Goal: Information Seeking & Learning: Find specific fact

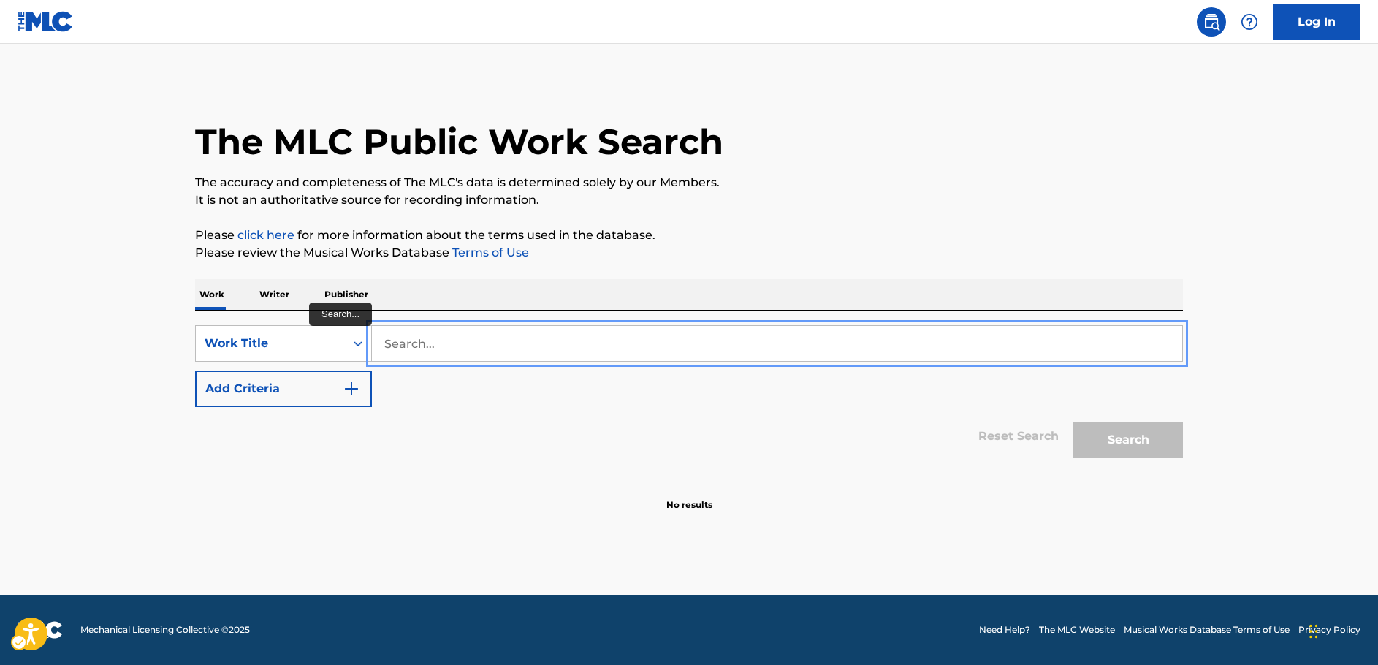
click at [420, 335] on input "Search..." at bounding box center [777, 343] width 810 height 35
paste input "Love Flies"
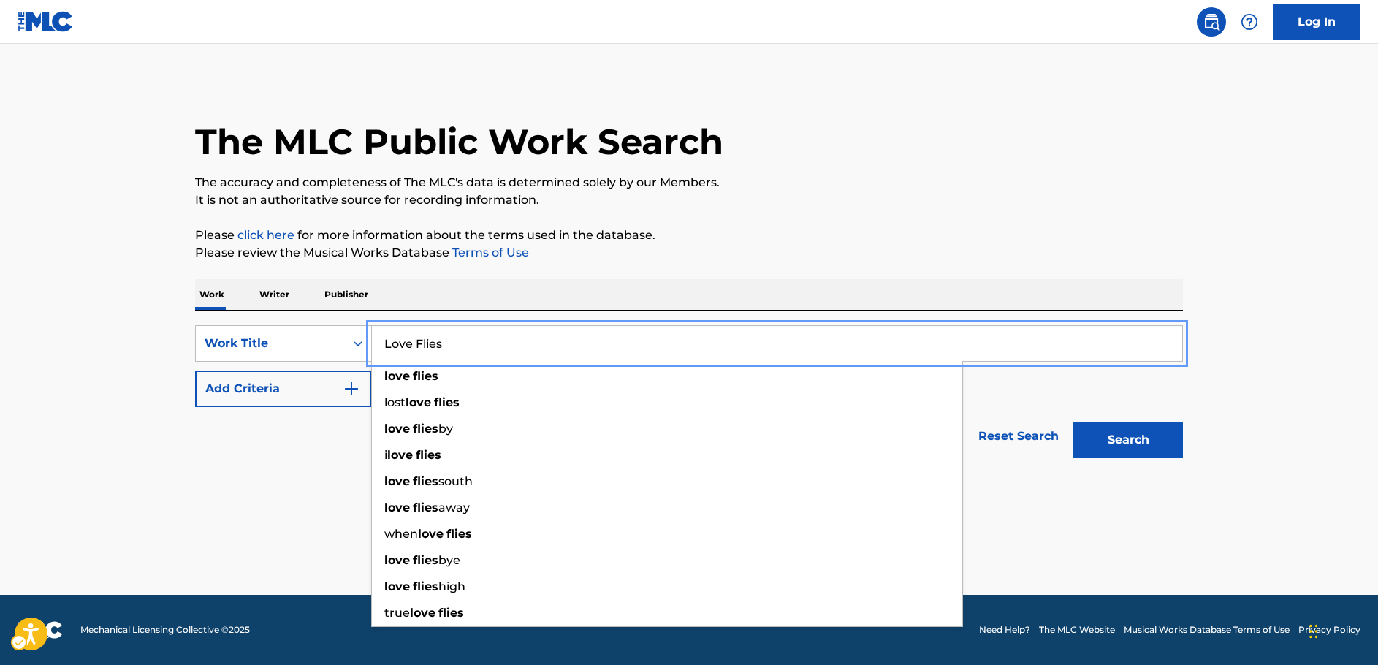
type input "Love Flies"
click at [351, 393] on img "Search Form" at bounding box center [352, 389] width 18 height 18
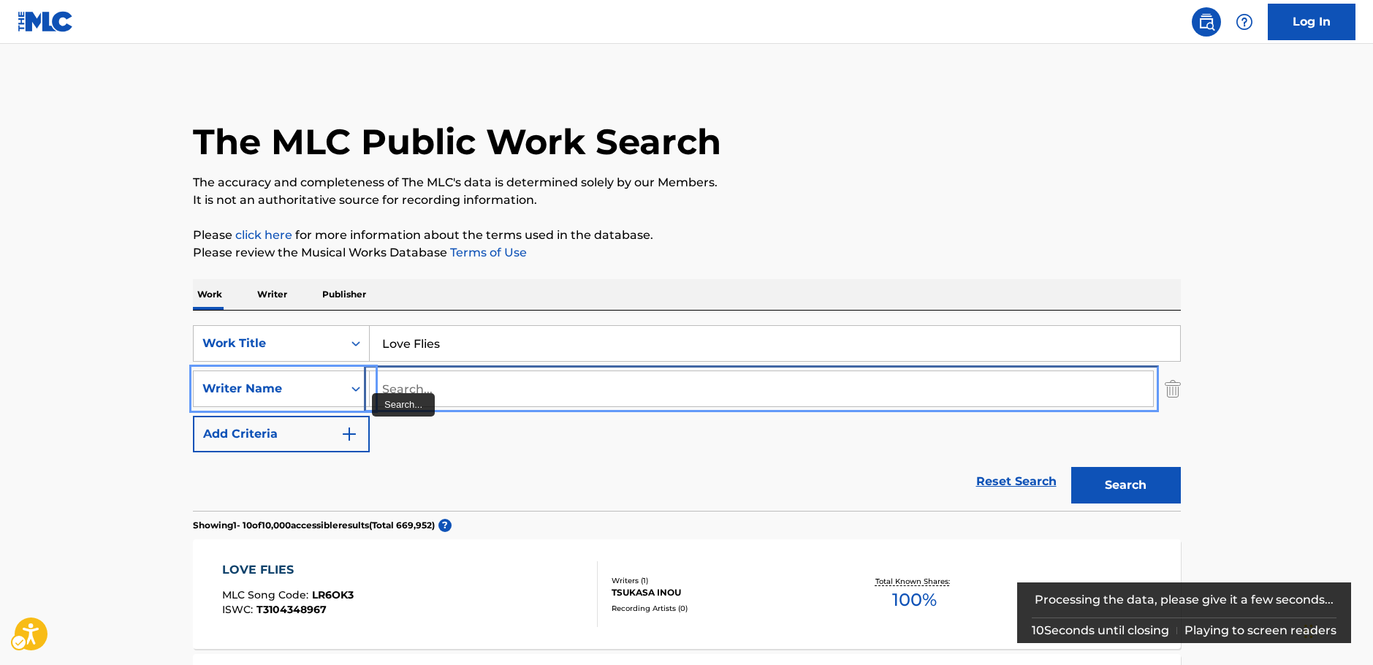
click at [411, 392] on input "Search..." at bounding box center [761, 388] width 783 height 35
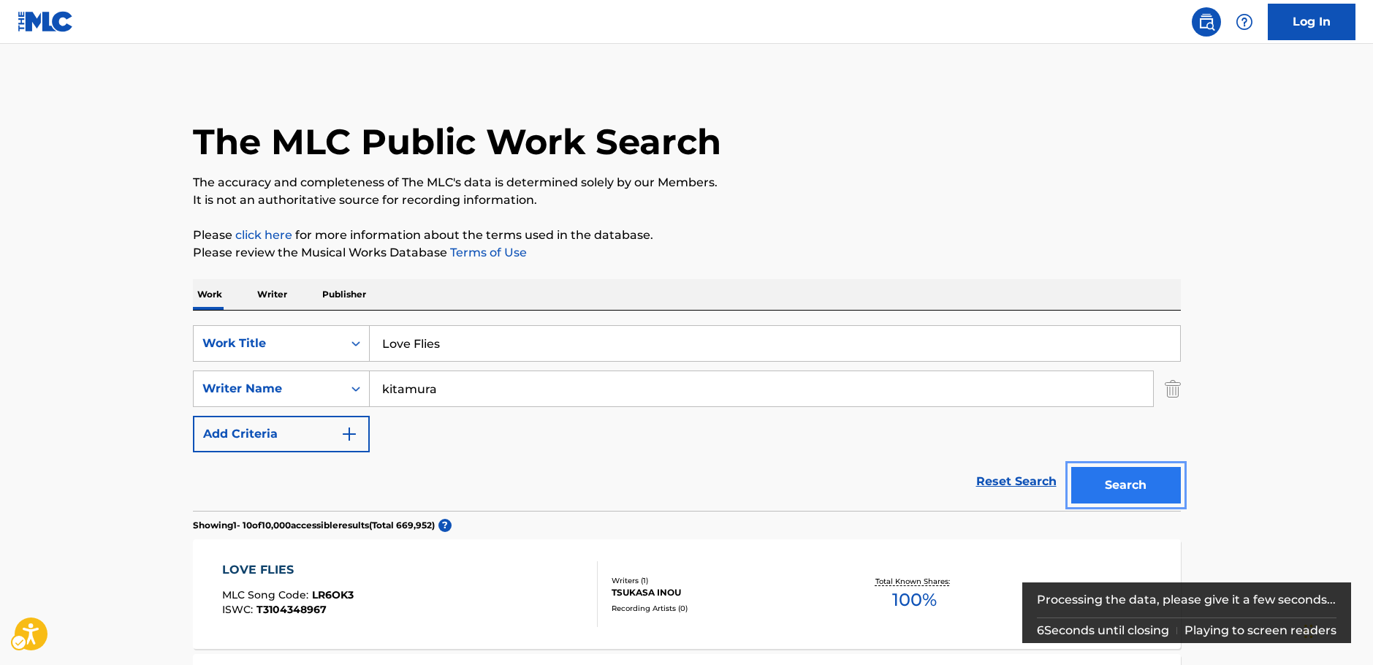
click at [1133, 486] on button "Search" at bounding box center [1126, 485] width 110 height 37
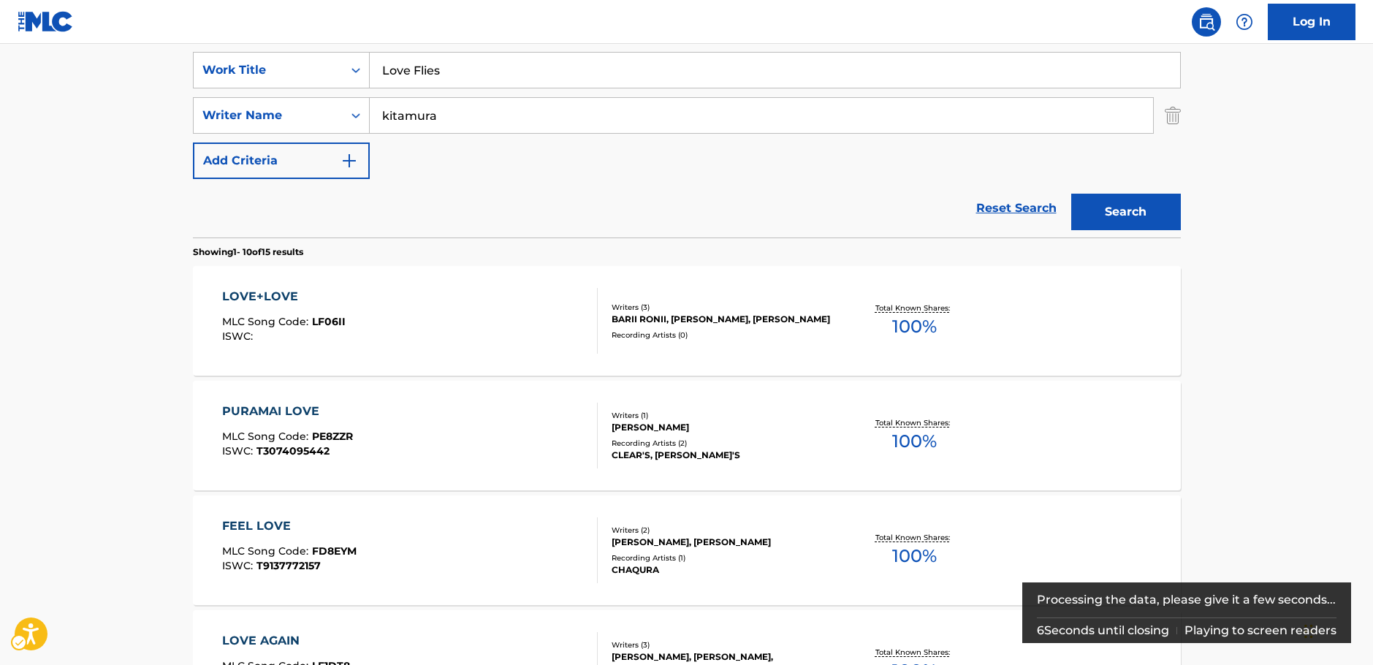
scroll to position [238, 0]
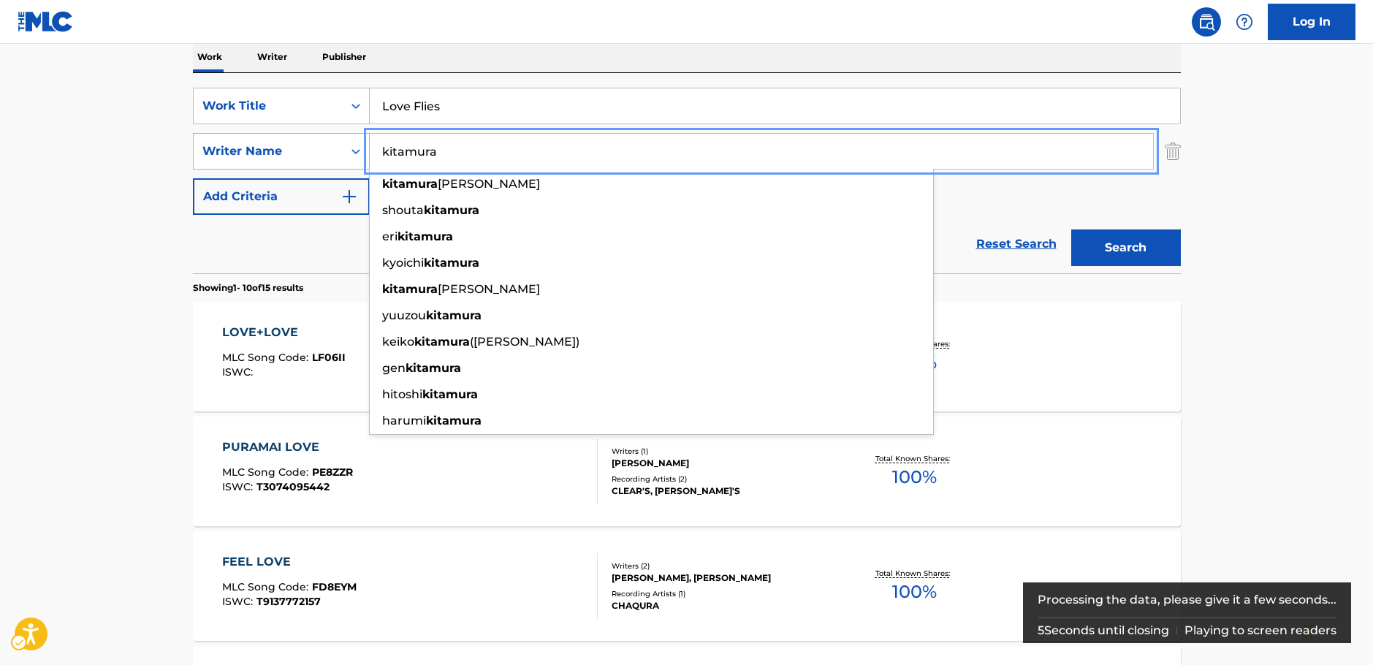
drag, startPoint x: 376, startPoint y: 158, endPoint x: 224, endPoint y: 161, distance: 152.8
click at [224, 161] on div "SearchWithCriteriab73d0c93-e470-4361-9ceb-11ab4a1fc2ce Writer Name [PERSON_NAME…" at bounding box center [687, 151] width 988 height 37
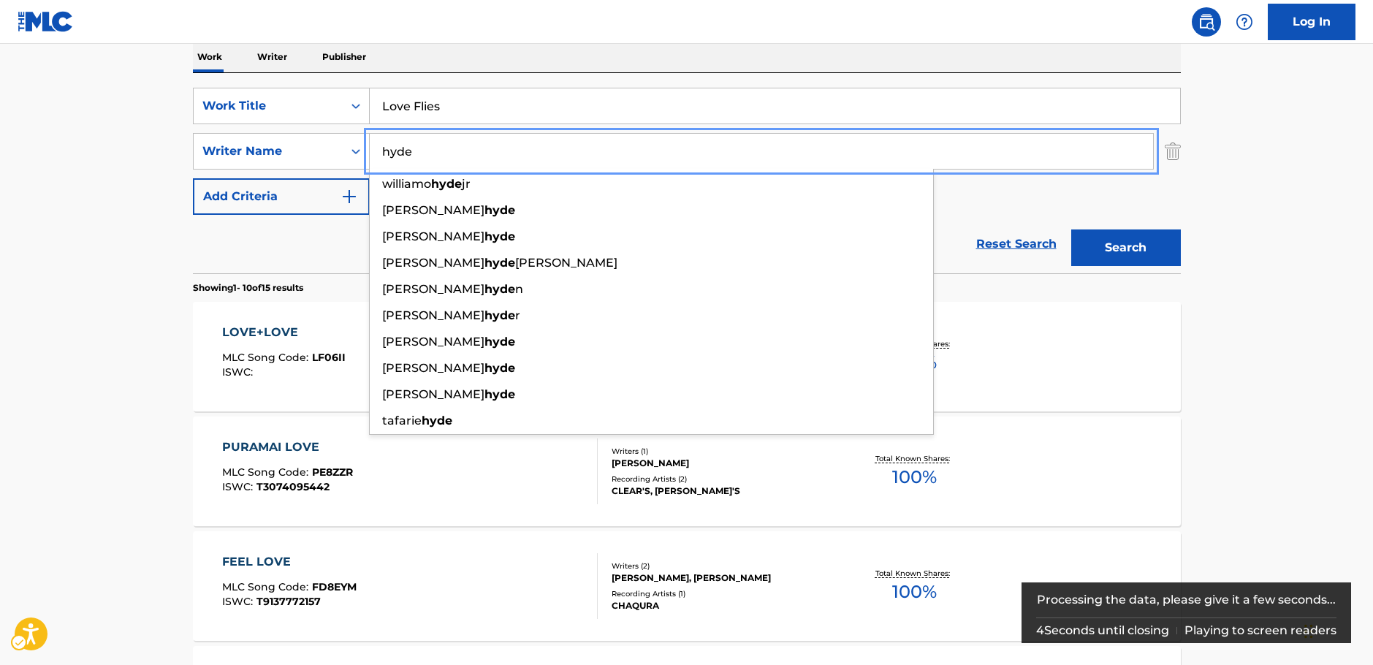
type input "hyde"
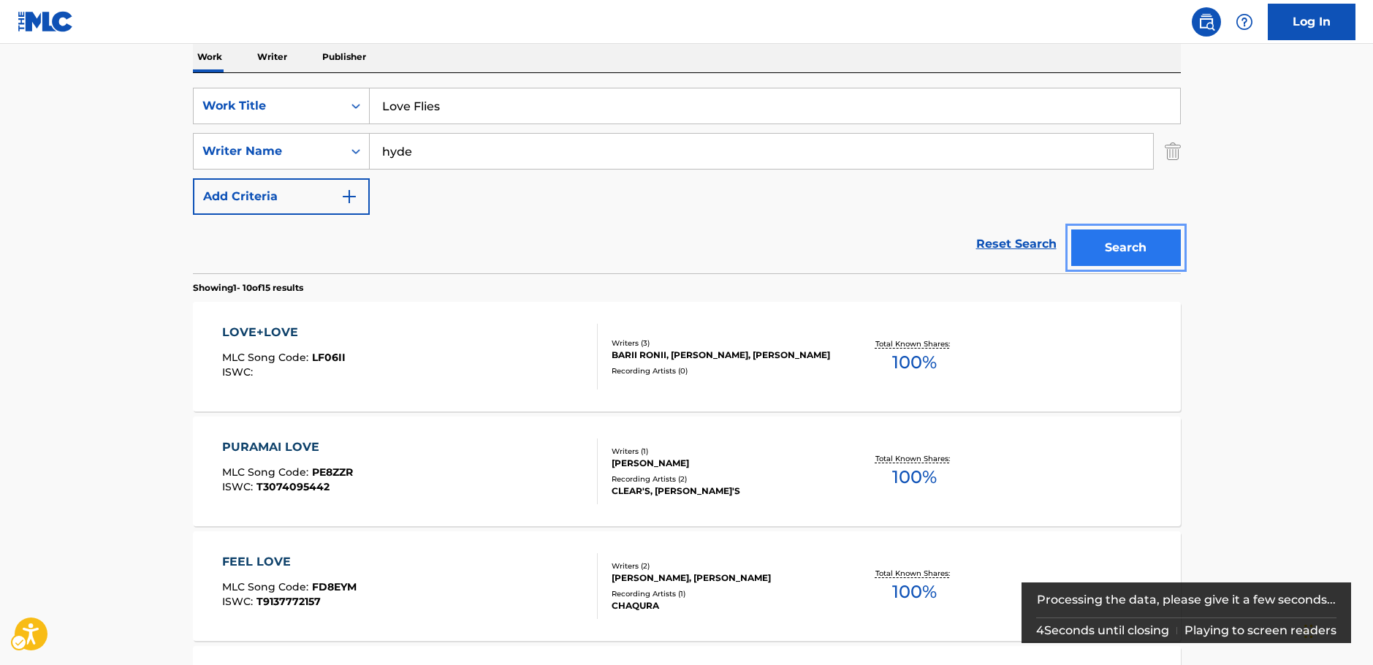
click at [1137, 251] on button "Search" at bounding box center [1126, 247] width 110 height 37
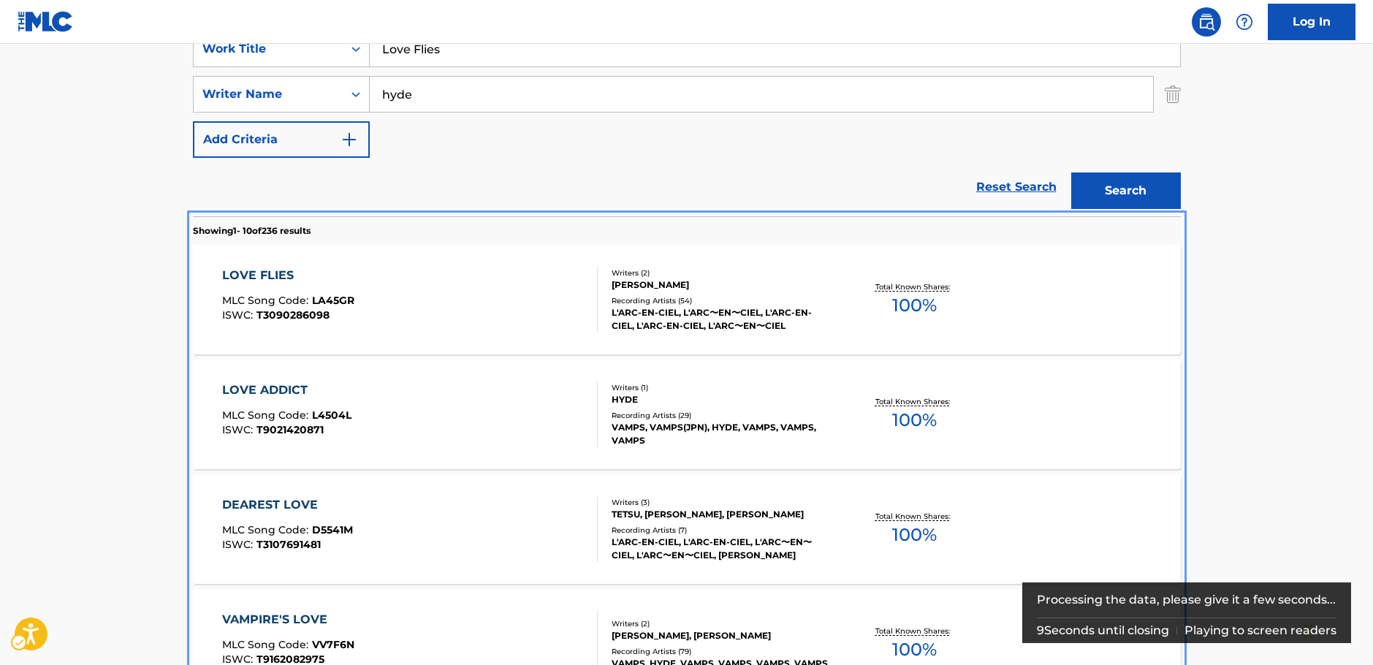
scroll to position [219, 0]
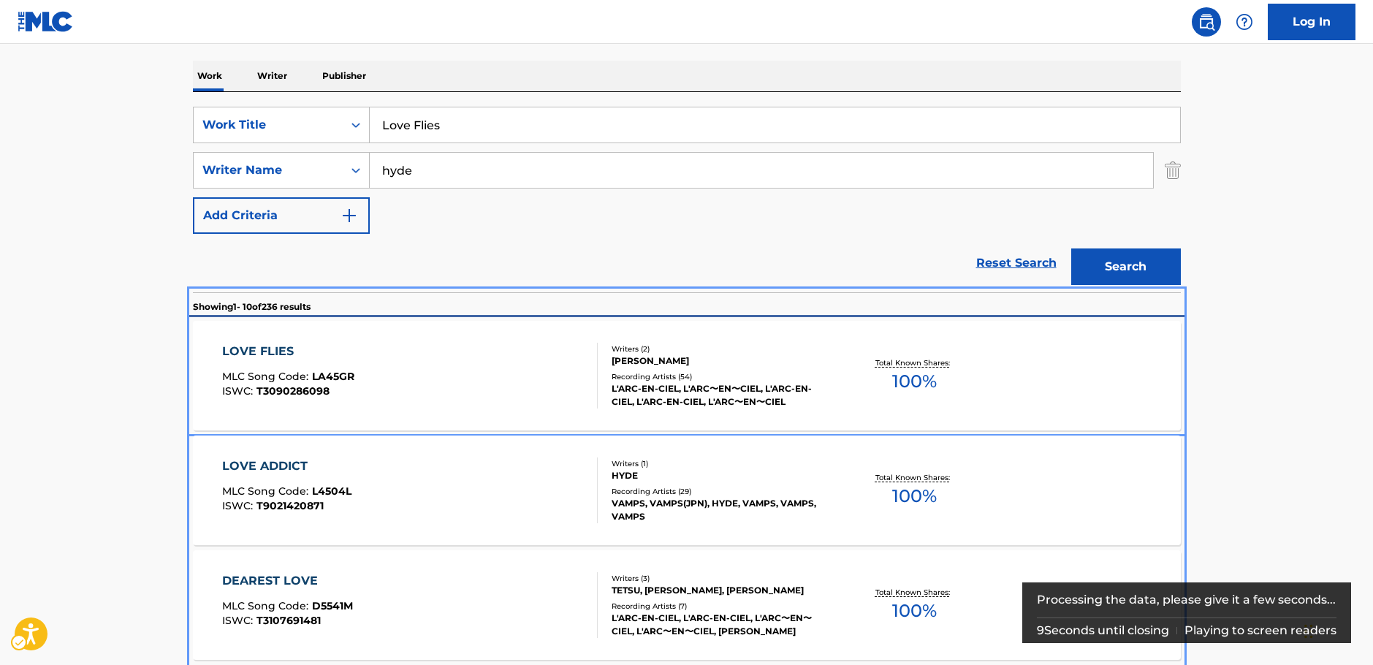
click at [367, 374] on div "LOVE FLIES MLC Song Code : LA45GR ISWC : T3090286098" at bounding box center [410, 376] width 376 height 66
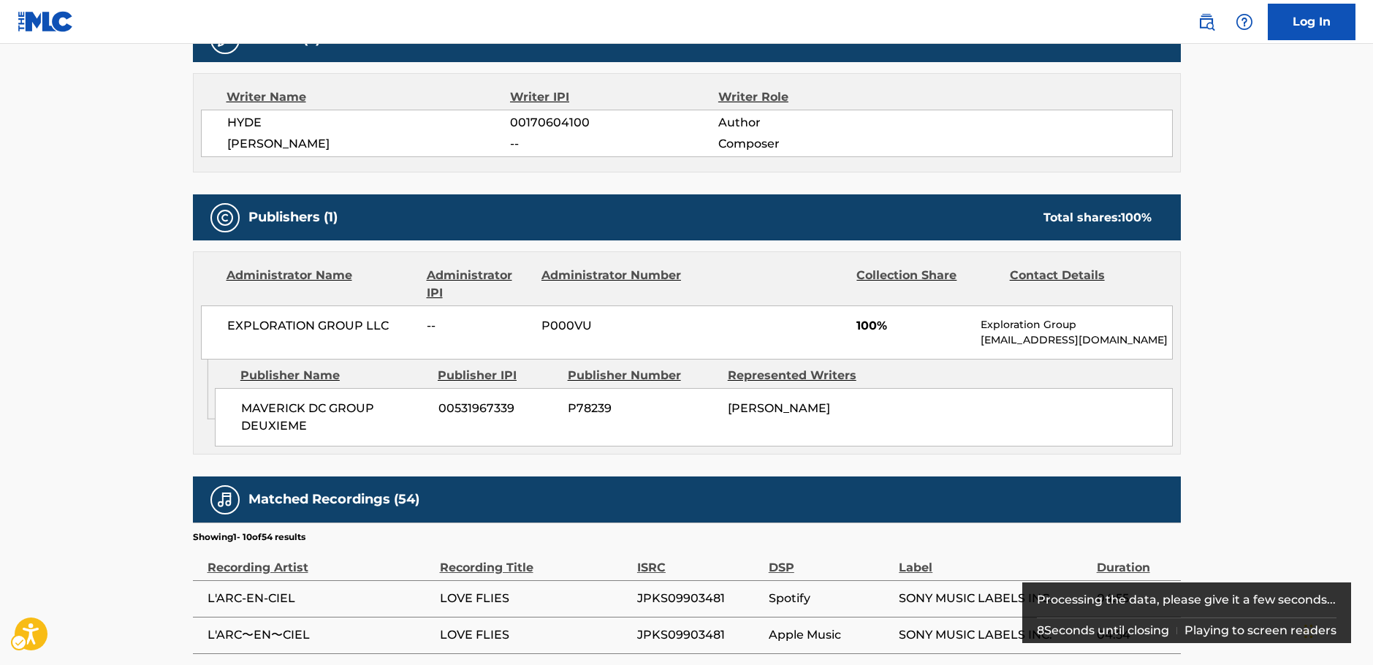
scroll to position [60, 0]
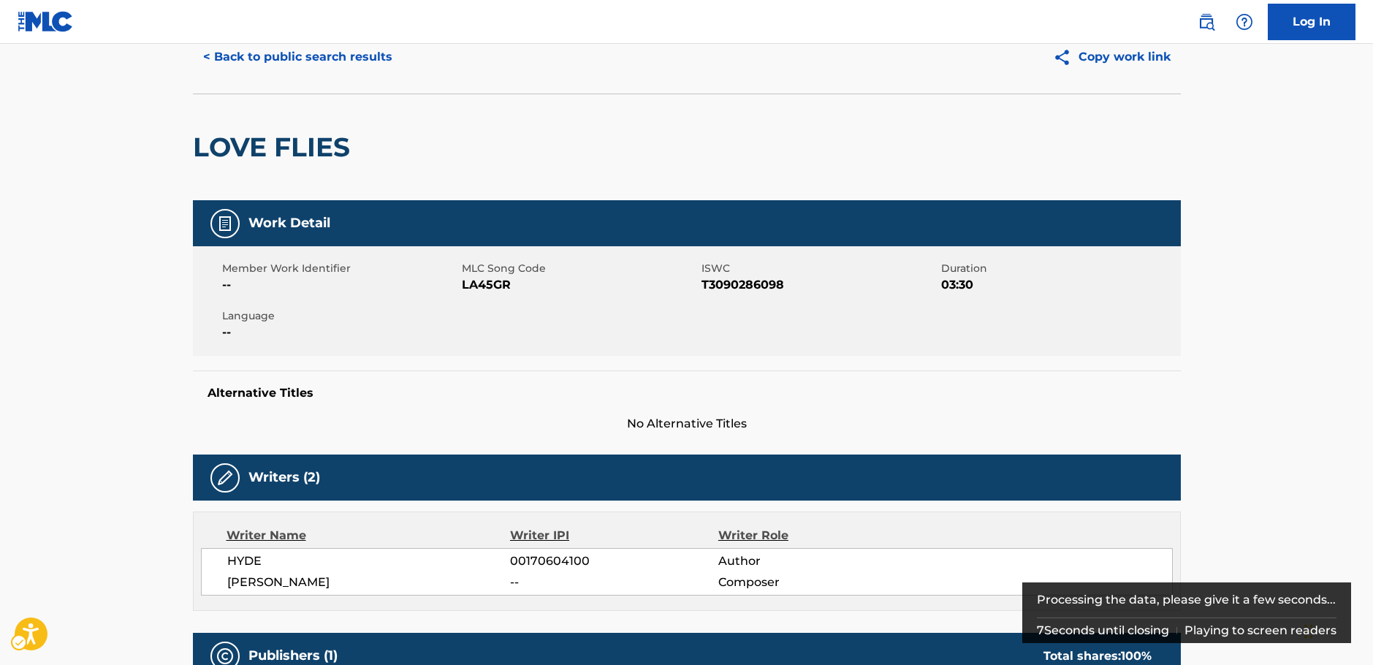
click at [498, 288] on span "MLC Song Code - LA45GR" at bounding box center [580, 285] width 236 height 18
copy span "LA45GR"
click at [741, 281] on span "ISWC - T3090286098" at bounding box center [820, 285] width 236 height 18
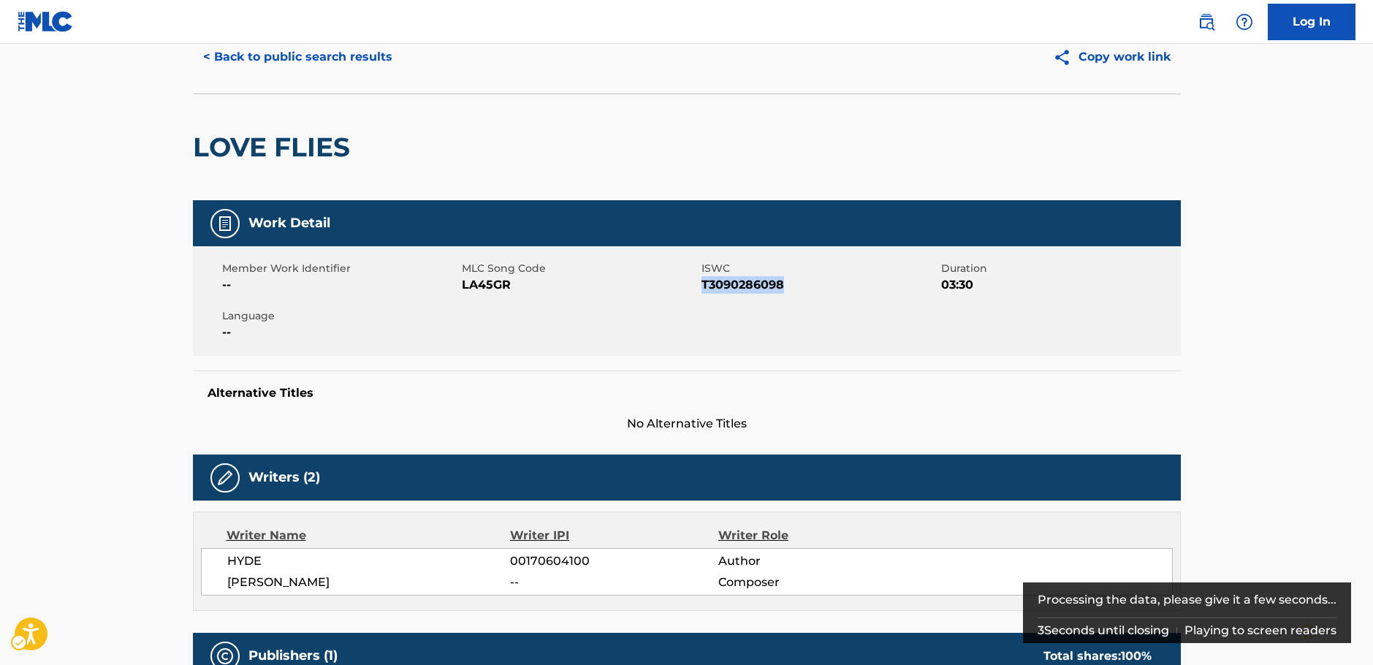
copy span "T3090286098"
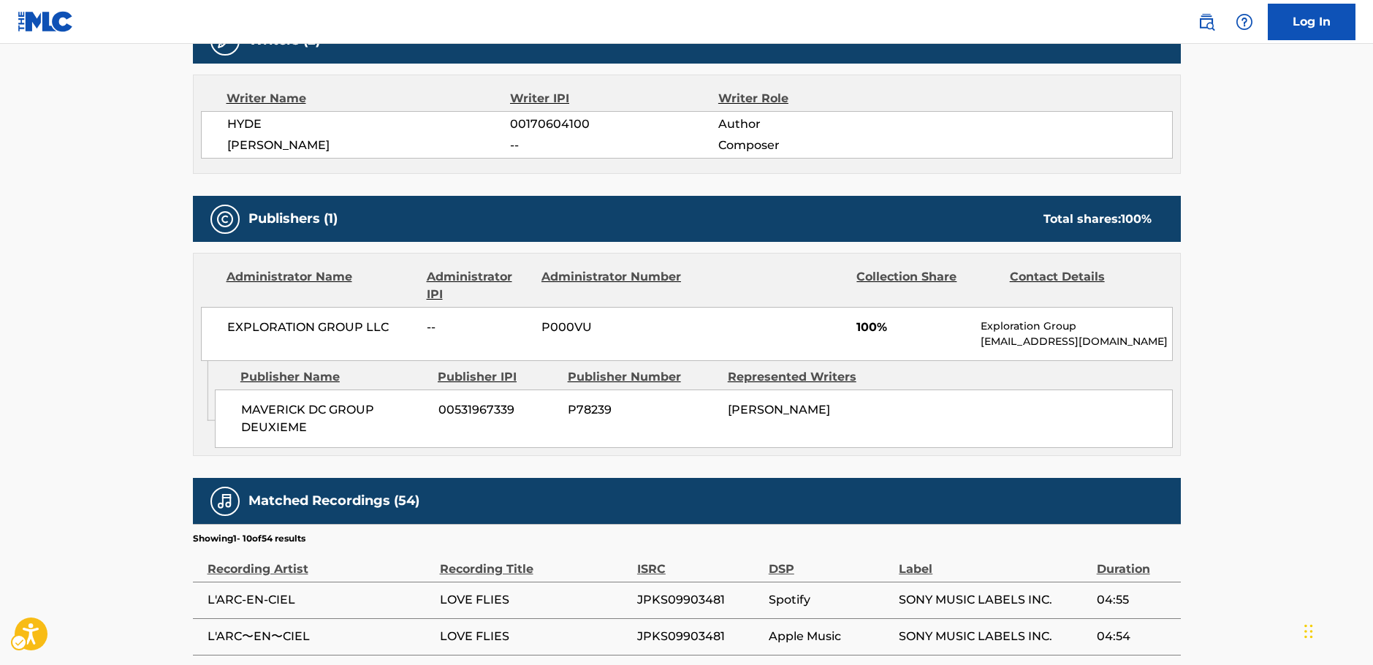
scroll to position [498, 0]
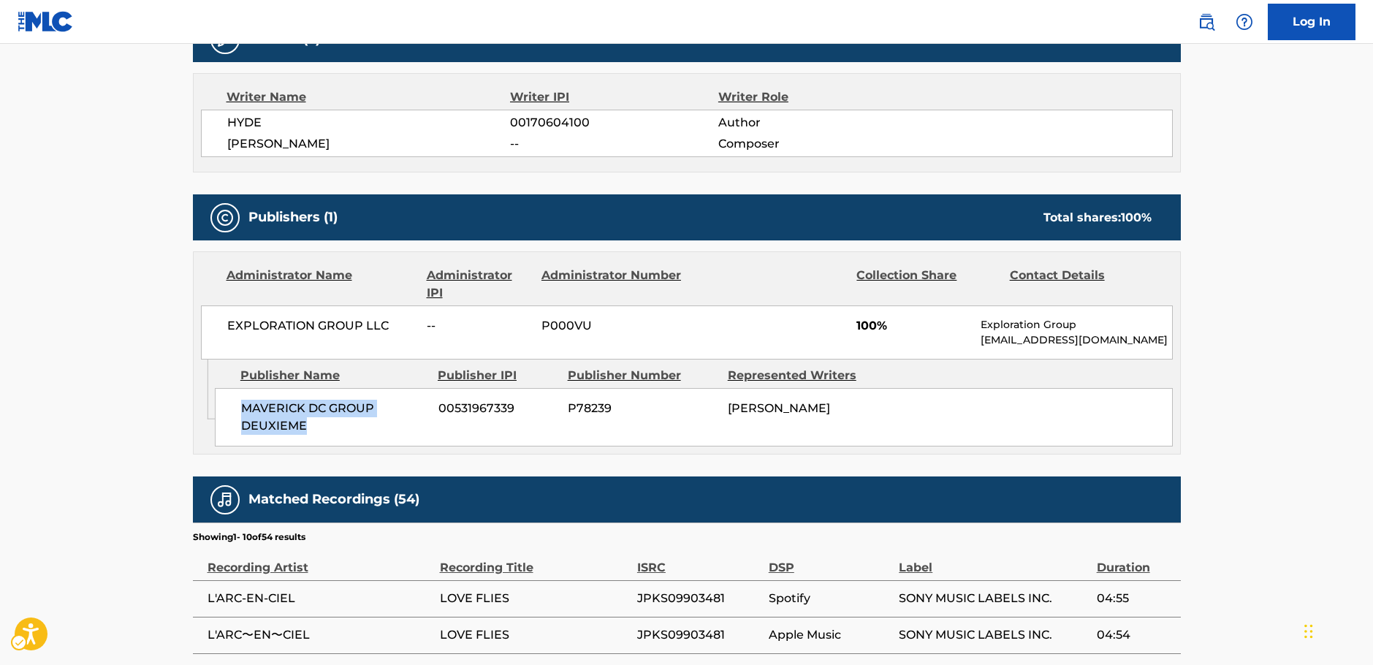
drag, startPoint x: 323, startPoint y: 428, endPoint x: 238, endPoint y: 414, distance: 85.8
click at [238, 414] on div "MAVERICK DC GROUP DEUXIEME 00531967339 P78239 [PERSON_NAME]" at bounding box center [694, 417] width 958 height 58
copy span "MAVERICK DC GROUP DEUXIEME"
drag, startPoint x: 384, startPoint y: 330, endPoint x: 1, endPoint y: 387, distance: 387.8
click at [211, 338] on div "EXPLORATION GROUP LLC -- P000VU 100% Exploration Group [EMAIL_ADDRESS][DOMAIN_N…" at bounding box center [687, 332] width 972 height 54
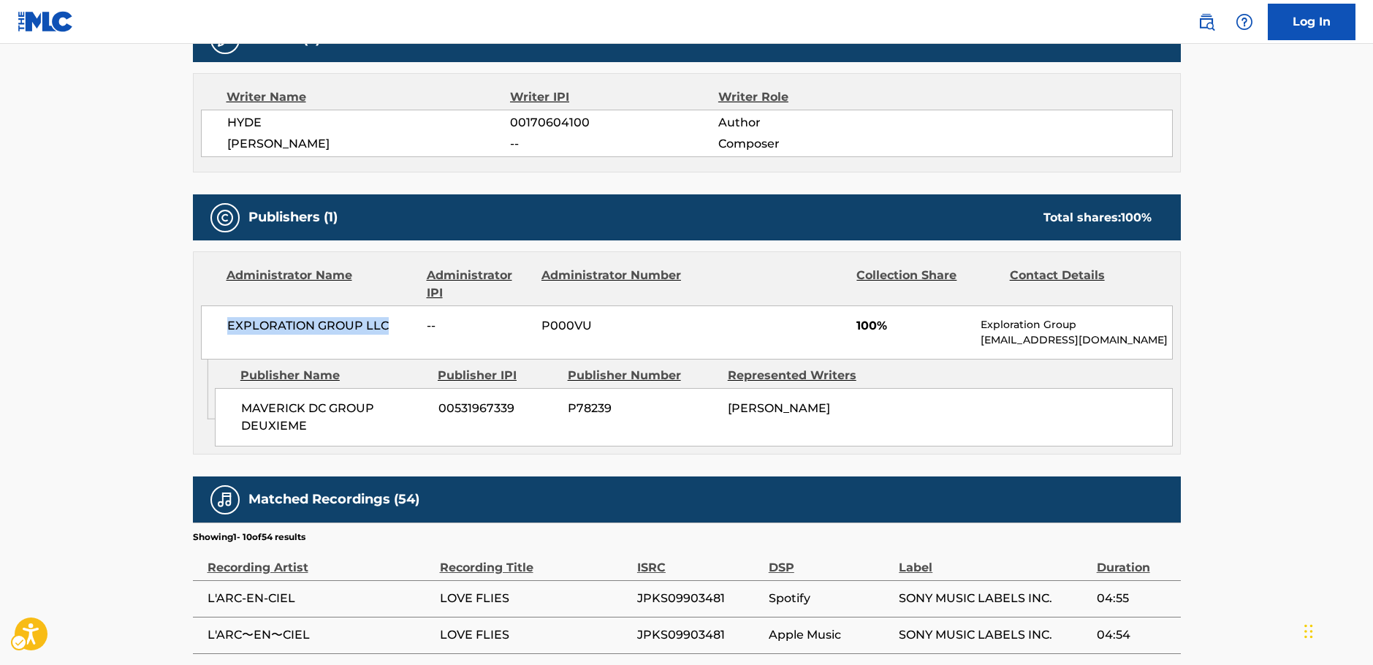
copy span "EXPLORATION GROUP LLC"
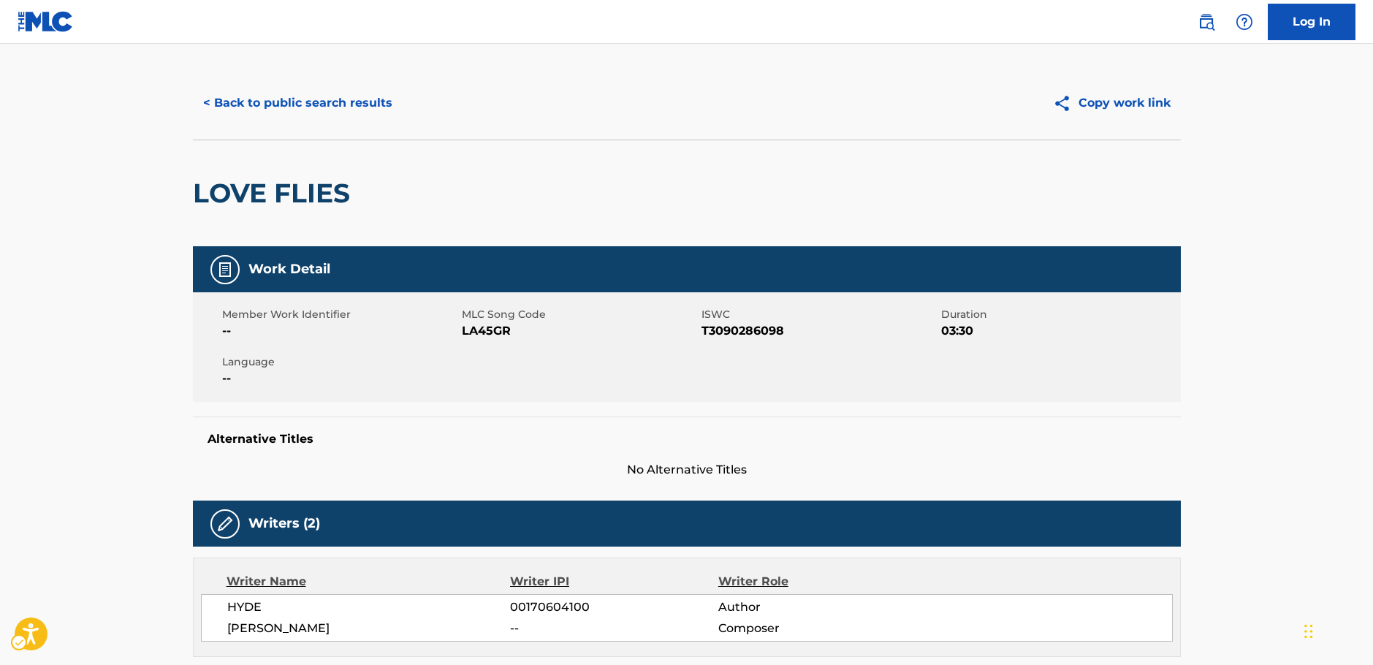
scroll to position [0, 0]
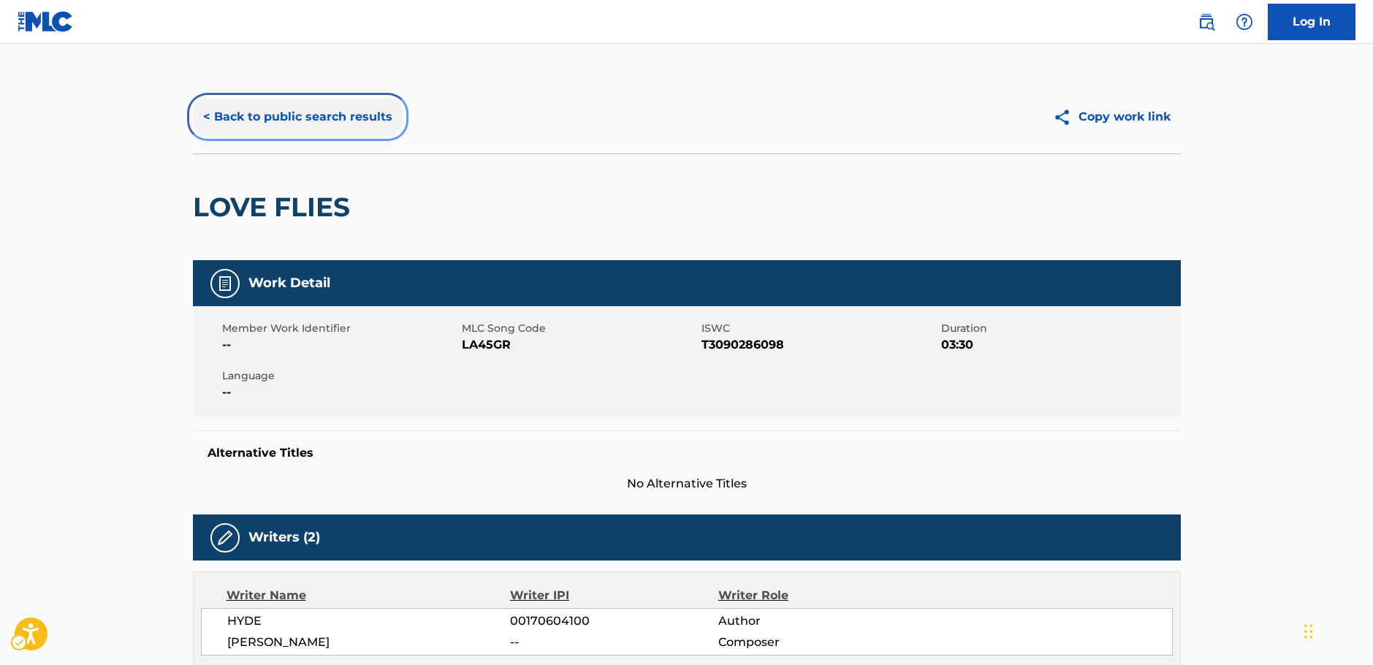
click at [251, 118] on button "< Back to public search results" at bounding box center [298, 117] width 210 height 37
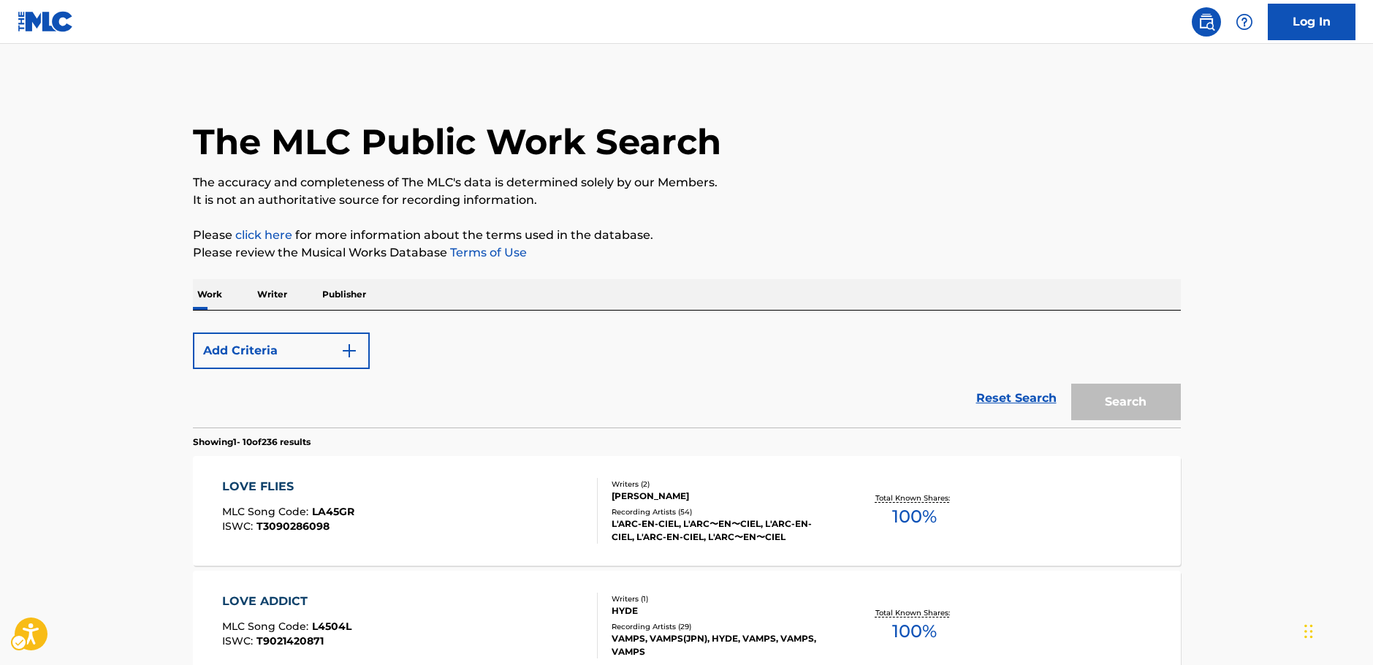
scroll to position [219, 0]
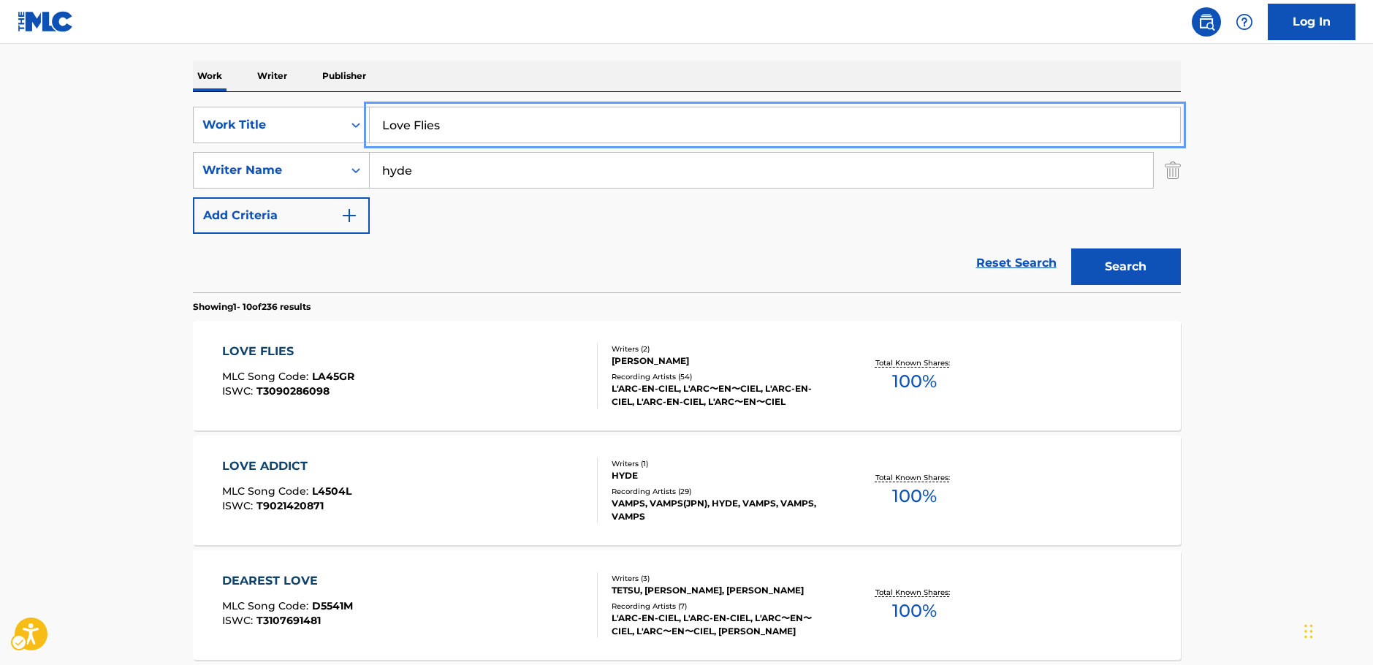
drag, startPoint x: 410, startPoint y: 122, endPoint x: 159, endPoint y: 137, distance: 251.1
click at [313, 121] on div "SearchWithCriteria666b7bd8-b8bb-451f-bc23-e1018b3f06e6 Work Title Love Flies" at bounding box center [687, 125] width 988 height 37
paste input "[PERSON_NAME]"
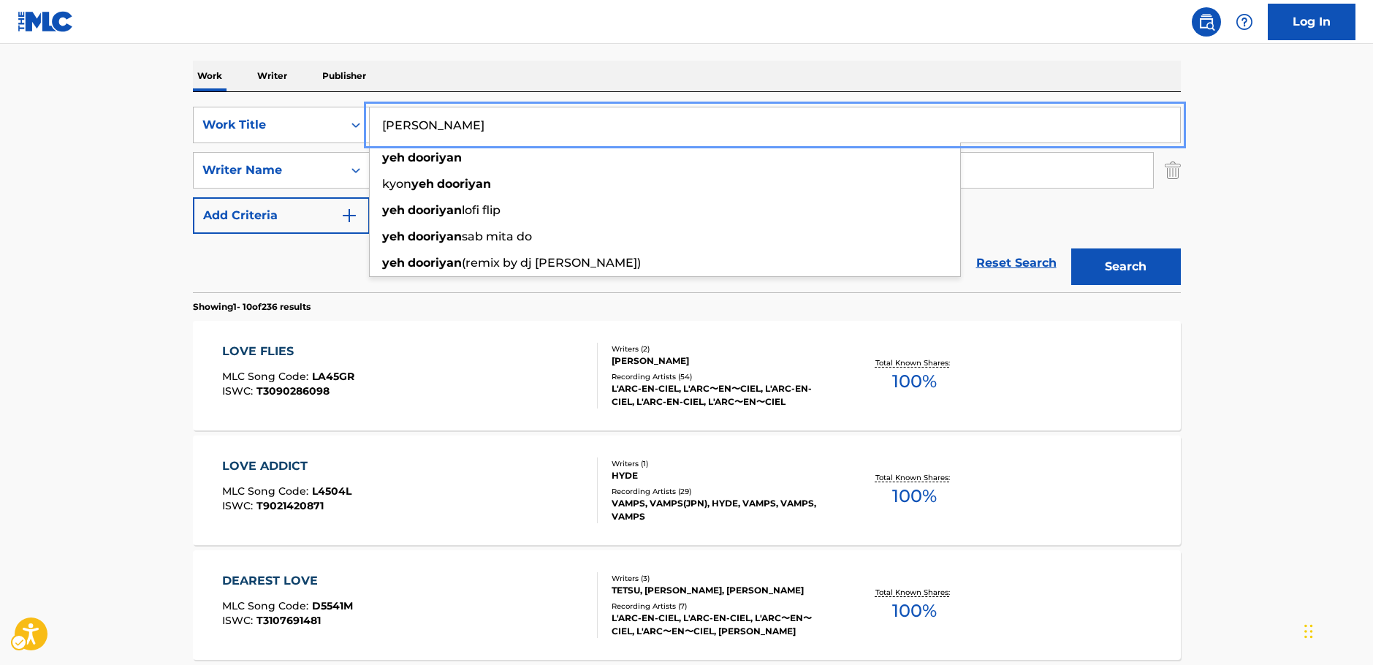
type input "[PERSON_NAME]"
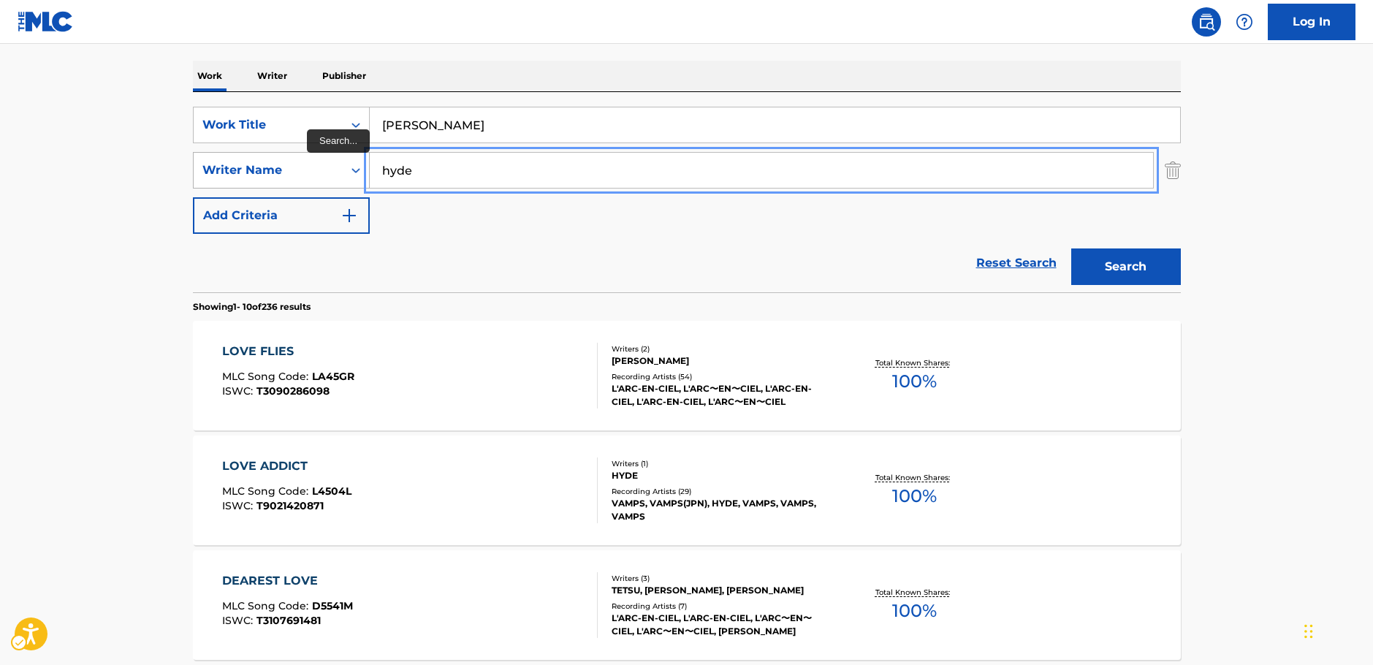
drag, startPoint x: 425, startPoint y: 175, endPoint x: 273, endPoint y: 170, distance: 151.3
click at [273, 170] on div "SearchWithCriteriab73d0c93-e470-4361-9ceb-11ab4a1fc2ce Writer Name [PERSON_NAME]" at bounding box center [687, 170] width 988 height 37
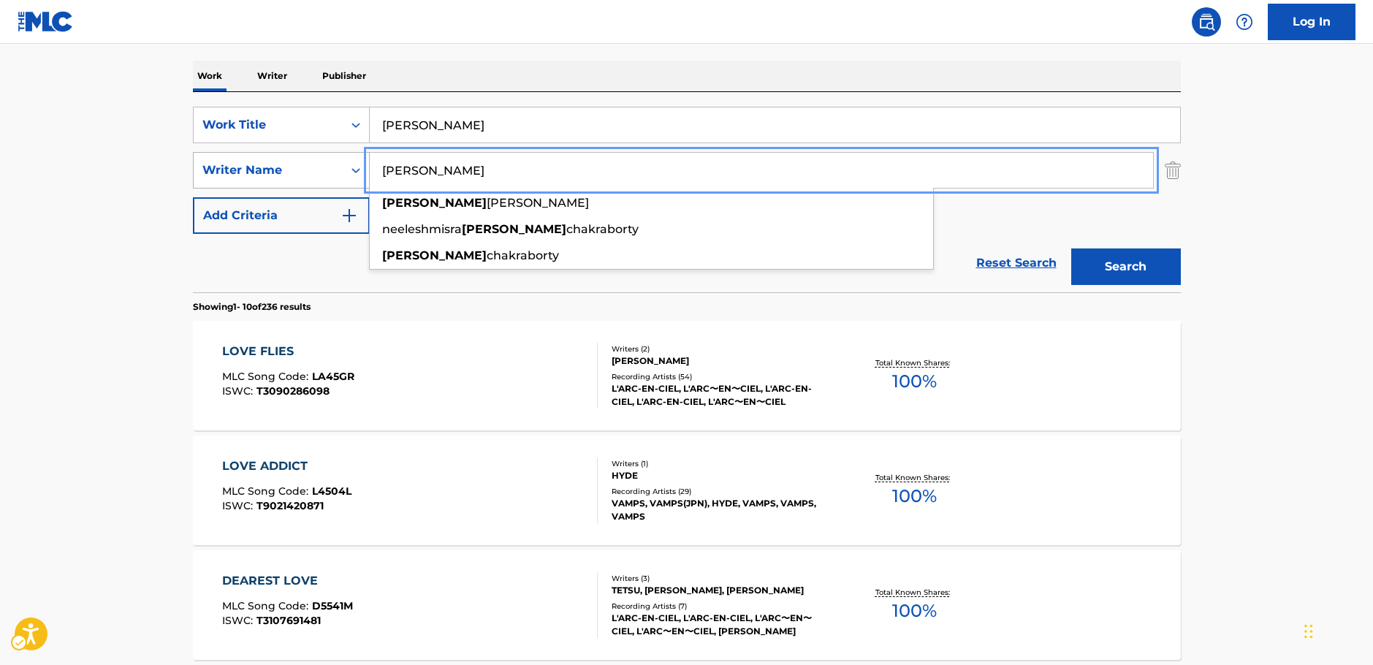
type input "[PERSON_NAME]"
click at [1071, 248] on button "Search" at bounding box center [1126, 266] width 110 height 37
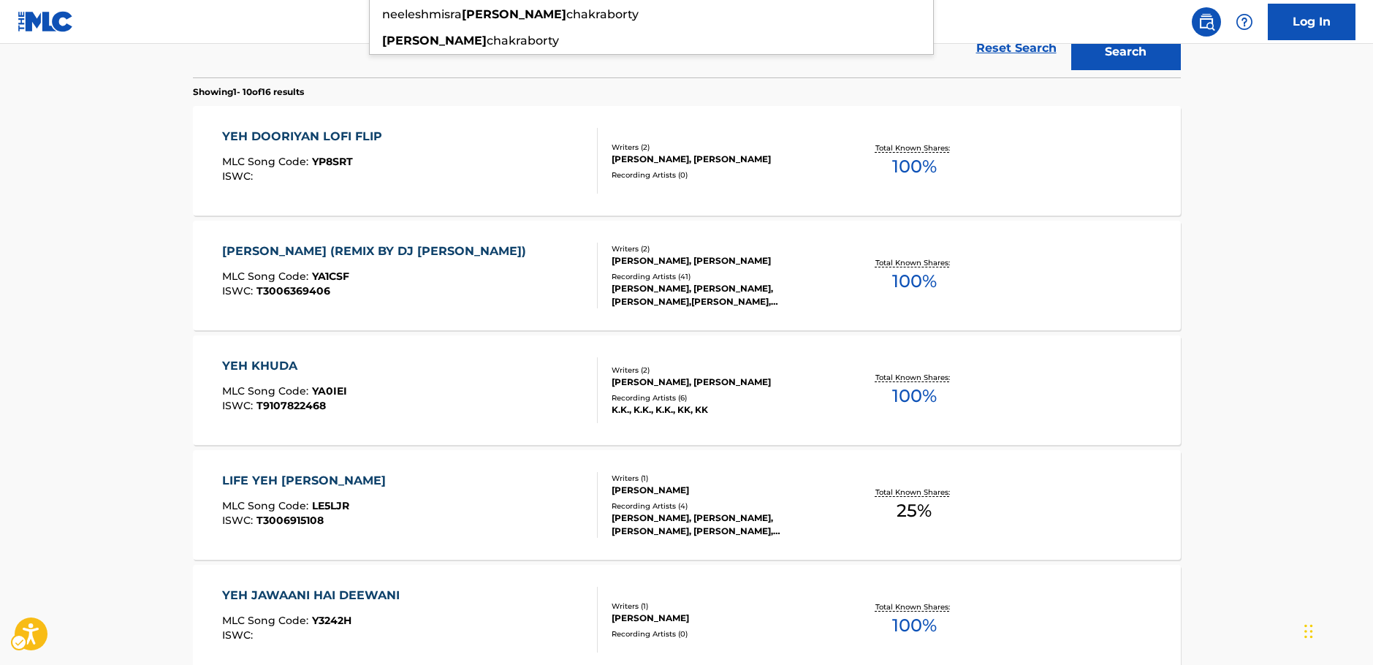
scroll to position [145, 0]
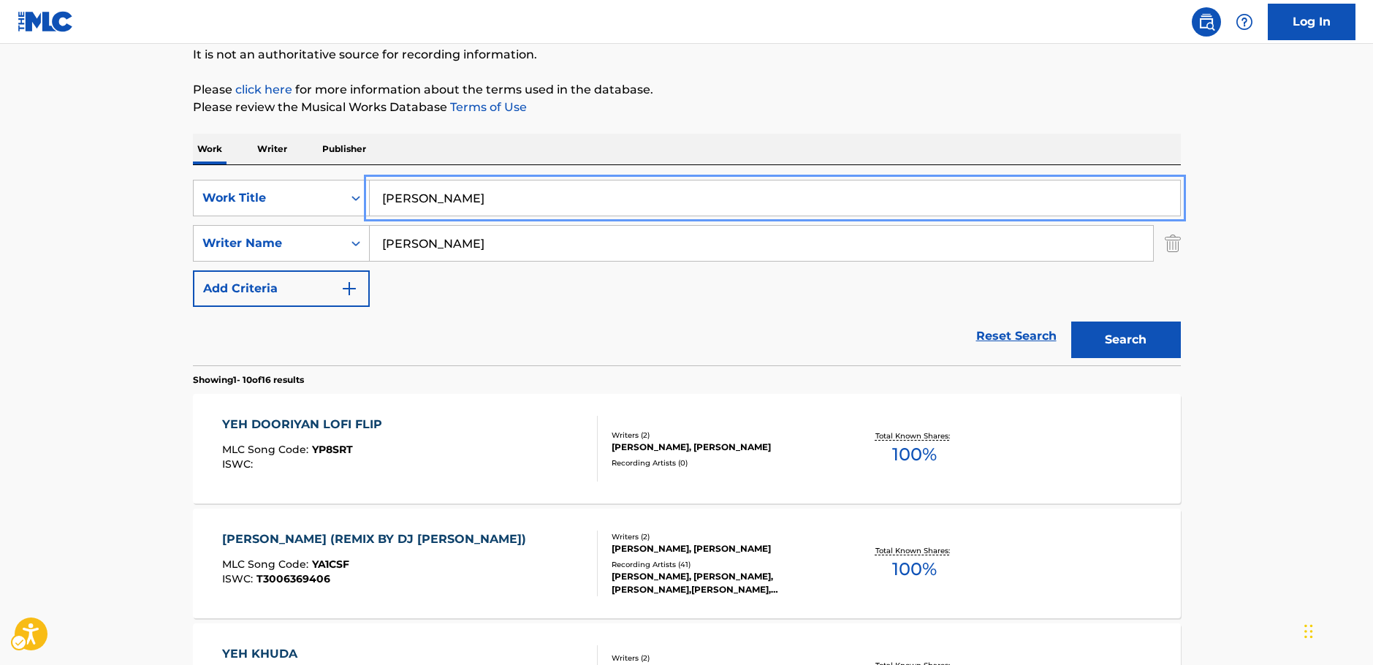
drag, startPoint x: 371, startPoint y: 198, endPoint x: 18, endPoint y: 249, distance: 357.4
click at [275, 199] on div "SearchWithCriteria666b7bd8-b8bb-451f-bc23-e1018b3f06e6 Work Title Yeh Dooriyan" at bounding box center [687, 198] width 988 height 37
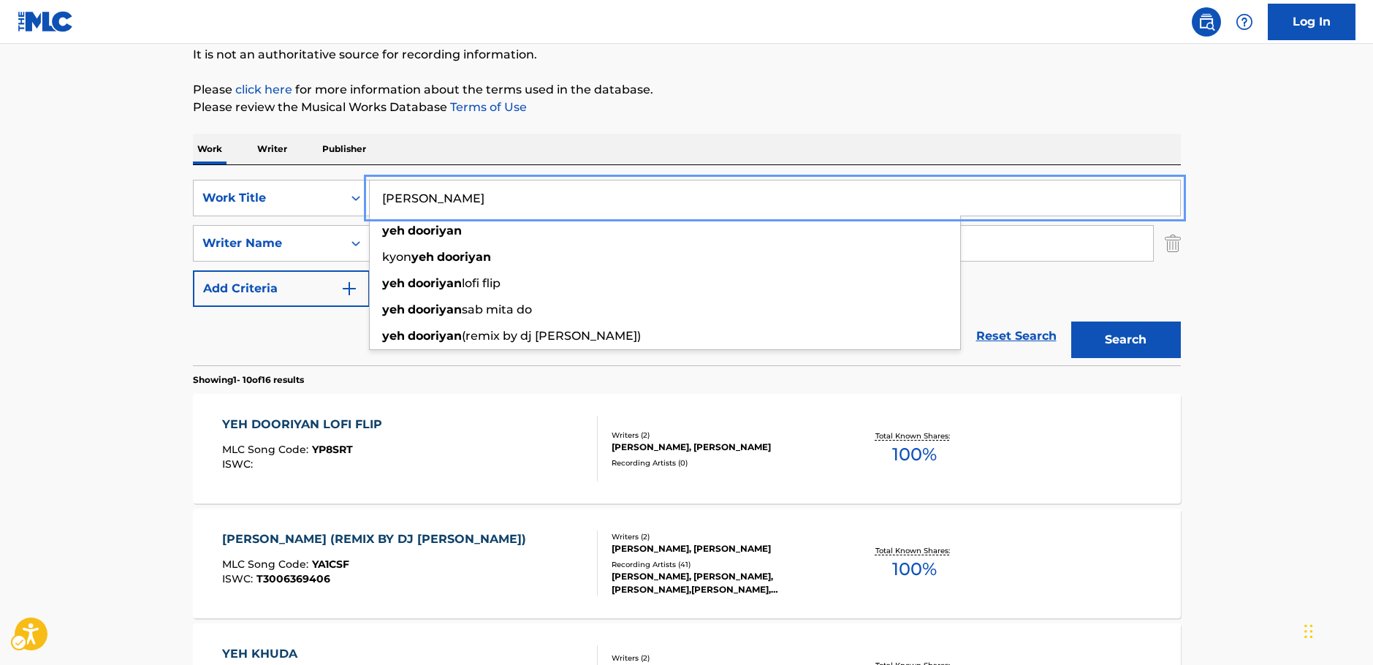
paste input "Moving to the Ghetto"
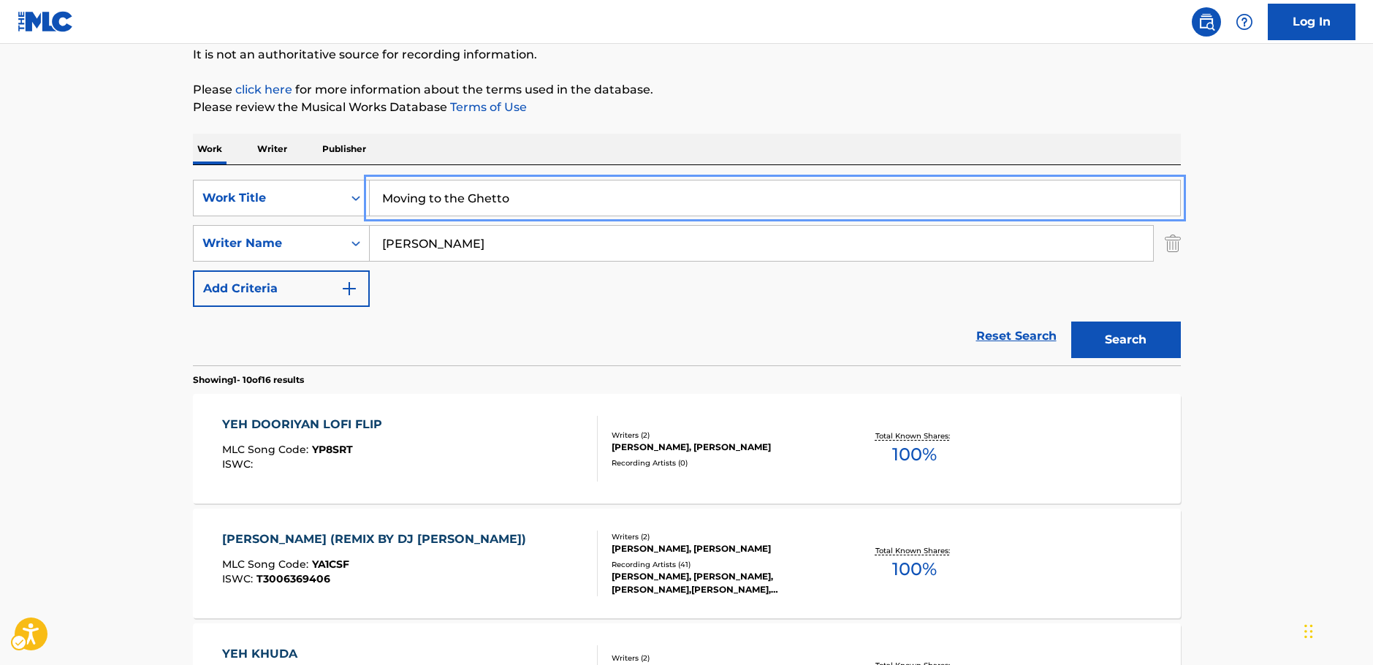
type input "Moving to the Ghetto"
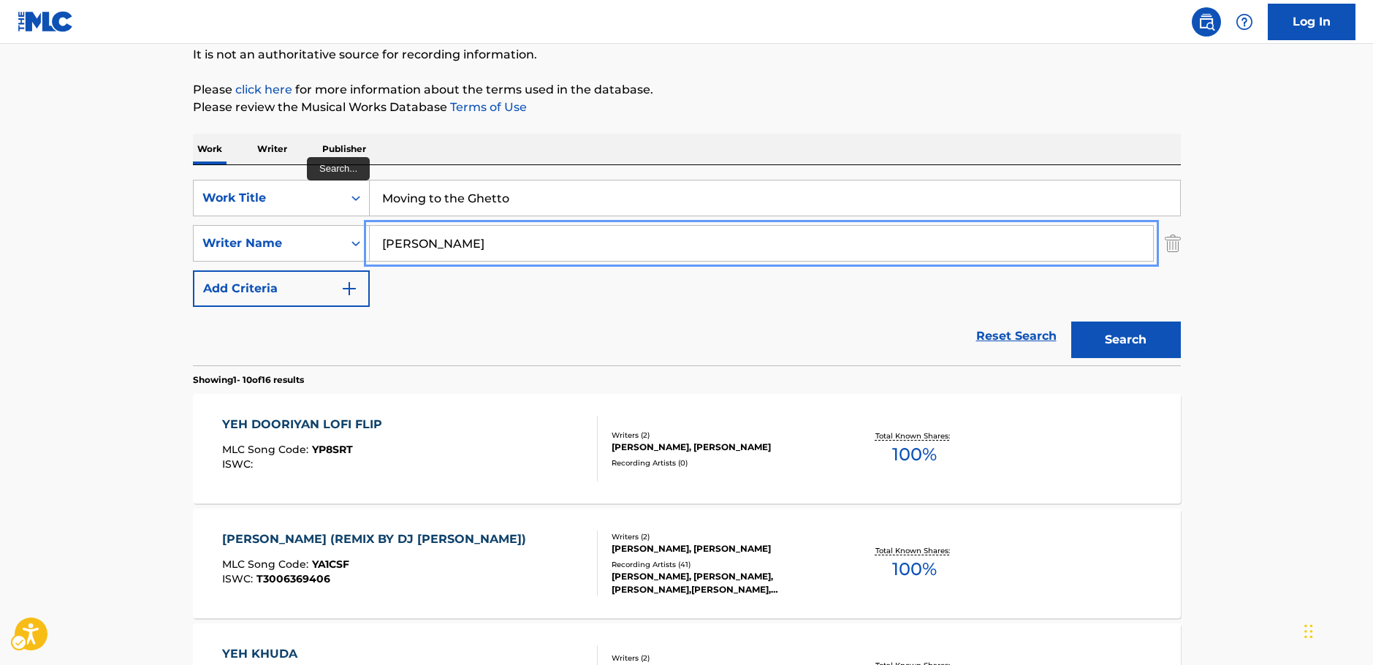
drag, startPoint x: 406, startPoint y: 240, endPoint x: 378, endPoint y: 255, distance: 31.4
click at [332, 247] on div "SearchWithCriteriab73d0c93-e470-4361-9ceb-11ab4a1fc2ce Writer Name [PERSON_NAME]" at bounding box center [687, 243] width 988 height 37
paste input "Kilar"
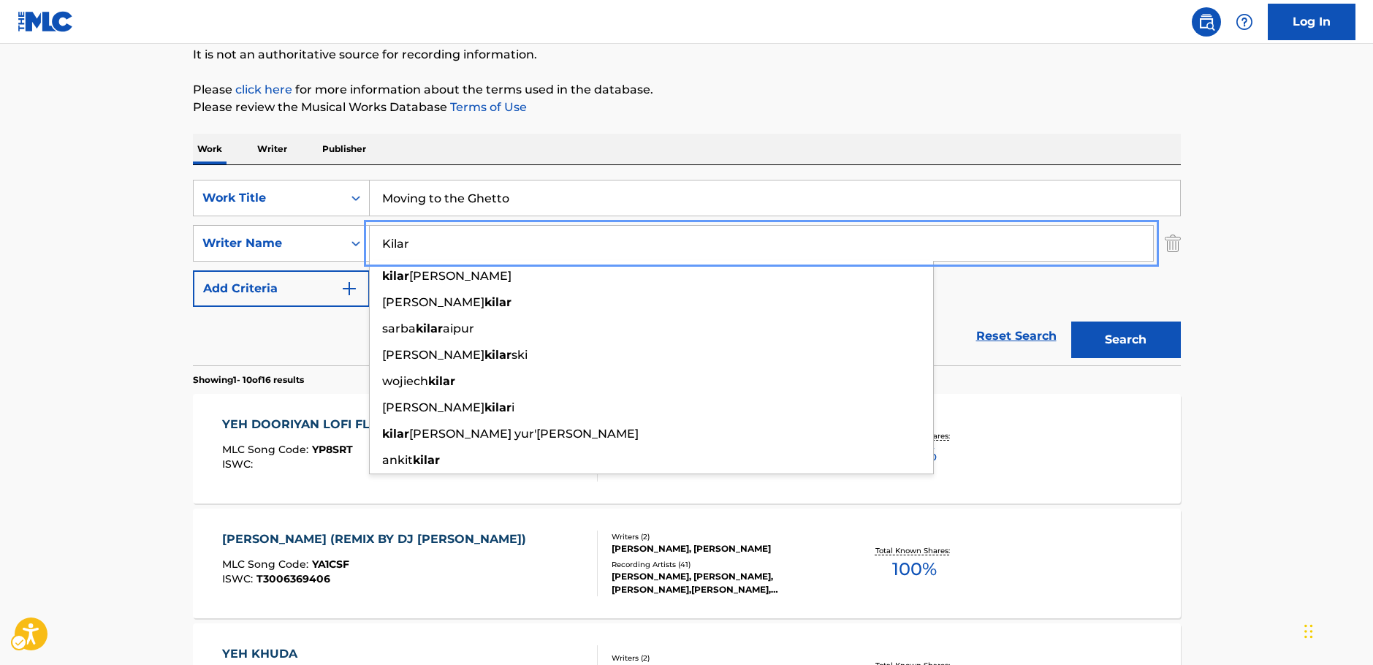
type input "Kilar"
click at [1120, 342] on button "Search" at bounding box center [1126, 340] width 110 height 37
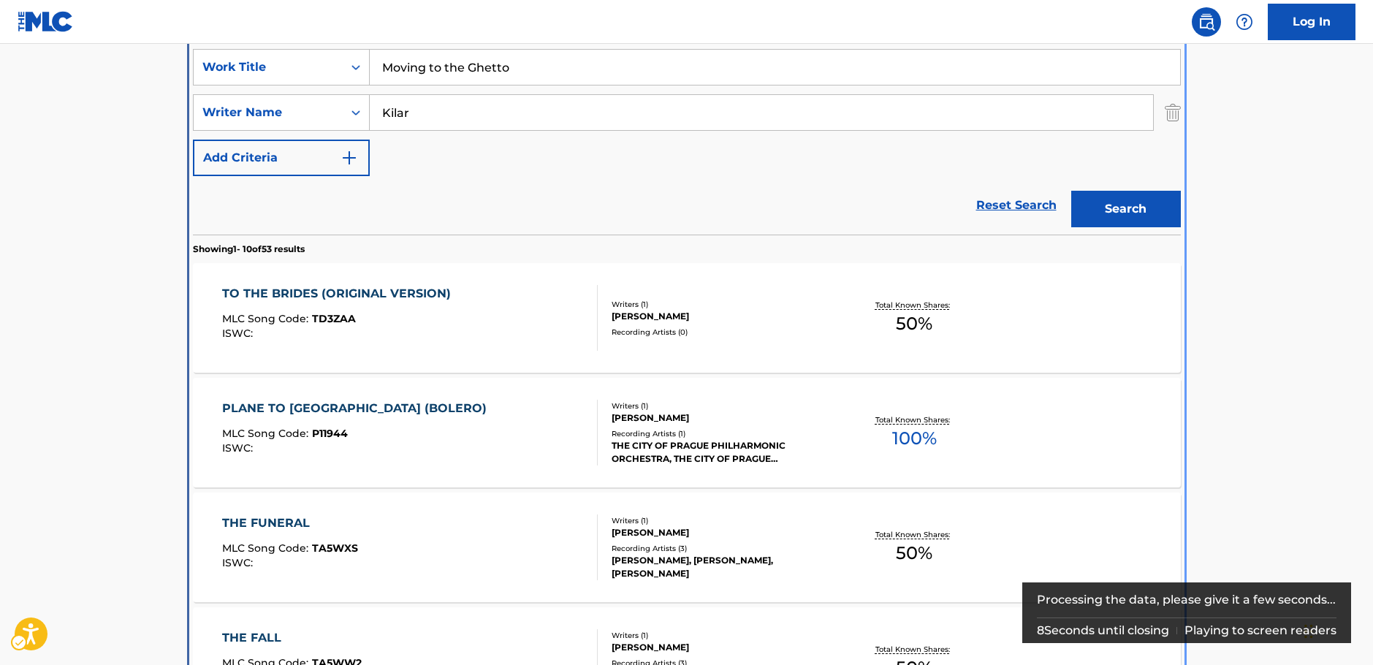
scroll to position [0, 0]
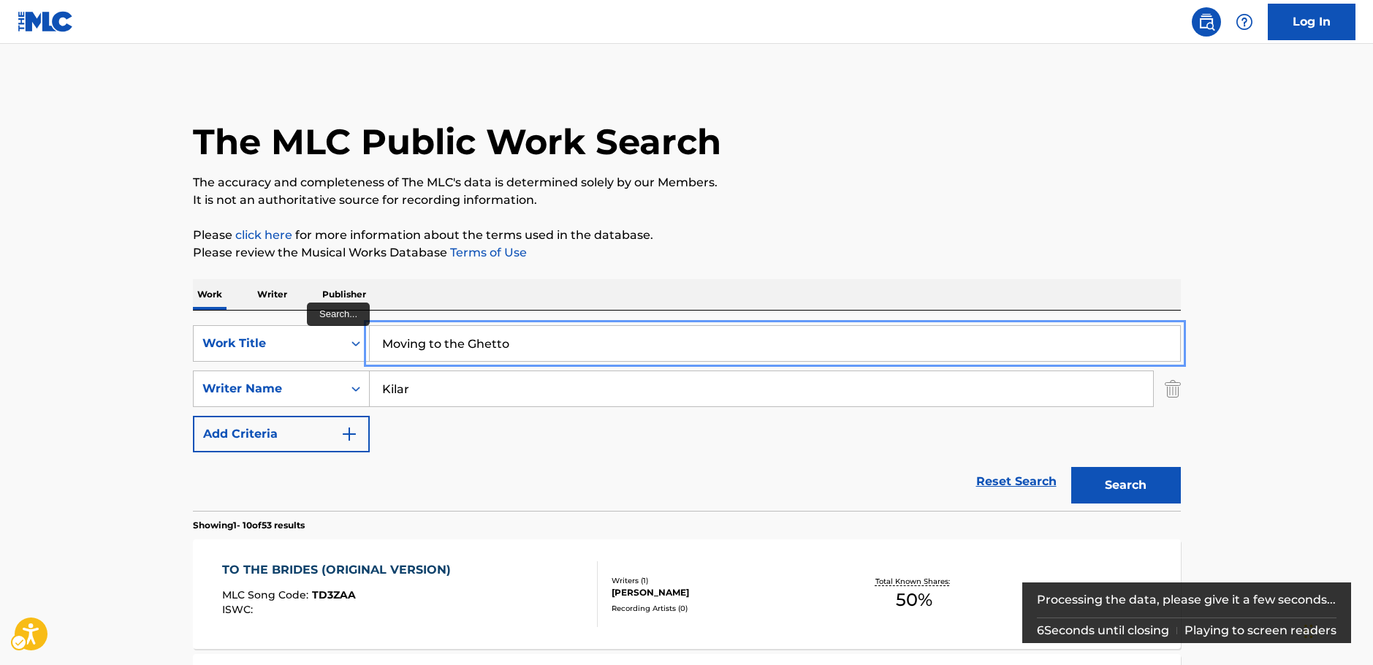
drag, startPoint x: 519, startPoint y: 349, endPoint x: 601, endPoint y: 60, distance: 300.3
click at [367, 346] on div "SearchWithCriteria666b7bd8-b8bb-451f-bc23-e1018b3f06e6 Work Title Moving to the…" at bounding box center [687, 343] width 988 height 37
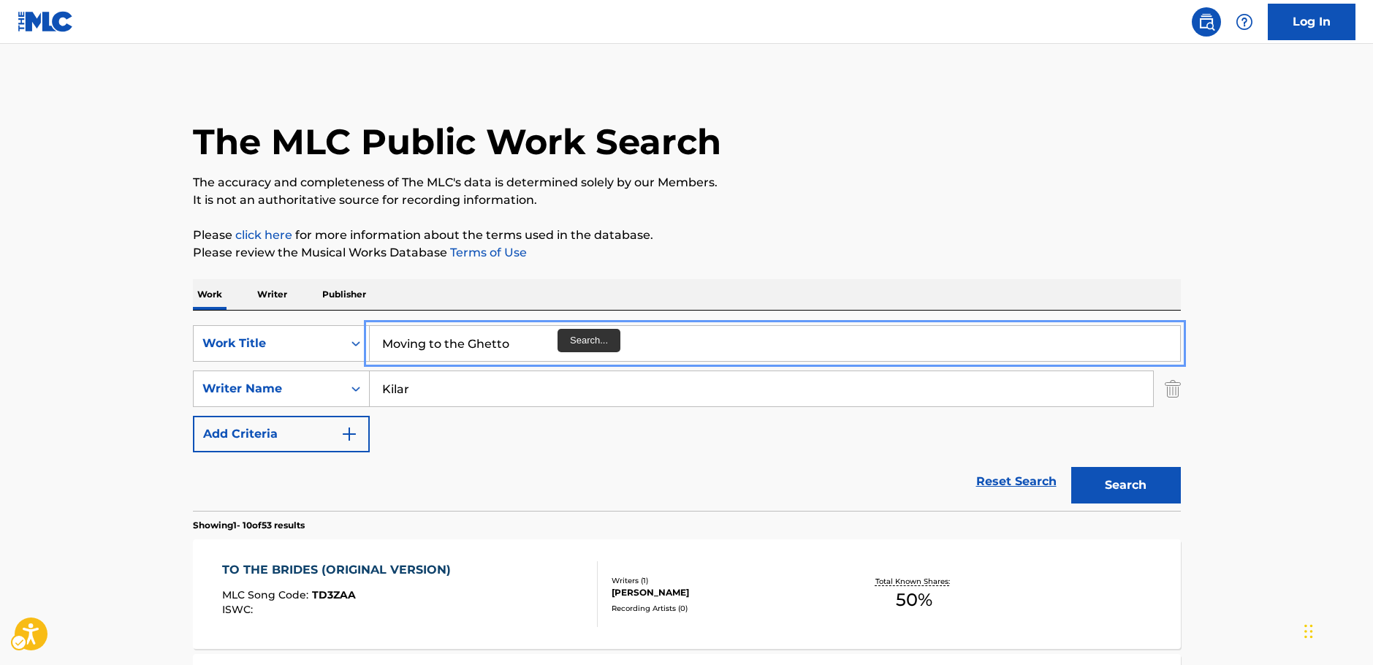
paste input "MUZYKA DO FILMU [PERSON_NAME] "PIANISTA""
type input "MUZYKA DO FILMU [PERSON_NAME] "PIANISTA""
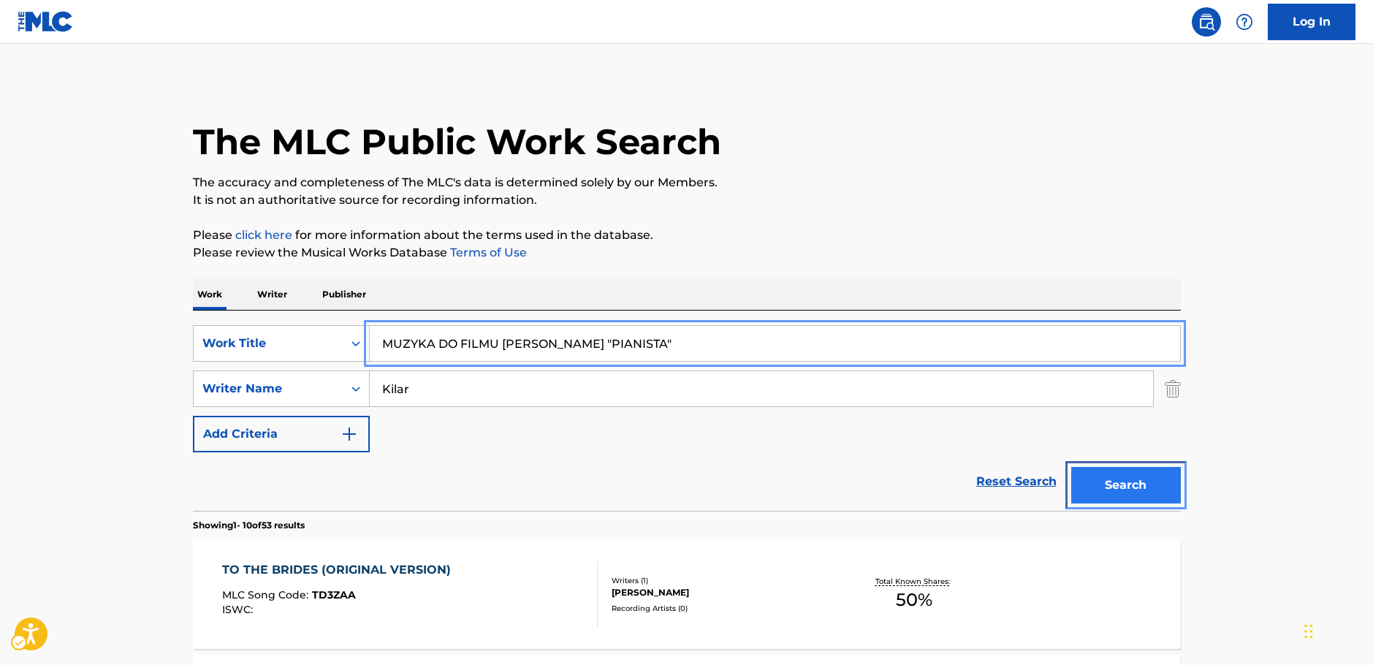
click at [1159, 498] on button "Search" at bounding box center [1126, 485] width 110 height 37
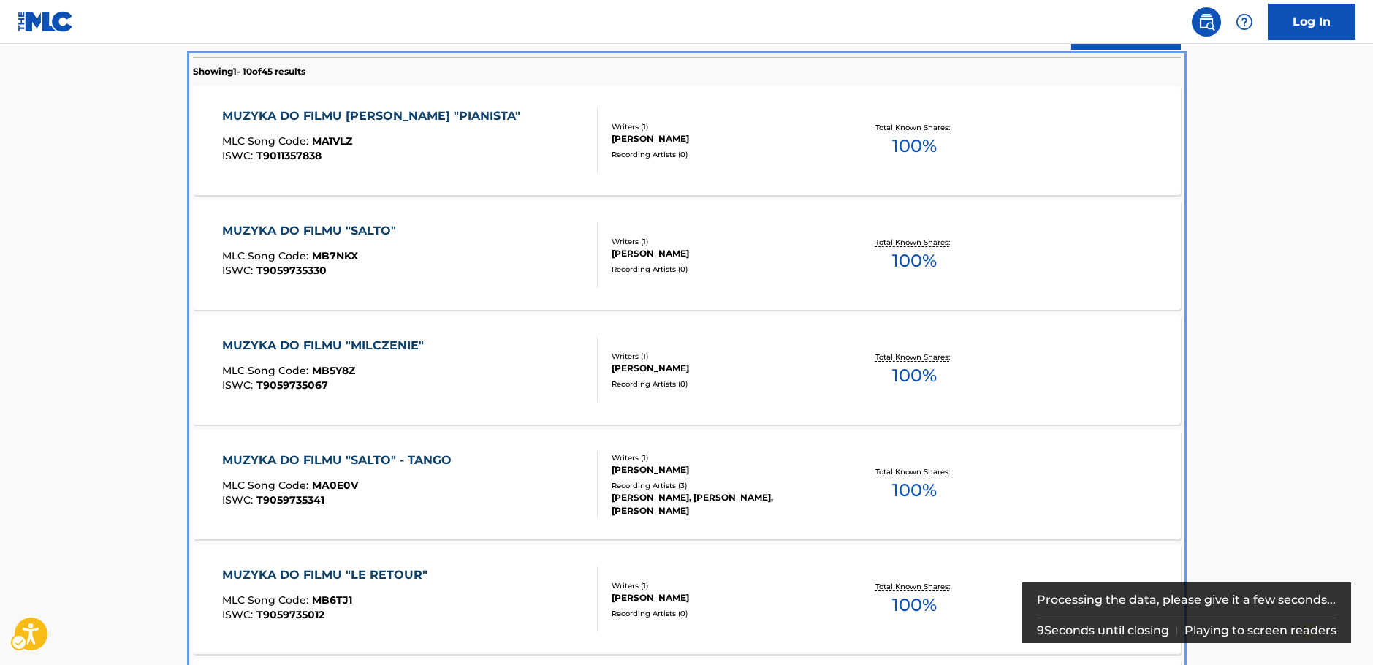
scroll to position [365, 0]
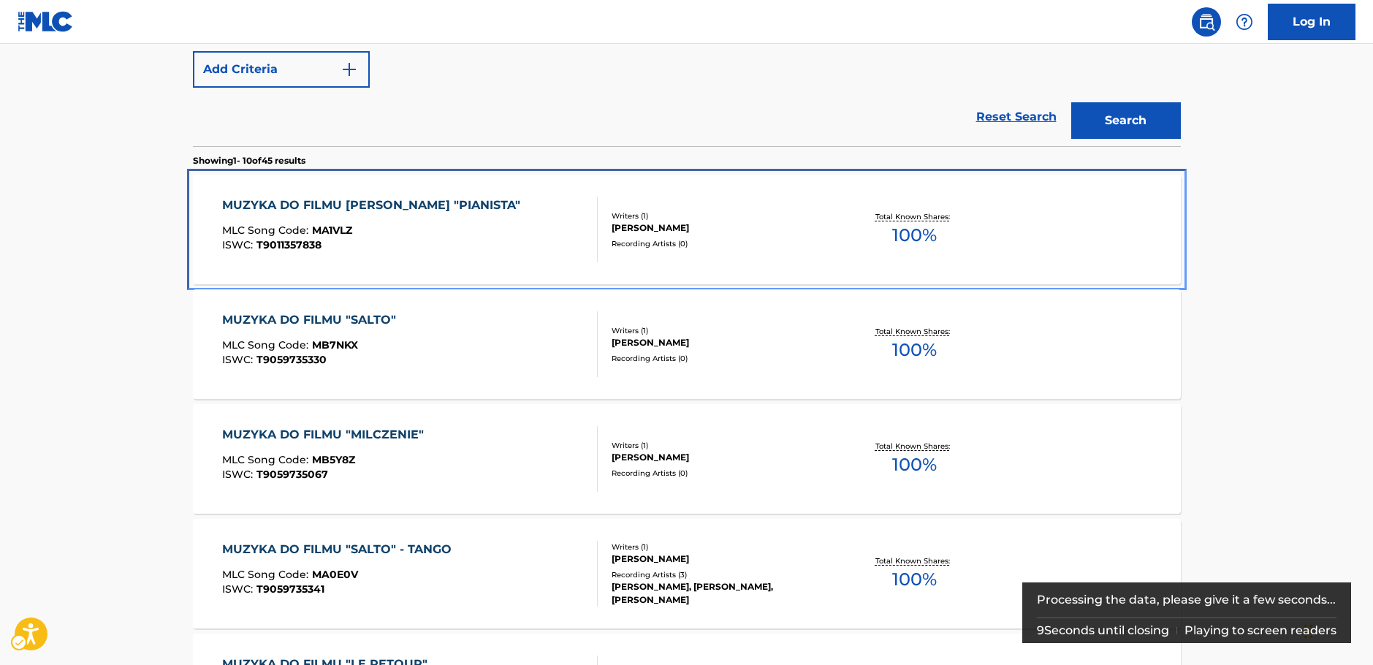
click at [429, 231] on div "MLC Song Code : MA1VLZ" at bounding box center [374, 232] width 305 height 15
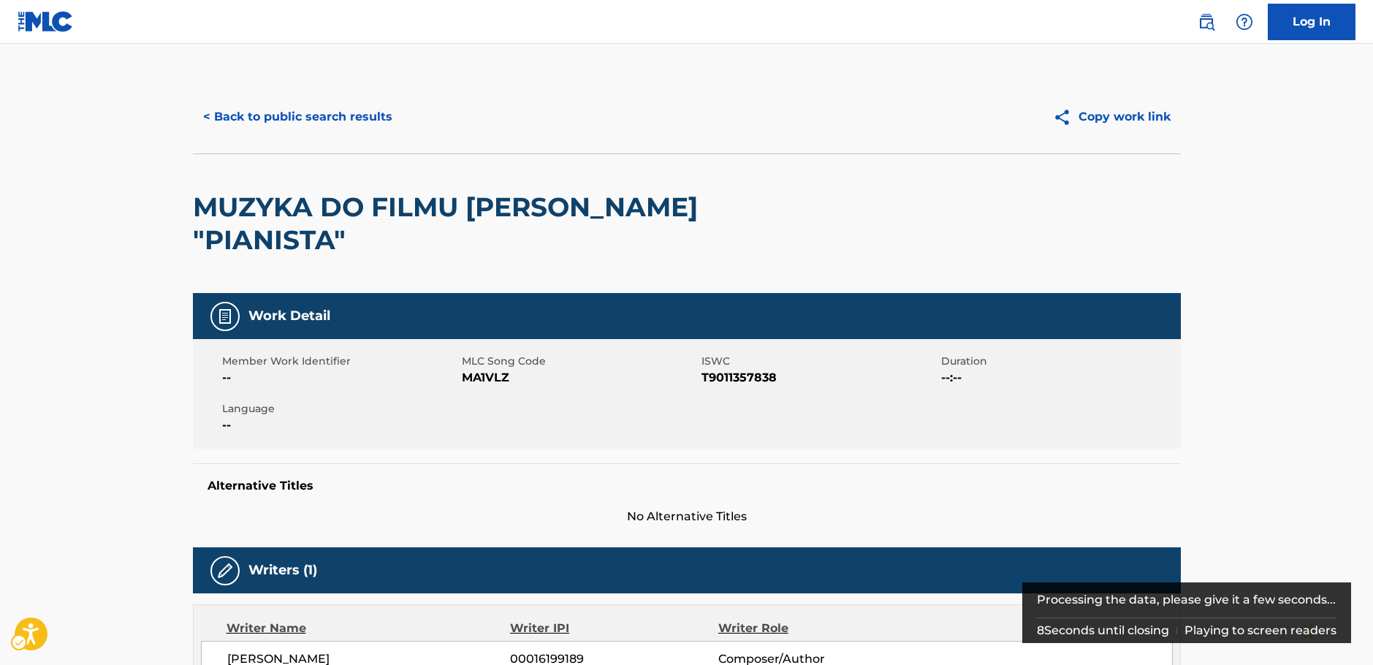
scroll to position [503, 0]
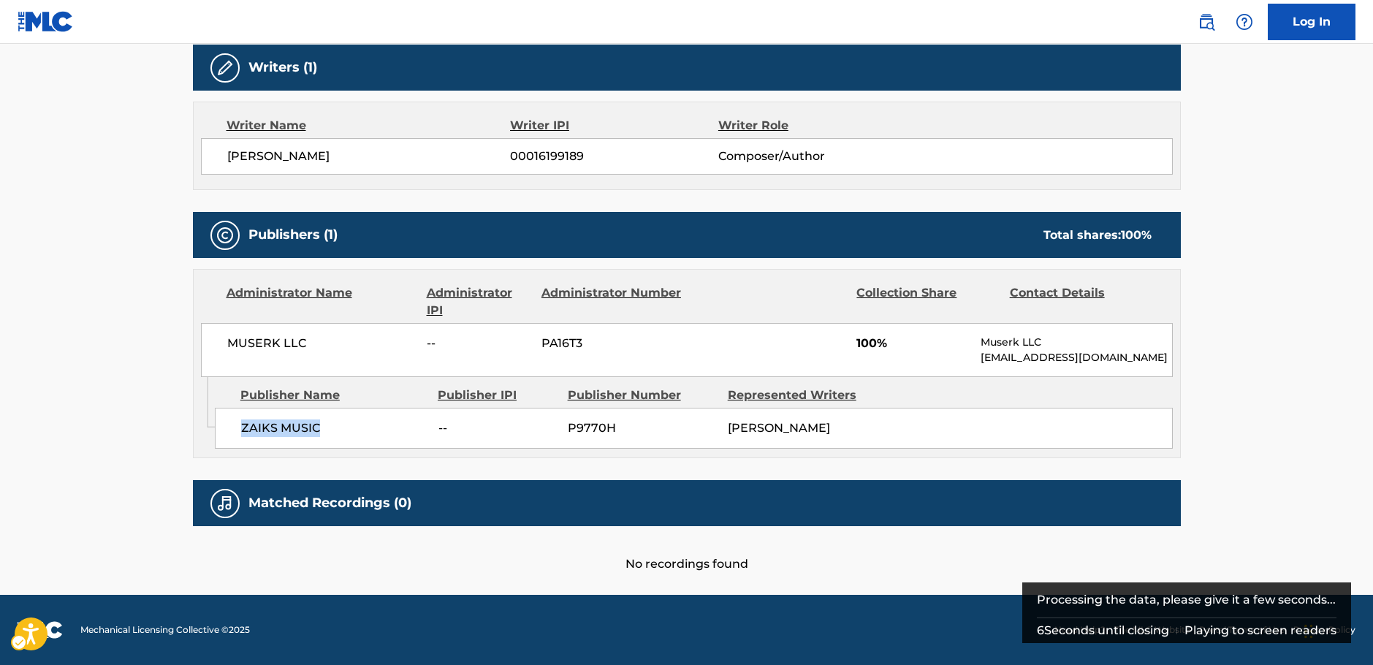
drag, startPoint x: 327, startPoint y: 426, endPoint x: 232, endPoint y: 429, distance: 95.1
click at [234, 429] on div "ZAIKS MUSIC -- P9770H [PERSON_NAME]" at bounding box center [694, 428] width 958 height 41
copy span "ZAIKS MUSIC"
drag, startPoint x: 363, startPoint y: 348, endPoint x: 220, endPoint y: 338, distance: 143.6
click at [221, 338] on div "MUSERK LLC -- PA16T3 100% Muserk LLC [EMAIL_ADDRESS][DOMAIN_NAME]" at bounding box center [687, 350] width 972 height 54
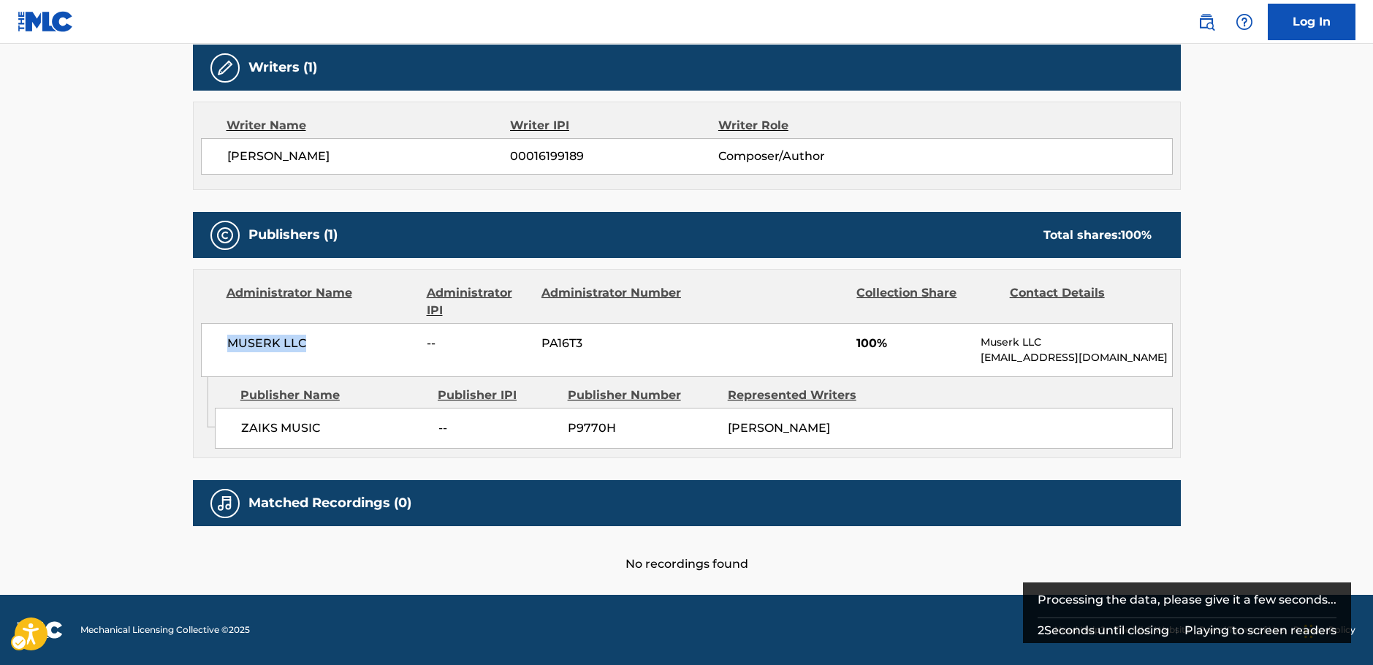
copy span "MUSERK LLC"
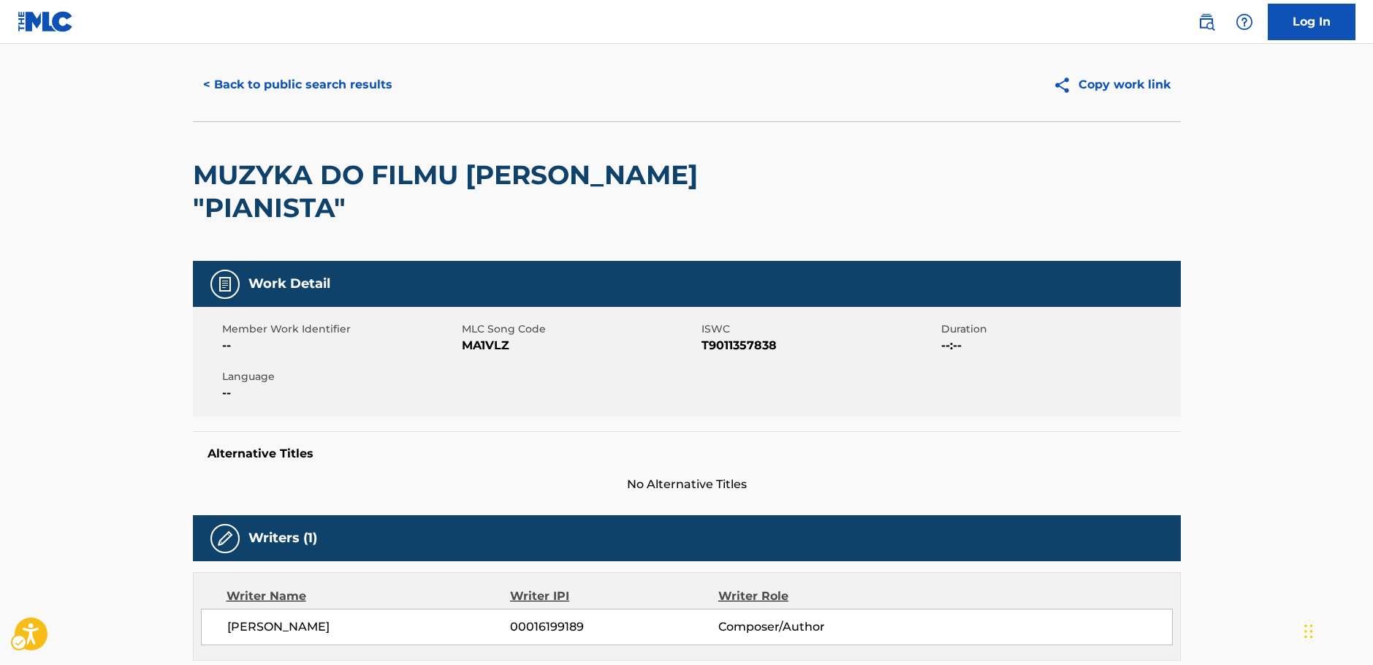
scroll to position [0, 0]
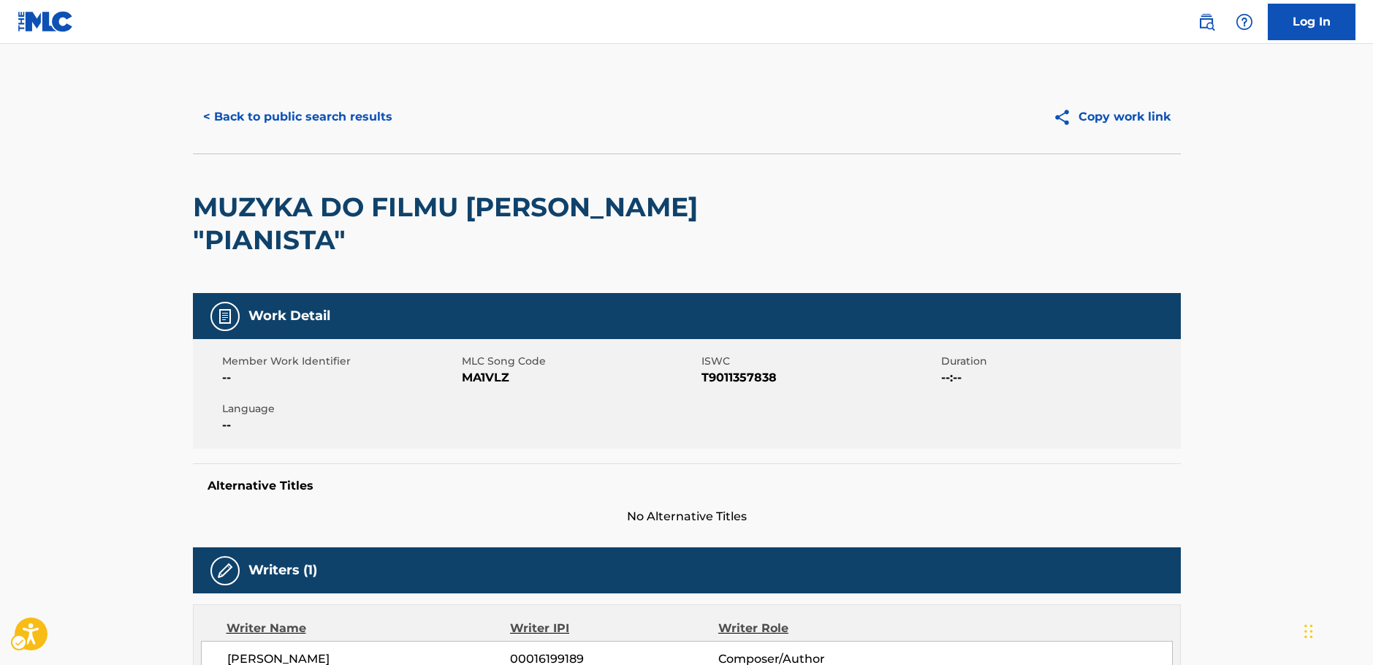
click at [490, 381] on span "MLC Song Code - MA1VLZ" at bounding box center [580, 378] width 236 height 18
copy span "MA1VLZ"
click at [282, 115] on button "< Back to public search results" at bounding box center [298, 117] width 210 height 37
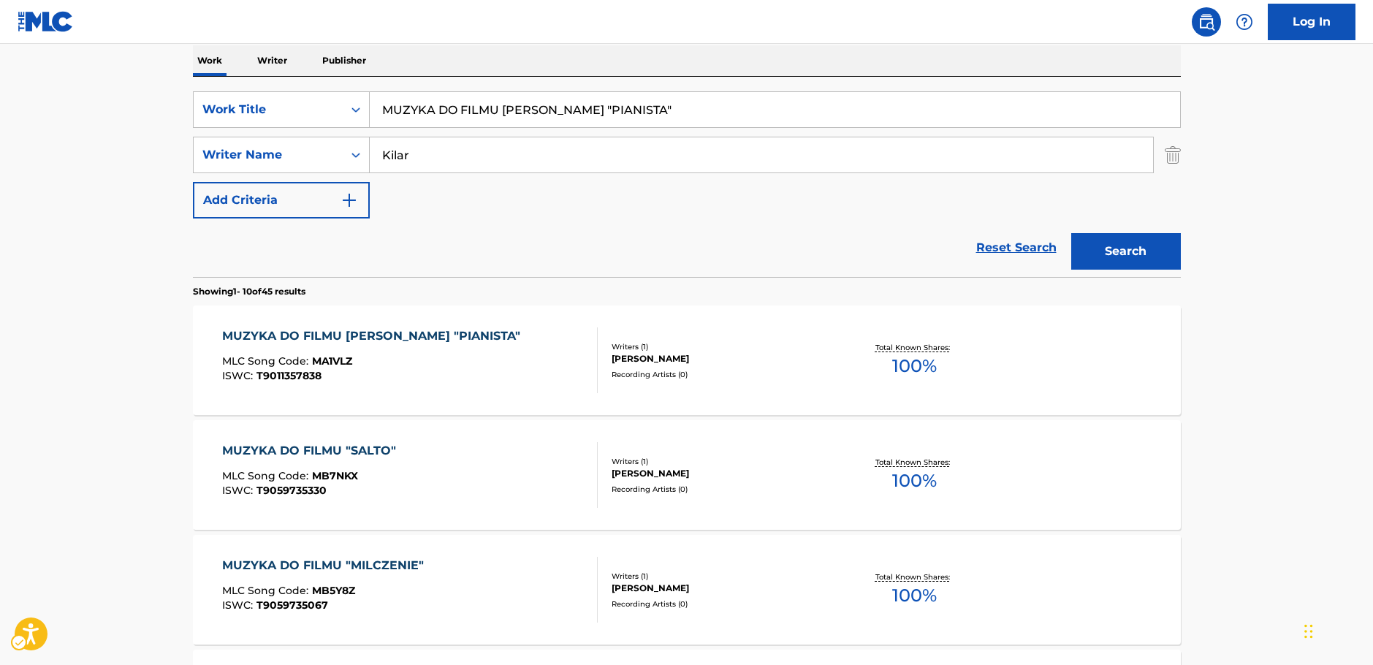
scroll to position [83, 0]
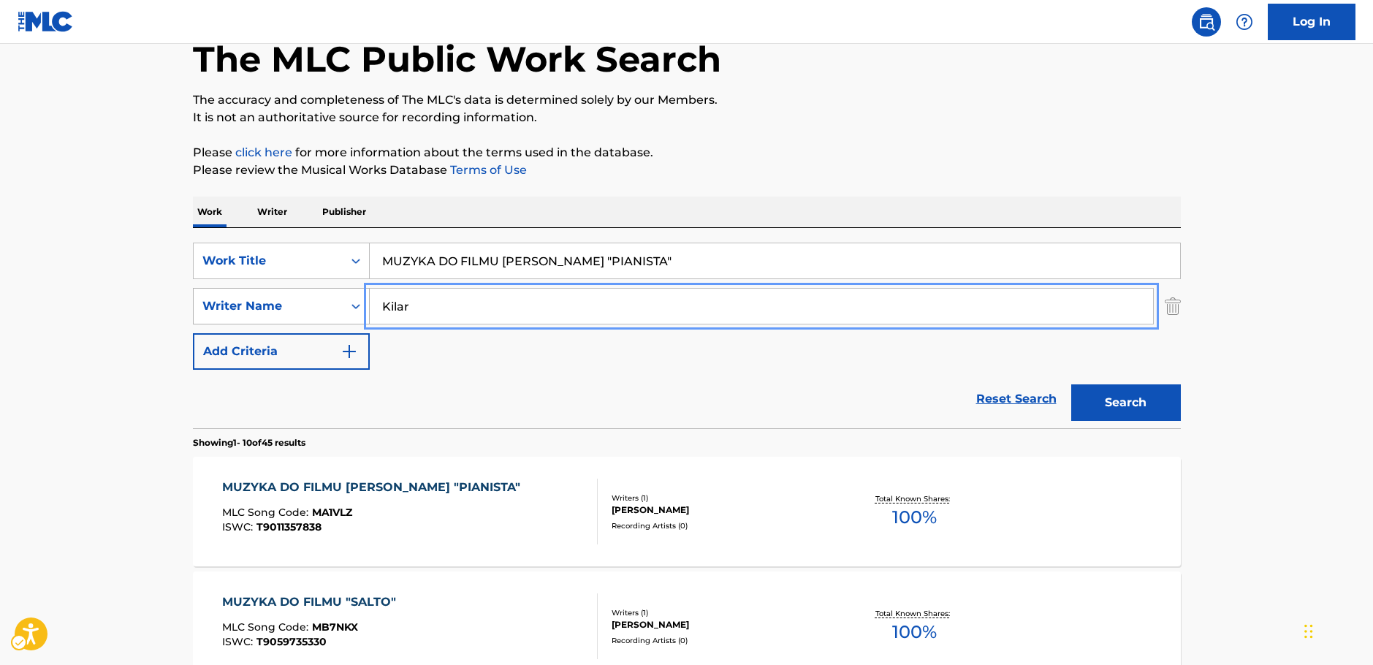
drag, startPoint x: 307, startPoint y: 305, endPoint x: 274, endPoint y: 310, distance: 33.2
click at [274, 310] on div "SearchWithCriteriab73d0c93-e470-4361-9ceb-11ab4a1fc2ce Writer Name [PERSON_NAME]" at bounding box center [687, 306] width 988 height 37
paste input "Rubbiani"
type input "Rubbiani"
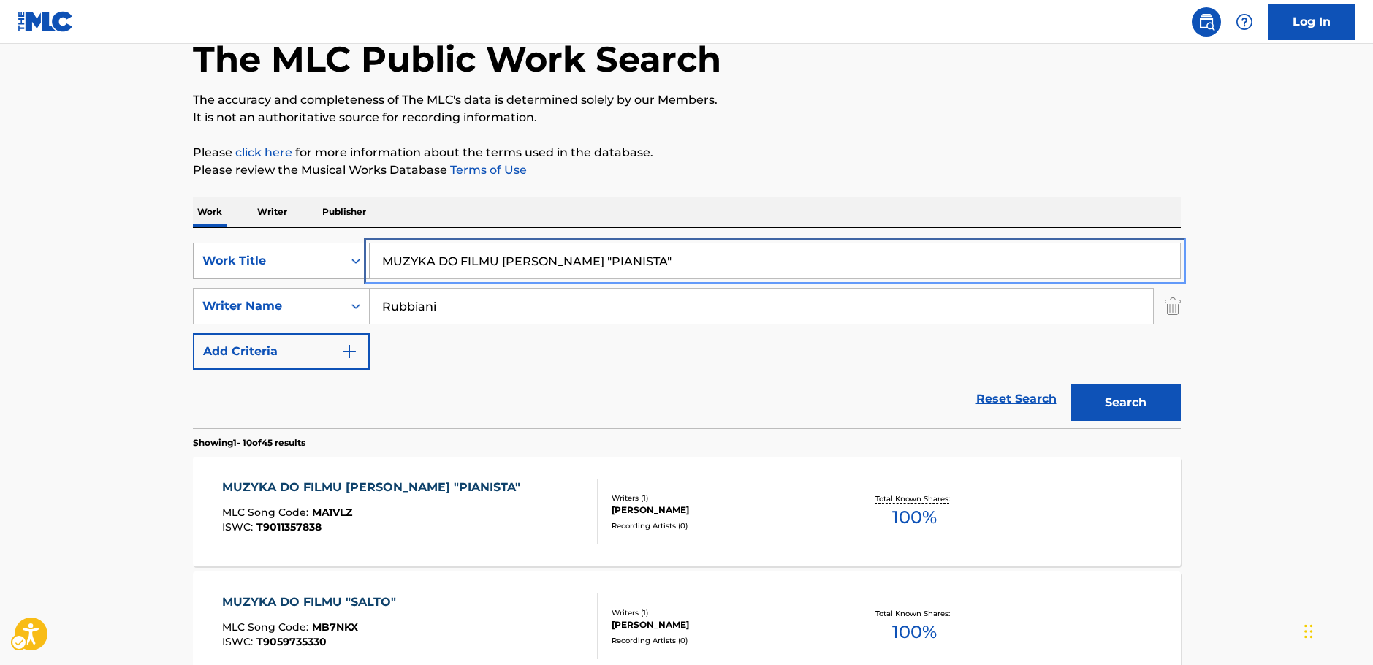
click at [223, 278] on div "SearchWithCriteria666b7bd8-b8bb-451f-bc23-e1018b3f06e6 Work Title MUZYKA DO FIL…" at bounding box center [687, 261] width 988 height 37
paste input "In Un Giorno Di Pioggia"
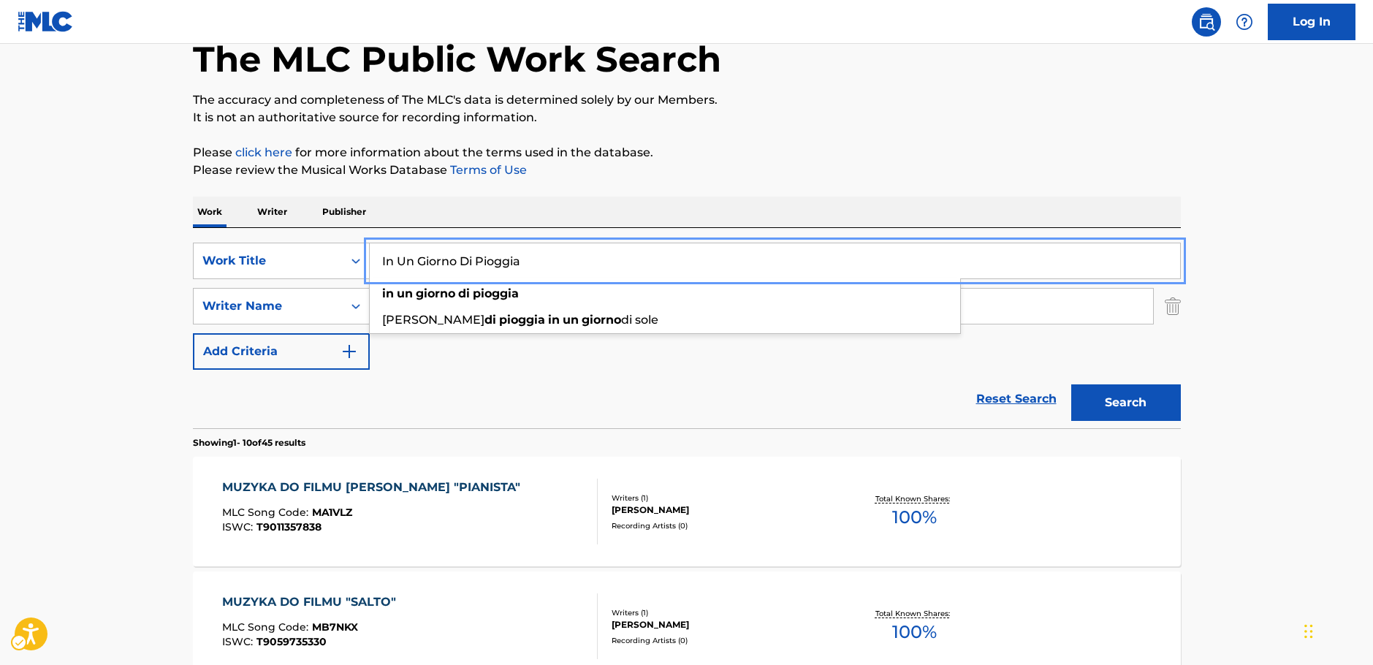
type input "In Un Giorno Di Pioggia"
click at [1137, 409] on button "Search" at bounding box center [1126, 402] width 110 height 37
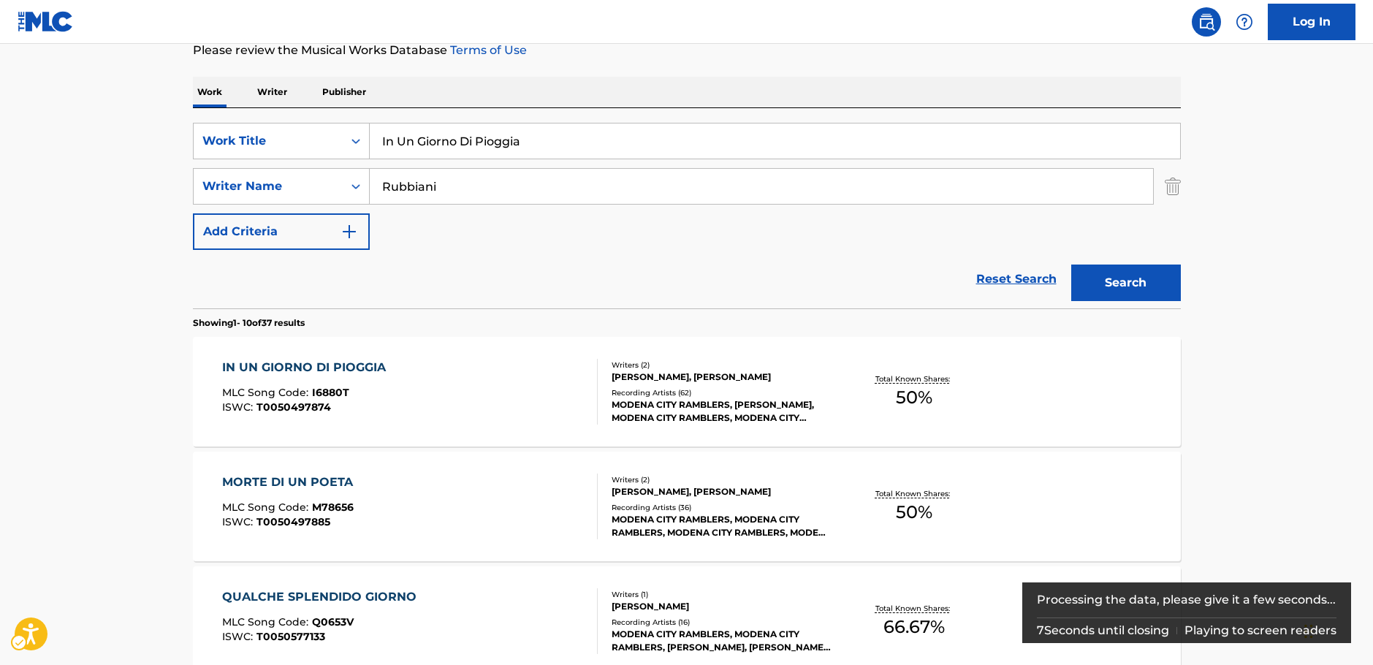
scroll to position [219, 0]
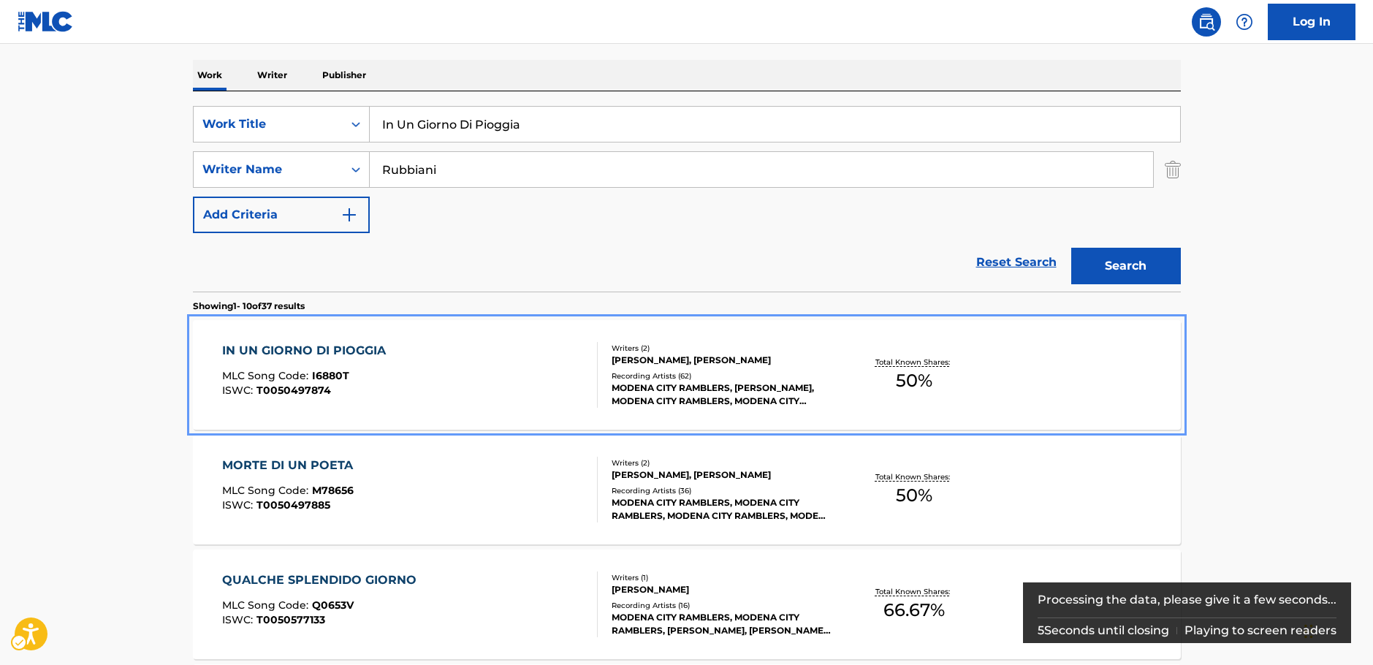
click at [488, 370] on div "IN UN GIORNO DI PIOGGIA MLC Song Code : I6880T ISWC : T0050497874" at bounding box center [410, 375] width 376 height 66
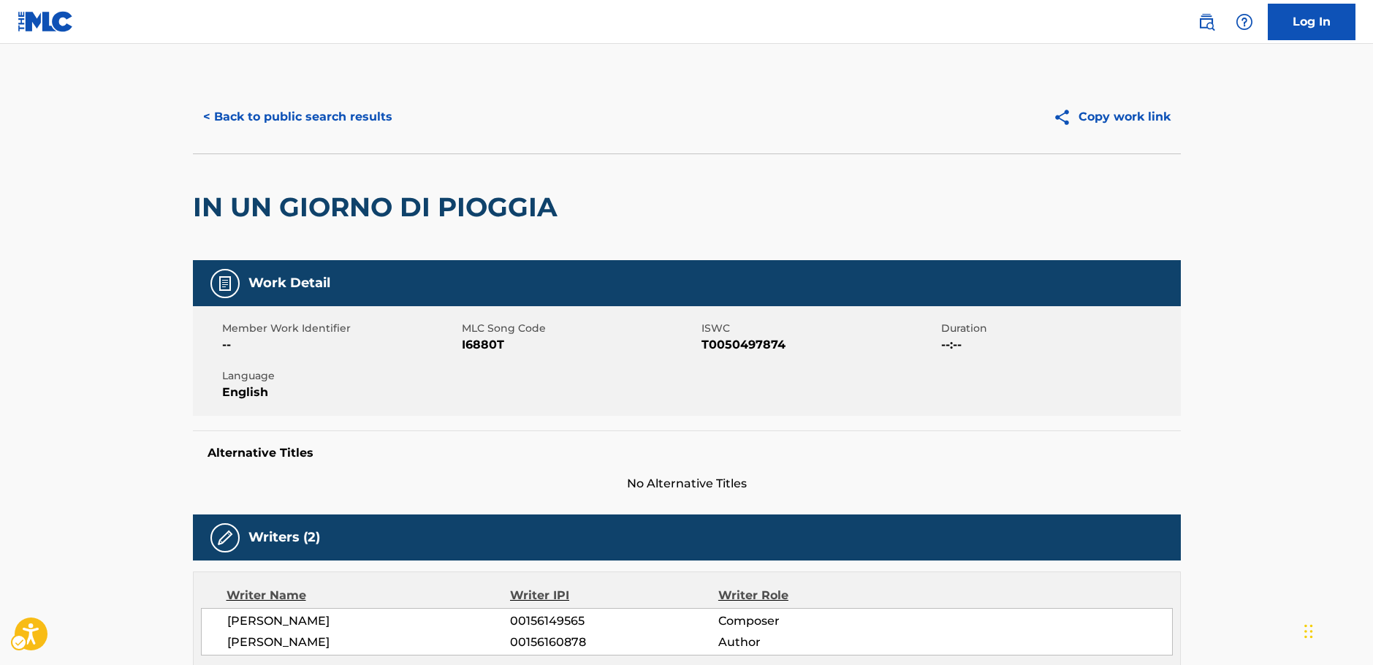
click at [475, 344] on span "MLC Song Code - I6880T" at bounding box center [580, 345] width 236 height 18
click at [473, 343] on span "MLC Song Code - I6880T" at bounding box center [580, 345] width 236 height 18
copy span "I6880T"
click at [734, 347] on span "ISWC - T0050497874" at bounding box center [820, 345] width 236 height 18
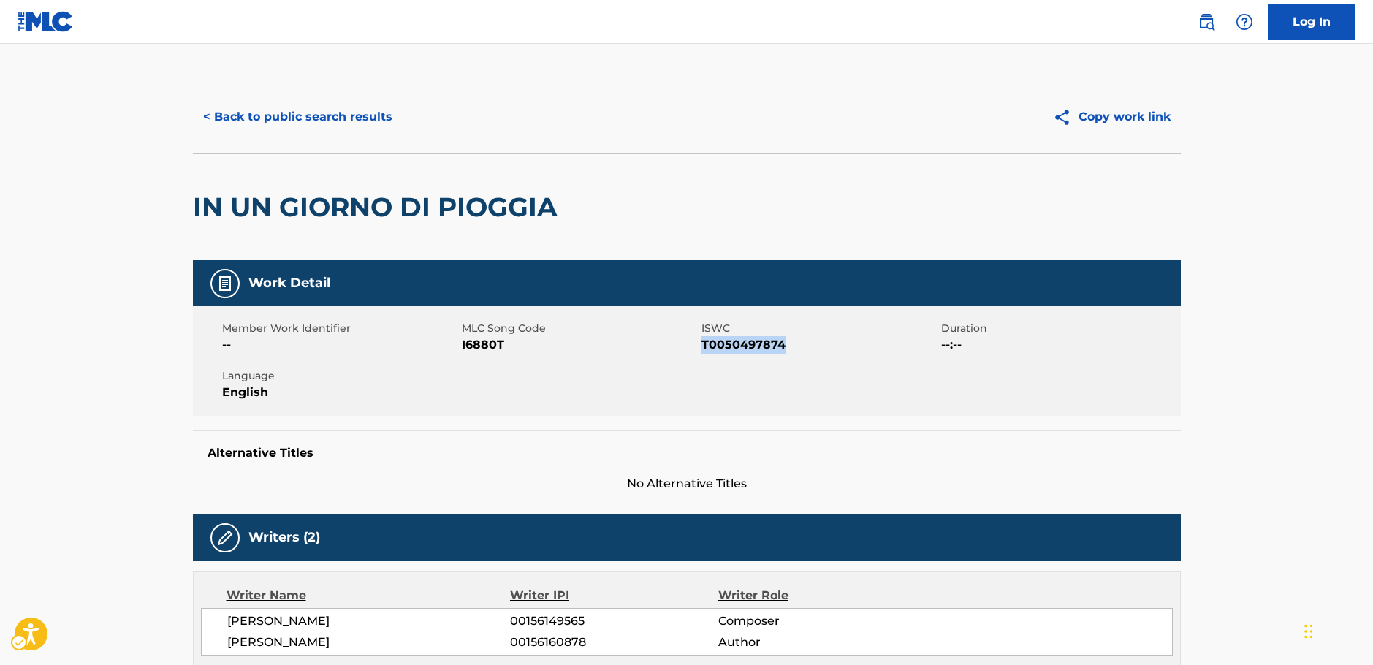
click at [734, 346] on span "ISWC - T0050497874" at bounding box center [820, 345] width 236 height 18
copy span "T0050497874"
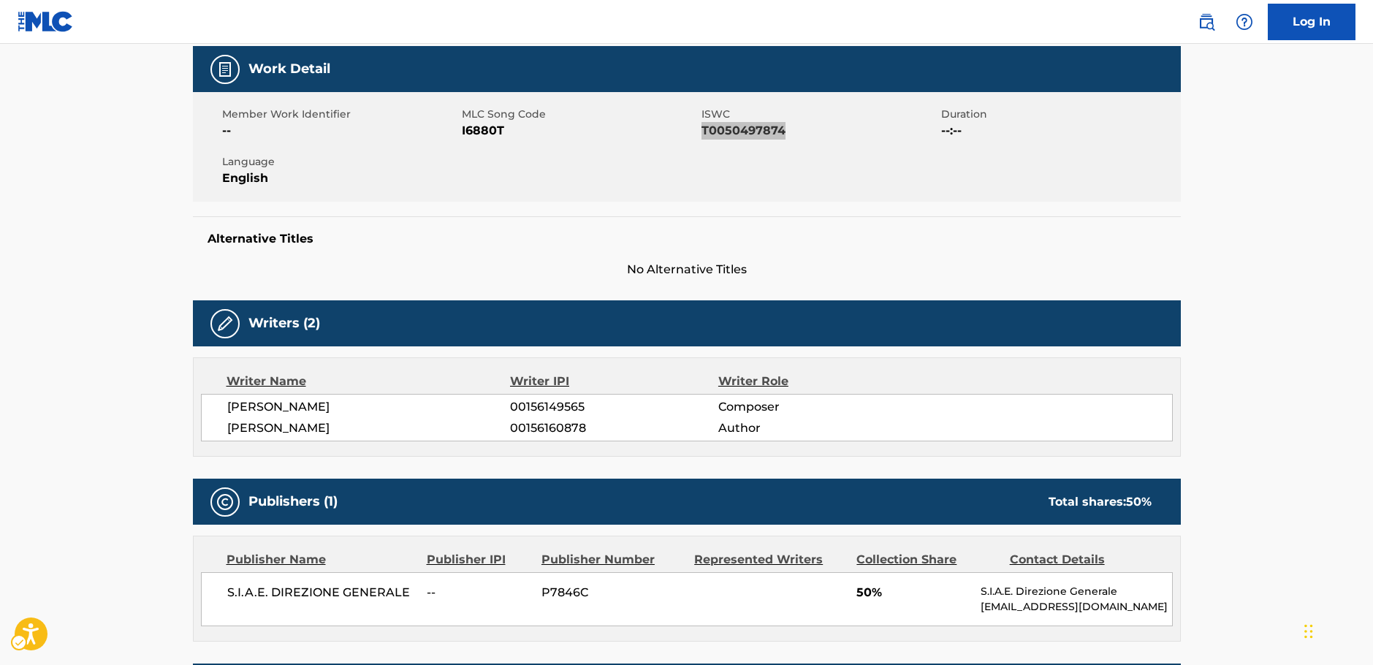
scroll to position [219, 0]
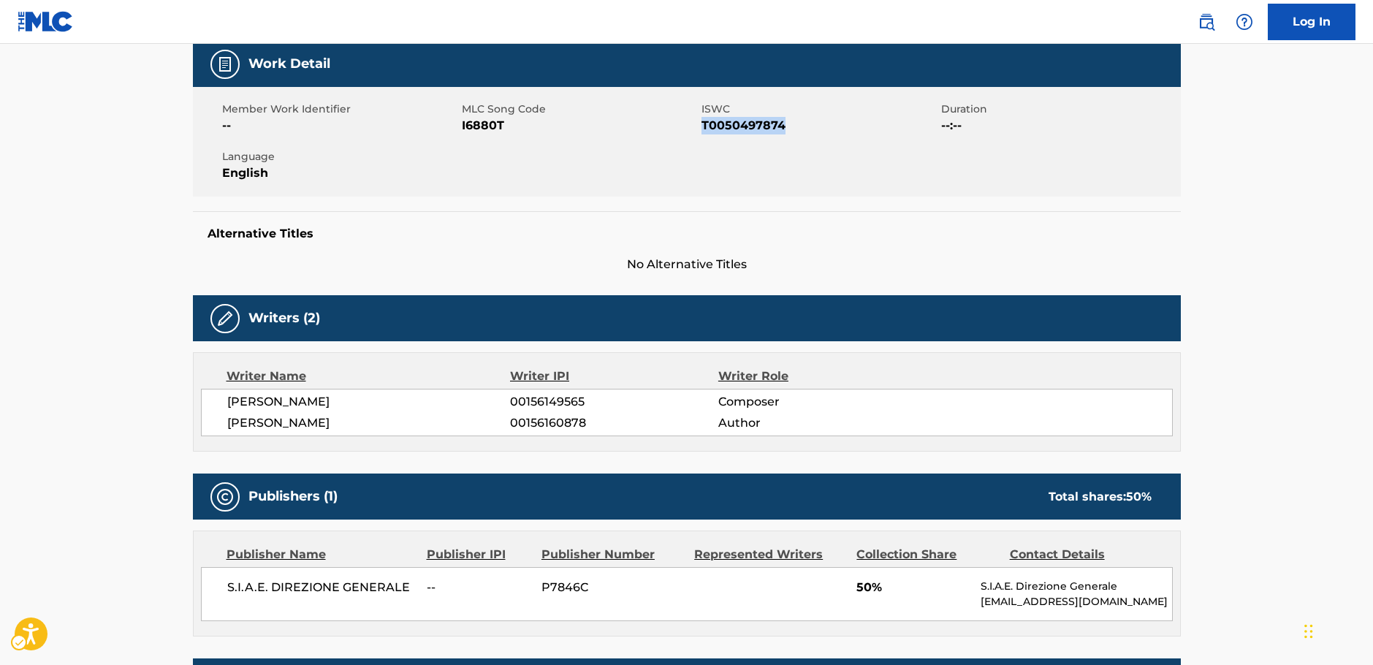
drag, startPoint x: 323, startPoint y: 422, endPoint x: 228, endPoint y: 404, distance: 96.7
click at [228, 404] on div "[PERSON_NAME] 00156149565 Composer [PERSON_NAME] 00156160878 Author" at bounding box center [687, 413] width 972 height 48
copy div "[PERSON_NAME] 00156149565 Composer [PERSON_NAME]"
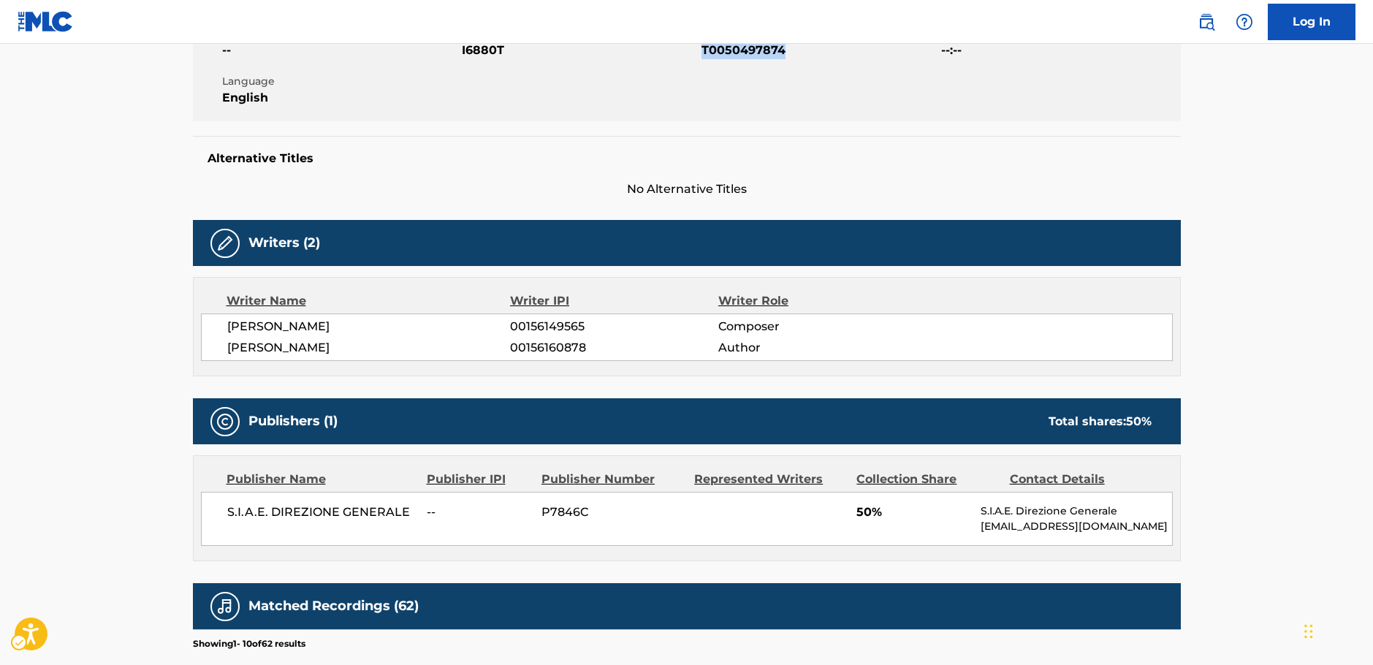
scroll to position [365, 0]
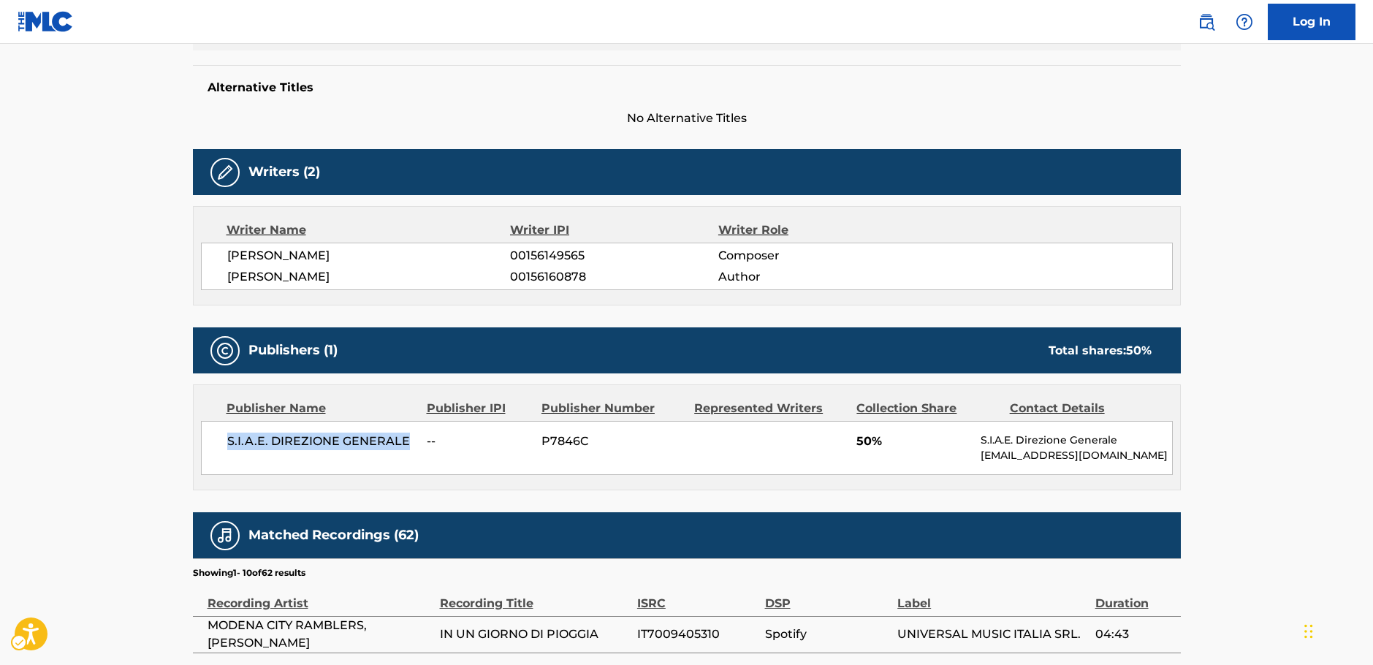
drag, startPoint x: 403, startPoint y: 438, endPoint x: 226, endPoint y: 438, distance: 177.6
click at [226, 438] on div "S.I.A.E. DIREZIONE GENERALE -- P7846C 50% S.I.A.E. Direzione Generale [EMAIL_AD…" at bounding box center [687, 448] width 972 height 54
click at [130, 449] on main "< Back to public search results Copy work link IN UN GIORNO DI PIOGGIA Work Det…" at bounding box center [686, 367] width 1373 height 1379
click at [114, 436] on main "< Back to public search results Copy work link IN UN GIORNO DI PIOGGIA Work Det…" at bounding box center [686, 367] width 1373 height 1379
drag, startPoint x: 120, startPoint y: 376, endPoint x: 14, endPoint y: 367, distance: 106.3
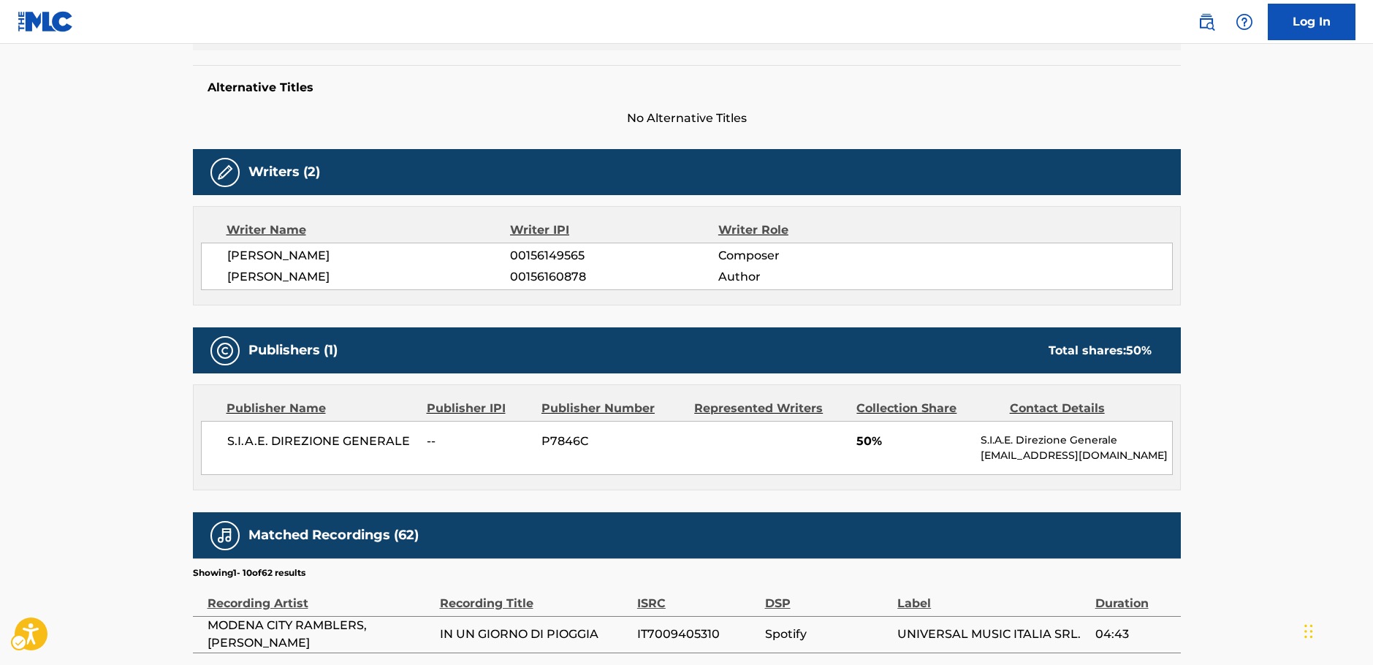
click at [120, 376] on main "< Back to public search results Copy work link IN UN GIORNO DI PIOGGIA Work Det…" at bounding box center [686, 367] width 1373 height 1379
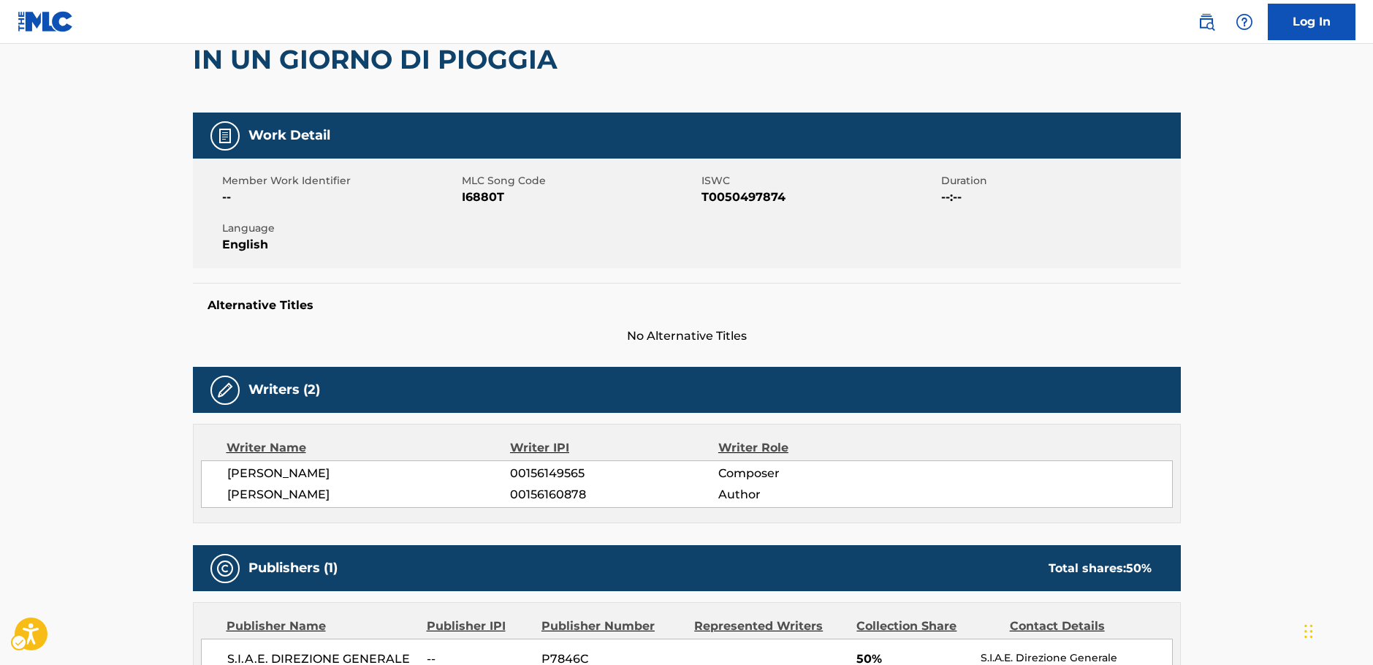
scroll to position [0, 0]
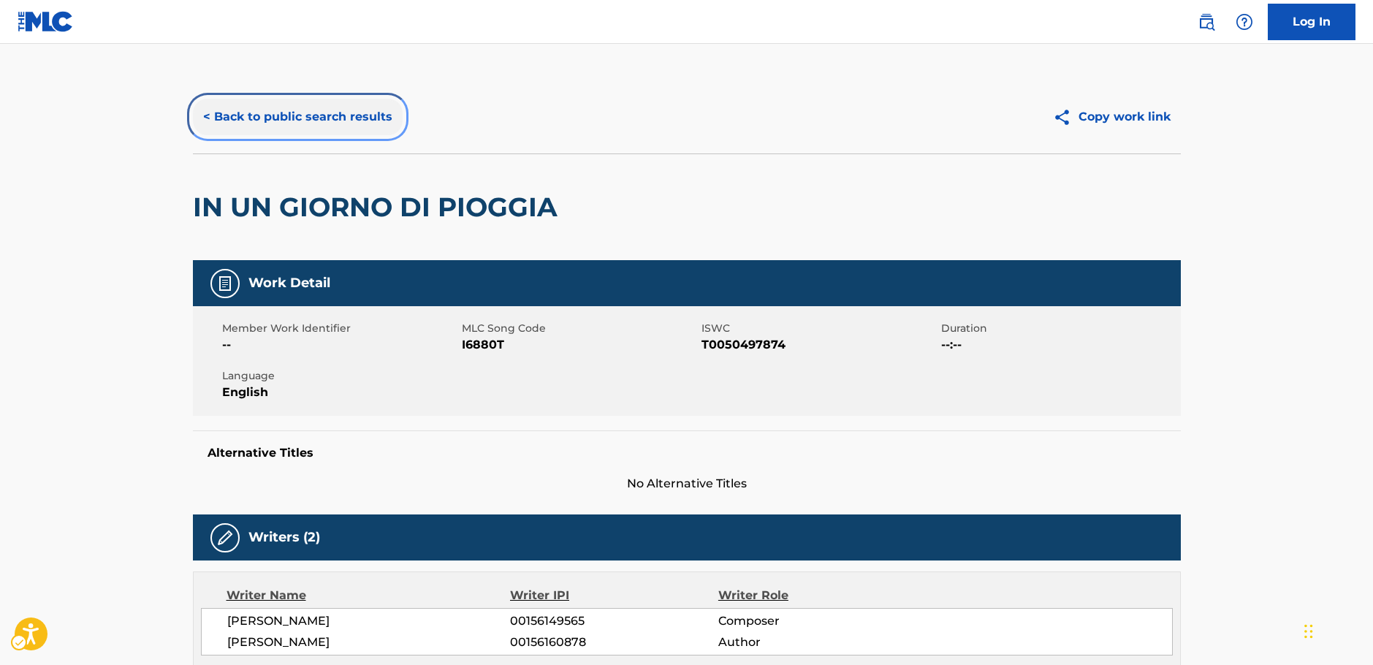
click at [288, 115] on button "< Back to public search results" at bounding box center [298, 117] width 210 height 37
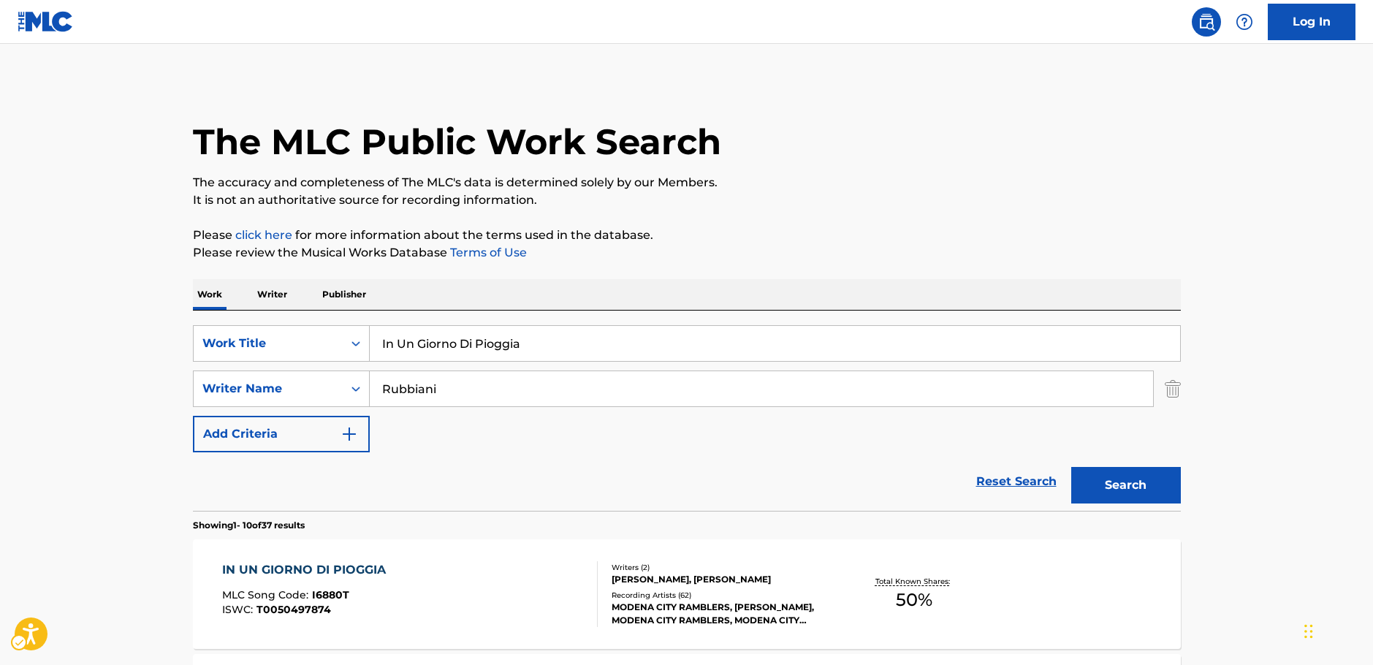
scroll to position [219, 0]
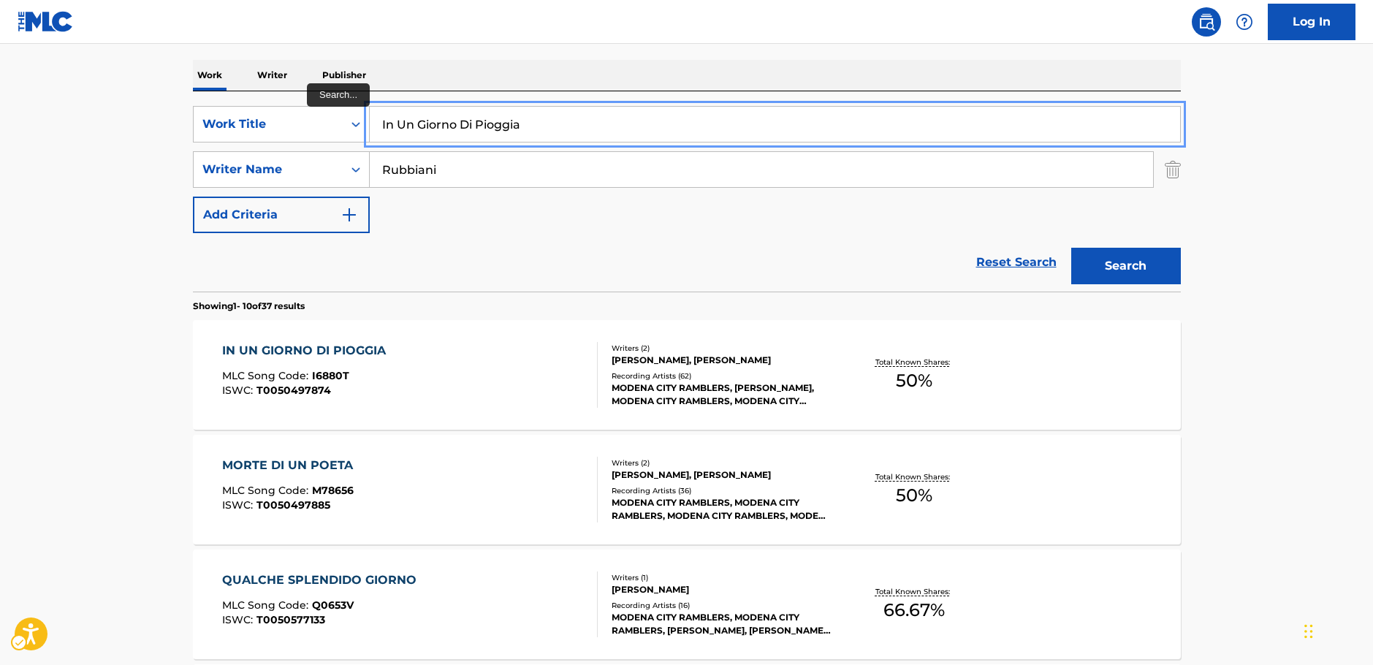
drag, startPoint x: 414, startPoint y: 133, endPoint x: 126, endPoint y: 138, distance: 288.0
type input "all-in"
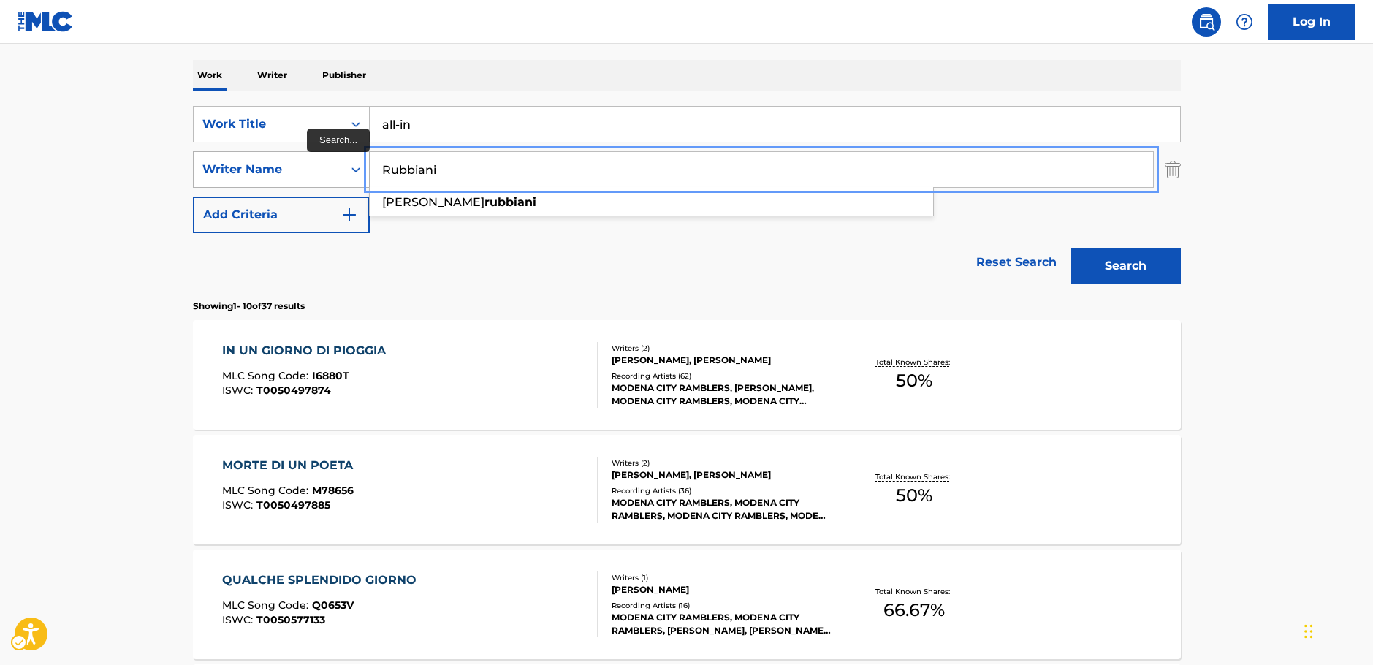
drag, startPoint x: 438, startPoint y: 170, endPoint x: 362, endPoint y: 172, distance: 76.0
click at [363, 172] on div "SearchWithCriteriab73d0c93-e470-4361-9ceb-11ab4a1fc2ce Writer Name [PERSON_NAME…" at bounding box center [687, 169] width 988 height 37
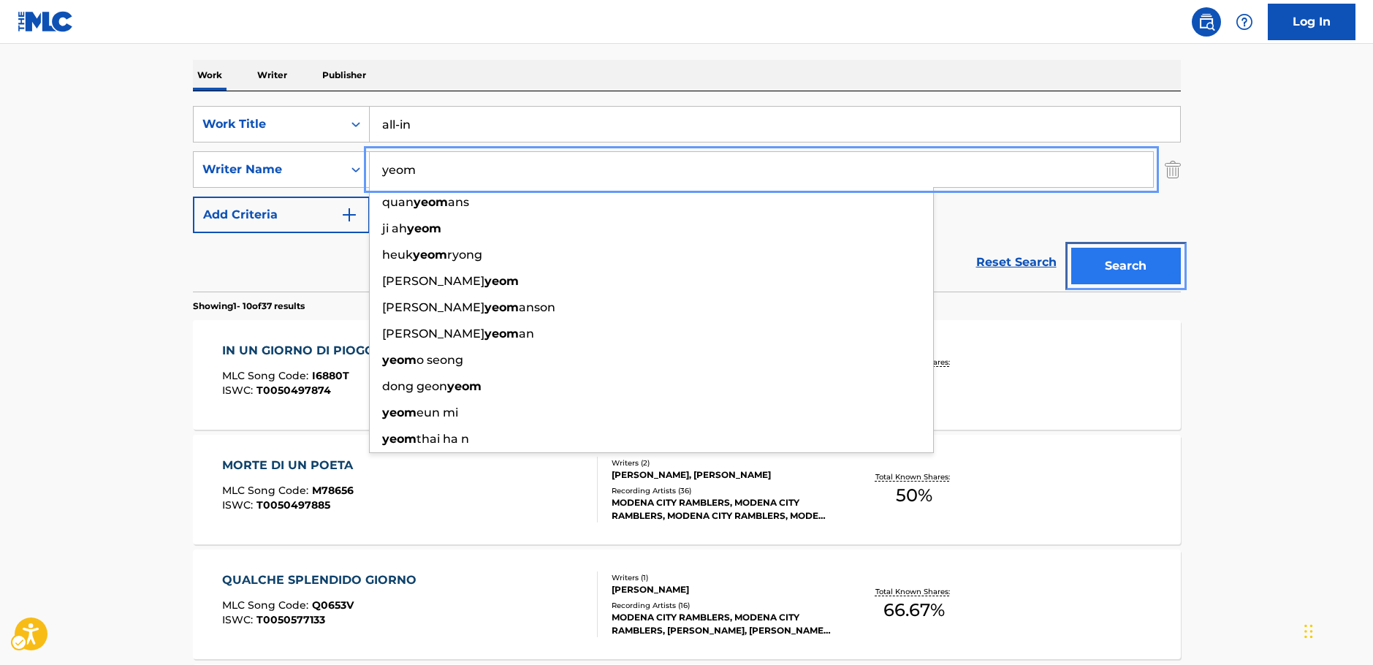
click at [1099, 258] on button "Search" at bounding box center [1126, 266] width 110 height 37
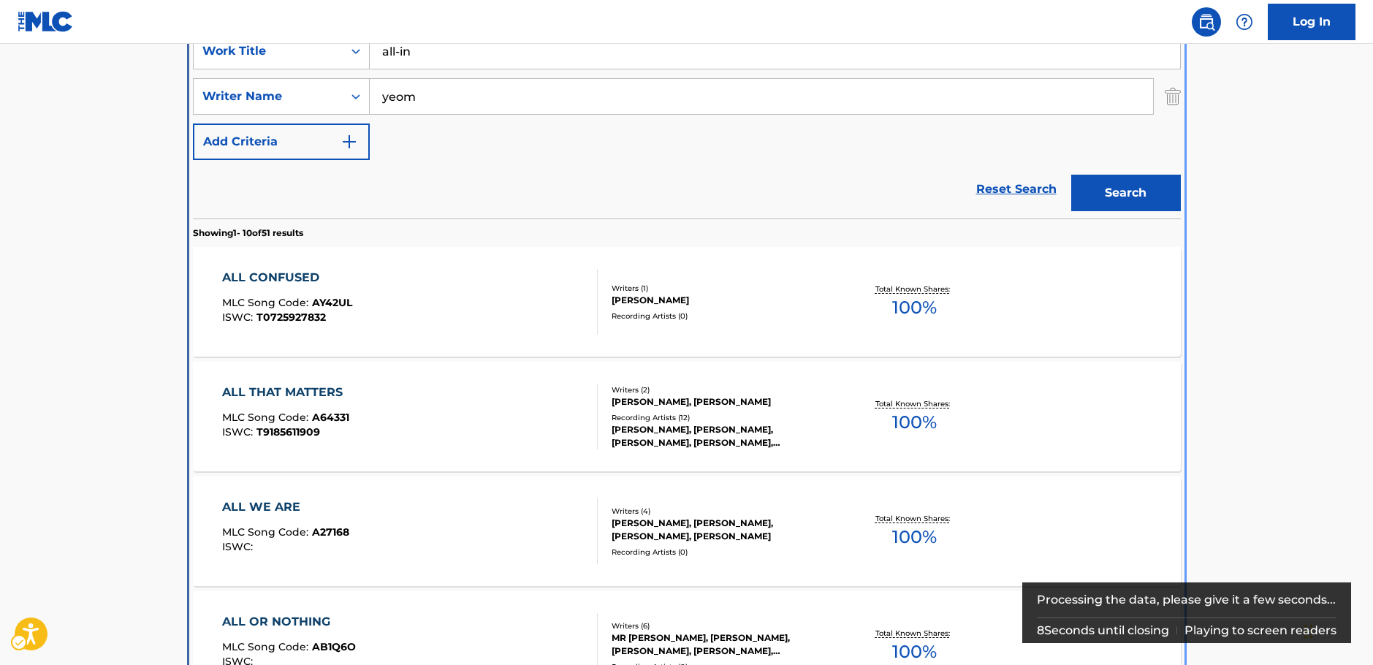
scroll to position [311, 0]
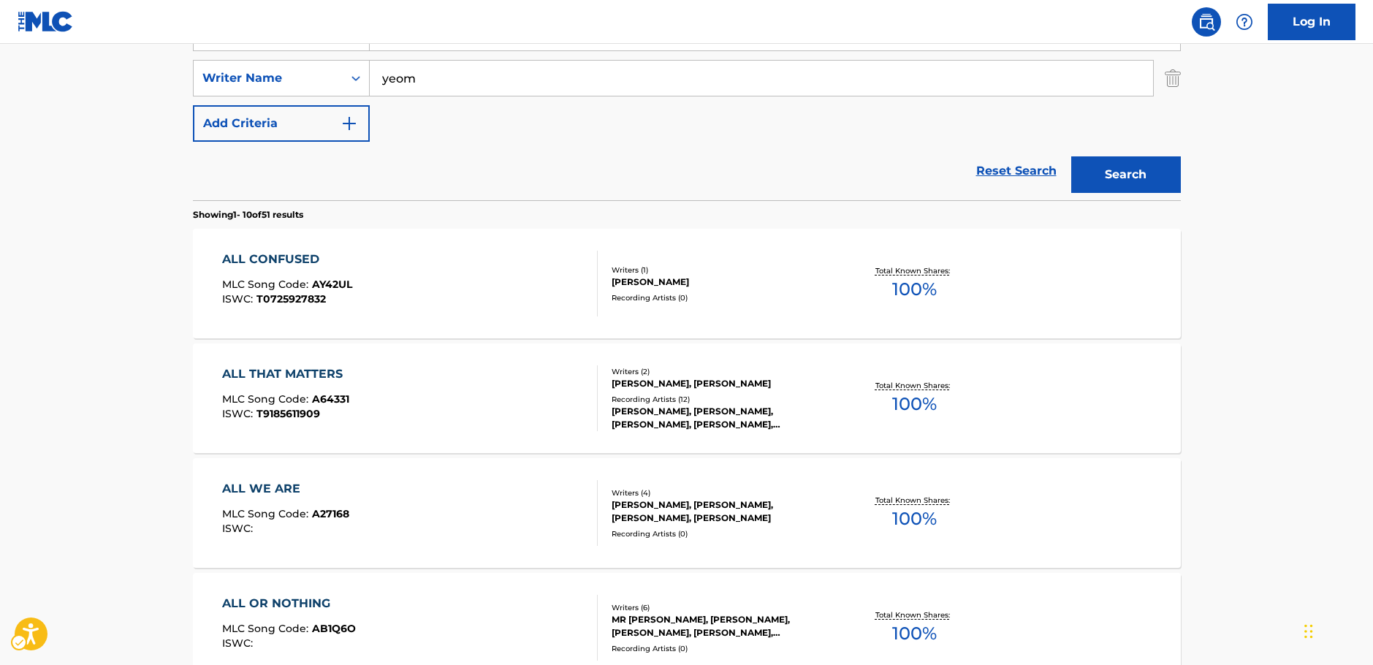
click at [155, 428] on main "The MLC Public Work Search The accuracy and completeness of The MLC's data is d…" at bounding box center [686, 593] width 1373 height 1720
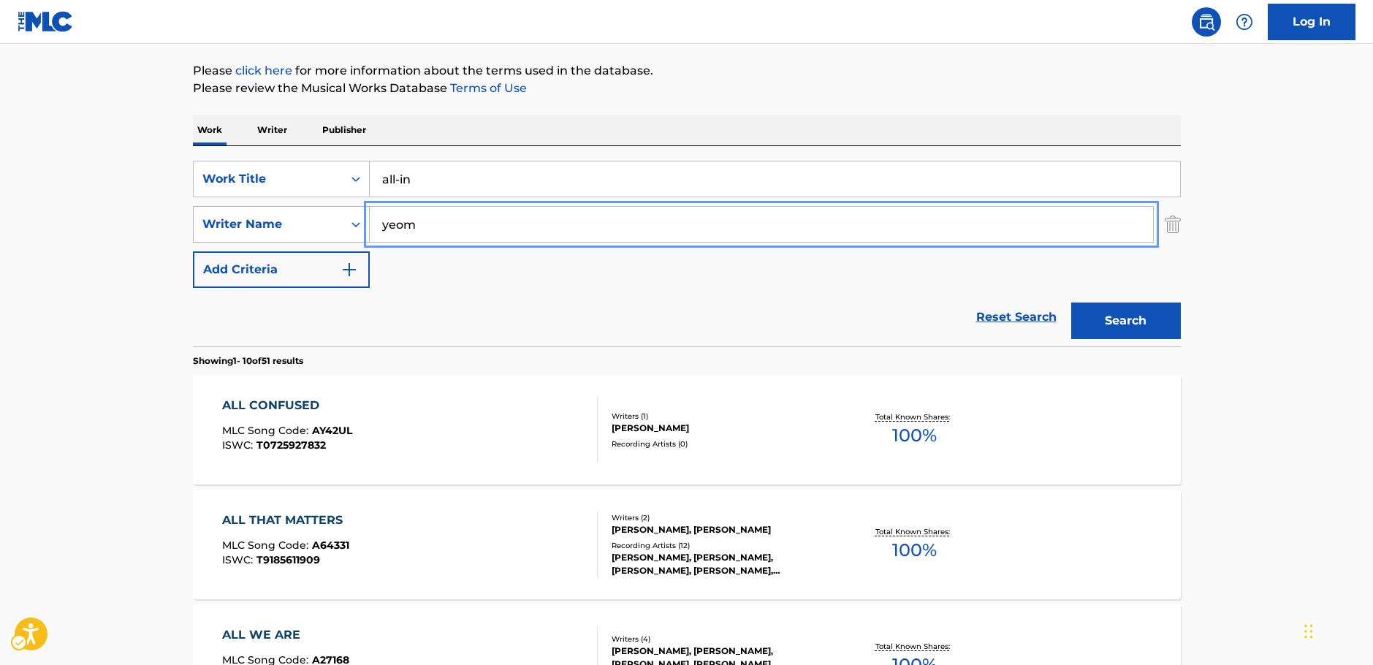
drag, startPoint x: 349, startPoint y: 221, endPoint x: 346, endPoint y: 213, distance: 9.2
click at [332, 218] on div "SearchWithCriteriab73d0c93-e470-4361-9ceb-11ab4a1fc2ce Writer Name [PERSON_NAME]" at bounding box center [687, 224] width 988 height 37
paste input "Madriguera"
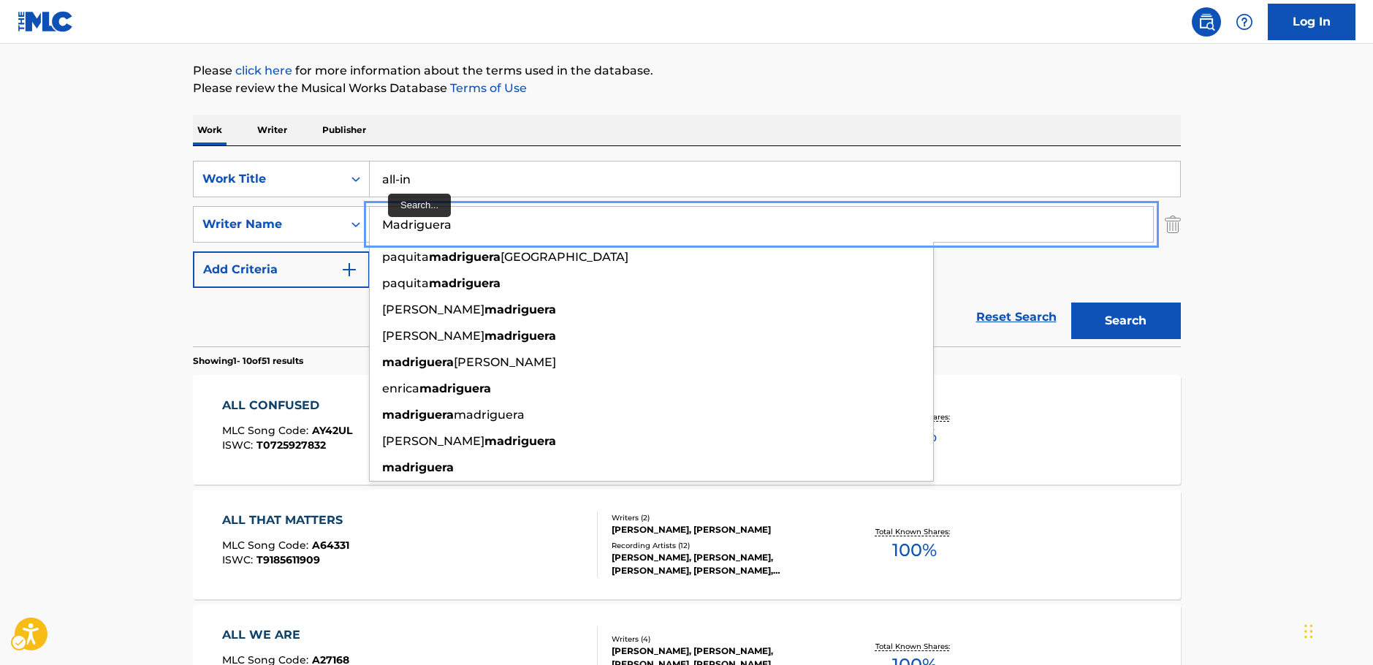
type input "Madriguera"
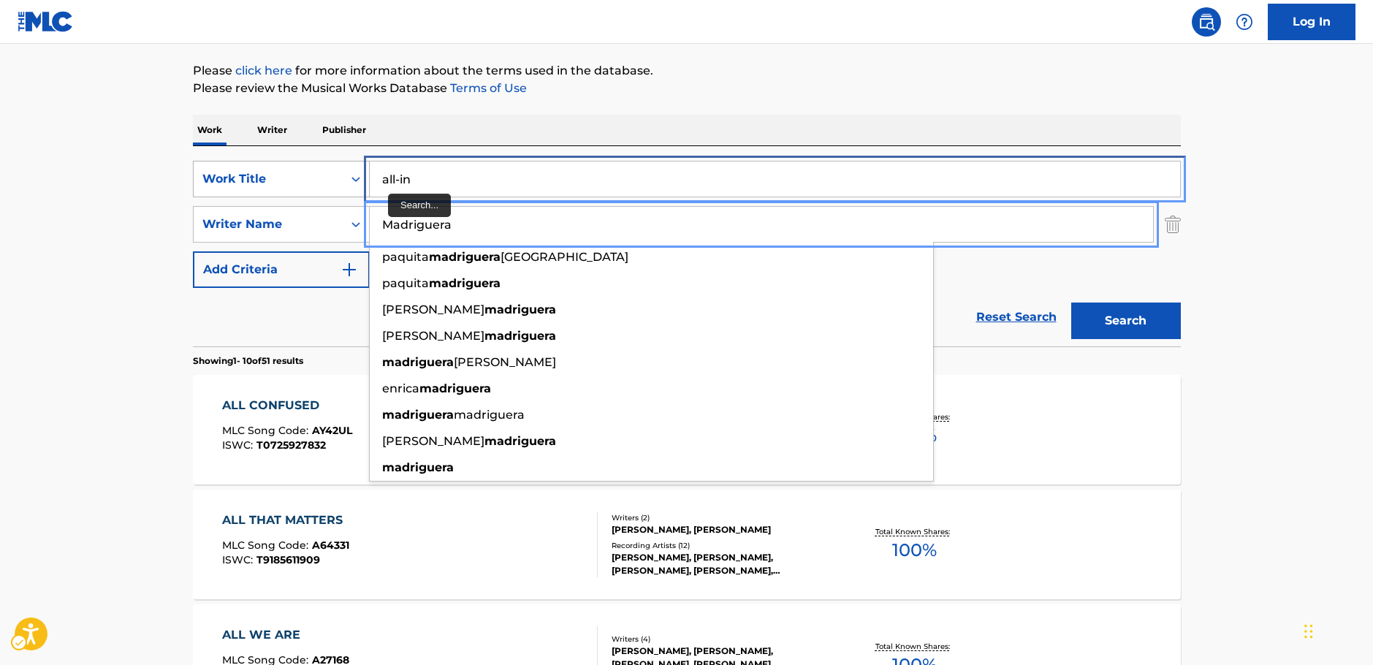
drag, startPoint x: 422, startPoint y: 178, endPoint x: 241, endPoint y: 184, distance: 181.4
click at [241, 184] on div "SearchWithCriteria666b7bd8-b8bb-451f-bc23-e1018b3f06e6 Work Title all-in" at bounding box center [687, 179] width 988 height 37
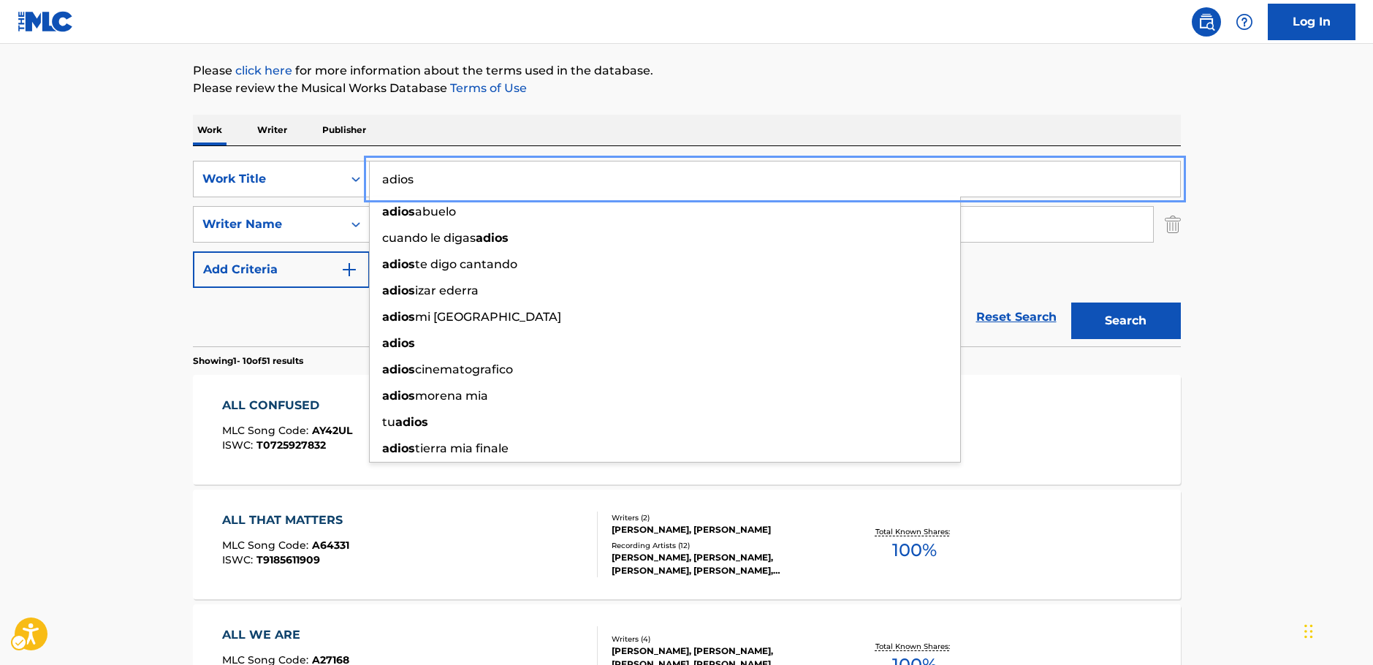
type input "adios"
click at [1161, 320] on button "Search" at bounding box center [1126, 321] width 110 height 37
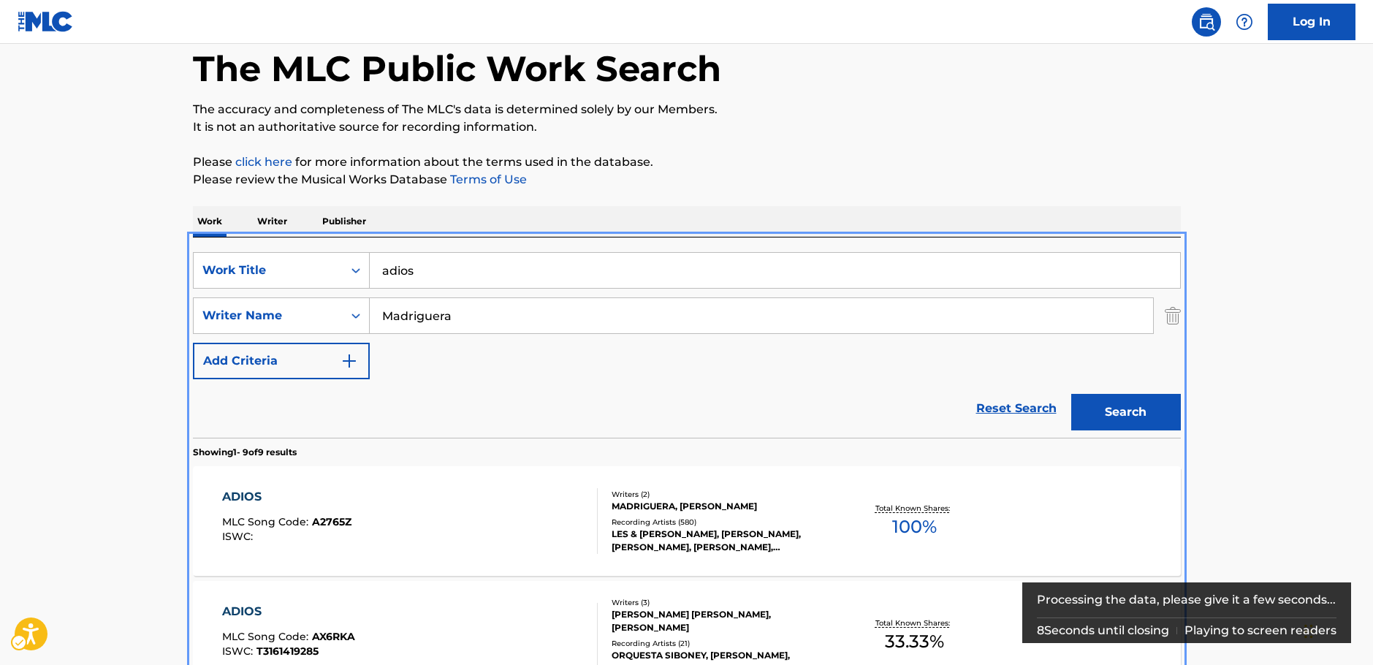
scroll to position [311, 0]
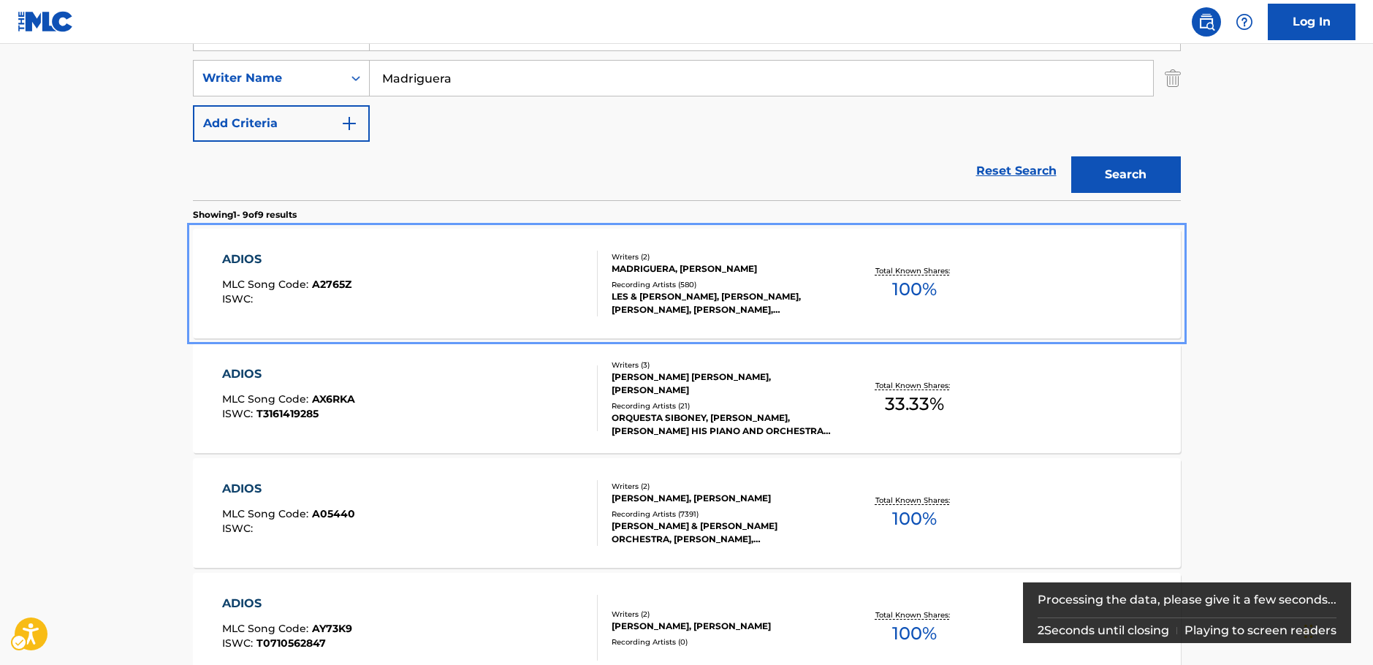
click at [478, 278] on div "ADIOS MLC Song Code : A2765Z ISWC :" at bounding box center [410, 284] width 376 height 66
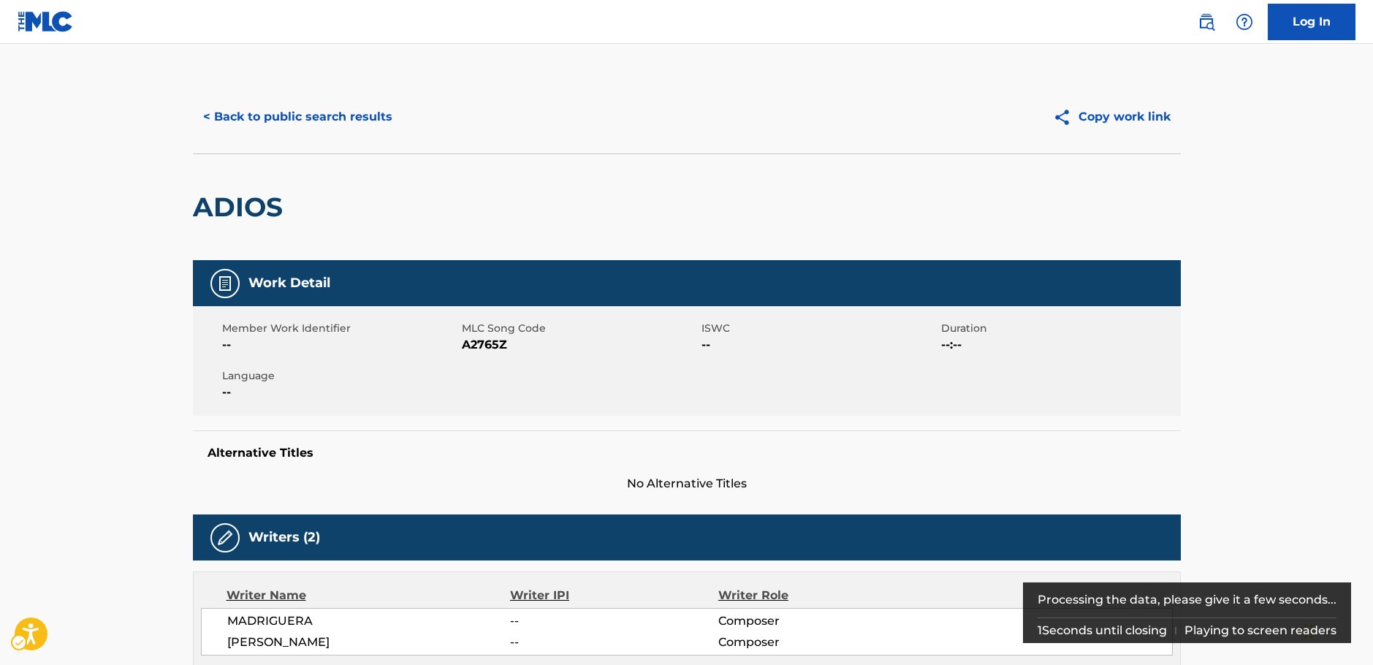
click at [479, 346] on span "MLC Song Code - A2765Z" at bounding box center [580, 345] width 236 height 18
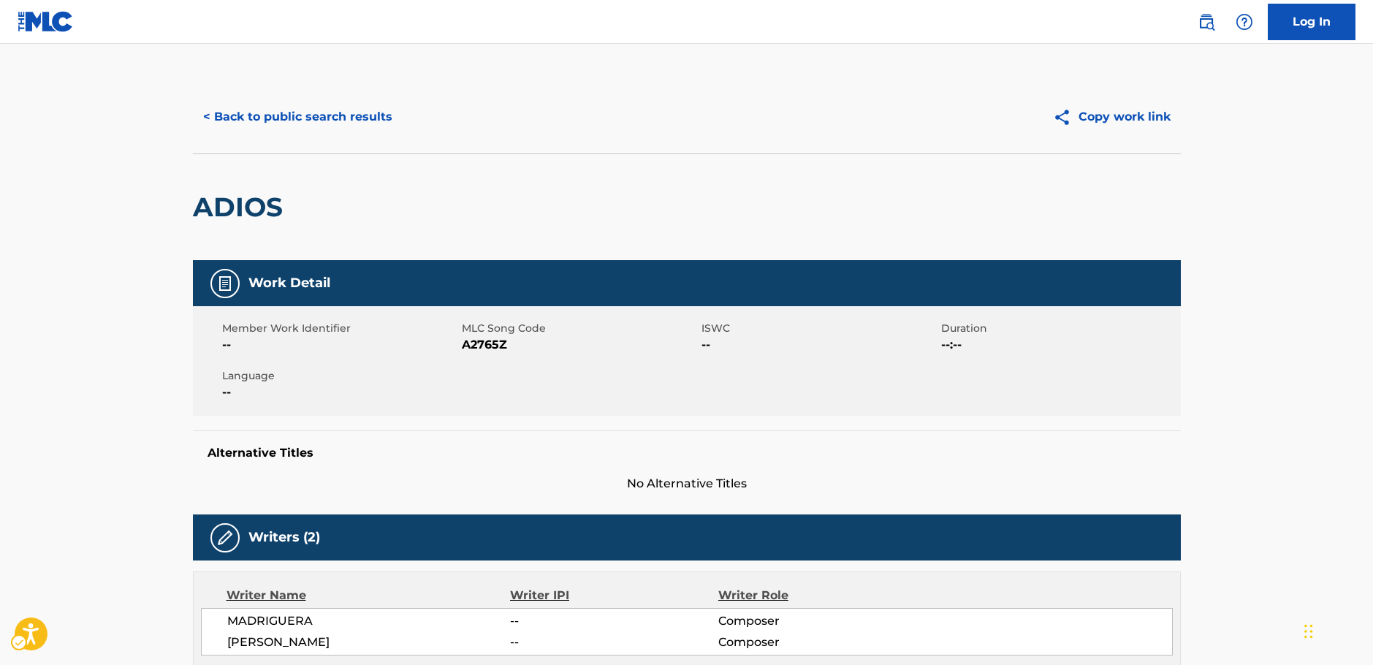
click at [479, 346] on span "MLC Song Code - A2765Z" at bounding box center [580, 345] width 236 height 18
click at [316, 115] on button "< Back to public search results" at bounding box center [298, 117] width 210 height 37
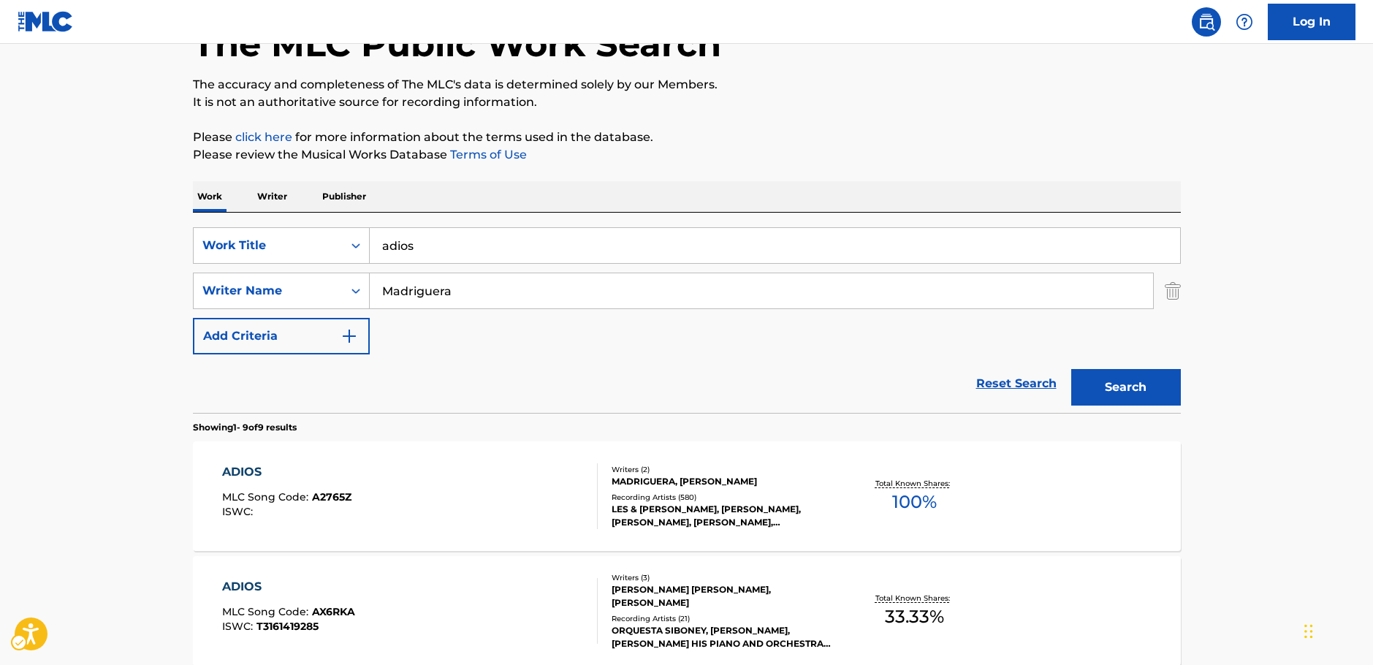
scroll to position [91, 0]
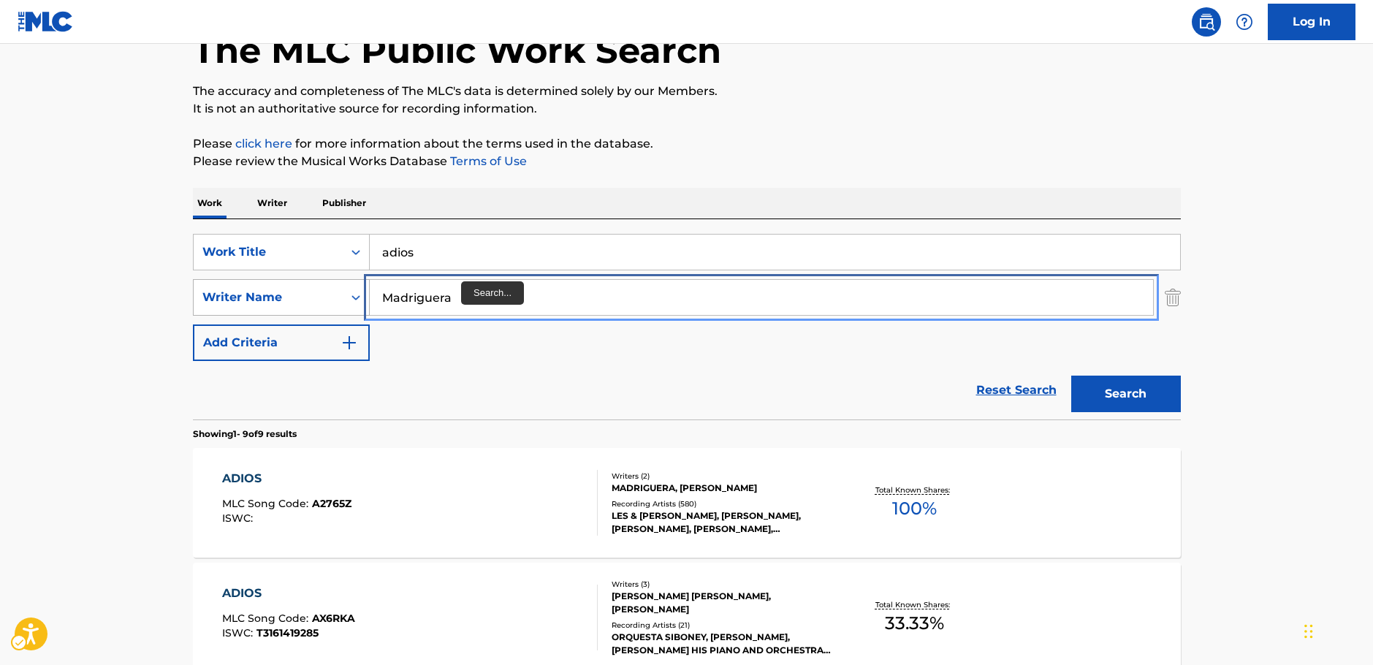
drag, startPoint x: 461, startPoint y: 300, endPoint x: 238, endPoint y: 306, distance: 223.0
click at [281, 295] on div "SearchWithCriteriab73d0c93-e470-4361-9ceb-11ab4a1fc2ce Writer Name [PERSON_NAME]" at bounding box center [687, 297] width 988 height 37
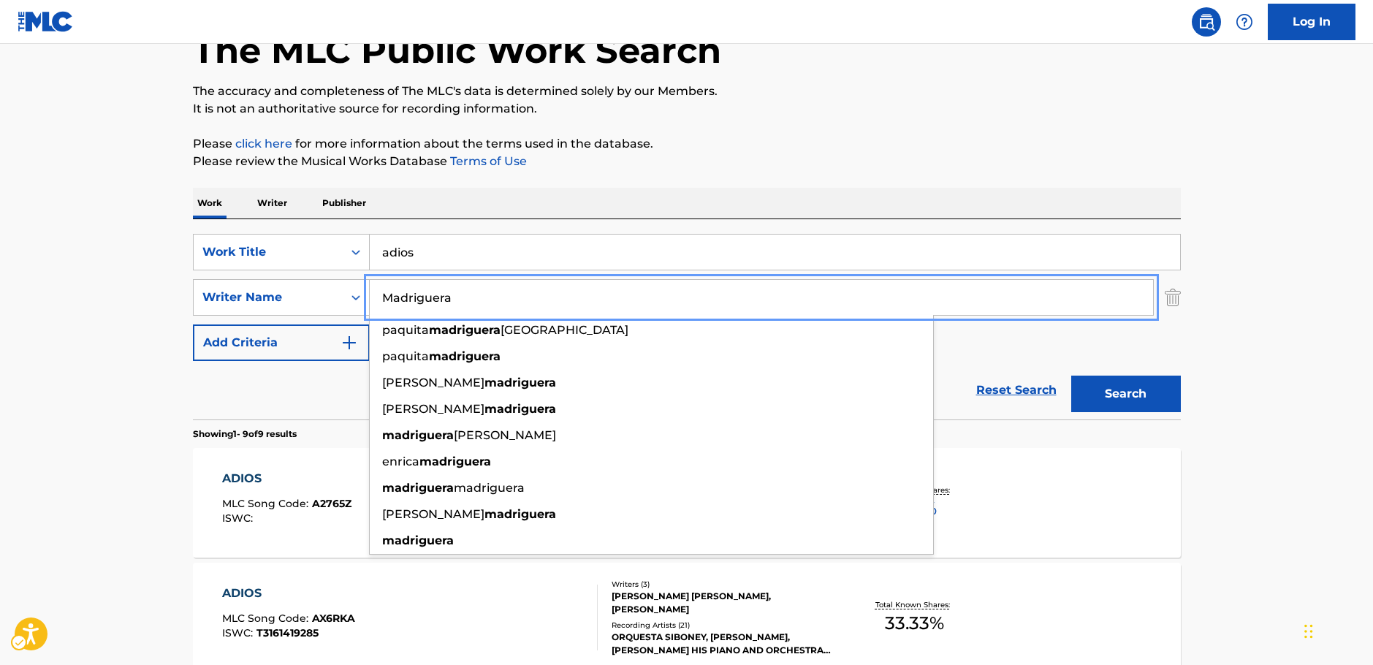
paste input "Osemeke"
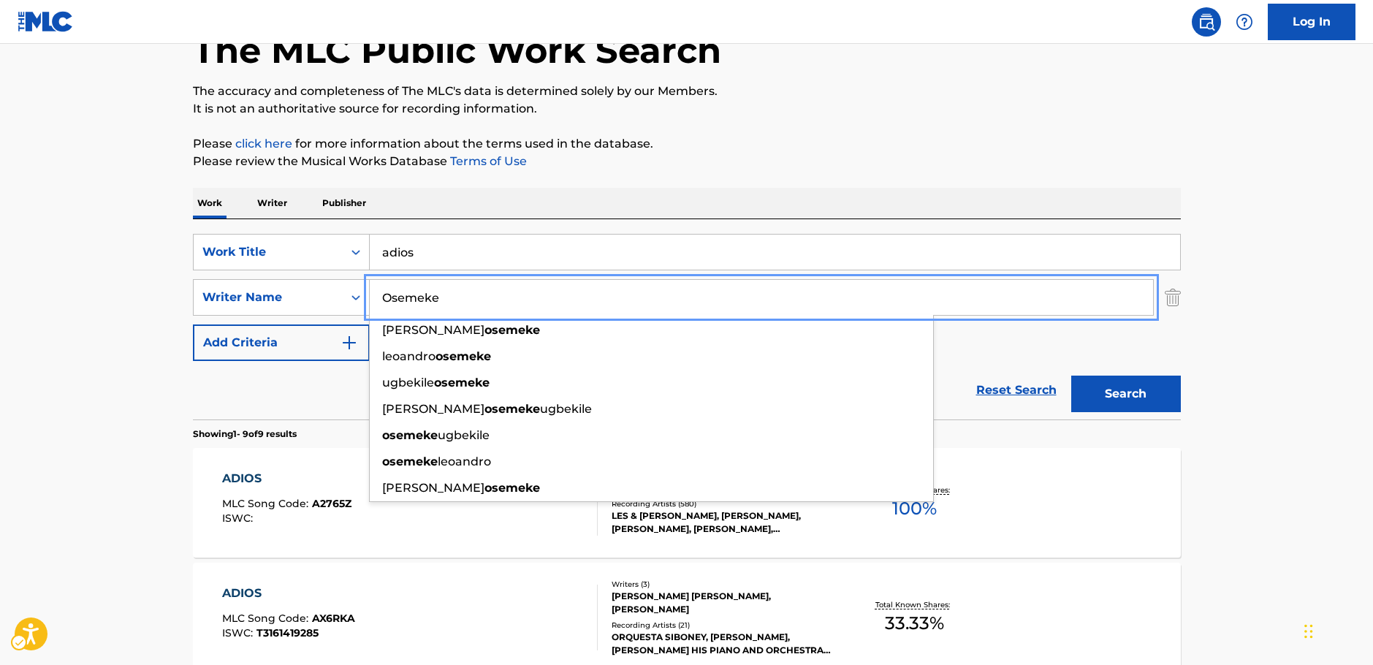
type input "Osemeke"
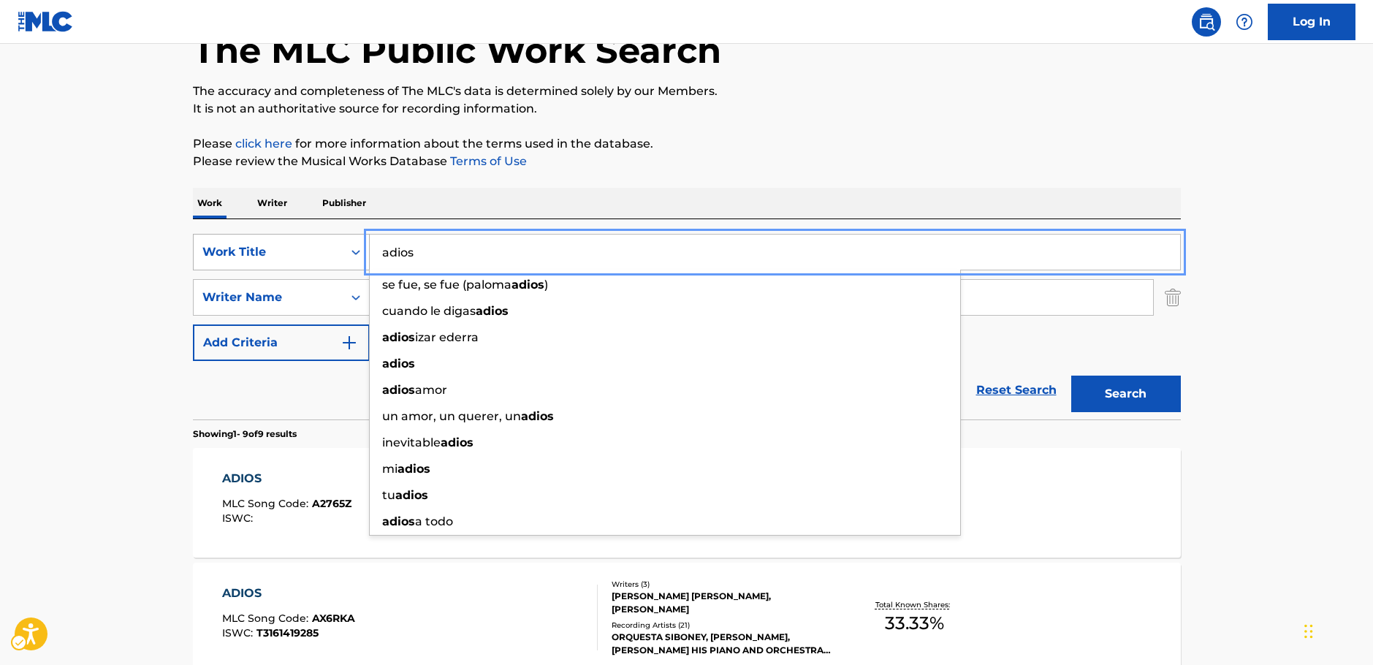
drag, startPoint x: 420, startPoint y: 252, endPoint x: 338, endPoint y: 259, distance: 82.1
click at [324, 256] on div "SearchWithCriteria666b7bd8-b8bb-451f-bc23-e1018b3f06e6 Work Title adios se fue,…" at bounding box center [687, 252] width 988 height 37
paste input "Achalugo"
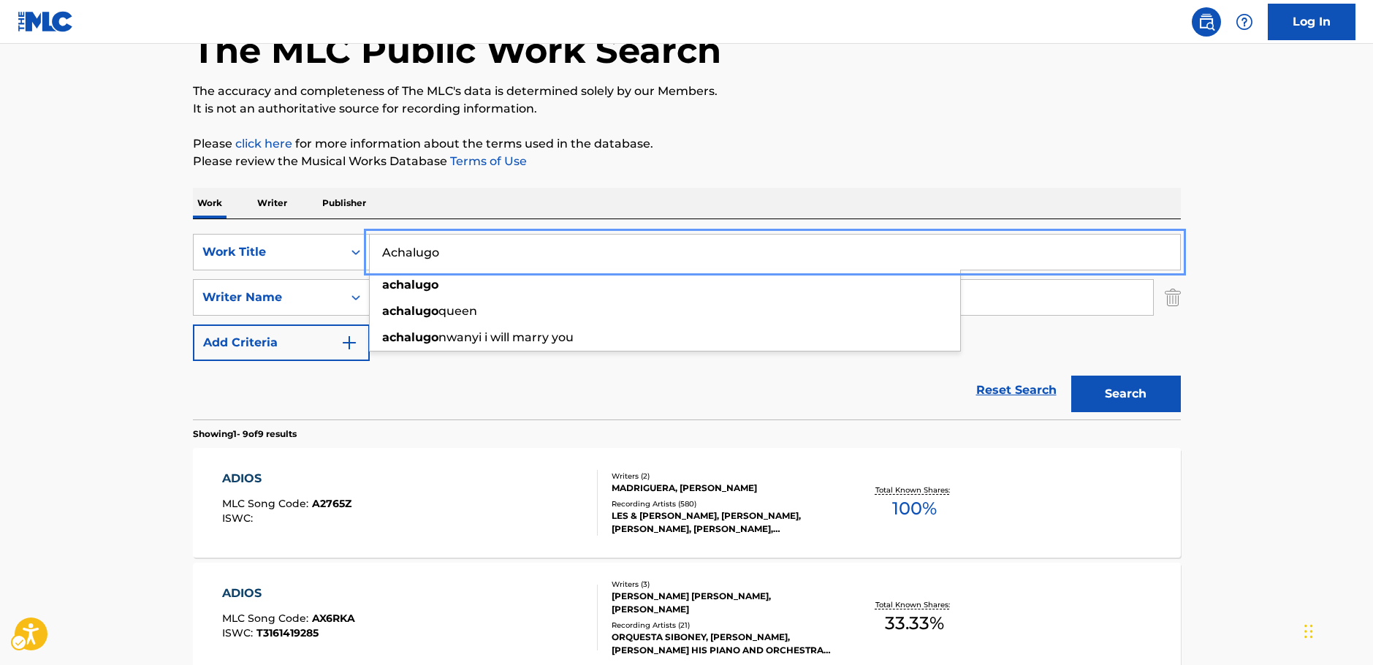
type input "Achalugo"
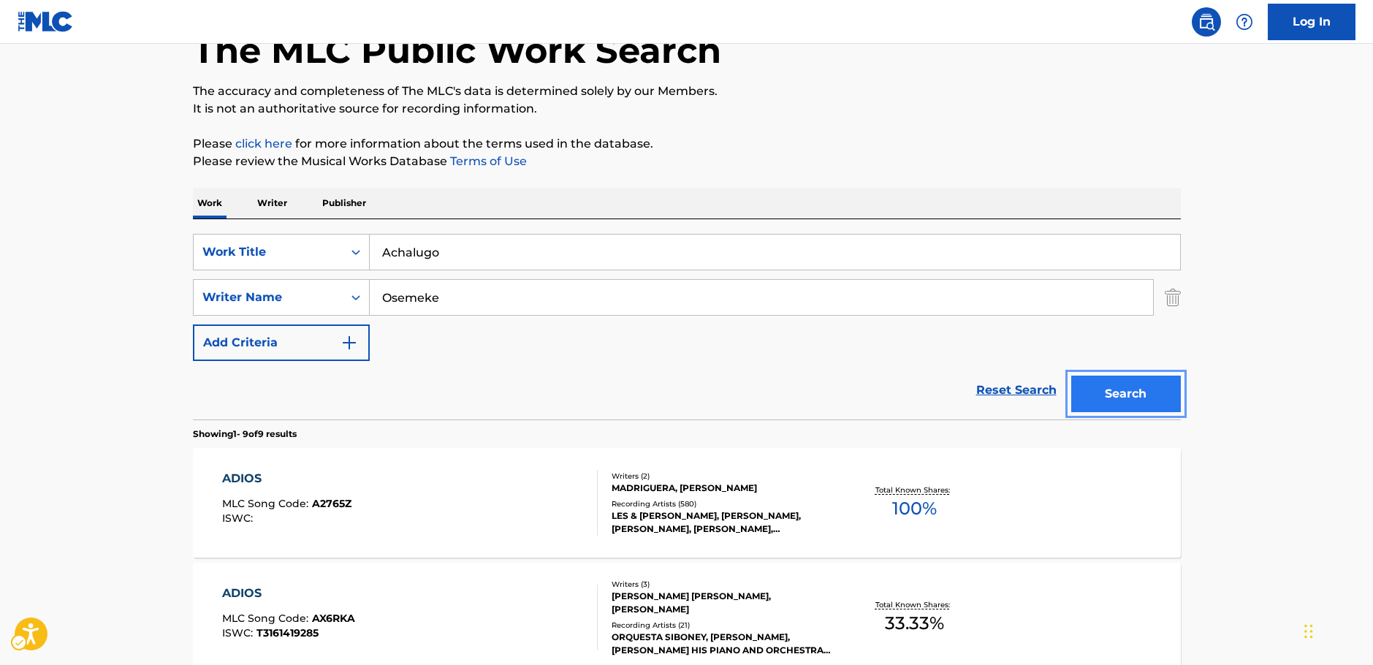
drag, startPoint x: 1136, startPoint y: 392, endPoint x: 1133, endPoint y: 374, distance: 18.4
click at [1135, 392] on button "Search" at bounding box center [1126, 394] width 110 height 37
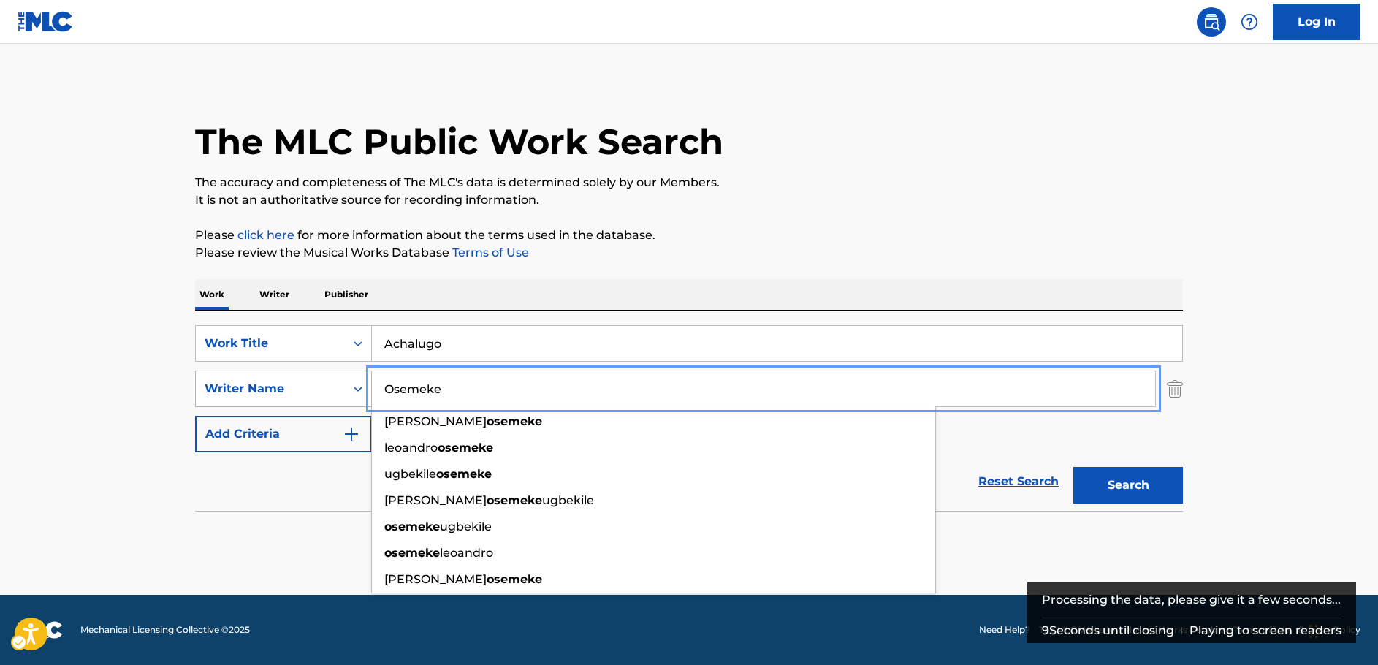
drag, startPoint x: 333, startPoint y: 404, endPoint x: 318, endPoint y: 403, distance: 14.7
click at [322, 404] on div "SearchWithCriteriab73d0c93-e470-4361-9ceb-11ab4a1fc2ce Writer Name Osemeke [PER…" at bounding box center [689, 389] width 988 height 37
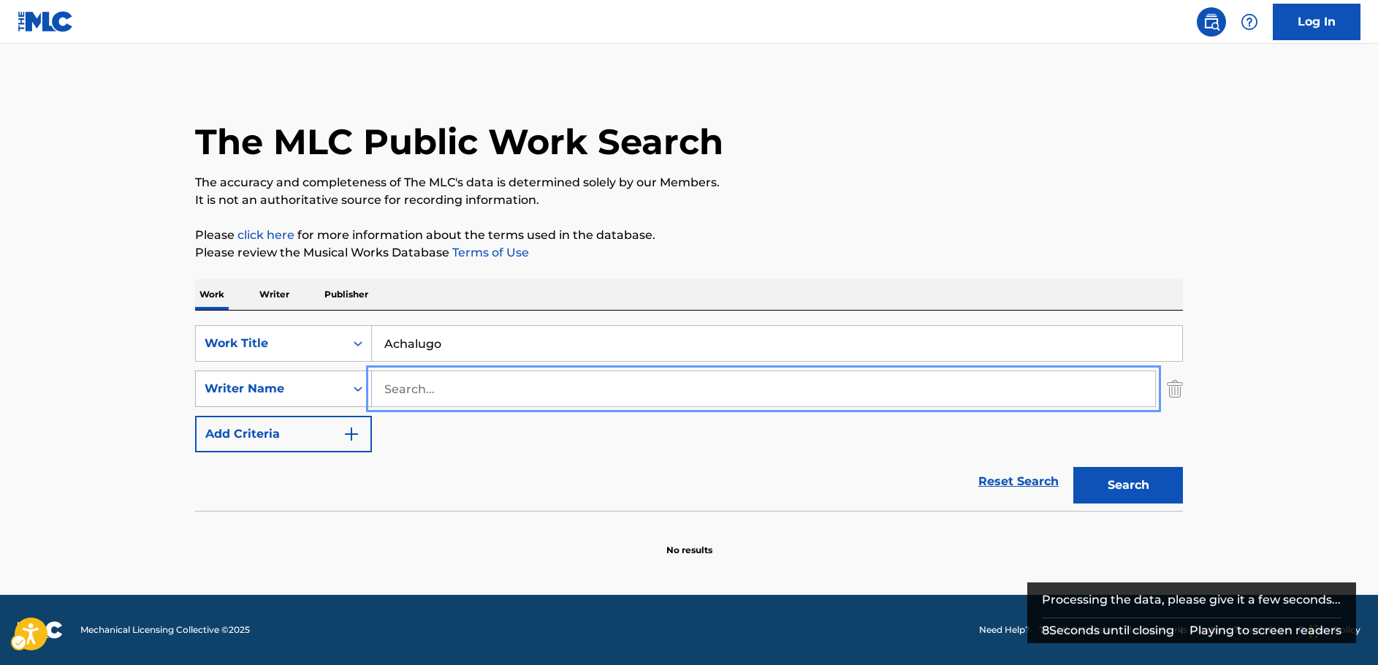
click at [1074, 467] on button "Search" at bounding box center [1129, 485] width 110 height 37
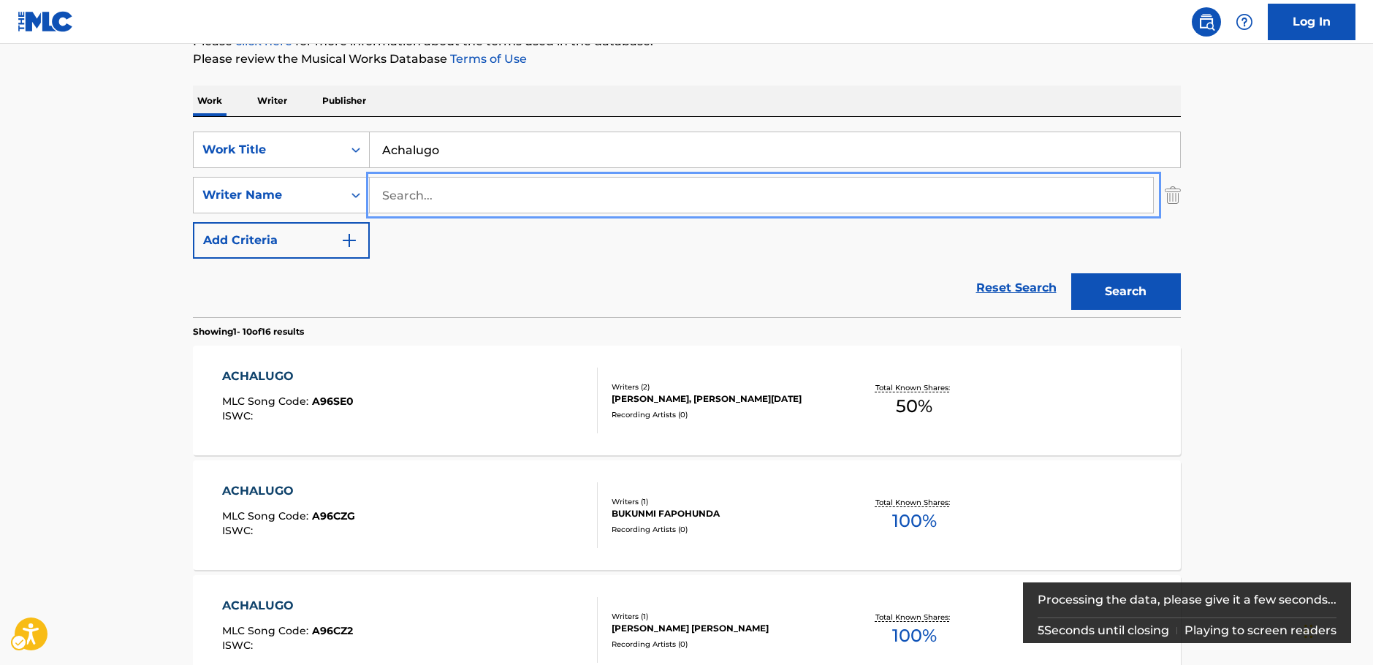
scroll to position [219, 0]
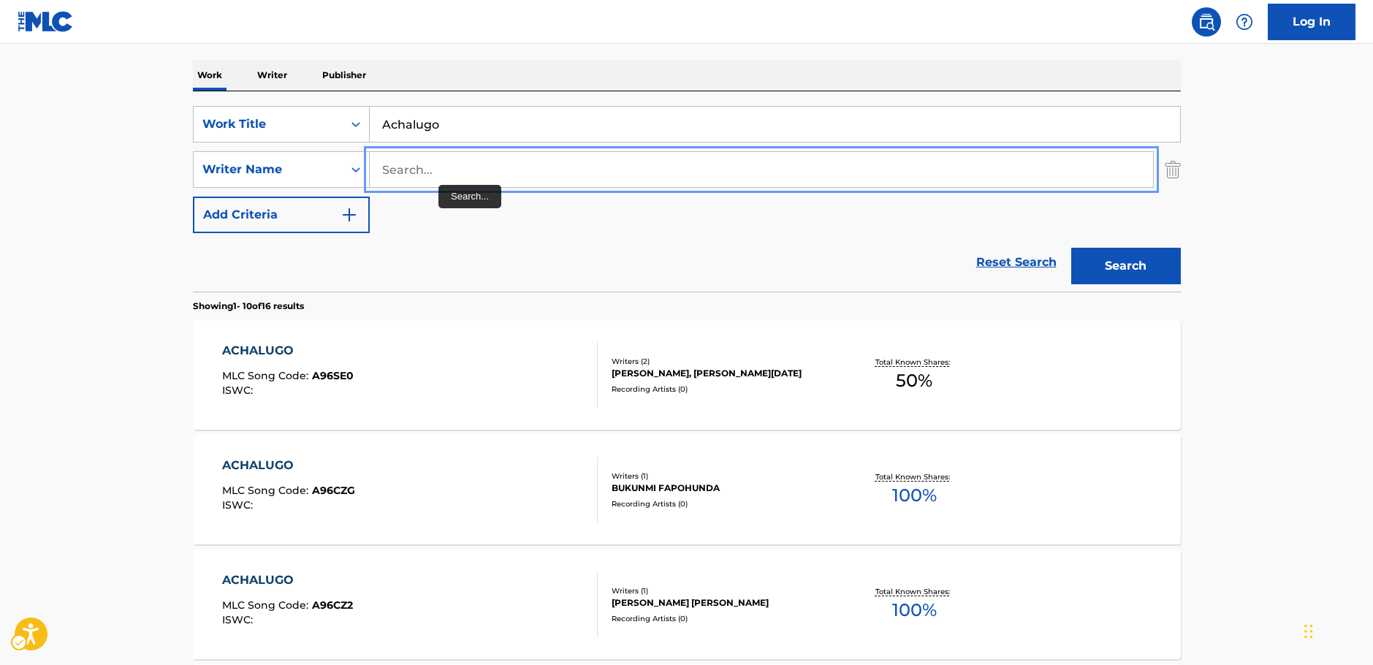
paste input "[PERSON_NAME]"
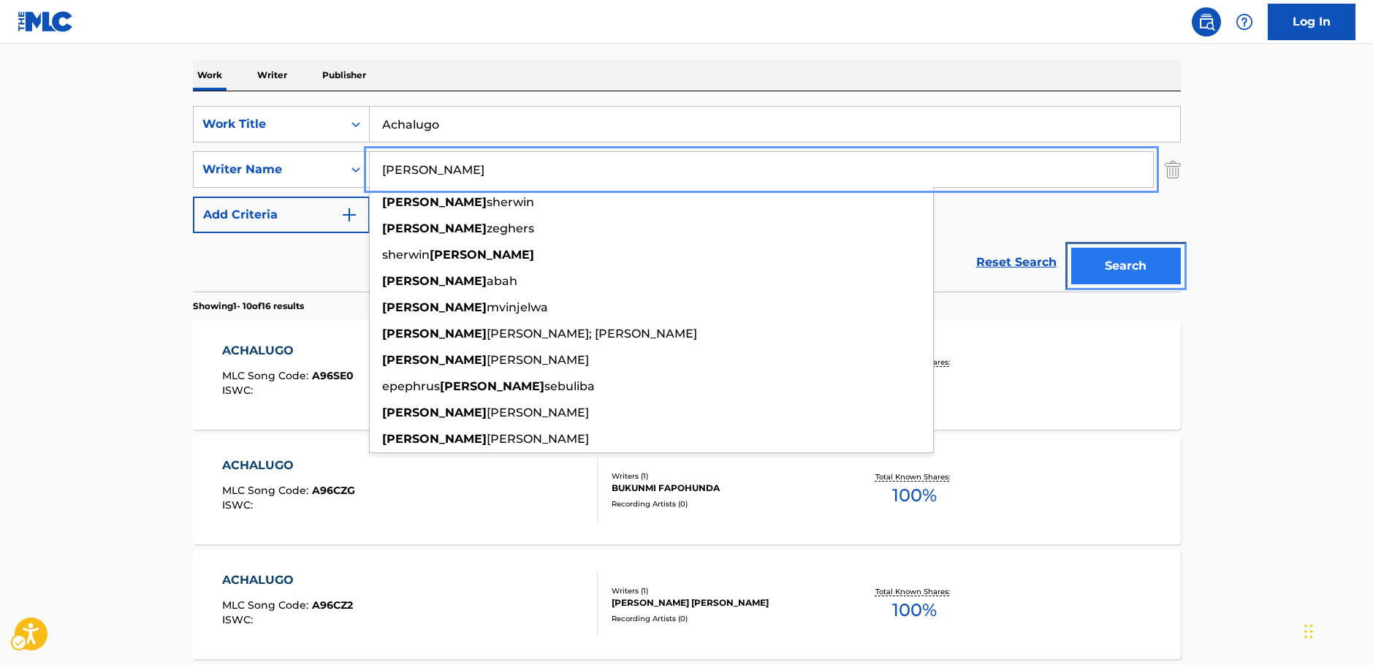
click at [1136, 273] on button "Search" at bounding box center [1126, 266] width 110 height 37
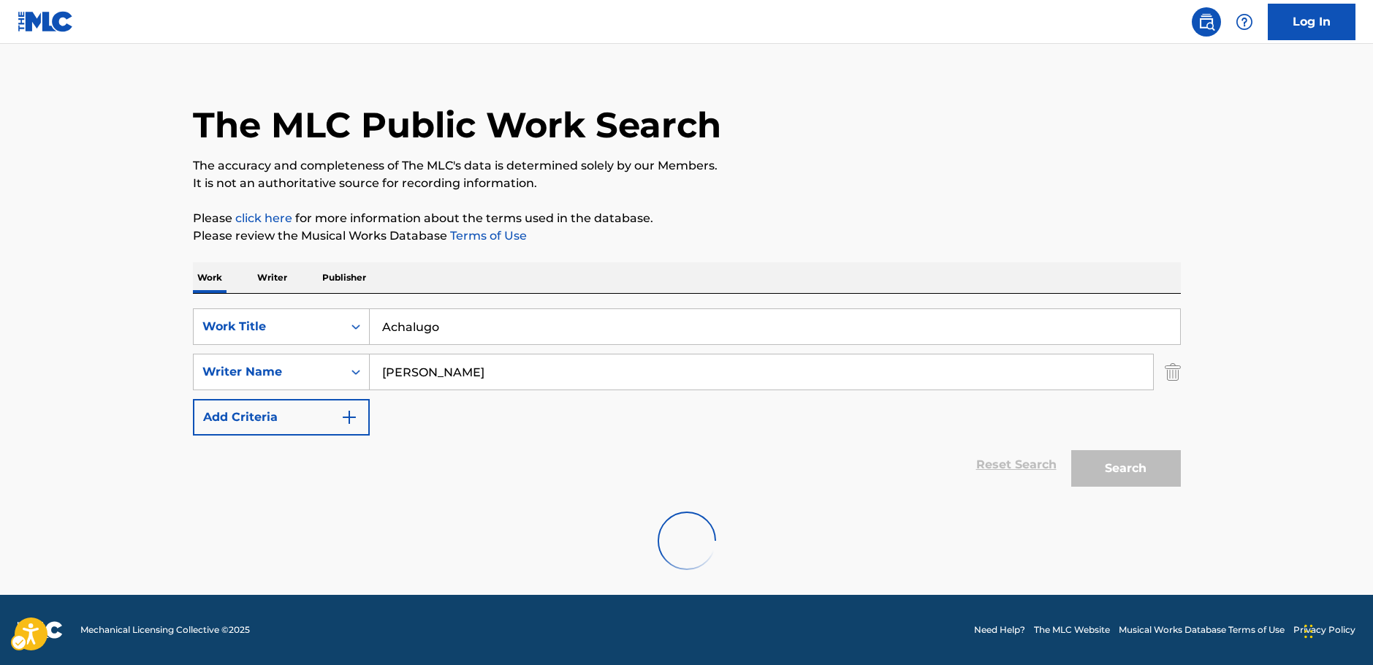
scroll to position [0, 0]
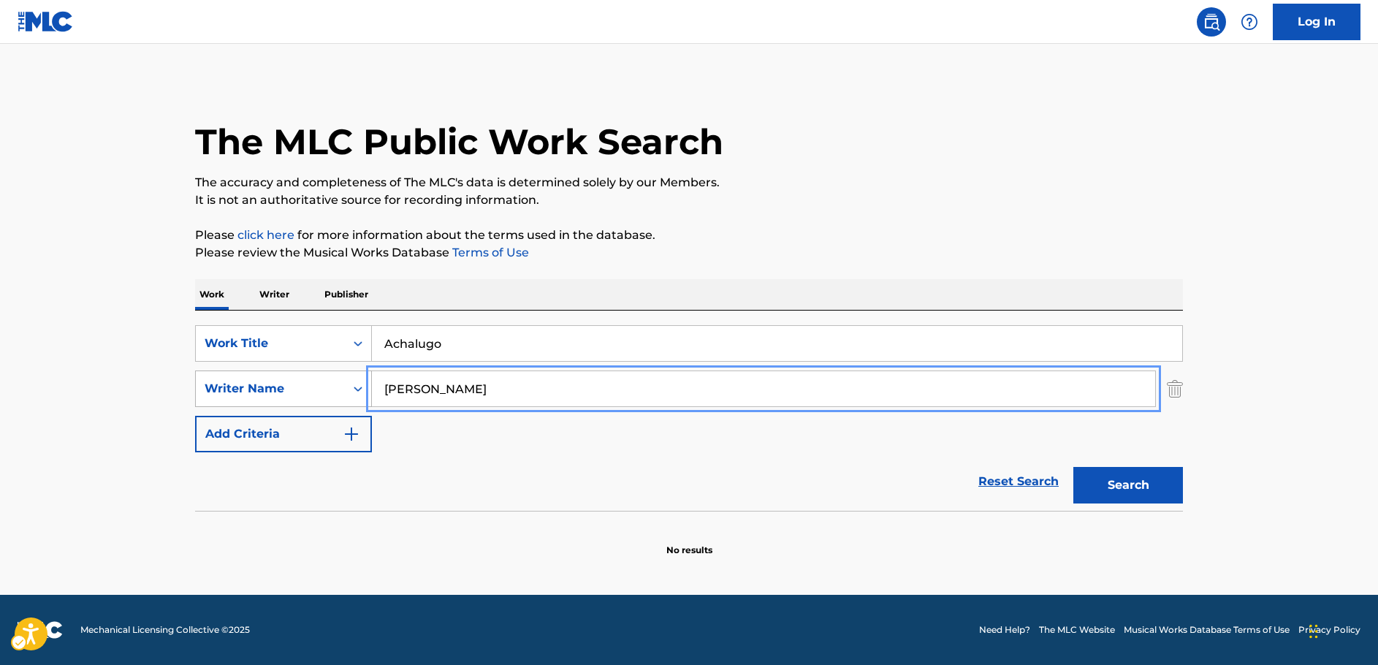
drag, startPoint x: 459, startPoint y: 386, endPoint x: 338, endPoint y: 392, distance: 121.5
click at [340, 393] on div "SearchWithCriteriab73d0c93-e470-4361-9ceb-11ab4a1fc2ce Writer Name [PERSON_NAME]" at bounding box center [689, 389] width 988 height 37
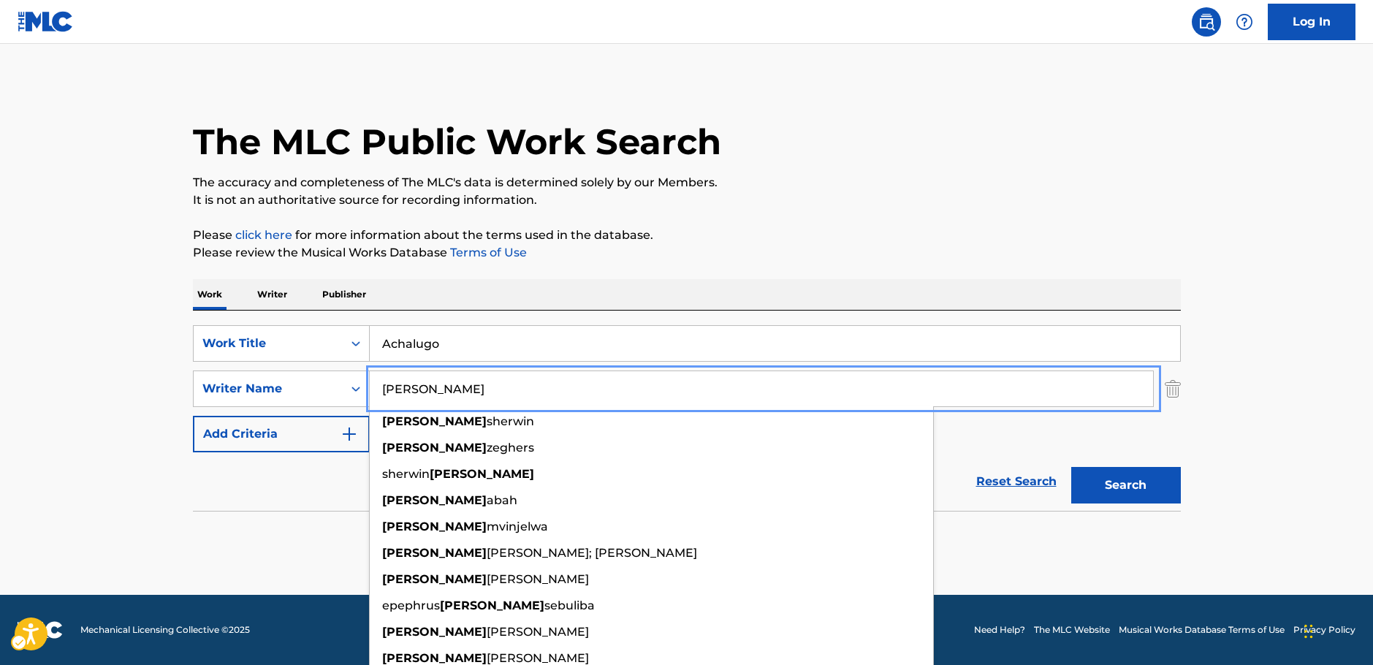
paste input "[PERSON_NAME]"
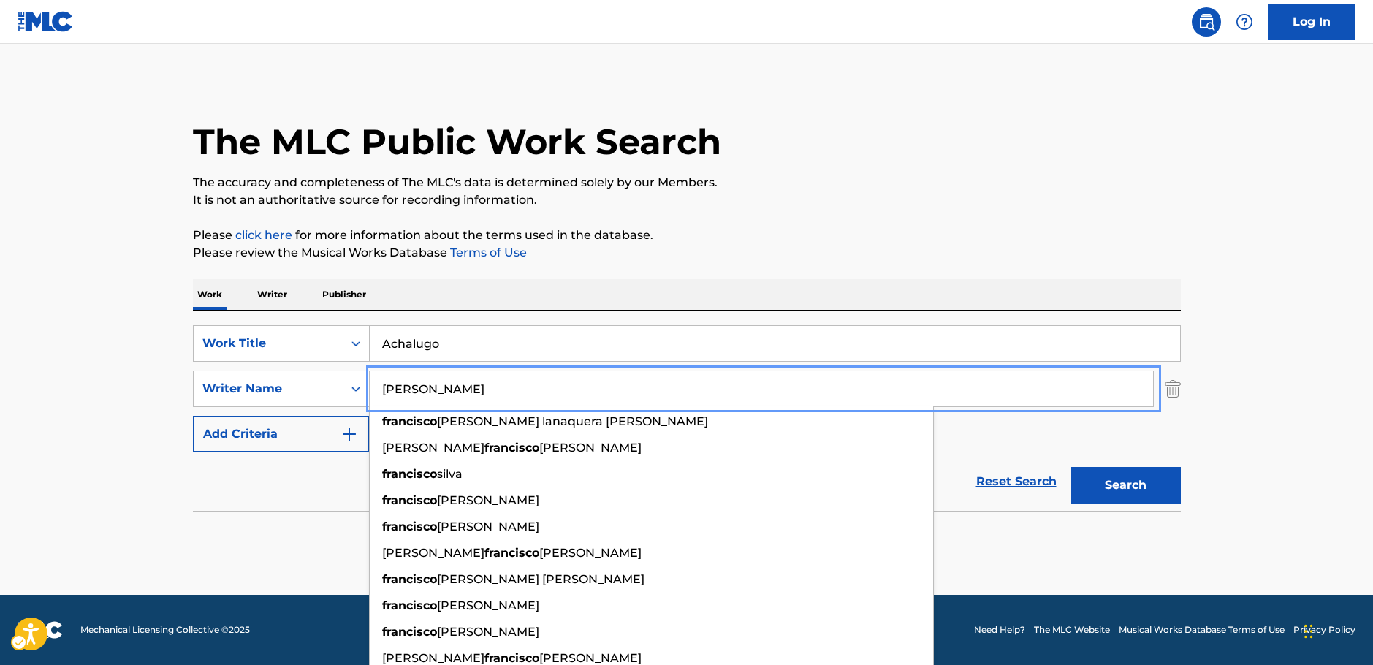
type input "[PERSON_NAME]"
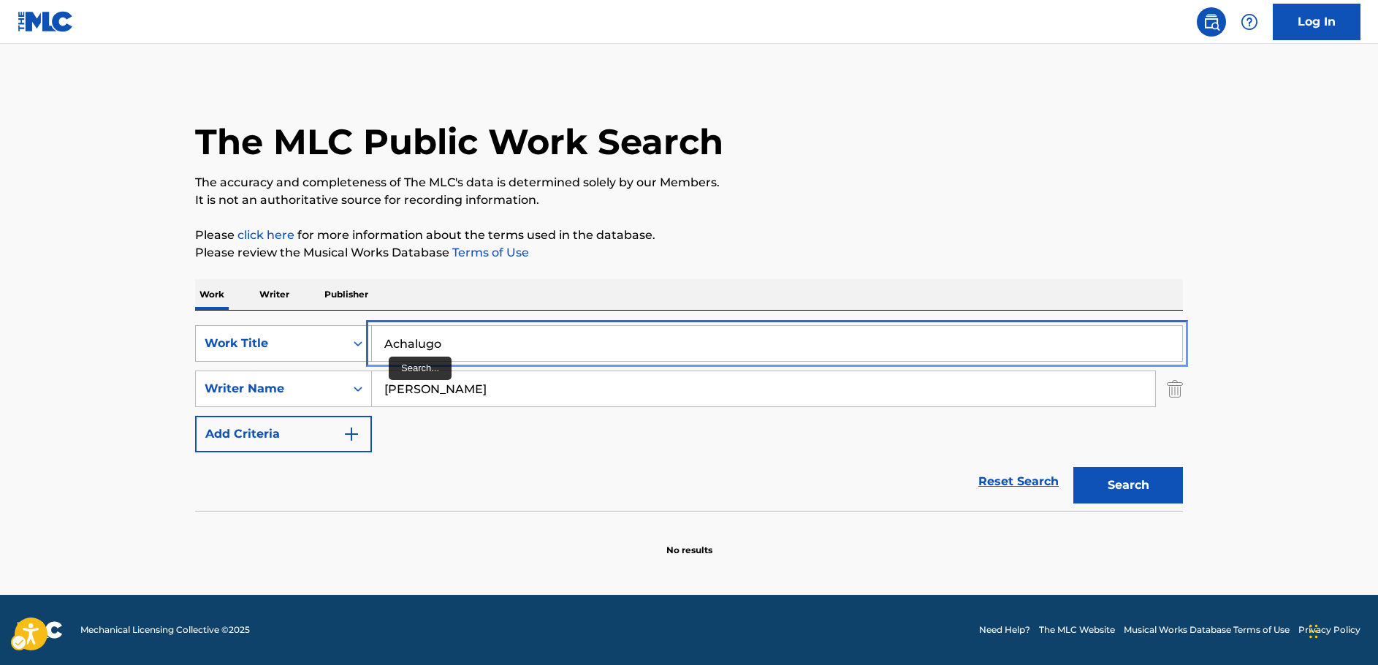
click at [310, 344] on div "SearchWithCriteria666b7bd8-b8bb-451f-bc23-e1018b3f06e6 Work Title Achalugo" at bounding box center [689, 343] width 988 height 37
paste input "Tequendama"
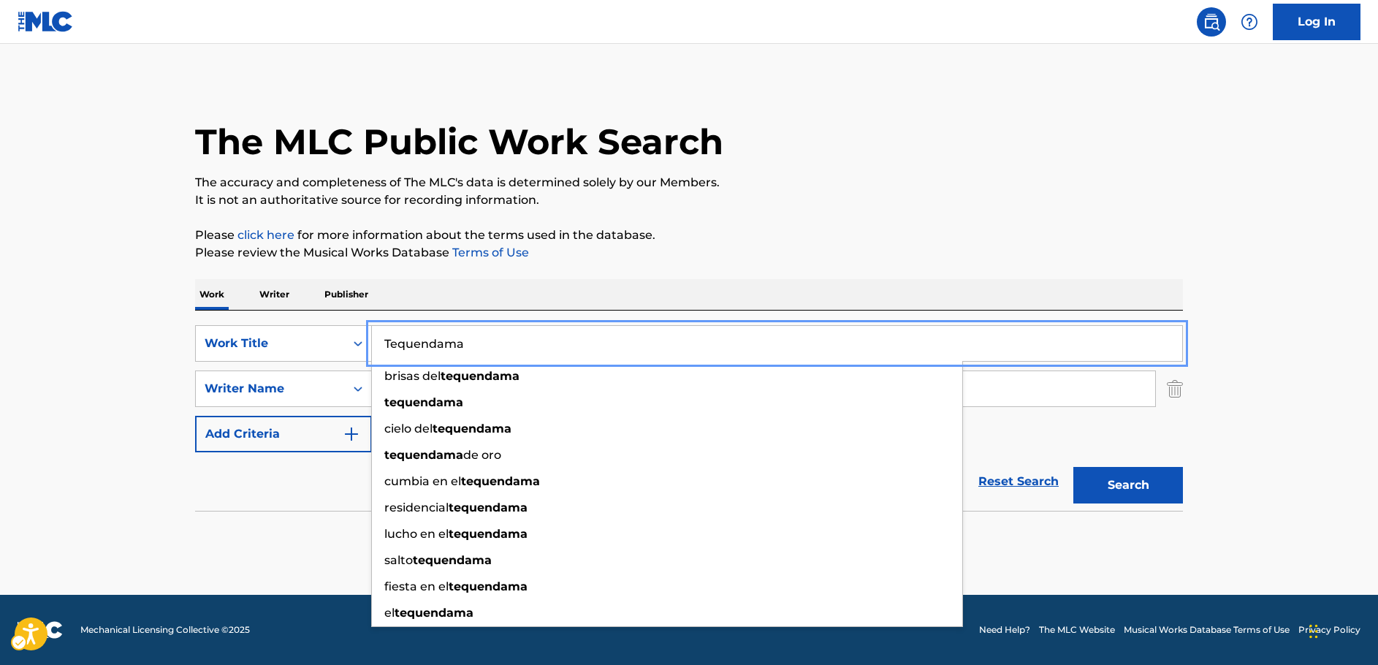
type input "Tequendama"
click at [1113, 487] on button "Search" at bounding box center [1129, 485] width 110 height 37
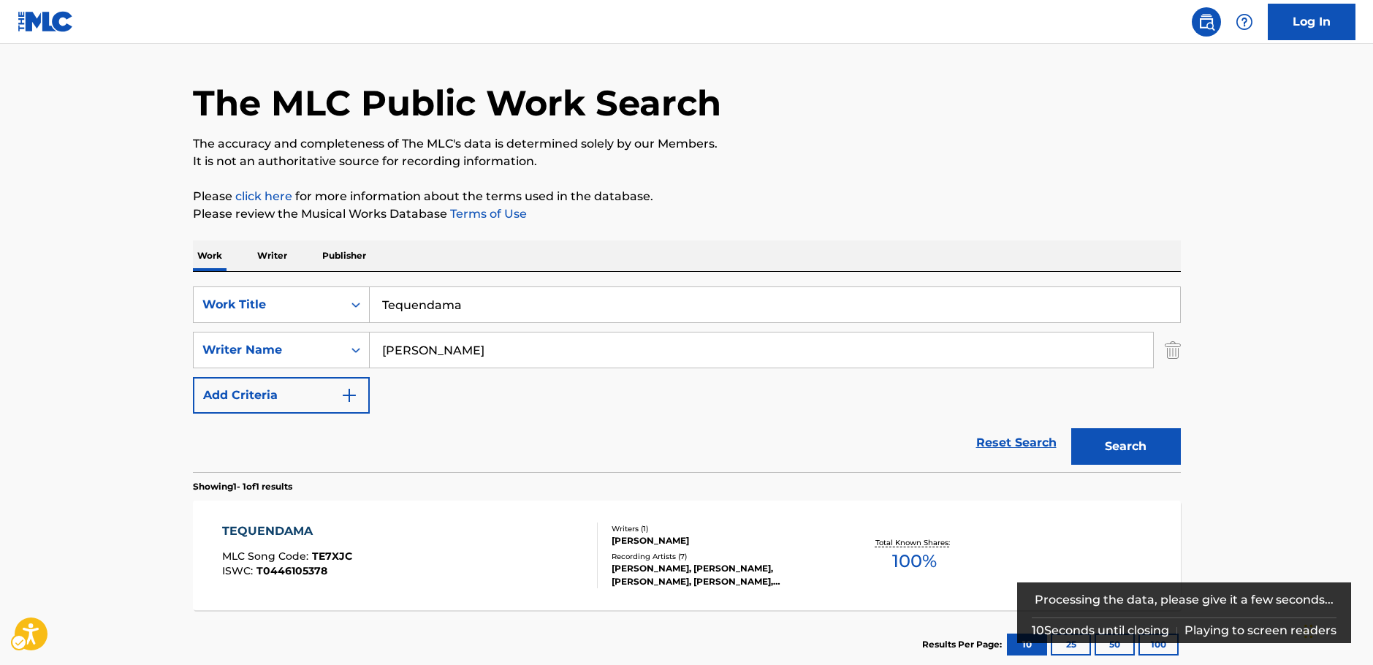
scroll to position [73, 0]
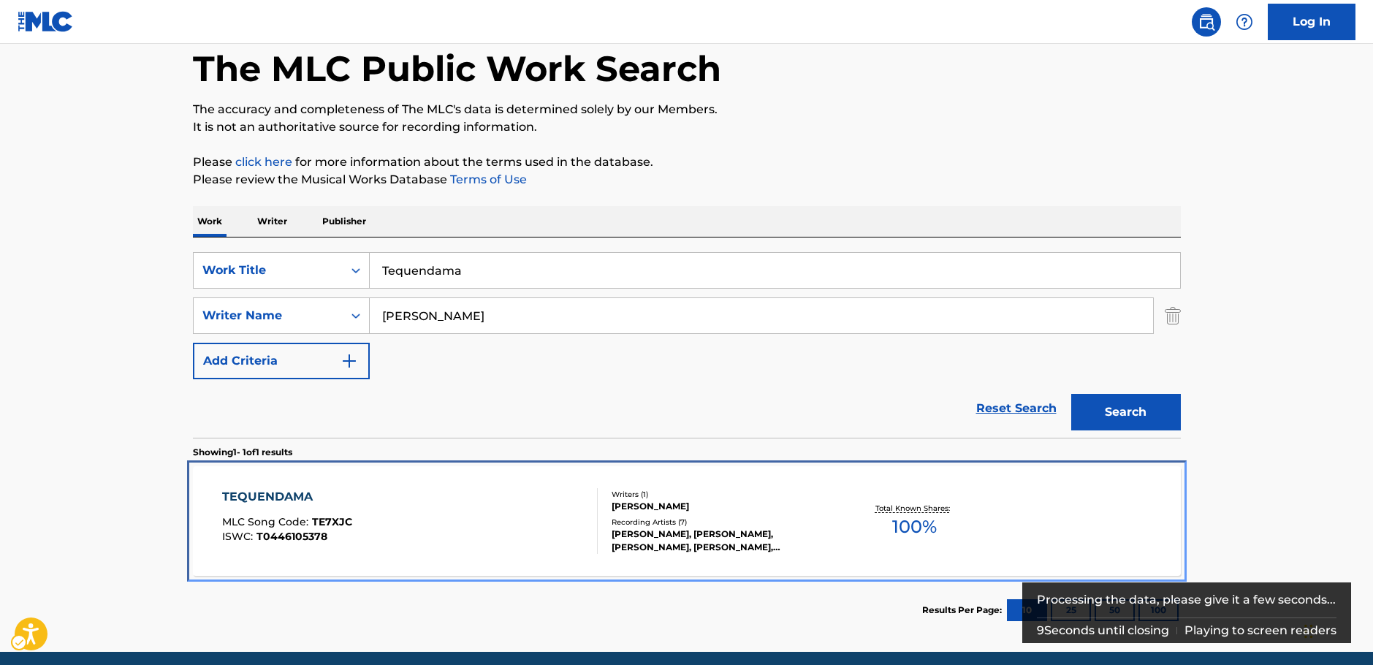
click at [537, 523] on div "TEQUENDAMA MLC Song Code : TE7XJC ISWC : T0446105378" at bounding box center [410, 521] width 376 height 66
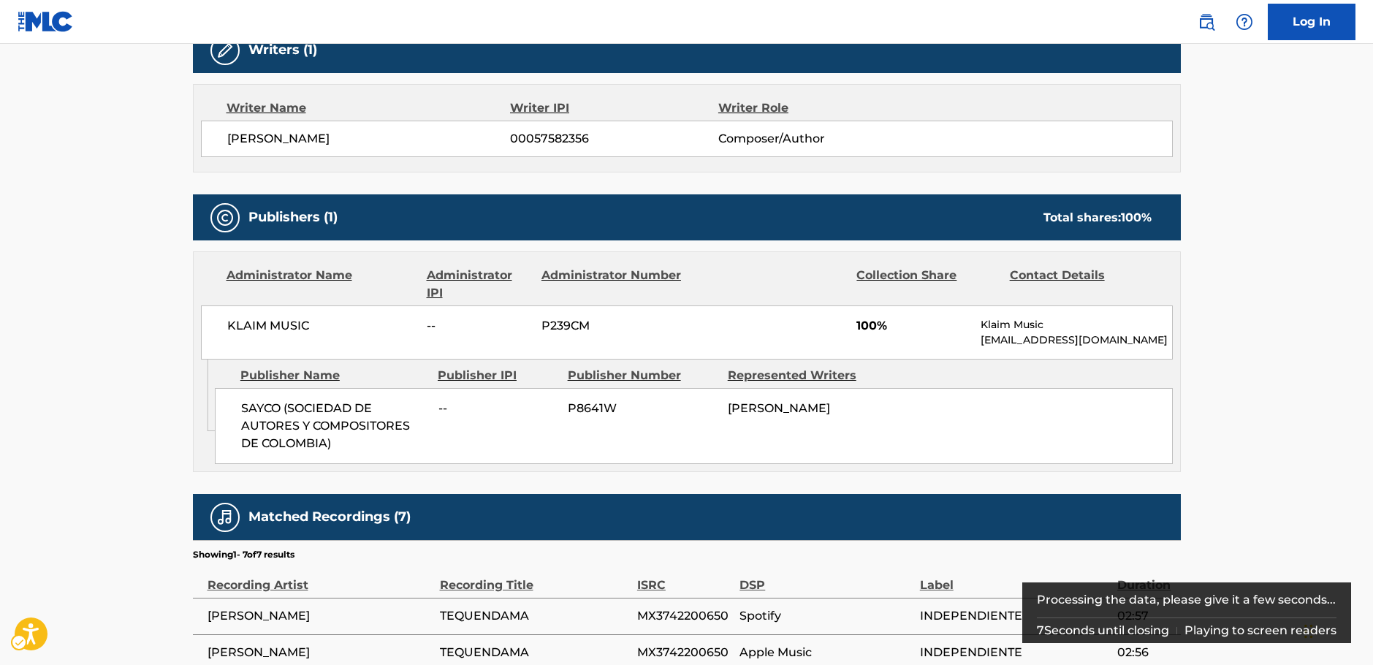
scroll to position [122, 0]
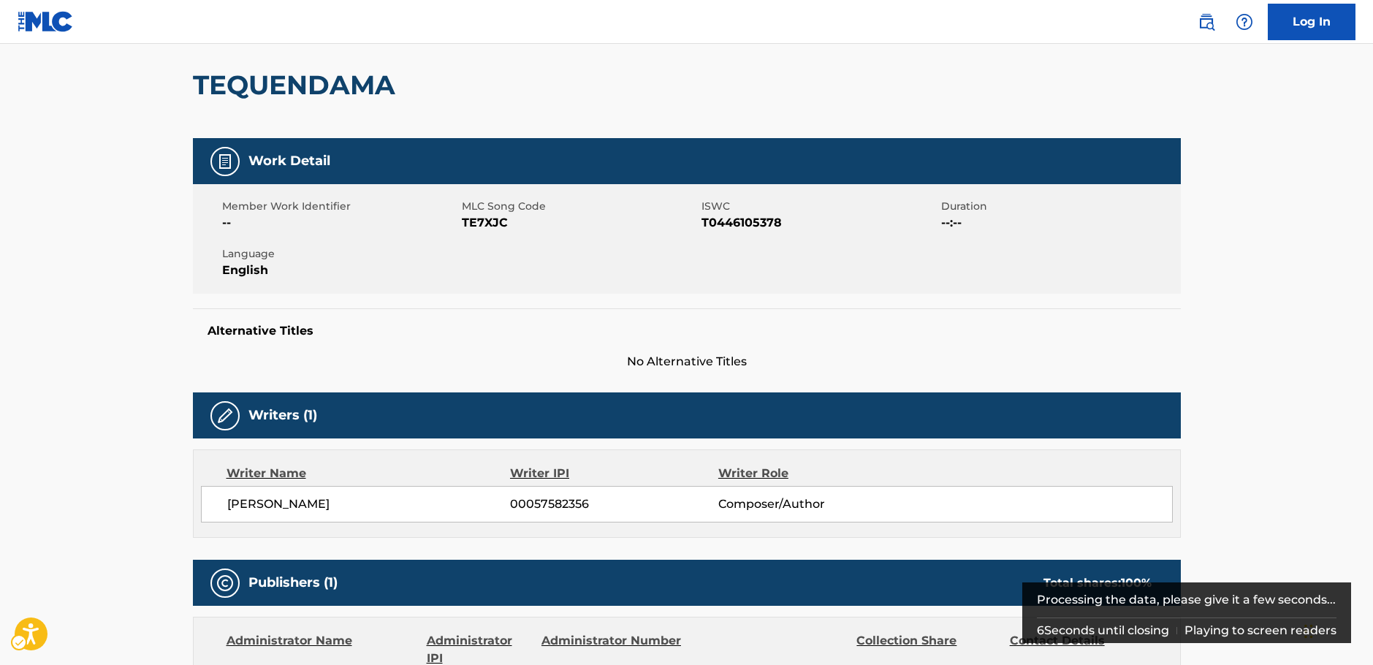
click at [482, 223] on span "MLC Song Code - TE7XJC" at bounding box center [580, 223] width 236 height 18
click at [746, 224] on span "ISWC - T0446105378" at bounding box center [820, 223] width 236 height 18
click at [745, 224] on span "ISWC - T0446105378" at bounding box center [820, 223] width 236 height 18
drag, startPoint x: 403, startPoint y: 506, endPoint x: 857, endPoint y: 173, distance: 563.2
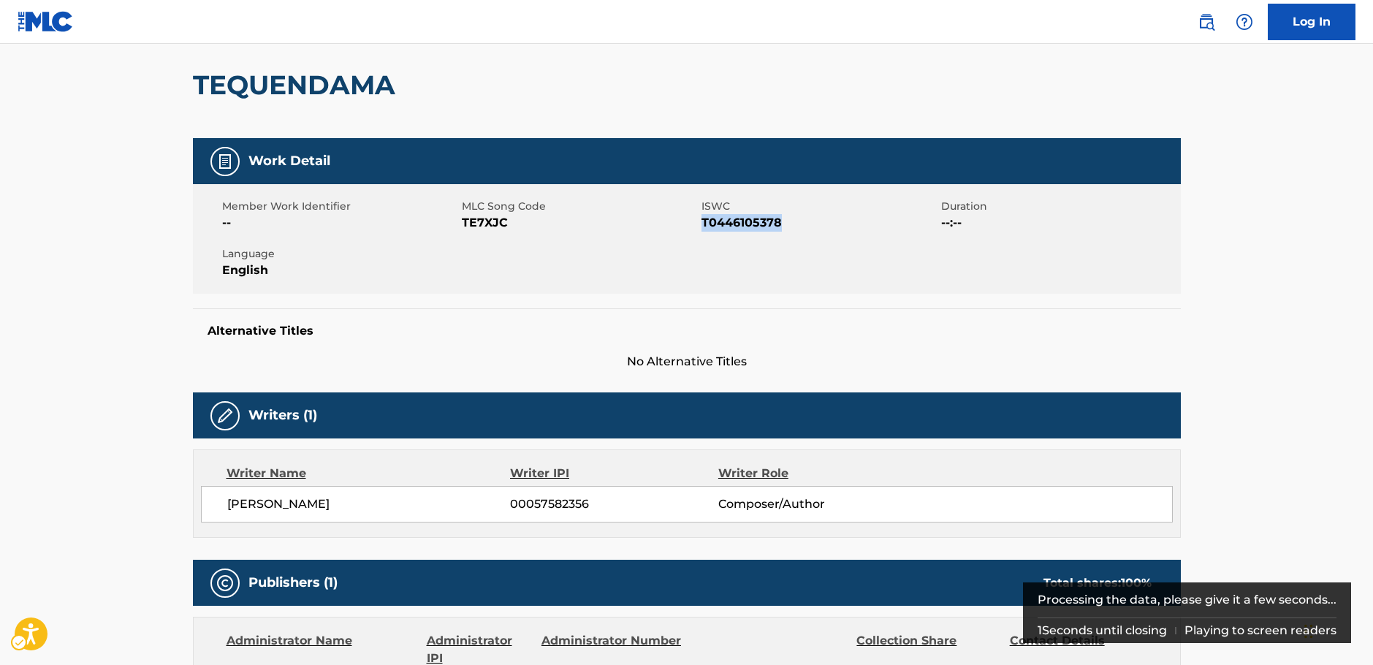
click at [227, 506] on span "[PERSON_NAME]" at bounding box center [369, 504] width 284 height 18
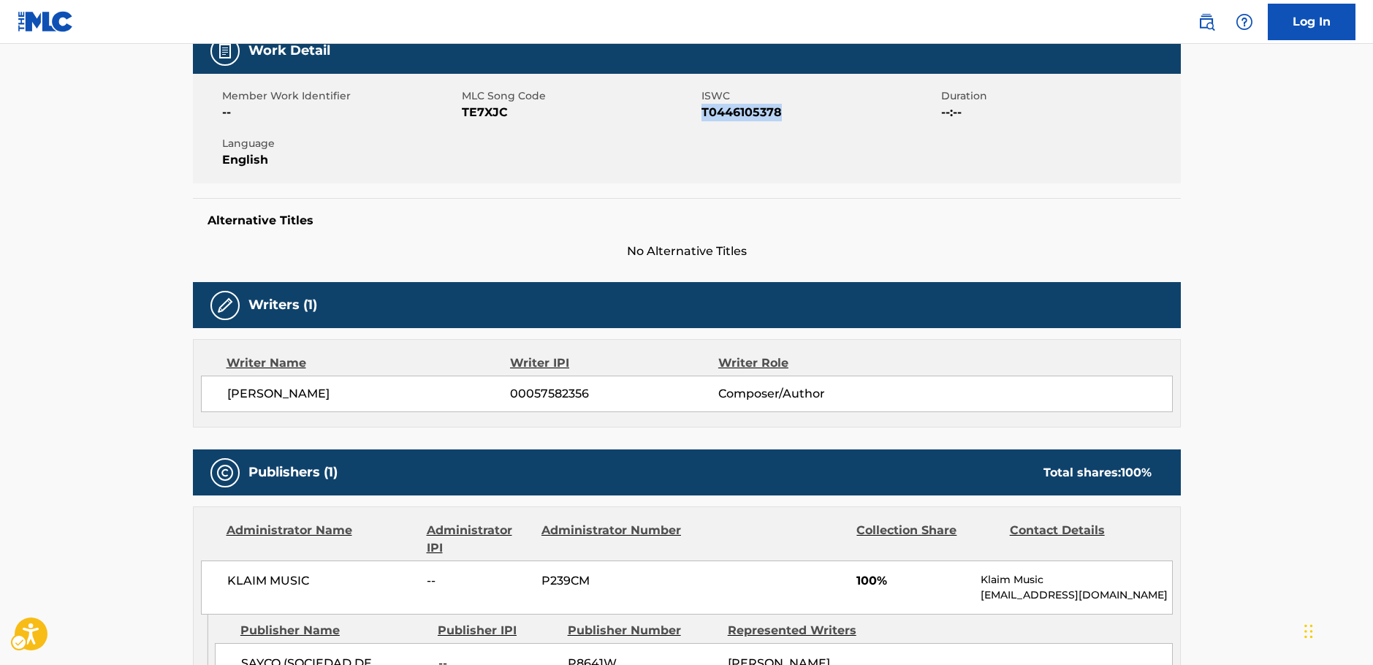
scroll to position [414, 0]
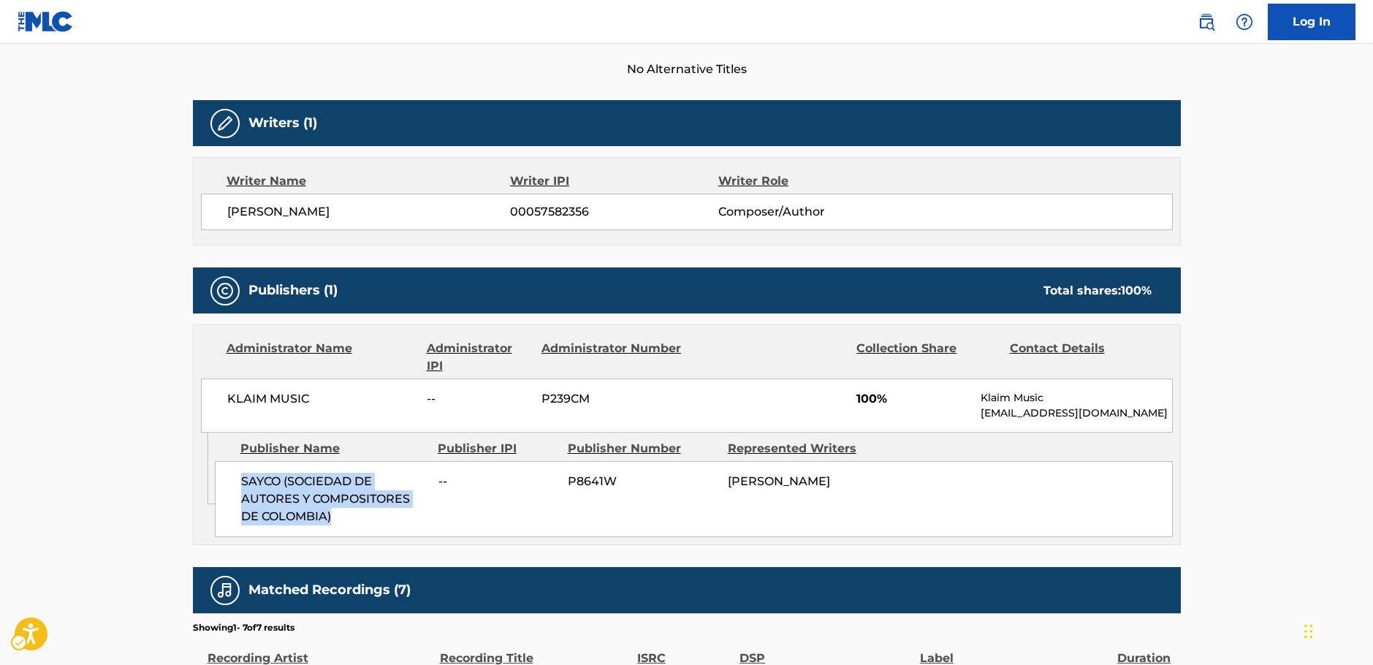
drag, startPoint x: 354, startPoint y: 521, endPoint x: 236, endPoint y: 481, distance: 125.0
click at [236, 481] on div "SAYCO (SOCIEDAD DE AUTORES Y COMPOSITORES DE COLOMBIA) -- P8641W [PERSON_NAME]" at bounding box center [694, 499] width 958 height 76
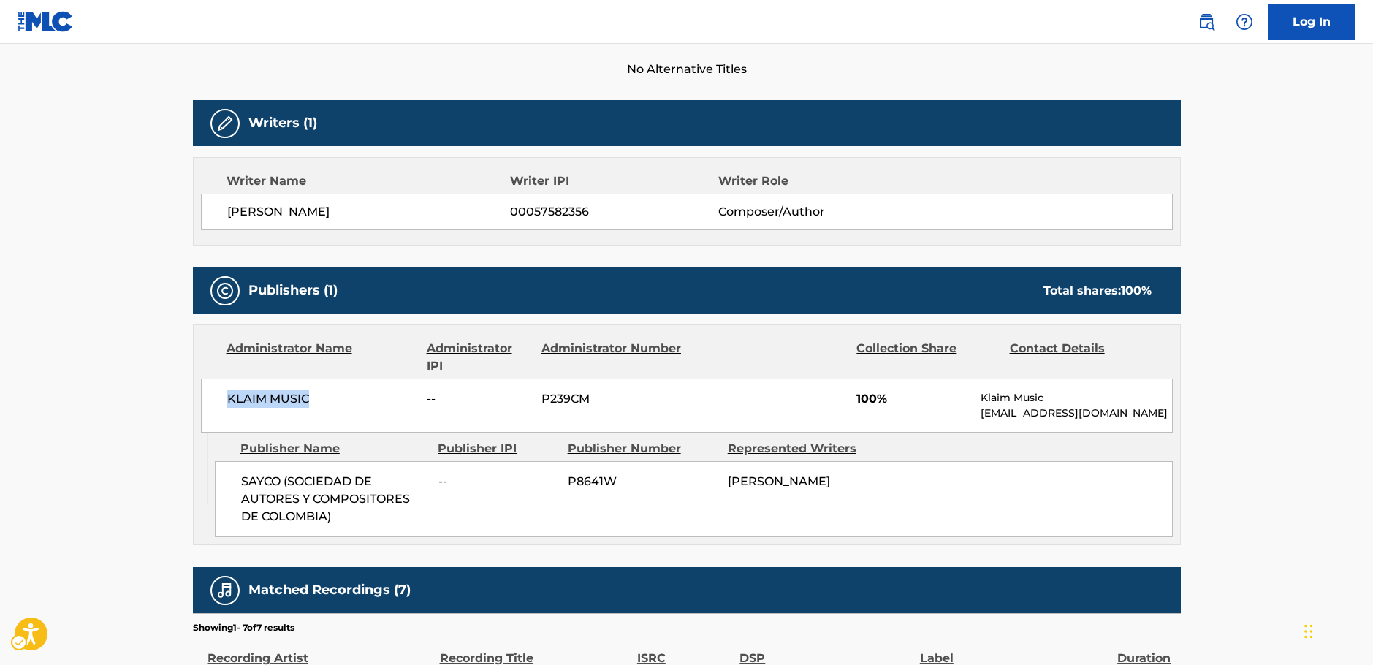
drag, startPoint x: 341, startPoint y: 397, endPoint x: 219, endPoint y: 398, distance: 122.0
click at [224, 396] on div "KLAIM MUSIC -- P239CM 100% Klaim Music [EMAIL_ADDRESS][DOMAIN_NAME]" at bounding box center [687, 406] width 972 height 54
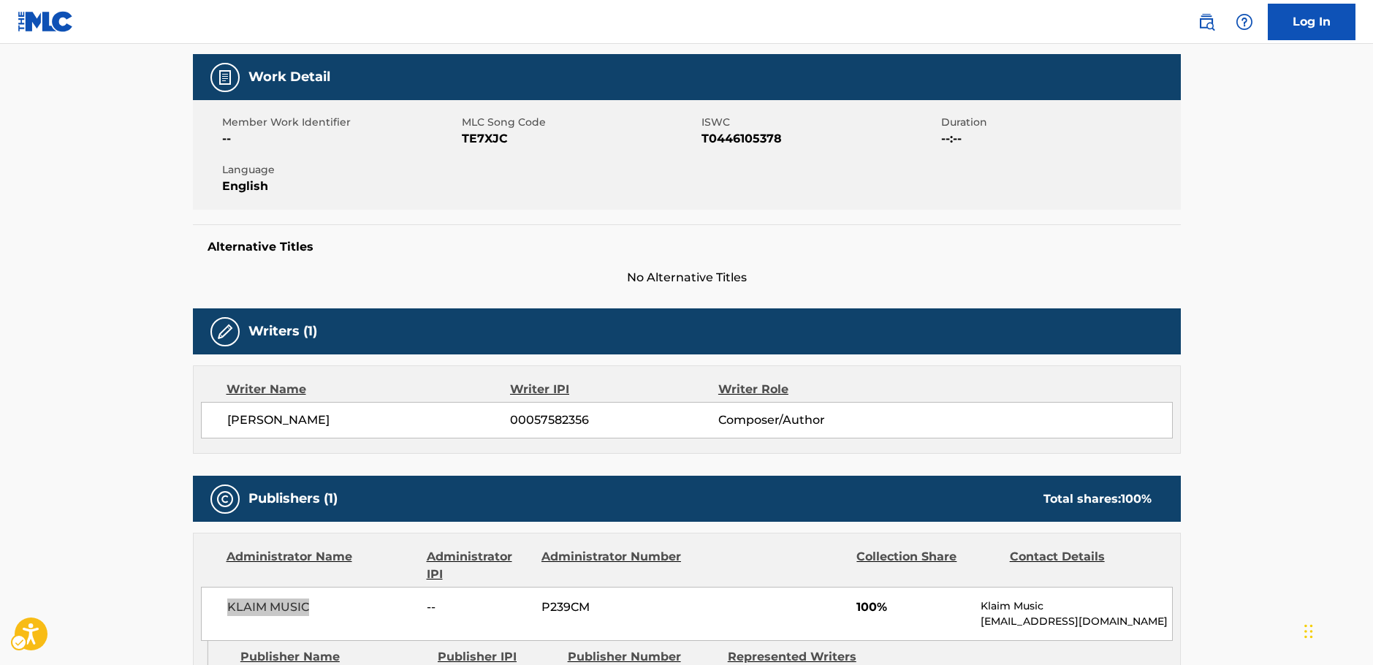
scroll to position [0, 0]
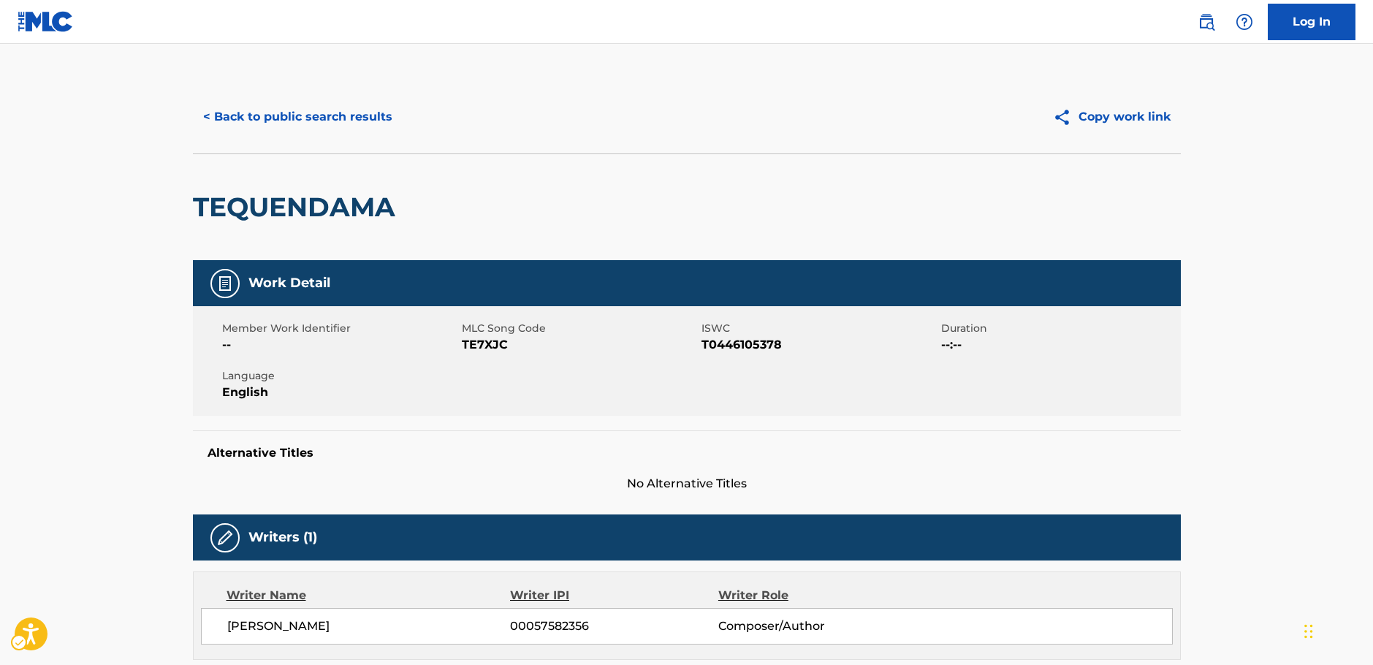
click at [325, 114] on button "< Back to public search results" at bounding box center [298, 117] width 210 height 37
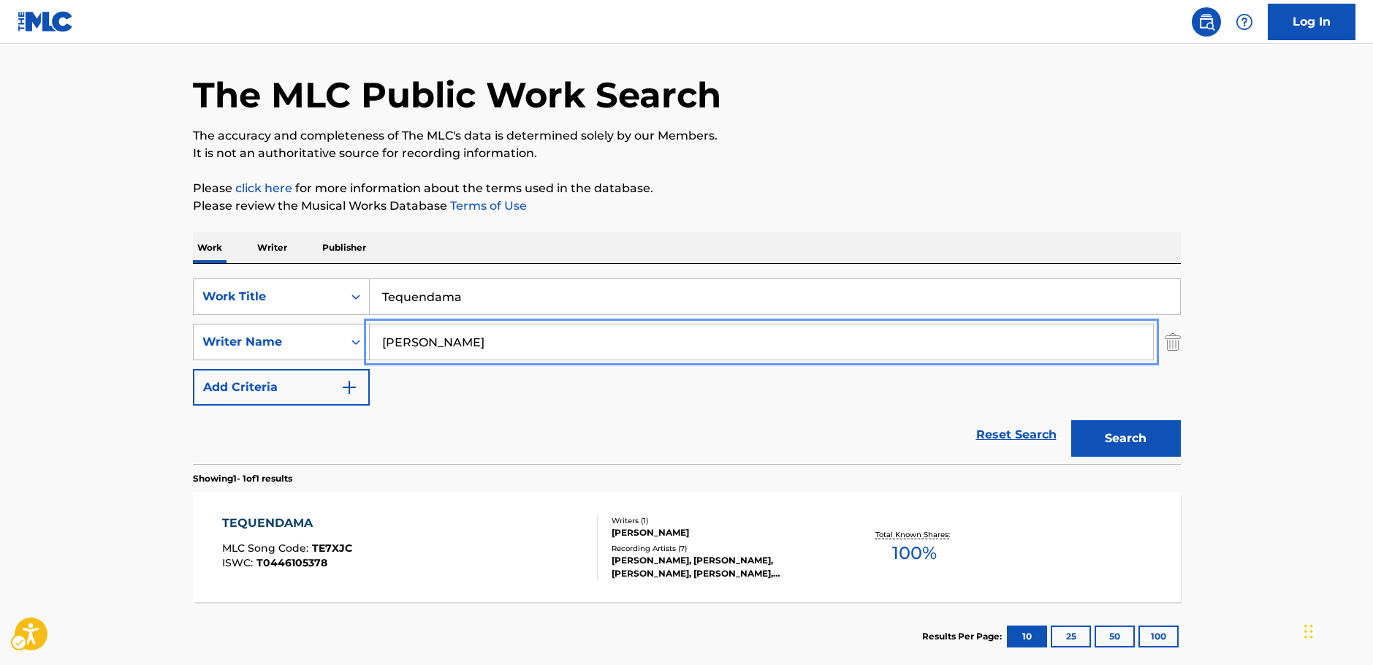
drag, startPoint x: 330, startPoint y: 348, endPoint x: 341, endPoint y: 344, distance: 12.3
click at [323, 349] on div "SearchWithCriteriab73d0c93-e470-4361-9ceb-11ab4a1fc2ce Writer Name [PERSON_NAME]" at bounding box center [687, 342] width 988 height 37
paste input "[PERSON_NAME]"
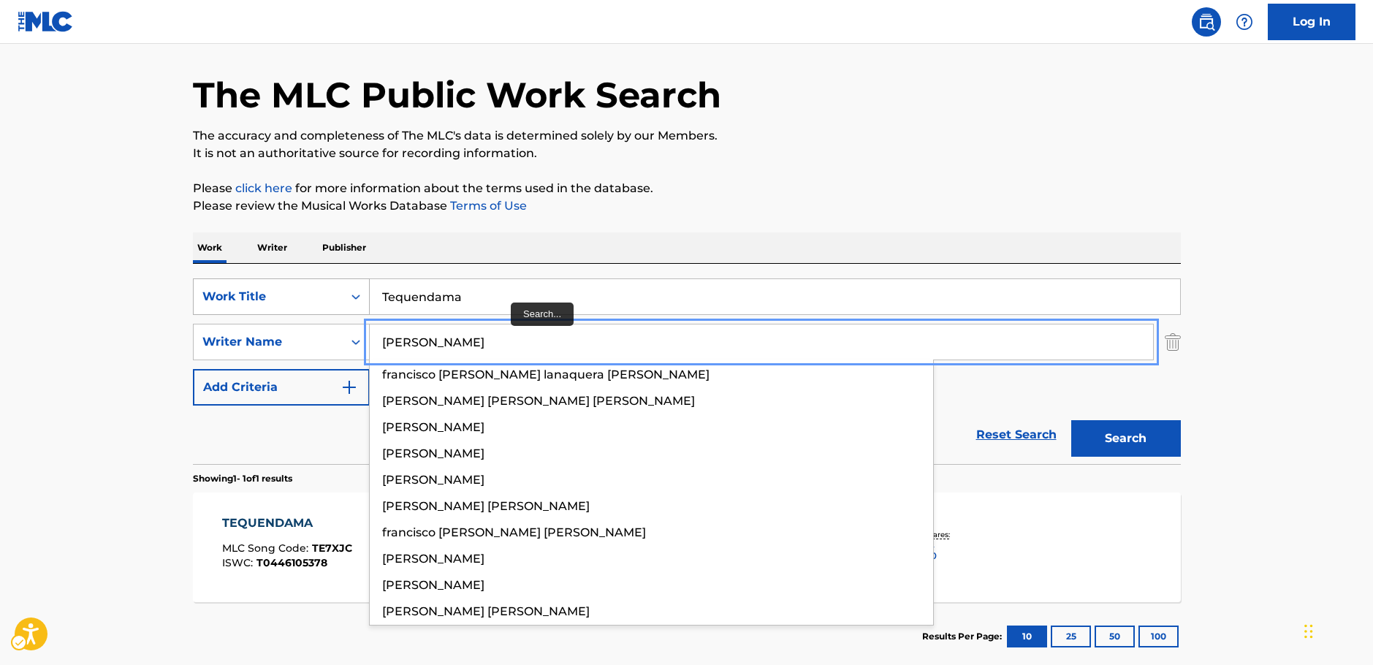
type input "[PERSON_NAME]"
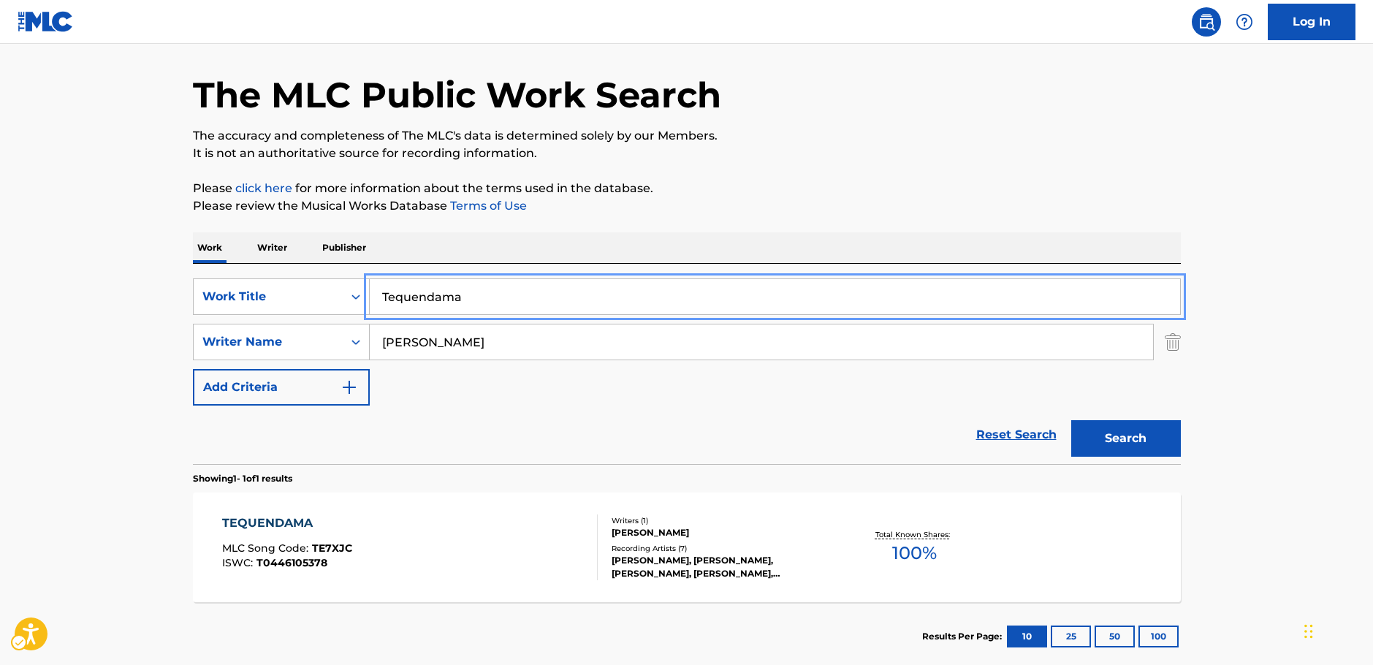
drag, startPoint x: 331, startPoint y: 298, endPoint x: 345, endPoint y: 248, distance: 51.6
click at [276, 303] on div "SearchWithCriteria666b7bd8-b8bb-451f-bc23-e1018b3f06e6 Work Title Tequendama" at bounding box center [687, 296] width 988 height 37
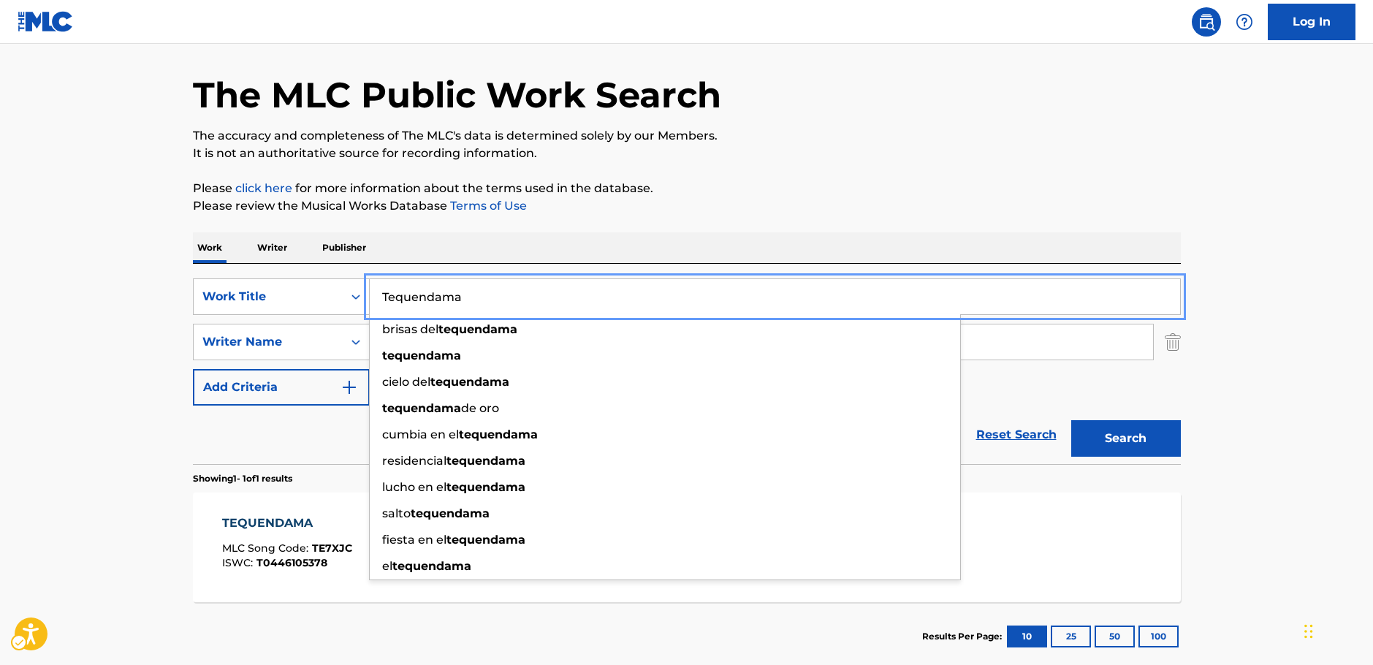
paste input "You're The Reason I'm Living"
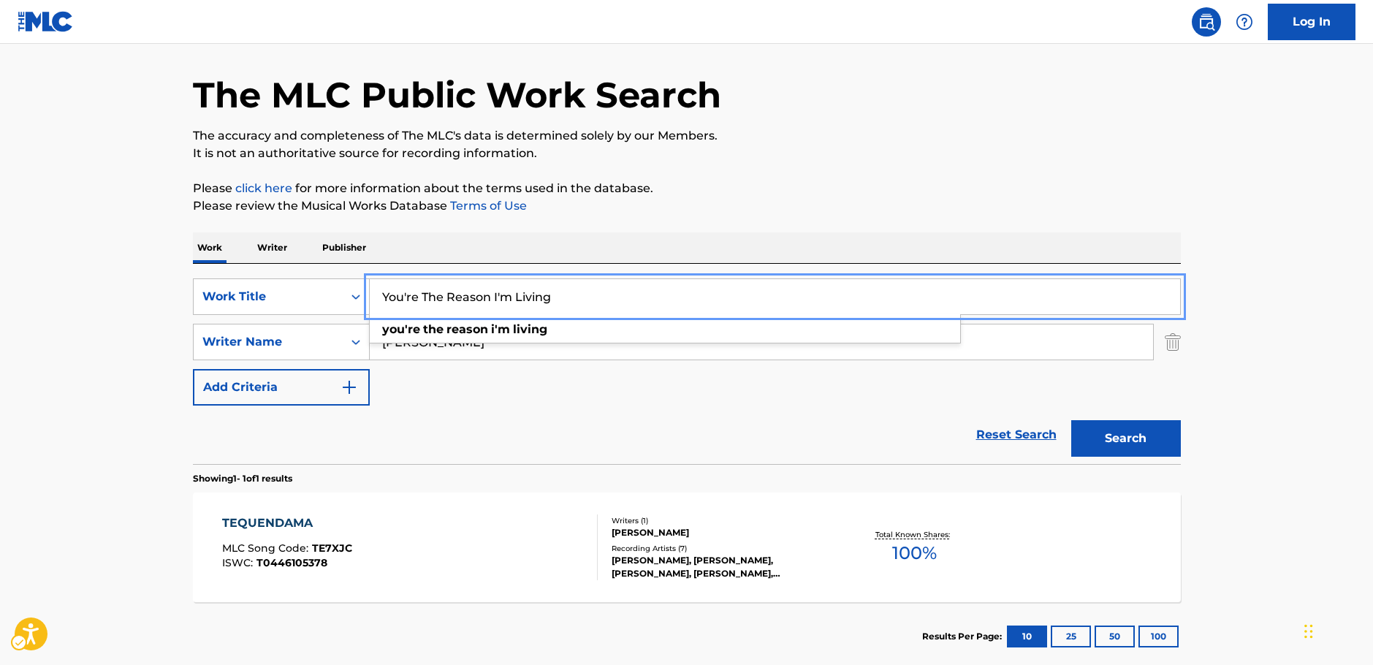
type input "You're The Reason I'm Living"
click at [1173, 436] on button "Search" at bounding box center [1126, 438] width 110 height 37
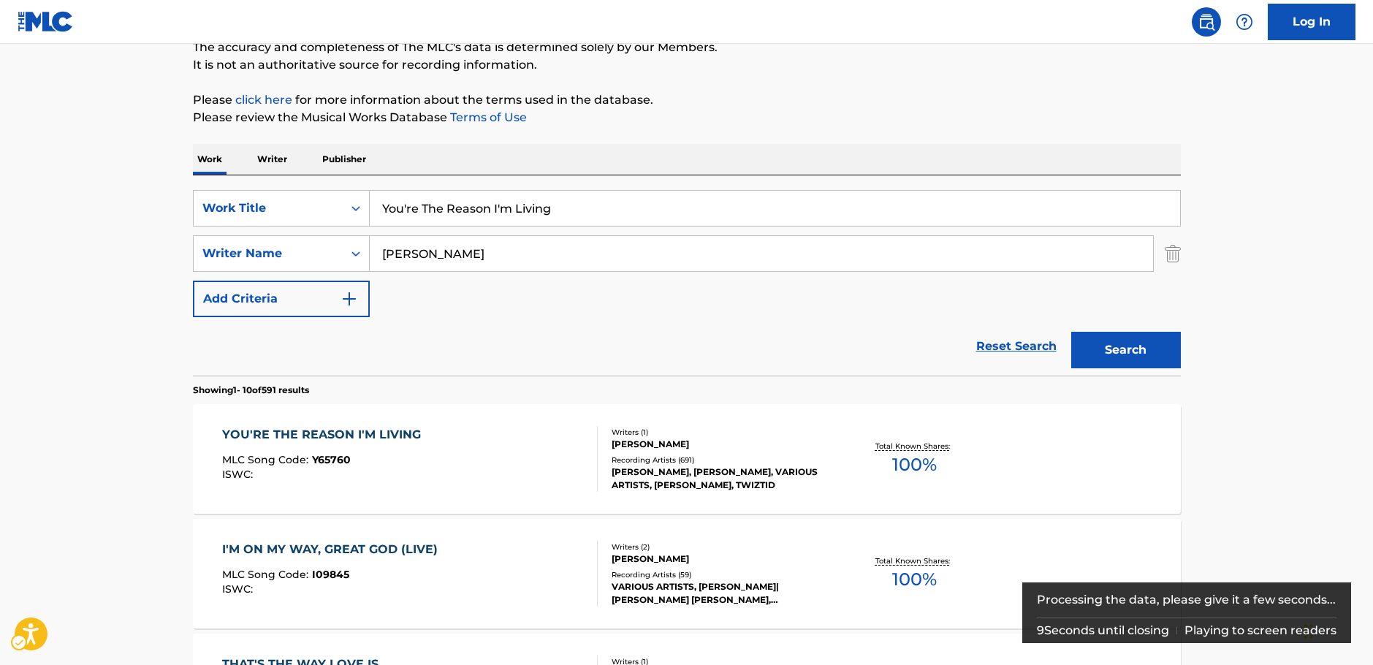
scroll to position [146, 0]
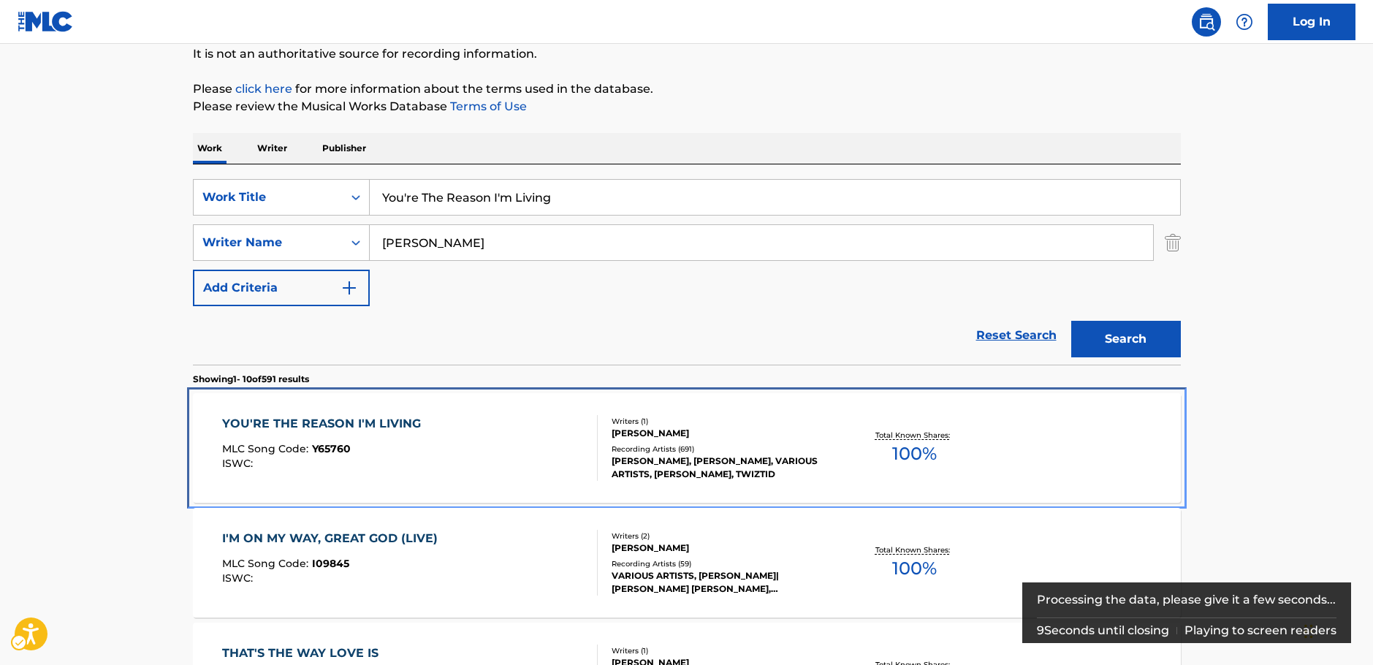
click at [409, 439] on div "YOU'RE THE REASON I'M LIVING MLC Song Code : Y65760 ISWC :" at bounding box center [325, 448] width 206 height 66
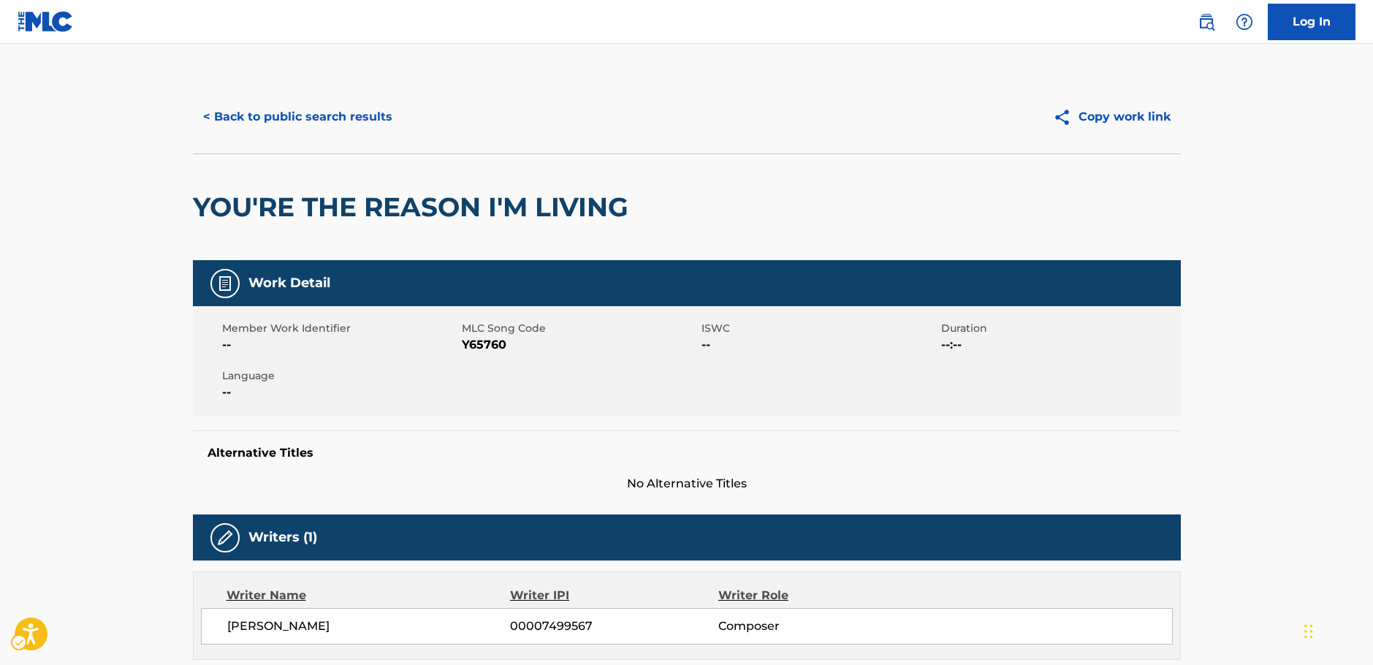
click at [479, 338] on span "MLC Song Code - Y65760" at bounding box center [580, 345] width 236 height 18
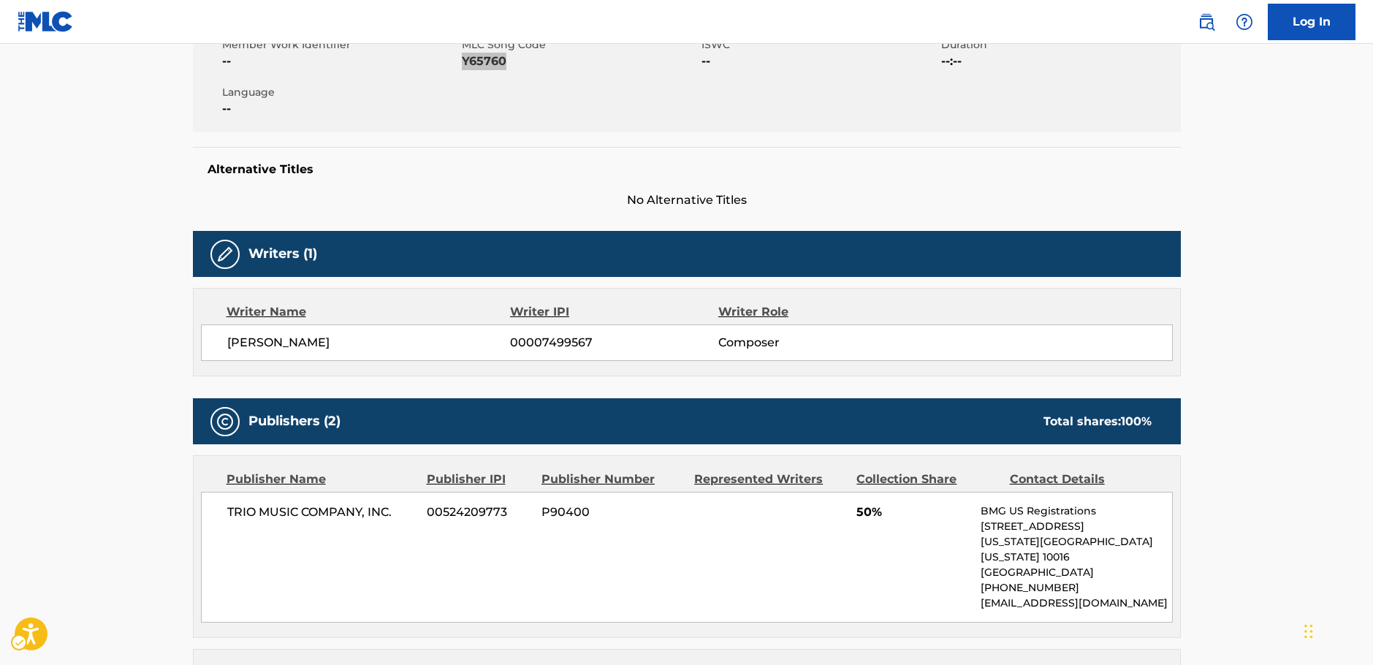
scroll to position [438, 0]
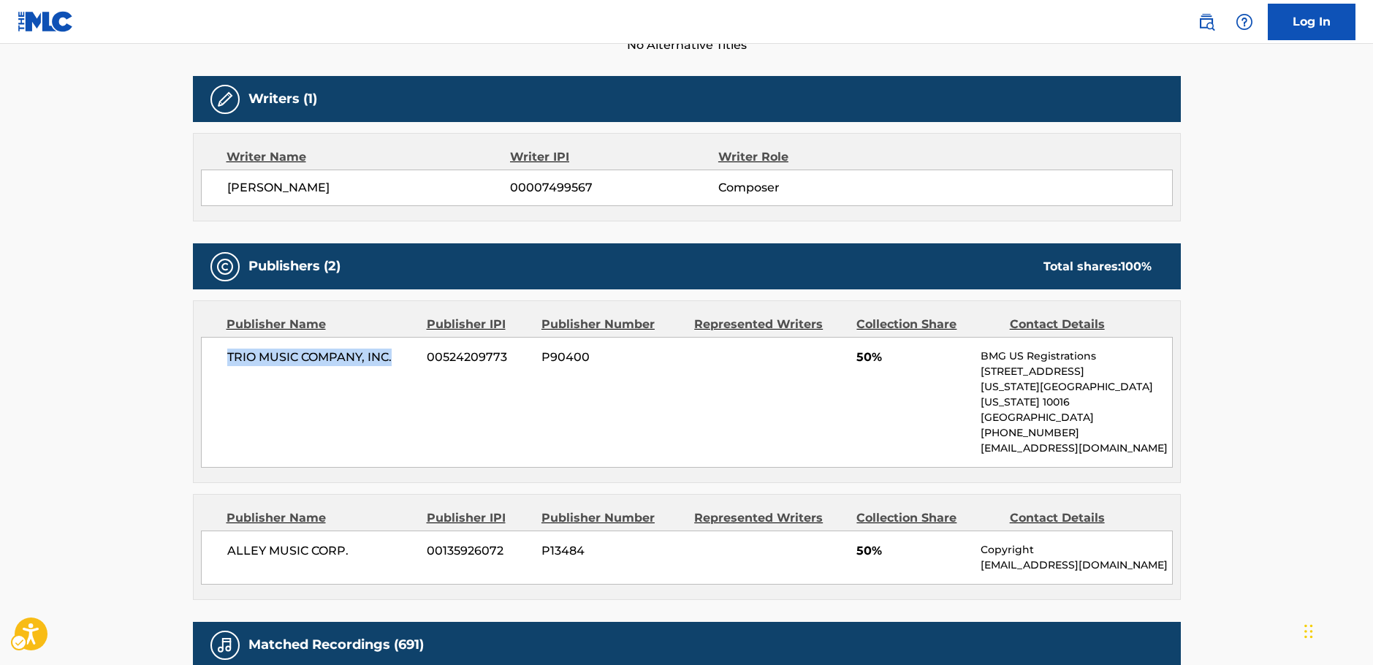
drag, startPoint x: 395, startPoint y: 358, endPoint x: 227, endPoint y: 361, distance: 168.8
click at [227, 361] on span "TRIO MUSIC COMPANY, INC." at bounding box center [321, 358] width 189 height 18
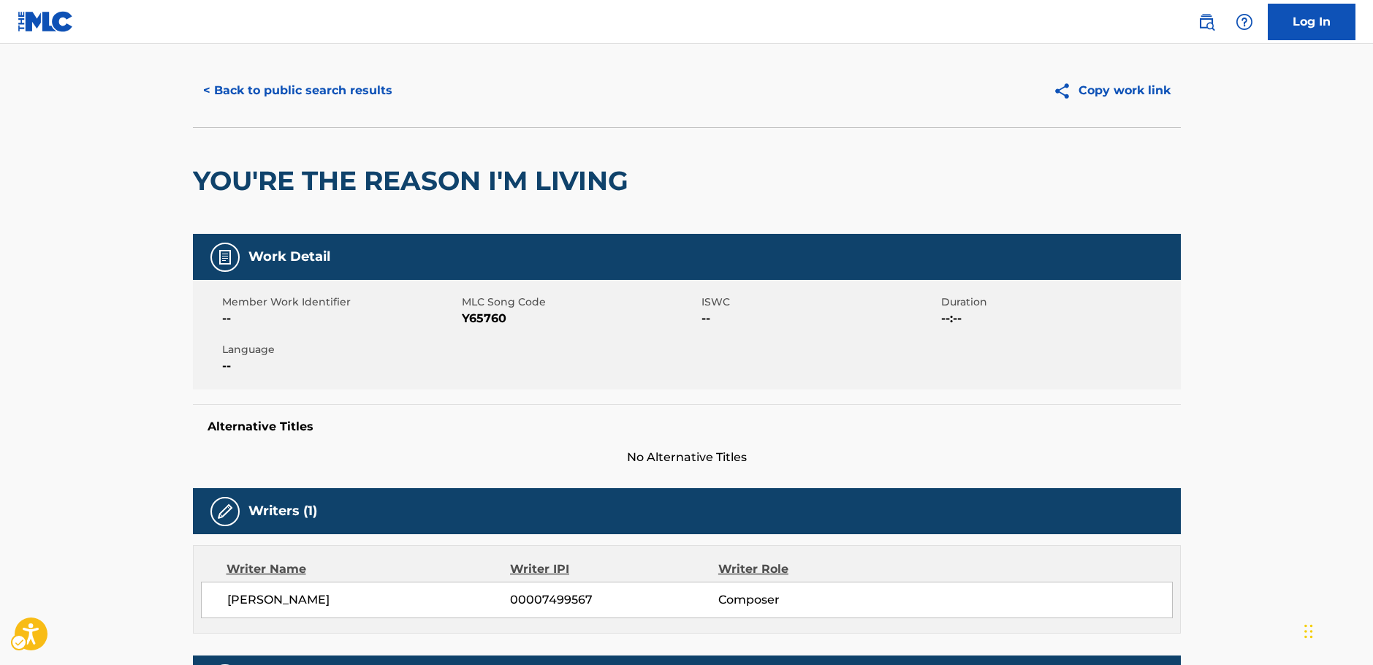
scroll to position [0, 0]
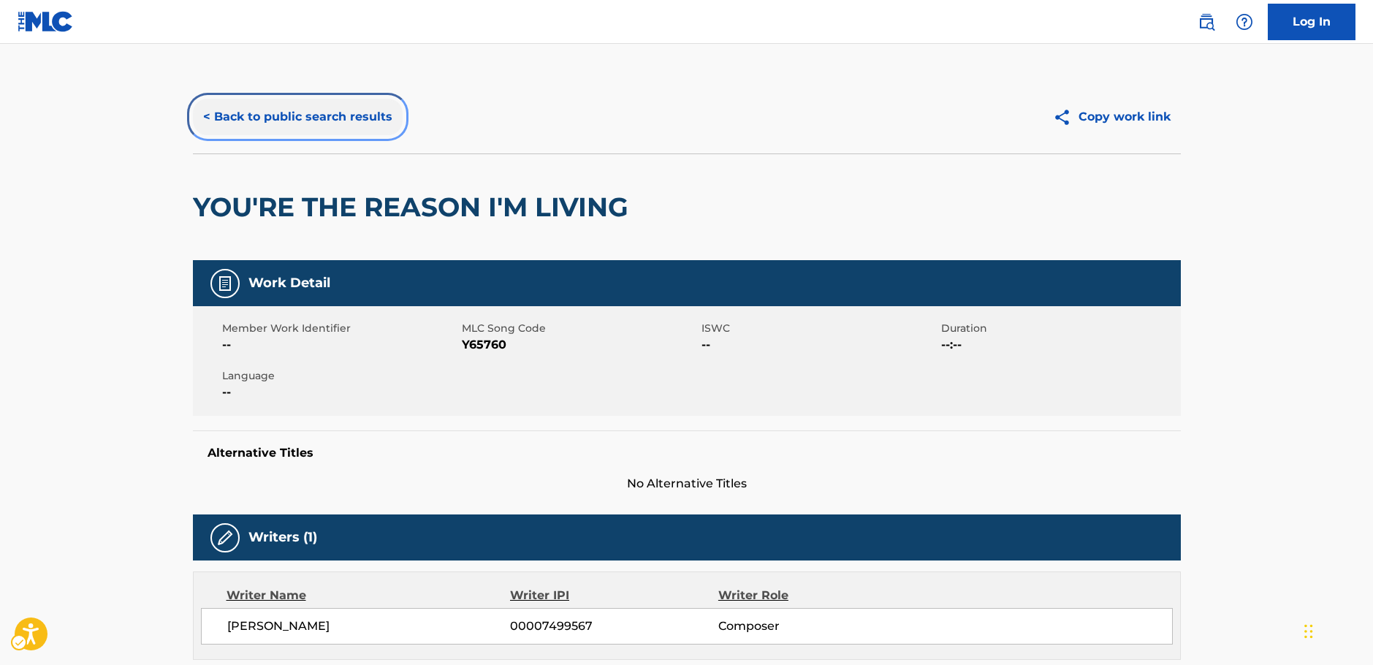
click at [260, 112] on button "< Back to public search results" at bounding box center [298, 117] width 210 height 37
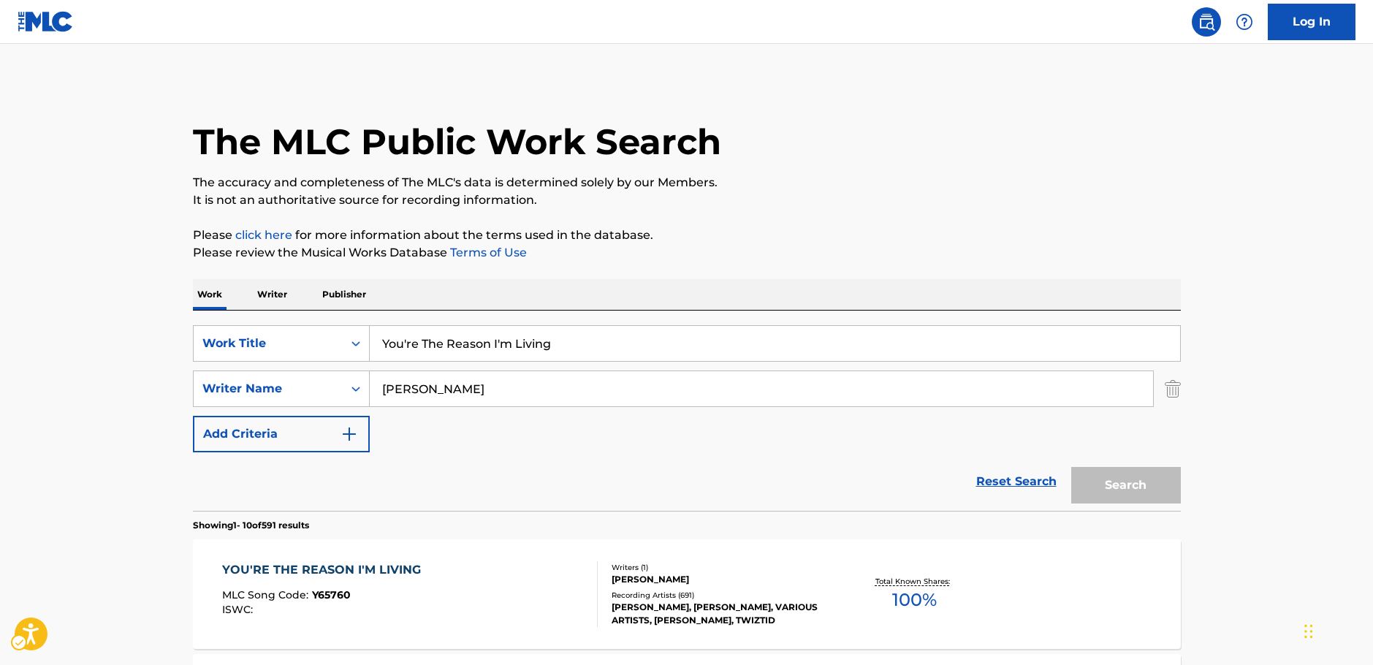
scroll to position [146, 0]
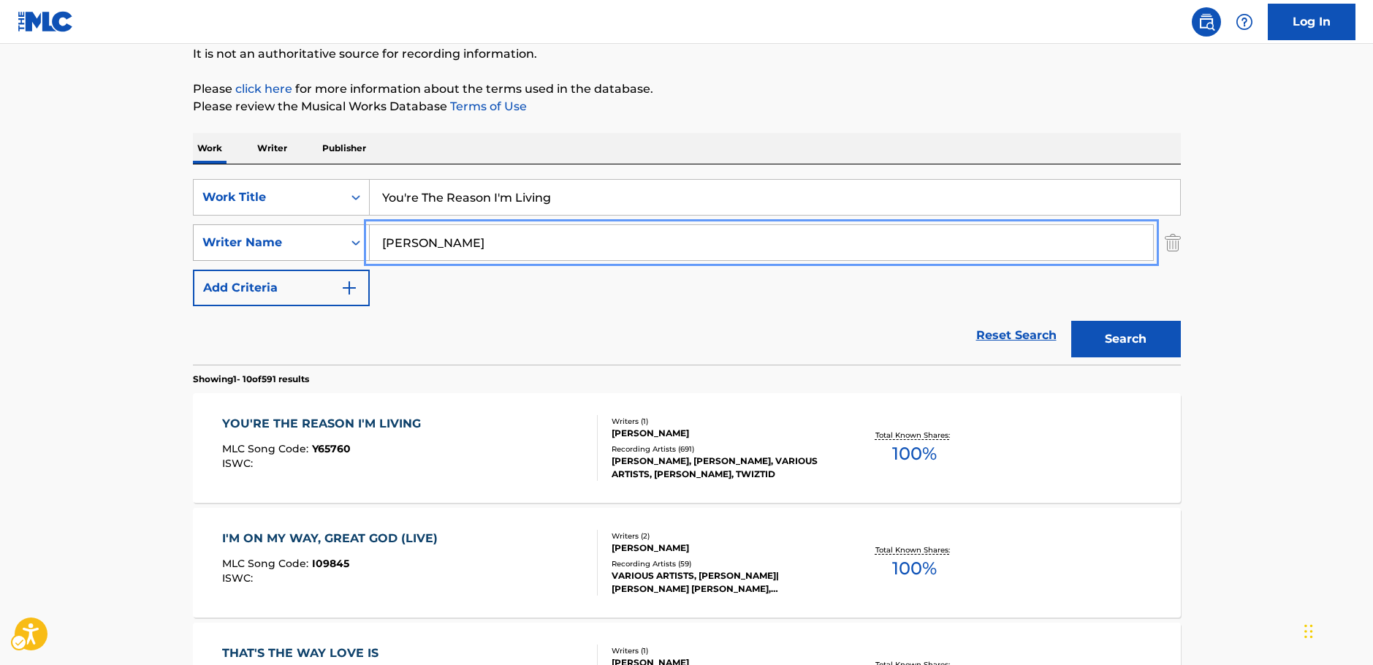
drag, startPoint x: 428, startPoint y: 242, endPoint x: 336, endPoint y: 248, distance: 92.3
click at [336, 248] on div "SearchWithCriteriab73d0c93-e470-4361-9ceb-11ab4a1fc2ce Writer Name [PERSON_NAME]" at bounding box center [687, 242] width 988 height 37
paste input "Zanetis"
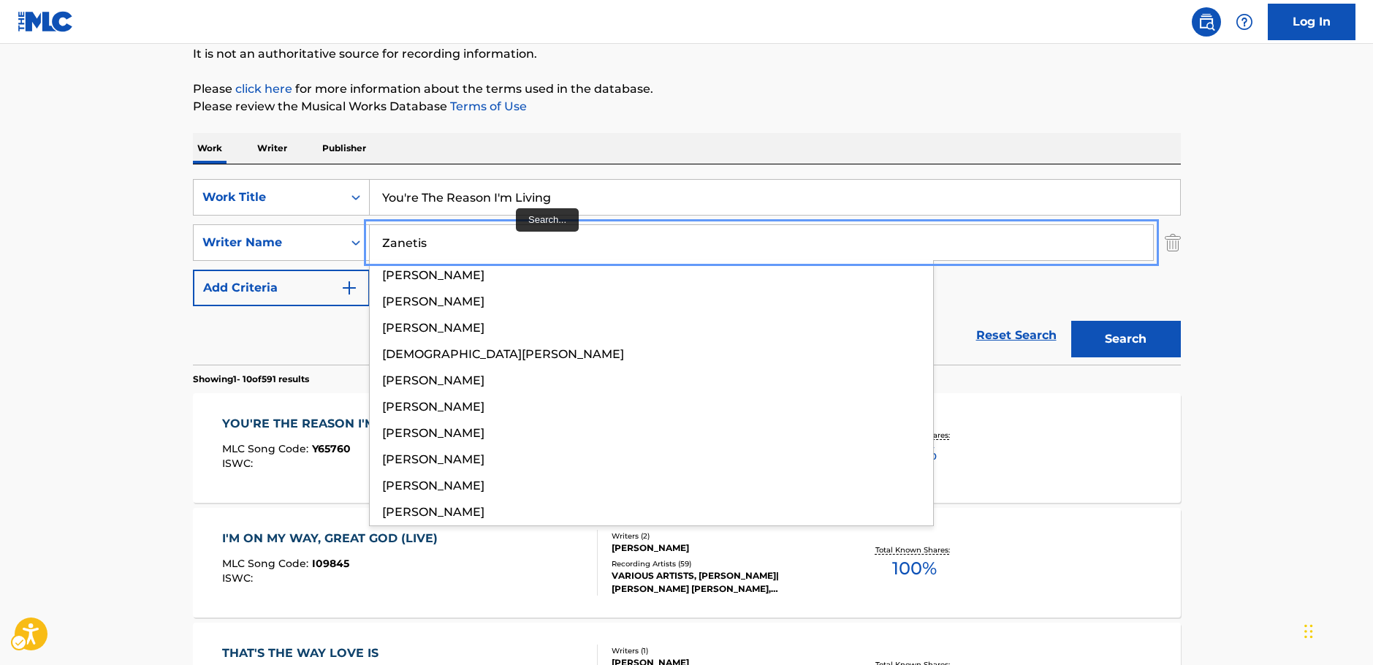
type input "Zanetis"
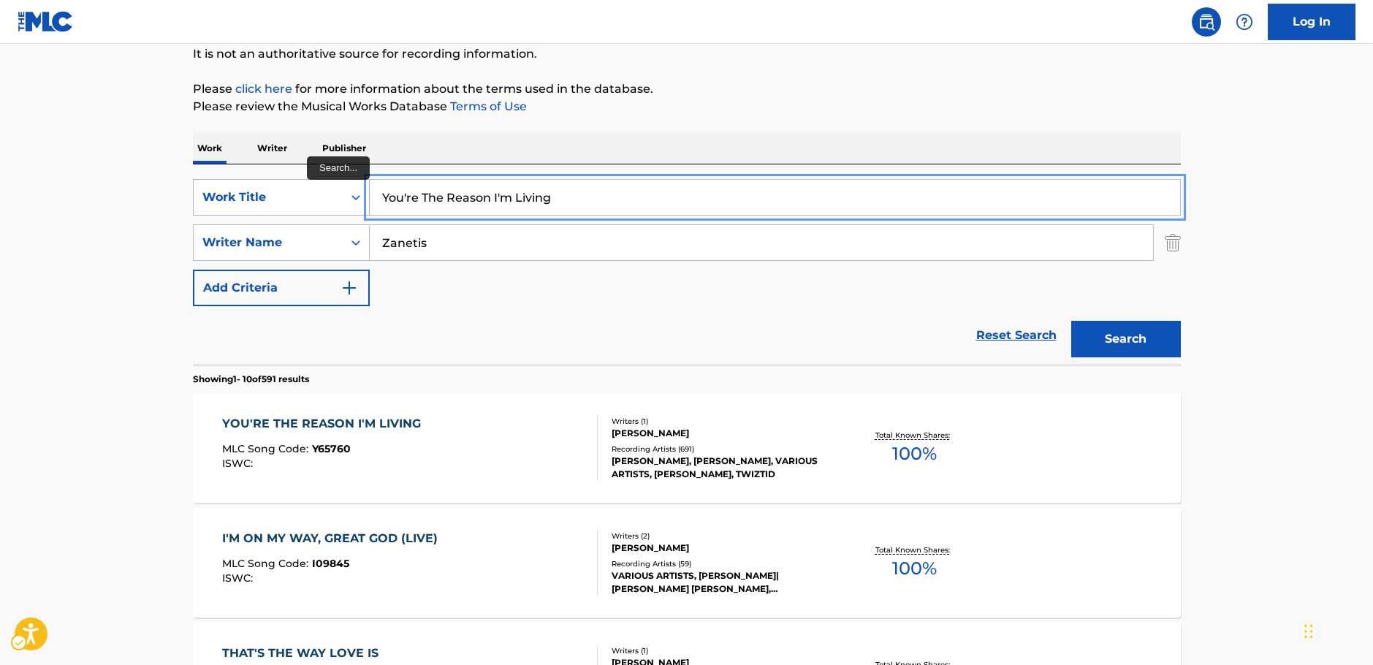
drag, startPoint x: 551, startPoint y: 196, endPoint x: 262, endPoint y: 211, distance: 289.8
click at [262, 211] on div "SearchWithCriteria666b7bd8-b8bb-451f-bc23-e1018b3f06e6 Work Title You're The Re…" at bounding box center [687, 197] width 988 height 37
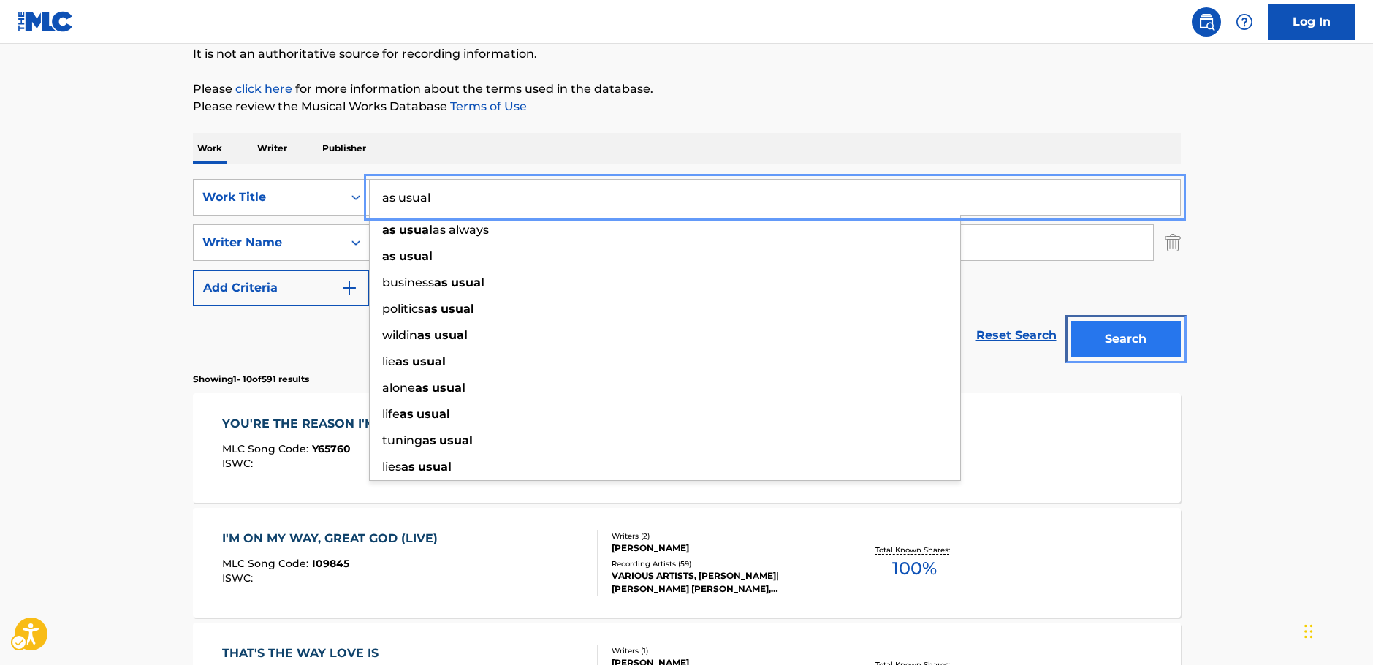
click at [1155, 346] on button "Search" at bounding box center [1126, 339] width 110 height 37
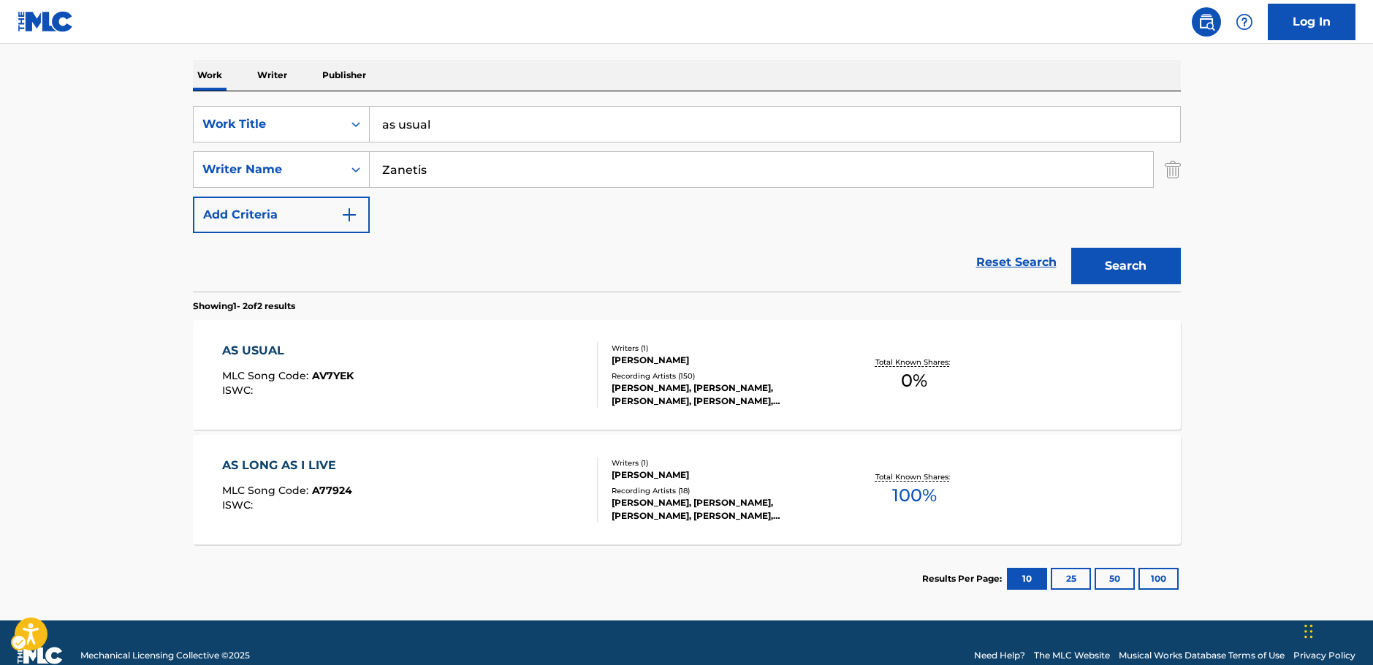
scroll to position [0, 0]
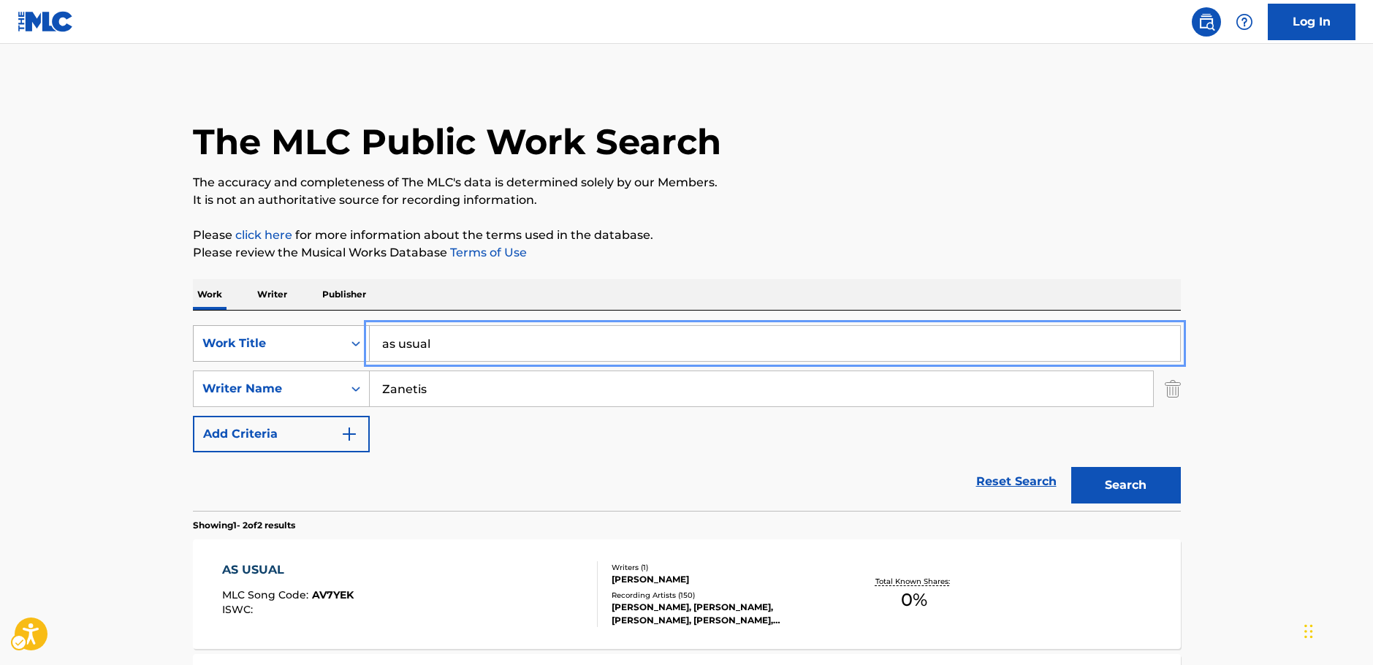
drag, startPoint x: 308, startPoint y: 347, endPoint x: 263, endPoint y: 341, distance: 45.0
click at [285, 346] on div "SearchWithCriteria666b7bd8-b8bb-451f-bc23-e1018b3f06e6 Work Title as usual" at bounding box center [687, 343] width 988 height 37
paste input "You Mean Everything To Me"
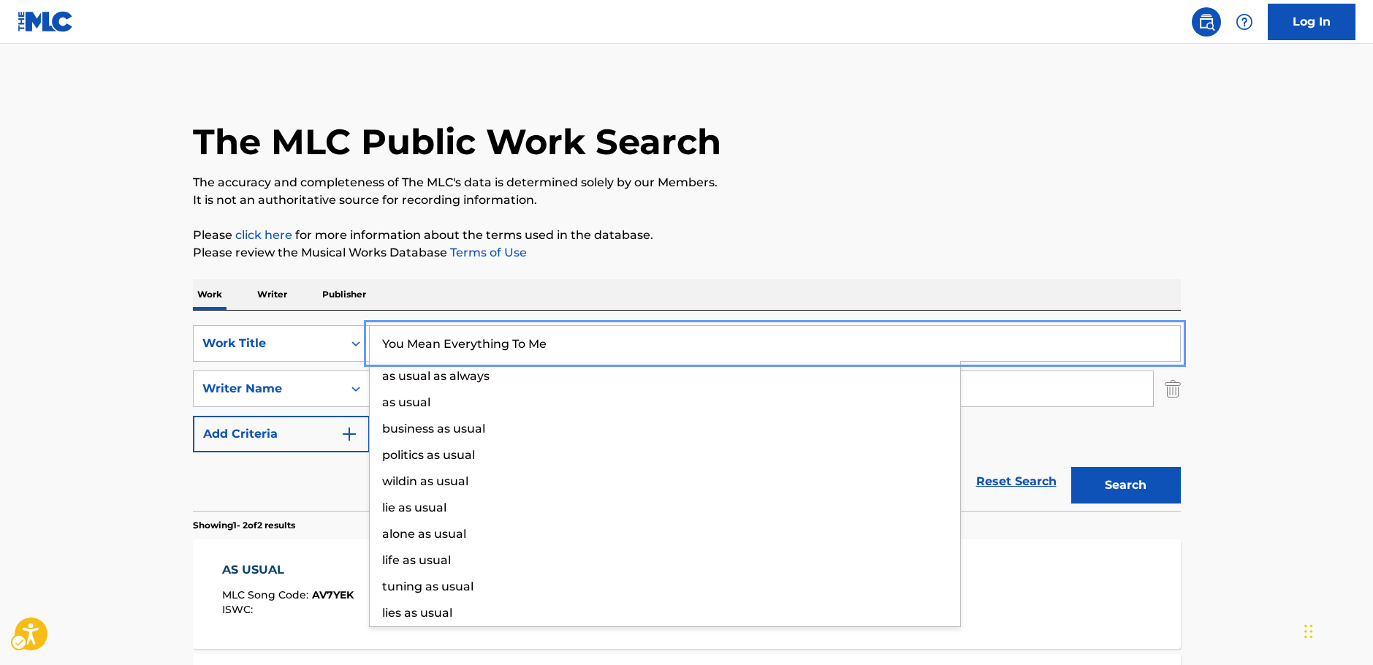
type input "You Mean Everything To Me"
click at [130, 306] on main "The MLC Public Work Search The accuracy and completeness of The MLC's data is d…" at bounding box center [686, 442] width 1373 height 796
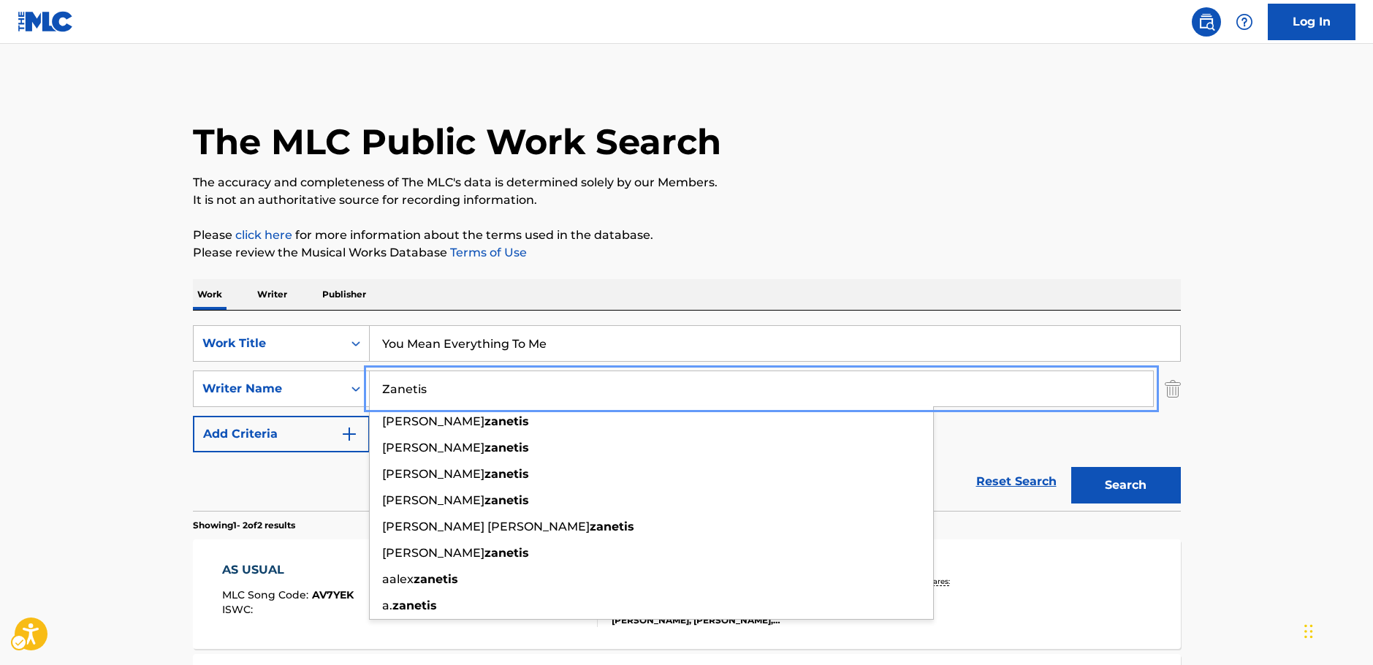
drag, startPoint x: 461, startPoint y: 398, endPoint x: 180, endPoint y: 385, distance: 281.7
click at [180, 386] on div "The MLC Public Work Search The accuracy and completeness of The MLC's data is d…" at bounding box center [686, 456] width 1023 height 752
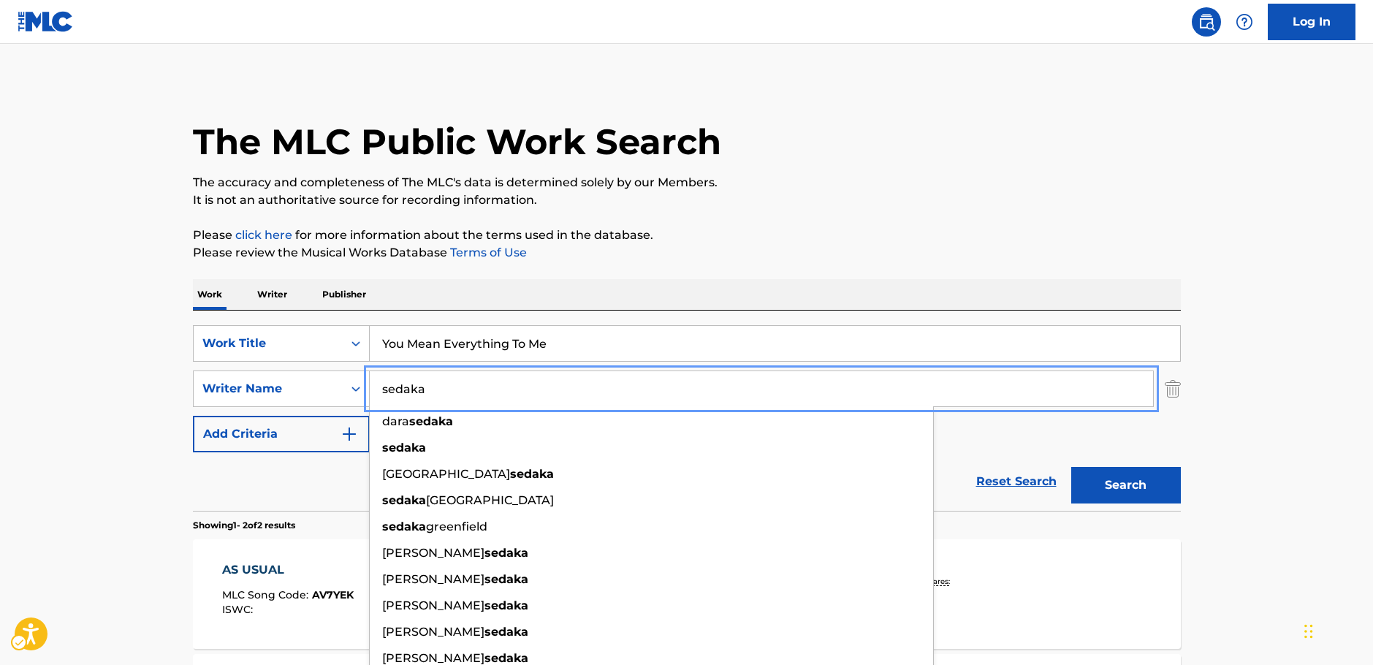
type input "sedaka"
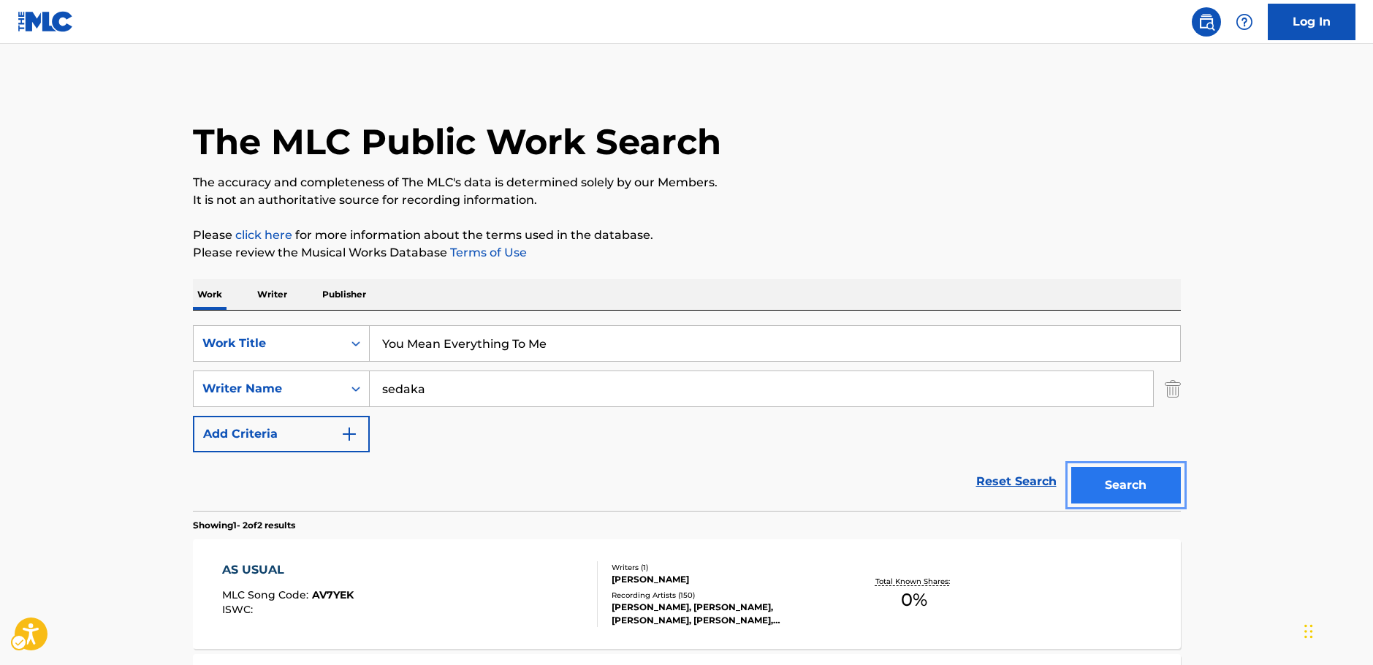
click at [1136, 487] on button "Search" at bounding box center [1126, 485] width 110 height 37
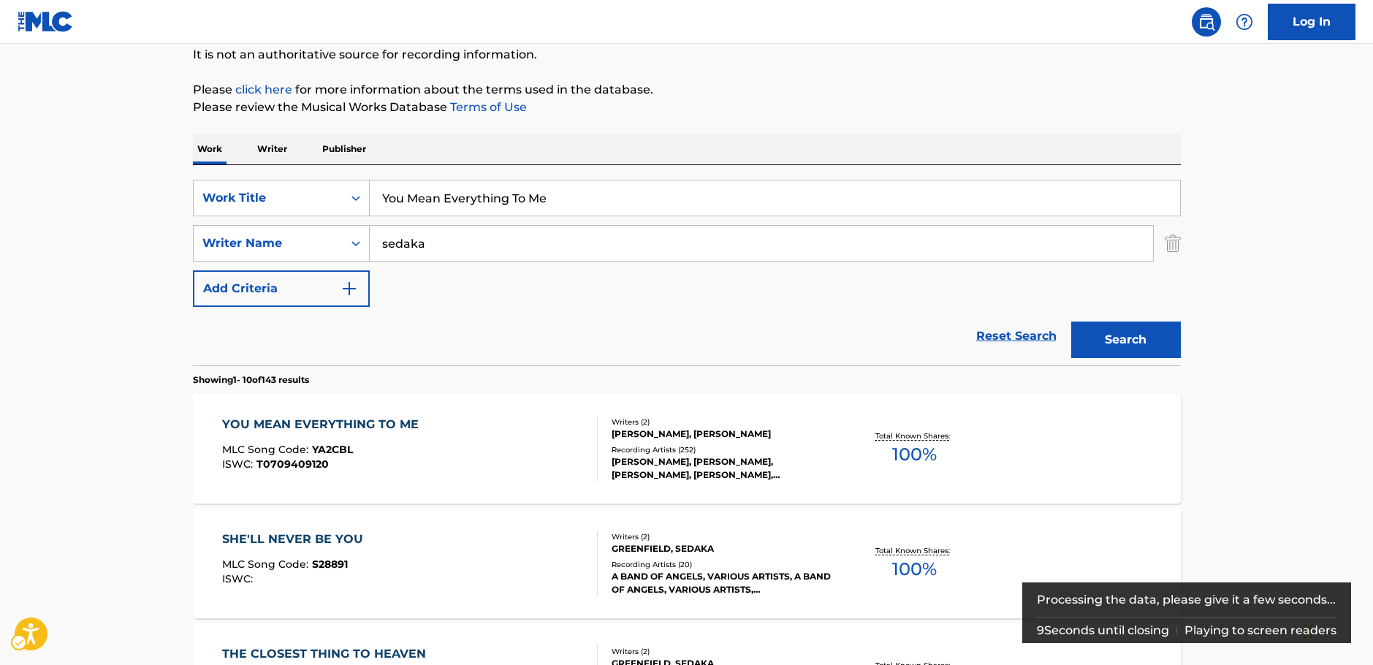
scroll to position [146, 0]
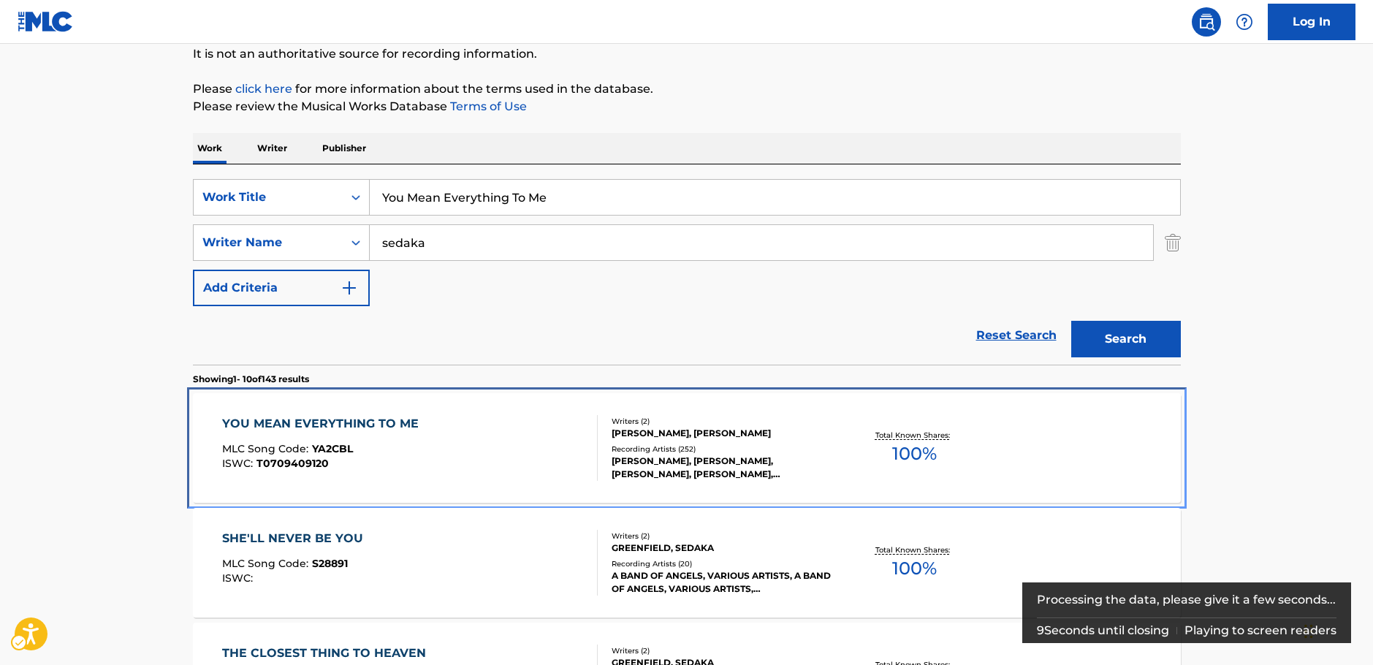
click at [523, 452] on div "YOU MEAN EVERYTHING TO ME MLC Song Code : YA2CBL ISWC : T0709409120" at bounding box center [410, 448] width 376 height 66
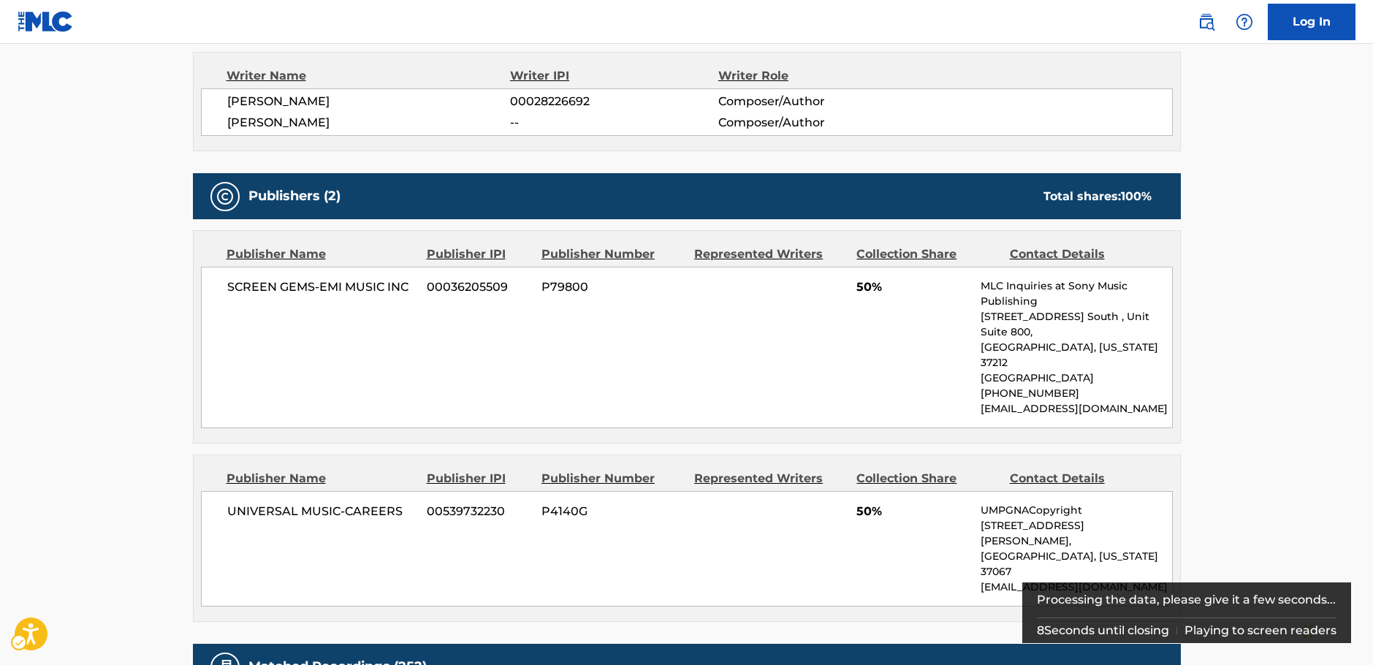
click at [484, 338] on div "SCREEN GEMS-EMI MUSIC INC 00036205509 P79800 50% MLC Inquiries at Sony Music Pu…" at bounding box center [687, 348] width 972 height 162
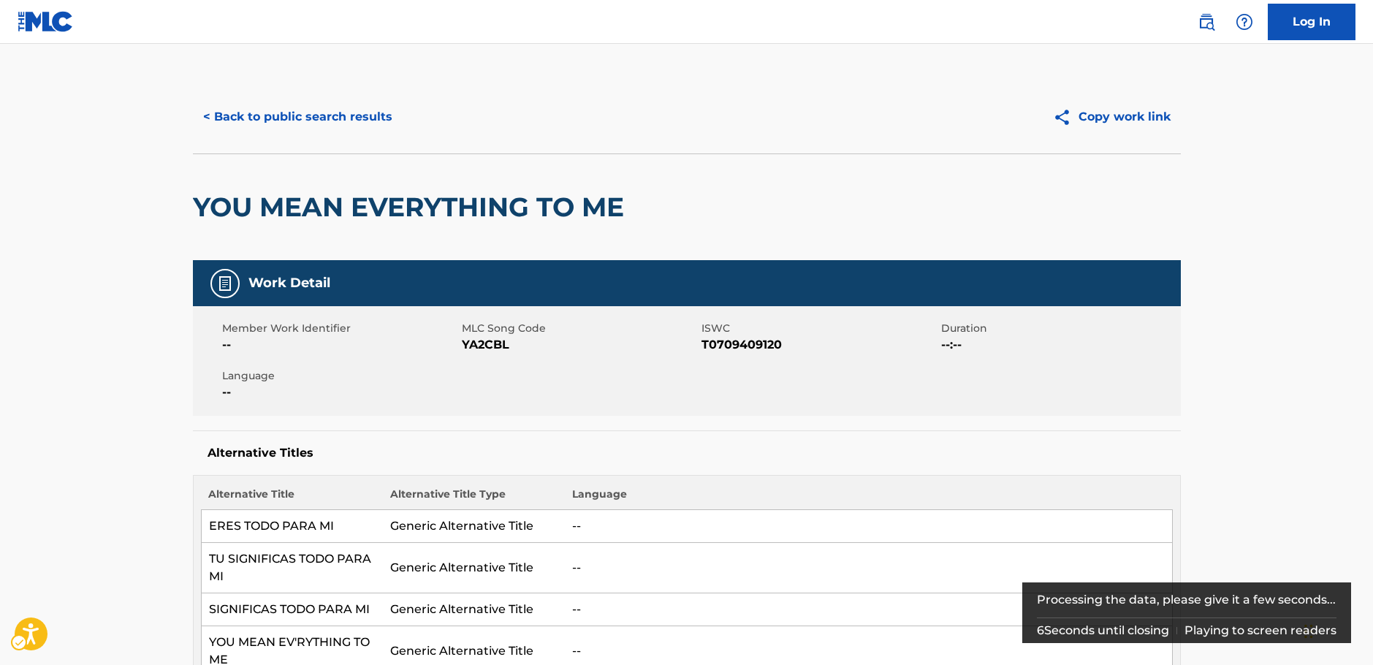
click at [496, 343] on span "MLC Song Code - YA2CBL" at bounding box center [580, 345] width 236 height 18
click at [756, 346] on span "ISWC - T0709409120" at bounding box center [820, 345] width 236 height 18
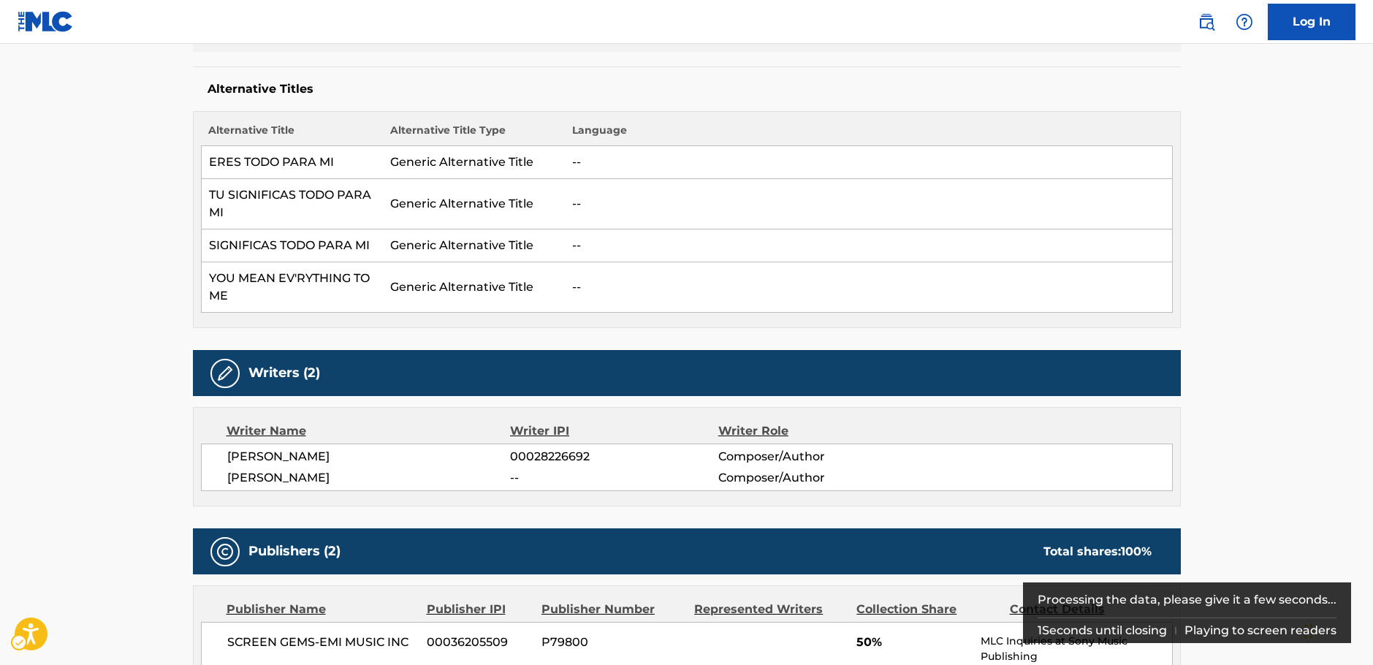
scroll to position [365, 0]
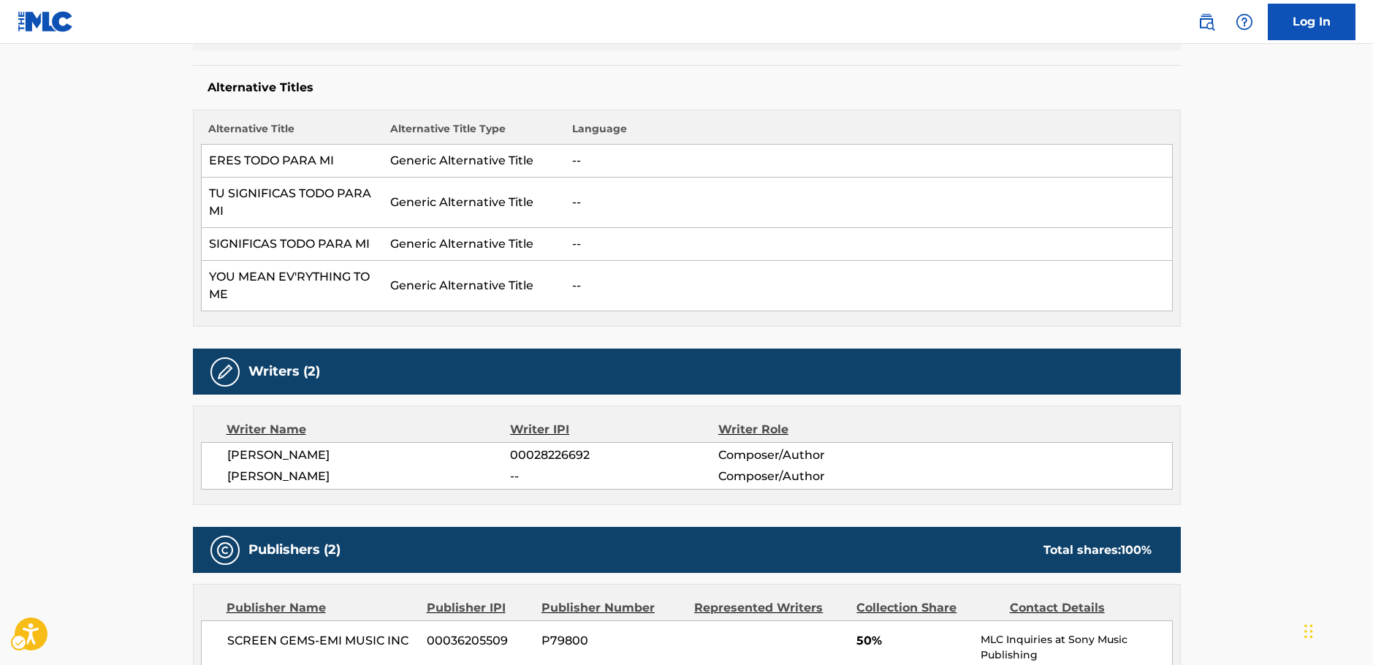
drag, startPoint x: 382, startPoint y: 478, endPoint x: 228, endPoint y: 456, distance: 155.8
click at [227, 456] on div "[PERSON_NAME] 00028226692 Composer/Author [PERSON_NAME] -- Composer/Author" at bounding box center [687, 466] width 972 height 48
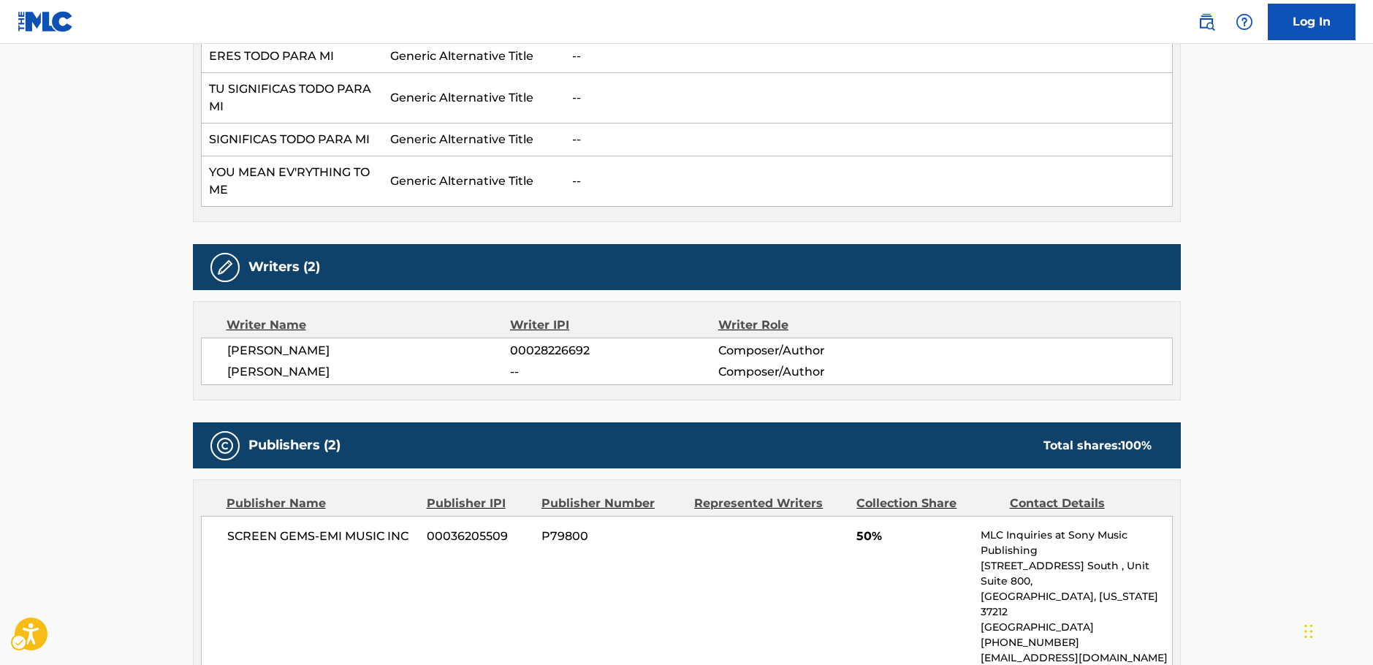
scroll to position [658, 0]
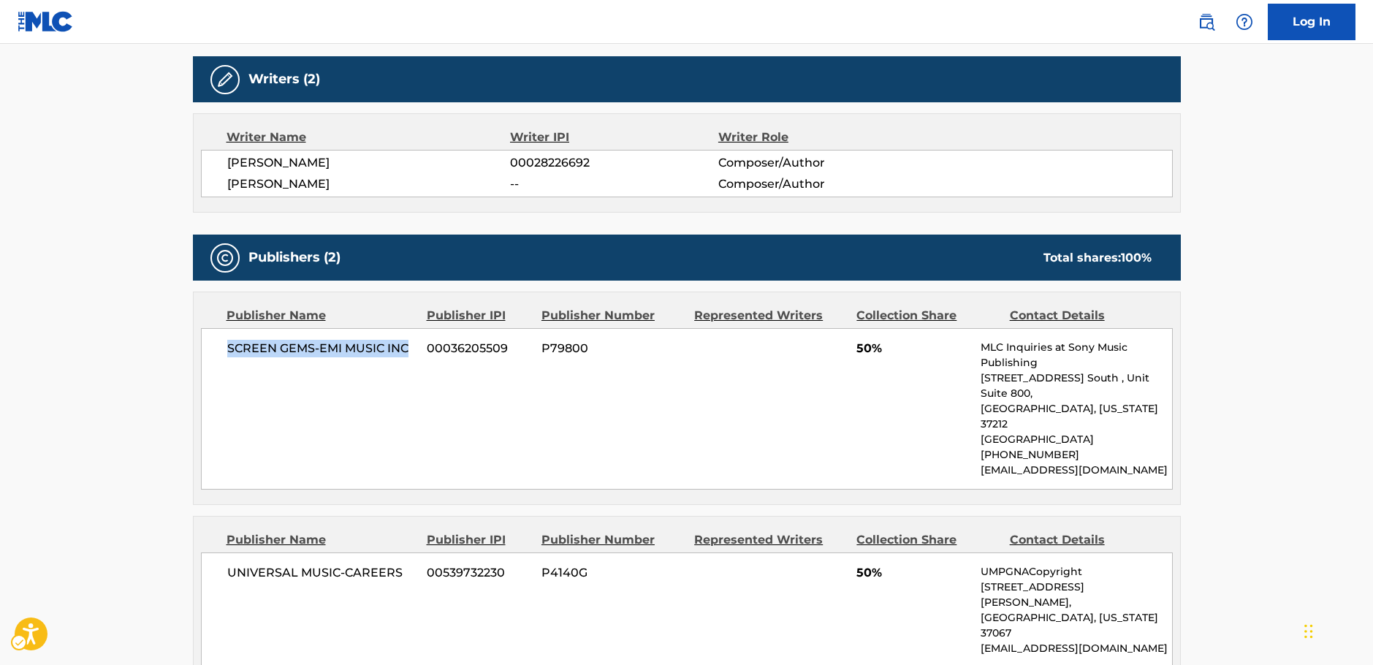
drag, startPoint x: 413, startPoint y: 347, endPoint x: 209, endPoint y: 355, distance: 204.1
click at [209, 355] on div "SCREEN GEMS-EMI MUSIC INC 00036205509 P79800 50% MLC Inquiries at Sony Music Pu…" at bounding box center [687, 409] width 972 height 162
drag, startPoint x: 368, startPoint y: 547, endPoint x: 169, endPoint y: 546, distance: 199.5
click at [209, 552] on div "UNIVERSAL MUSIC-CAREERS 00539732230 P4140G 50% UMPGNACopyright [STREET_ADDRESS]…" at bounding box center [687, 609] width 972 height 115
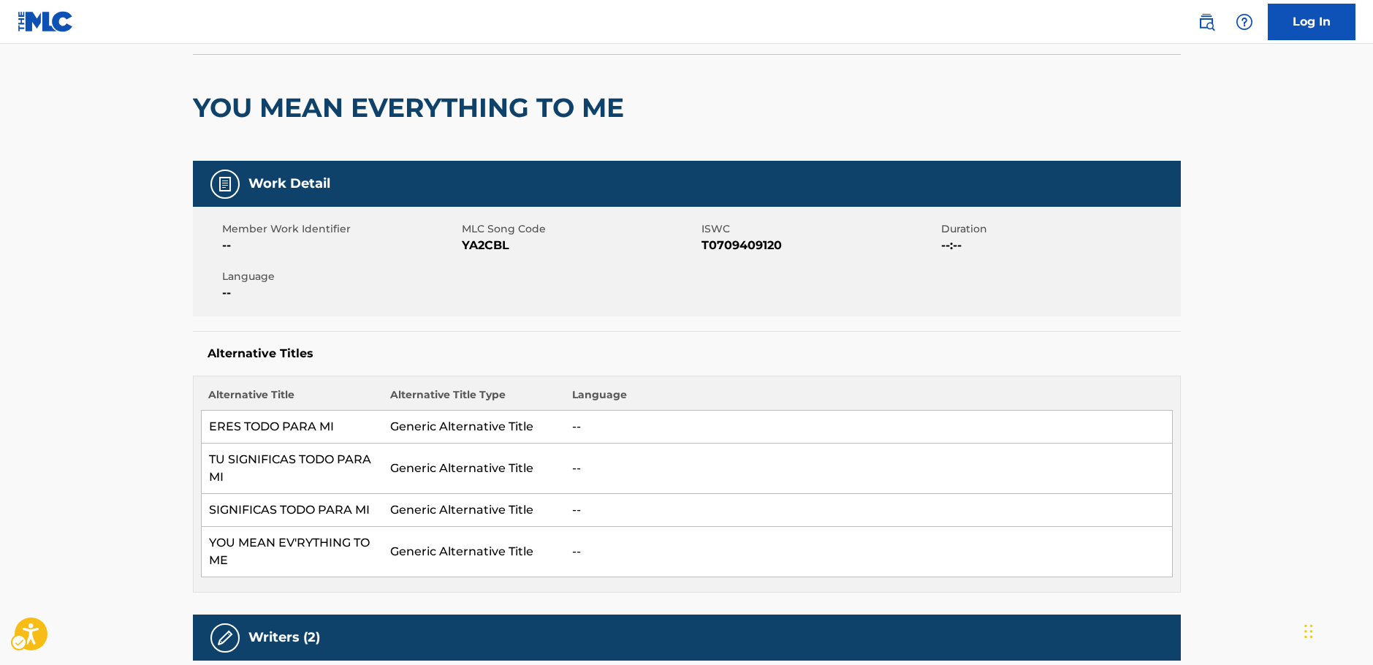
scroll to position [0, 0]
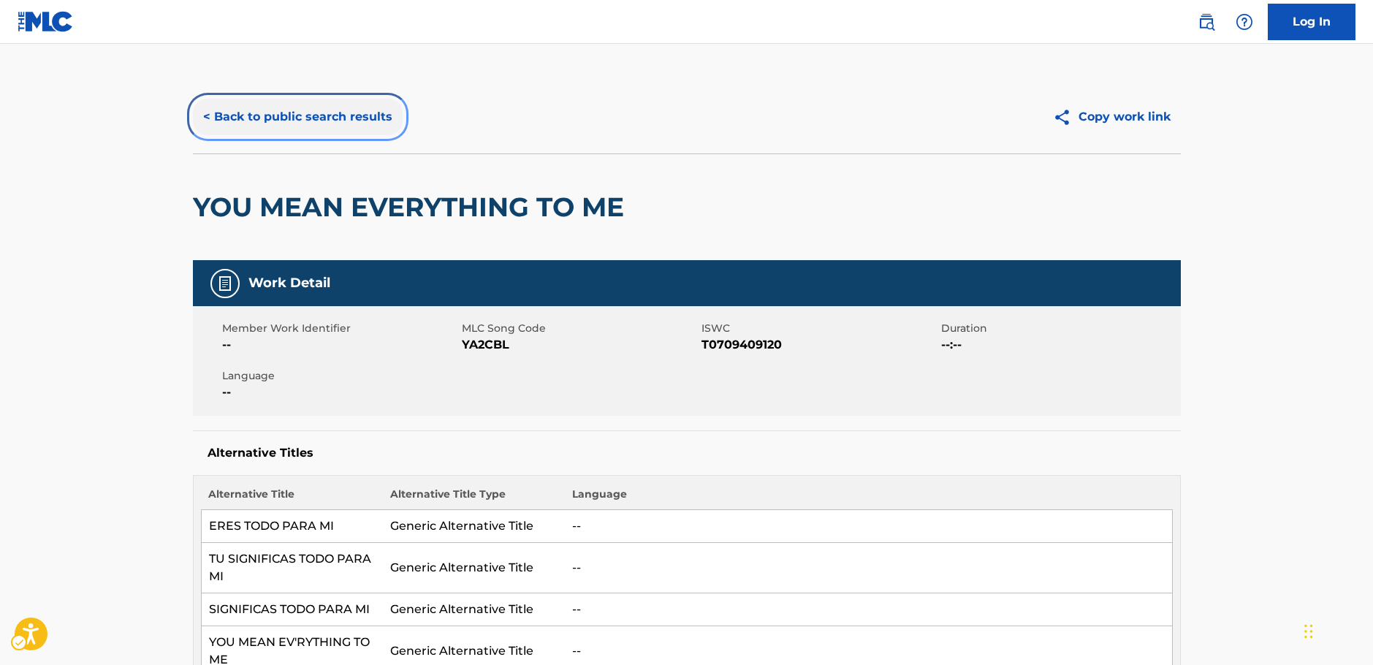
click at [270, 115] on button "< Back to public search results" at bounding box center [298, 117] width 210 height 37
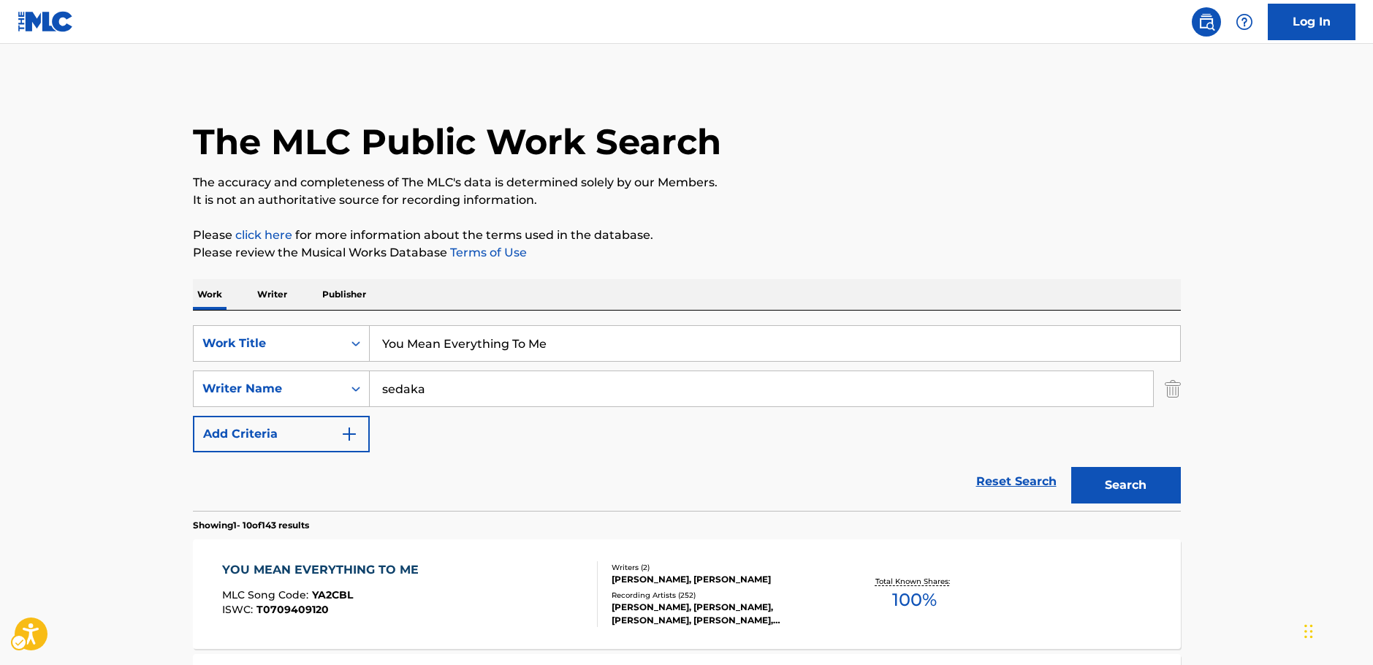
scroll to position [146, 0]
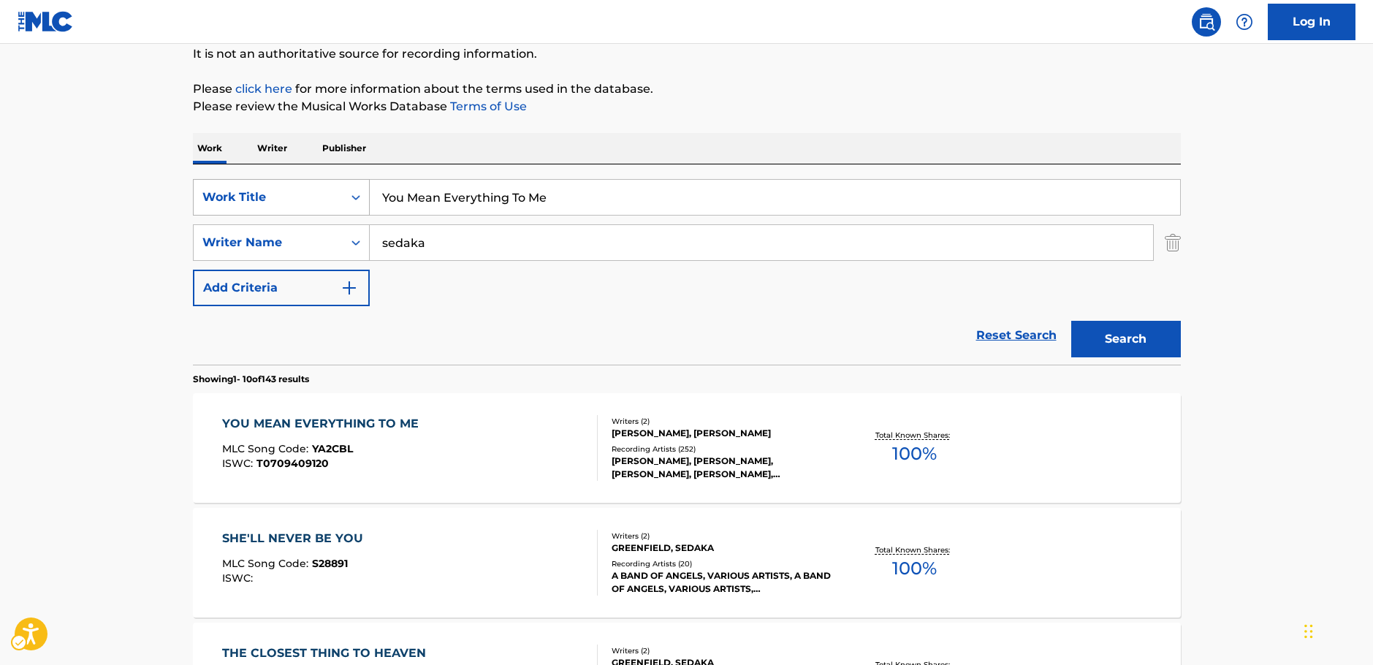
click at [354, 203] on icon "Search Form" at bounding box center [356, 197] width 15 height 15
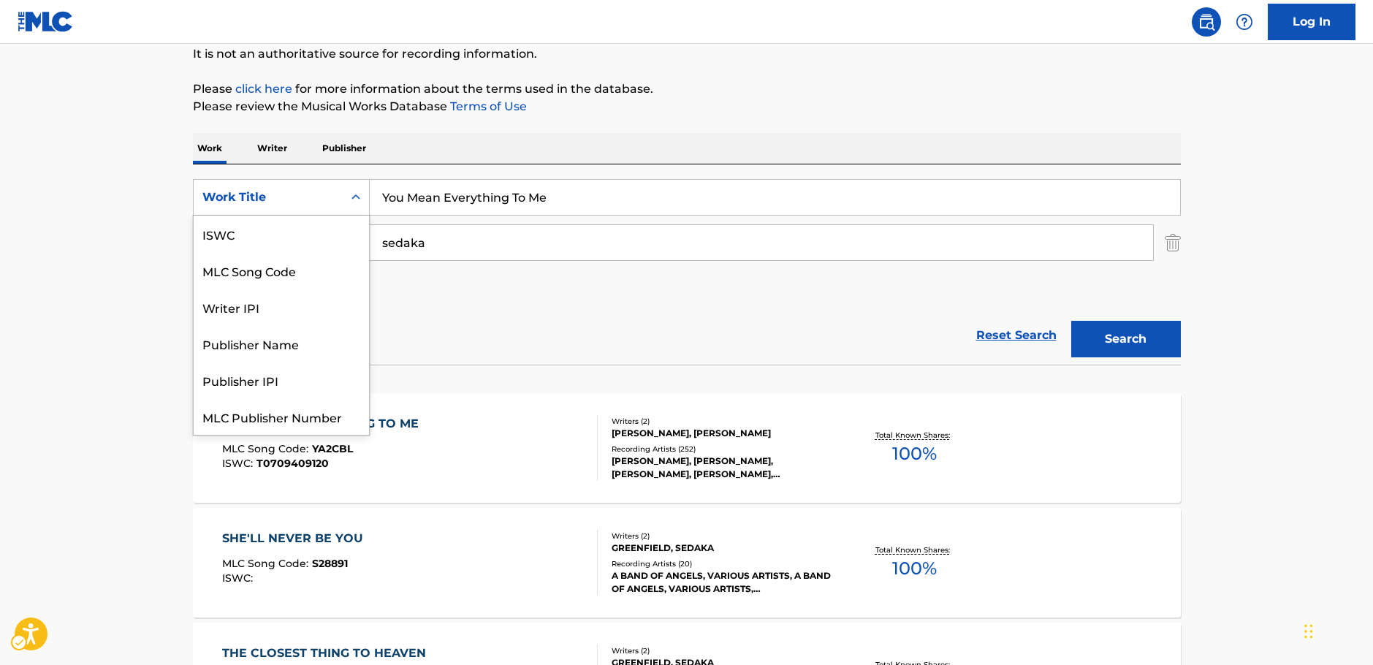
scroll to position [37, 0]
click at [302, 232] on div "MLC Song Code" at bounding box center [281, 234] width 175 height 37
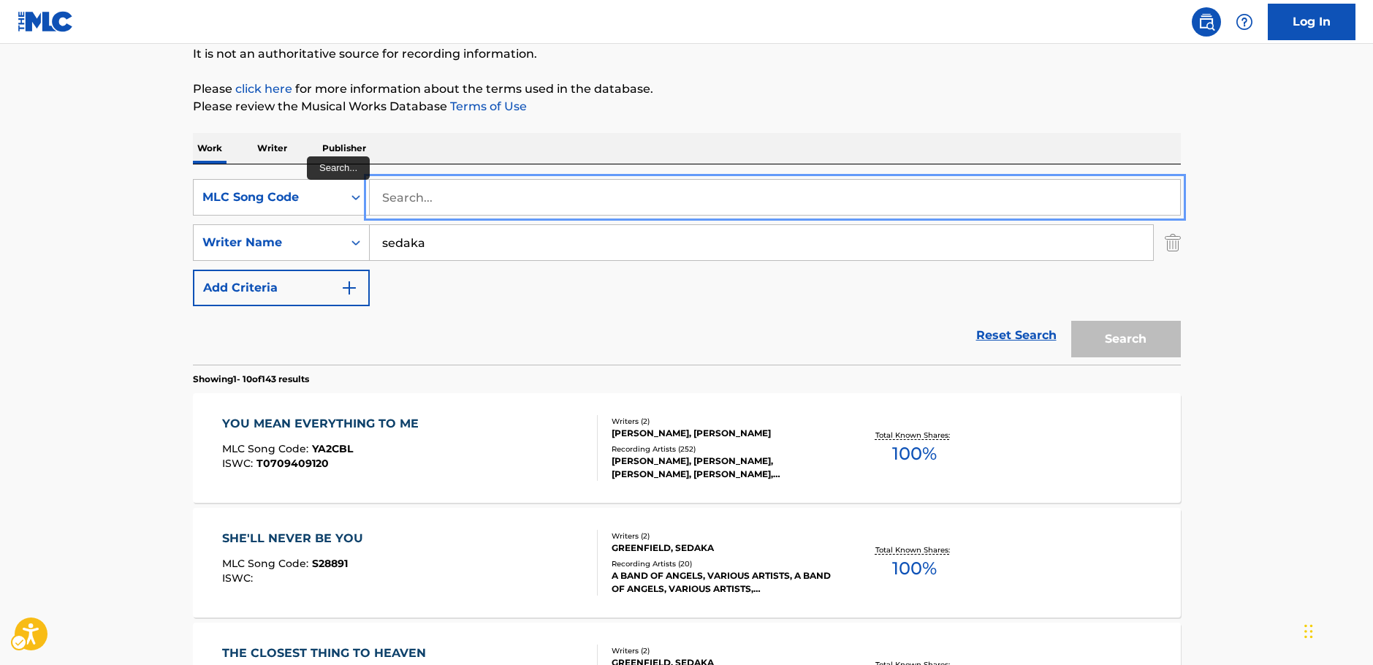
drag, startPoint x: 472, startPoint y: 197, endPoint x: 463, endPoint y: 200, distance: 9.2
click at [470, 195] on input "Search..." at bounding box center [775, 197] width 810 height 35
paste input "E47044"
type input "E47044"
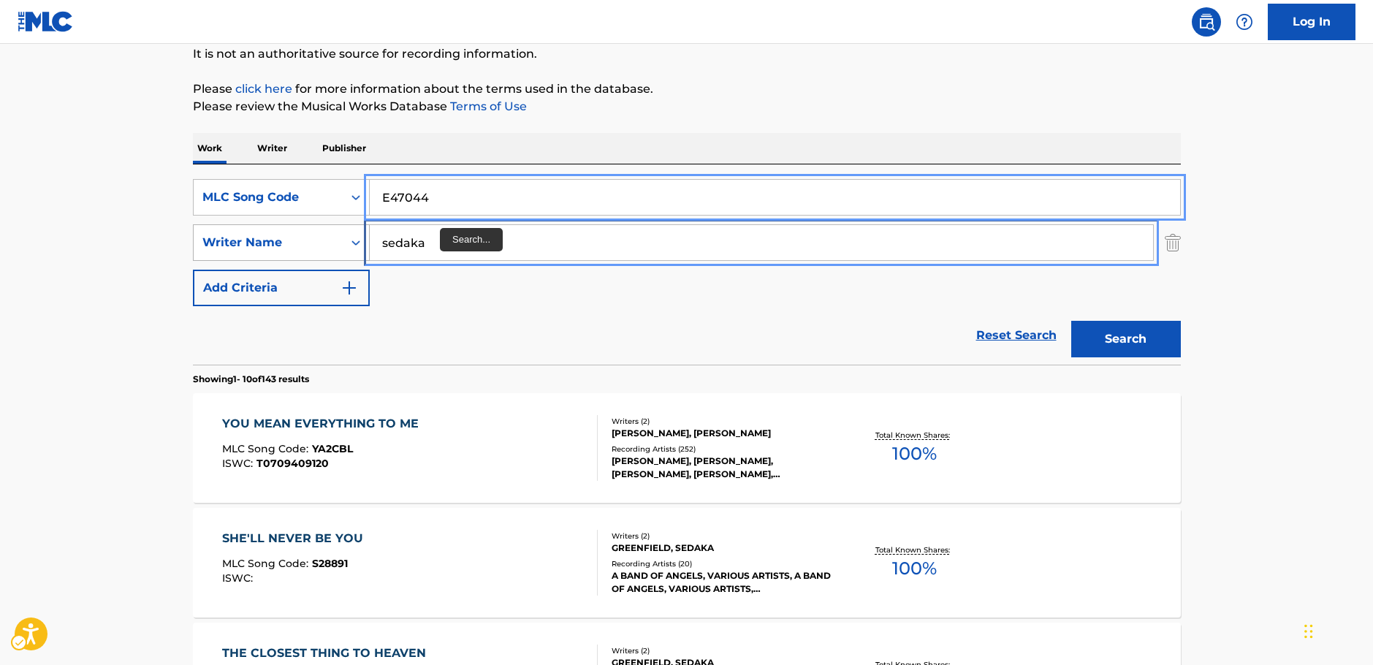
drag, startPoint x: 438, startPoint y: 240, endPoint x: 333, endPoint y: 243, distance: 105.3
click at [328, 244] on div "SearchWithCriteriab73d0c93-e470-4361-9ceb-11ab4a1fc2ce Writer Name [PERSON_NAME]" at bounding box center [687, 242] width 988 height 37
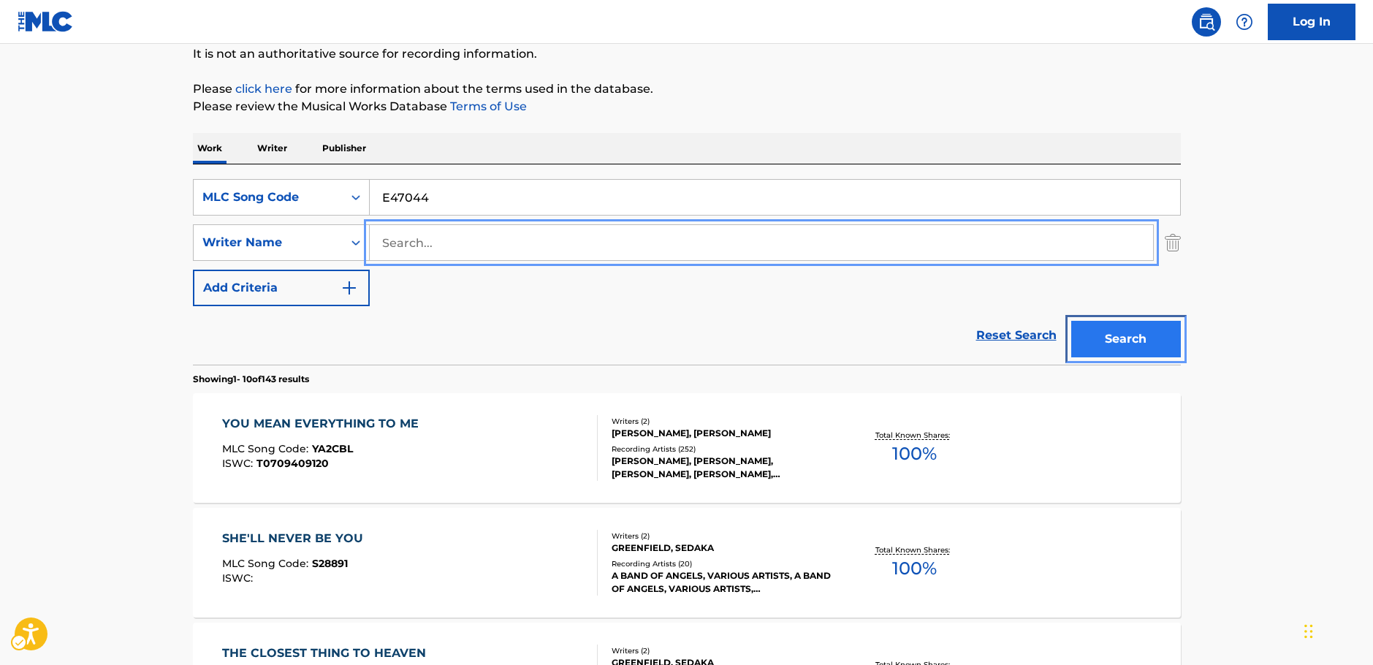
click at [1143, 341] on button "Search" at bounding box center [1126, 339] width 110 height 37
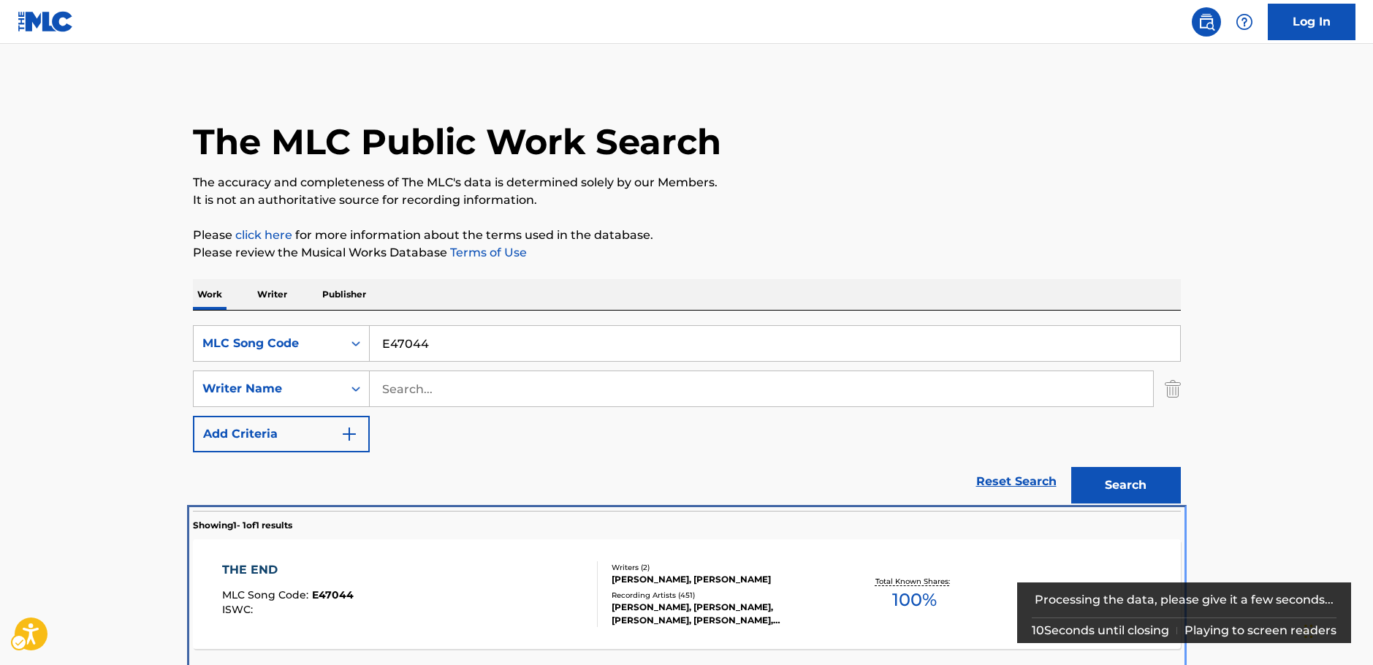
scroll to position [53, 0]
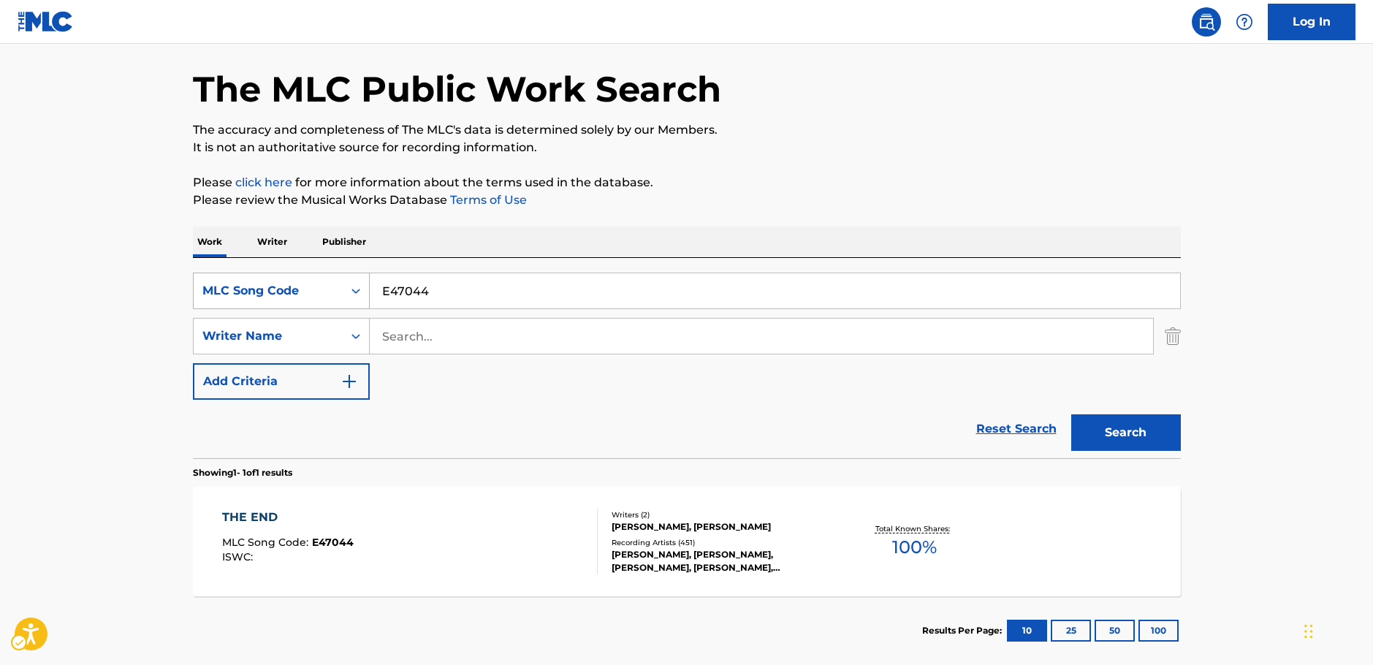
click at [351, 296] on icon "Search Form" at bounding box center [356, 291] width 15 height 15
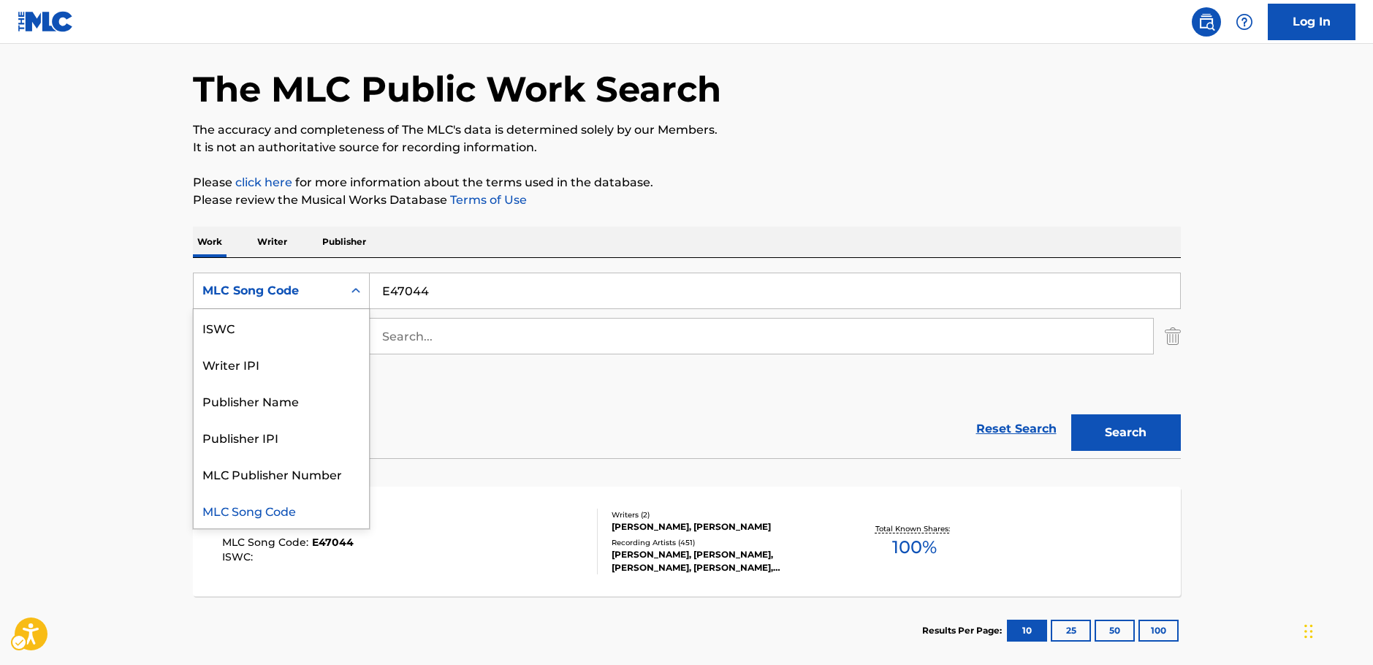
scroll to position [0, 0]
drag, startPoint x: 314, startPoint y: 329, endPoint x: 349, endPoint y: 311, distance: 39.2
click at [313, 329] on div "Work Title" at bounding box center [281, 327] width 175 height 37
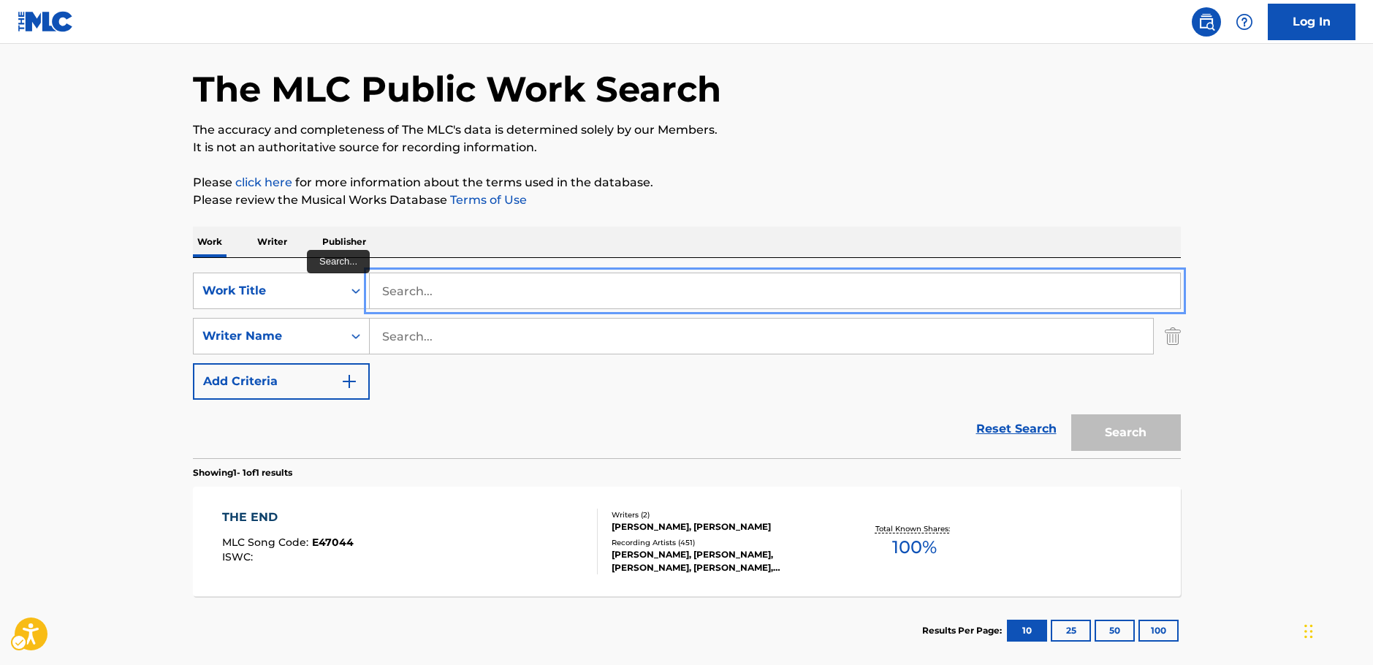
click at [394, 293] on input "Search..." at bounding box center [775, 290] width 810 height 35
paste input "Doukashiteru"
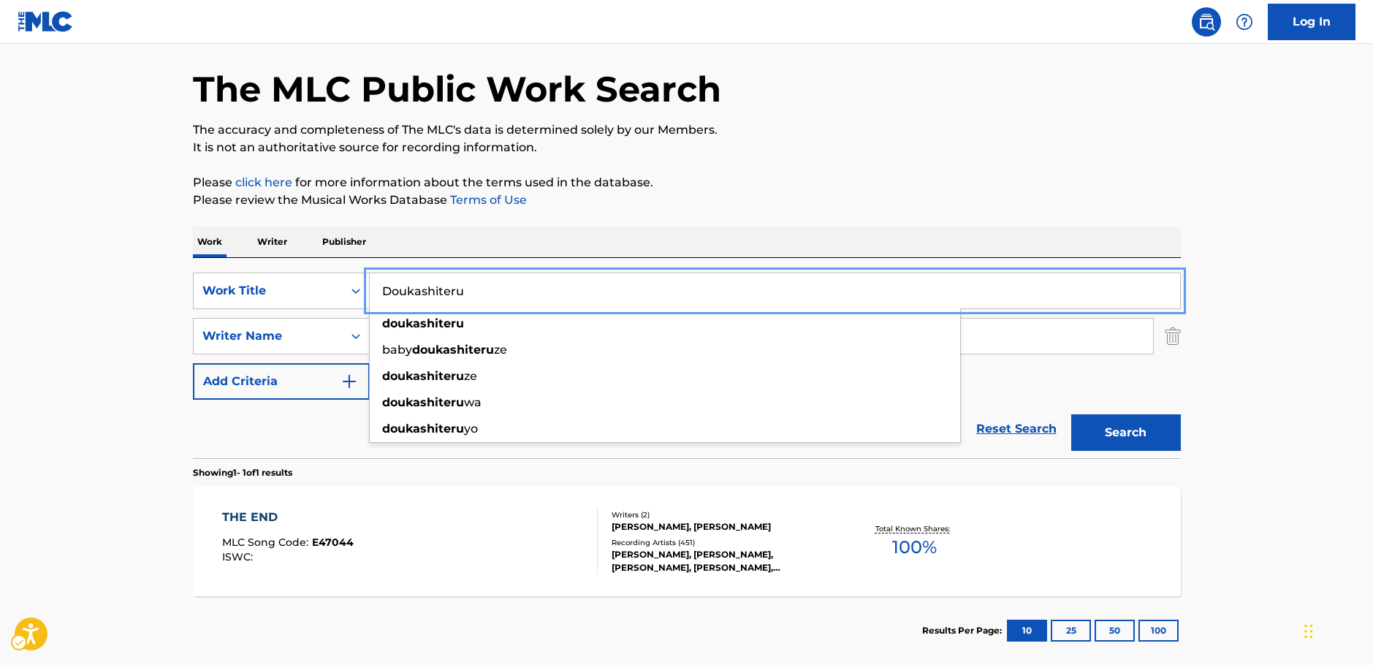
type input "Doukashiteru"
click at [1117, 428] on button "Search" at bounding box center [1126, 432] width 110 height 37
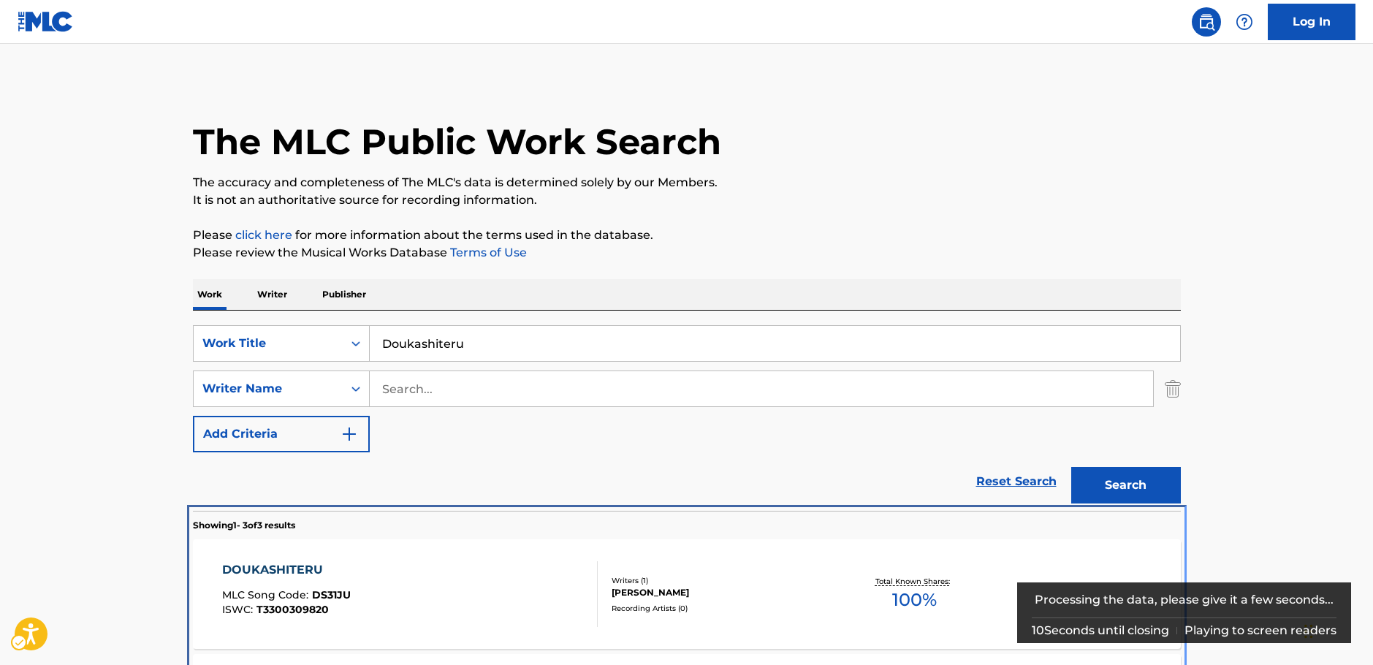
scroll to position [282, 0]
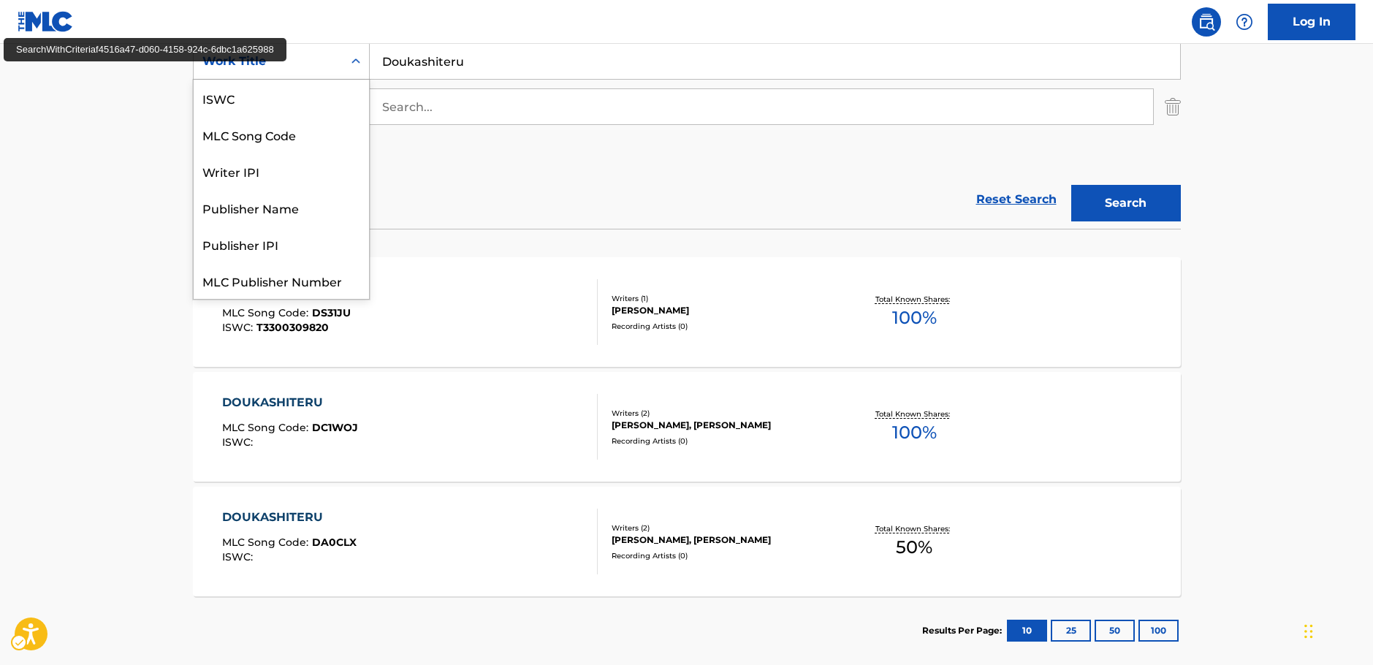
click at [353, 62] on icon "Search Form" at bounding box center [356, 60] width 9 height 5
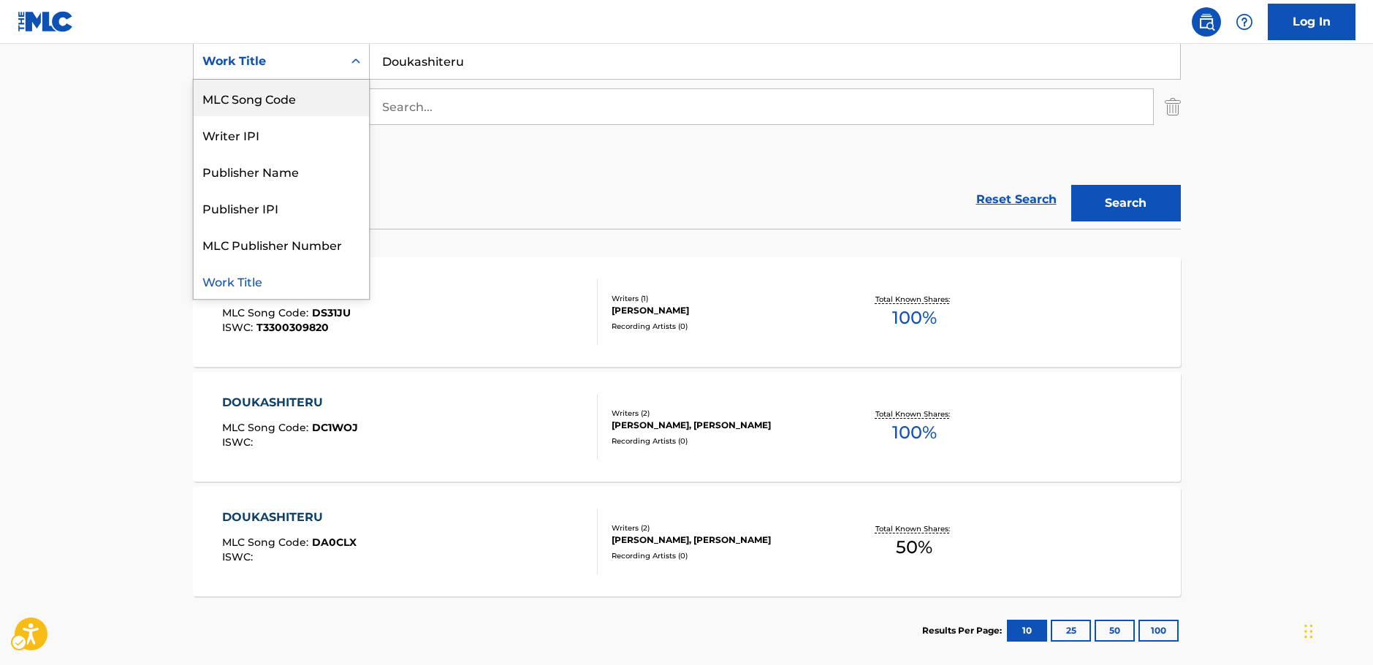
click at [292, 102] on div "MLC Song Code" at bounding box center [281, 98] width 175 height 37
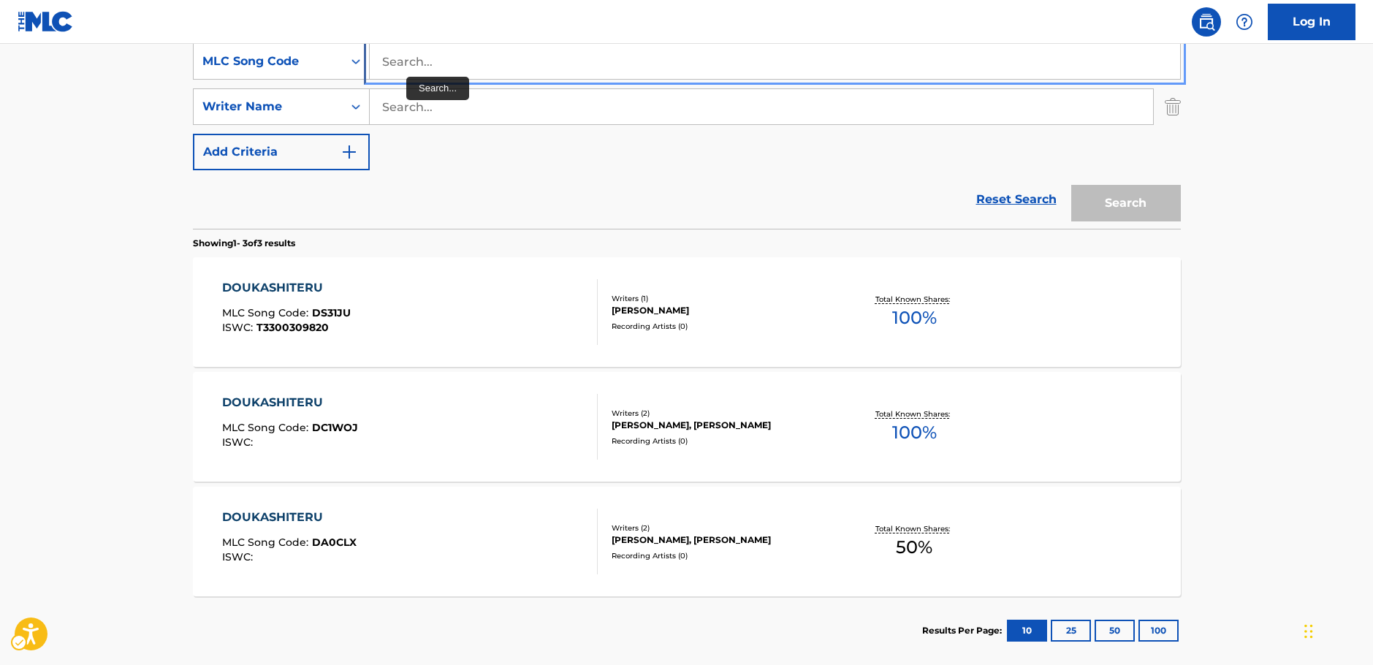
click at [424, 68] on input "Search..." at bounding box center [775, 61] width 810 height 35
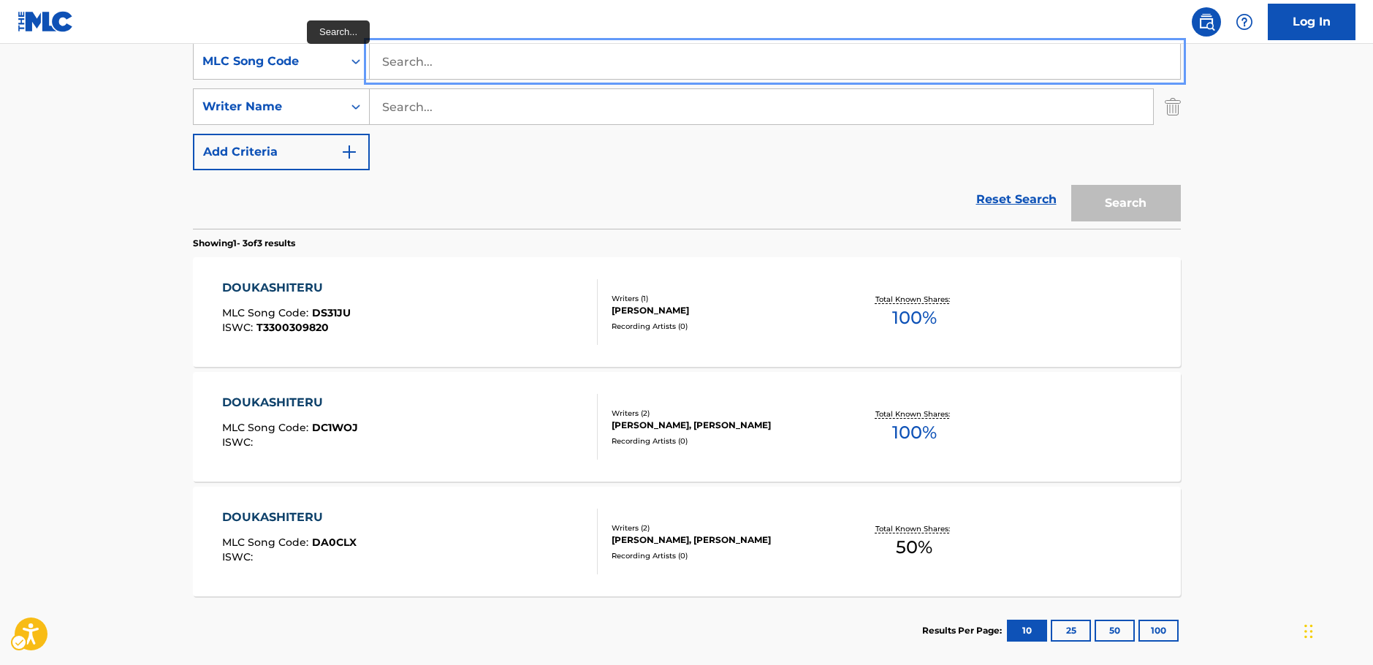
paste input "CJ116A"
type input "CJ116A"
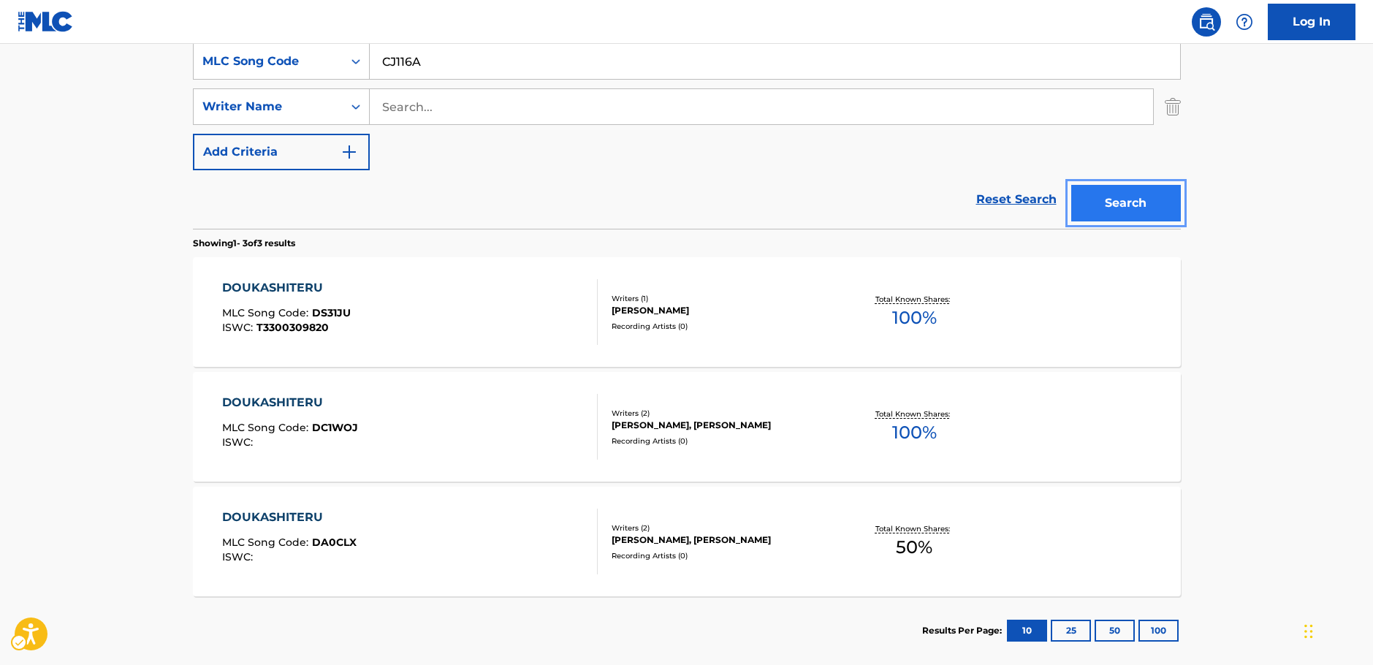
click at [1127, 204] on button "Search" at bounding box center [1126, 203] width 110 height 37
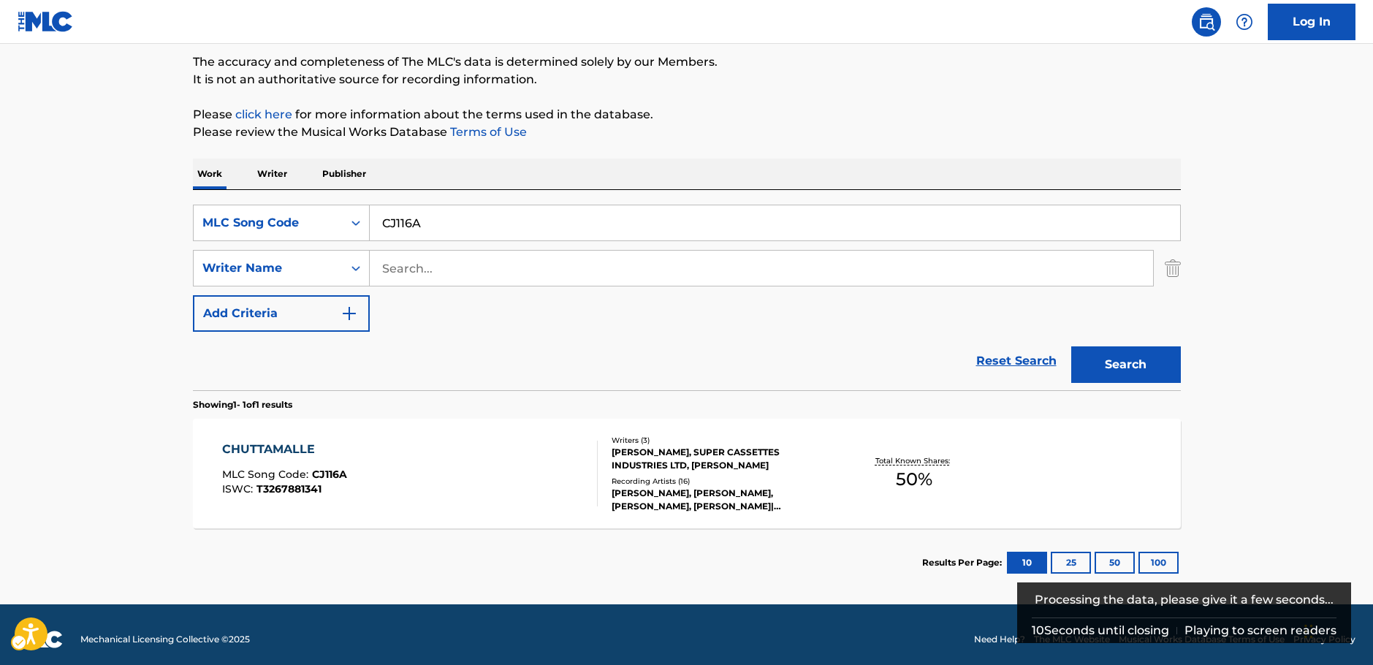
scroll to position [130, 0]
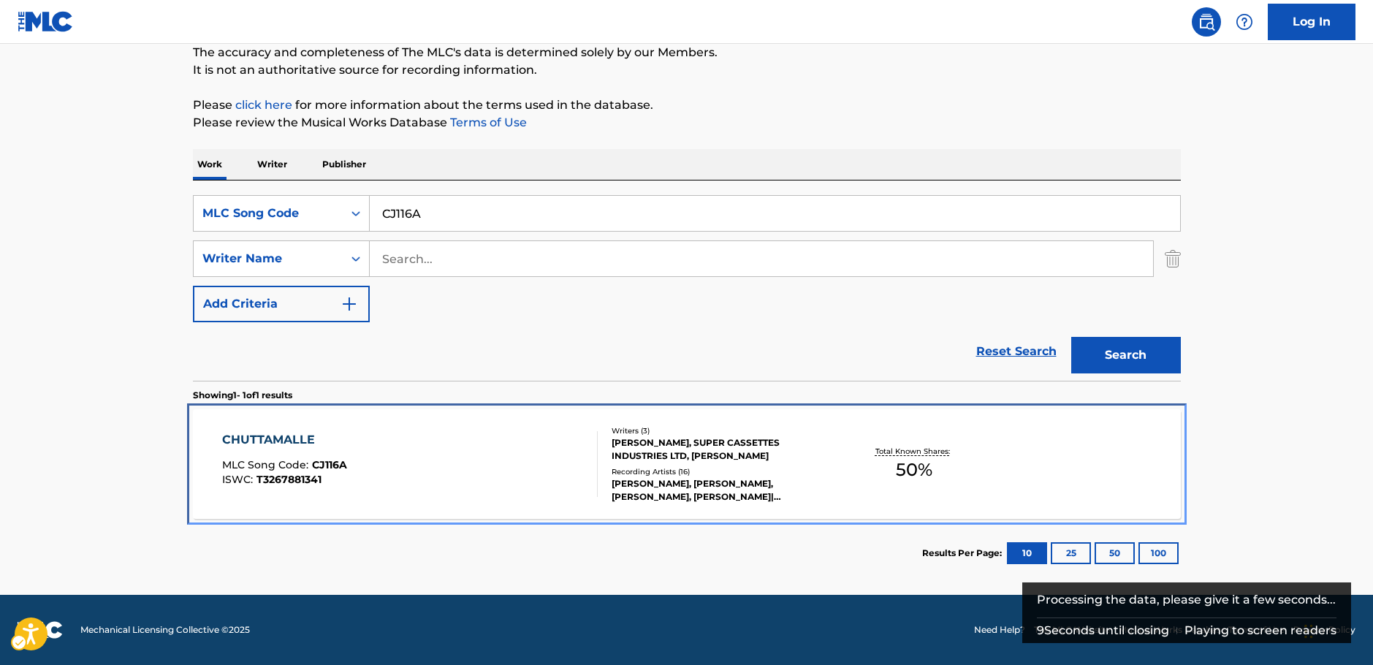
click at [417, 453] on div "CHUTTAMALLE MLC Song Code : CJ116A ISWC : T3267881341" at bounding box center [410, 464] width 376 height 66
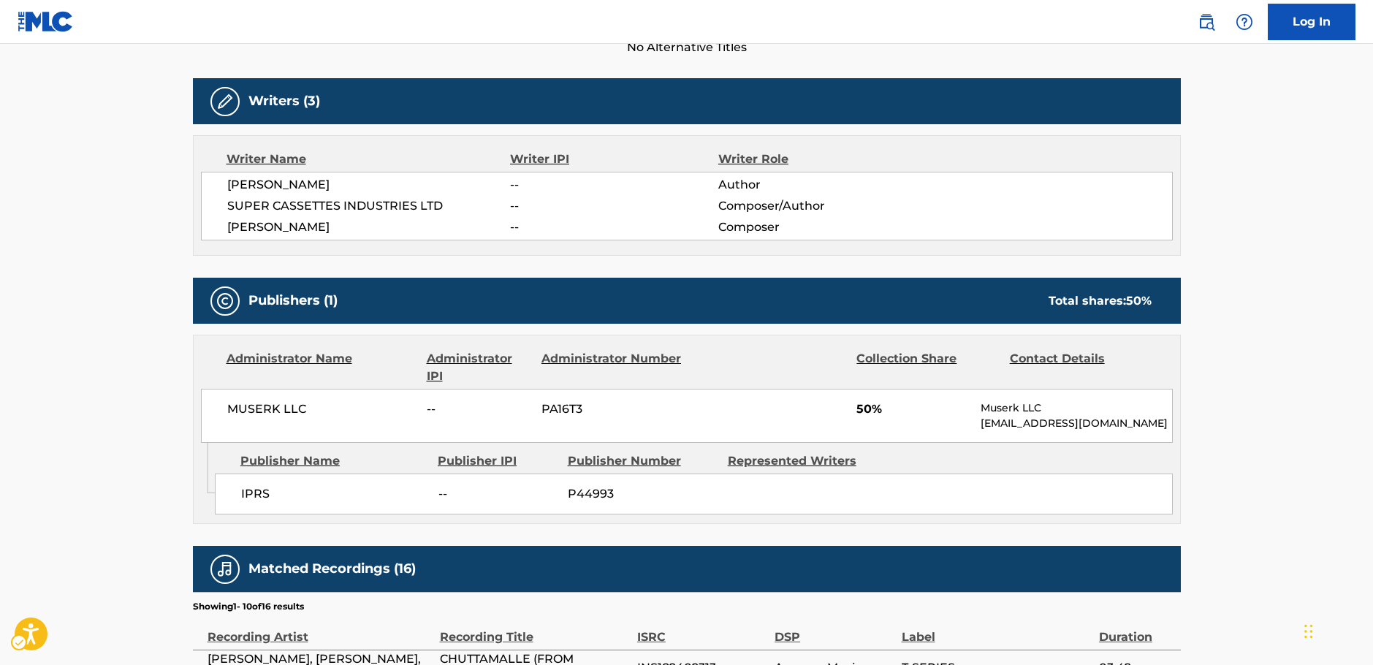
scroll to position [292, 0]
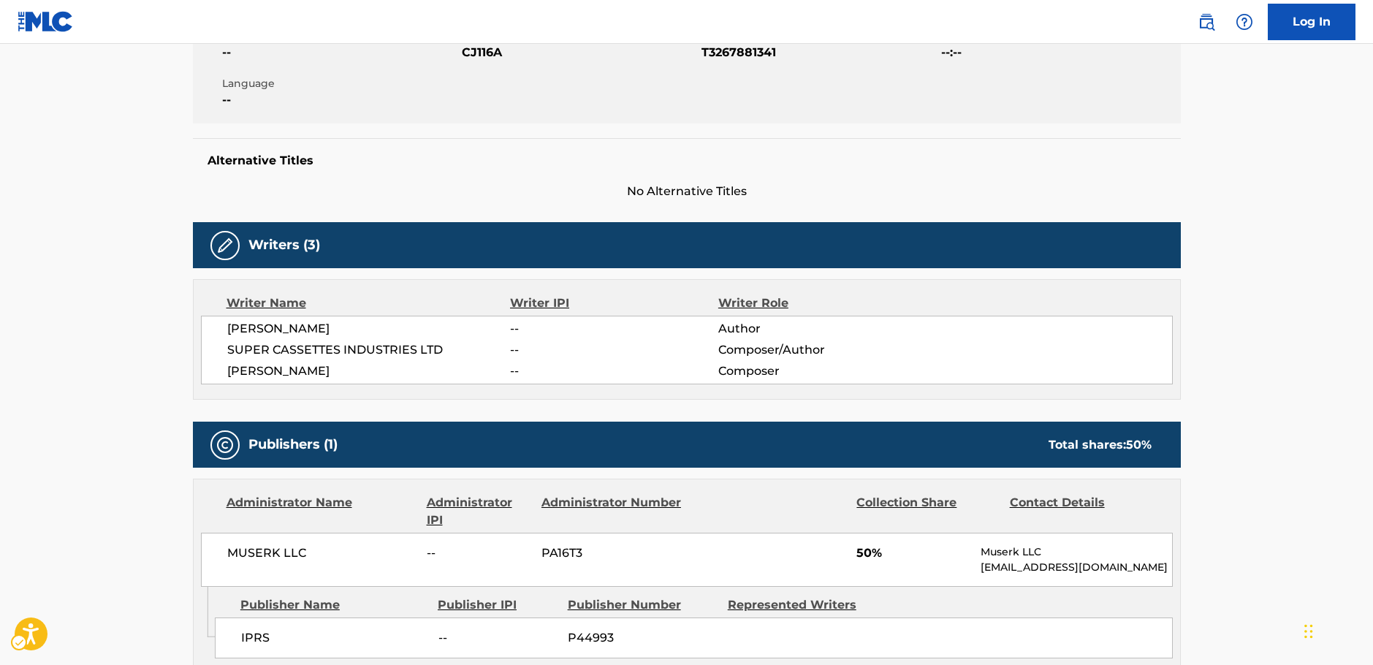
drag, startPoint x: 430, startPoint y: 323, endPoint x: 227, endPoint y: 324, distance: 203.2
click at [227, 324] on span "[PERSON_NAME]" at bounding box center [369, 329] width 284 height 18
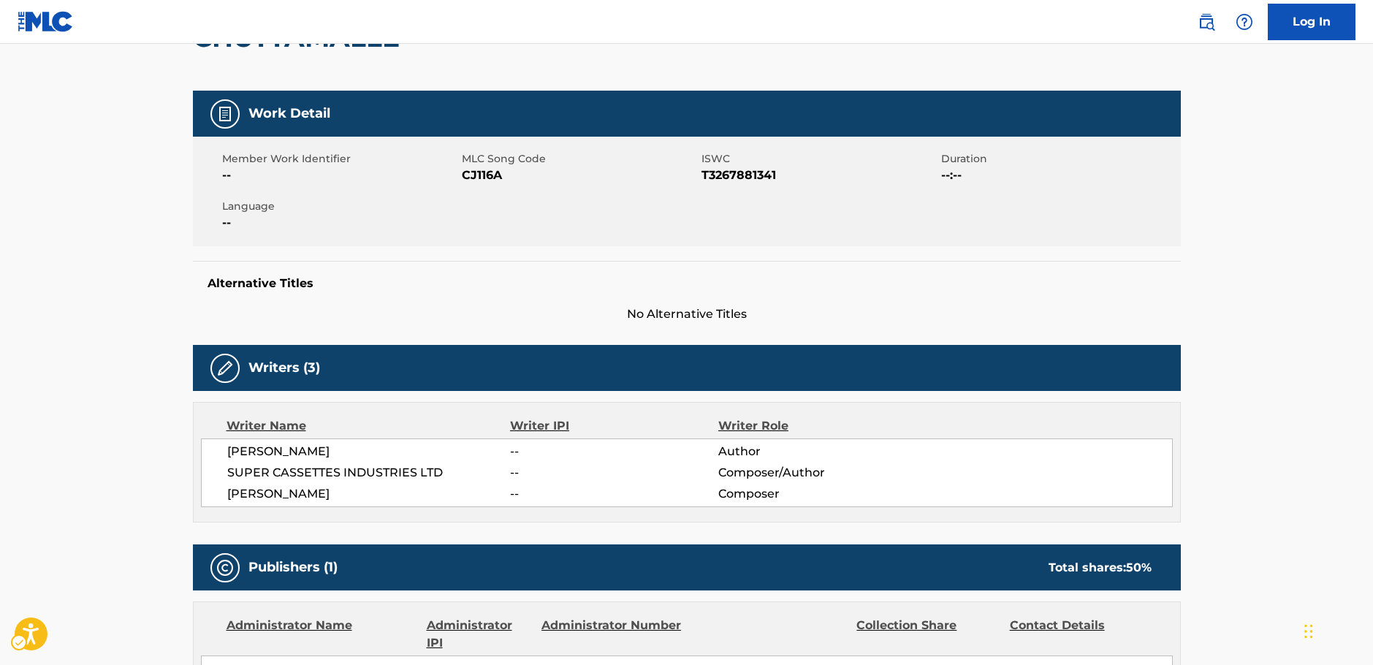
scroll to position [0, 0]
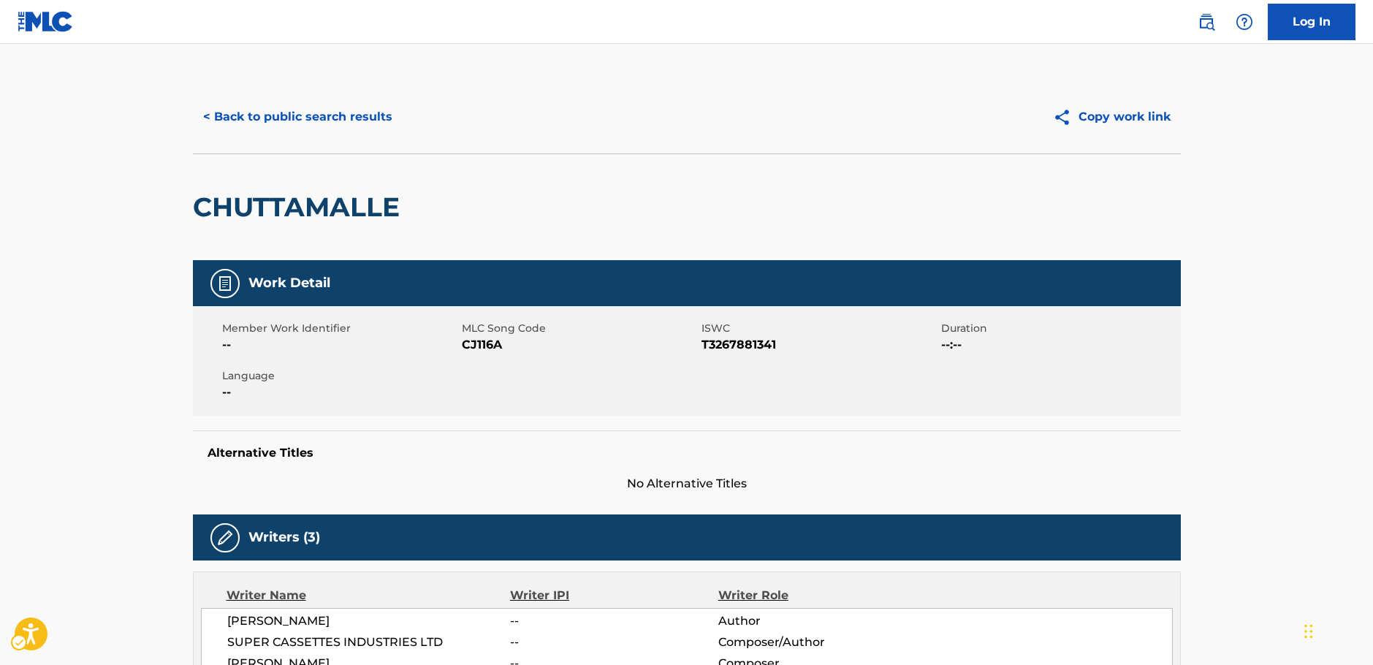
click at [758, 346] on span "ISWC - T3267881341" at bounding box center [820, 345] width 236 height 18
click at [308, 122] on button "< Back to public search results" at bounding box center [298, 117] width 210 height 37
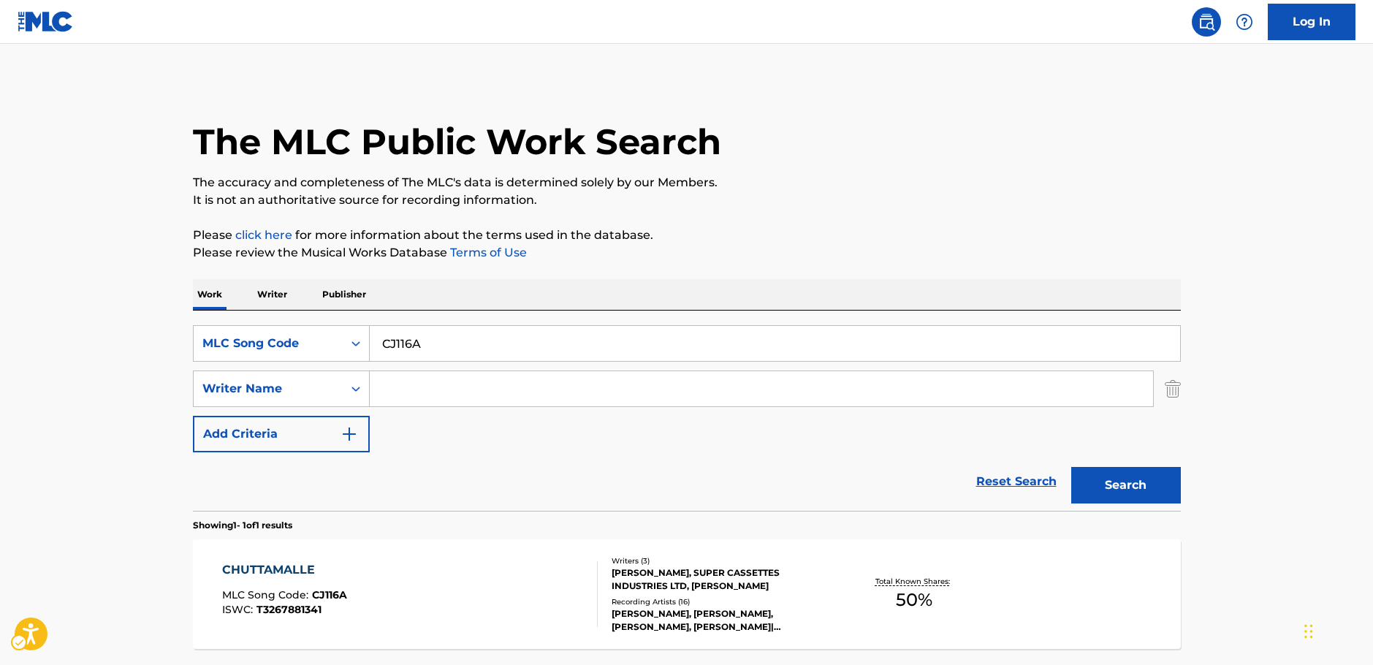
scroll to position [47, 0]
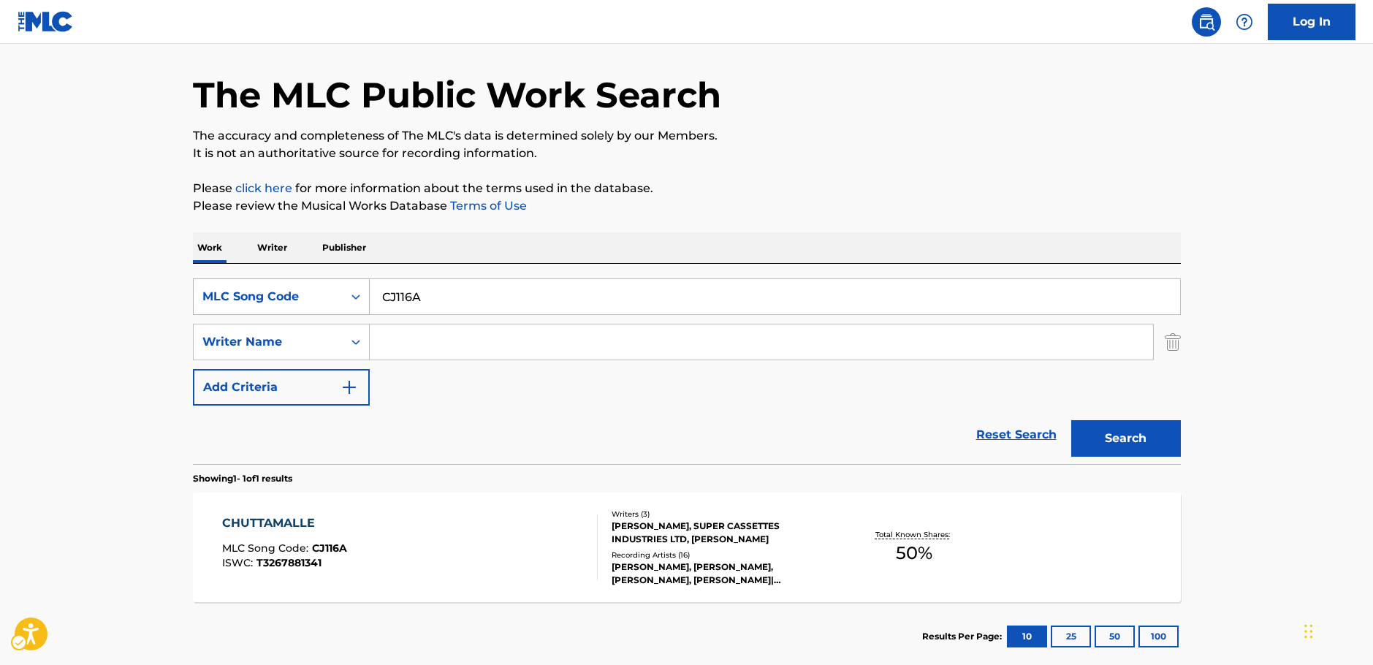
click at [355, 297] on icon "Search Form" at bounding box center [356, 296] width 15 height 15
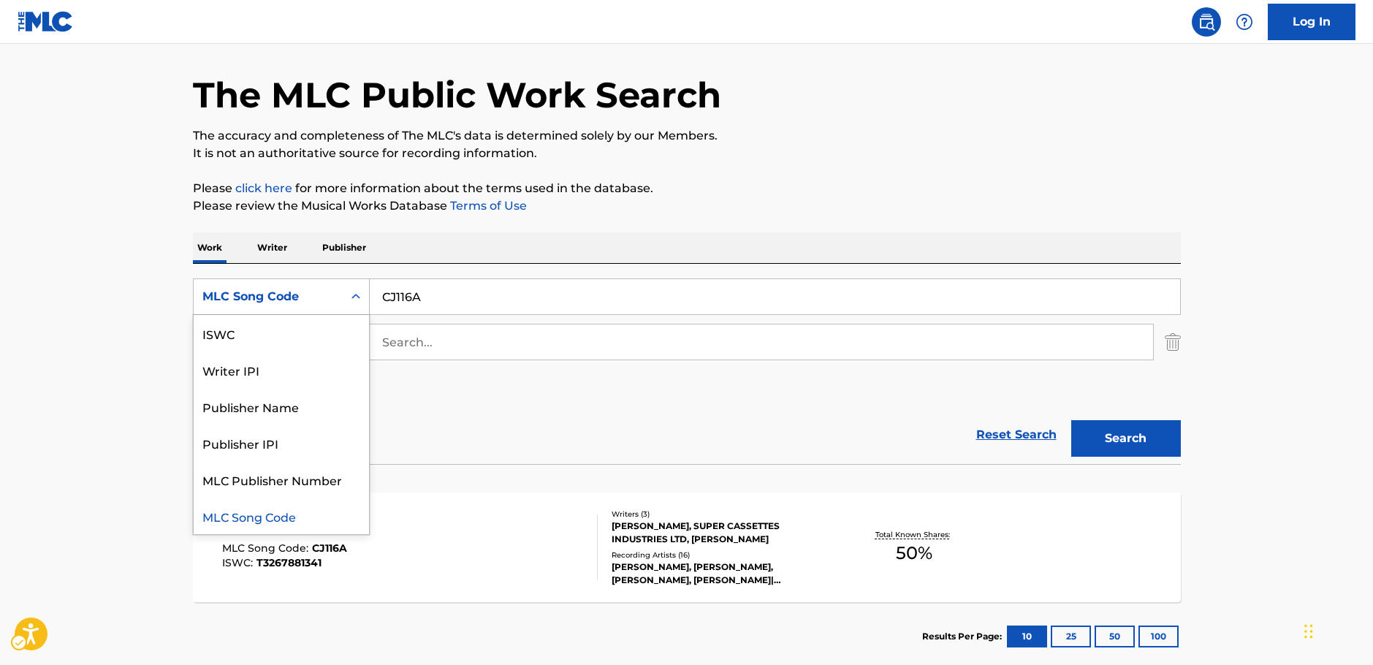
scroll to position [0, 0]
click at [287, 327] on div "Work Title" at bounding box center [281, 333] width 175 height 37
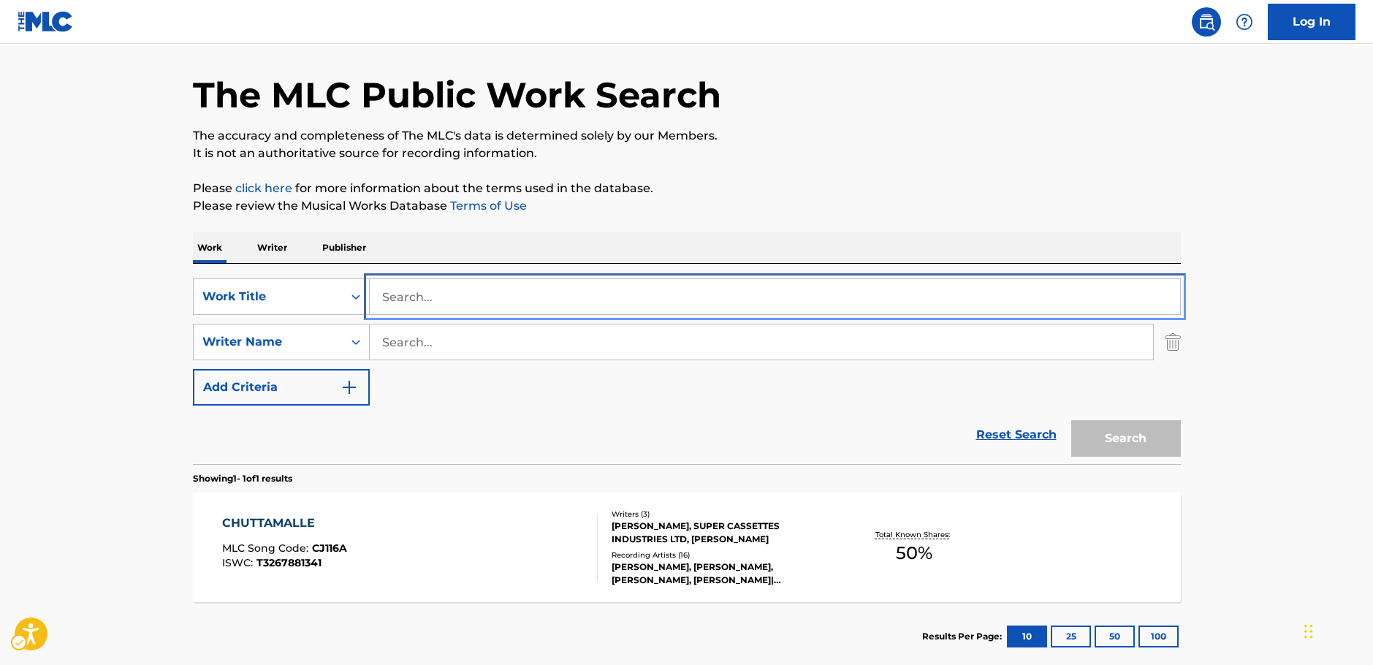
click at [395, 300] on input "Search..." at bounding box center [775, 296] width 810 height 35
paste input "Ai se os meus olhos falassem"
type input "Ai se os meus olhos falassem"
click at [1144, 438] on button "Search" at bounding box center [1126, 438] width 110 height 37
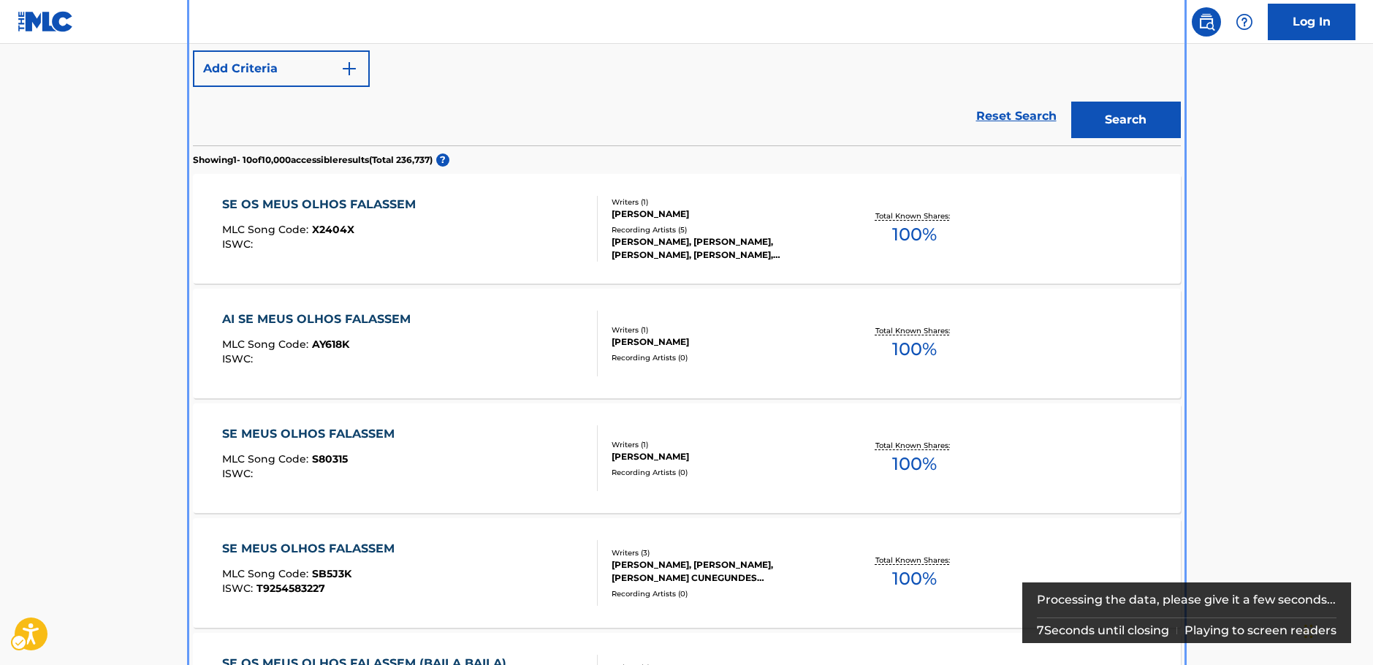
scroll to position [146, 0]
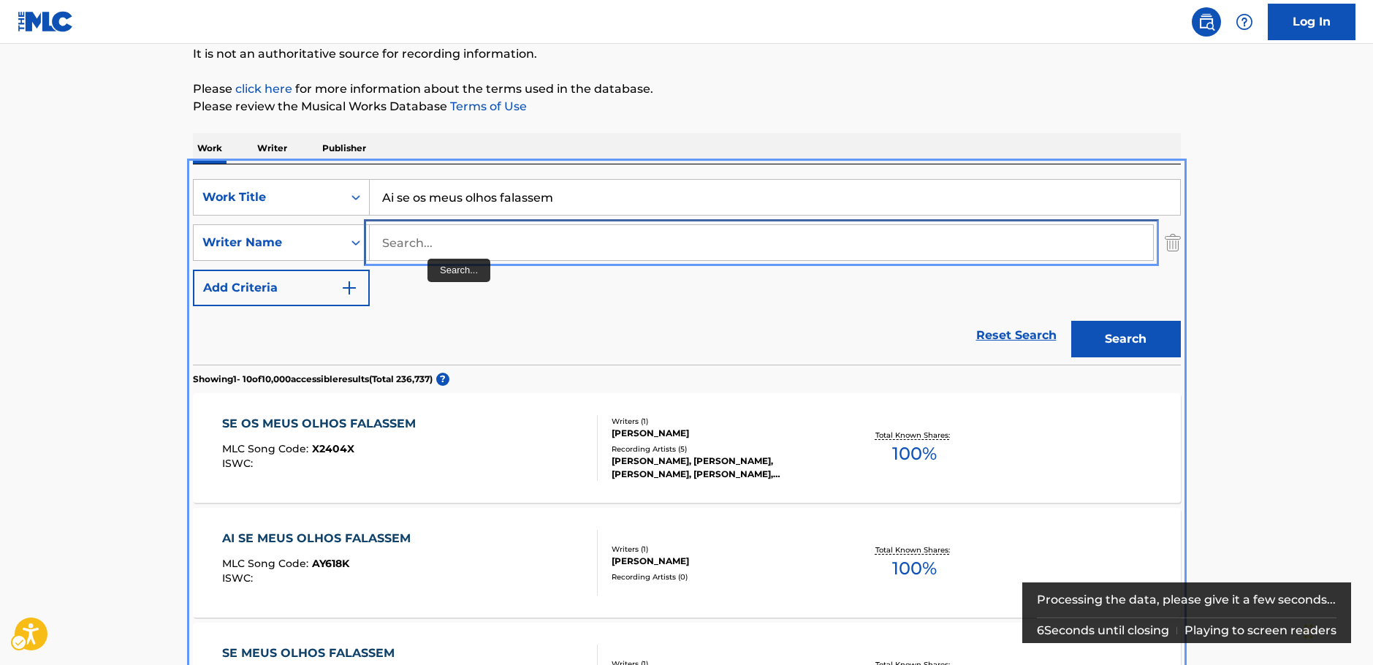
click at [436, 243] on input "Search..." at bounding box center [761, 242] width 783 height 35
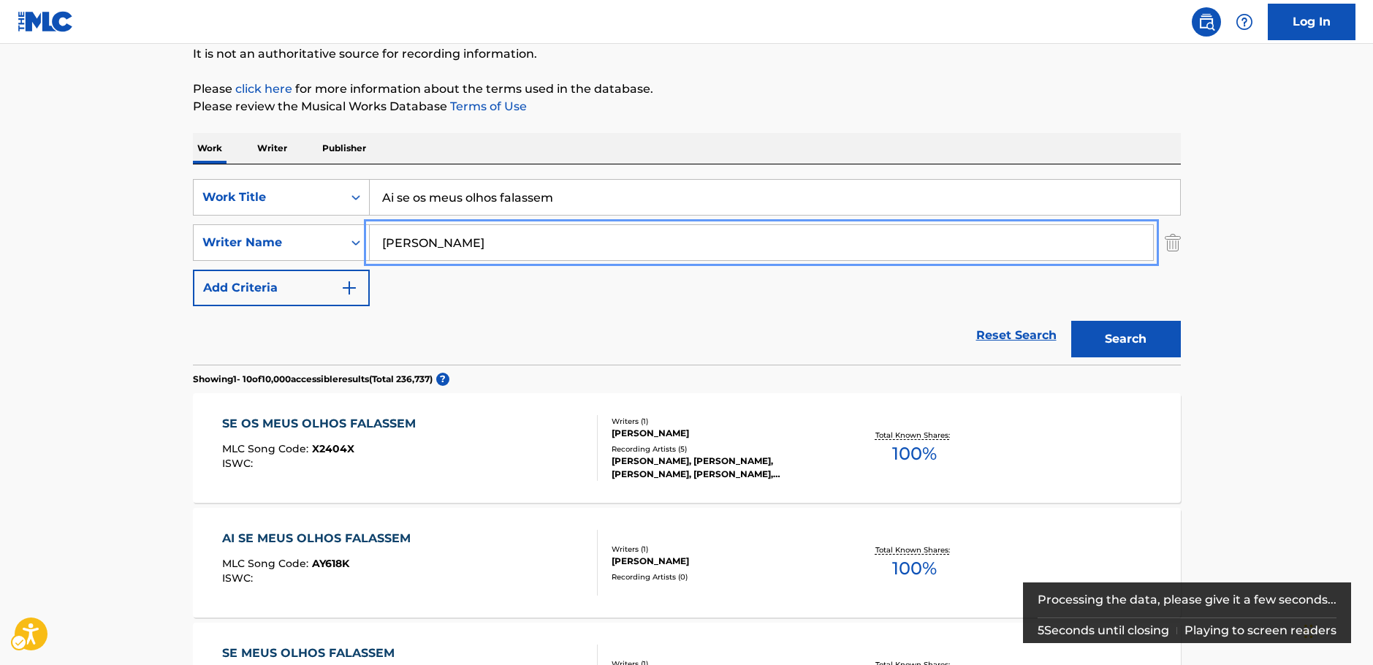
click at [1071, 321] on button "Search" at bounding box center [1126, 339] width 110 height 37
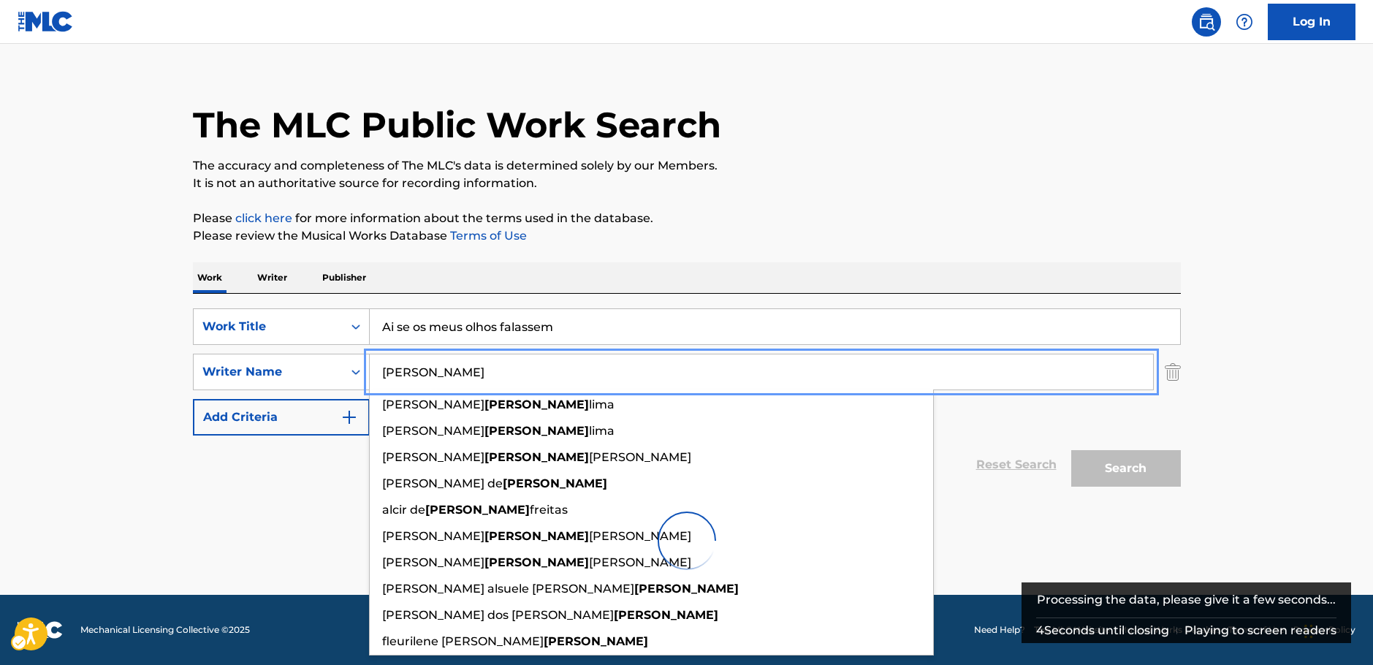
scroll to position [17, 0]
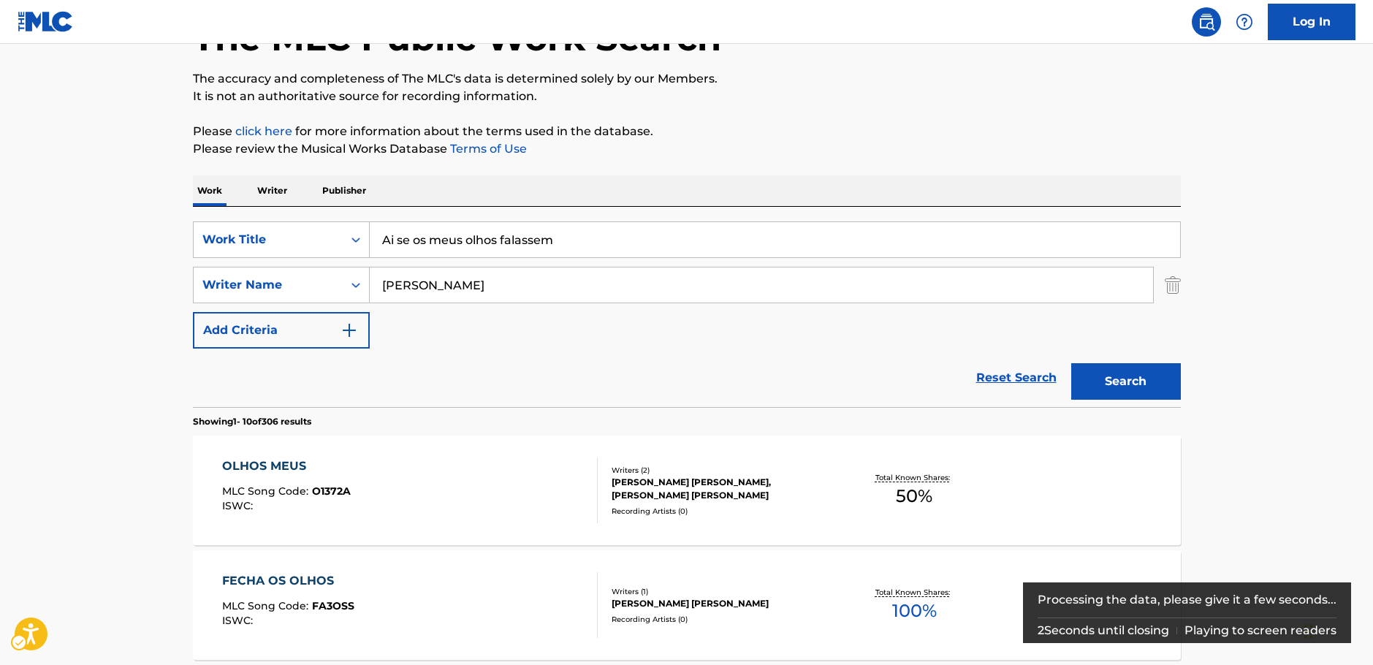
scroll to position [236, 0]
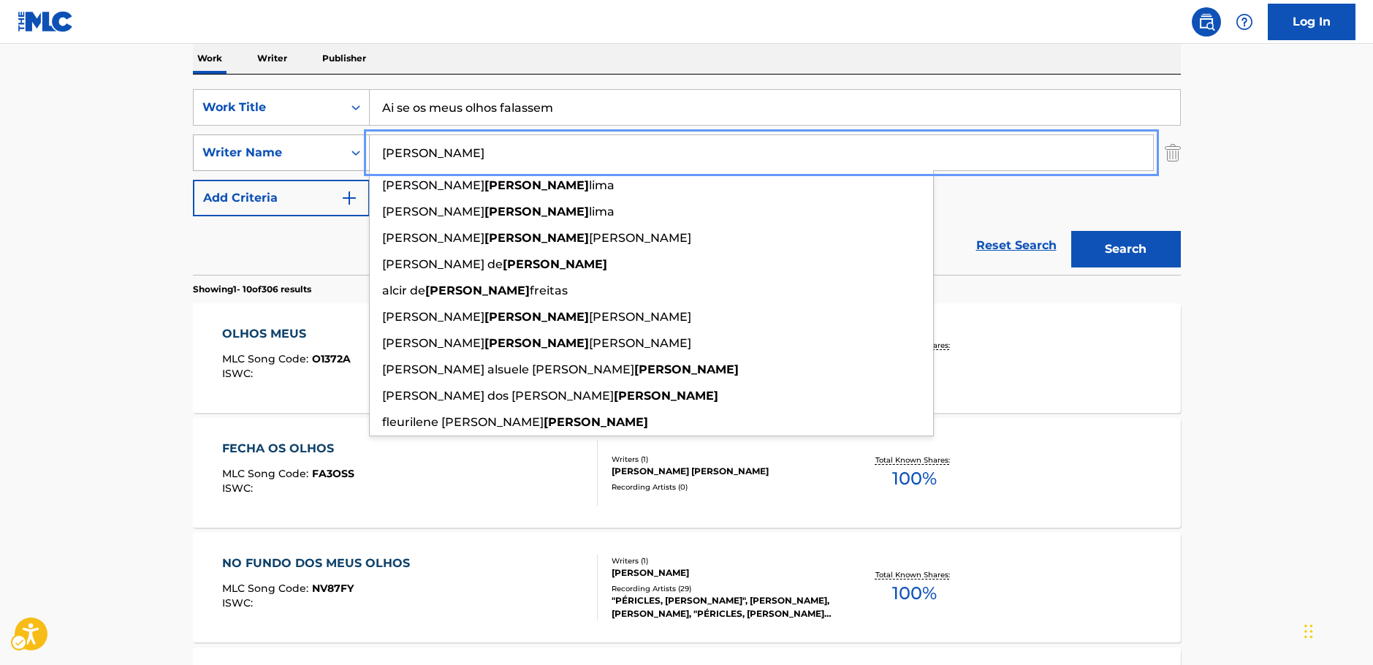
drag, startPoint x: 430, startPoint y: 156, endPoint x: 343, endPoint y: 151, distance: 87.8
click at [343, 151] on div "SearchWithCriteriab73d0c93-e470-4361-9ceb-11ab4a1fc2ce Writer Name [PERSON_NAME…" at bounding box center [687, 152] width 988 height 37
paste input "Braganç"
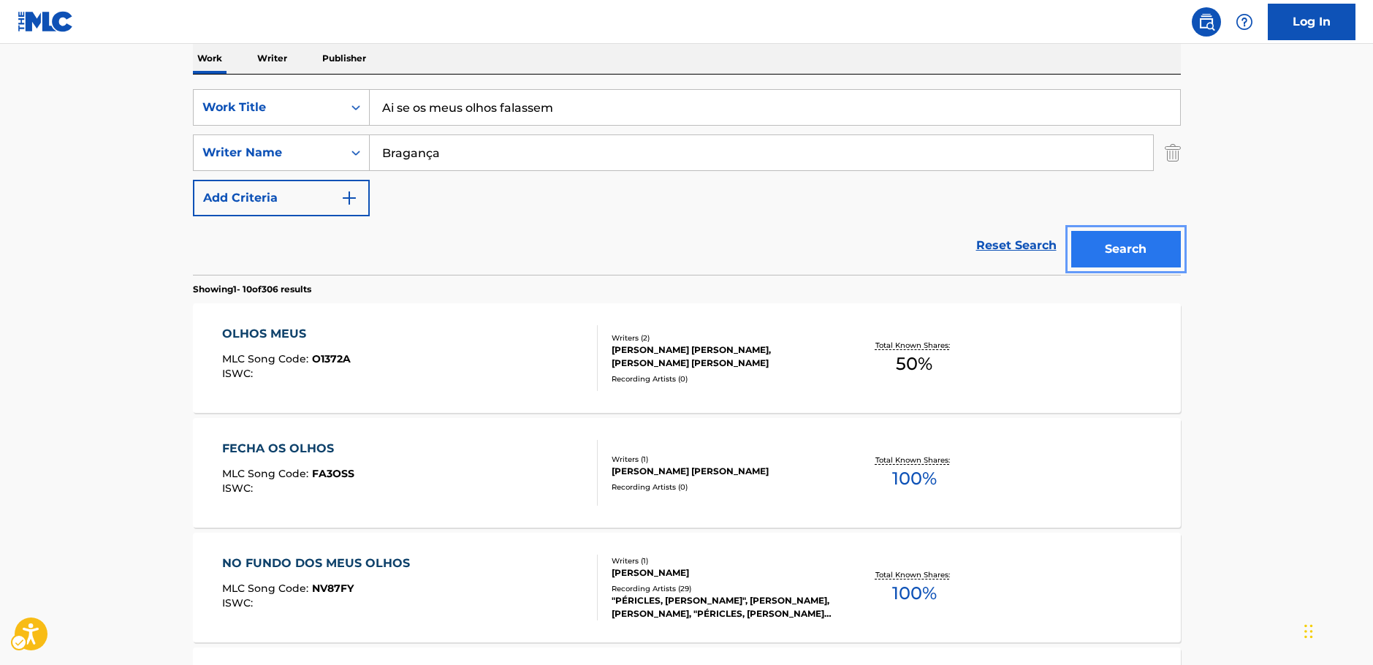
click at [1110, 255] on button "Search" at bounding box center [1126, 249] width 110 height 37
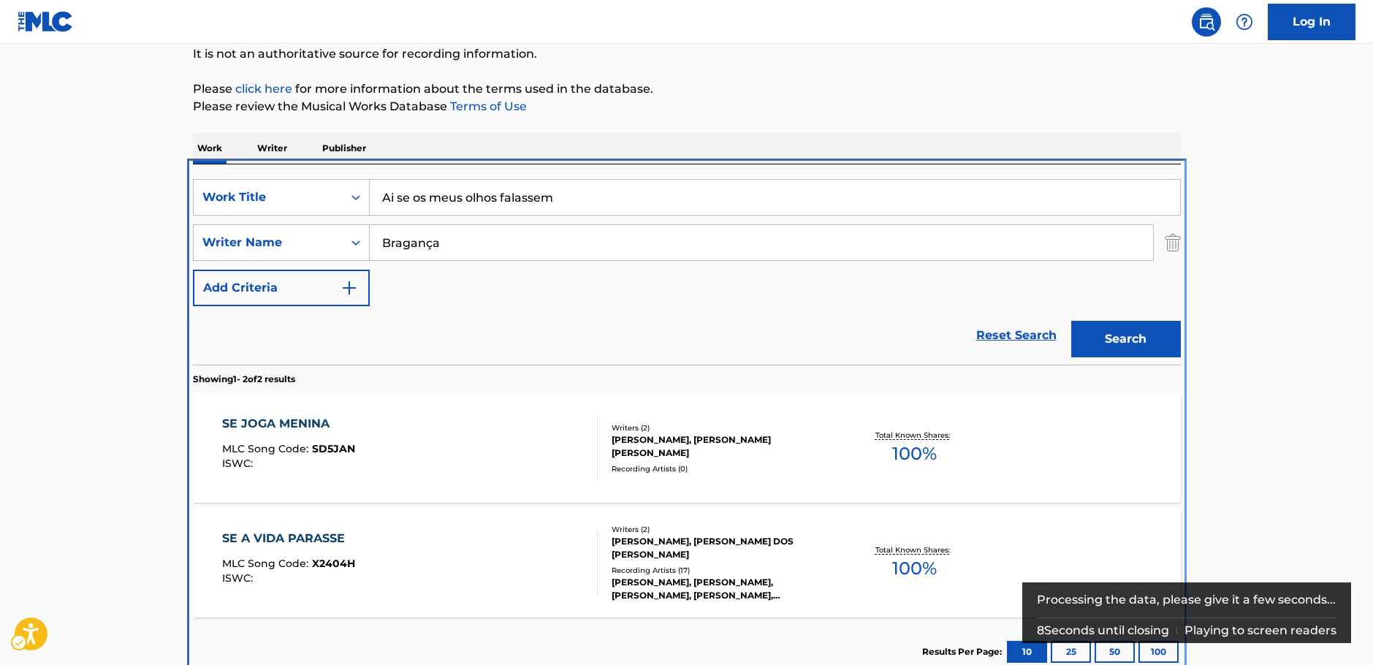
scroll to position [167, 0]
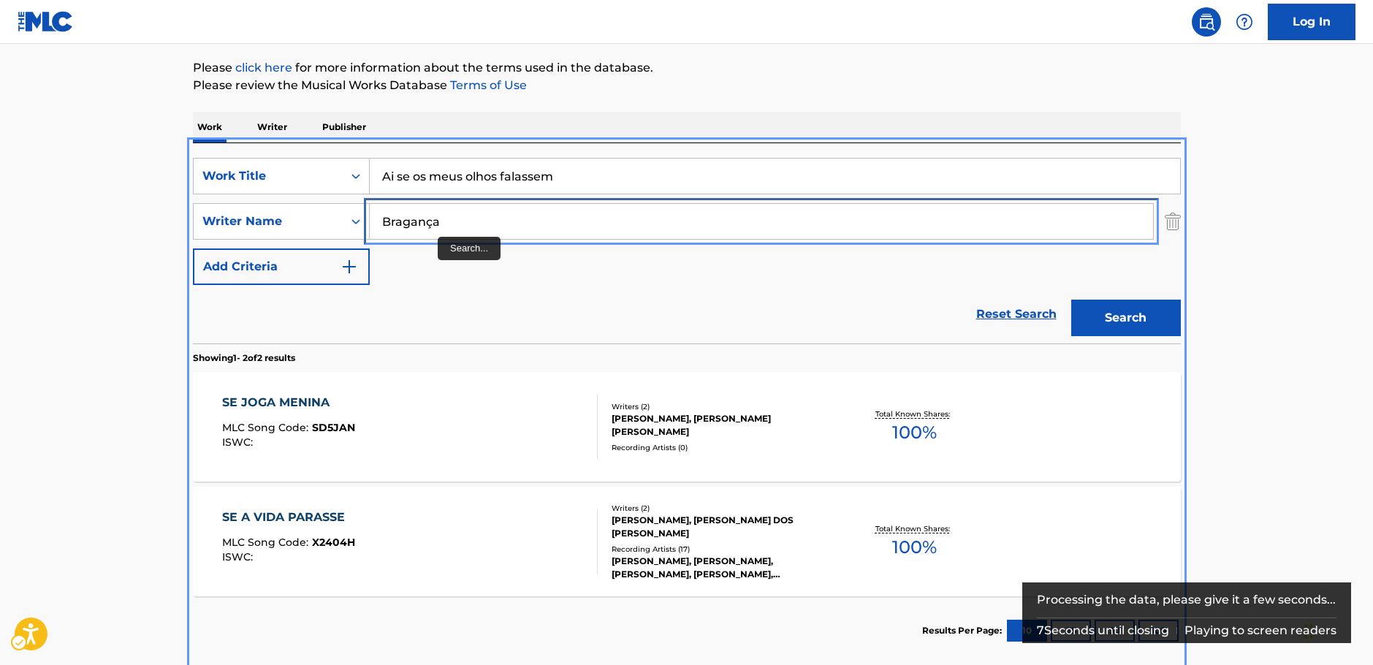
click at [428, 224] on input "Bragança" at bounding box center [761, 221] width 783 height 35
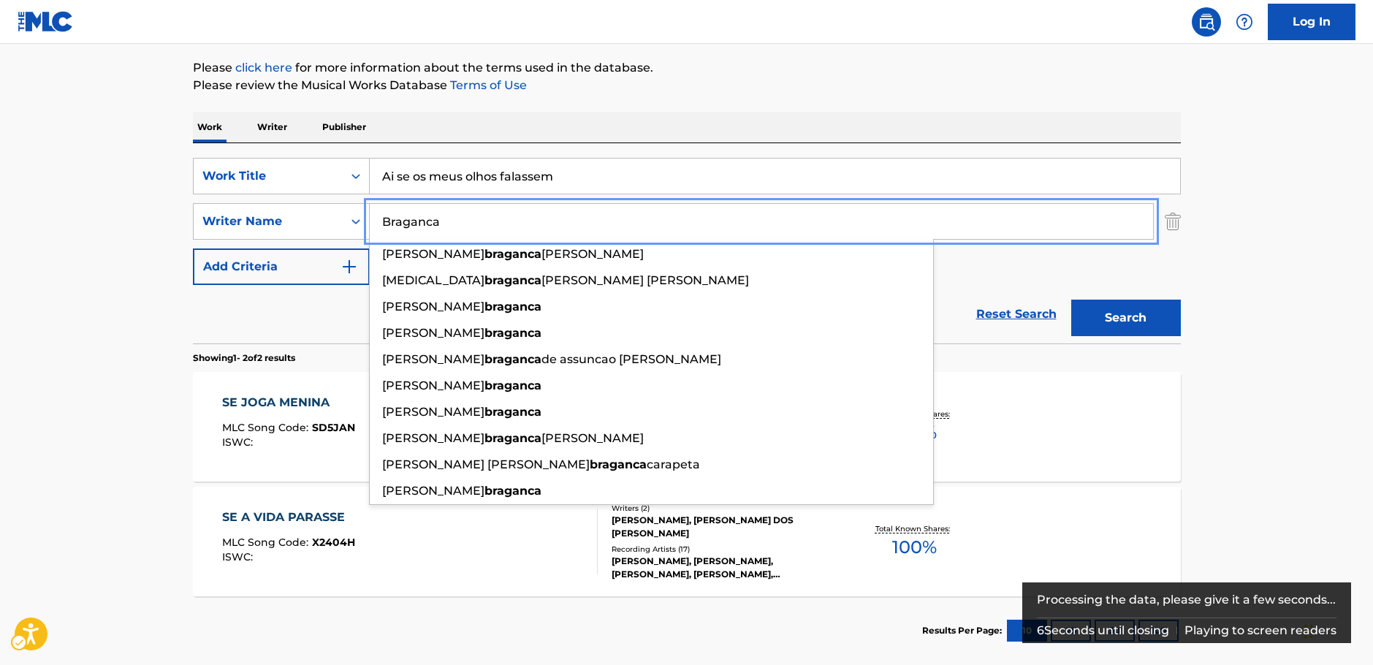
type input "Braganca"
click at [1071, 300] on button "Search" at bounding box center [1126, 318] width 110 height 37
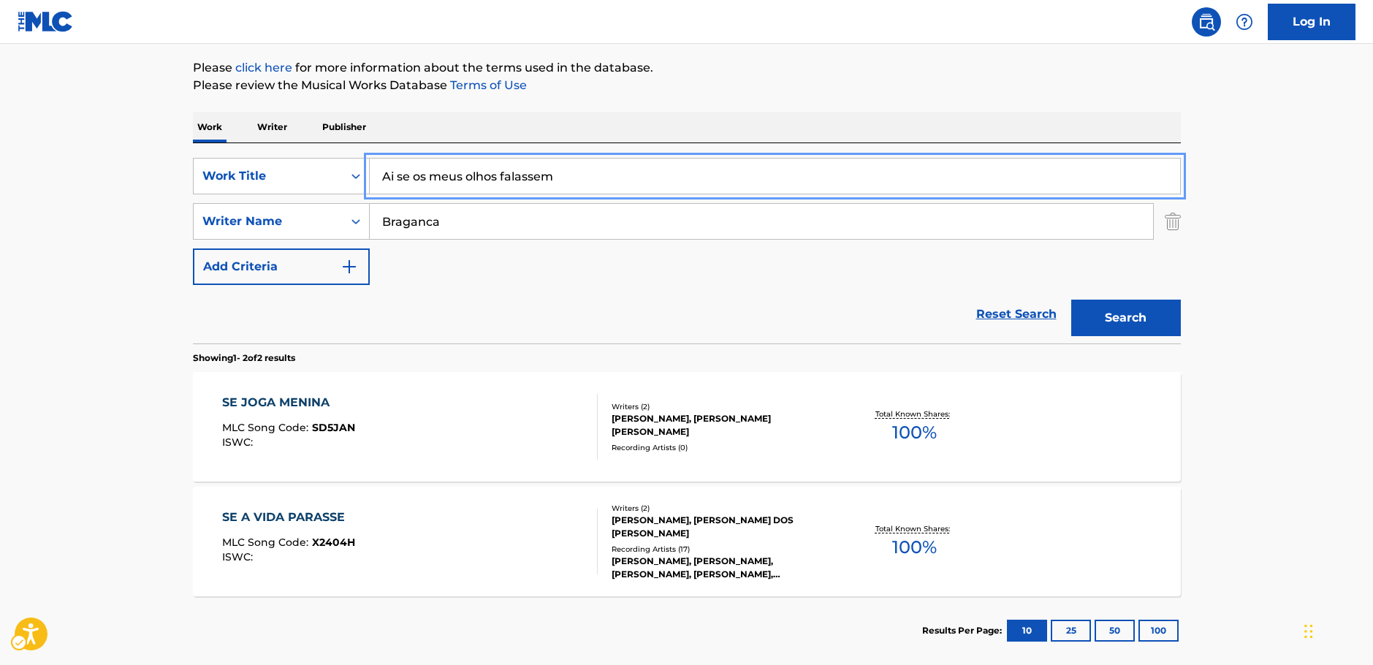
drag, startPoint x: 582, startPoint y: 175, endPoint x: 147, endPoint y: 184, distance: 434.9
click at [239, 175] on div "SearchWithCriteria5e564b1d-c167-4165-b82c-f5e83d77cea5 Work Title Ai se os meus…" at bounding box center [687, 176] width 988 height 37
paste input "Gorod, kotorogo net"
type input "Gorod, kotorogo net"
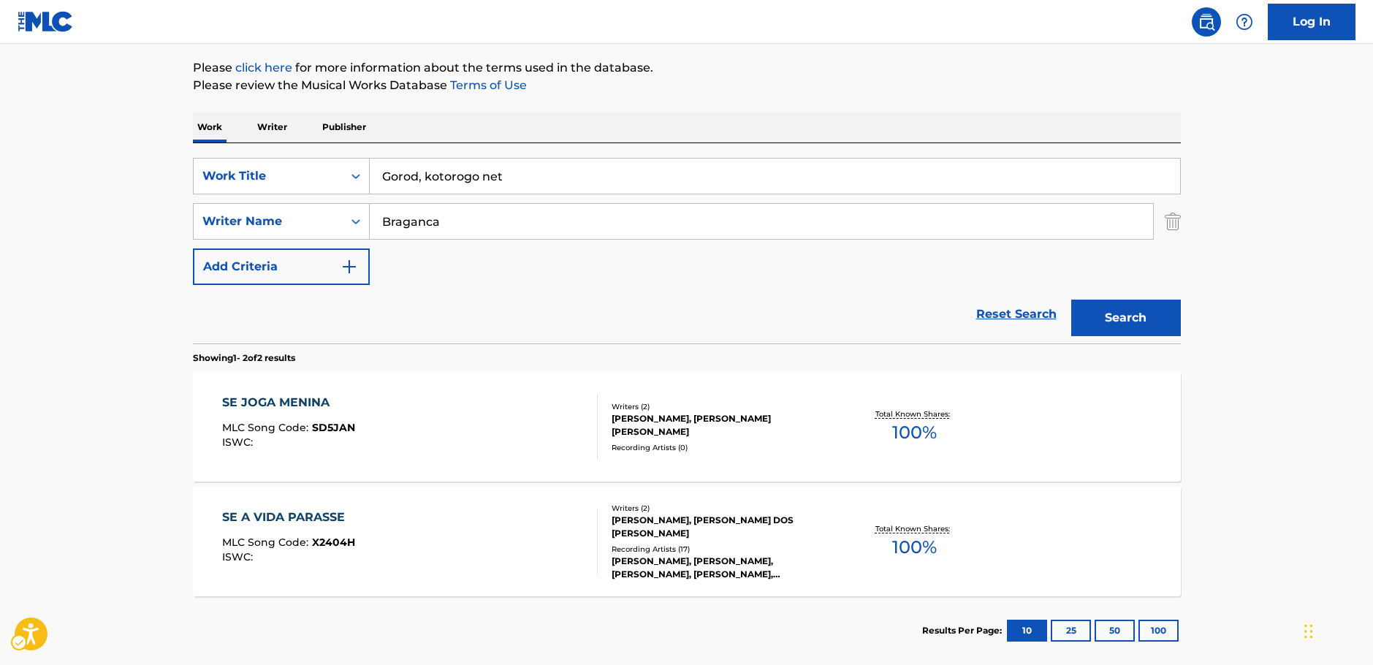
drag, startPoint x: 98, startPoint y: 184, endPoint x: 165, endPoint y: 196, distance: 68.2
click at [98, 186] on main "The MLC Public Work Search The accuracy and completeness of The MLC's data is d…" at bounding box center [686, 274] width 1373 height 796
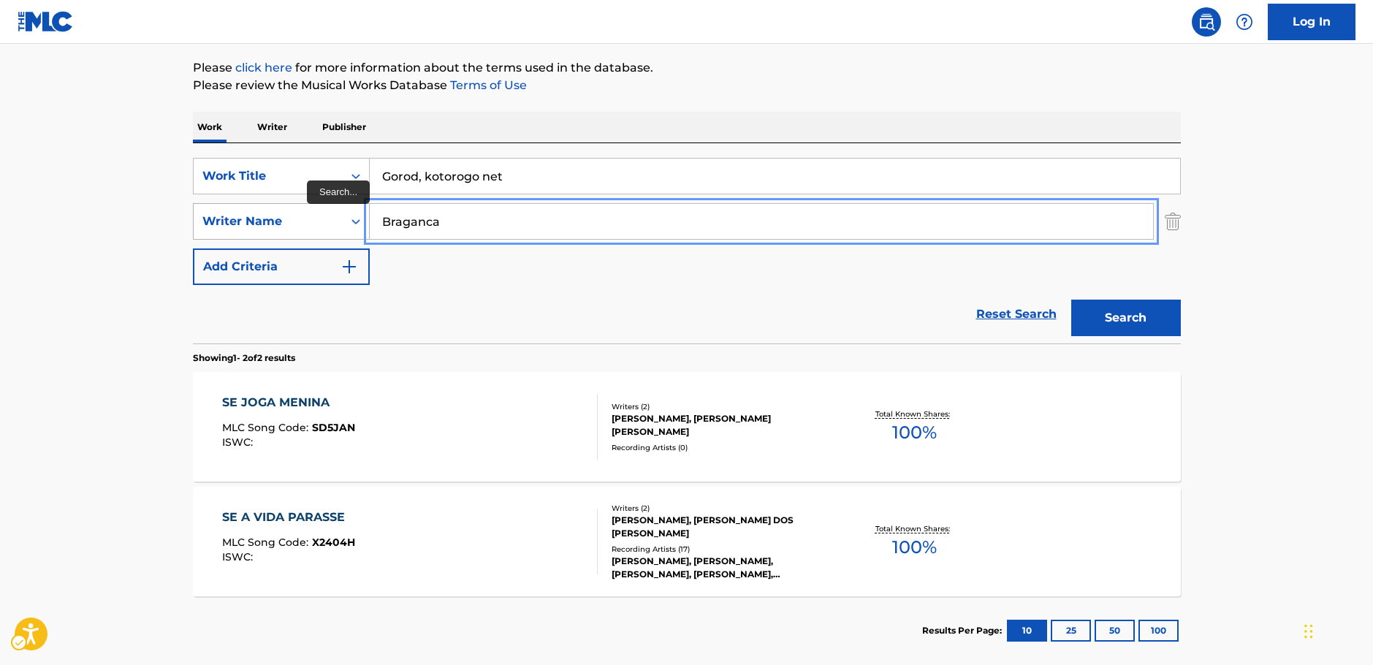
drag, startPoint x: 463, startPoint y: 222, endPoint x: 233, endPoint y: 221, distance: 229.5
click at [233, 221] on div "SearchWithCriteriab73d0c93-e470-4361-9ceb-11ab4a1fc2ce Writer Name [PERSON_NAME]" at bounding box center [687, 221] width 988 height 37
click at [1071, 300] on button "Search" at bounding box center [1126, 318] width 110 height 37
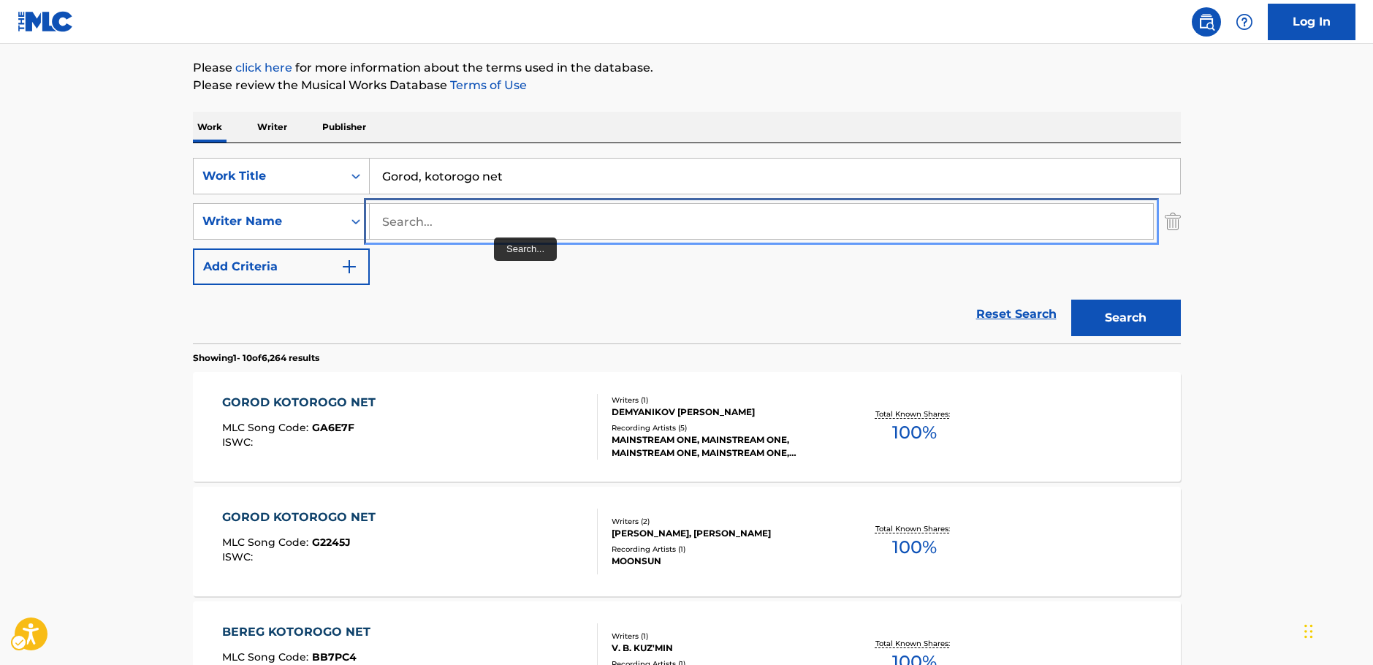
click at [490, 232] on input "Search..." at bounding box center [761, 221] width 783 height 35
paste input "Kornelyuk"
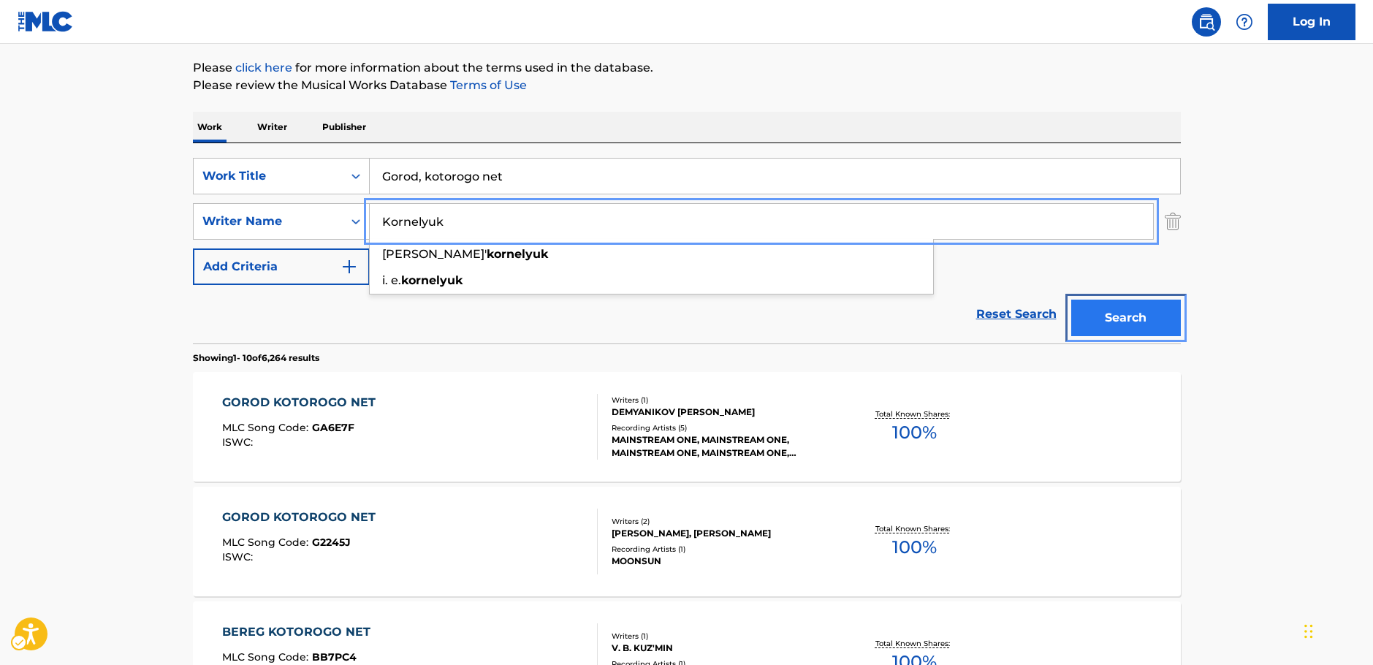
click at [1125, 319] on button "Search" at bounding box center [1126, 318] width 110 height 37
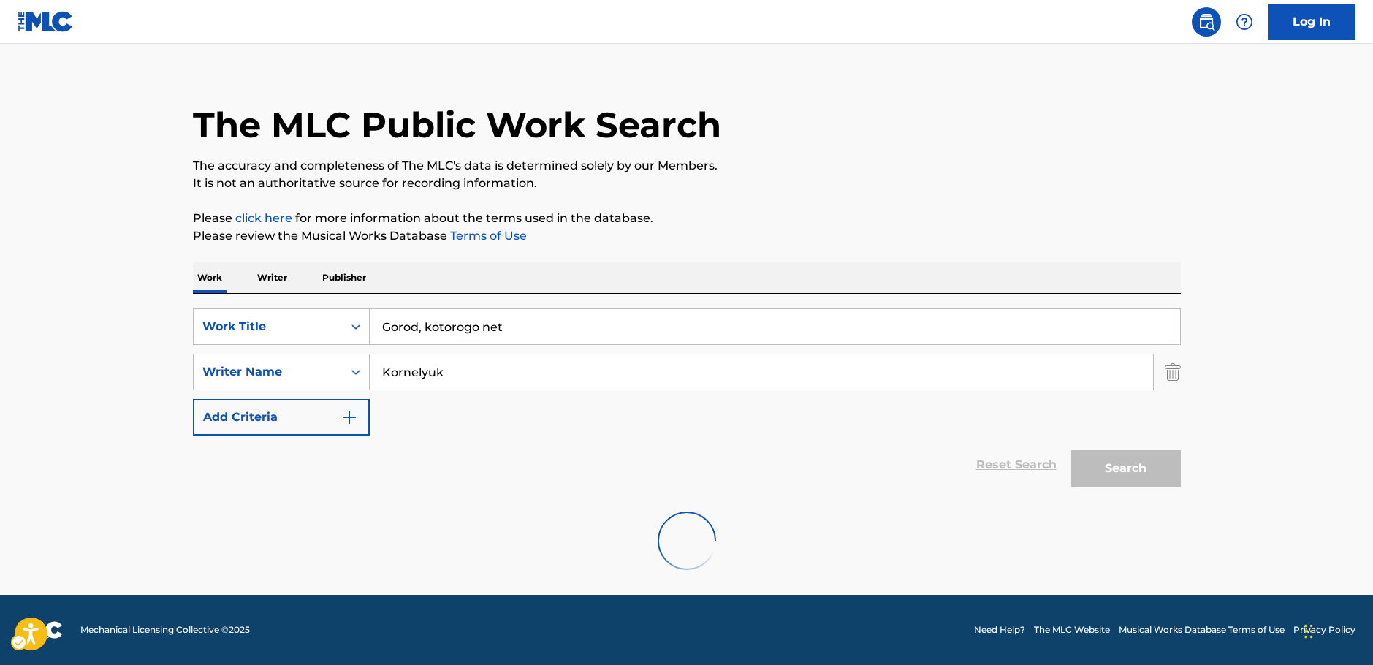
scroll to position [0, 0]
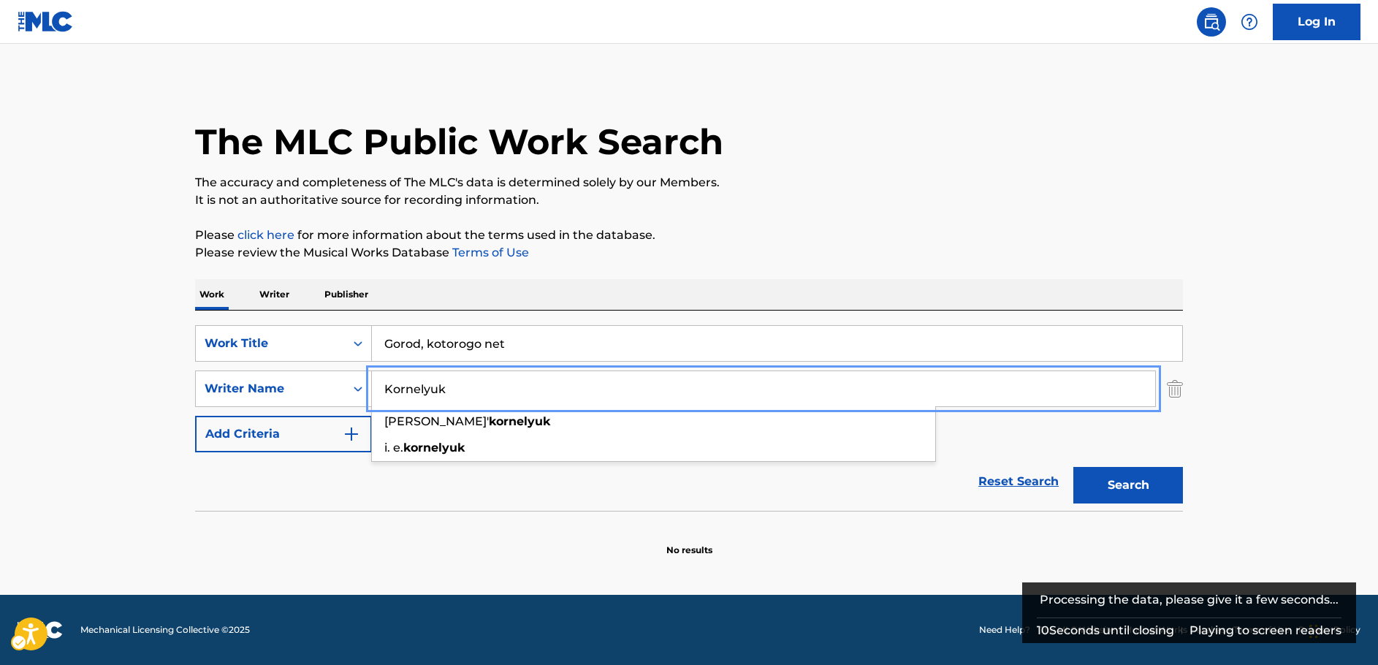
drag, startPoint x: 215, startPoint y: 386, endPoint x: 172, endPoint y: 387, distance: 43.1
click at [172, 391] on main "The MLC Public Work Search The accuracy and completeness of The MLC's data is d…" at bounding box center [689, 319] width 1378 height 551
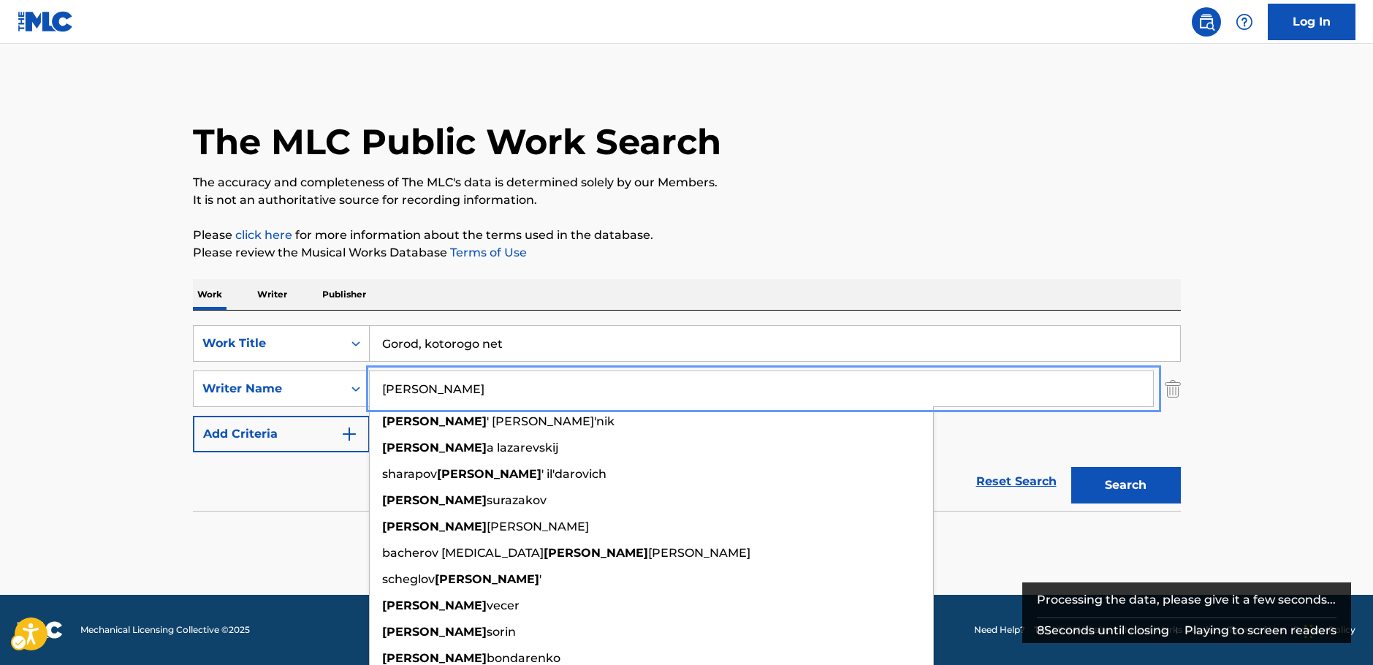
type input "[PERSON_NAME]"
click at [1158, 490] on button "Search" at bounding box center [1126, 485] width 110 height 37
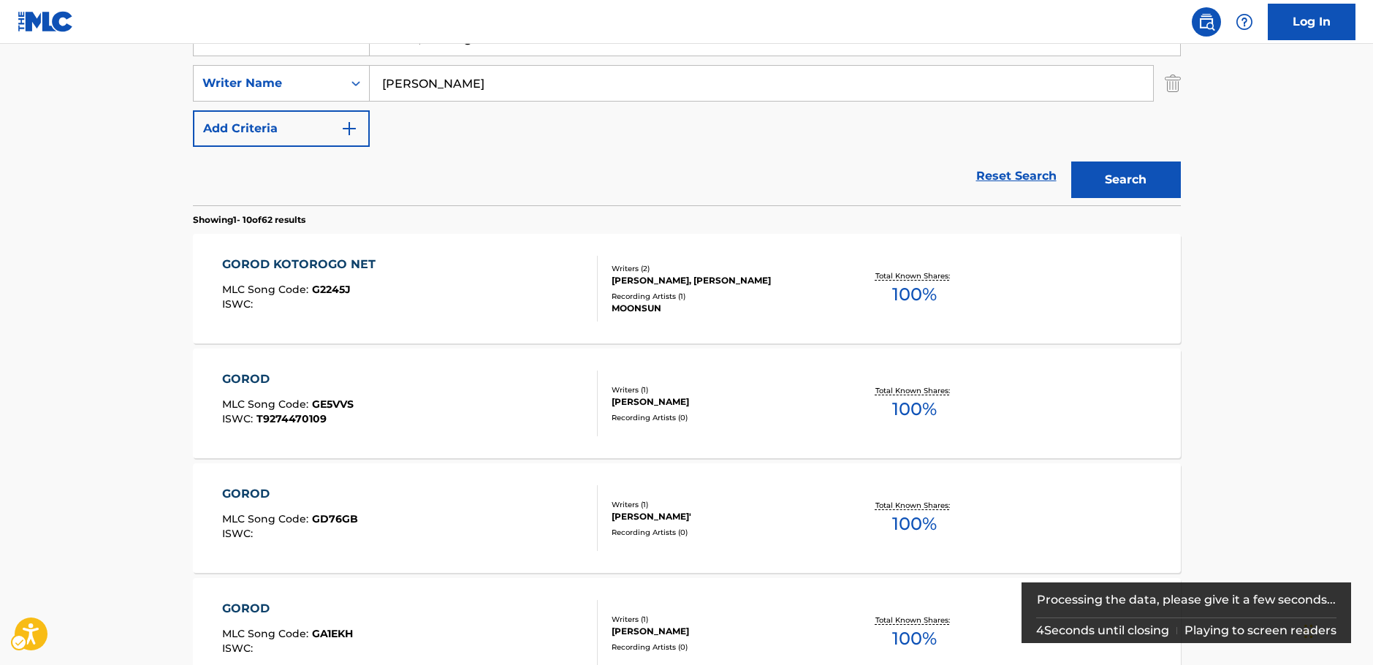
scroll to position [365, 0]
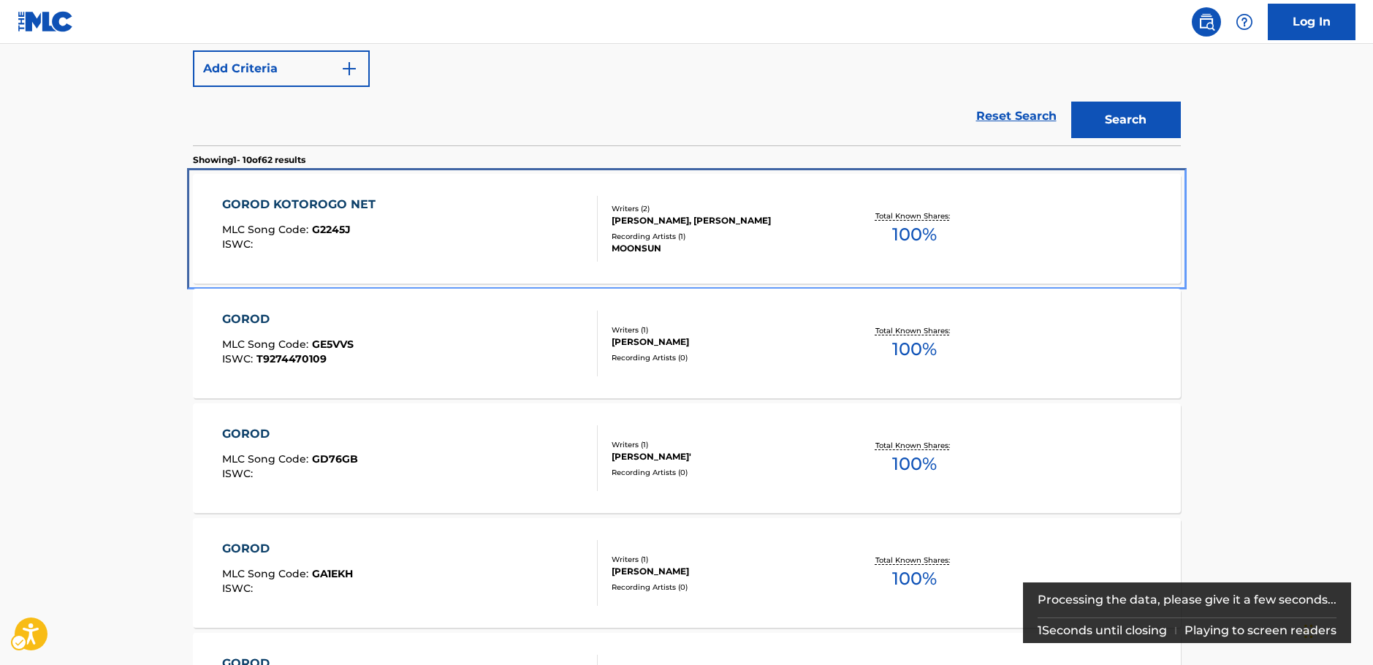
click at [438, 219] on div "GOROD KOTOROGO NET MLC Song Code : G2245J ISWC :" at bounding box center [410, 229] width 376 height 66
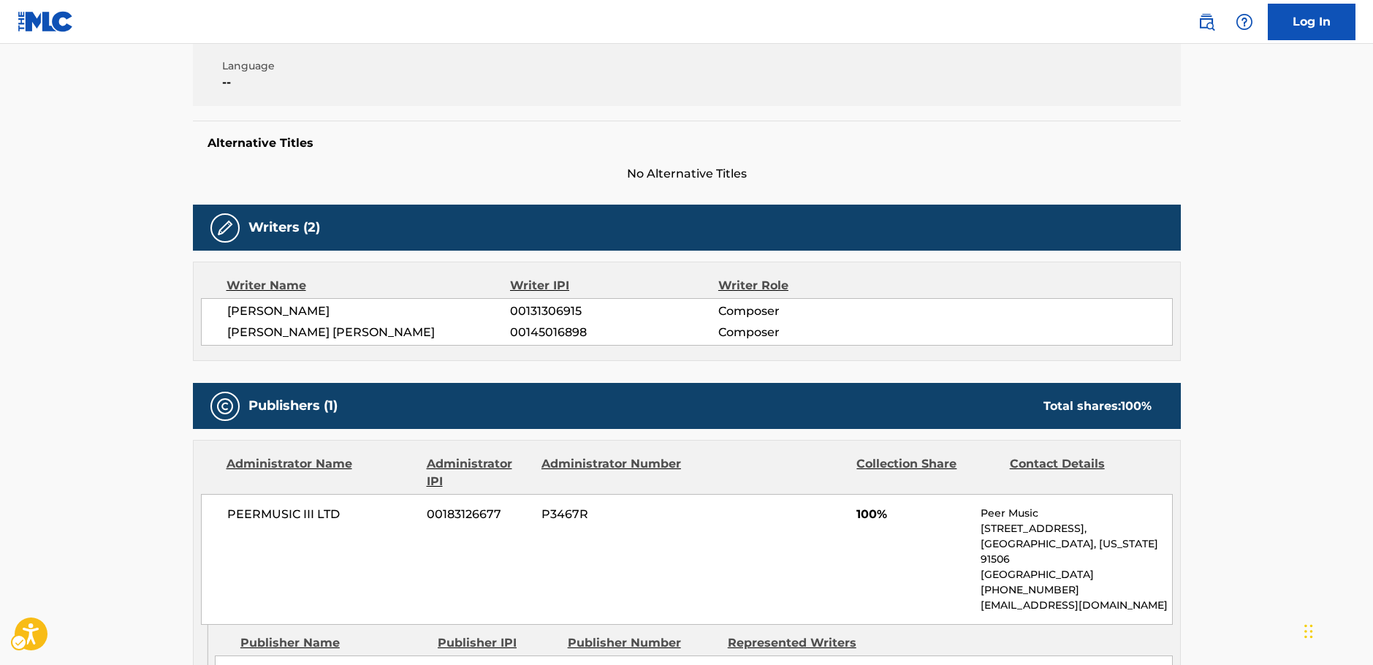
scroll to position [512, 0]
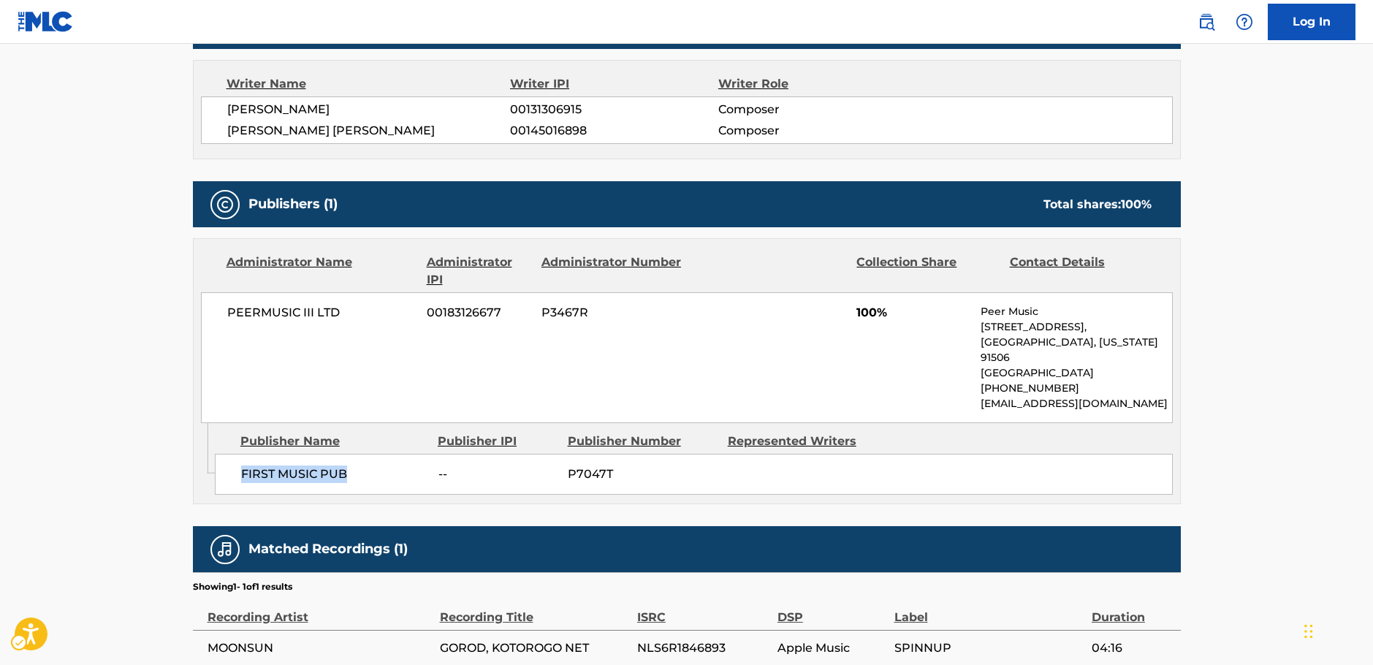
drag, startPoint x: 327, startPoint y: 470, endPoint x: 237, endPoint y: 472, distance: 90.6
click at [237, 472] on div "FIRST MUSIC PUB -- P7047T" at bounding box center [694, 474] width 958 height 41
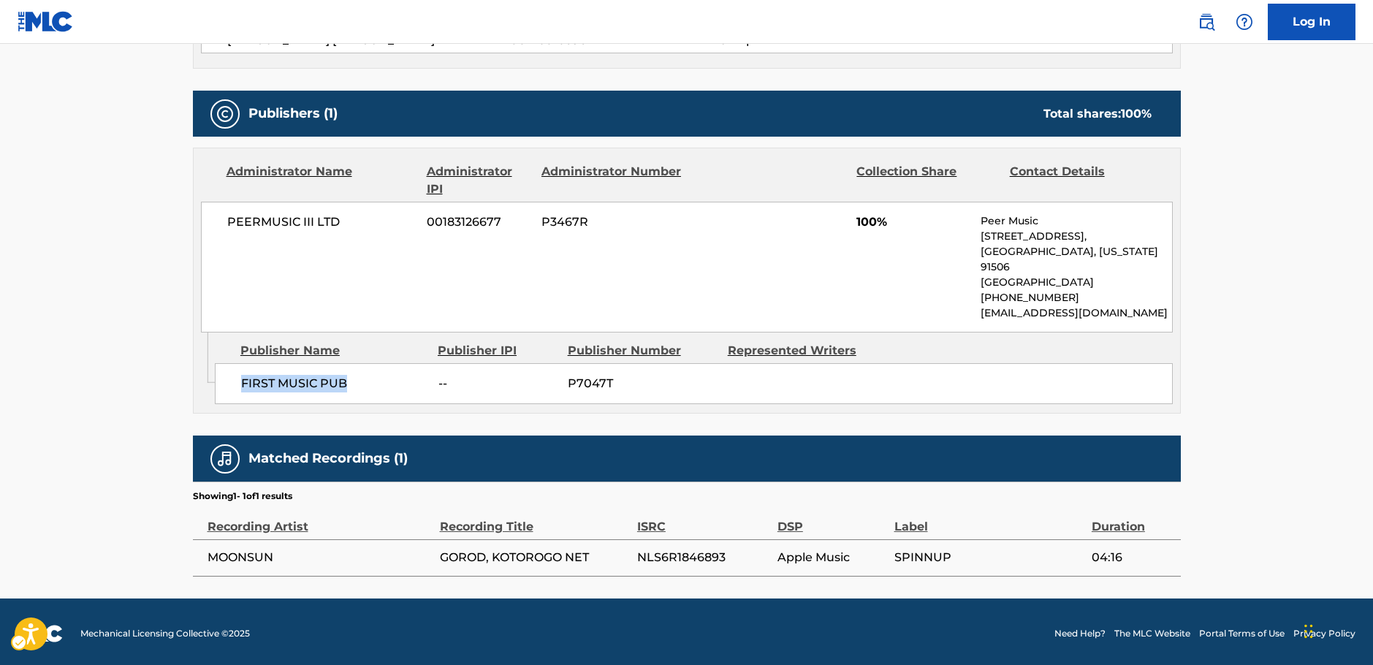
scroll to position [606, 0]
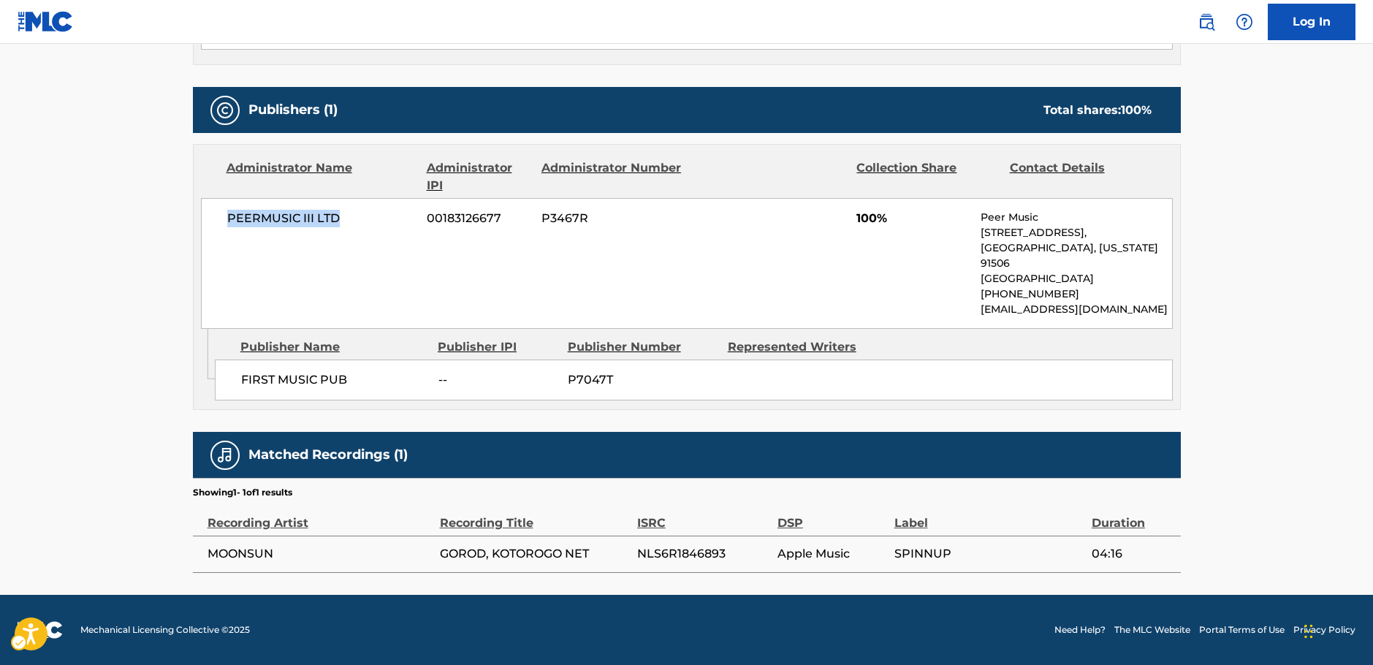
drag, startPoint x: 355, startPoint y: 226, endPoint x: 216, endPoint y: 221, distance: 138.9
click at [216, 221] on div "PEERMUSIC III LTD 00183126677 P3467R 100% Peer Music [STREET_ADDRESS][US_STATE]…" at bounding box center [687, 263] width 972 height 131
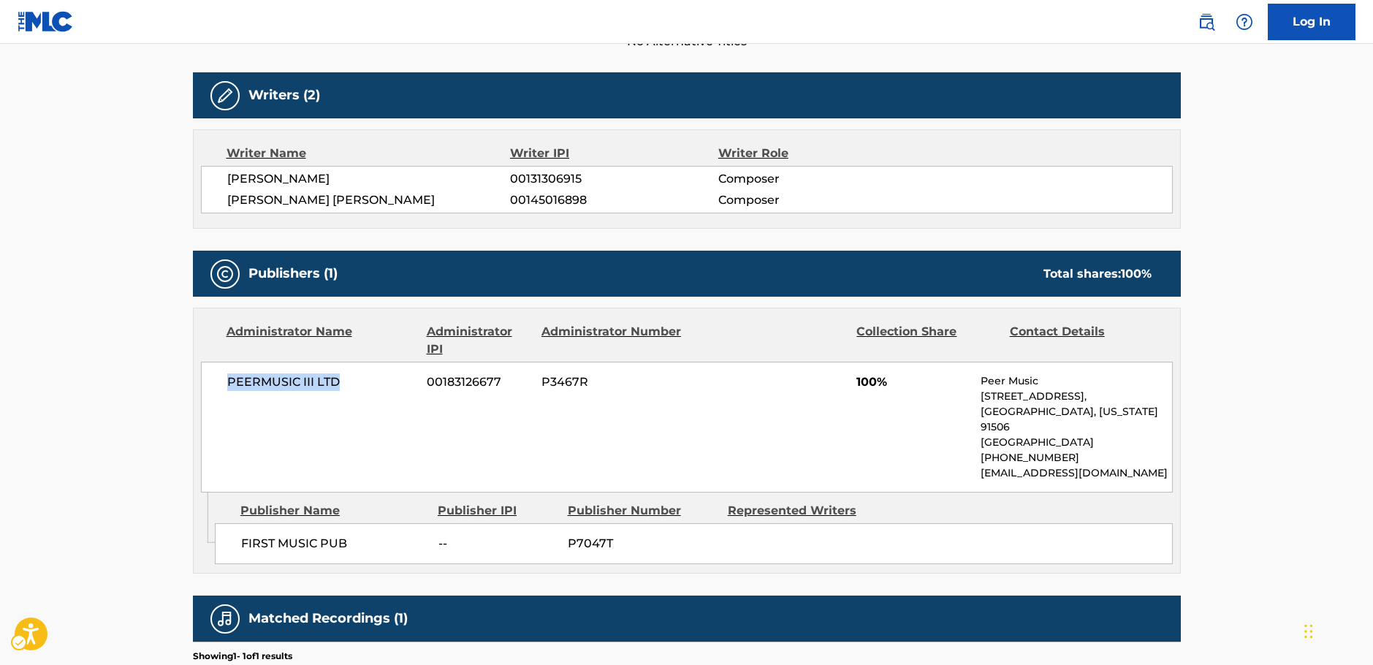
scroll to position [314, 0]
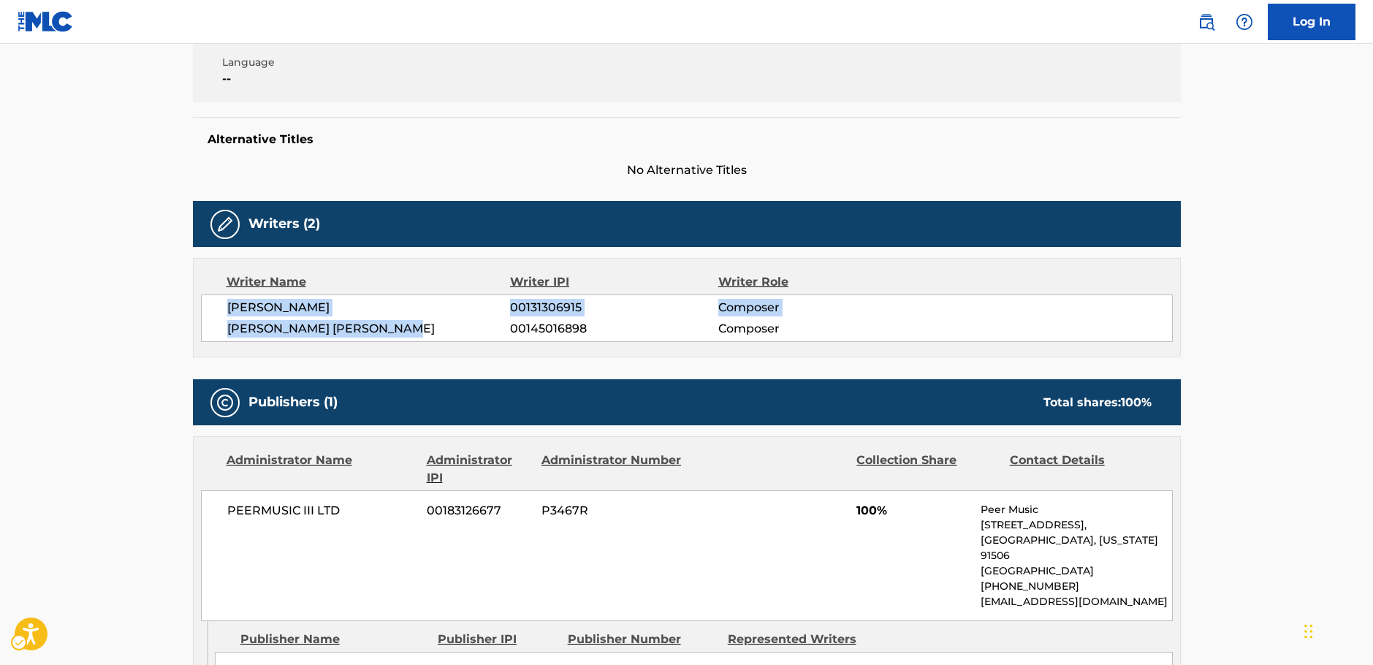
drag, startPoint x: 405, startPoint y: 328, endPoint x: 209, endPoint y: 307, distance: 197.0
click at [209, 307] on div "[PERSON_NAME] 00131306915 Composer [PERSON_NAME] LISITS 00145016898 Composer" at bounding box center [687, 319] width 972 height 48
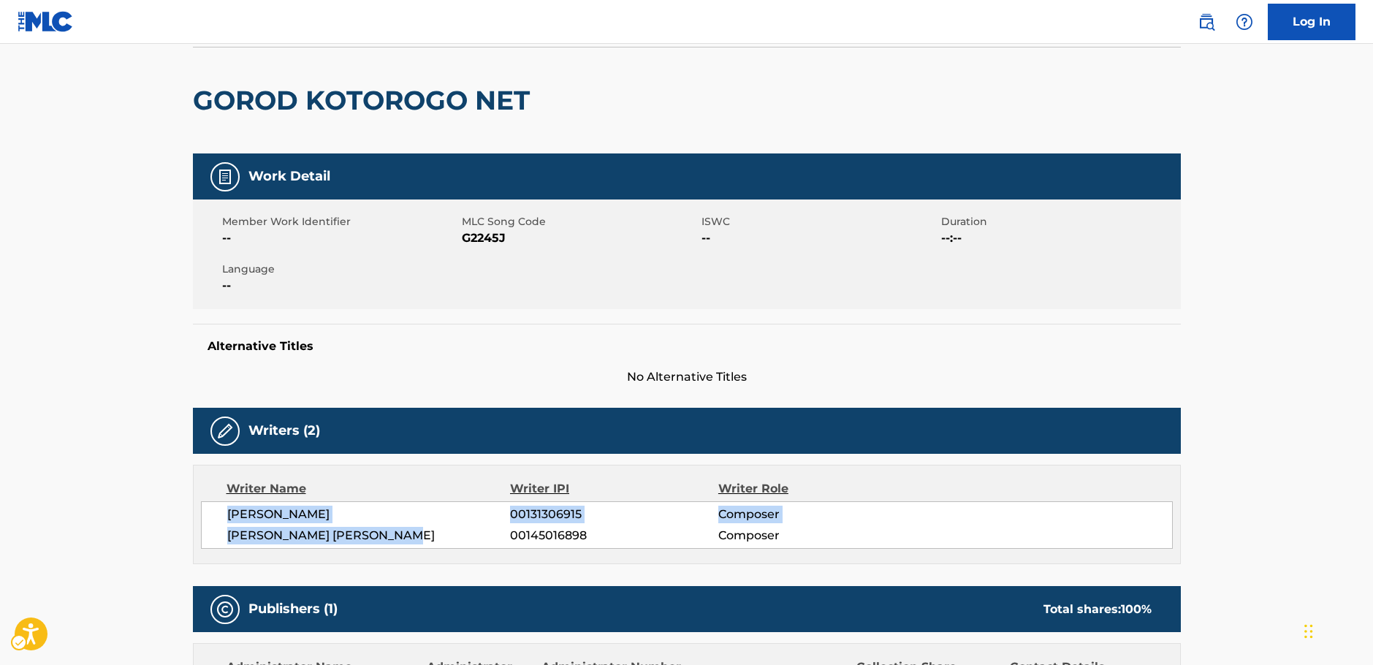
scroll to position [0, 0]
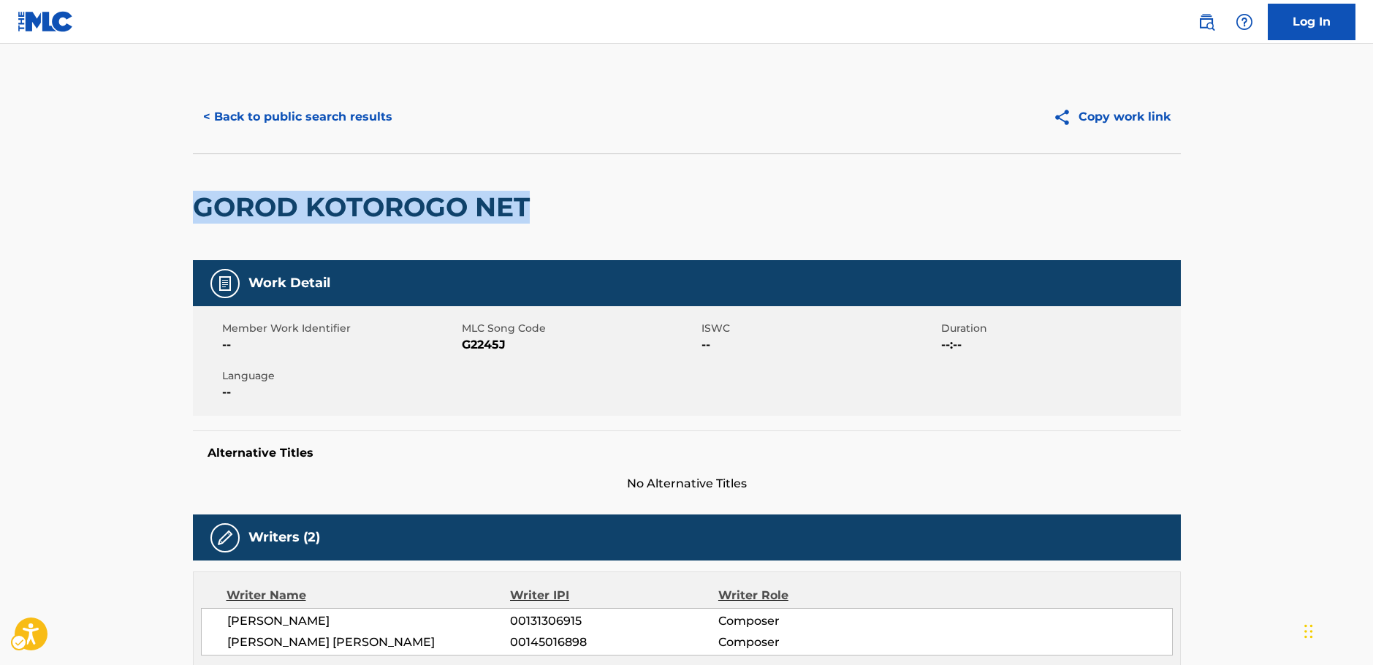
drag, startPoint x: 335, startPoint y: 215, endPoint x: 177, endPoint y: 218, distance: 157.9
click at [177, 218] on div "< Back to public search results Copy work link [PERSON_NAME] NET Work Detail Me…" at bounding box center [686, 629] width 1023 height 1098
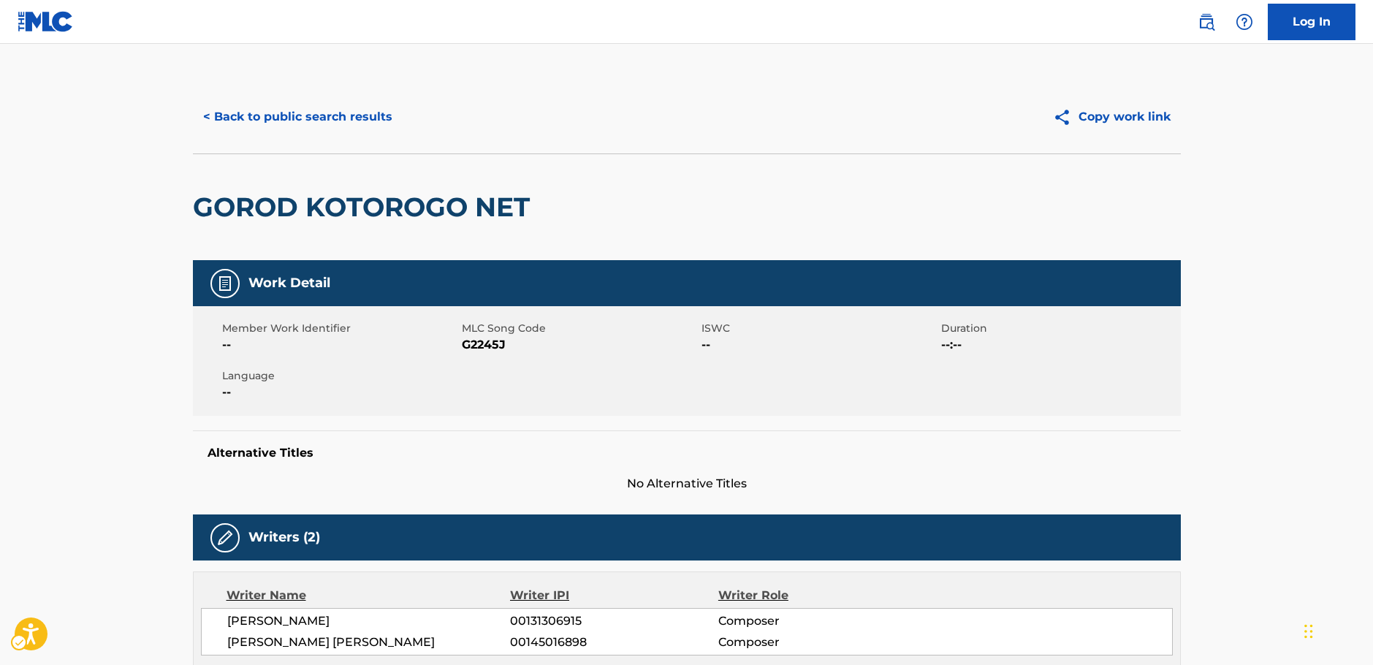
click at [480, 343] on span "MLC Song Code - G2245J" at bounding box center [580, 345] width 236 height 18
click at [476, 342] on span "MLC Song Code - G2245J" at bounding box center [580, 345] width 236 height 18
click at [257, 122] on button "< Back to public search results" at bounding box center [298, 117] width 210 height 37
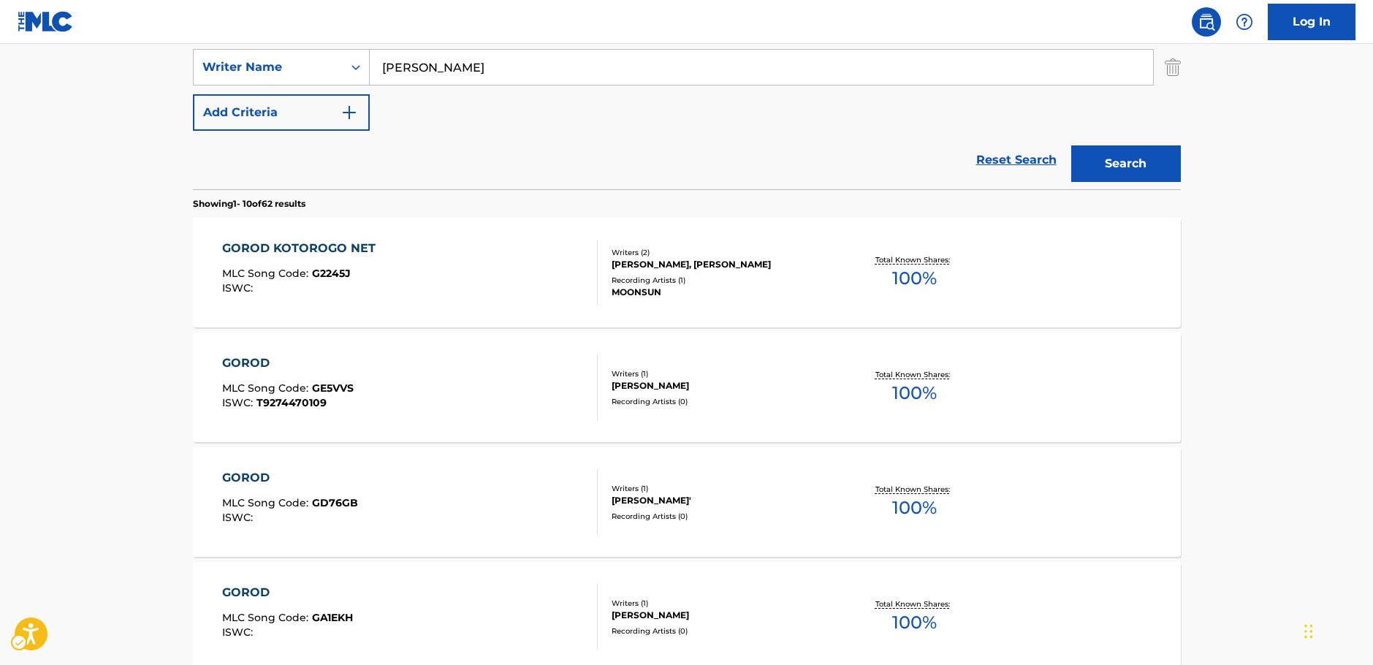
scroll to position [156, 0]
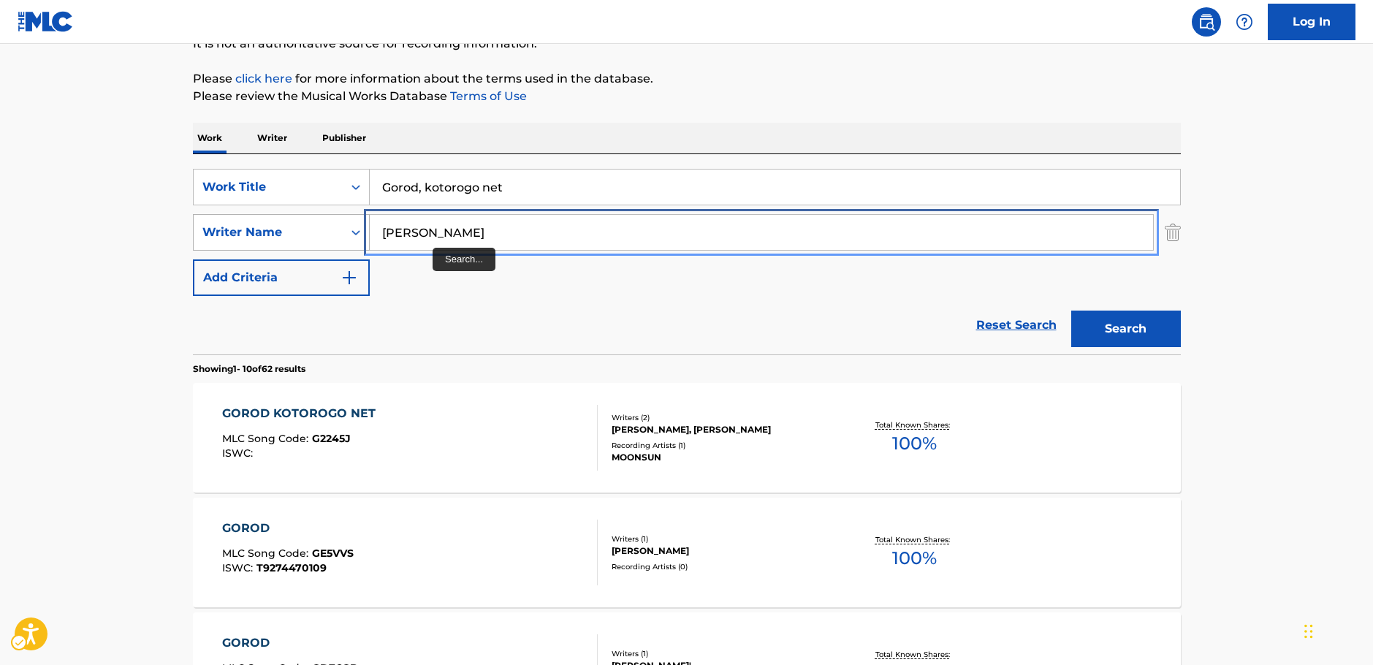
click at [243, 231] on div "SearchWithCriteriab73d0c93-e470-4361-9ceb-11ab4a1fc2ce Writer Name [PERSON_NAME]" at bounding box center [687, 232] width 988 height 37
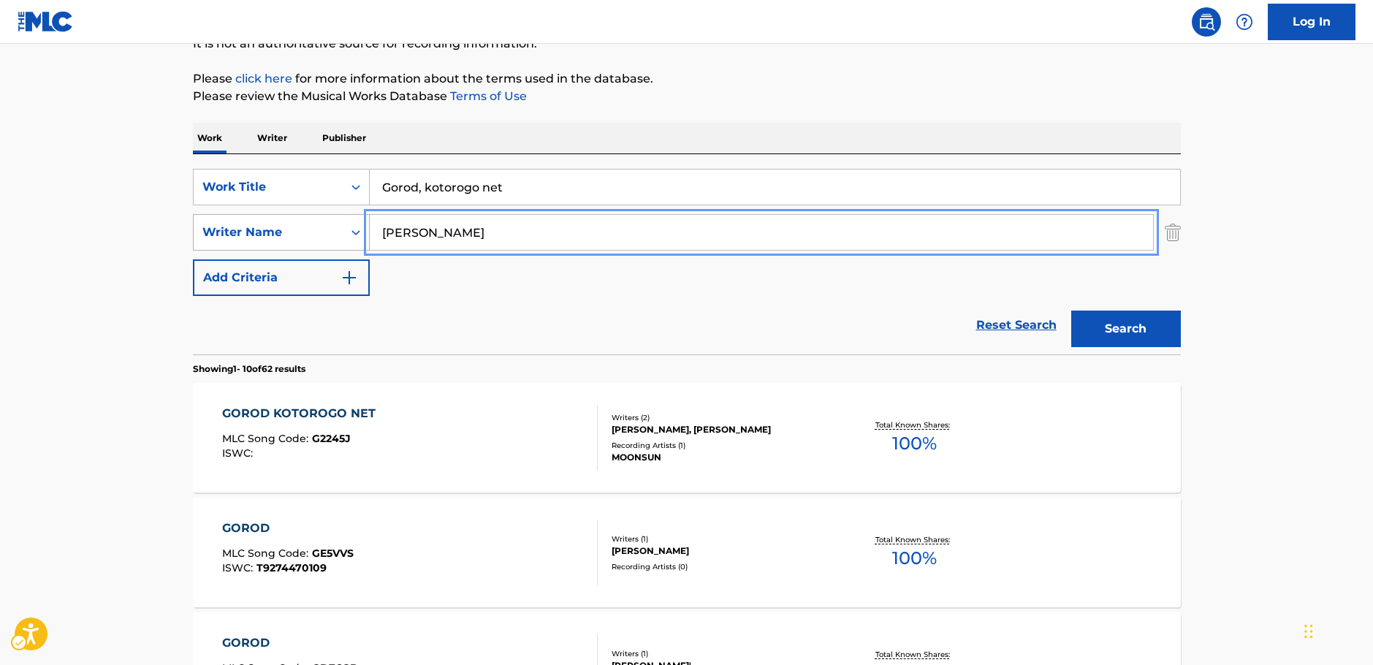
paste input "[PERSON_NAME]"
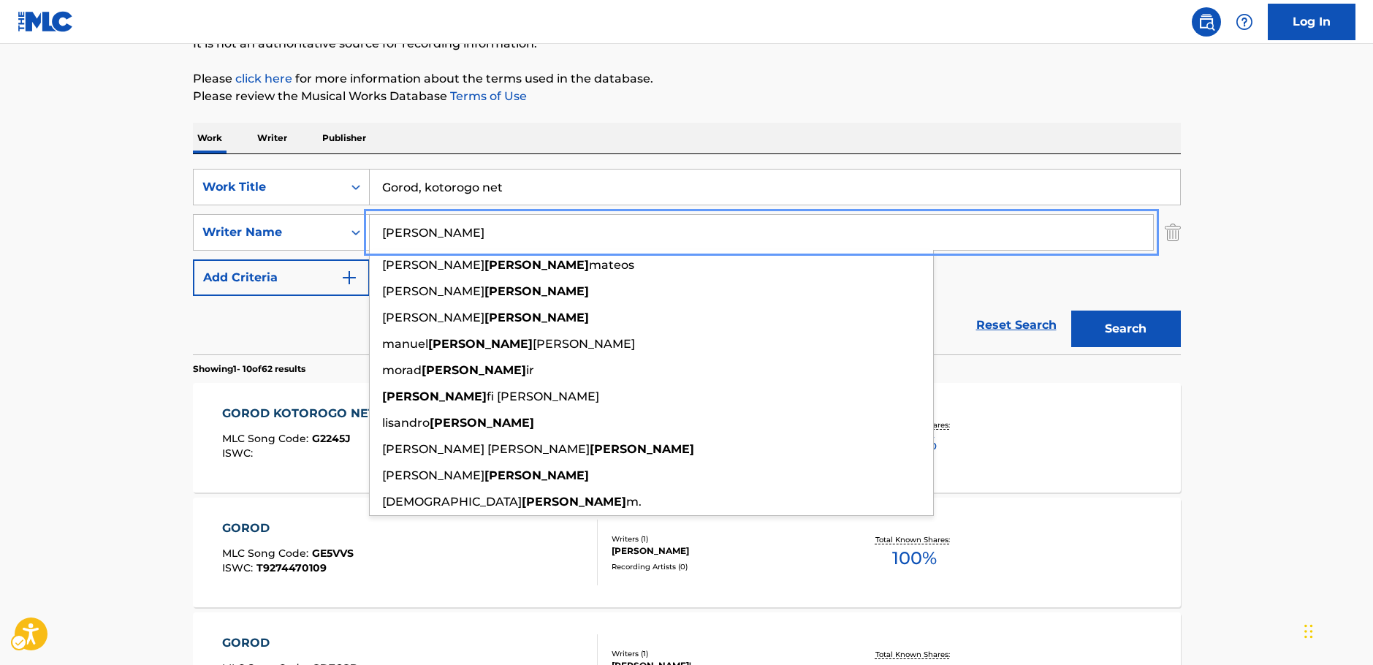
type input "[PERSON_NAME]"
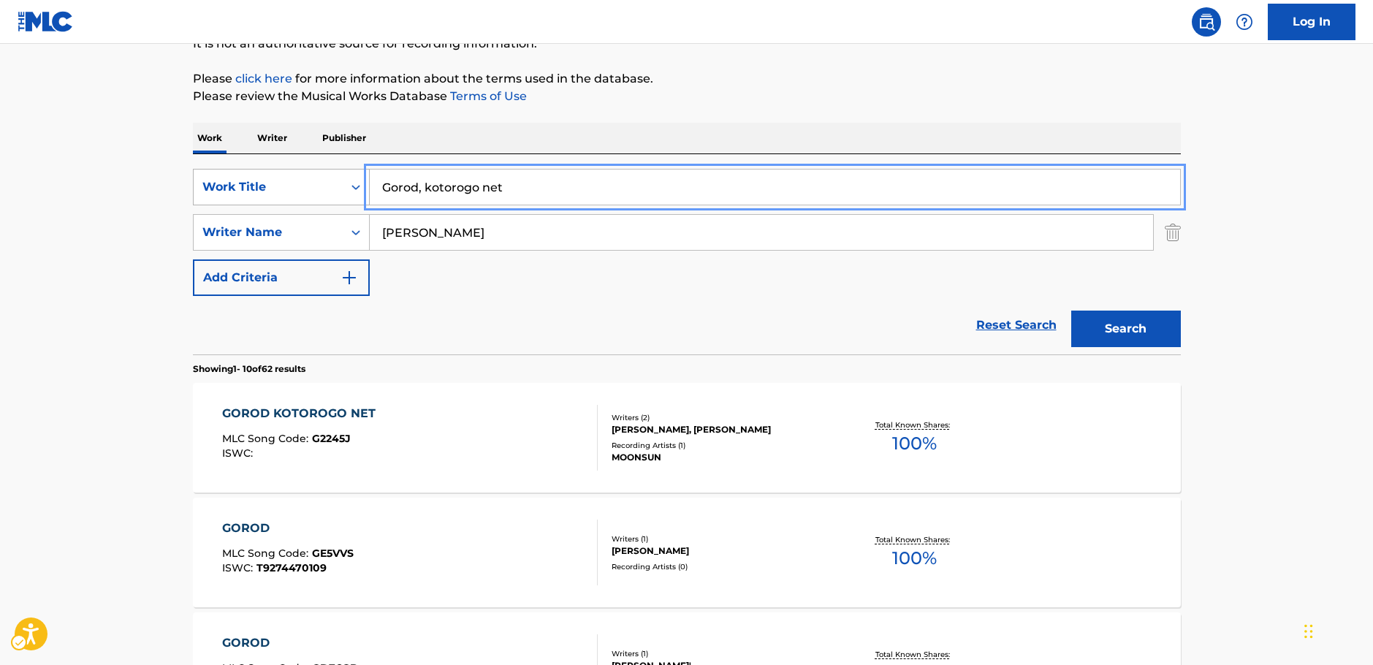
drag, startPoint x: 313, startPoint y: 189, endPoint x: 288, endPoint y: 188, distance: 24.9
click at [288, 188] on div "SearchWithCriteria5e564b1d-c167-4165-b82c-f5e83d77cea5 Work Title Gorod, kotoro…" at bounding box center [687, 187] width 988 height 37
paste input "Boquita Colora"
type input "Boquita Colora"
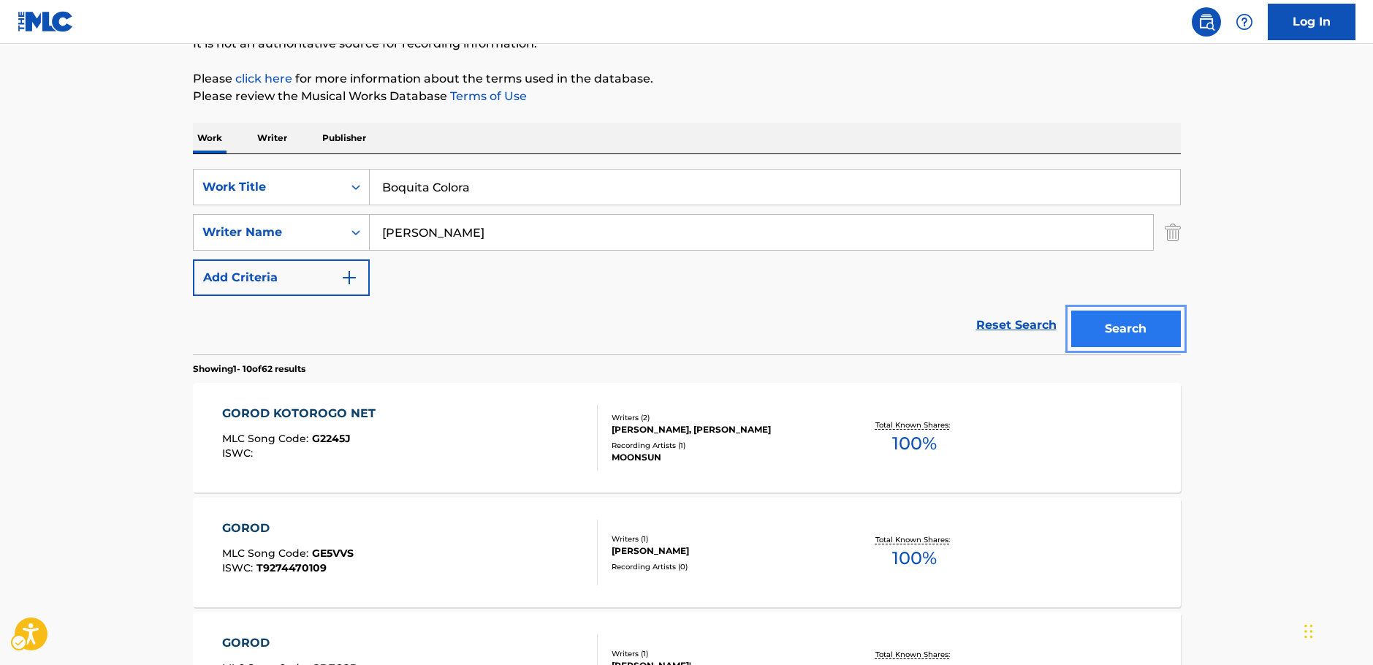
click at [1138, 324] on button "Search" at bounding box center [1126, 329] width 110 height 37
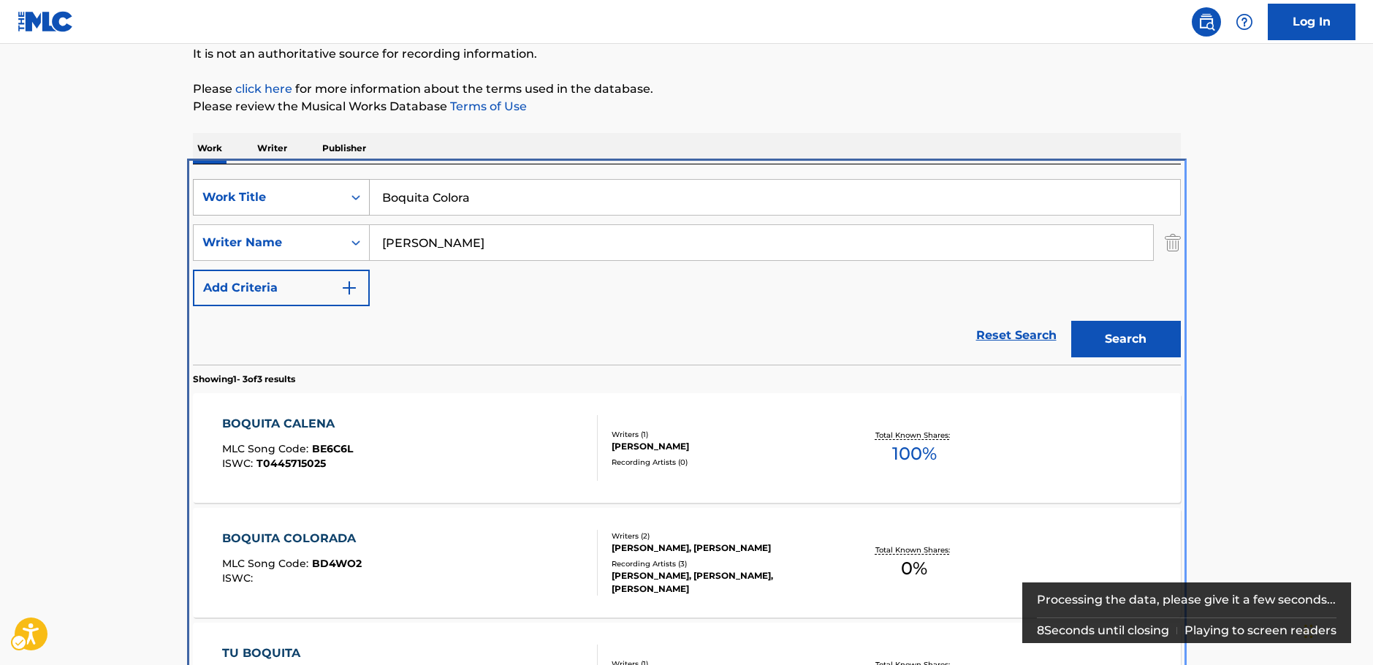
scroll to position [282, 0]
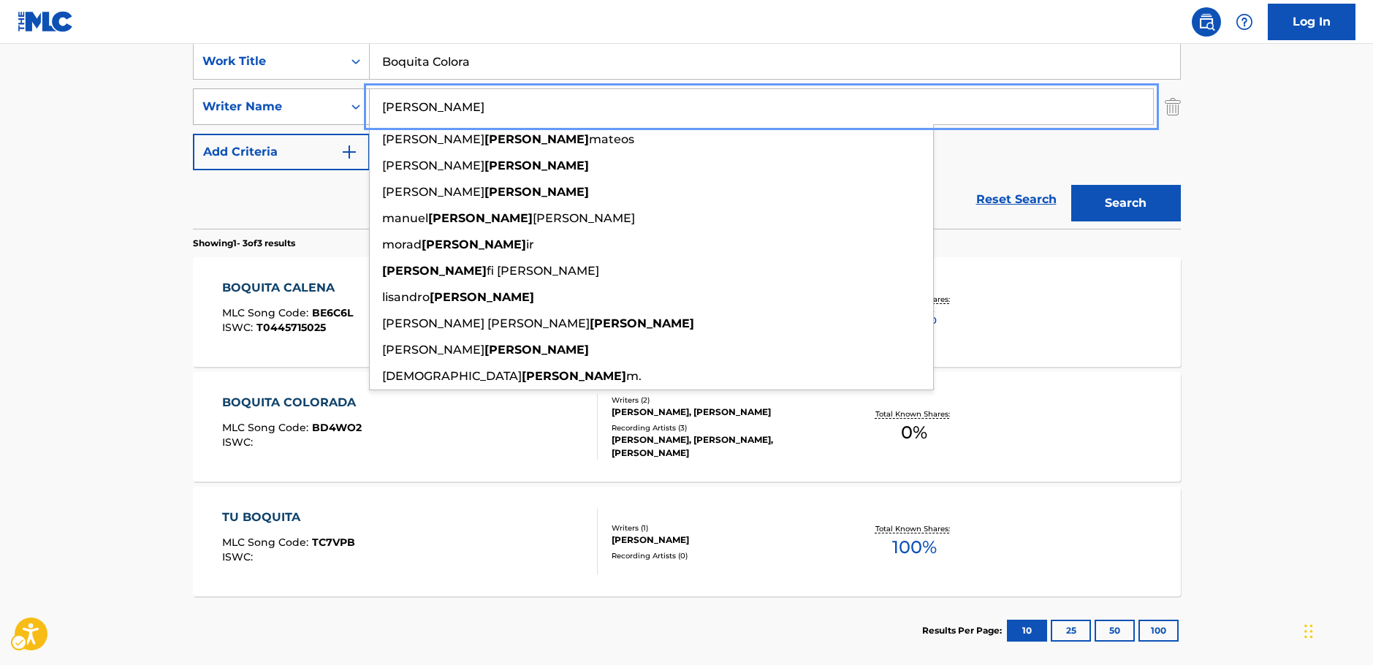
drag, startPoint x: 429, startPoint y: 104, endPoint x: 303, endPoint y: 102, distance: 125.7
click at [303, 102] on div "SearchWithCriteriab73d0c93-e470-4361-9ceb-11ab4a1fc2ce Writer Name [PERSON_NAME…" at bounding box center [687, 106] width 988 height 37
paste input "[PERSON_NAME]"
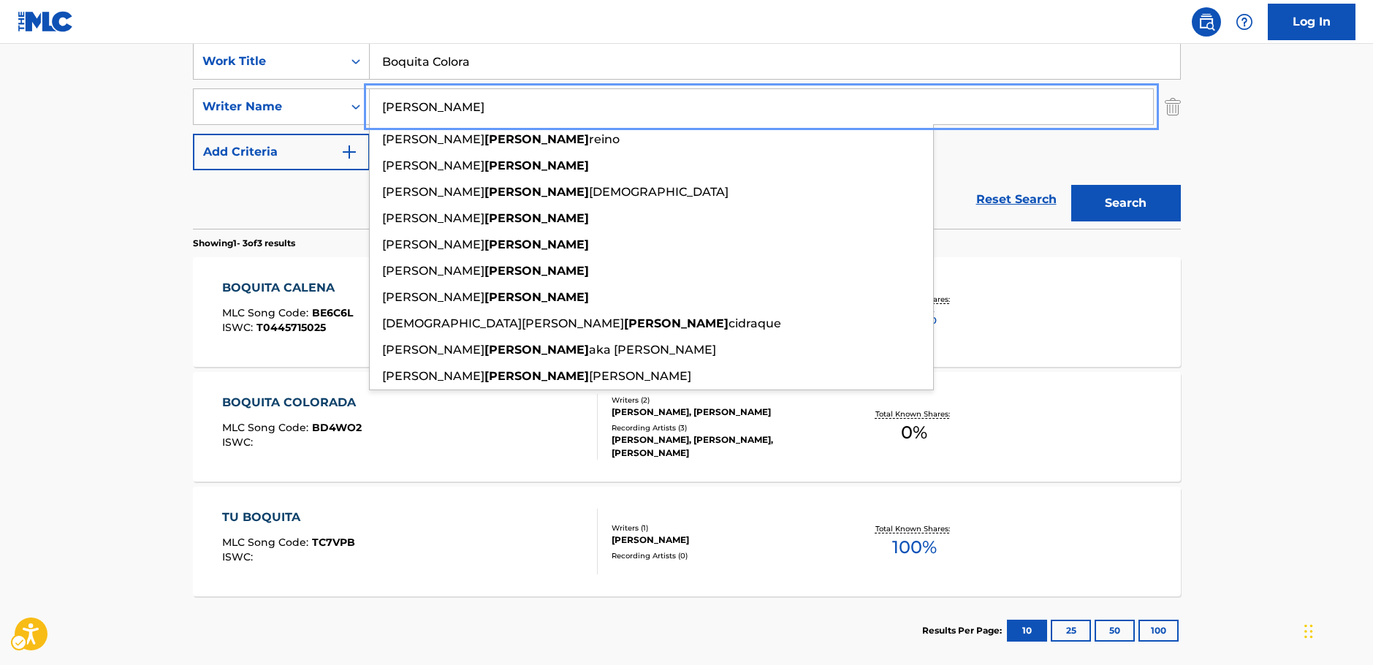
type input "[PERSON_NAME]"
click at [1143, 213] on button "Search" at bounding box center [1126, 203] width 110 height 37
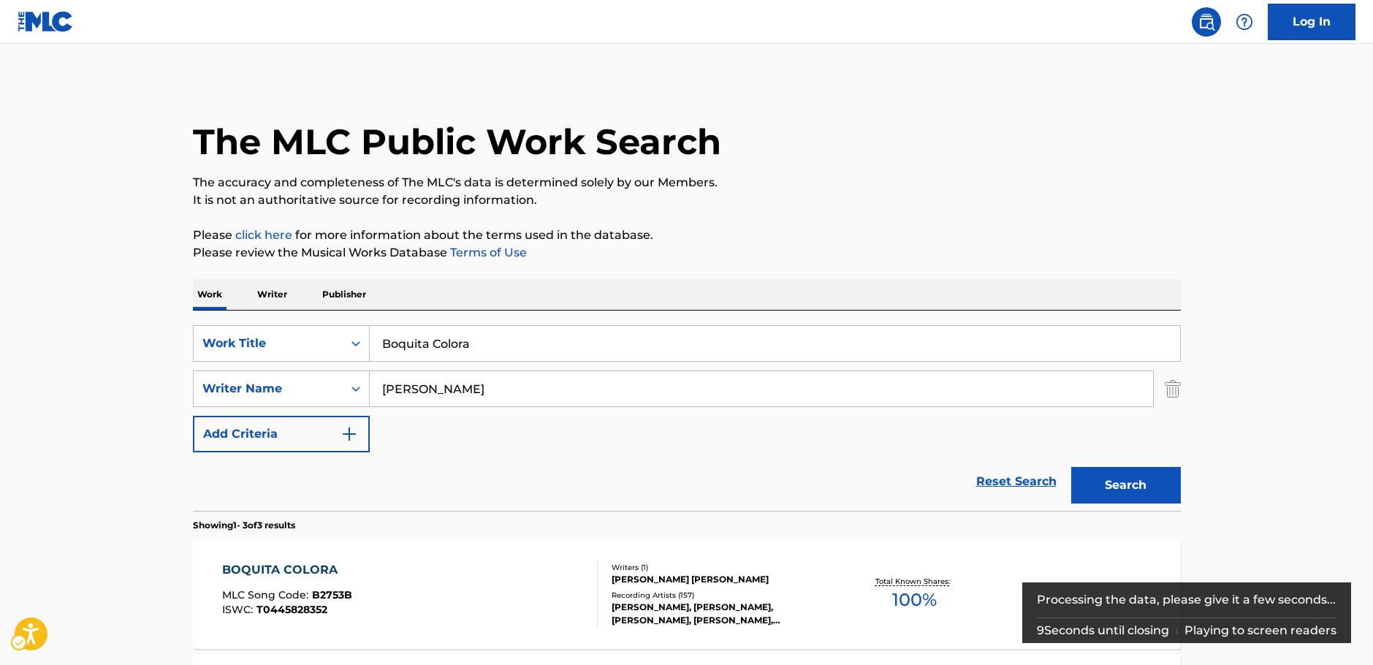
scroll to position [146, 0]
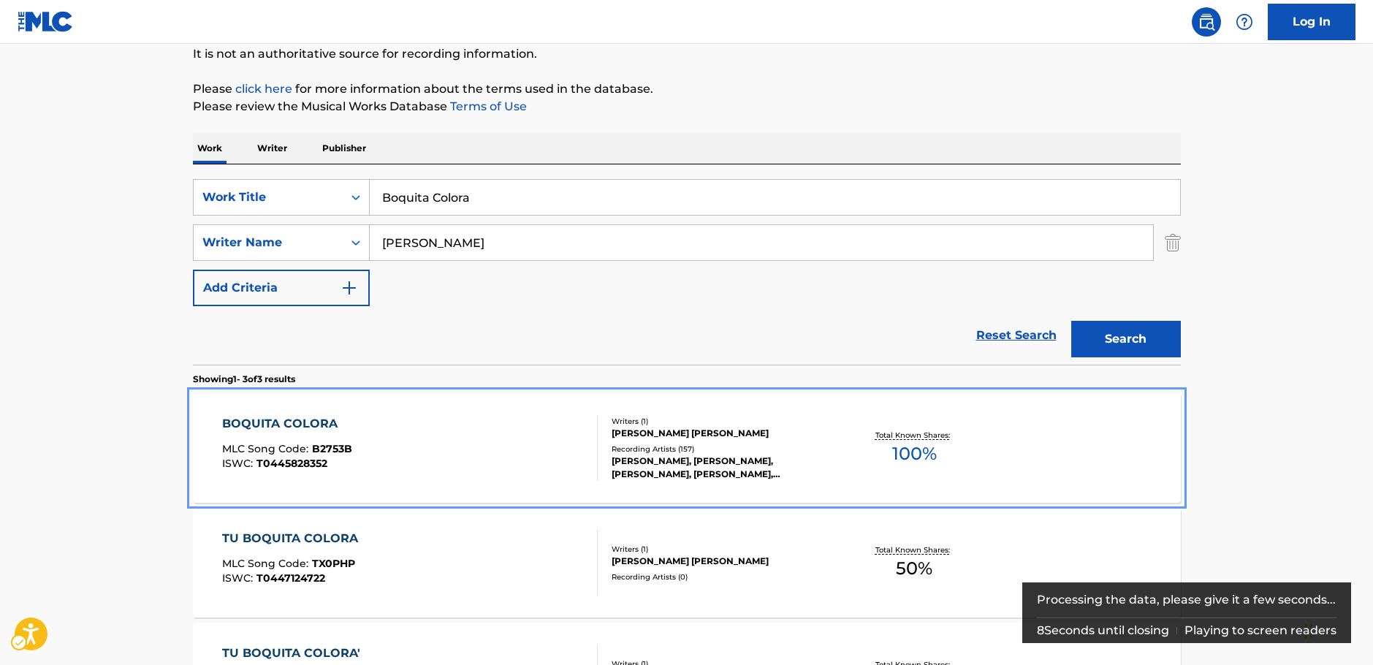
click at [504, 469] on div "BOQUITA COLORA MLC Song Code : B2753B ISWC : T0445828352" at bounding box center [410, 448] width 376 height 66
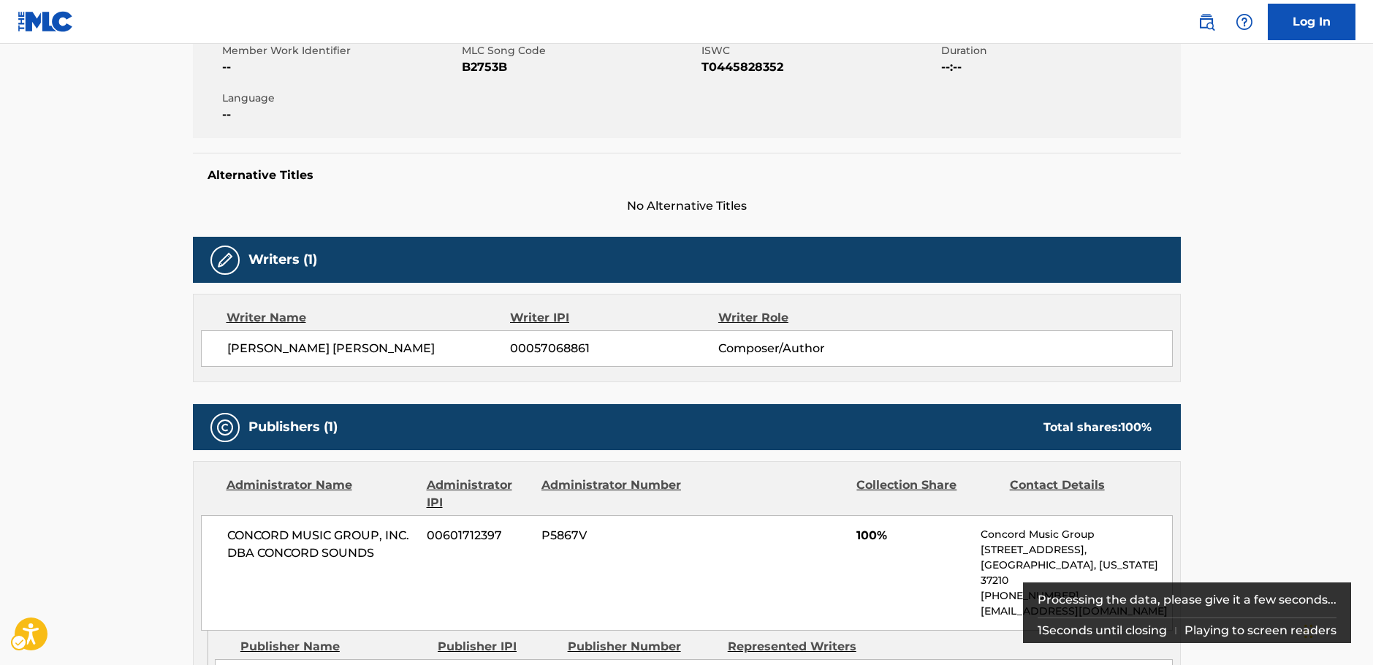
scroll to position [145, 0]
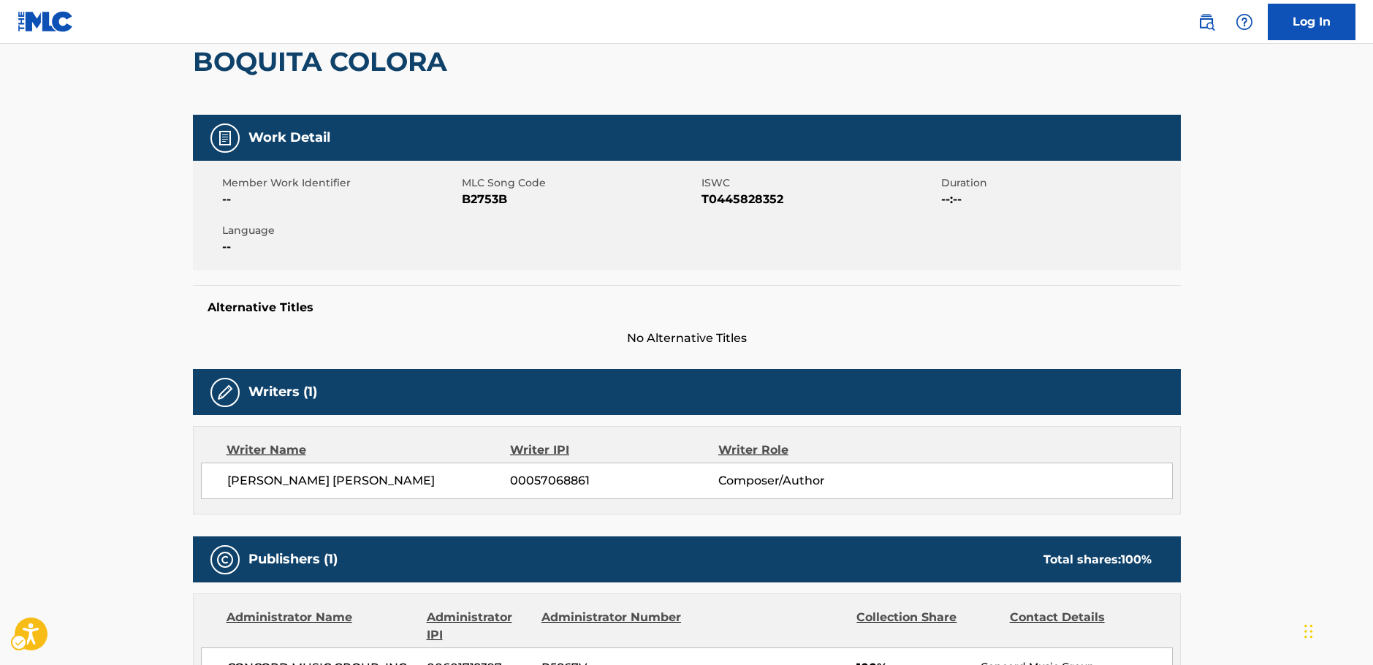
click at [479, 202] on span "MLC Song Code - B2753B" at bounding box center [580, 200] width 236 height 18
click at [744, 203] on span "ISWC - T0445828352" at bounding box center [820, 200] width 236 height 18
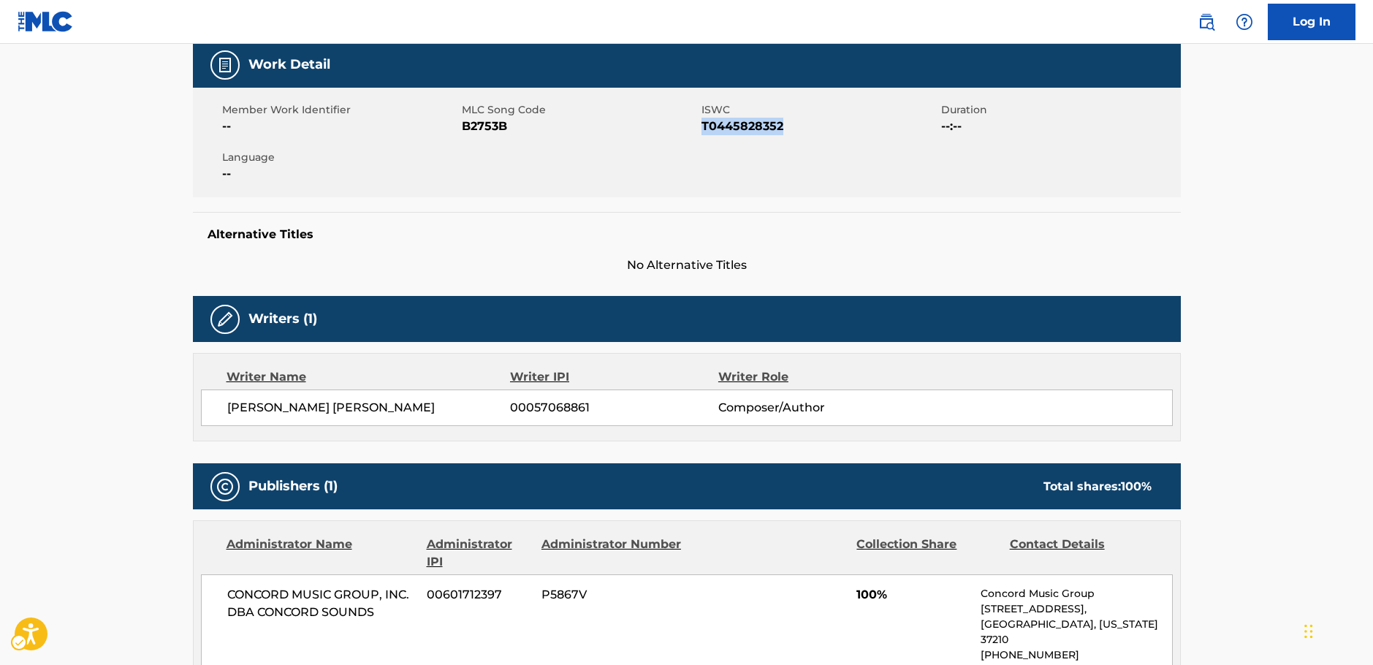
drag, startPoint x: 411, startPoint y: 404, endPoint x: 906, endPoint y: 69, distance: 598.0
click at [228, 411] on span "[PERSON_NAME] [PERSON_NAME]" at bounding box center [369, 408] width 284 height 18
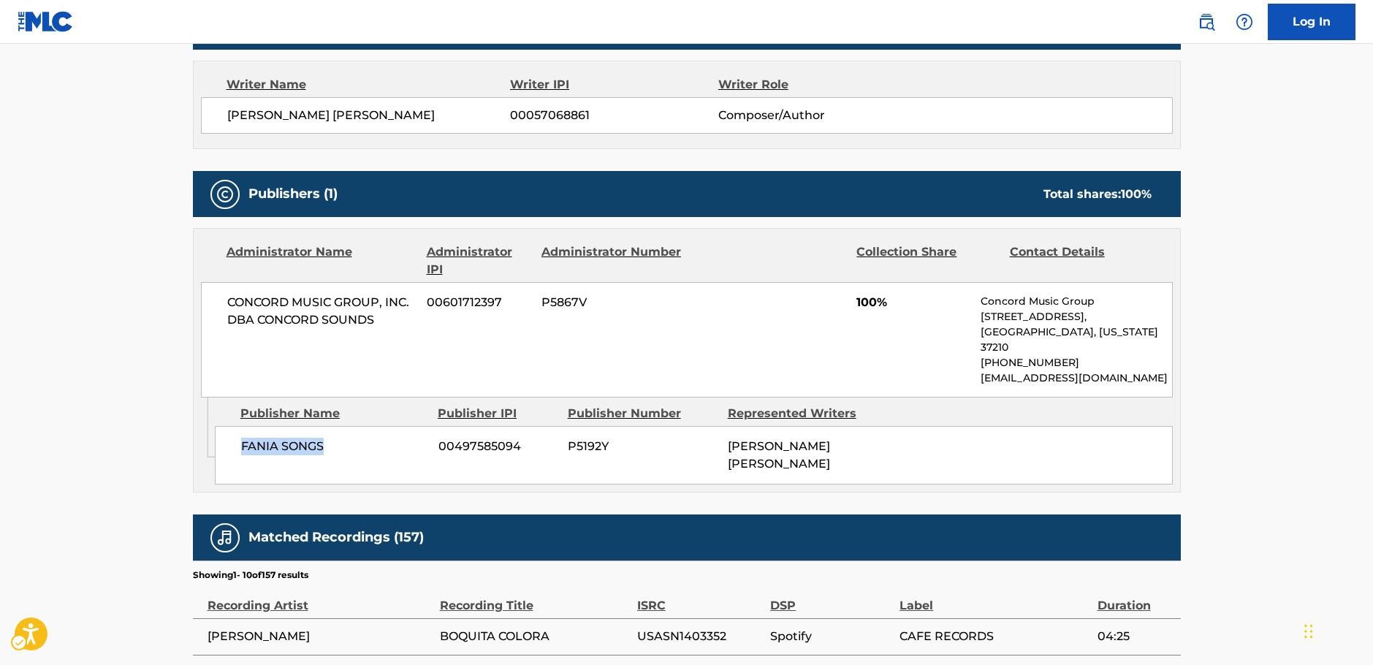
drag, startPoint x: 350, startPoint y: 425, endPoint x: 1, endPoint y: 433, distance: 348.7
click at [226, 436] on div "FANIA SONGS 00497585094 P5192Y [PERSON_NAME] [PERSON_NAME]" at bounding box center [694, 455] width 958 height 58
drag, startPoint x: 383, startPoint y: 318, endPoint x: 190, endPoint y: 301, distance: 193.7
click at [190, 301] on div "< Back to public search results Copy work link BOQUITA COLORA Work Detail Membe…" at bounding box center [686, 303] width 1023 height 1467
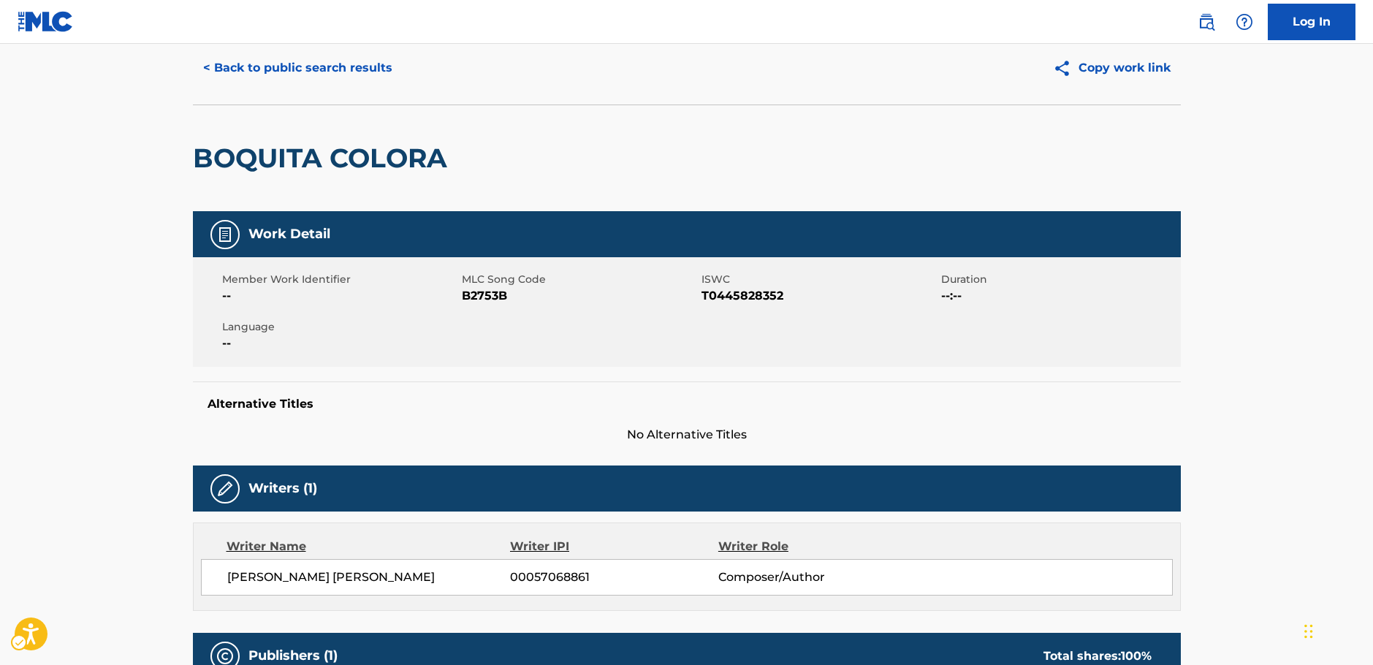
scroll to position [0, 0]
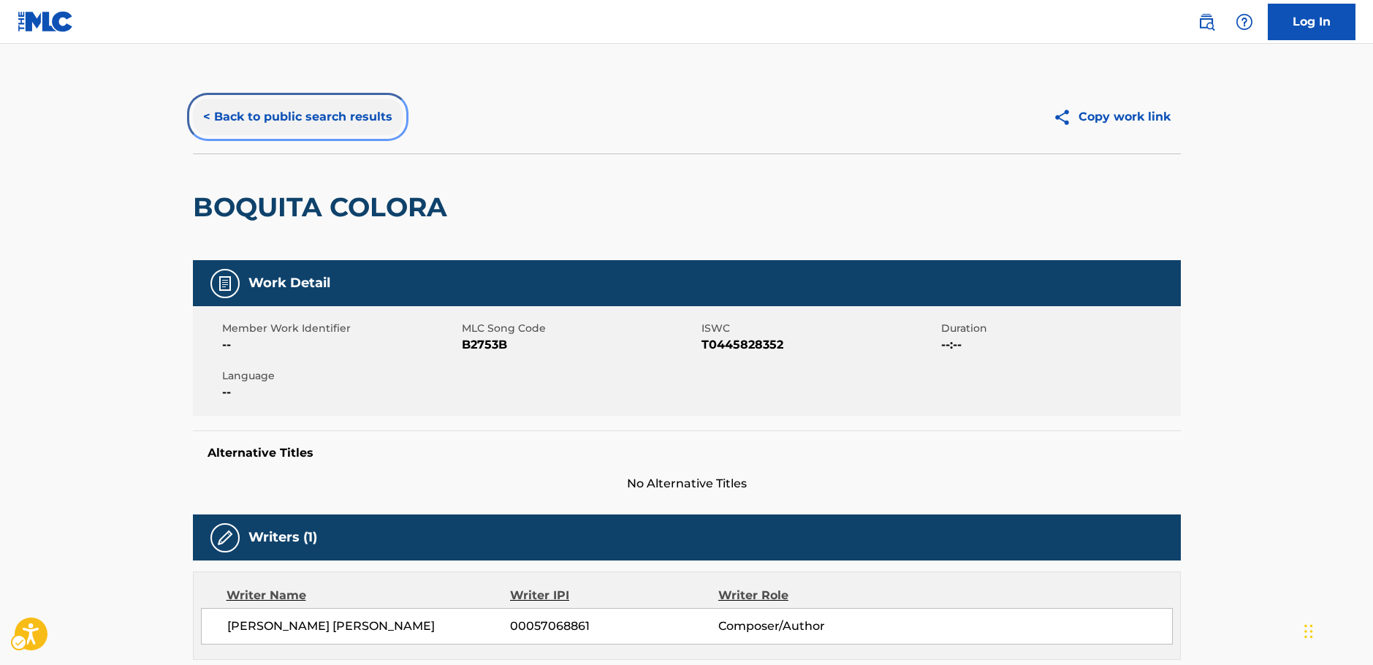
click at [276, 115] on button "< Back to public search results" at bounding box center [298, 117] width 210 height 37
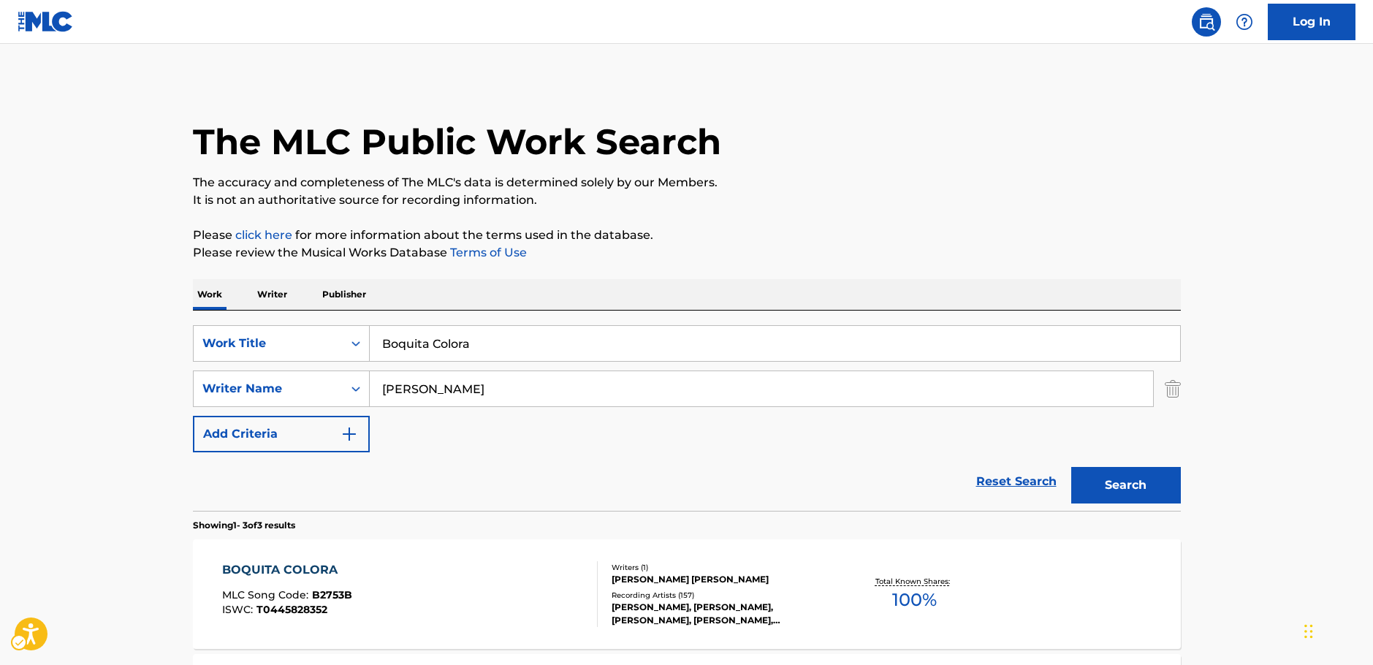
scroll to position [146, 0]
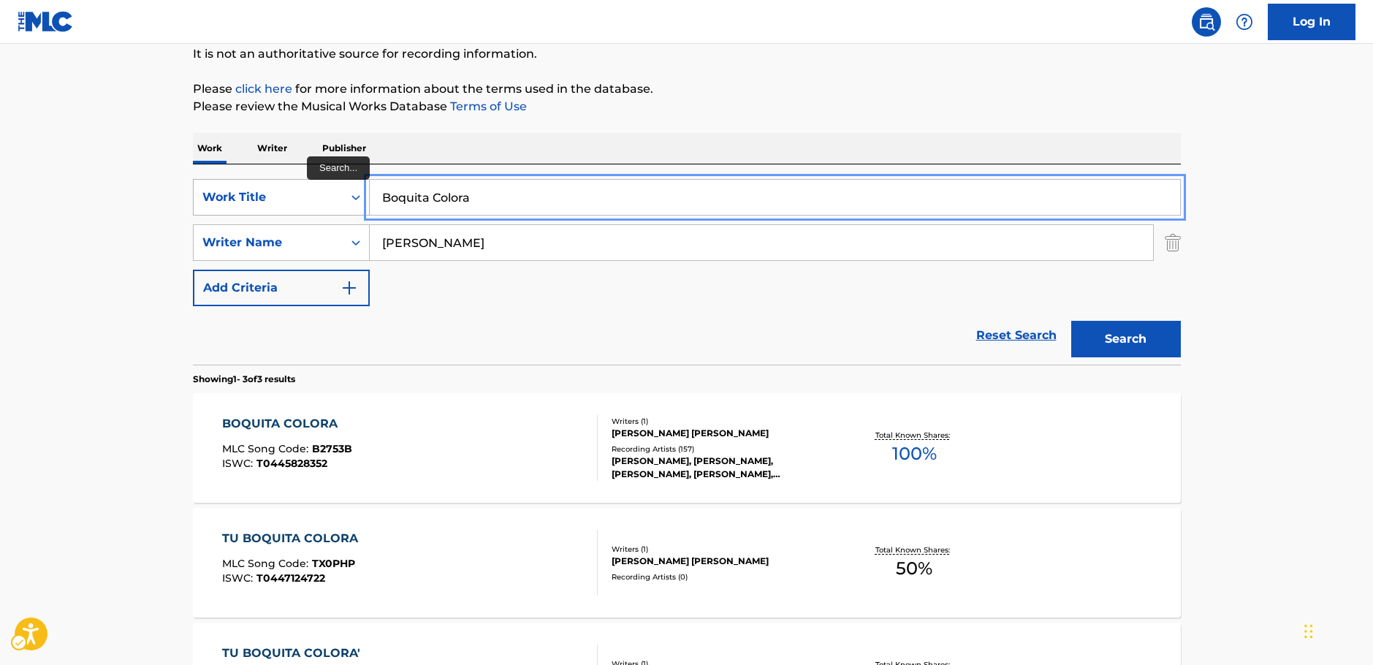
drag, startPoint x: 476, startPoint y: 206, endPoint x: 337, endPoint y: 212, distance: 139.7
click at [336, 208] on div "SearchWithCriteria5e564b1d-c167-4165-b82c-f5e83d77cea5 Work Title Boquita Colora" at bounding box center [687, 197] width 988 height 37
paste input "atanakaji no [PERSON_NAME]"
type input "atanakaji no [PERSON_NAME]"
click at [107, 267] on main "The MLC Public Work Search The accuracy and completeness of The MLC's data is d…" at bounding box center [686, 353] width 1373 height 911
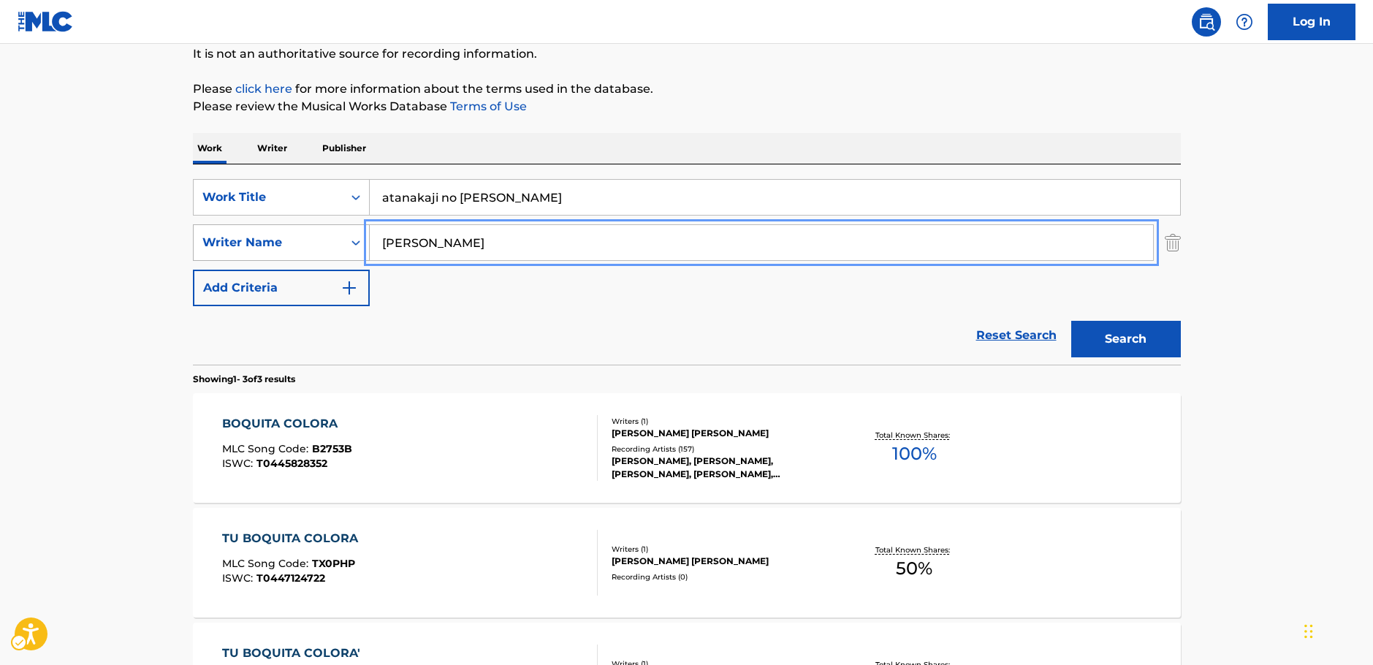
drag, startPoint x: 444, startPoint y: 244, endPoint x: 341, endPoint y: 248, distance: 103.1
click at [341, 248] on div "SearchWithCriteriab73d0c93-e470-4361-9ceb-11ab4a1fc2ce Writer Name [PERSON_NAME]" at bounding box center [687, 242] width 988 height 37
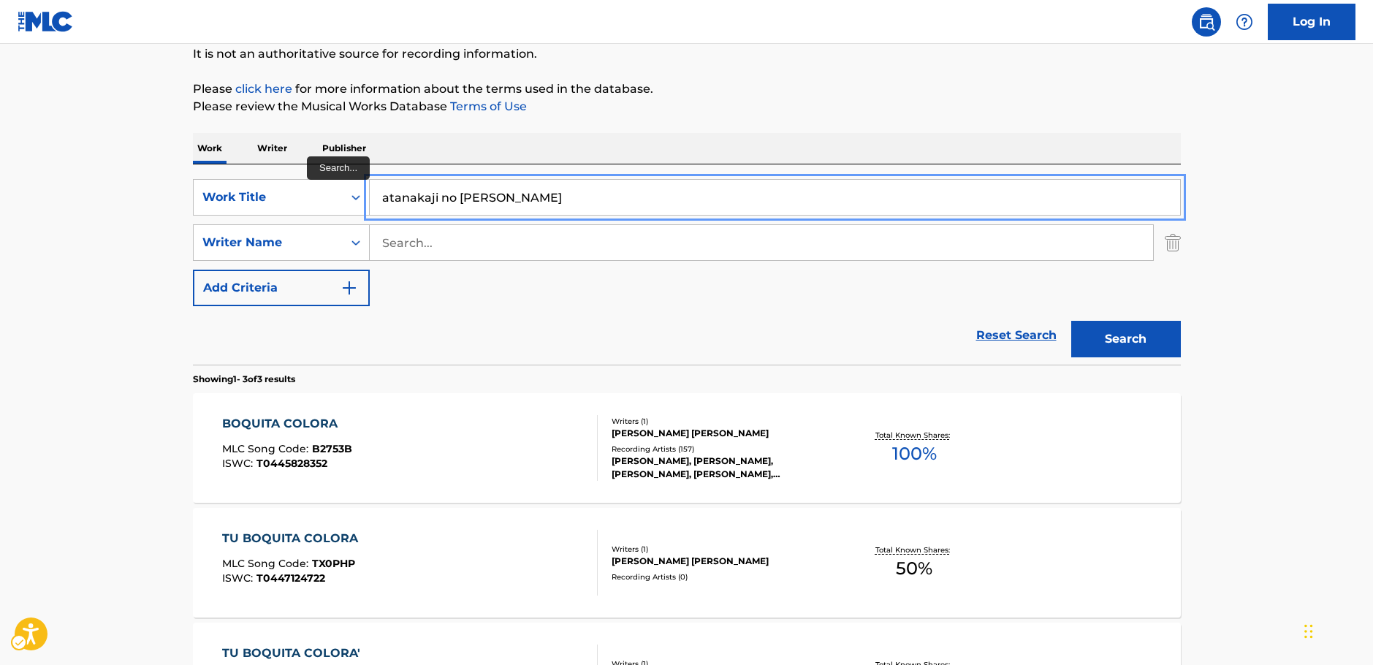
click at [381, 201] on input "atanakaji no [PERSON_NAME]" at bounding box center [775, 197] width 810 height 35
type input "katanakaji no [PERSON_NAME]"
click at [1127, 336] on button "Search" at bounding box center [1126, 339] width 110 height 37
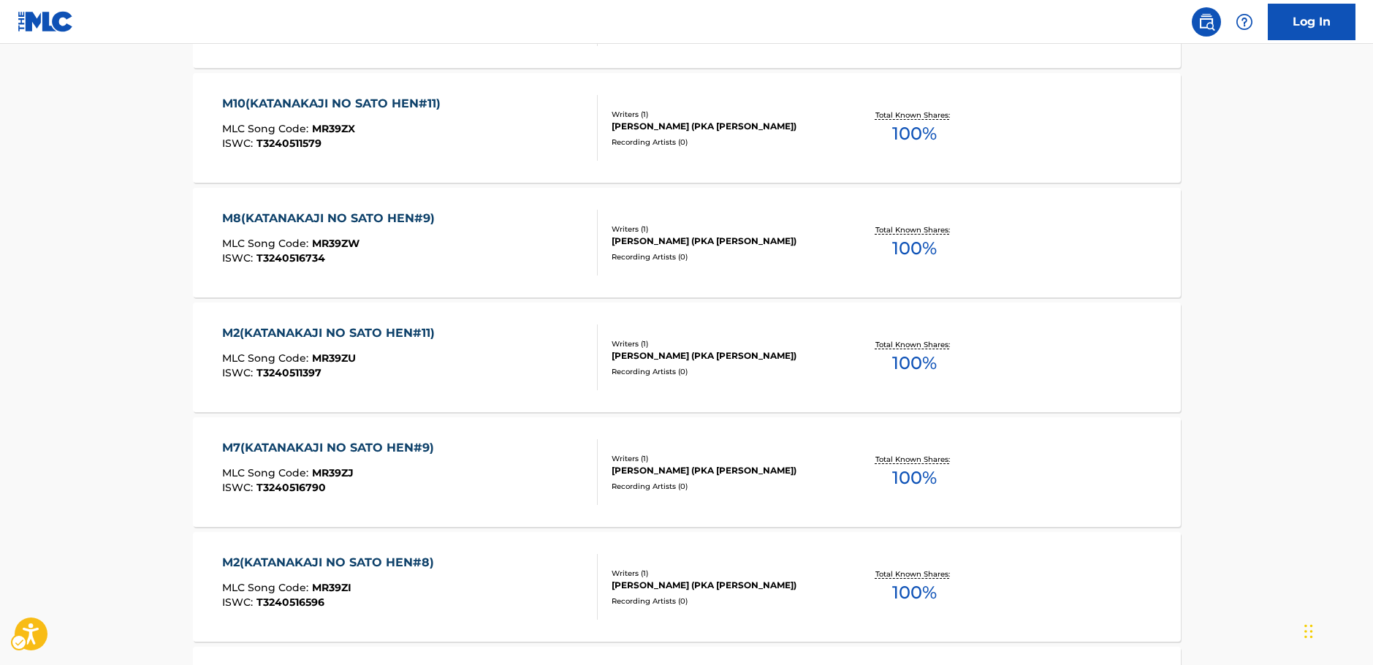
scroll to position [311, 0]
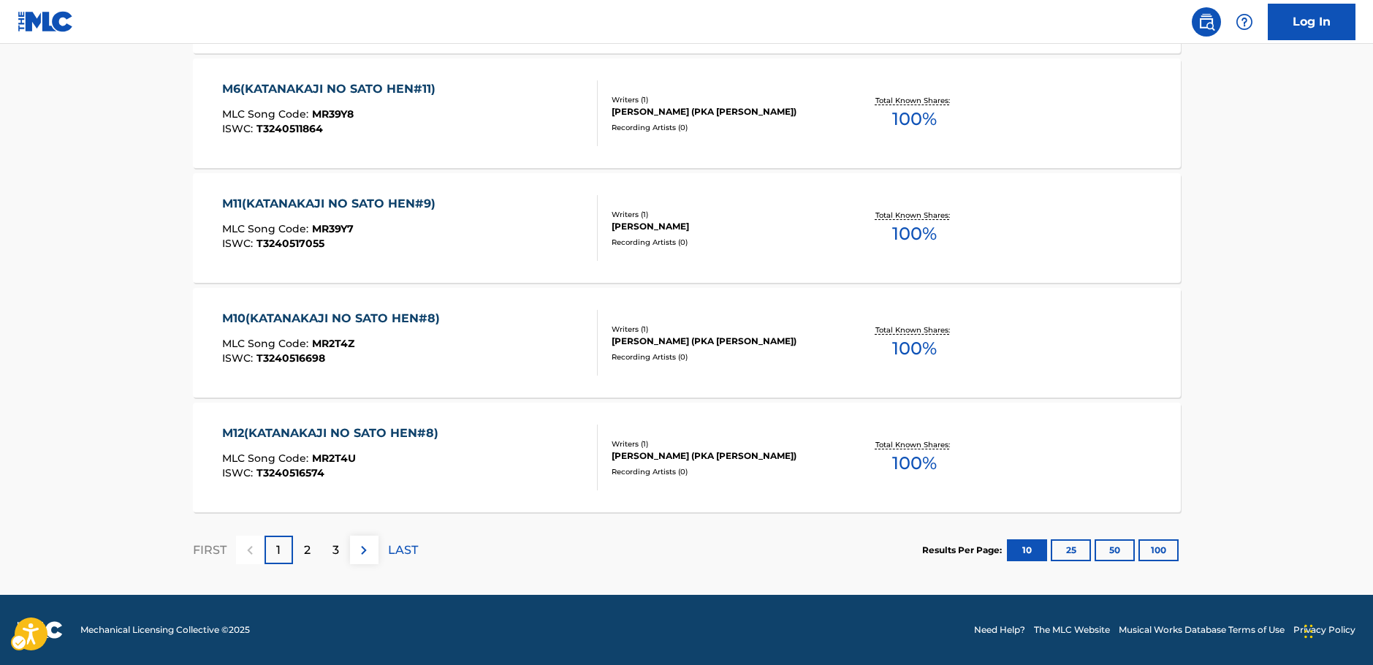
click at [314, 552] on div "2" at bounding box center [307, 550] width 29 height 29
click at [338, 550] on p "3" at bounding box center [336, 551] width 7 height 18
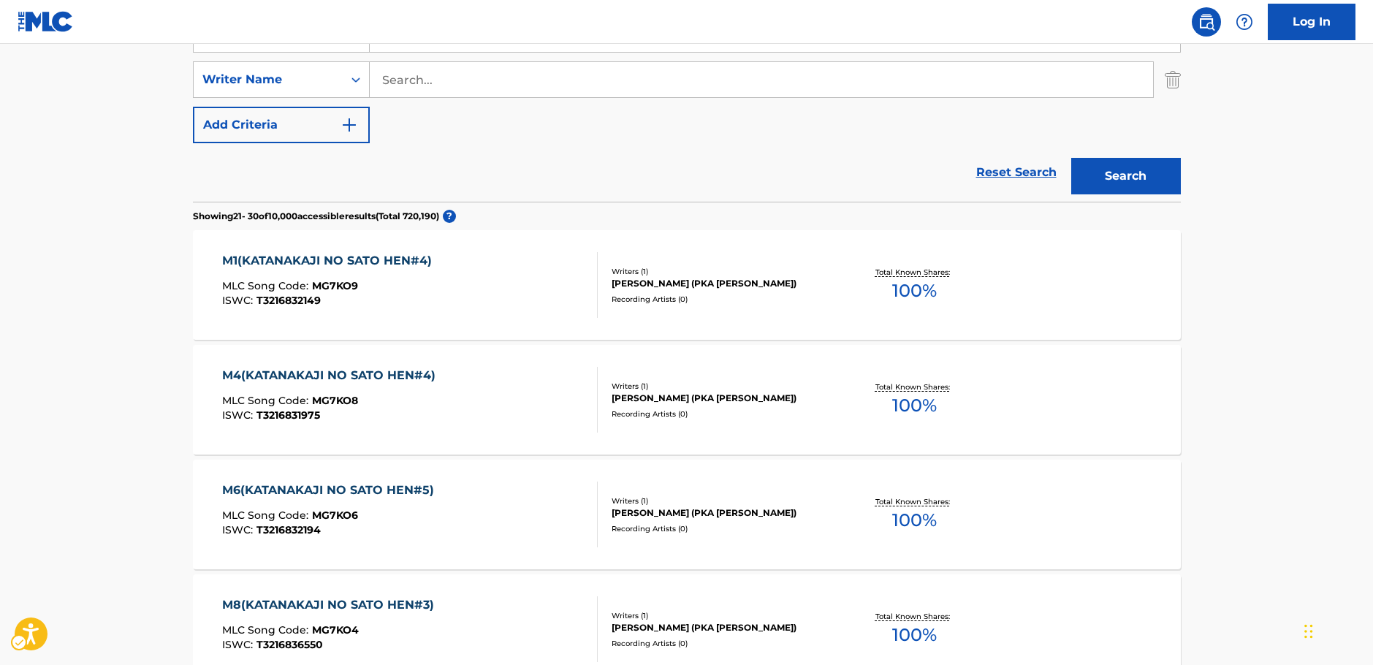
scroll to position [292, 0]
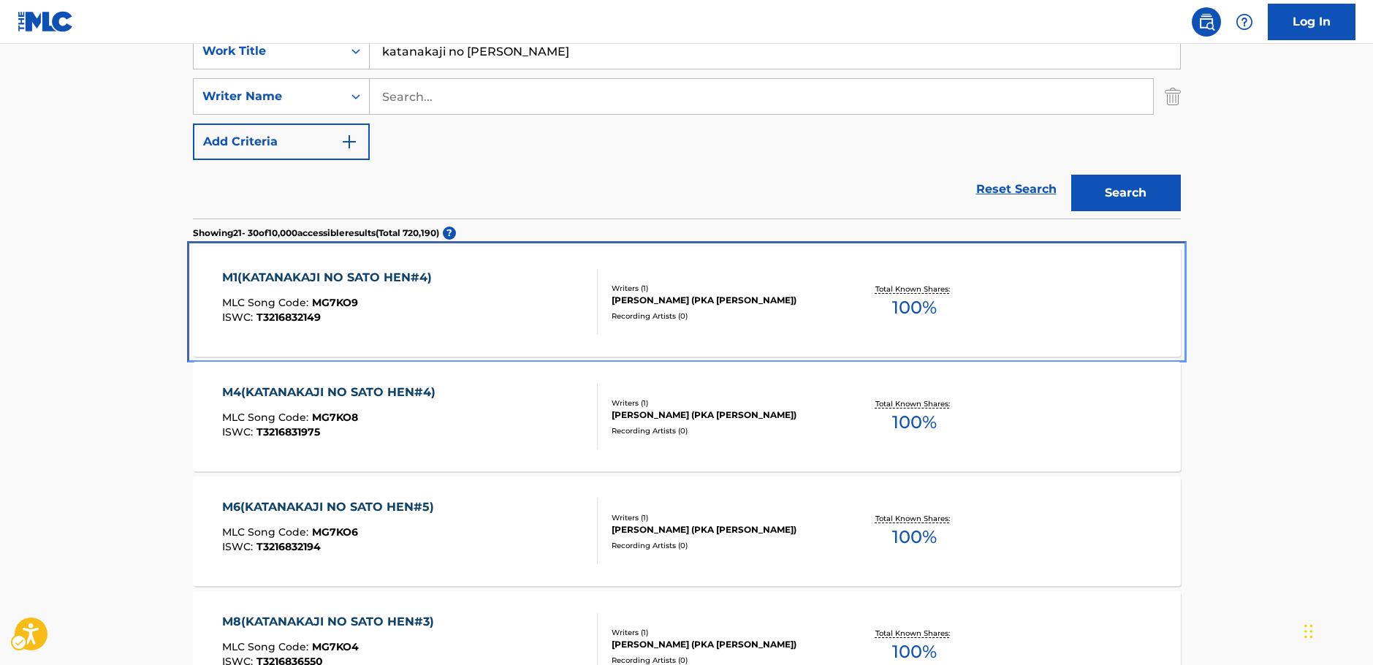
click at [395, 308] on div "MLC Song Code : MG7KO9" at bounding box center [330, 304] width 217 height 15
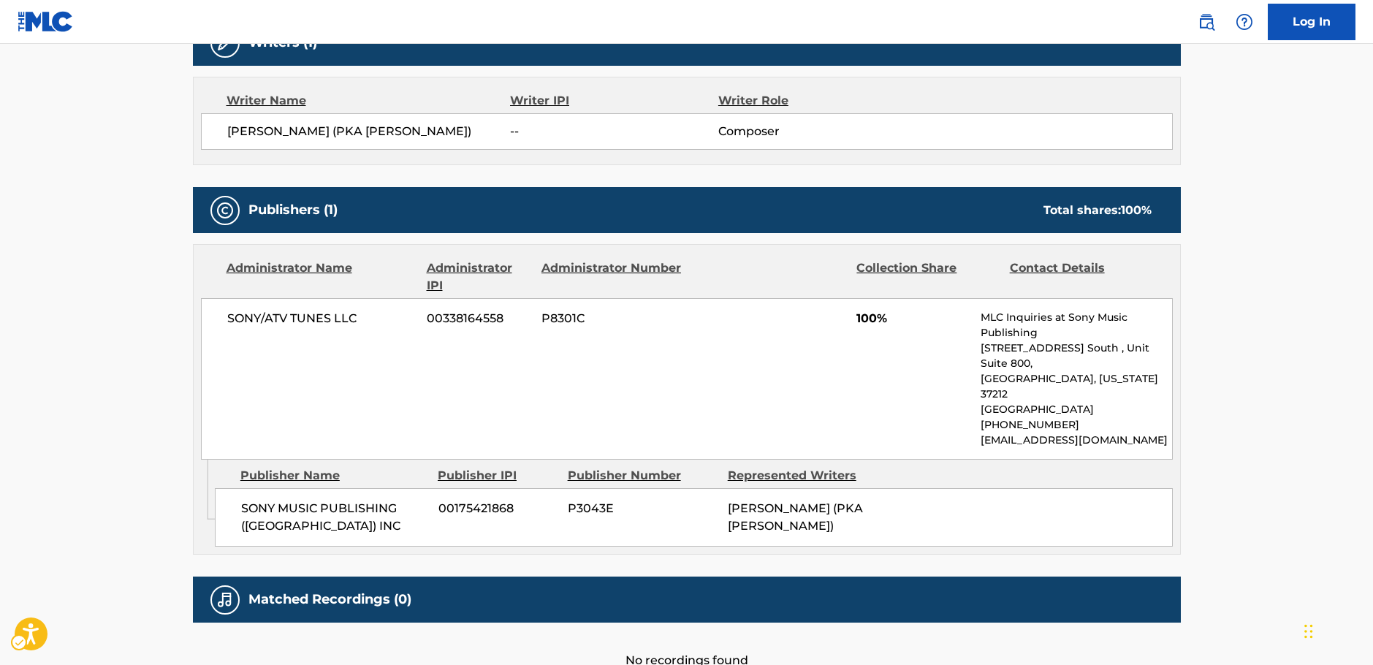
scroll to position [512, 0]
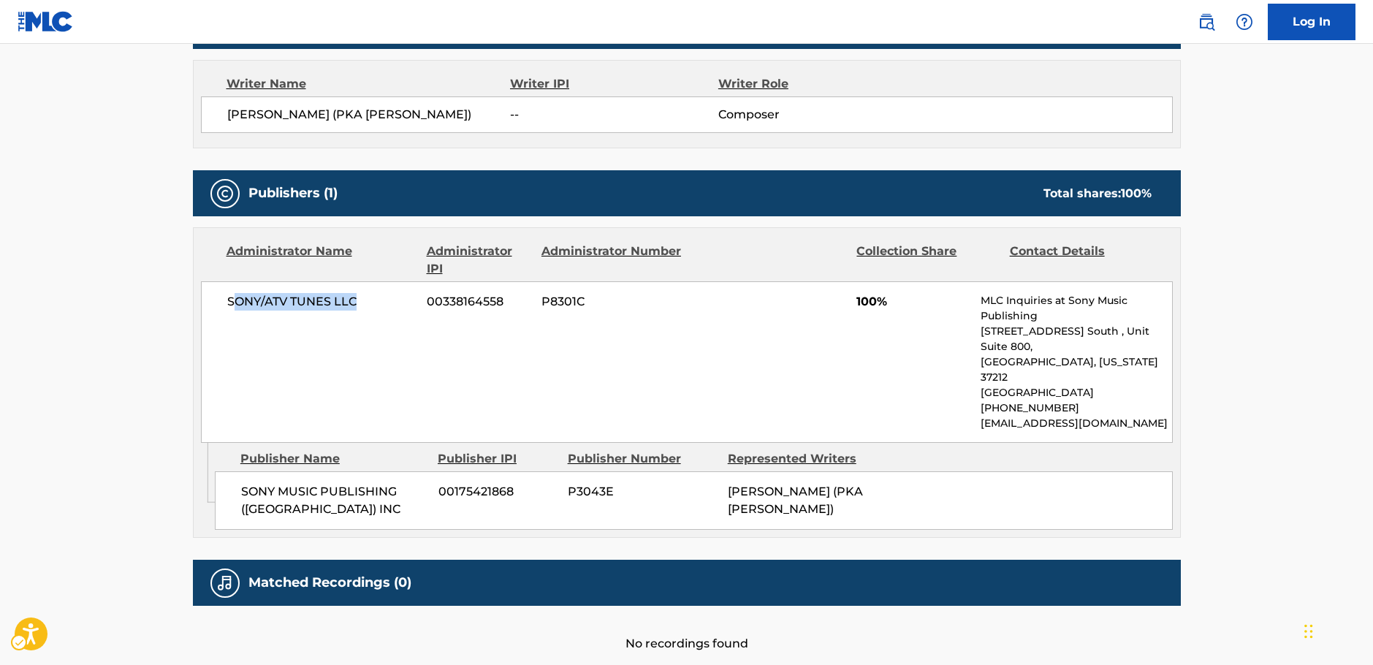
drag, startPoint x: 320, startPoint y: 308, endPoint x: 22, endPoint y: 327, distance: 298.7
click at [231, 308] on div "SONY/ATV TUNES LLC 00338164558 P8301C 100% MLC Inquiries at Sony Music Publishi…" at bounding box center [687, 362] width 972 height 162
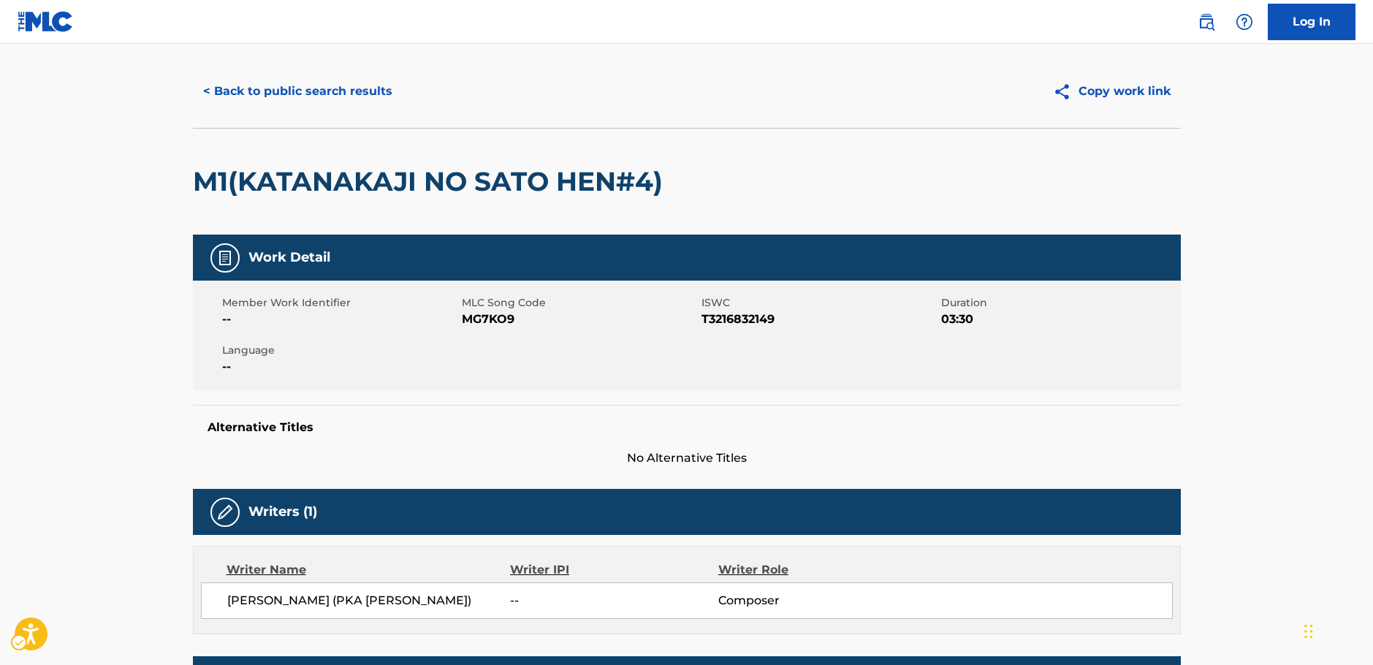
scroll to position [0, 0]
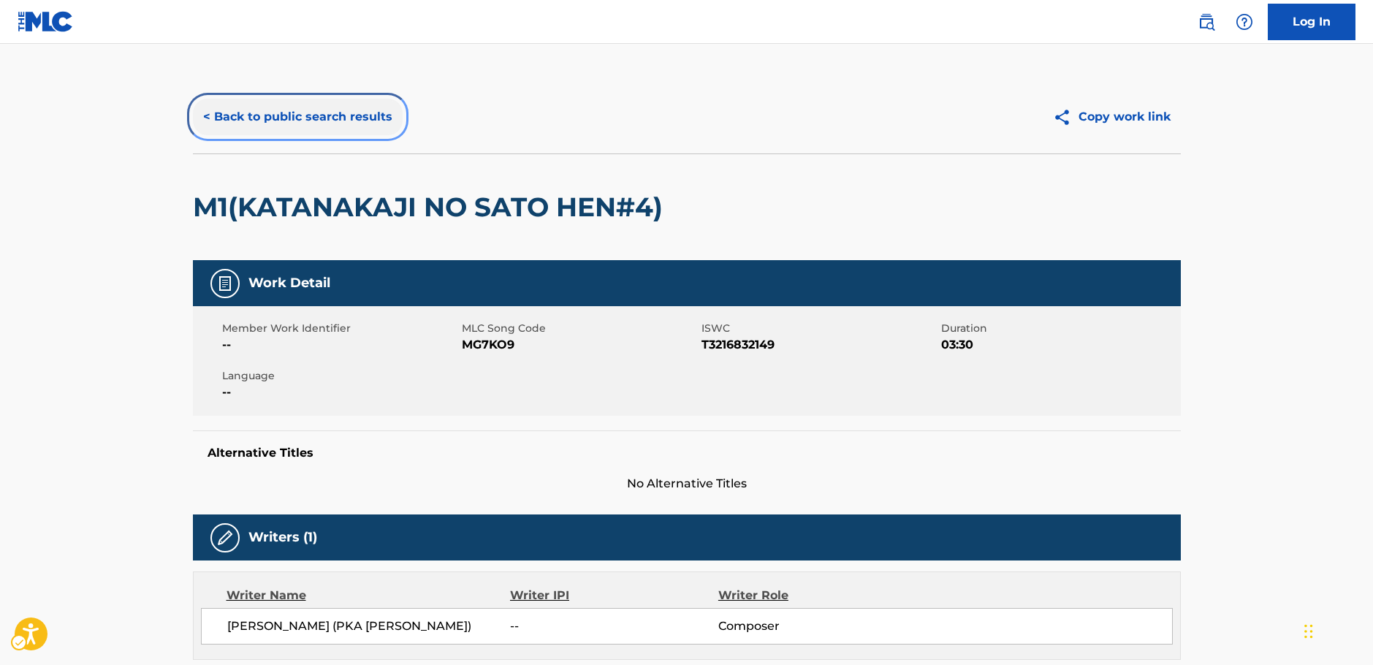
click at [300, 119] on button "< Back to public search results" at bounding box center [298, 117] width 210 height 37
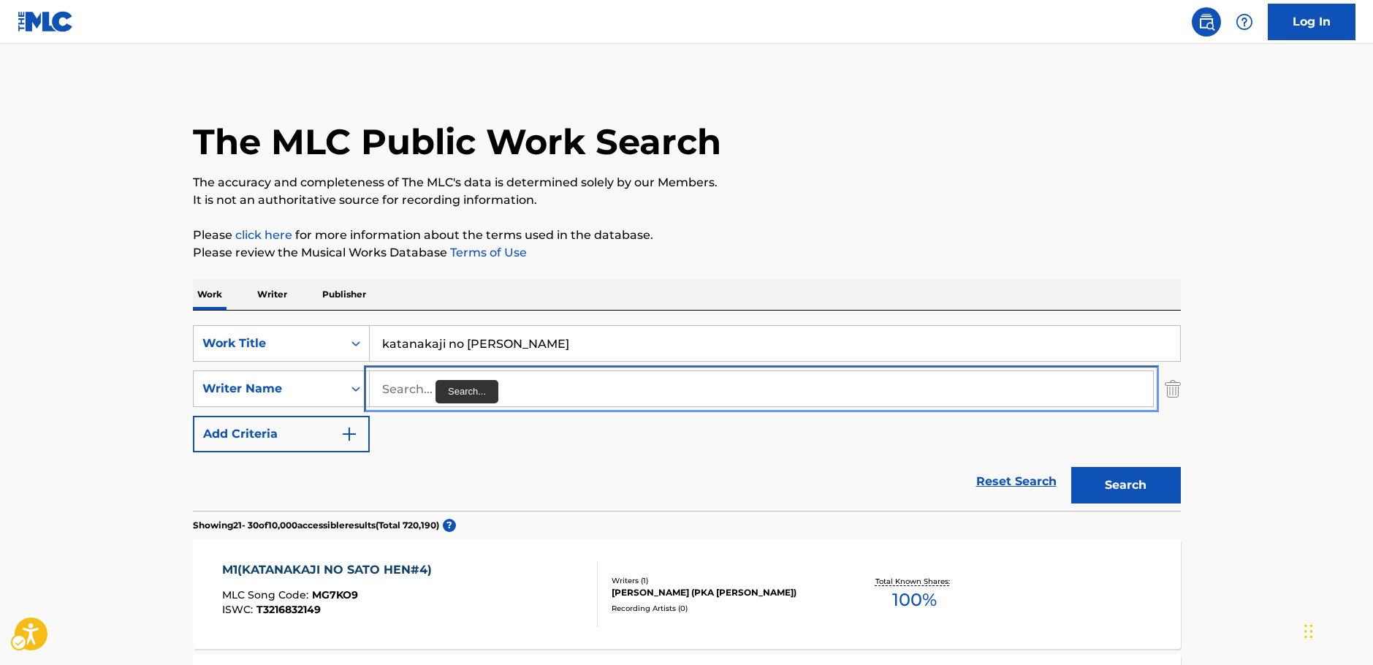
click at [427, 393] on input "Search..." at bounding box center [761, 388] width 783 height 35
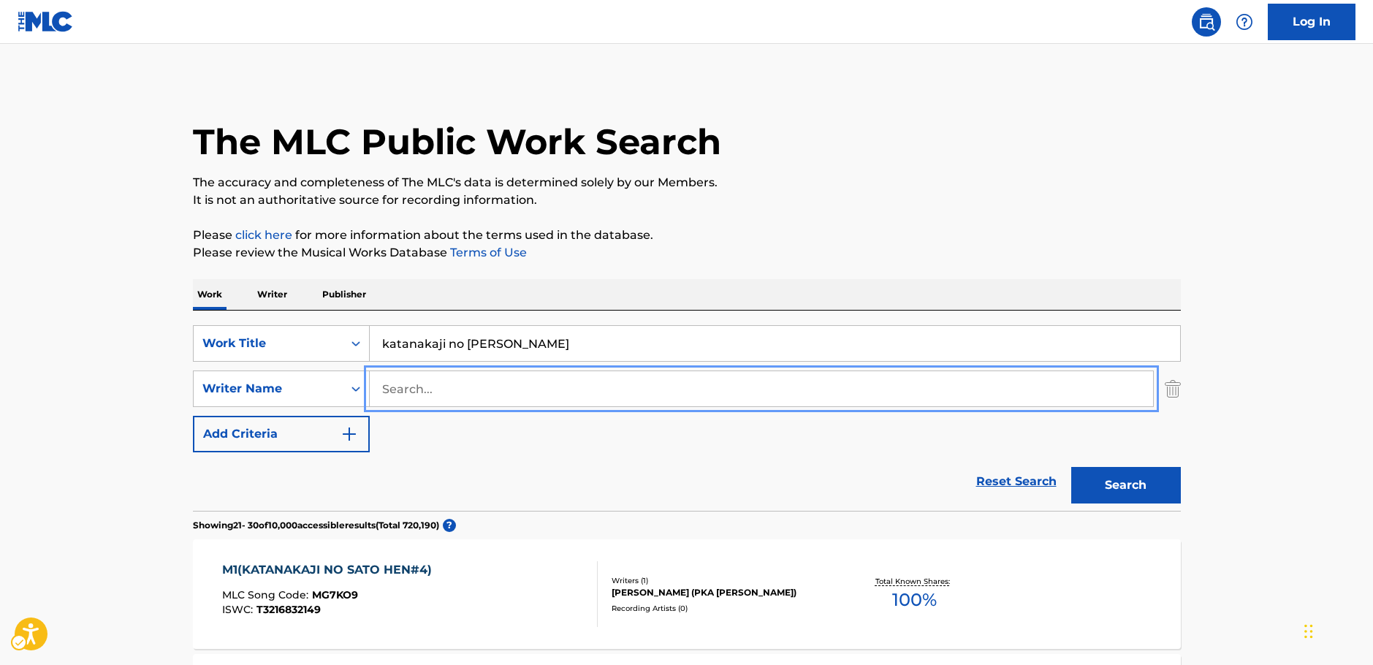
paste input "Suhyun"
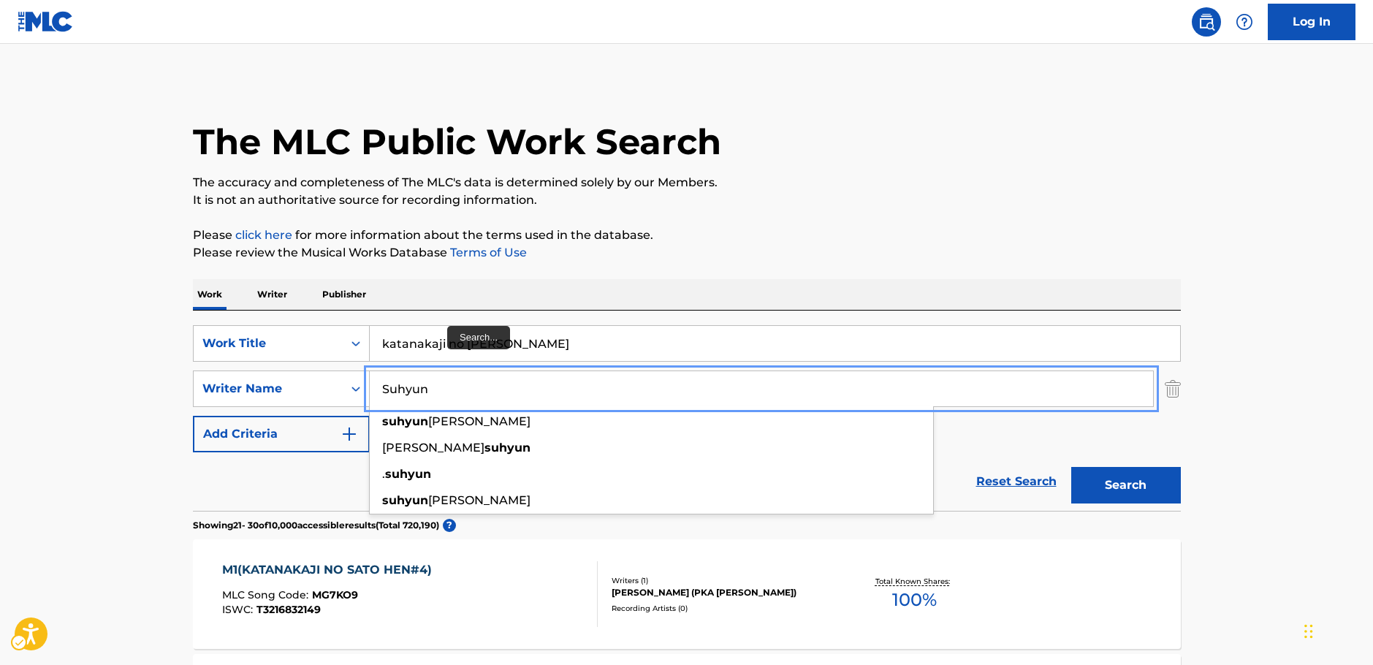
type input "Suhyun"
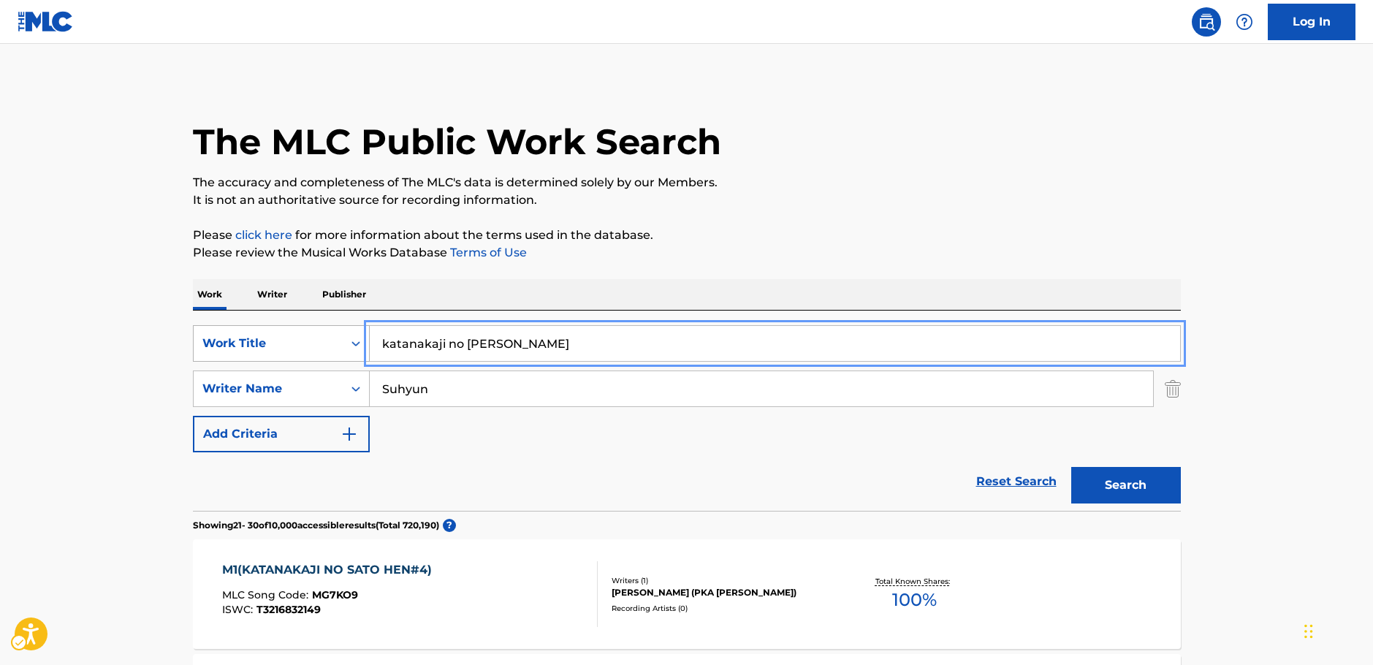
drag, startPoint x: 570, startPoint y: 343, endPoint x: 327, endPoint y: 352, distance: 243.5
click at [327, 351] on div "SearchWithCriteria5e564b1d-c167-4165-b82c-f5e83d77cea5 Work Title katanakaji no…" at bounding box center [687, 343] width 988 height 37
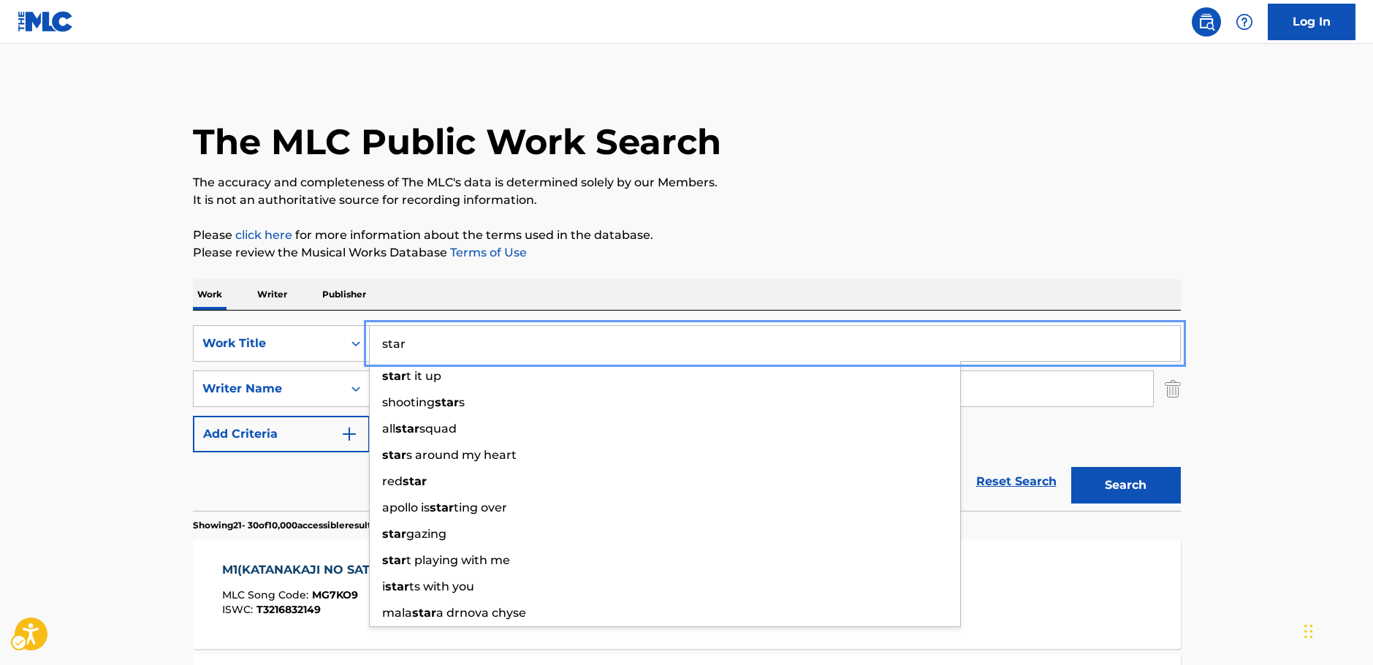
type input "star"
click at [1152, 497] on button "Search" at bounding box center [1126, 485] width 110 height 37
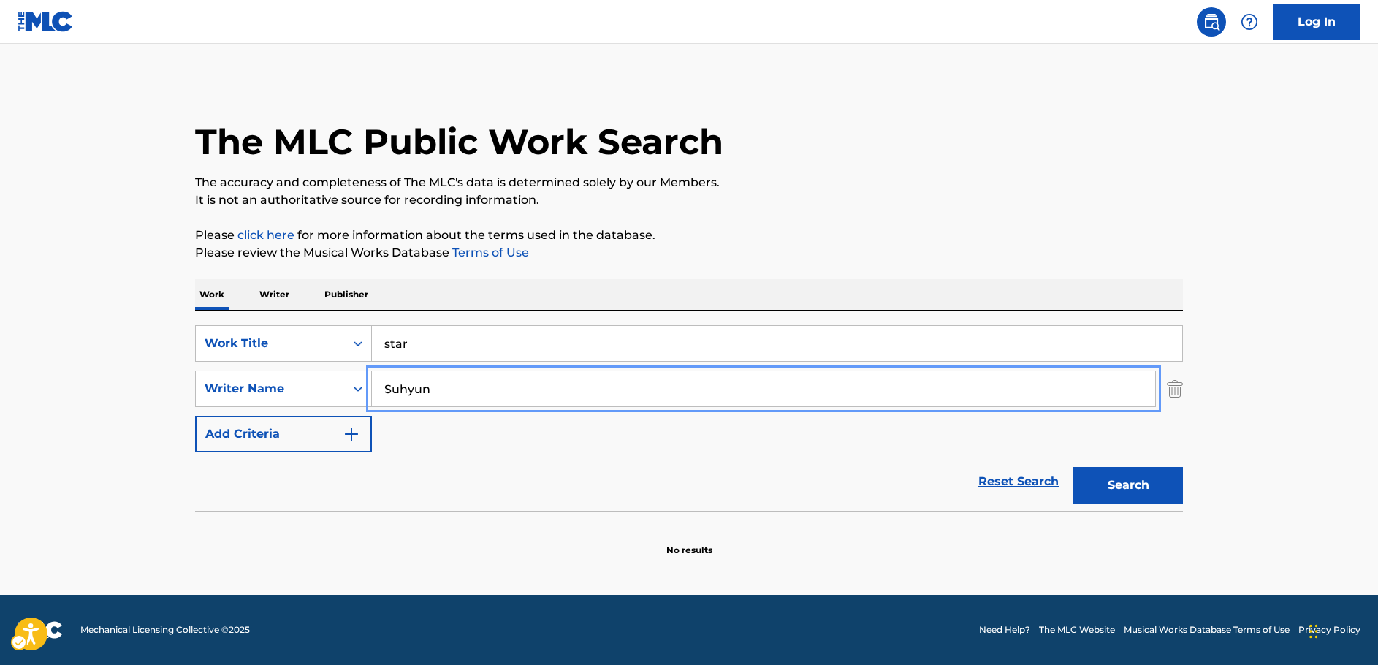
drag, startPoint x: 449, startPoint y: 394, endPoint x: 68, endPoint y: 387, distance: 380.8
click at [208, 390] on div "SearchWithCriteriab73d0c93-e470-4361-9ceb-11ab4a1fc2ce Writer Name [PERSON_NAME]" at bounding box center [689, 389] width 988 height 37
paste input "Hyeok"
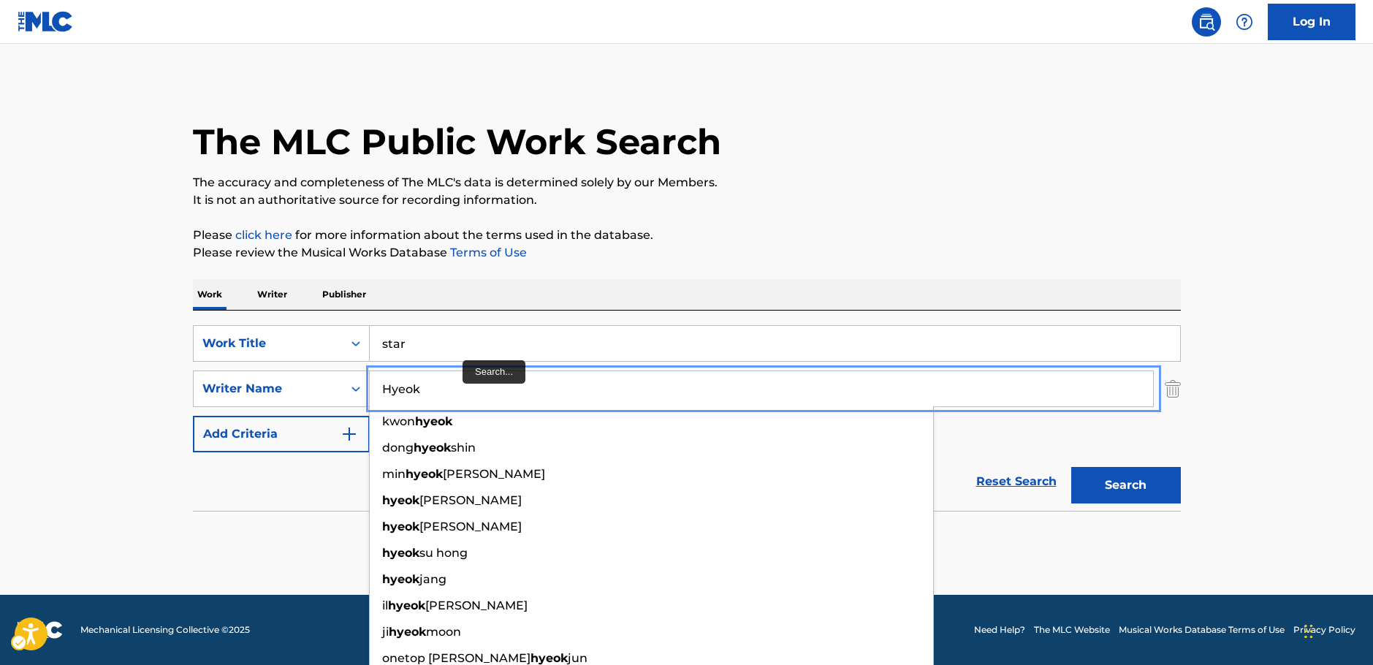
type input "Hyeok"
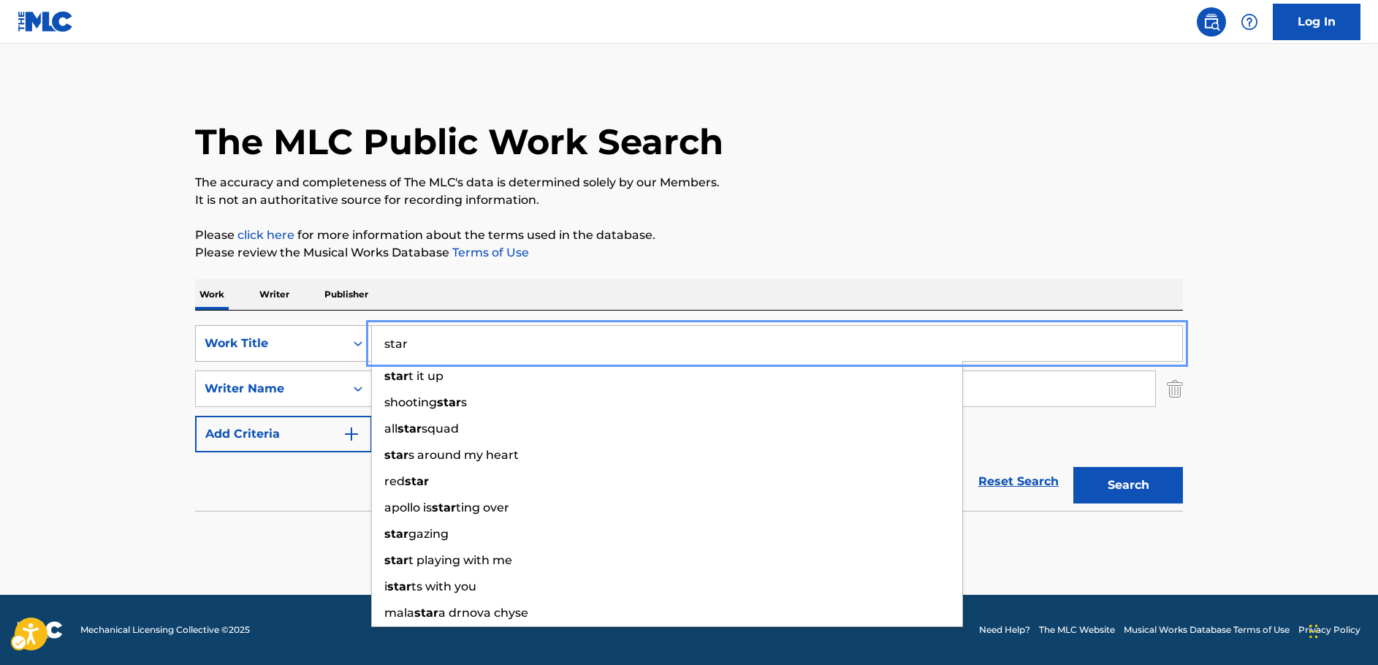
drag, startPoint x: 394, startPoint y: 349, endPoint x: 311, endPoint y: 350, distance: 83.3
click at [311, 350] on div "SearchWithCriteria5e564b1d-c167-4165-b82c-f5e83d77cea5 Work Title star star t i…" at bounding box center [689, 343] width 988 height 37
paste input "Wonder Why"
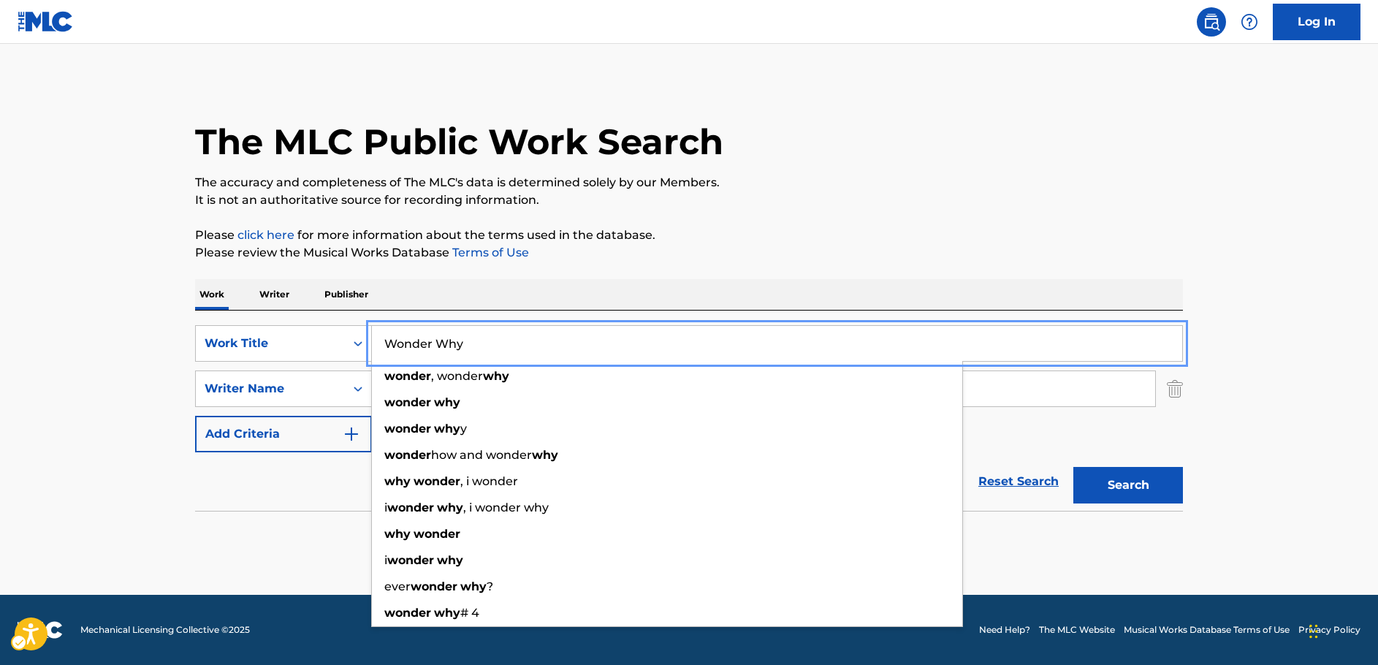
type input "Wonder Why"
click at [1173, 492] on button "Search" at bounding box center [1129, 485] width 110 height 37
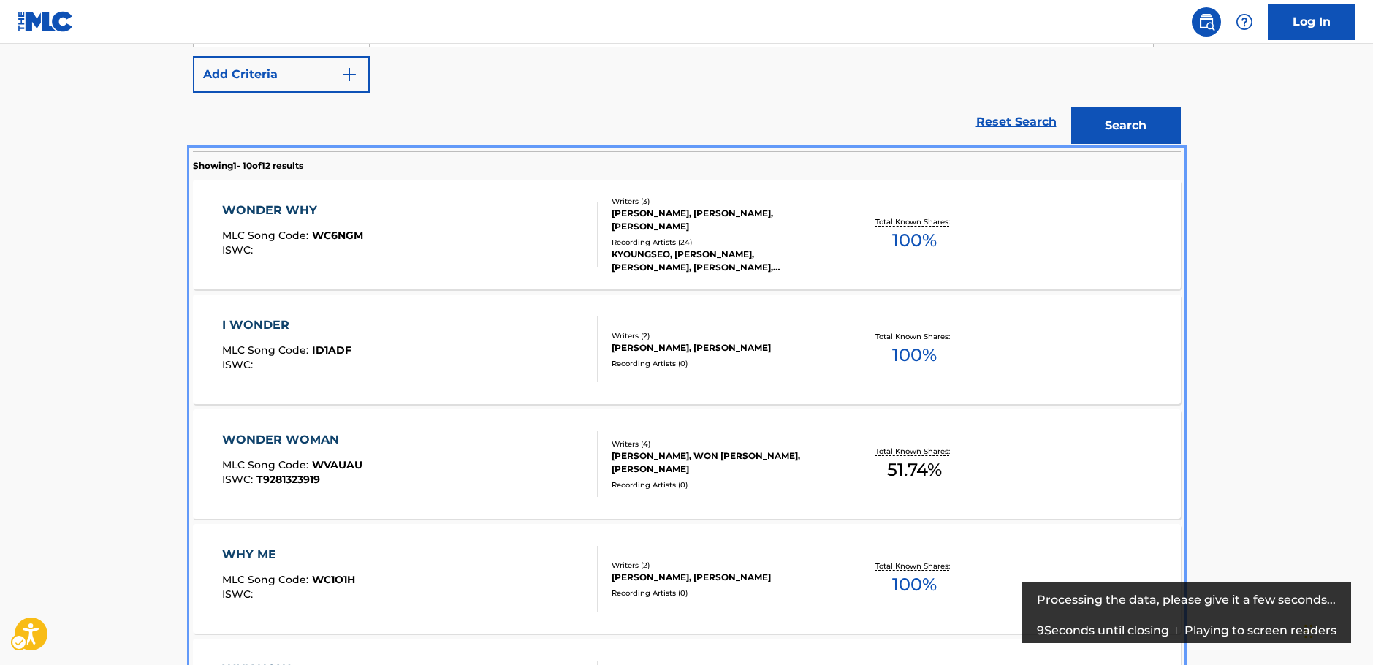
scroll to position [219, 0]
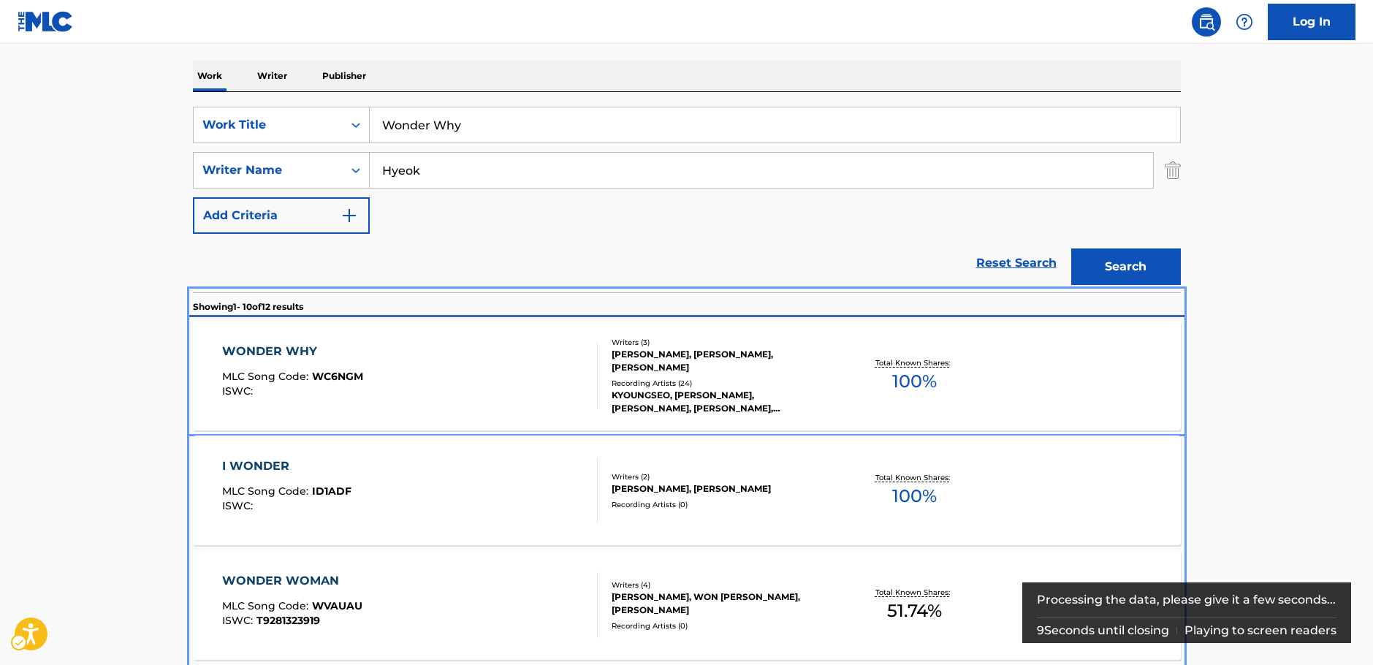
click at [430, 369] on div "WONDER WHY MLC Song Code : WC6NGM ISWC :" at bounding box center [410, 376] width 376 height 66
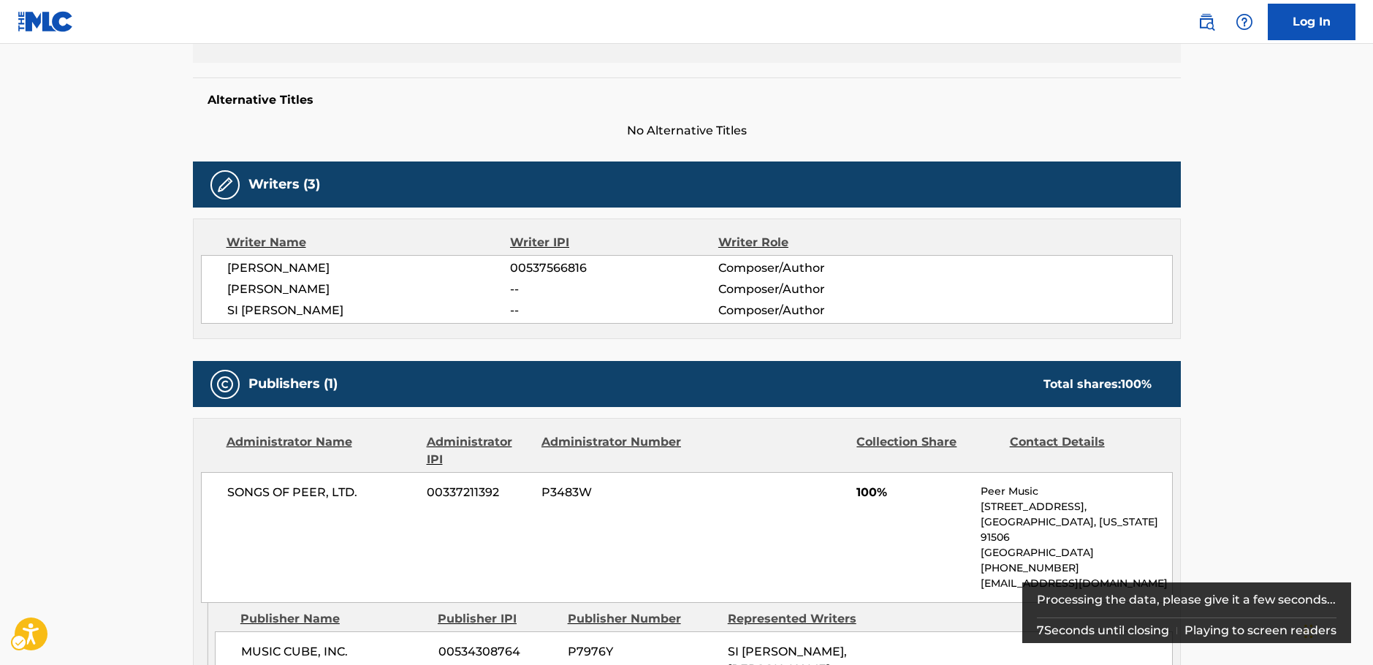
scroll to position [120, 0]
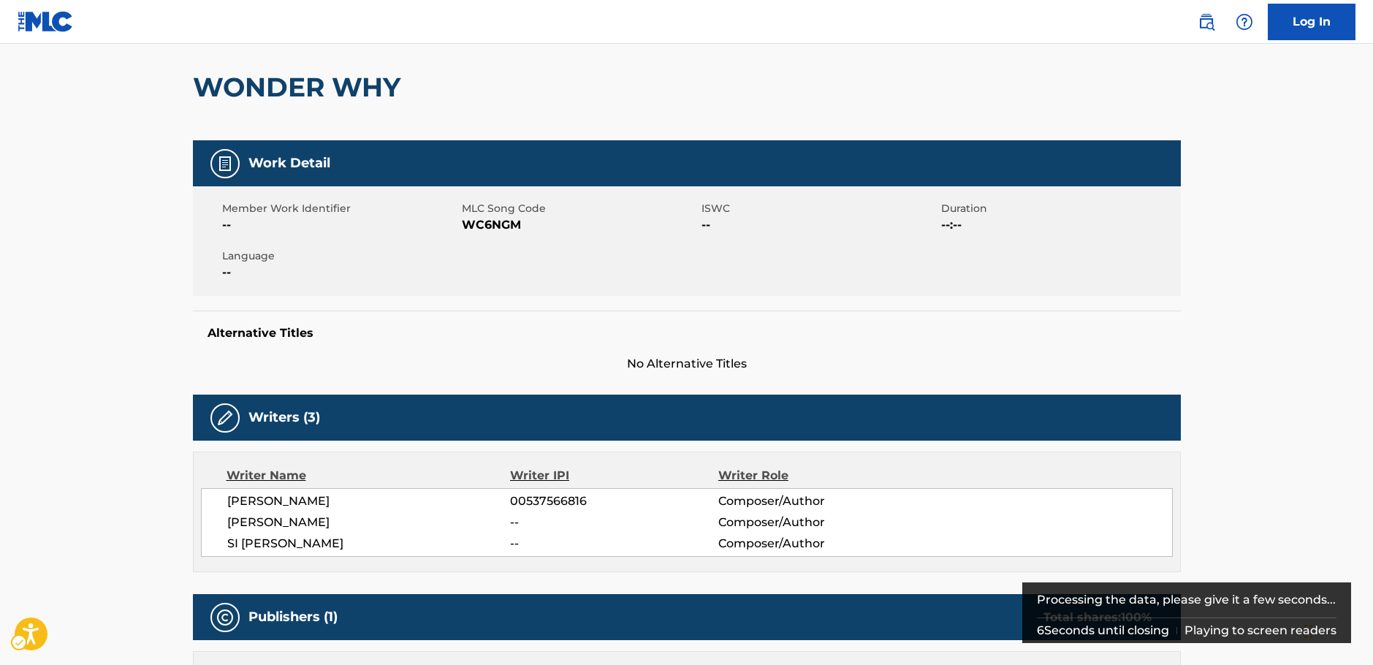
click at [490, 224] on span "MLC Song Code - WC6NGM" at bounding box center [580, 225] width 236 height 18
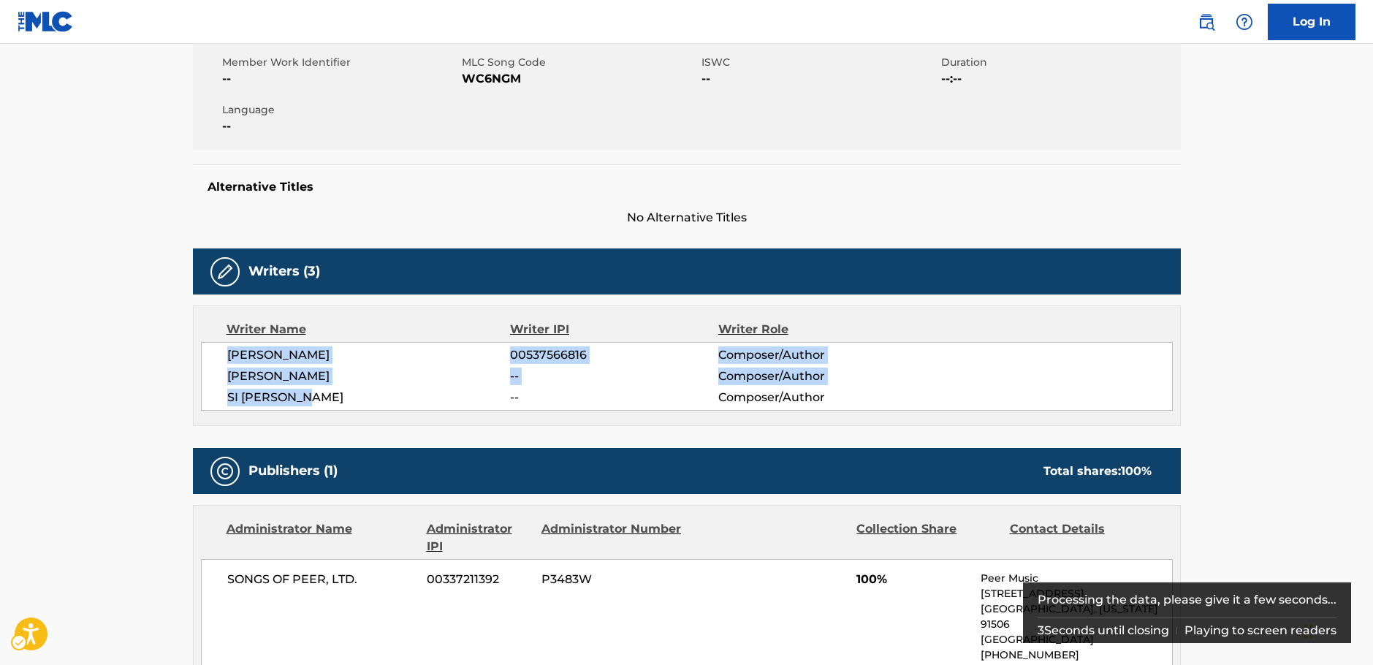
drag, startPoint x: 329, startPoint y: 395, endPoint x: 342, endPoint y: 339, distance: 57.8
click at [216, 362] on div "[PERSON_NAME] 00537566816 Composer/Author [PERSON_NAME] -- Composer/Author [PER…" at bounding box center [687, 376] width 972 height 69
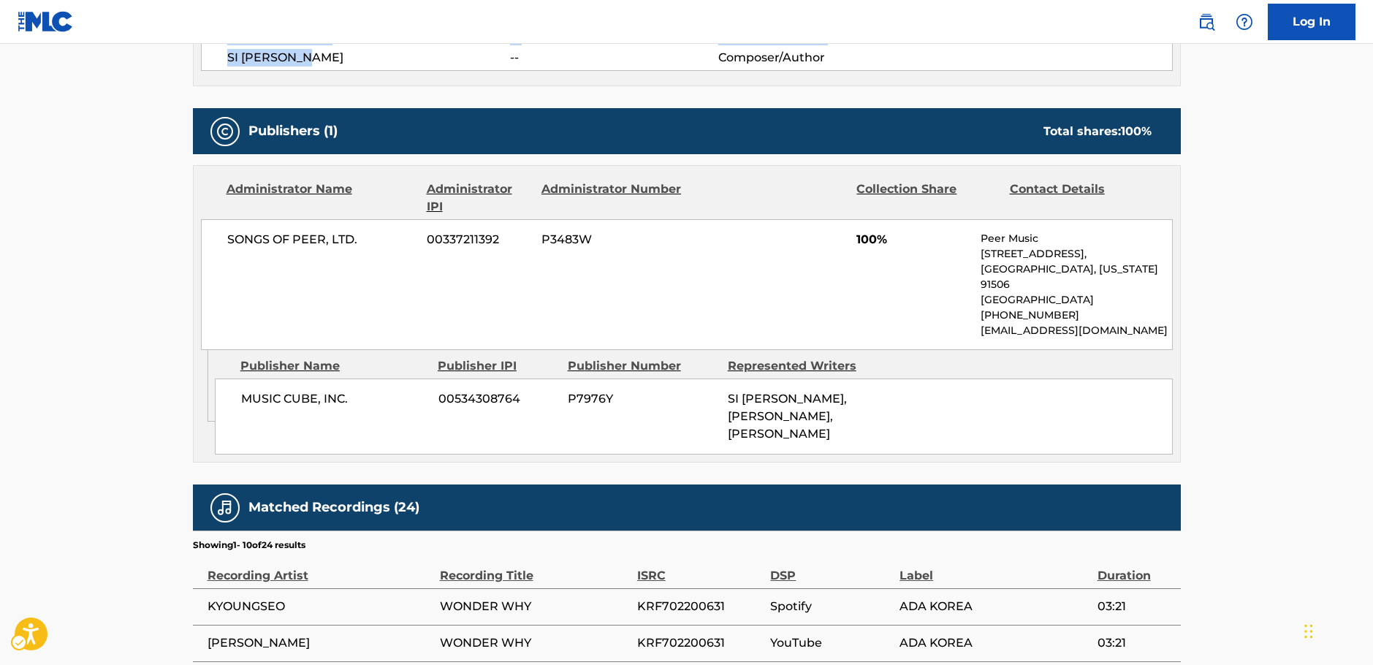
scroll to position [631, 0]
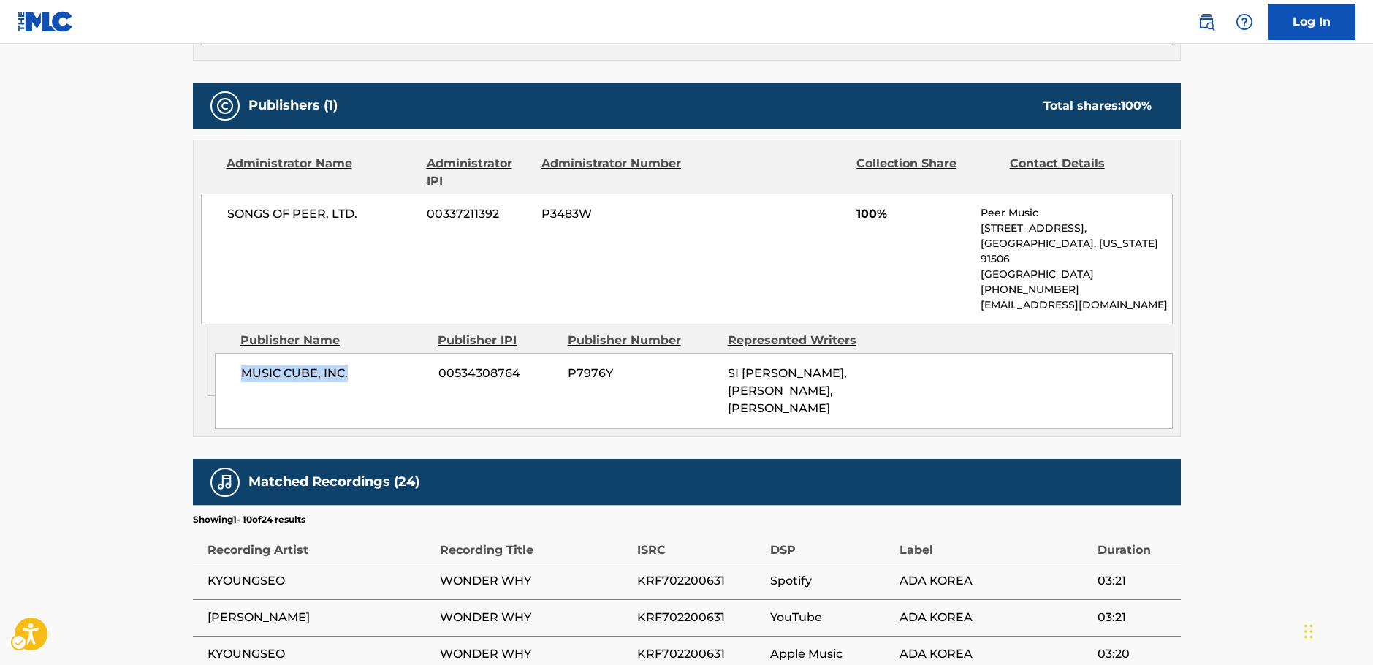
drag, startPoint x: 358, startPoint y: 373, endPoint x: 243, endPoint y: 374, distance: 115.5
click at [243, 374] on span "MUSIC CUBE, INC." at bounding box center [334, 374] width 186 height 18
drag, startPoint x: 370, startPoint y: 219, endPoint x: 212, endPoint y: 219, distance: 157.9
click at [212, 219] on div "SONGS OF PEER, LTD. 00337211392 P3483W 100% Peer Music [STREET_ADDRESS][US_STAT…" at bounding box center [687, 259] width 972 height 131
click at [77, 403] on main "< Back to public search results Copy work link WONDER WHY Work Detail Member Wo…" at bounding box center [686, 216] width 1373 height 1609
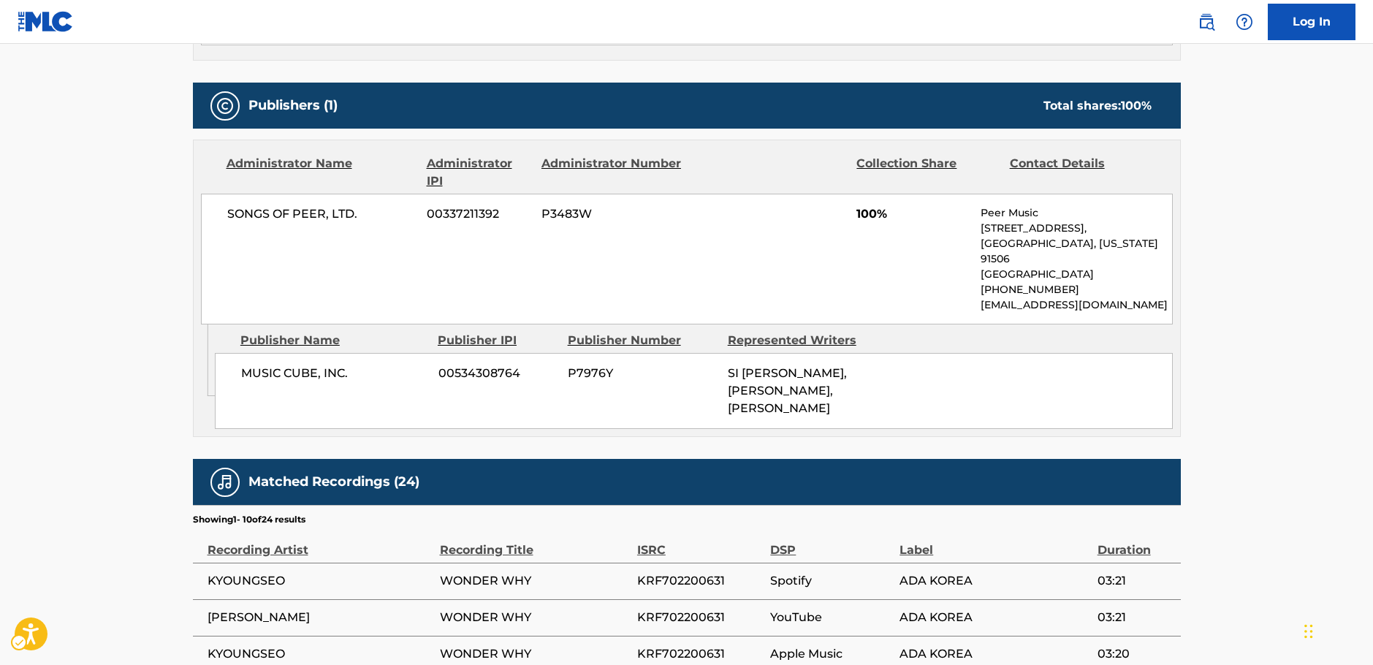
click at [88, 403] on main "< Back to public search results Copy work link WONDER WHY Work Detail Member Wo…" at bounding box center [686, 216] width 1373 height 1609
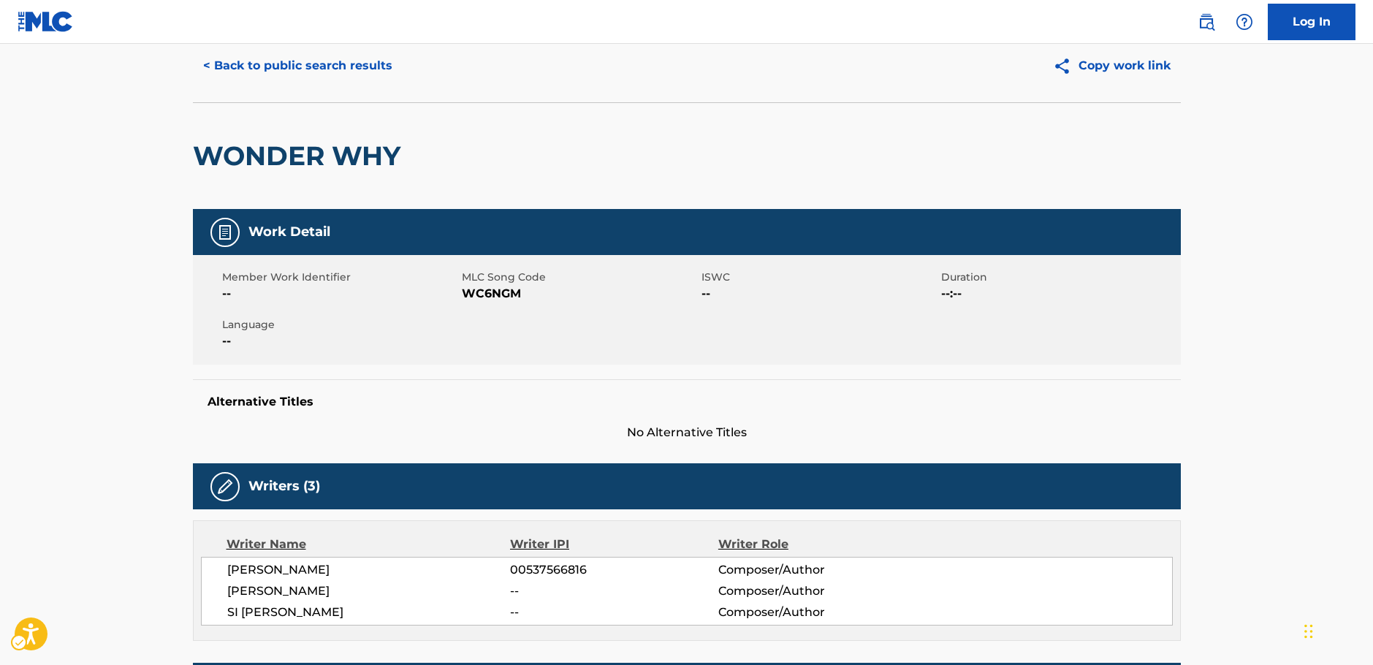
scroll to position [0, 0]
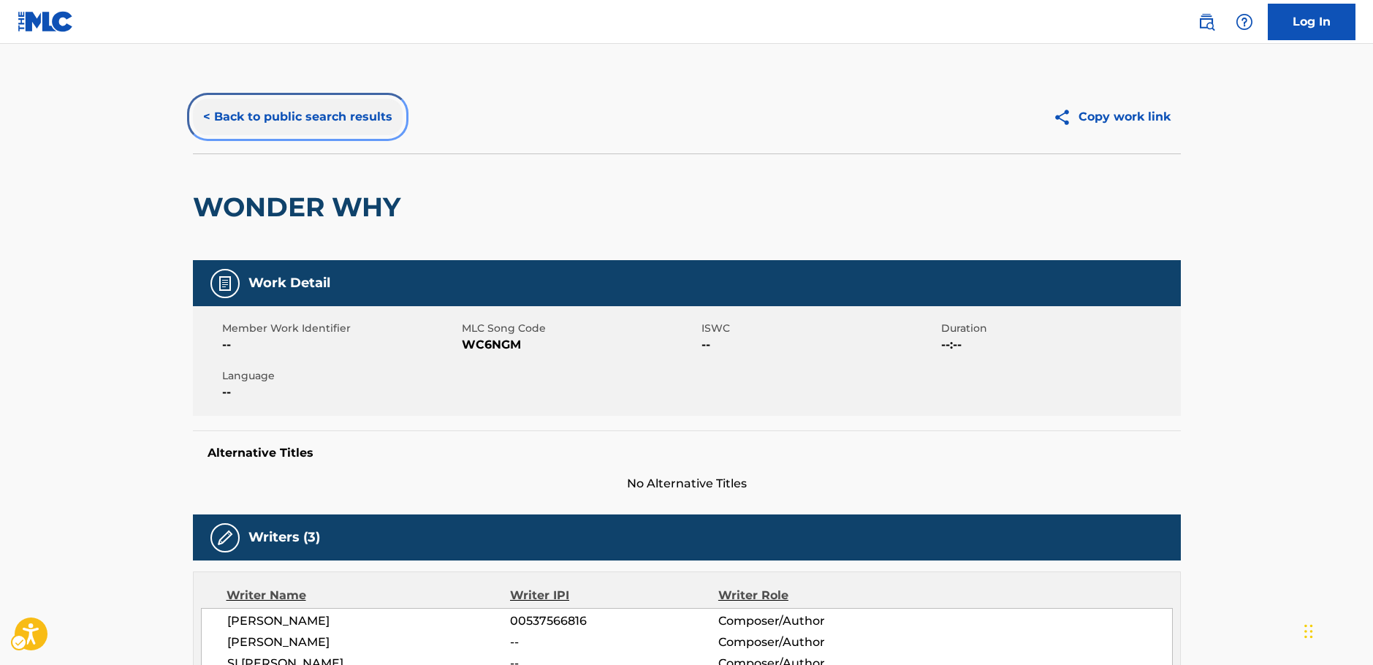
click at [276, 111] on button "< Back to public search results" at bounding box center [298, 117] width 210 height 37
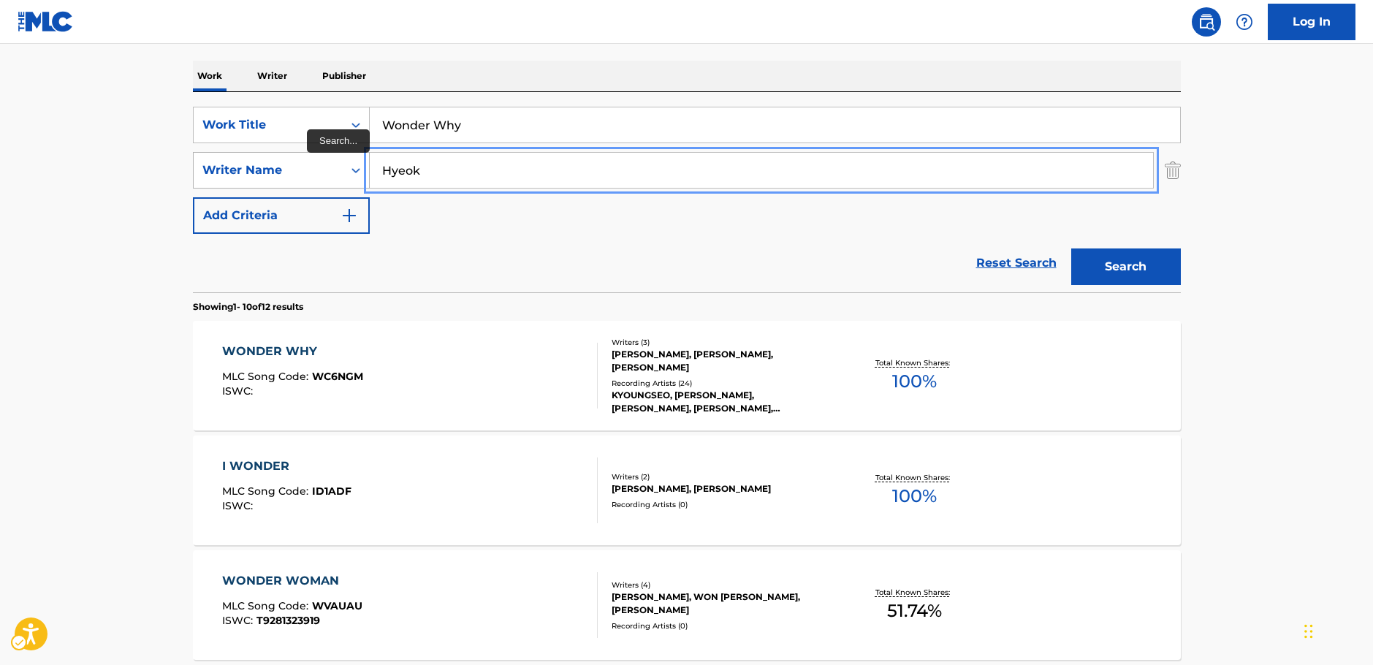
drag, startPoint x: 406, startPoint y: 166, endPoint x: 297, endPoint y: 169, distance: 109.7
click at [296, 170] on div "SearchWithCriteriab73d0c93-e470-4361-9ceb-11ab4a1fc2ce Writer Name [PERSON_NAME]" at bounding box center [687, 170] width 988 height 37
paste input "Cheol"
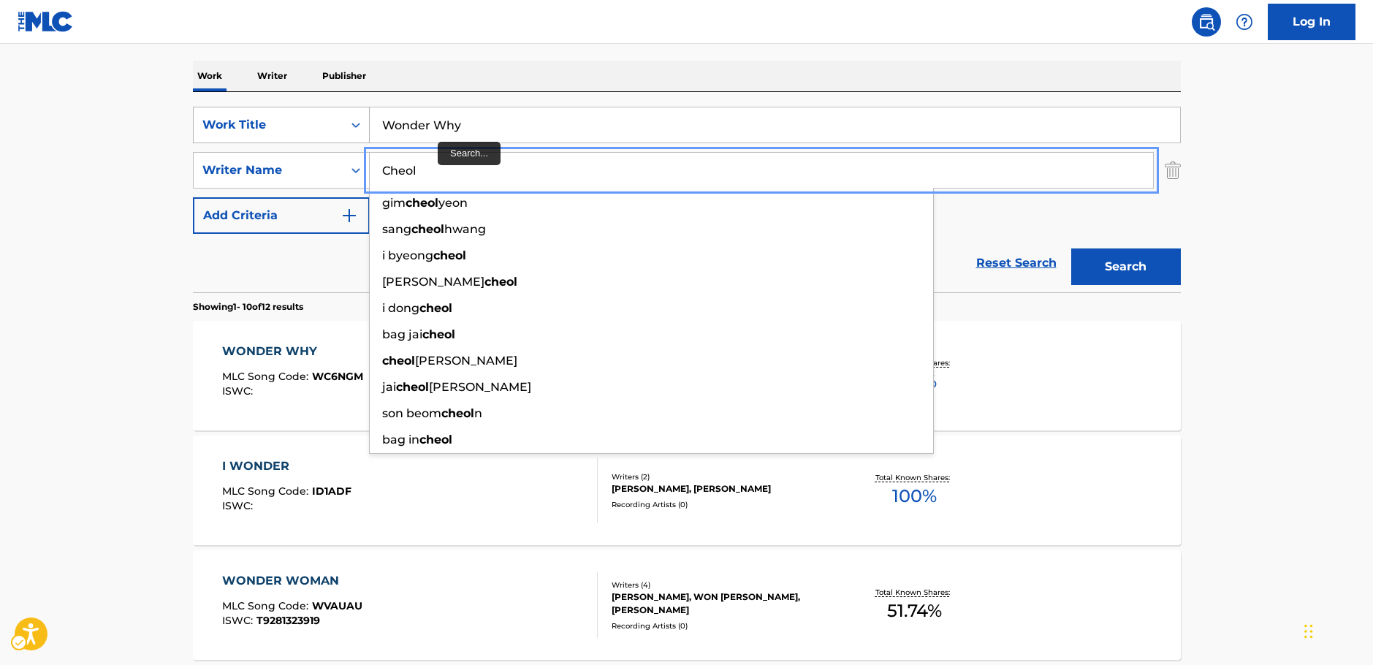
type input "Cheol"
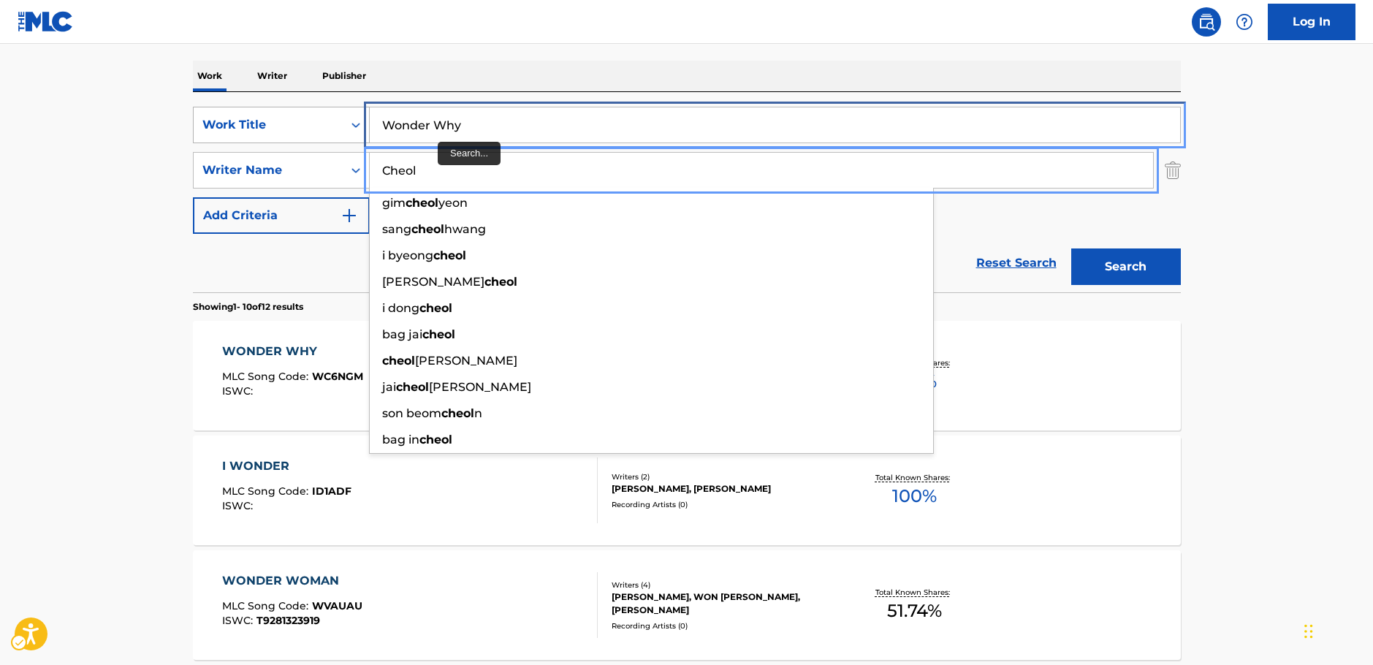
drag, startPoint x: 275, startPoint y: 133, endPoint x: 255, endPoint y: 128, distance: 20.4
click at [255, 129] on div "SearchWithCriteria5e564b1d-c167-4165-b82c-f5e83d77cea5 Work Title Wonder Why" at bounding box center [687, 125] width 988 height 37
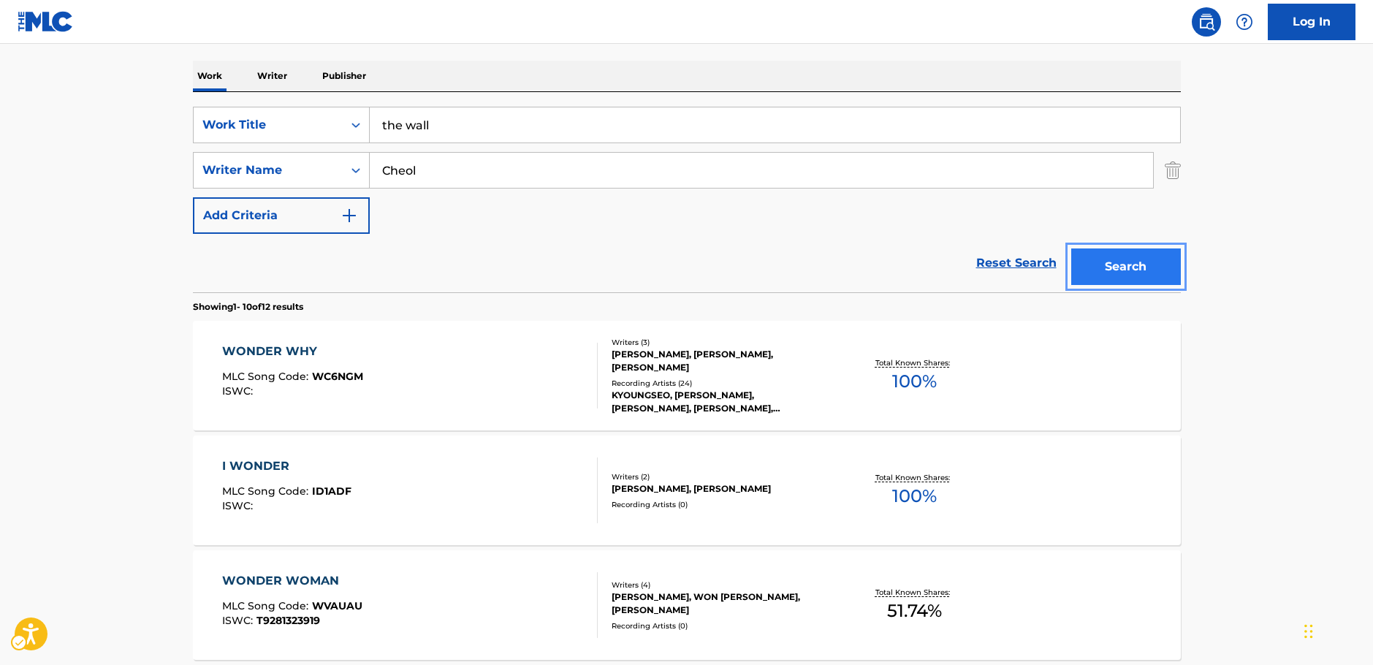
click at [1150, 276] on button "Search" at bounding box center [1126, 266] width 110 height 37
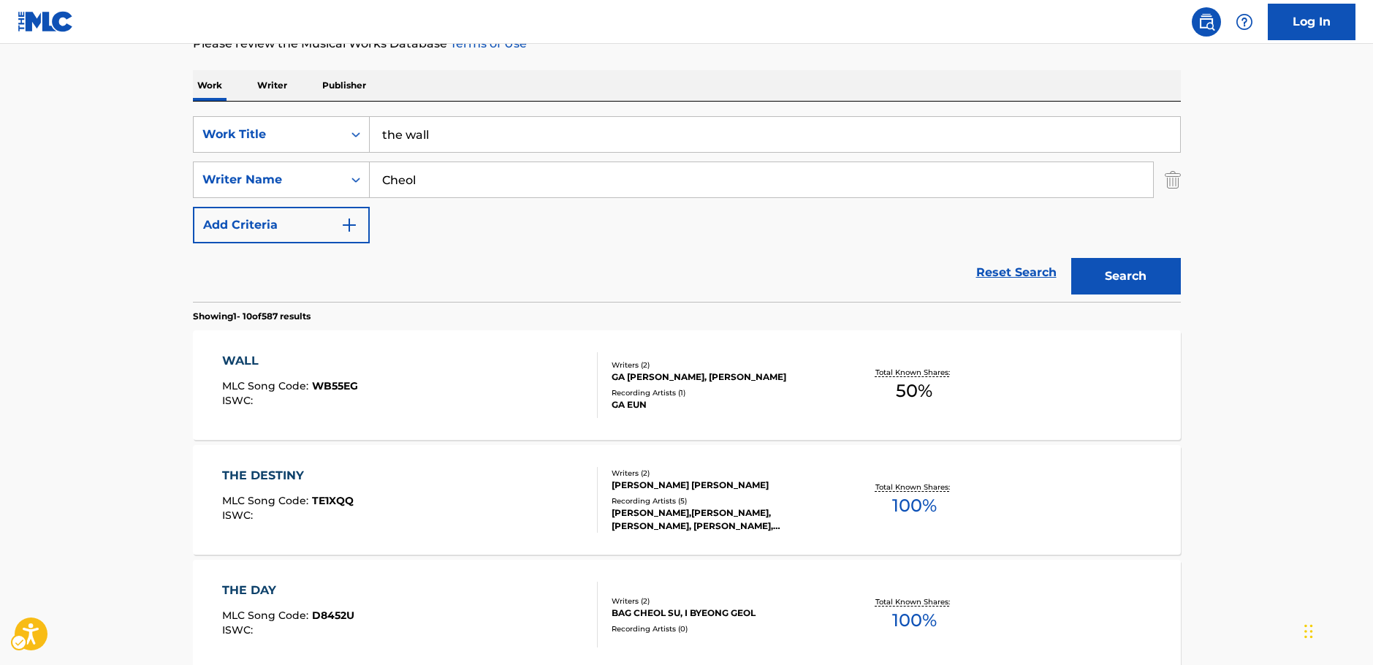
scroll to position [0, 0]
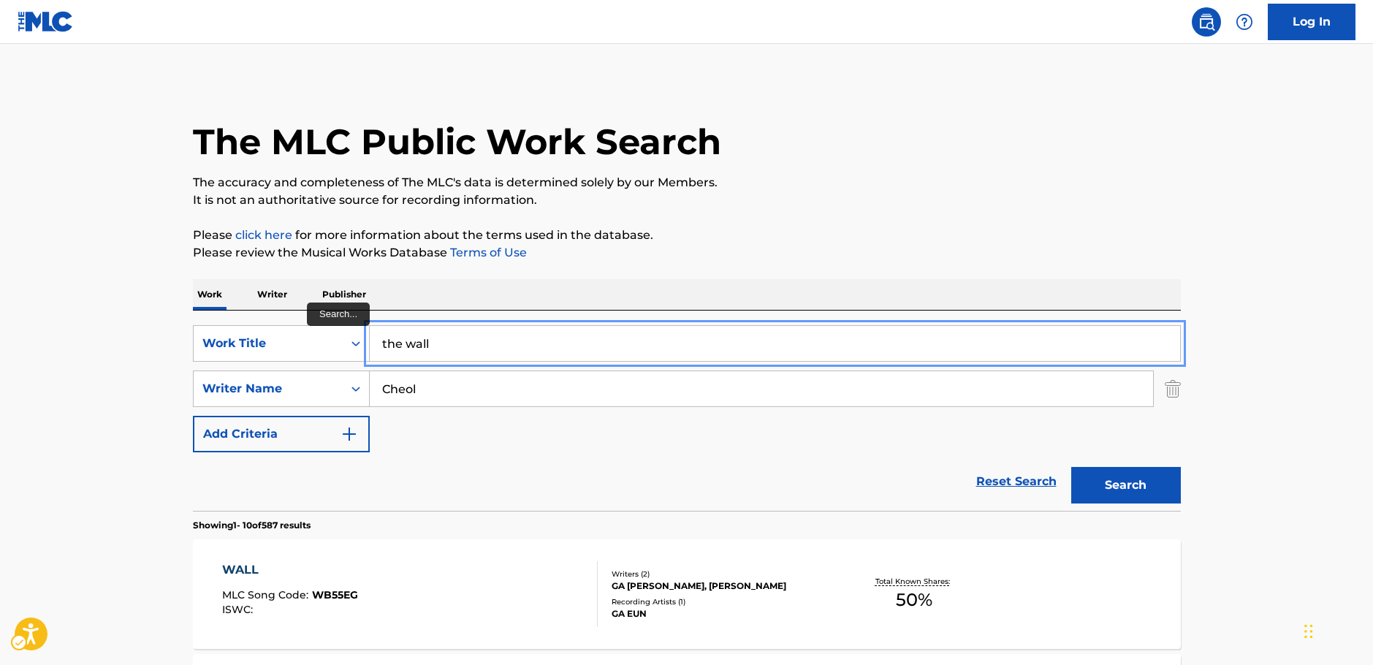
drag, startPoint x: 414, startPoint y: 344, endPoint x: 145, endPoint y: 352, distance: 268.3
click at [224, 352] on div "SearchWithCriteria5e564b1d-c167-4165-b82c-f5e83d77cea5 Work Title the wall" at bounding box center [687, 343] width 988 height 37
paste input "Spring Again"
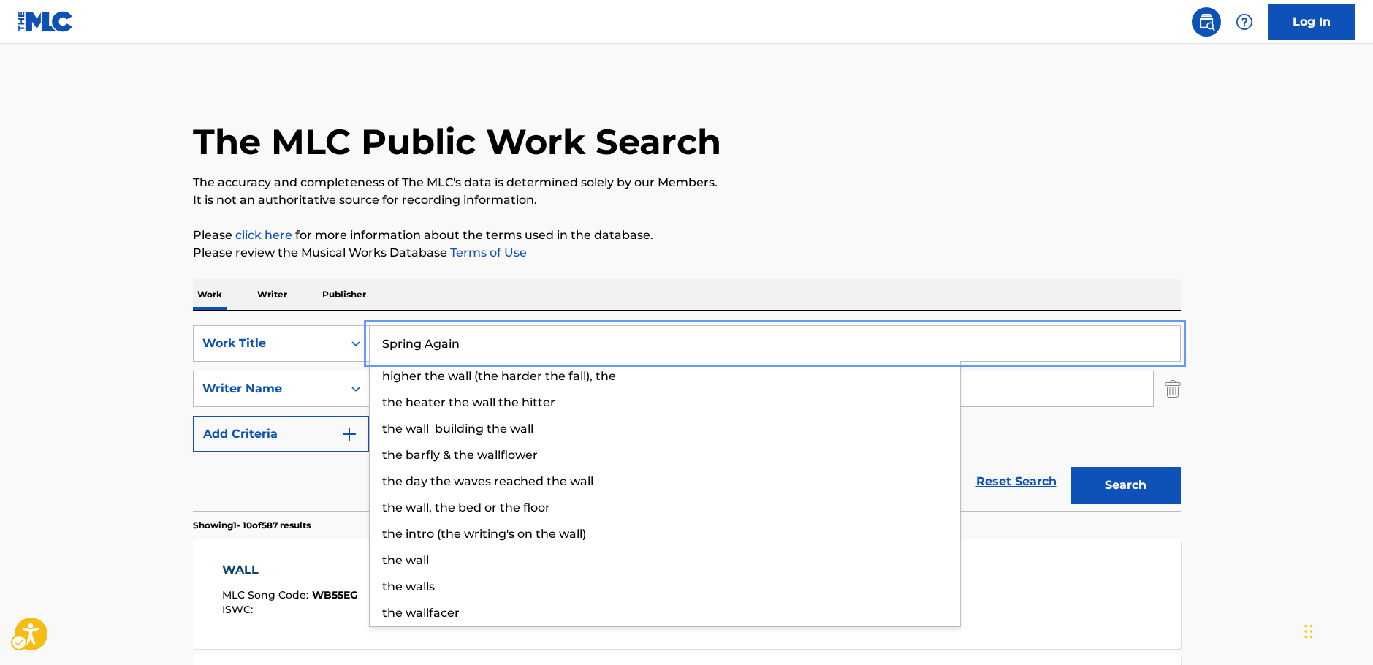
type input "Spring Again"
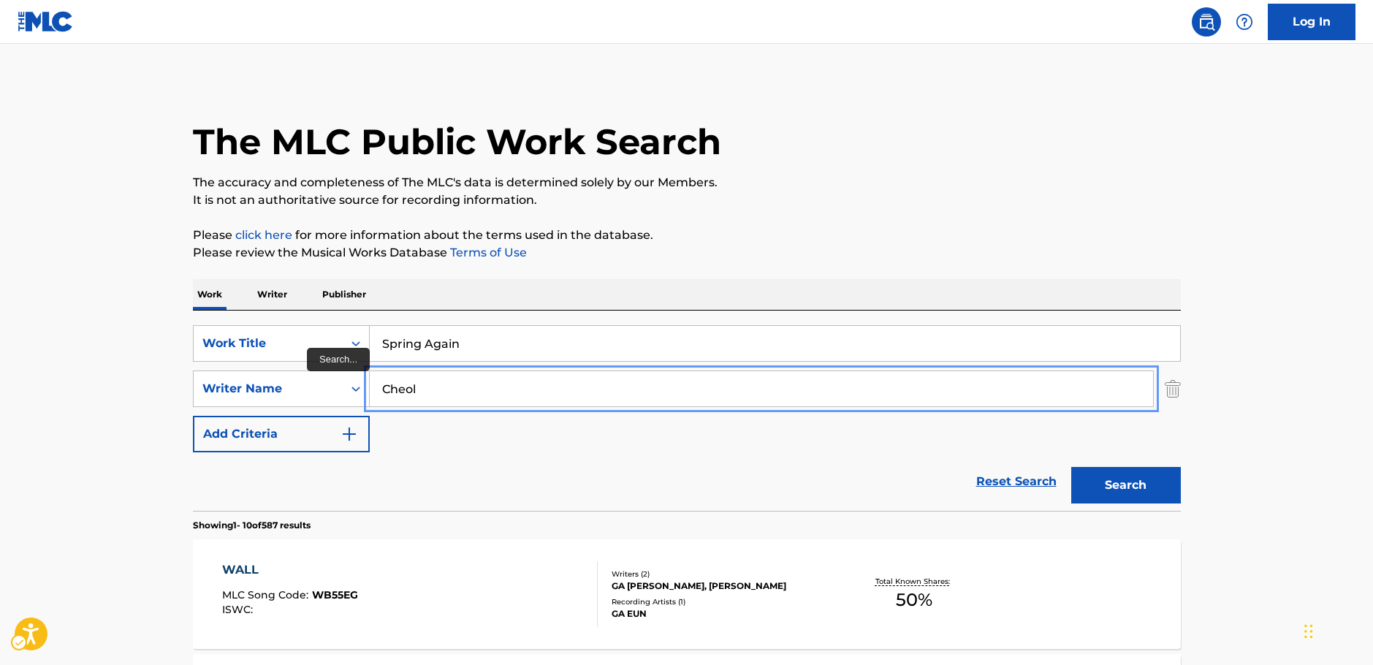
drag, startPoint x: 454, startPoint y: 390, endPoint x: 125, endPoint y: 373, distance: 329.3
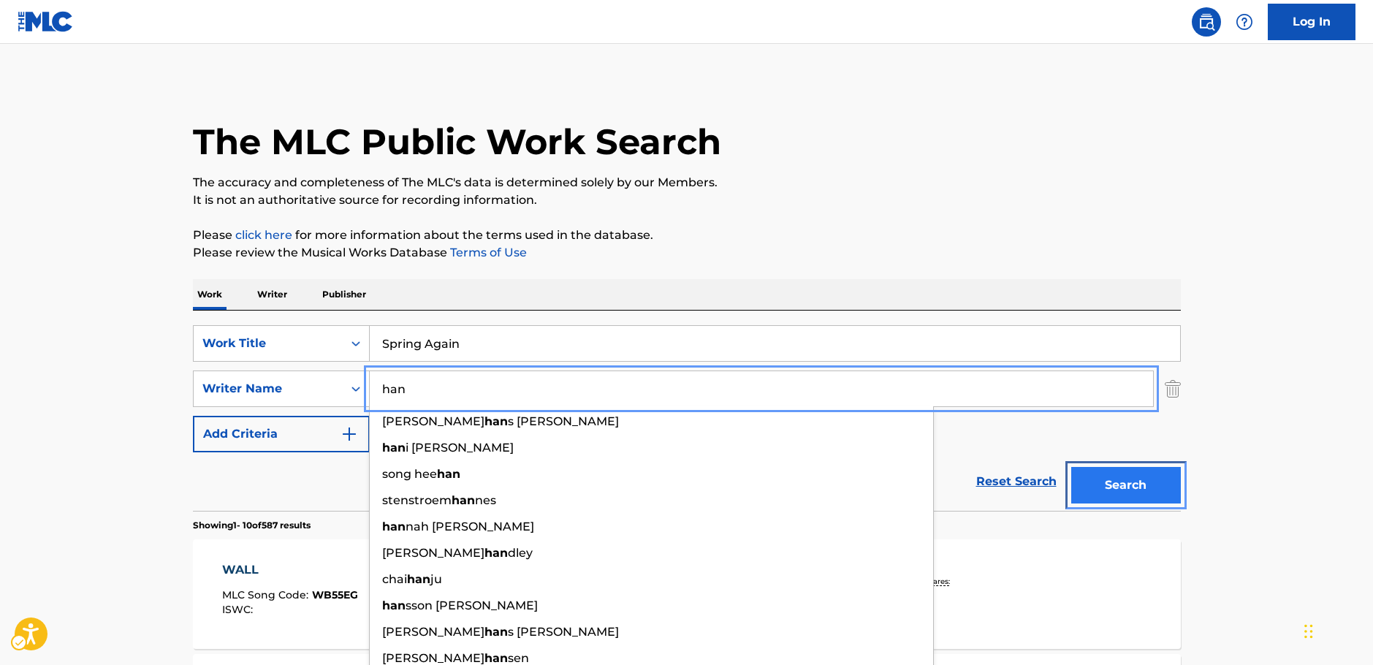
click at [1154, 482] on button "Search" at bounding box center [1126, 485] width 110 height 37
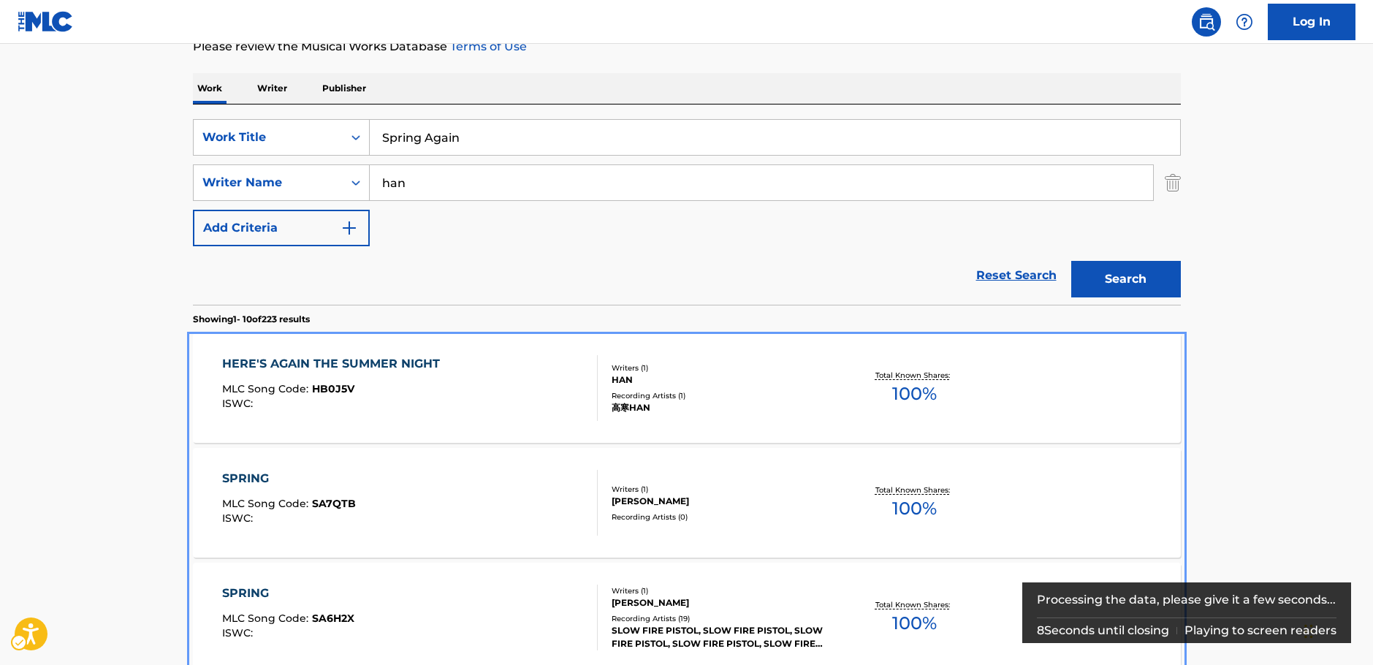
scroll to position [141, 0]
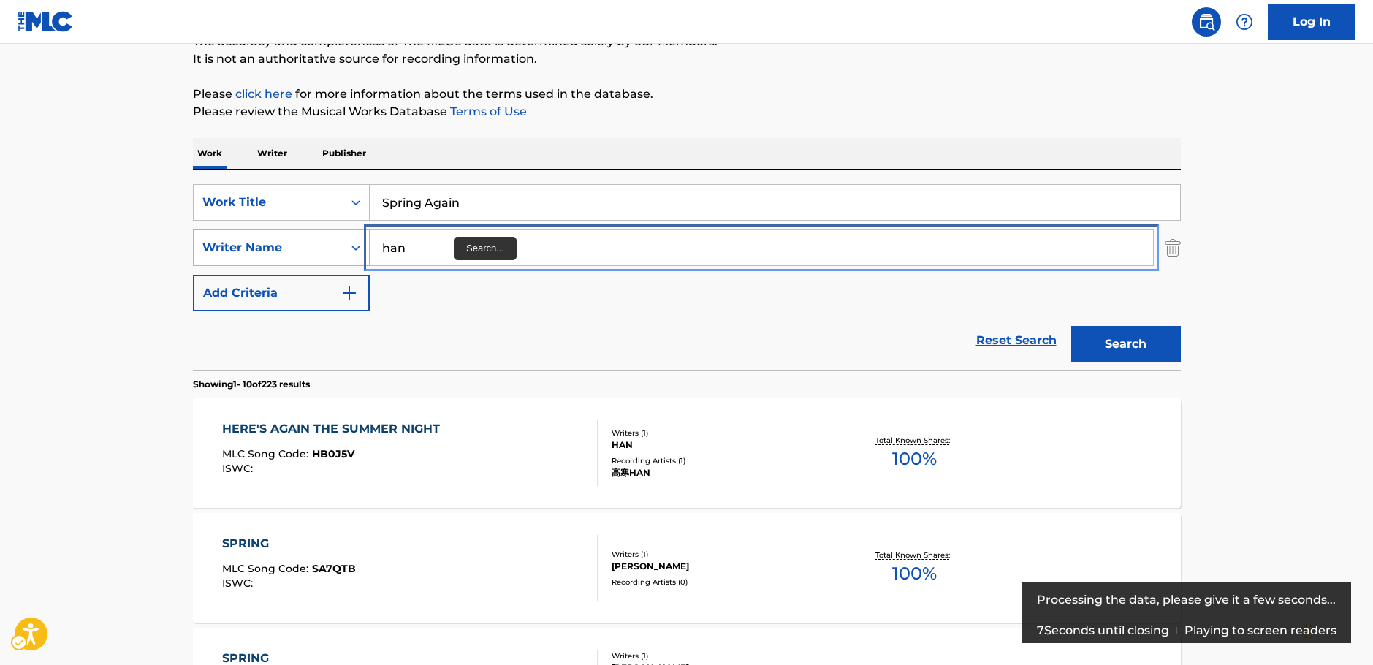
drag, startPoint x: 419, startPoint y: 256, endPoint x: 311, endPoint y: 256, distance: 108.2
click at [311, 256] on div "SearchWithCriteriab73d0c93-e470-4361-9ceb-11ab4a1fc2ce Writer Name [PERSON_NAME]" at bounding box center [687, 247] width 988 height 37
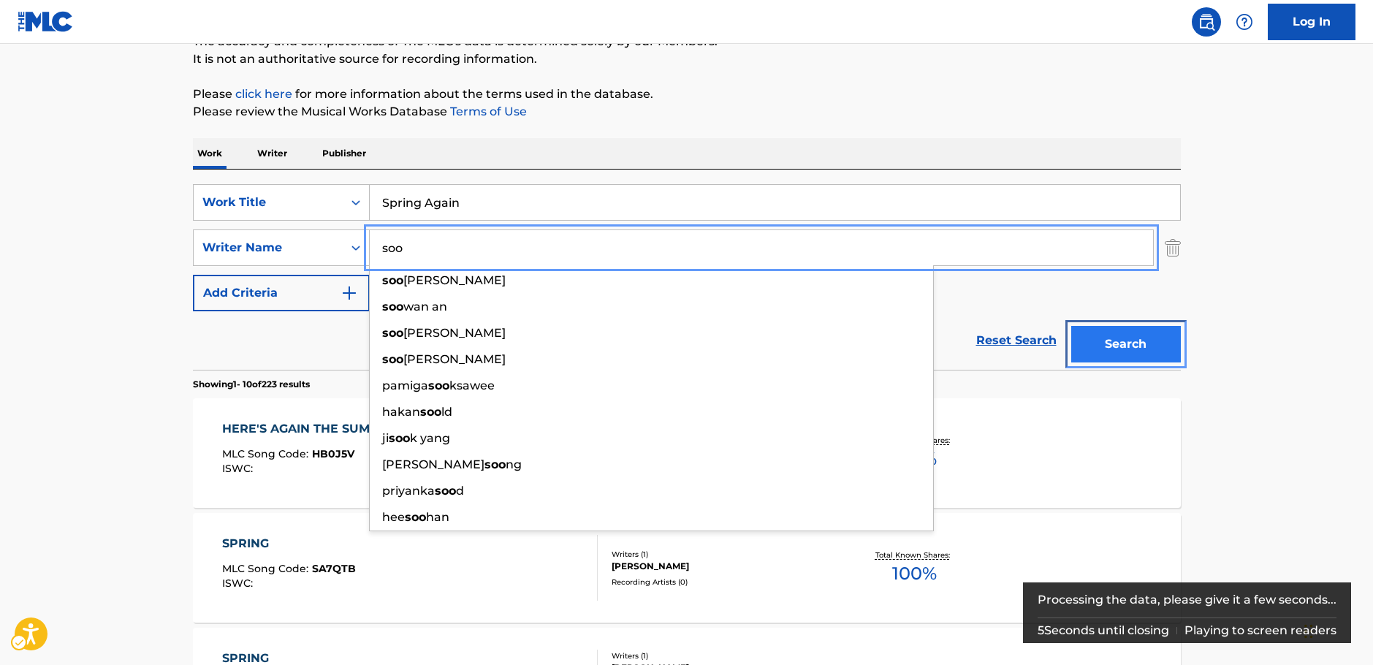
click at [1107, 345] on button "Search" at bounding box center [1126, 344] width 110 height 37
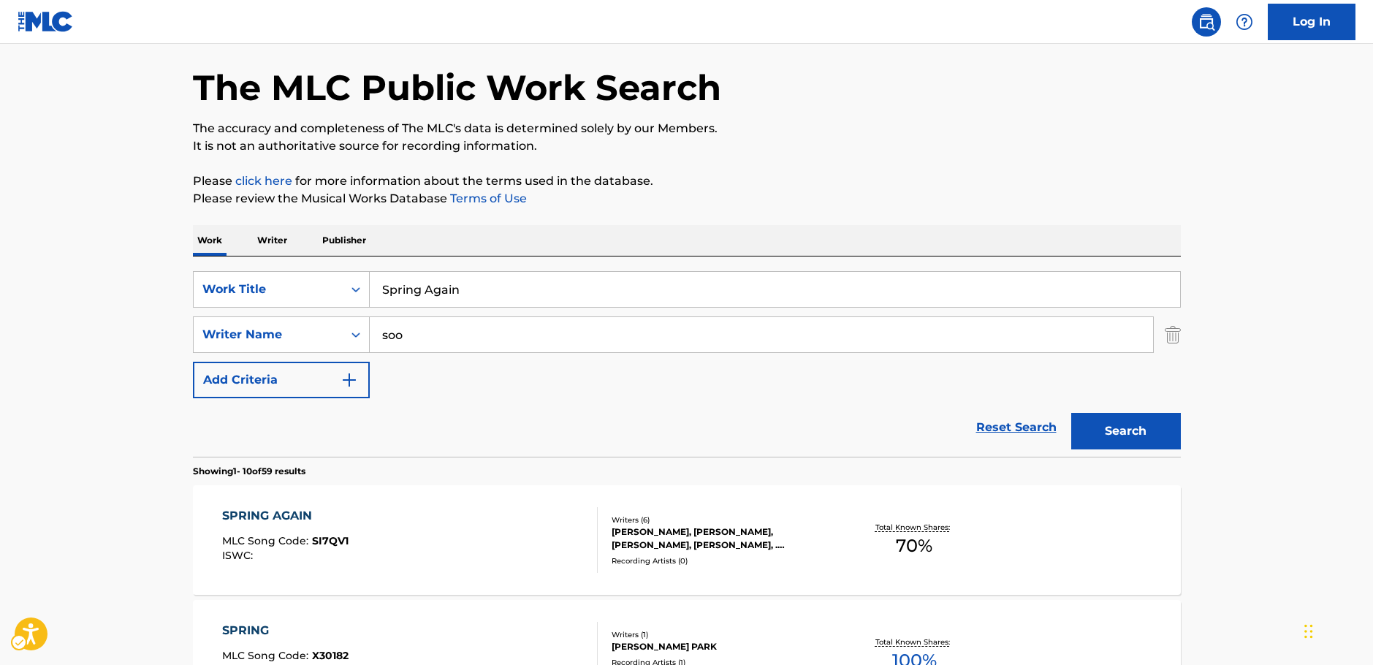
scroll to position [0, 0]
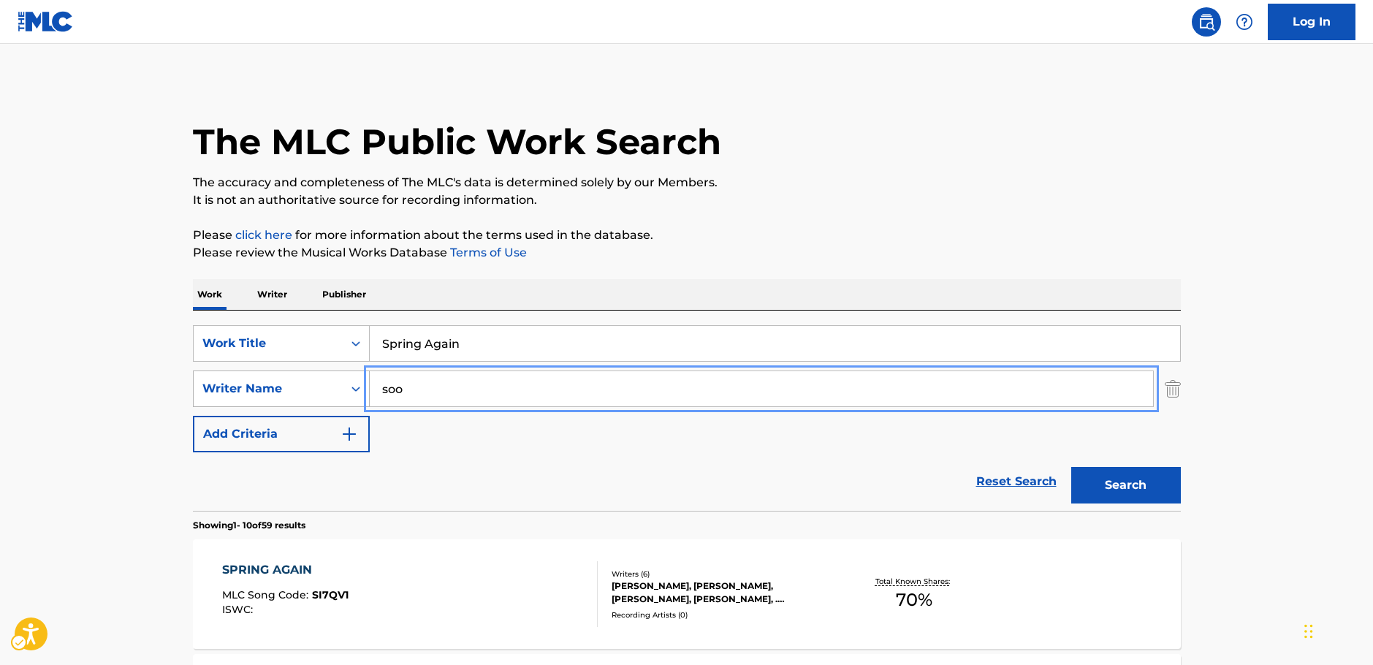
drag, startPoint x: 406, startPoint y: 387, endPoint x: 322, endPoint y: 386, distance: 84.0
click at [322, 386] on div "SearchWithCriteriab73d0c93-e470-4361-9ceb-11ab4a1fc2ce Writer Name [PERSON_NAME]" at bounding box center [687, 389] width 988 height 37
paste input "Wakisaka"
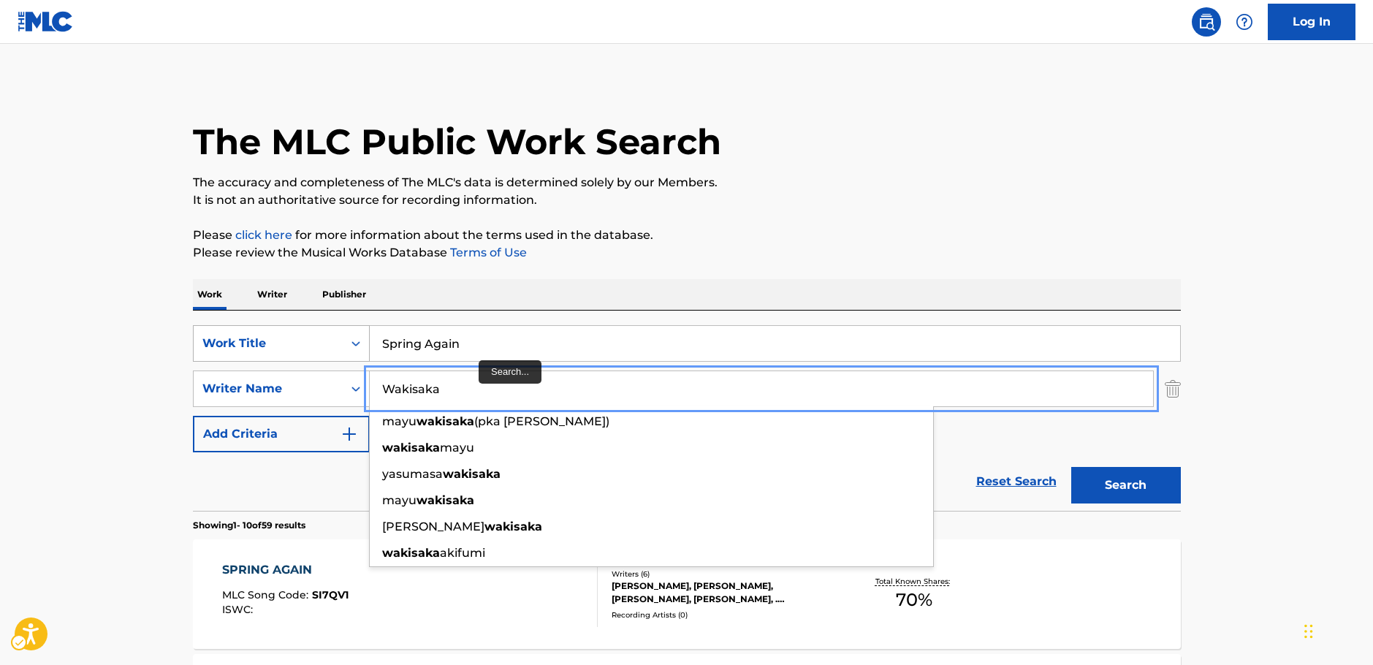
type input "Wakisaka"
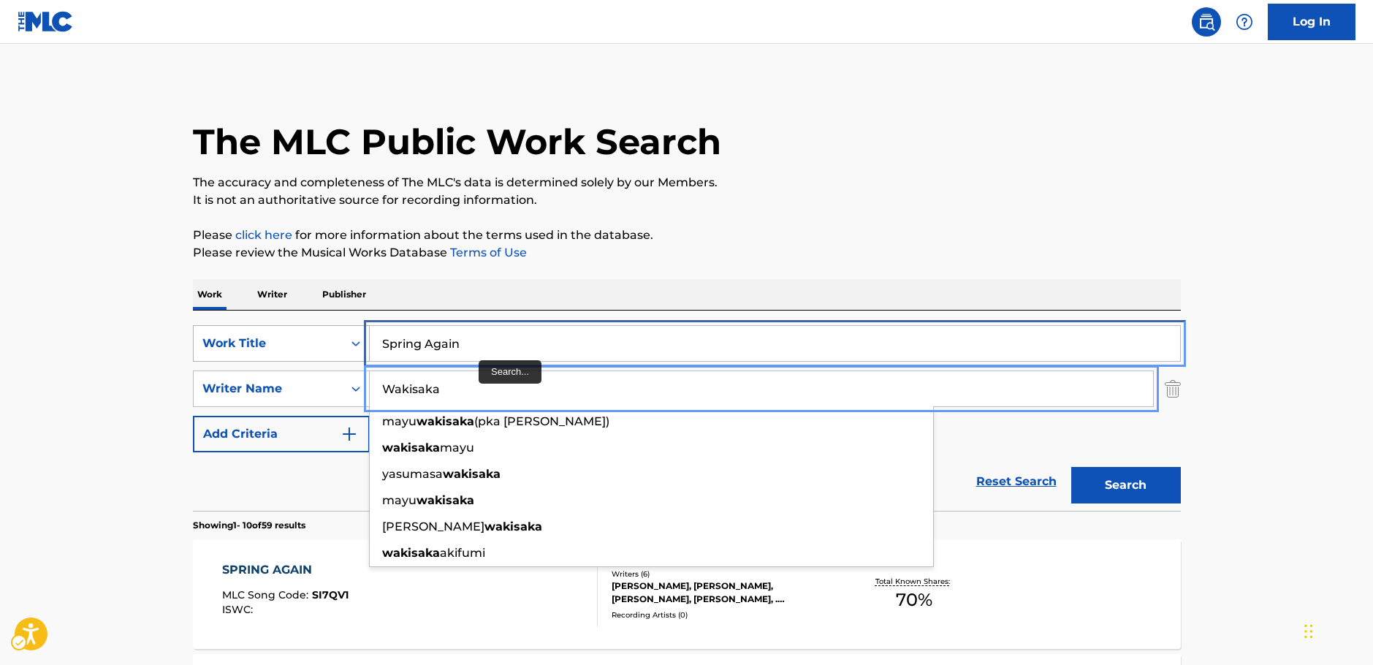
click at [318, 349] on div "SearchWithCriteria5e564b1d-c167-4165-b82c-f5e83d77cea5 Work Title Spring Again" at bounding box center [687, 343] width 988 height 37
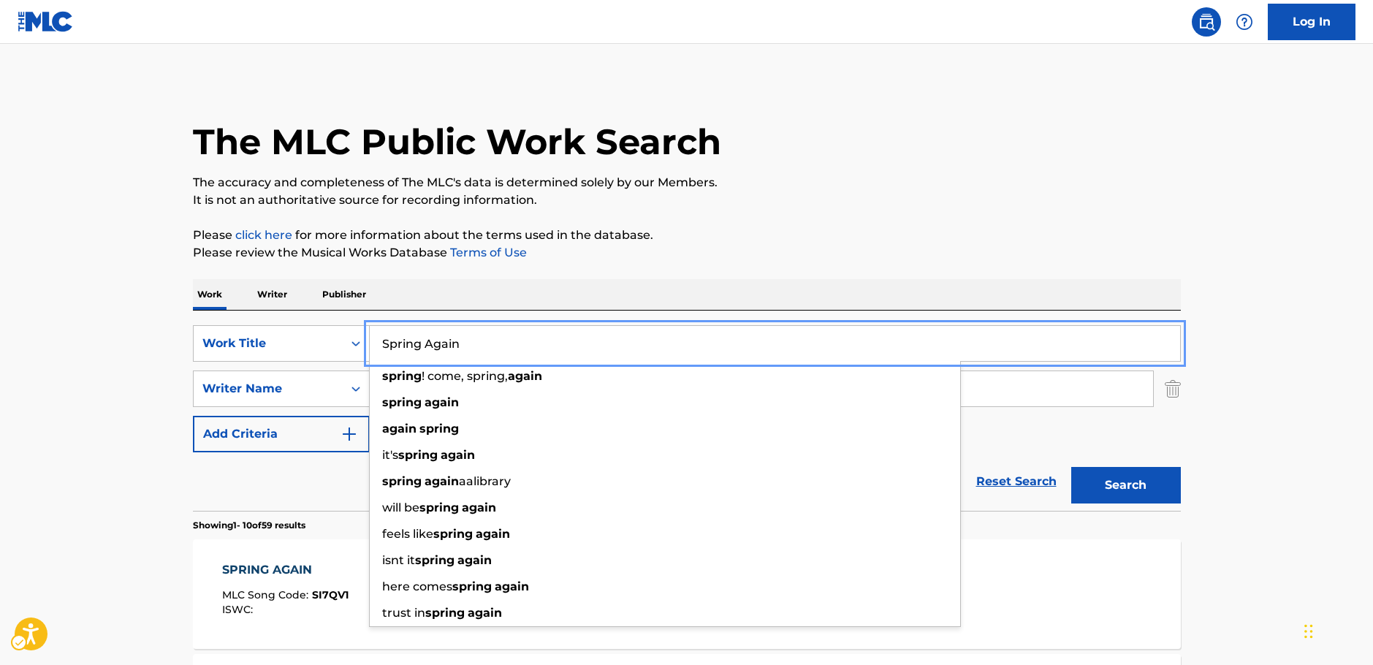
paste input "oiler"
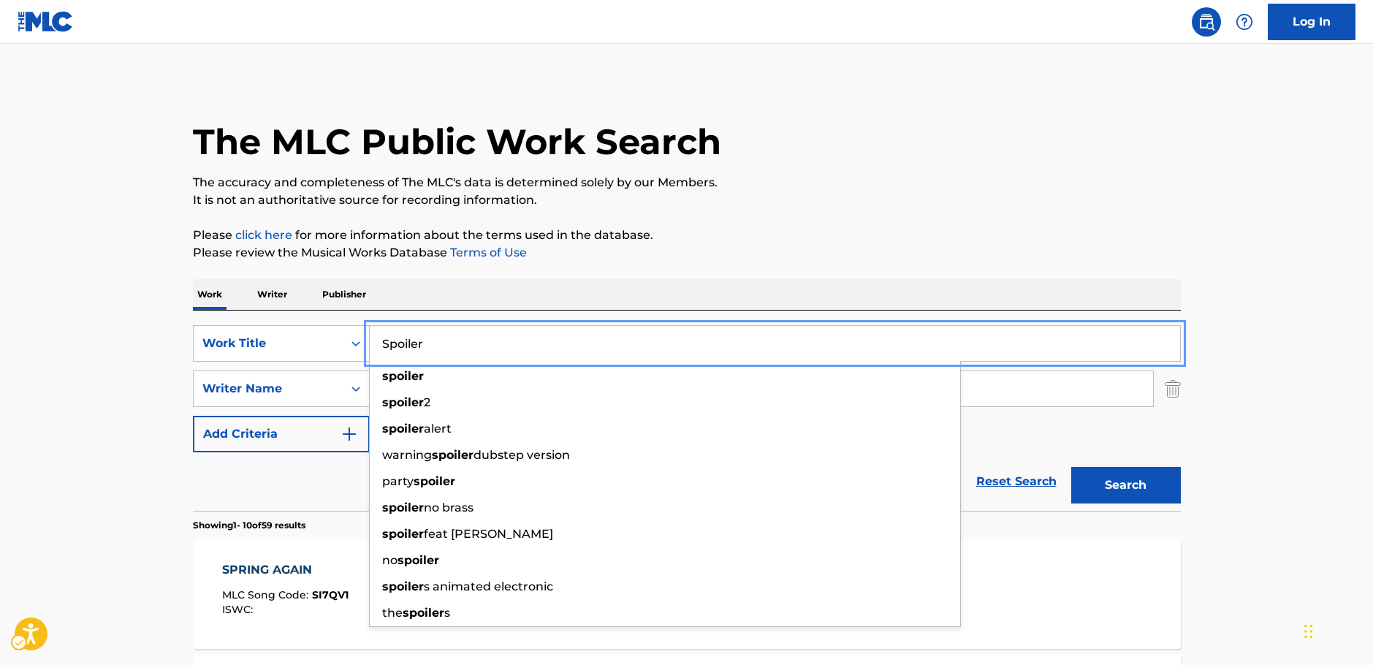
type input "Spoiler"
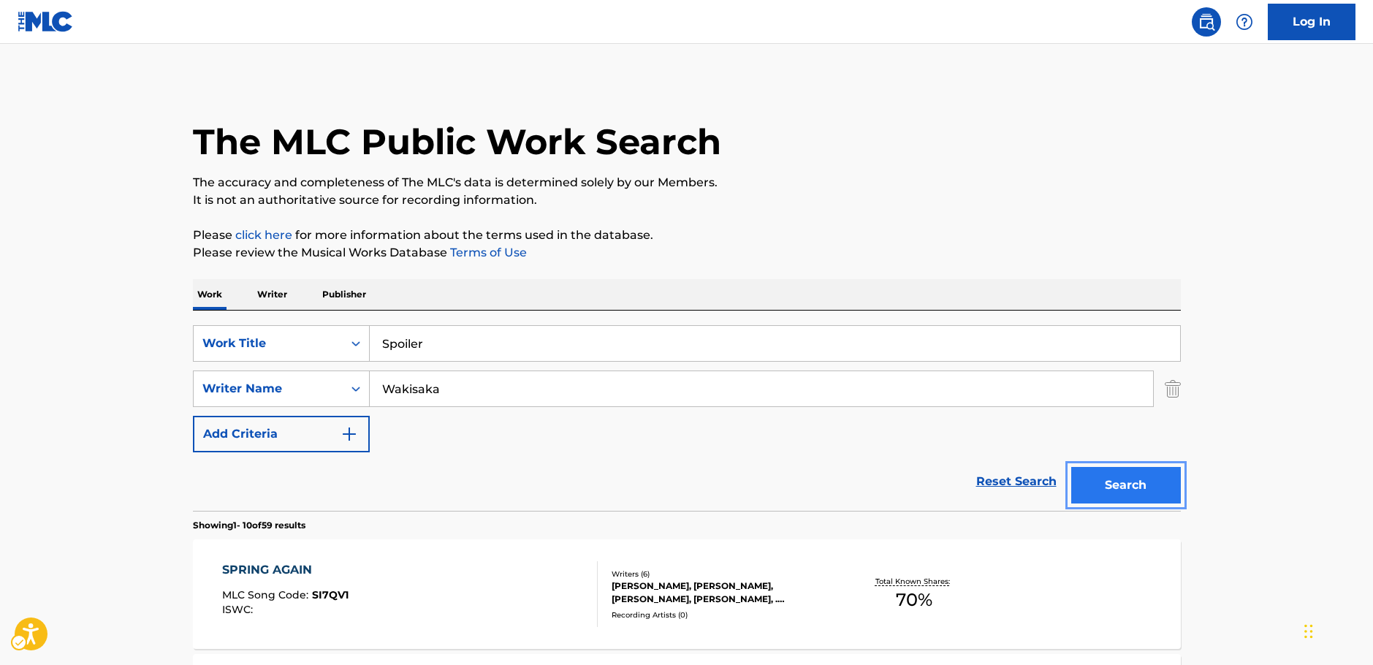
drag, startPoint x: 1150, startPoint y: 490, endPoint x: 1147, endPoint y: 473, distance: 17.8
click at [1149, 489] on button "Search" at bounding box center [1126, 485] width 110 height 37
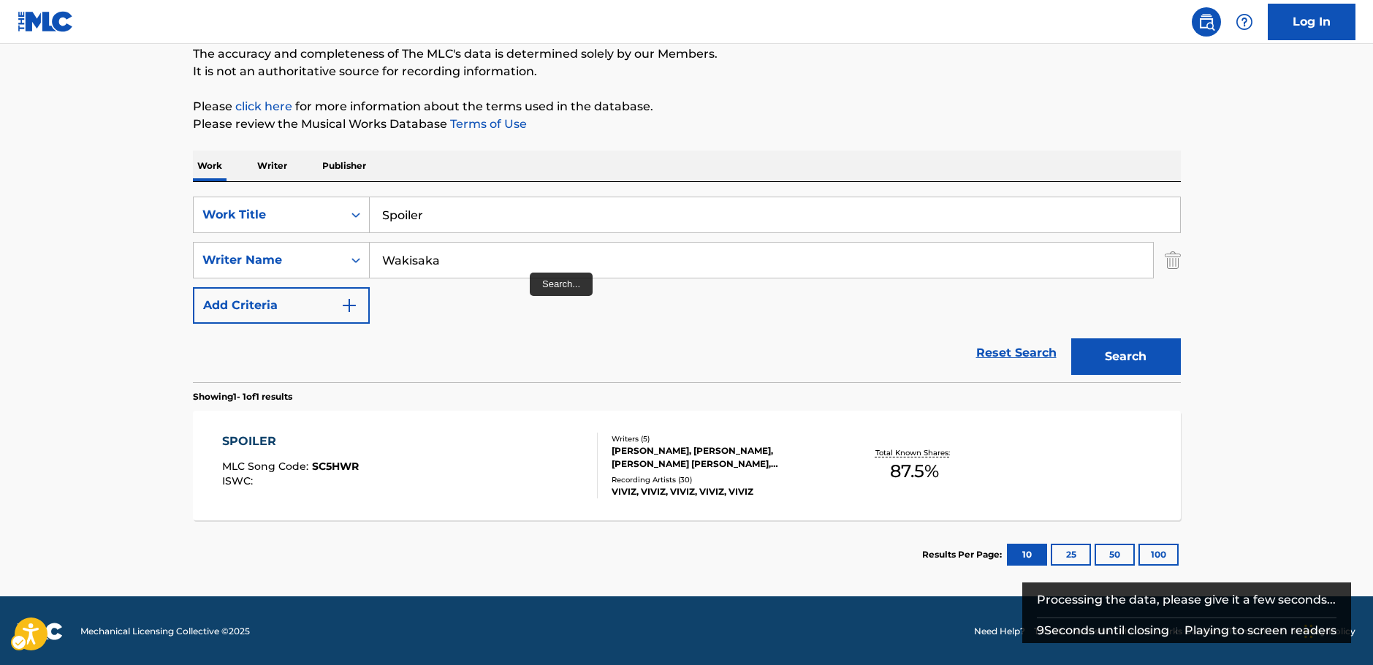
scroll to position [130, 0]
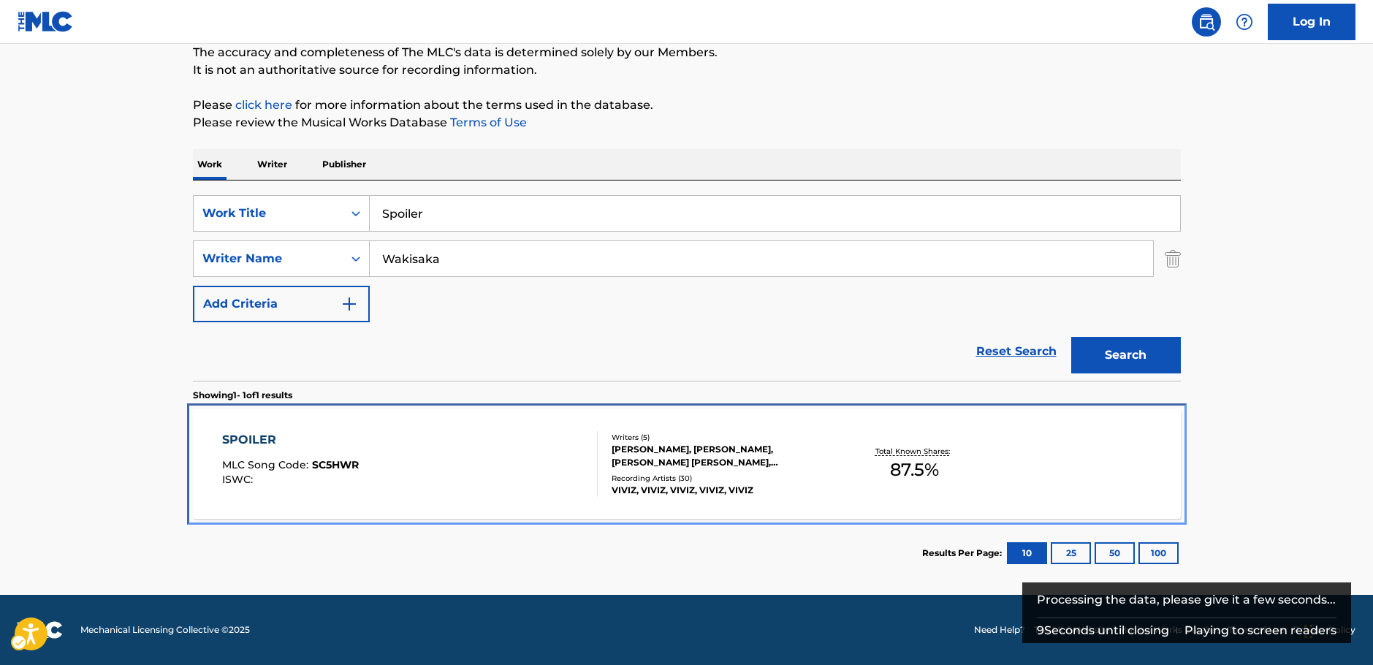
click at [495, 466] on div "SPOILER MLC Song Code : SC5HWR ISWC :" at bounding box center [410, 464] width 376 height 66
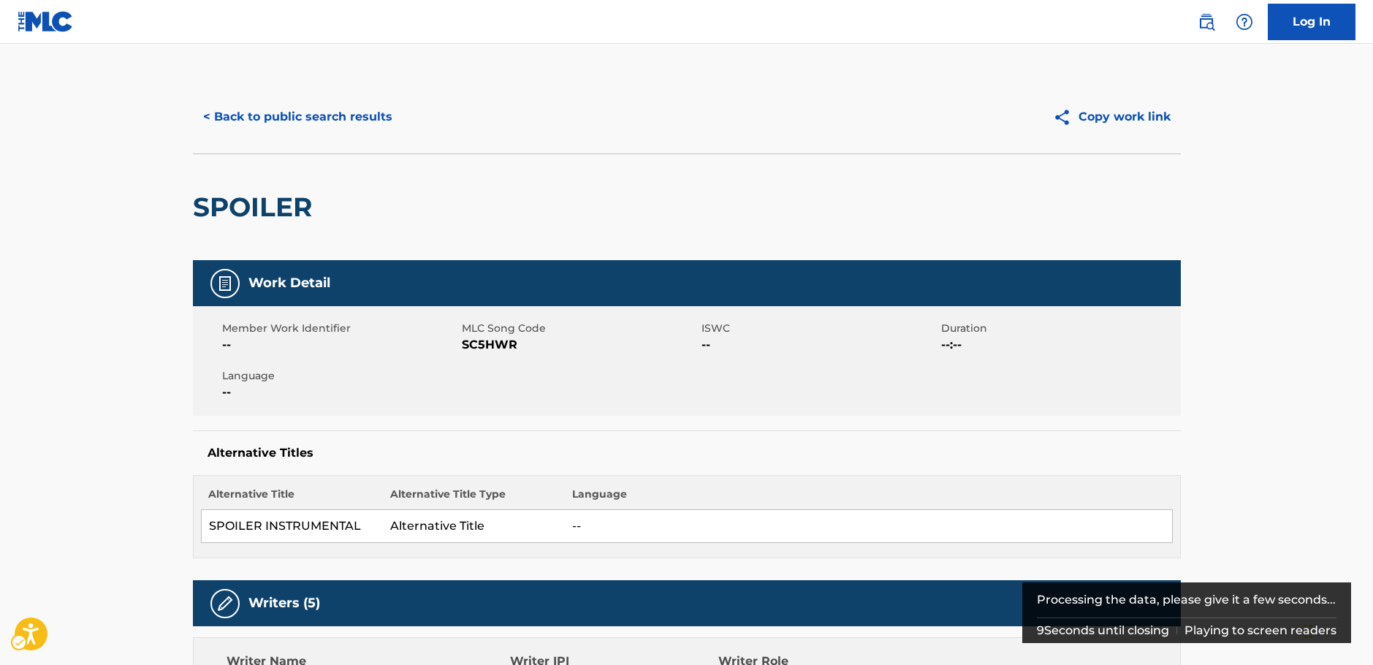
click at [499, 346] on span "MLC Song Code - SC5HWR" at bounding box center [580, 345] width 236 height 18
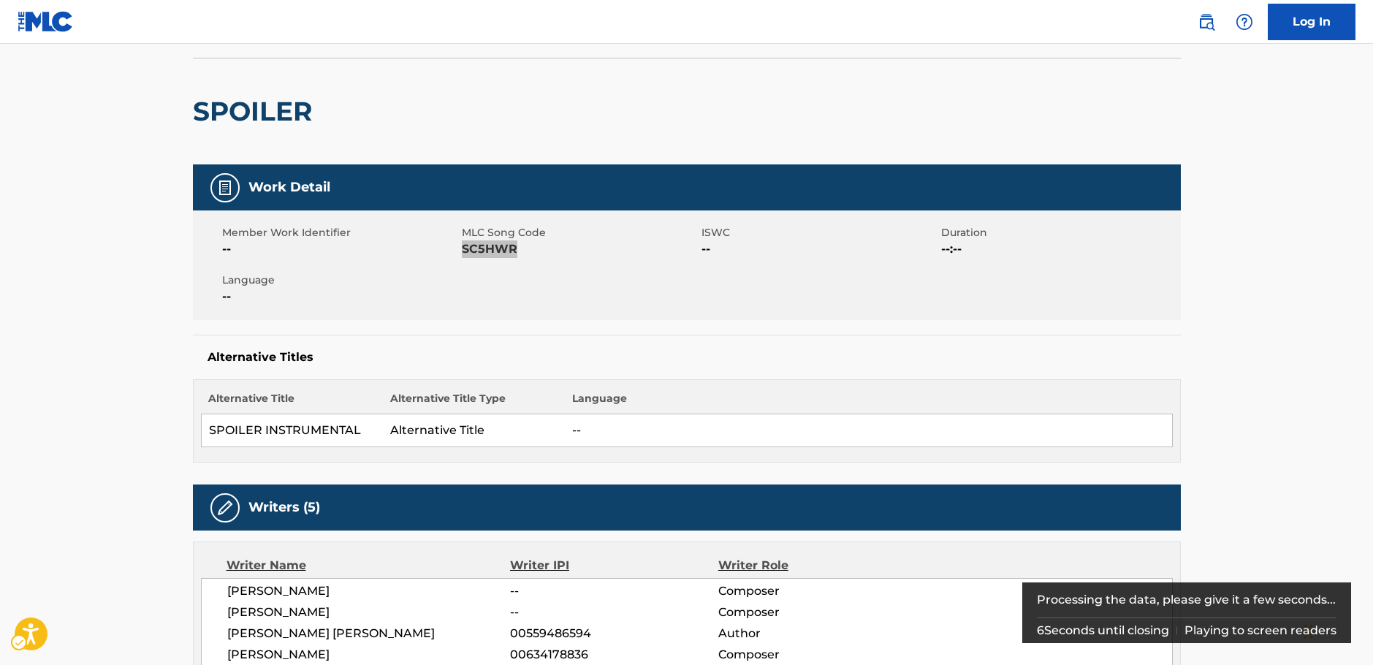
scroll to position [219, 0]
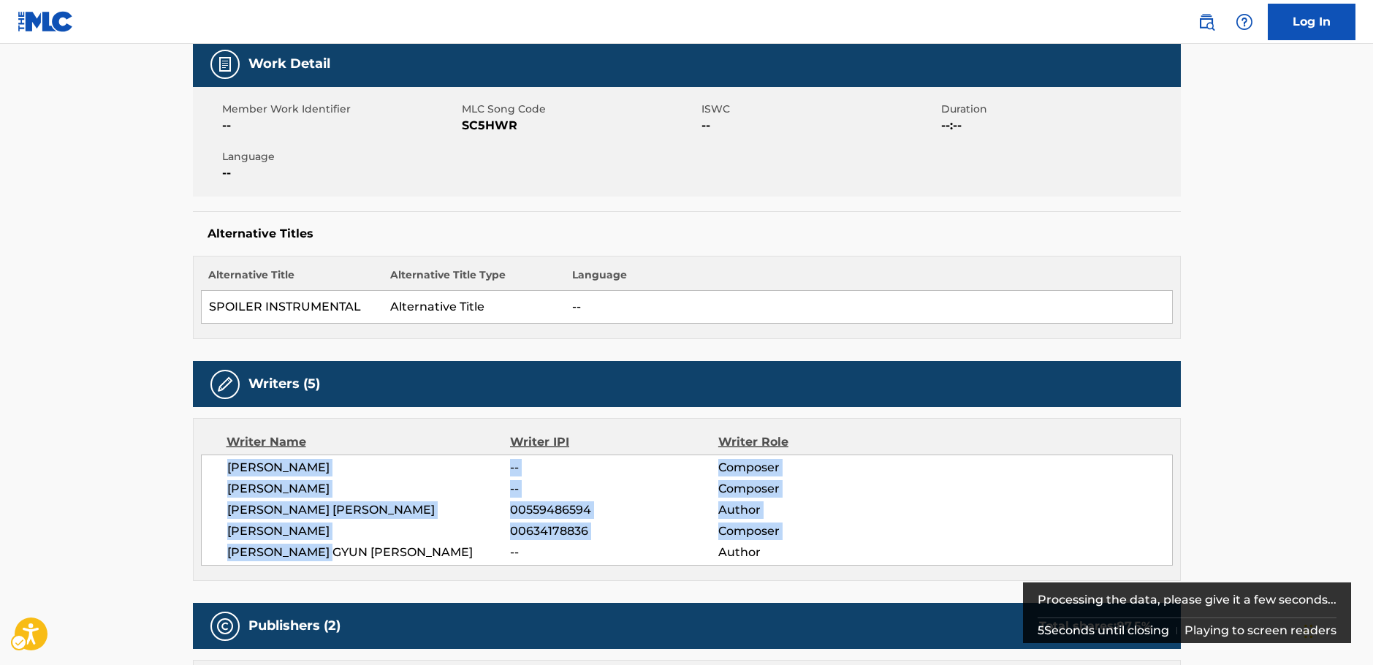
drag, startPoint x: 350, startPoint y: 548, endPoint x: 212, endPoint y: 468, distance: 159.8
click at [212, 468] on div "[PERSON_NAME] -- Composer [PERSON_NAME] -- Composer [PERSON_NAME] [PERSON_NAME]…" at bounding box center [687, 510] width 972 height 111
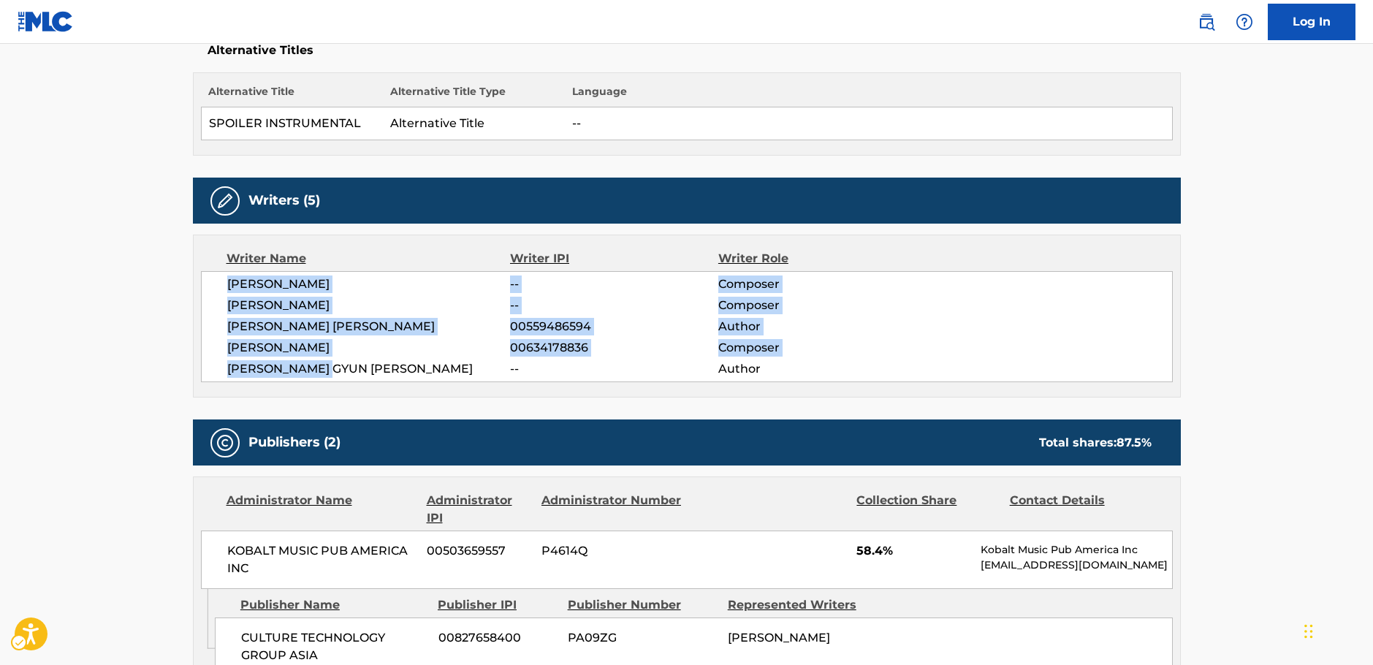
scroll to position [585, 0]
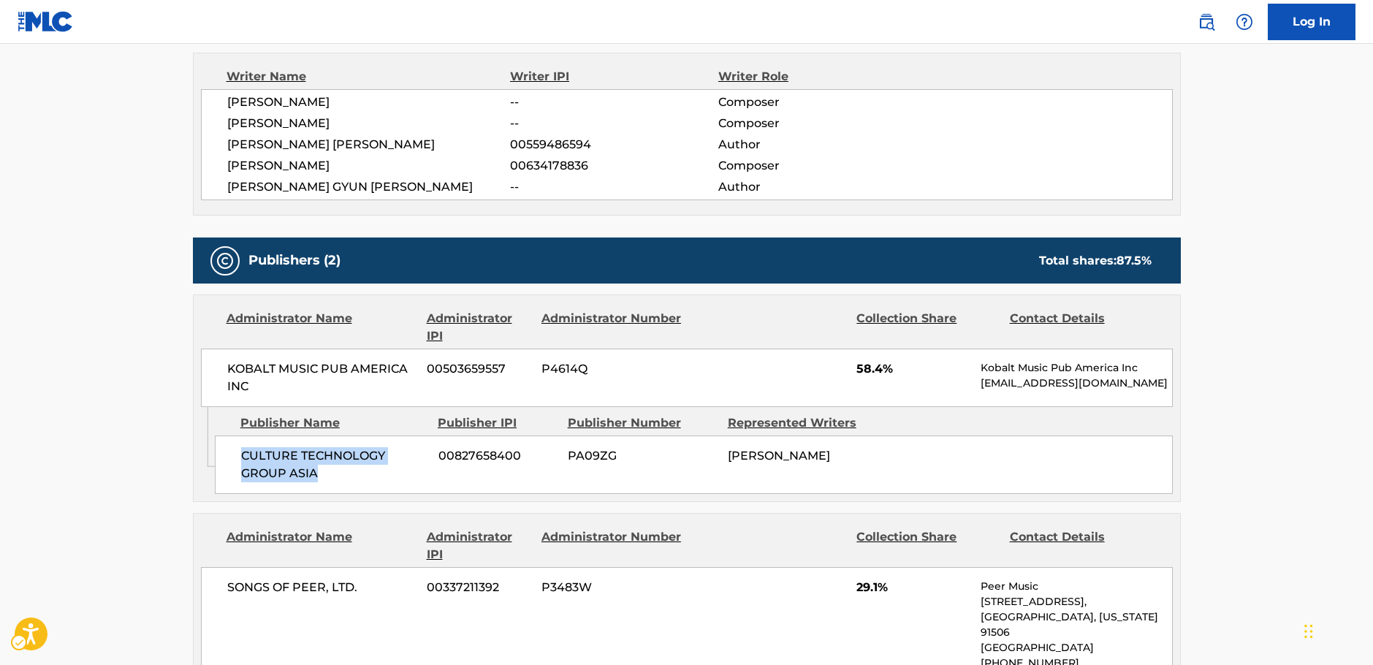
drag, startPoint x: 328, startPoint y: 478, endPoint x: 238, endPoint y: 461, distance: 91.4
click at [238, 461] on div "CULTURE TECHNOLOGY GROUP ASIA 00827658400 PA09ZG [PERSON_NAME]" at bounding box center [694, 465] width 958 height 58
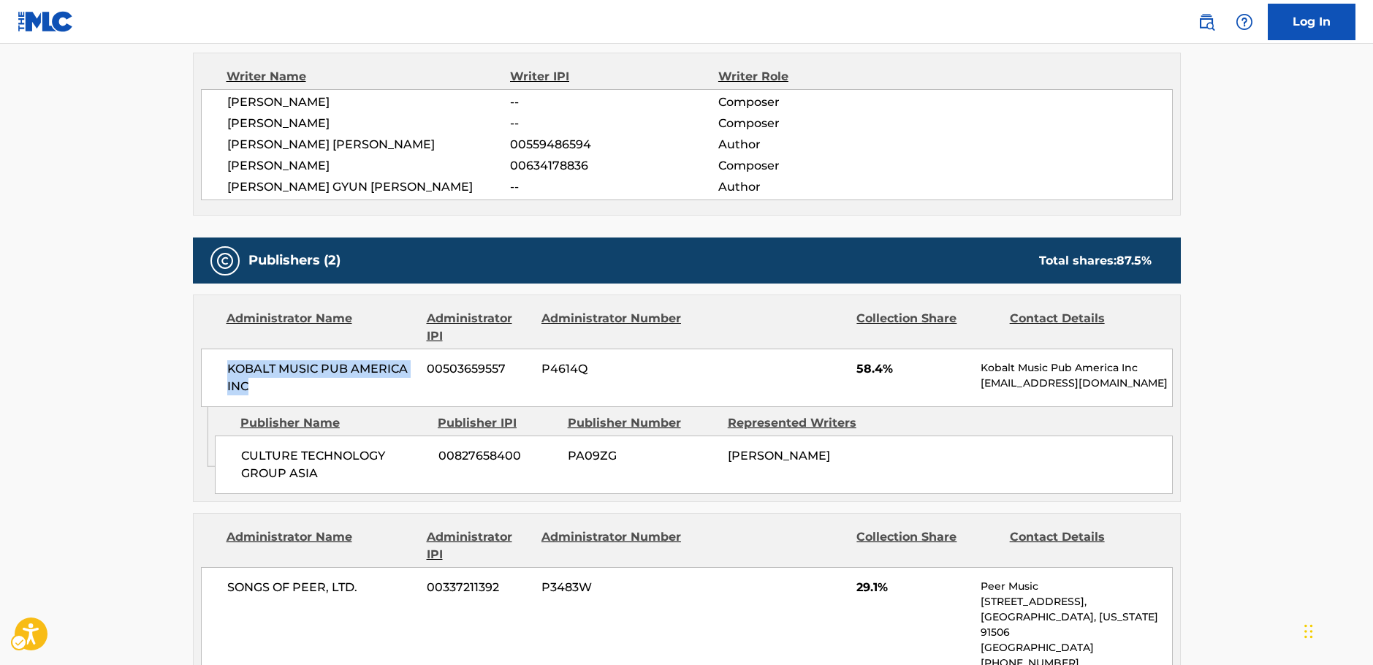
drag, startPoint x: 264, startPoint y: 381, endPoint x: 208, endPoint y: 373, distance: 56.8
click at [208, 373] on div "KOBALT MUSIC PUB AMERICA INC 00503659557 P4614Q 58.4% Kobalt Music Pub America …" at bounding box center [687, 378] width 972 height 58
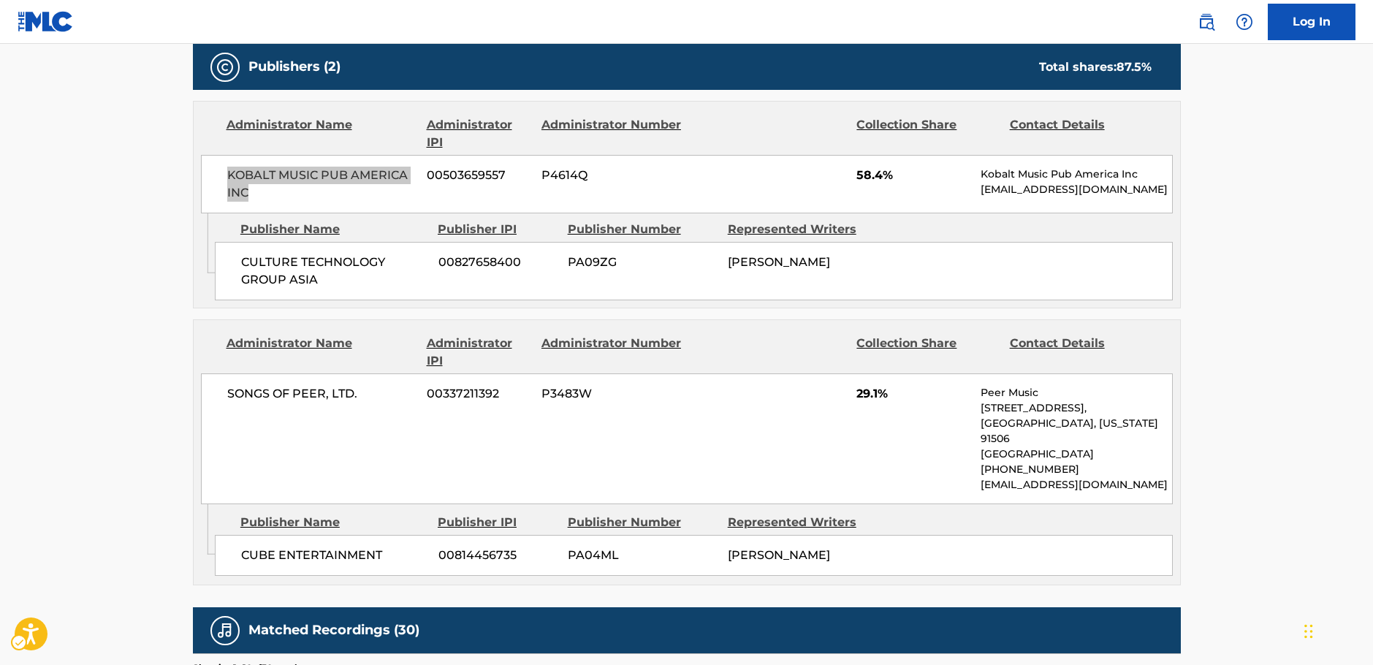
scroll to position [804, 0]
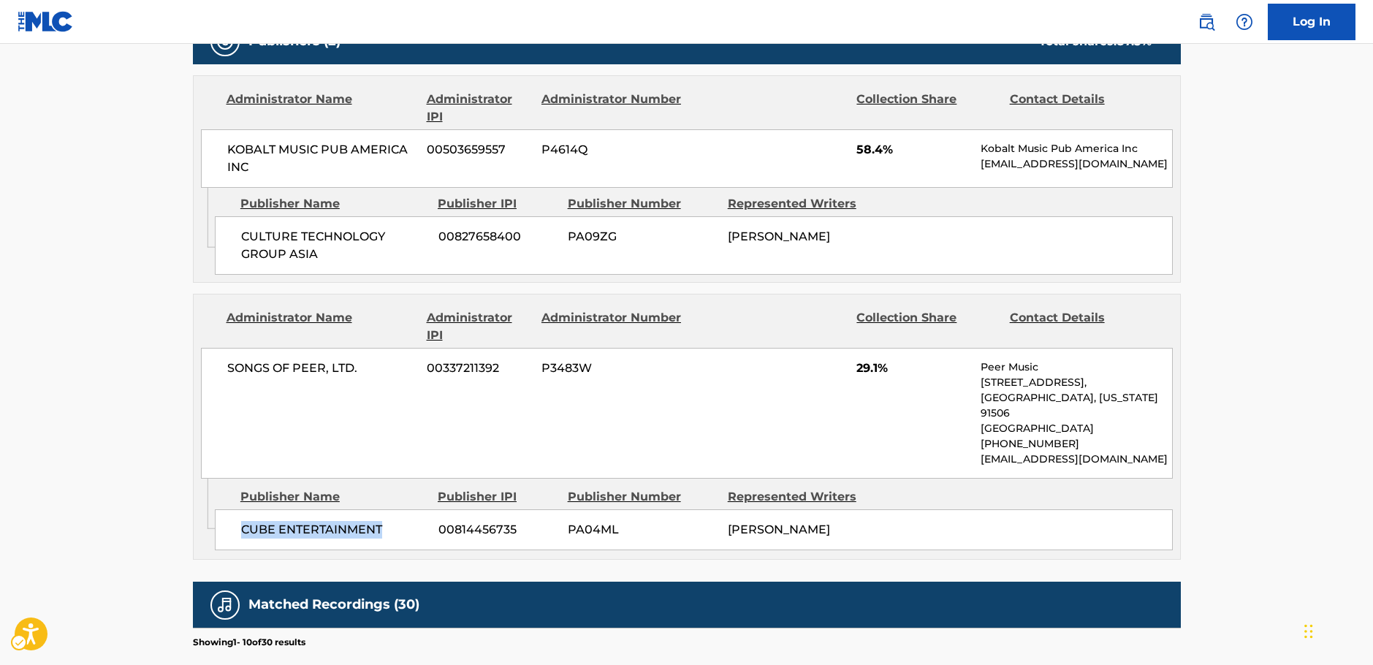
drag, startPoint x: 354, startPoint y: 528, endPoint x: 243, endPoint y: 530, distance: 111.1
click at [243, 530] on span "CUBE ENTERTAINMENT" at bounding box center [334, 530] width 186 height 18
drag, startPoint x: 365, startPoint y: 367, endPoint x: 205, endPoint y: 371, distance: 160.8
click at [205, 371] on div "SONGS OF PEER, LTD. 00337211392 P3483W 29.1% Peer Music [STREET_ADDRESS][US_STA…" at bounding box center [687, 413] width 972 height 131
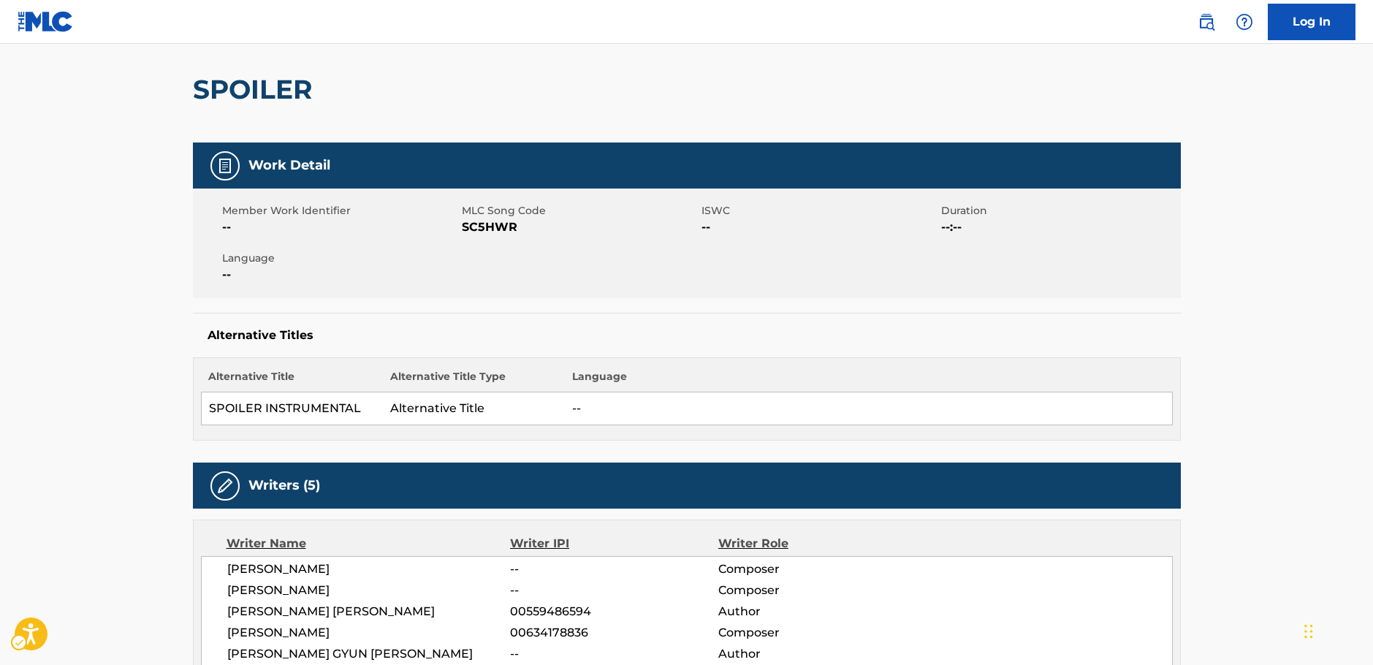
scroll to position [0, 0]
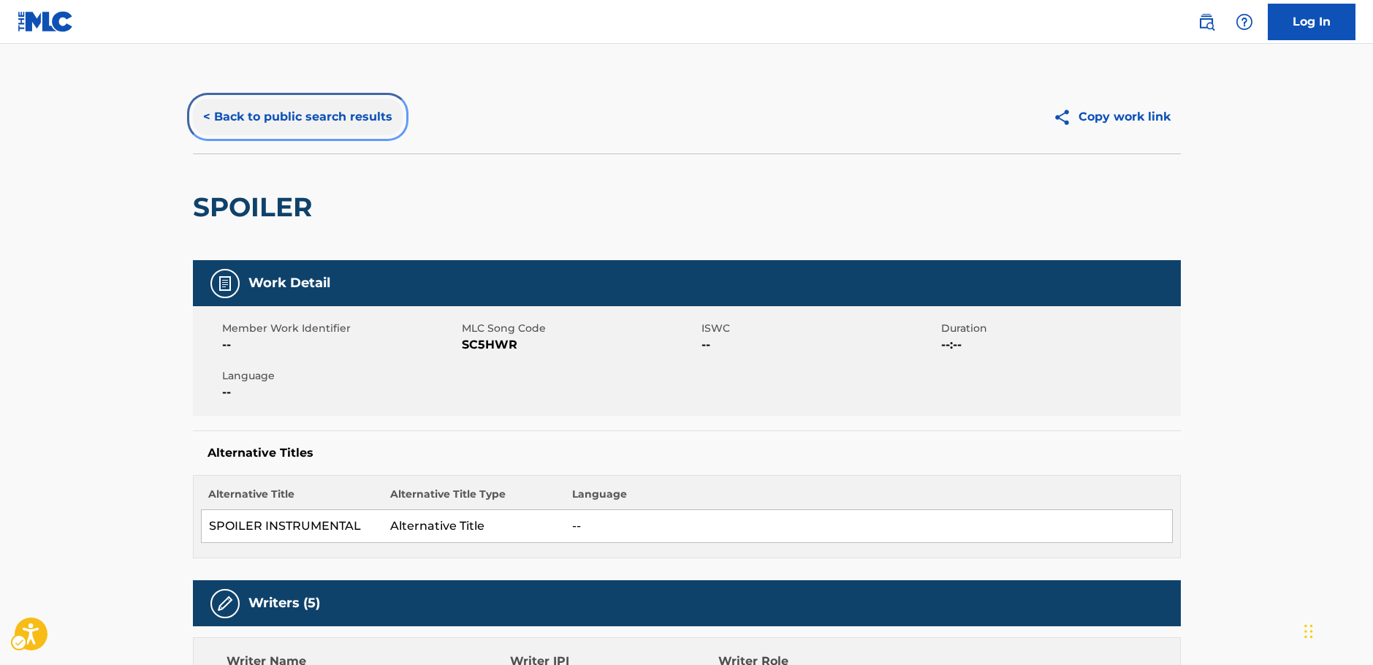
click at [274, 117] on button "< Back to public search results" at bounding box center [298, 117] width 210 height 37
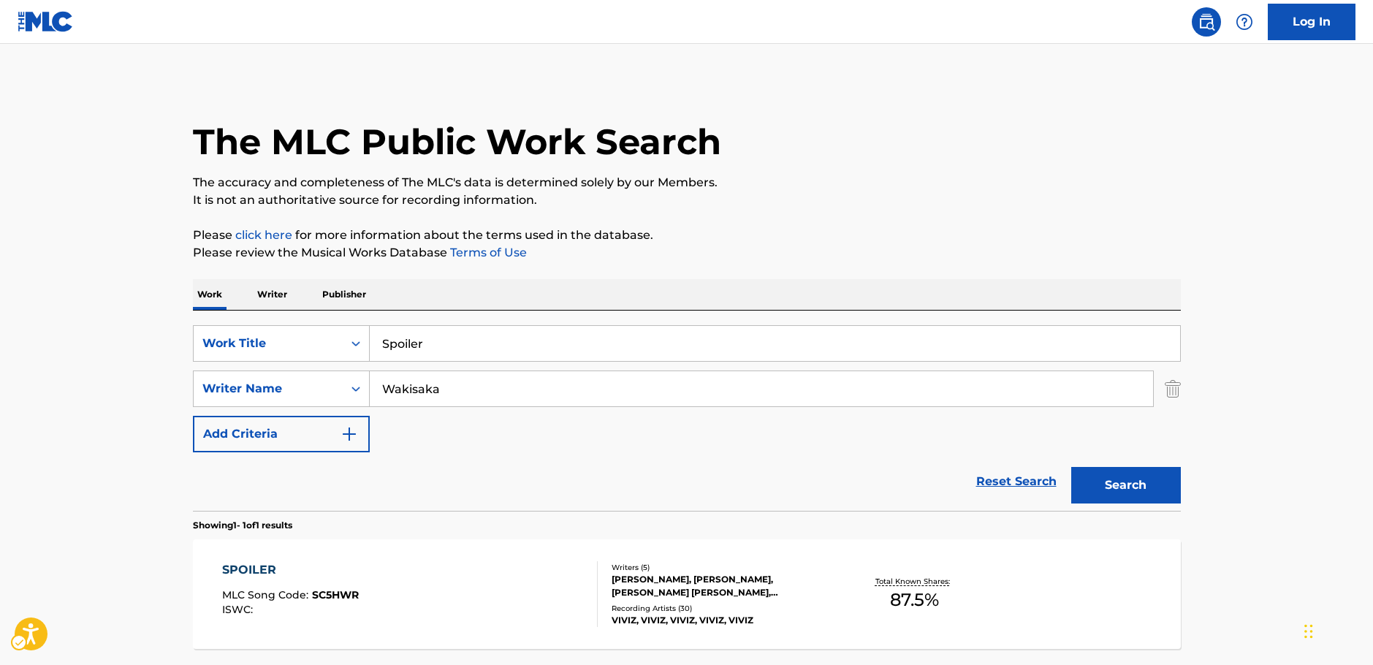
scroll to position [47, 0]
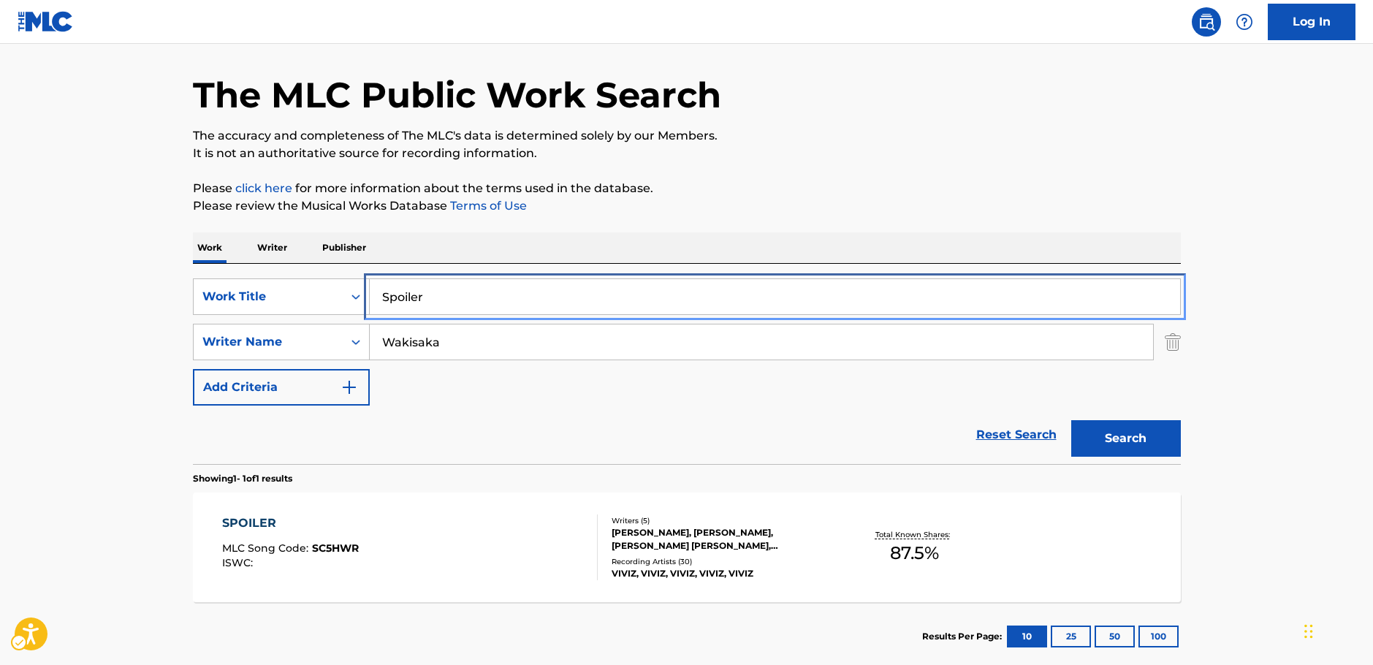
drag, startPoint x: 447, startPoint y: 297, endPoint x: 162, endPoint y: 289, distance: 285.1
click at [171, 291] on main "The MLC Public Work Search The accuracy and completeness of The MLC's data is d…" at bounding box center [686, 337] width 1373 height 681
paste input "Eternal"
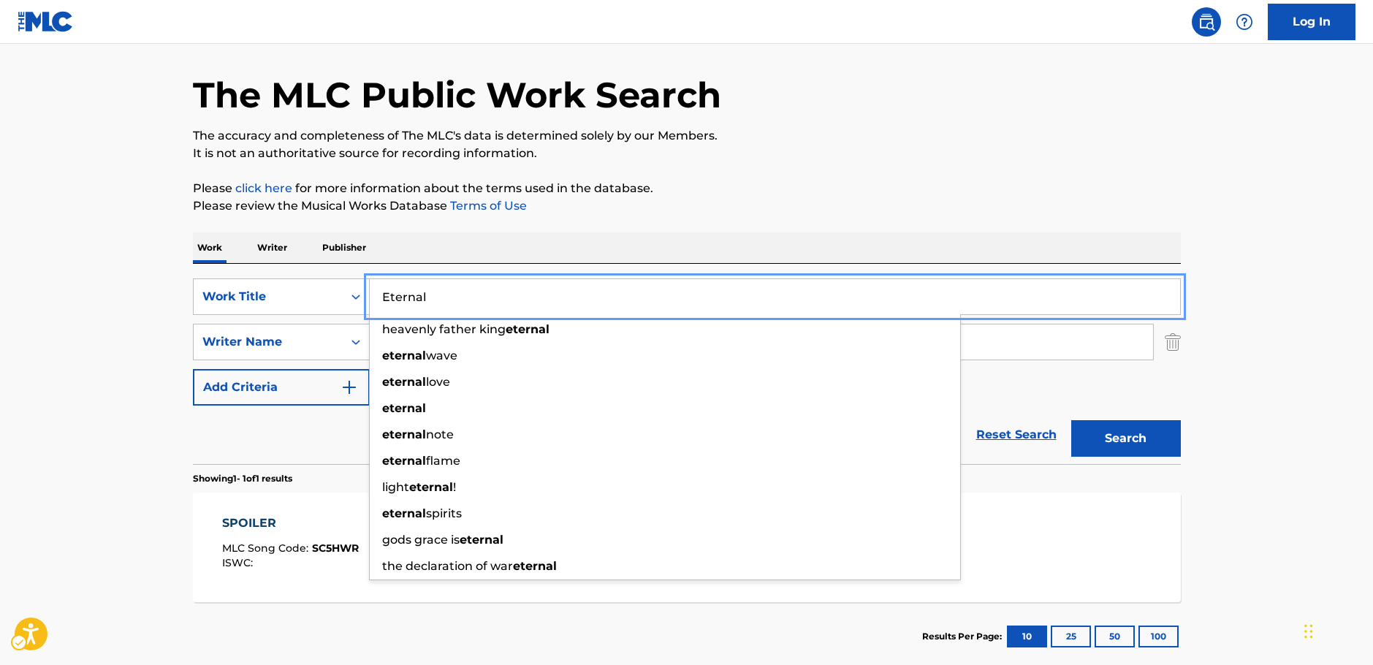
type input "Eternal"
click at [97, 270] on main "The MLC Public Work Search The accuracy and completeness of The MLC's data is d…" at bounding box center [686, 337] width 1373 height 681
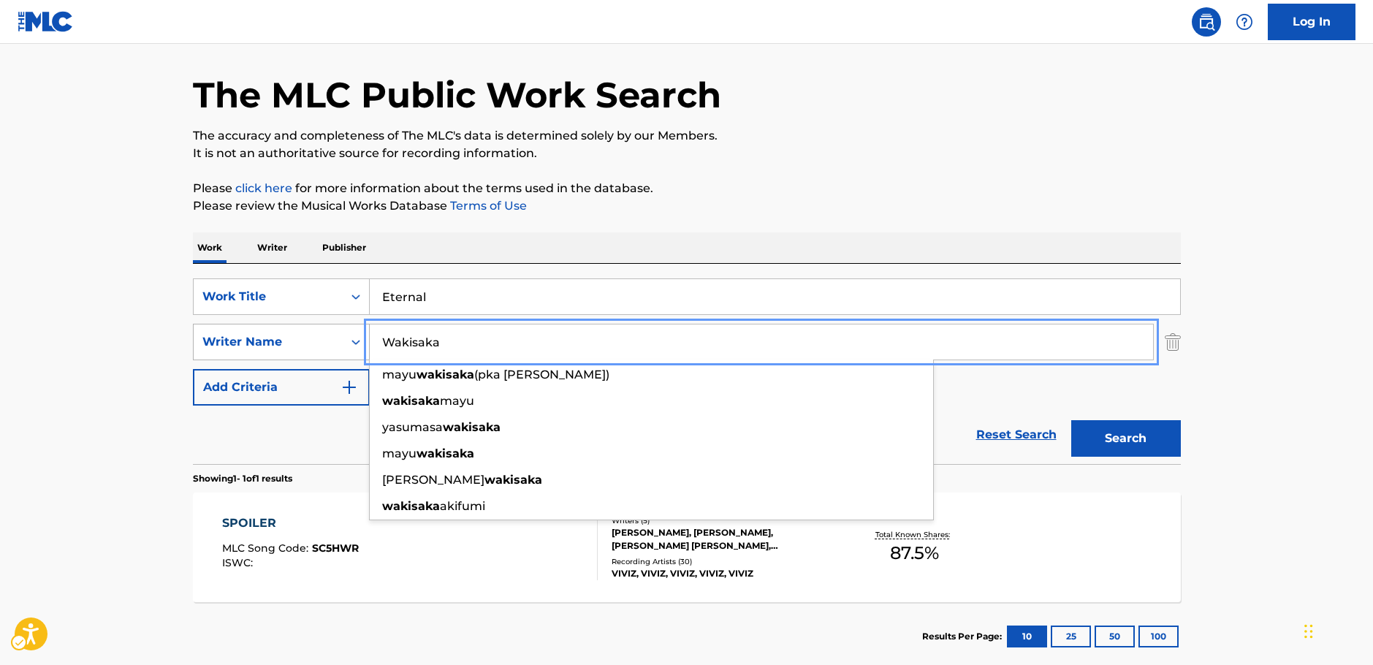
drag, startPoint x: 357, startPoint y: 343, endPoint x: 346, endPoint y: 344, distance: 11.8
click at [346, 344] on div "SearchWithCriteriab73d0c93-e470-4361-9ceb-11ab4a1fc2ce Writer Name [PERSON_NAME…" at bounding box center [687, 342] width 988 height 37
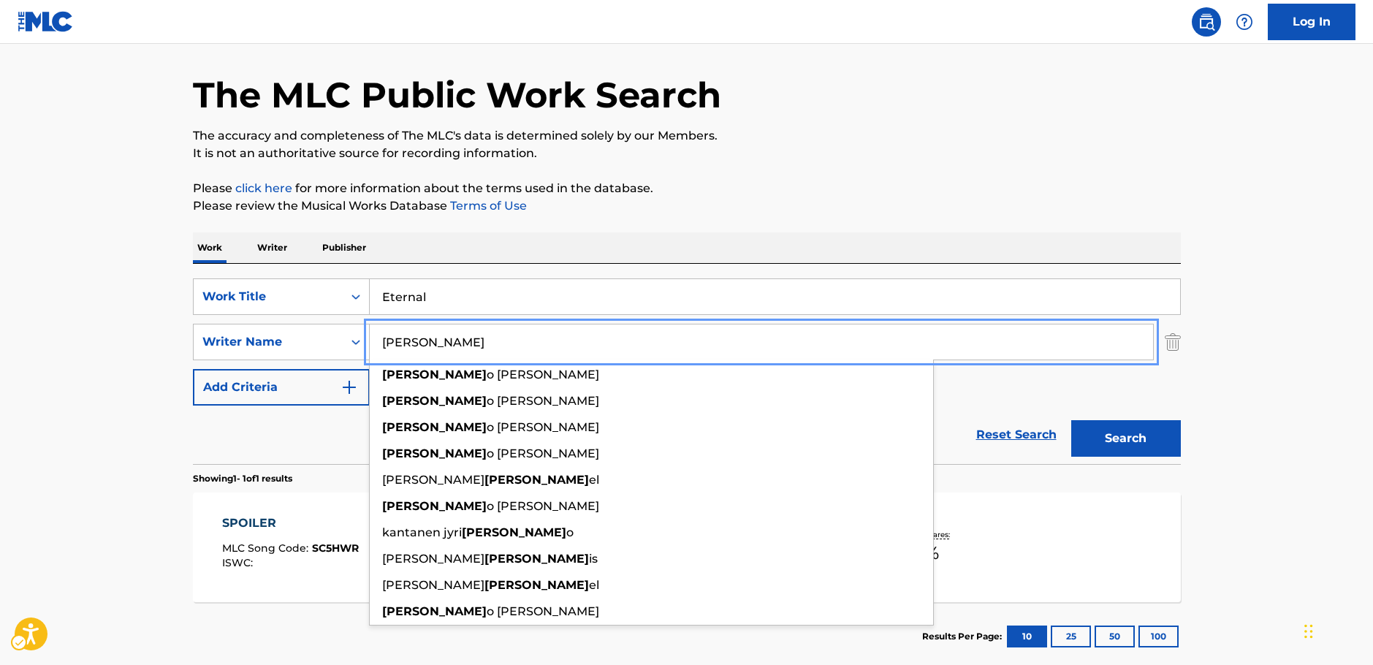
type input "[PERSON_NAME]"
click at [1170, 441] on button "Search" at bounding box center [1126, 438] width 110 height 37
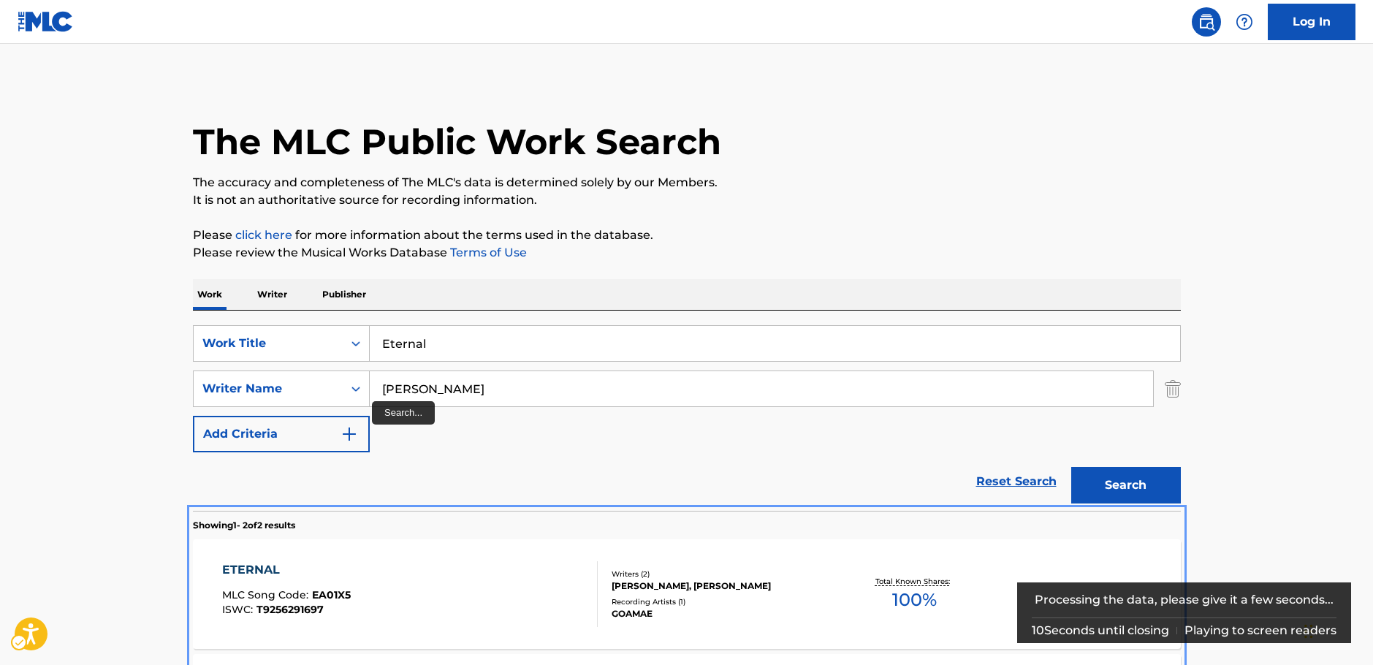
scroll to position [167, 0]
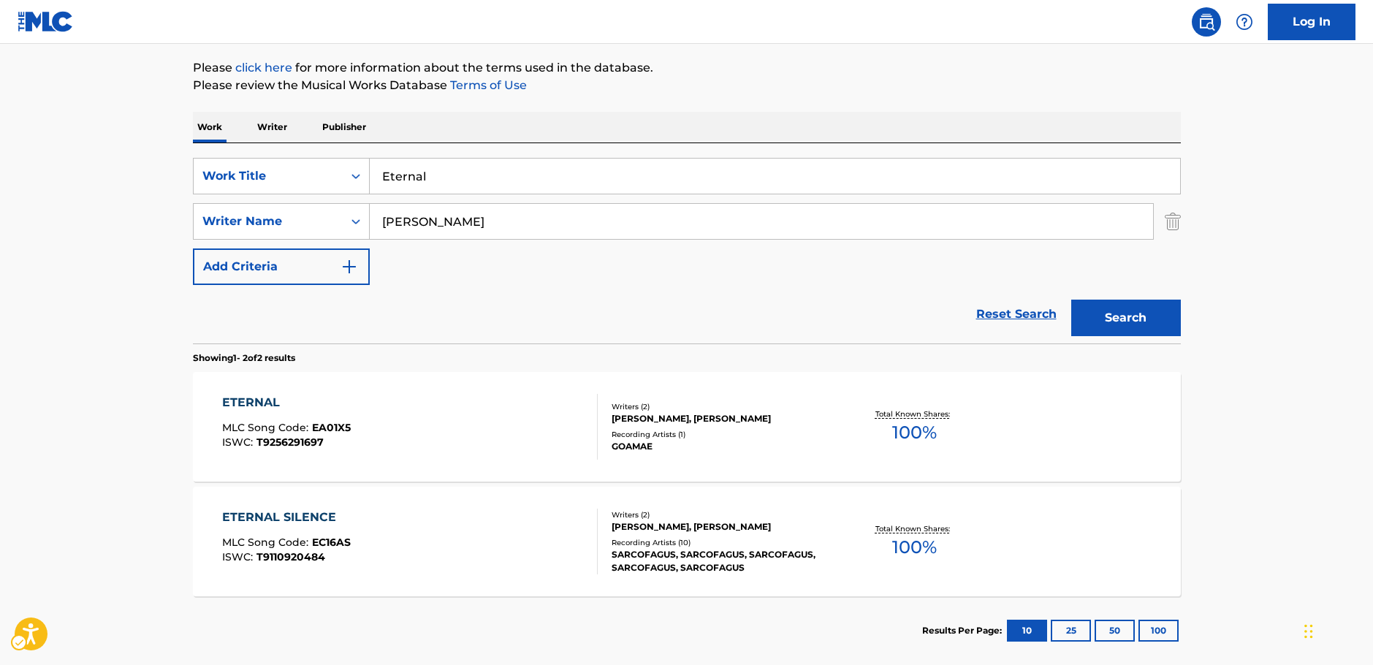
click at [81, 376] on main "The MLC Public Work Search The accuracy and completeness of The MLC's data is d…" at bounding box center [686, 274] width 1373 height 796
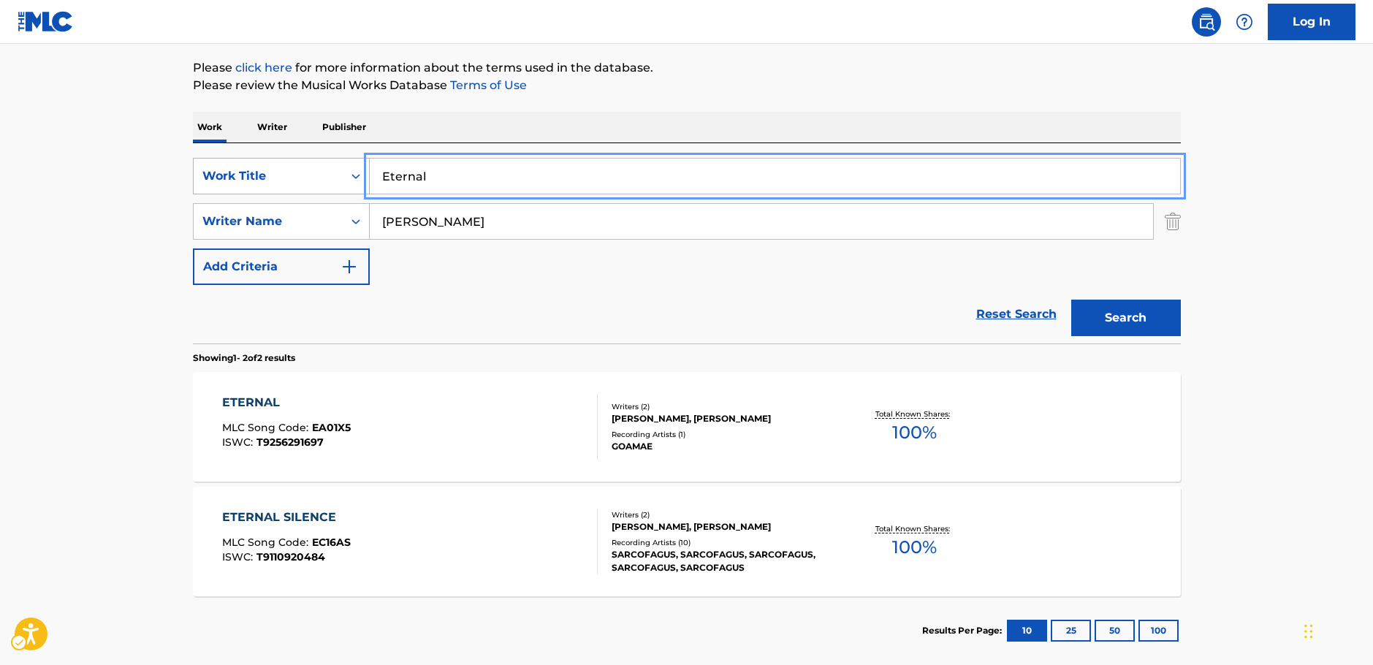
drag, startPoint x: 312, startPoint y: 172, endPoint x: 209, endPoint y: 180, distance: 103.3
click at [278, 172] on div "SearchWithCriteria5e564b1d-c167-4165-b82c-f5e83d77cea5 Work Title Eternal" at bounding box center [687, 176] width 988 height 37
paste input "Old Refrain"
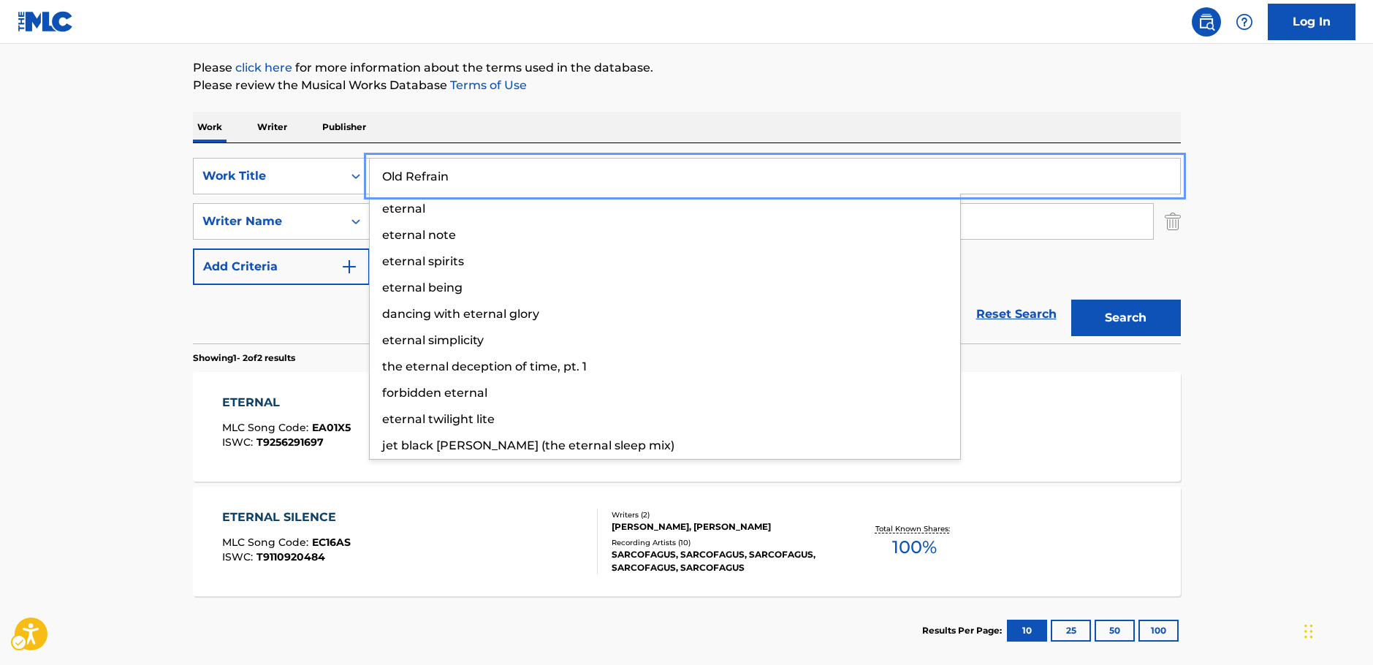
type input "Old Refrain"
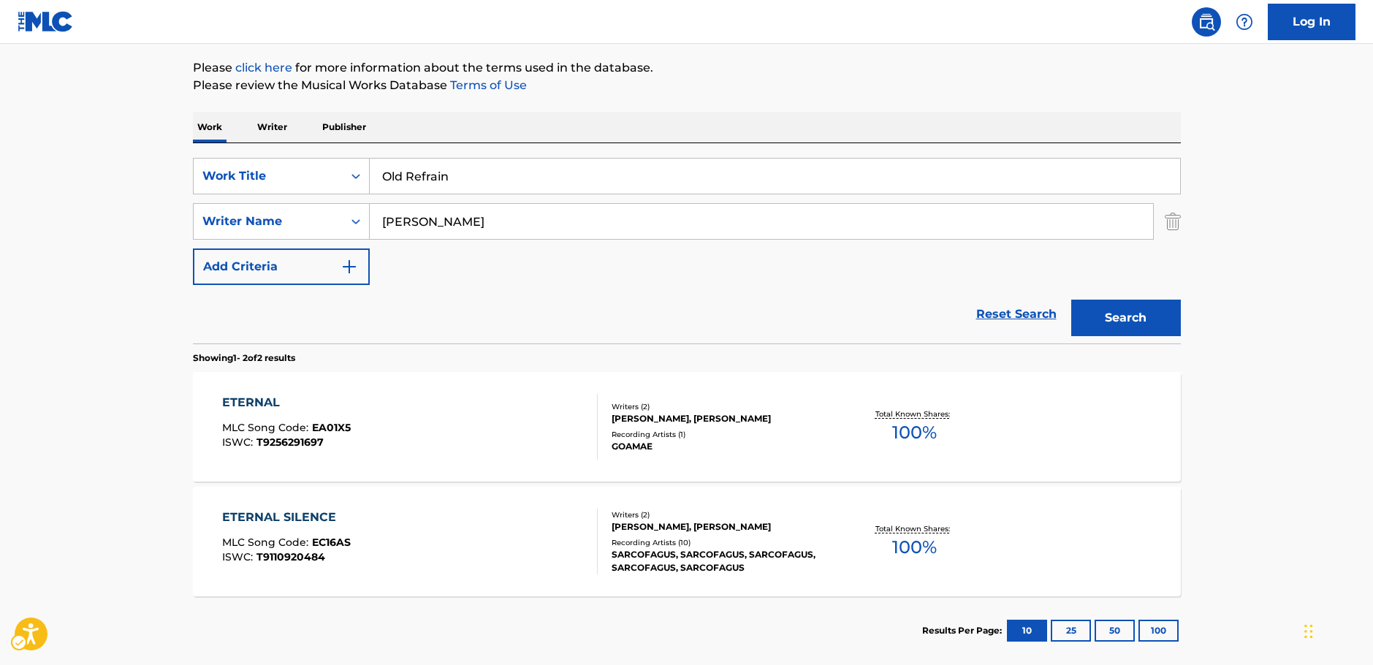
click at [100, 175] on main "The MLC Public Work Search The accuracy and completeness of The MLC's data is d…" at bounding box center [686, 274] width 1373 height 796
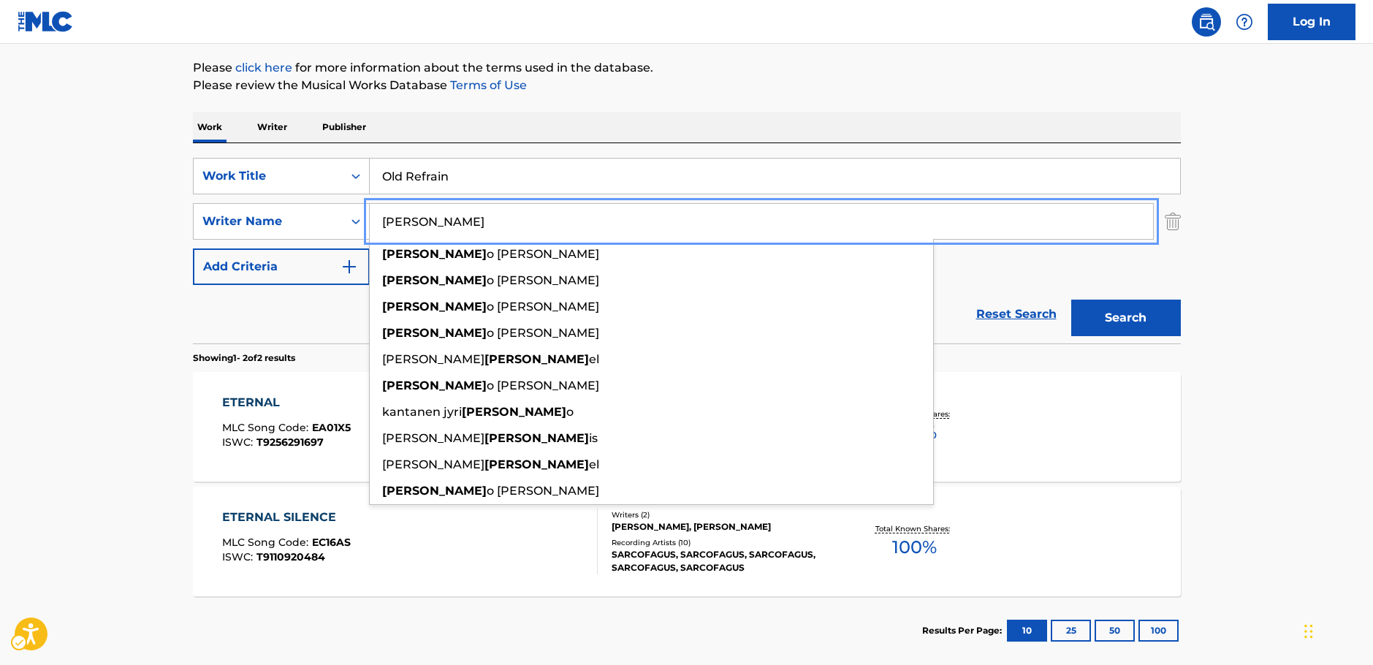
drag, startPoint x: 440, startPoint y: 218, endPoint x: 164, endPoint y: 193, distance: 276.6
click at [172, 205] on main "The MLC Public Work Search The accuracy and completeness of The MLC's data is d…" at bounding box center [686, 274] width 1373 height 796
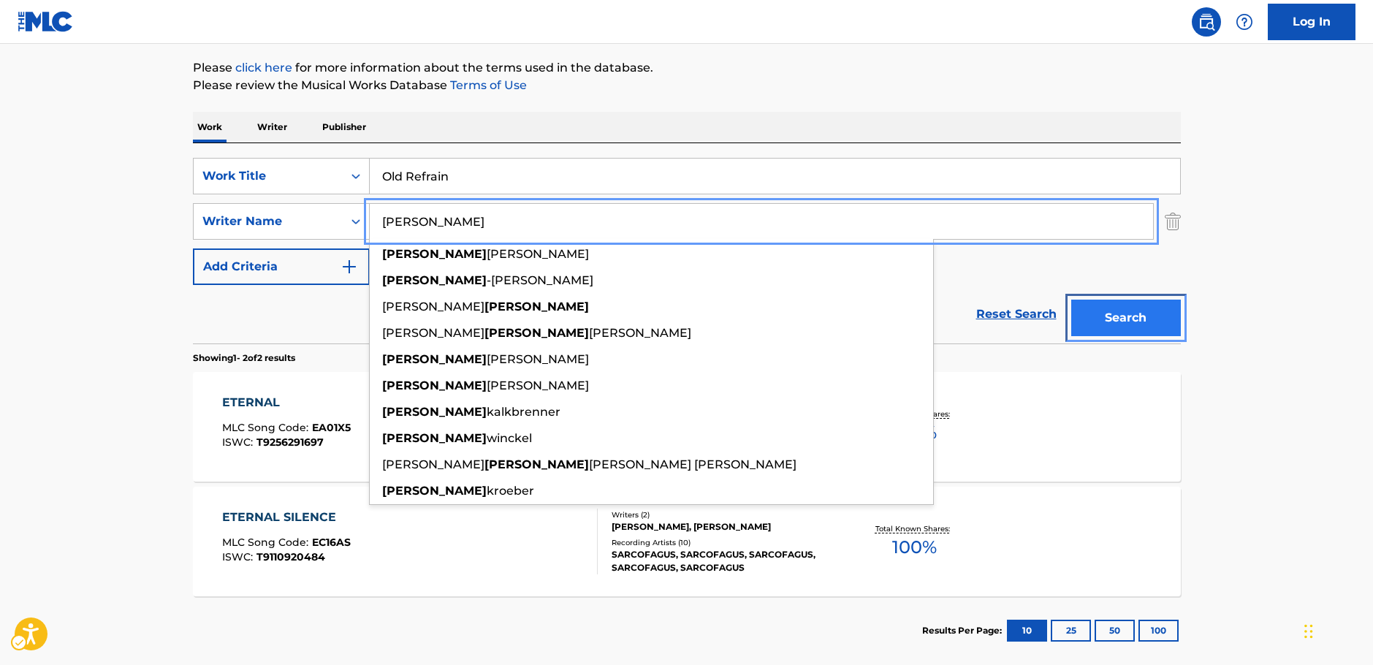
click at [1124, 312] on button "Search" at bounding box center [1126, 318] width 110 height 37
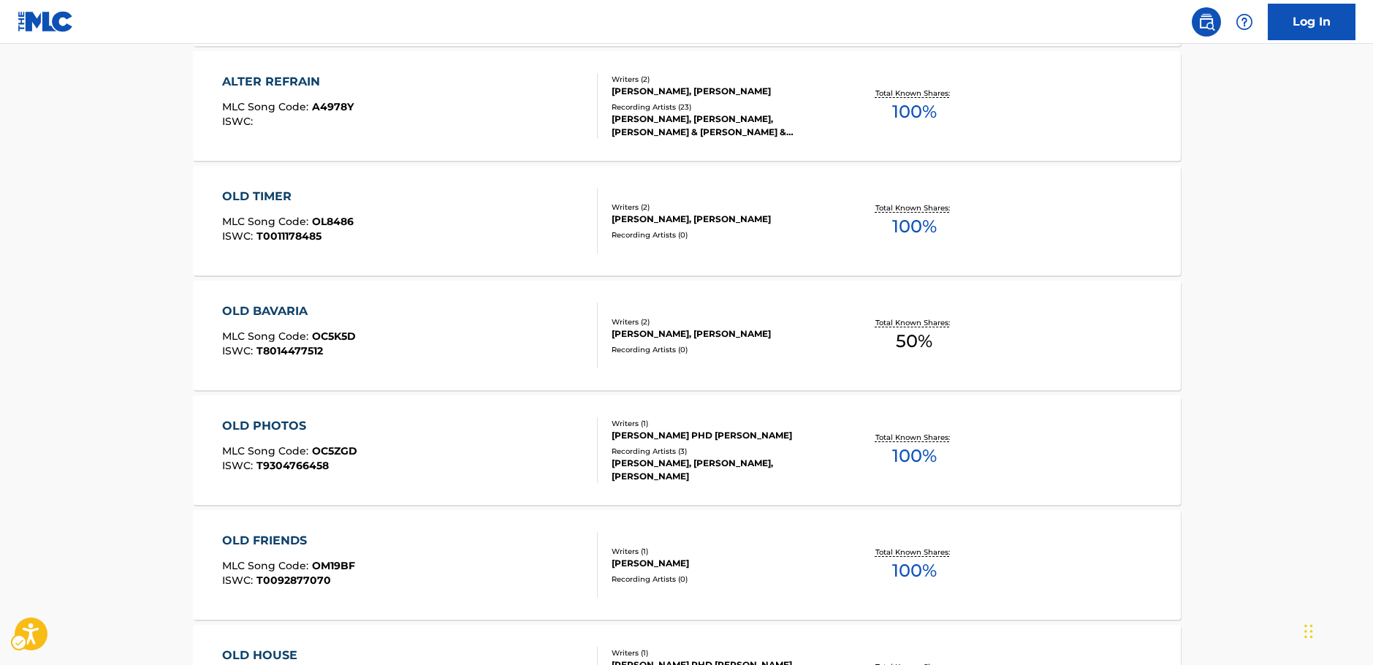
scroll to position [238, 0]
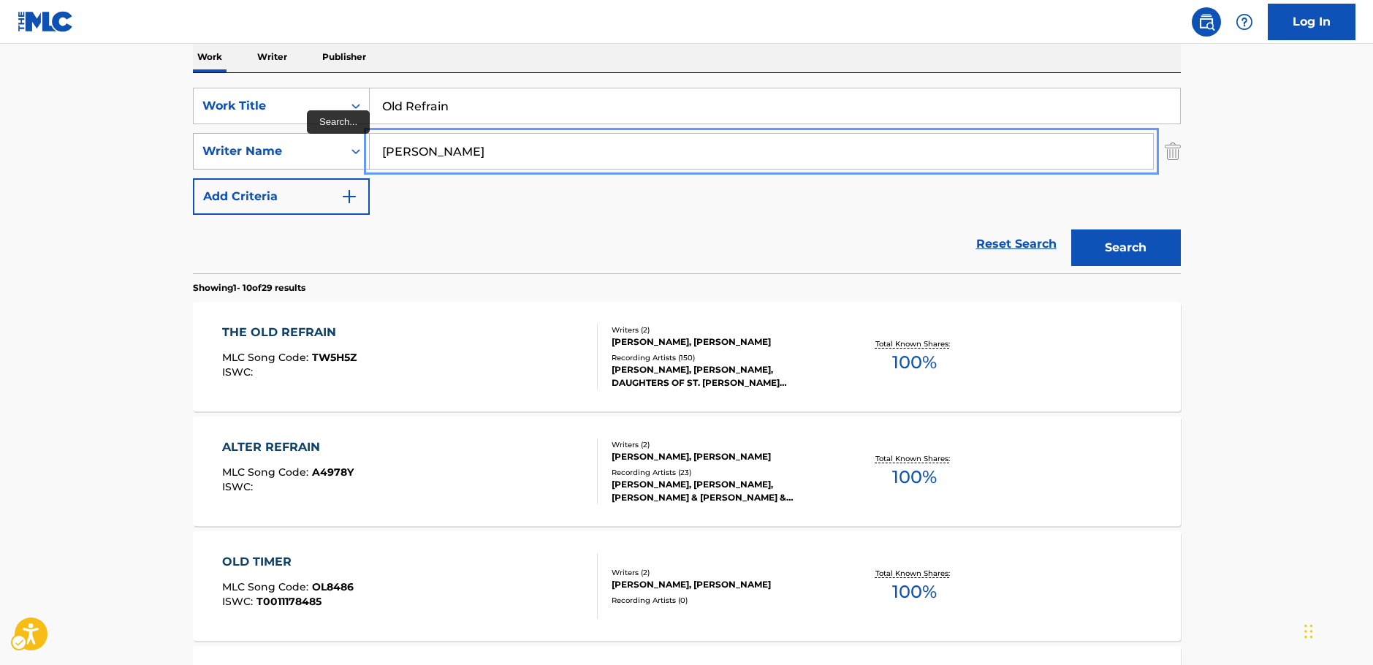
drag, startPoint x: 390, startPoint y: 149, endPoint x: 338, endPoint y: 147, distance: 51.9
click at [338, 147] on div "SearchWithCriteriab73d0c93-e470-4361-9ceb-11ab4a1fc2ce Writer Name [PERSON_NAME]" at bounding box center [687, 151] width 988 height 37
paste input "[PERSON_NAME]"
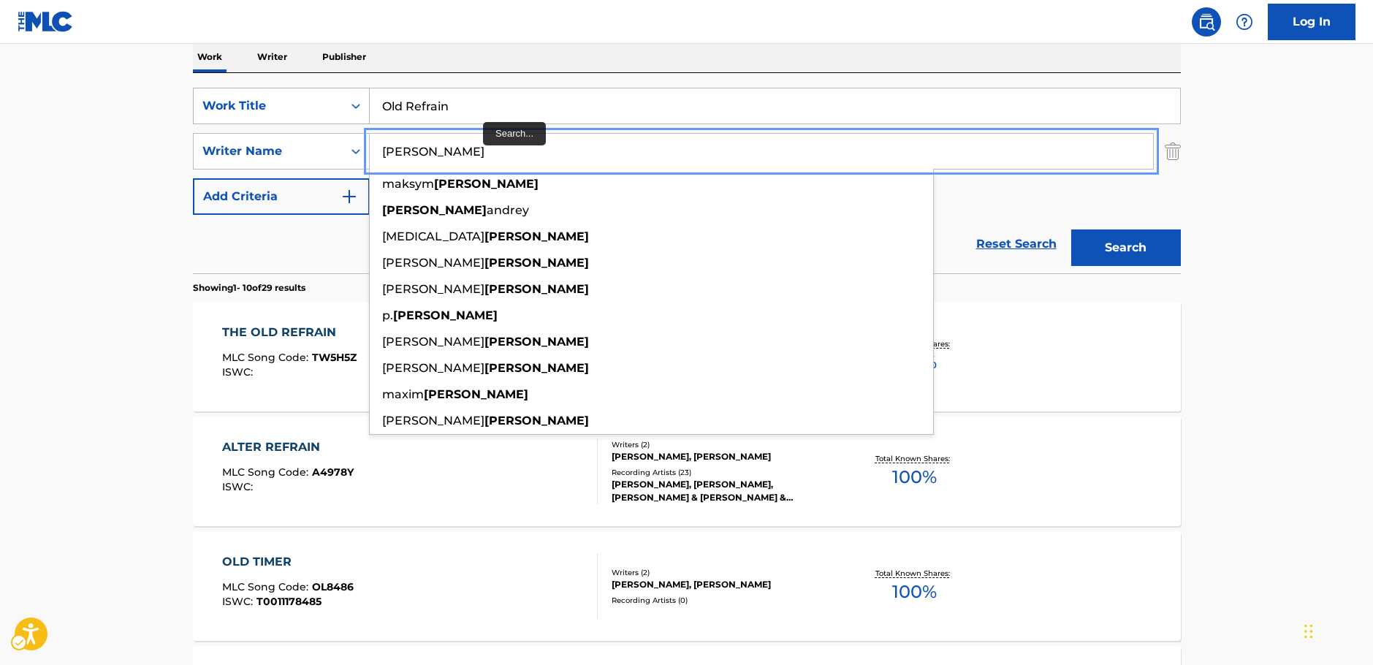
type input "[PERSON_NAME]"
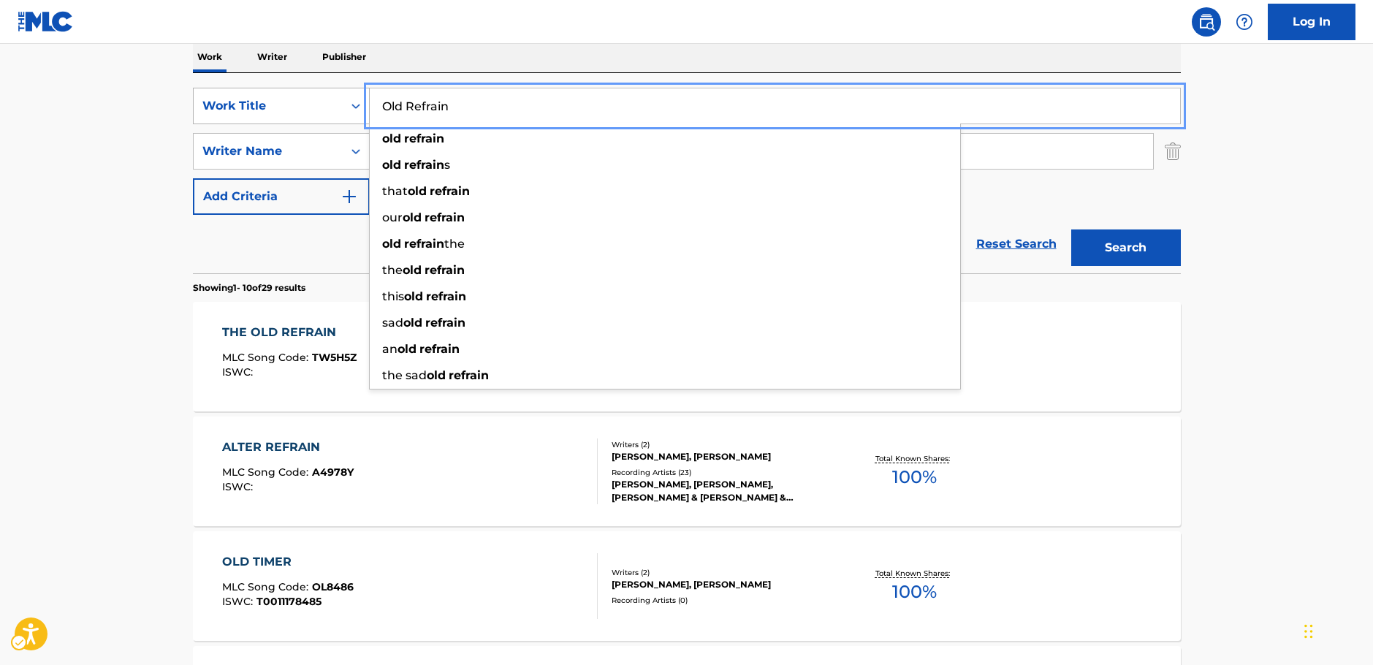
drag, startPoint x: 323, startPoint y: 101, endPoint x: 297, endPoint y: 98, distance: 25.7
click at [297, 99] on div "SearchWithCriteria5e564b1d-c167-4165-b82c-f5e83d77cea5 Work Title Old Refrain o…" at bounding box center [687, 106] width 988 height 37
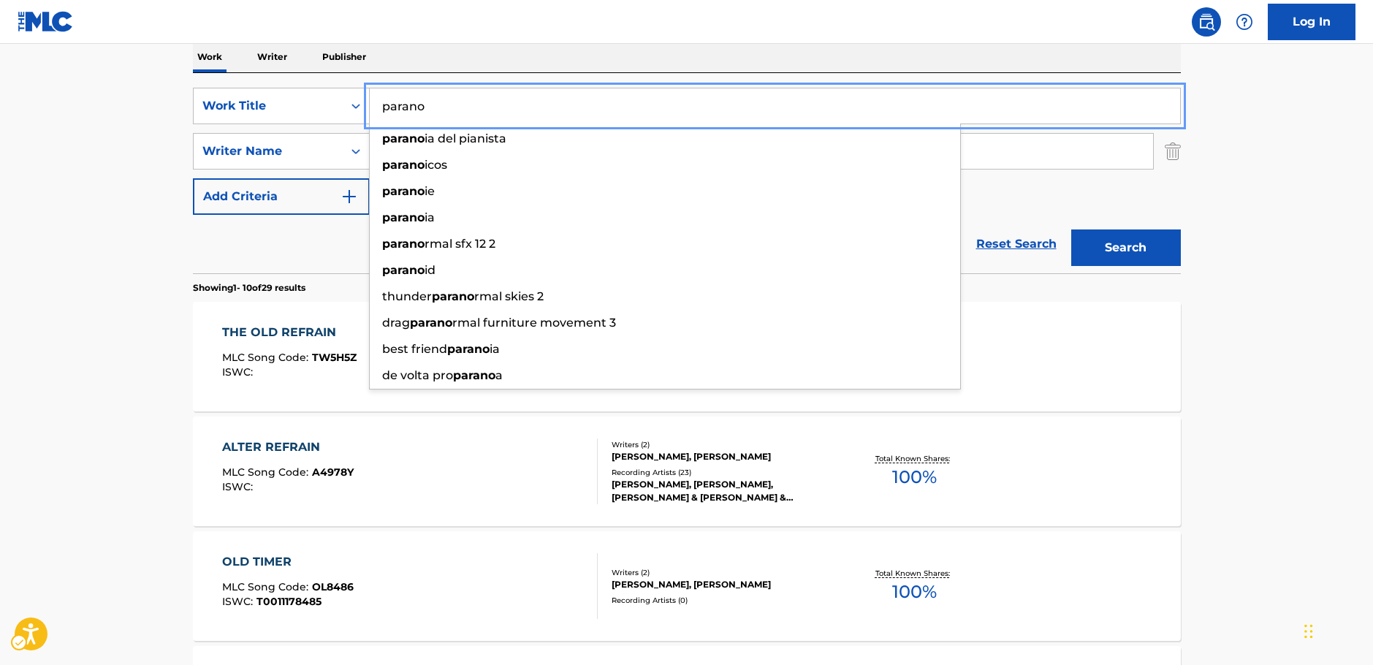
type input "parano"
click at [1119, 243] on button "Search" at bounding box center [1126, 247] width 110 height 37
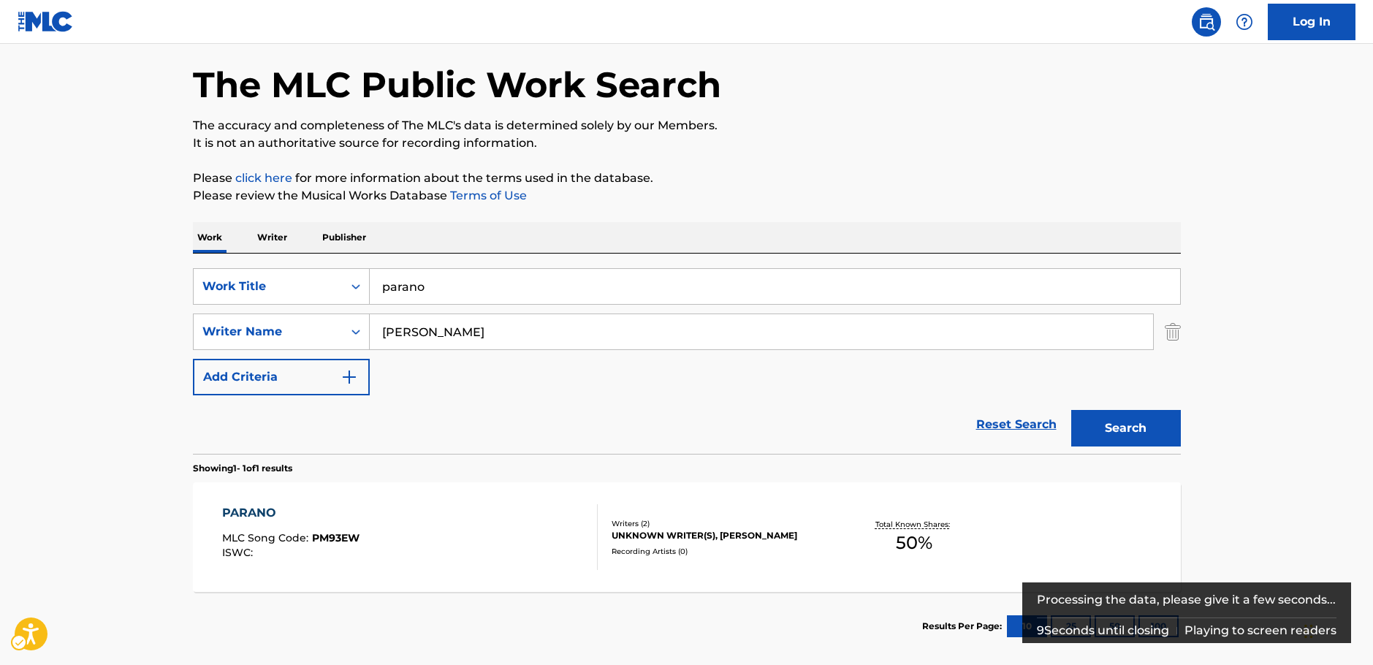
scroll to position [130, 0]
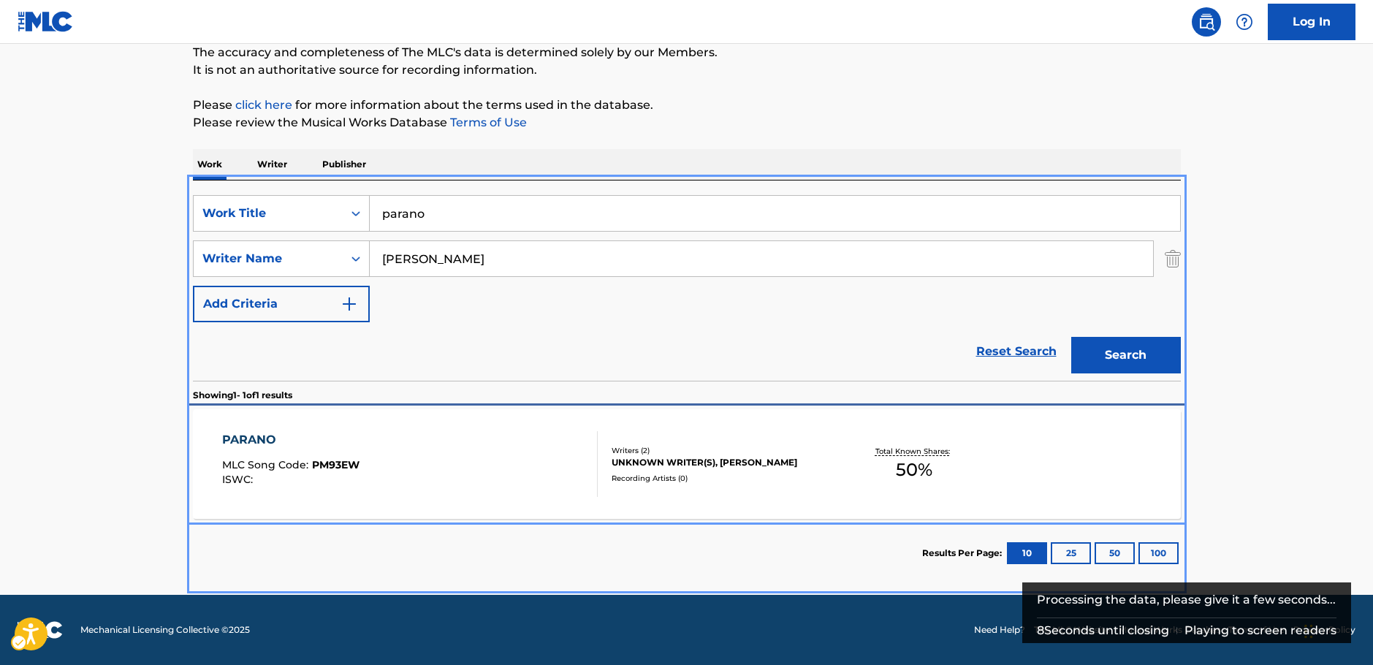
click at [509, 476] on div "PARANO MLC Song Code : PM93EW ISWC :" at bounding box center [410, 464] width 376 height 66
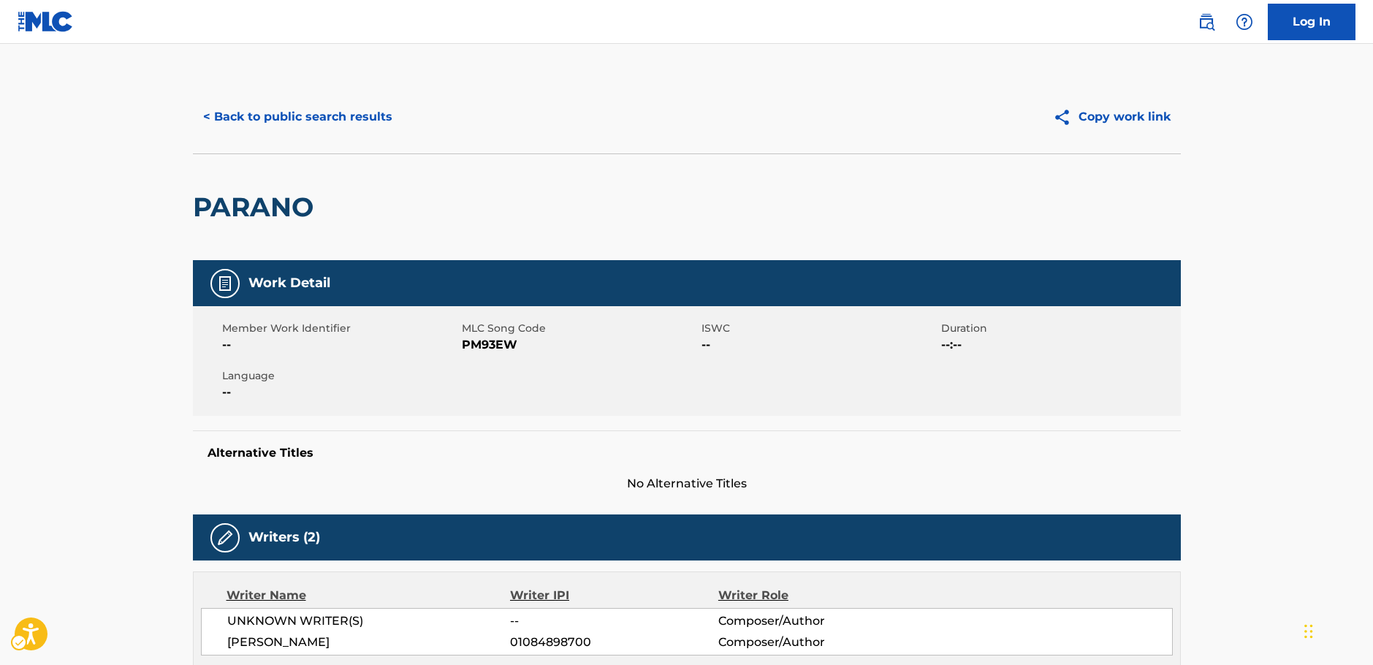
click at [483, 344] on span "MLC Song Code - PM93EW" at bounding box center [580, 345] width 236 height 18
click at [482, 344] on span "MLC Song Code - PM93EW" at bounding box center [580, 345] width 236 height 18
click at [481, 344] on span "MLC Song Code - PM93EW" at bounding box center [580, 345] width 236 height 18
click at [480, 344] on span "MLC Song Code - PM93EW" at bounding box center [580, 345] width 236 height 18
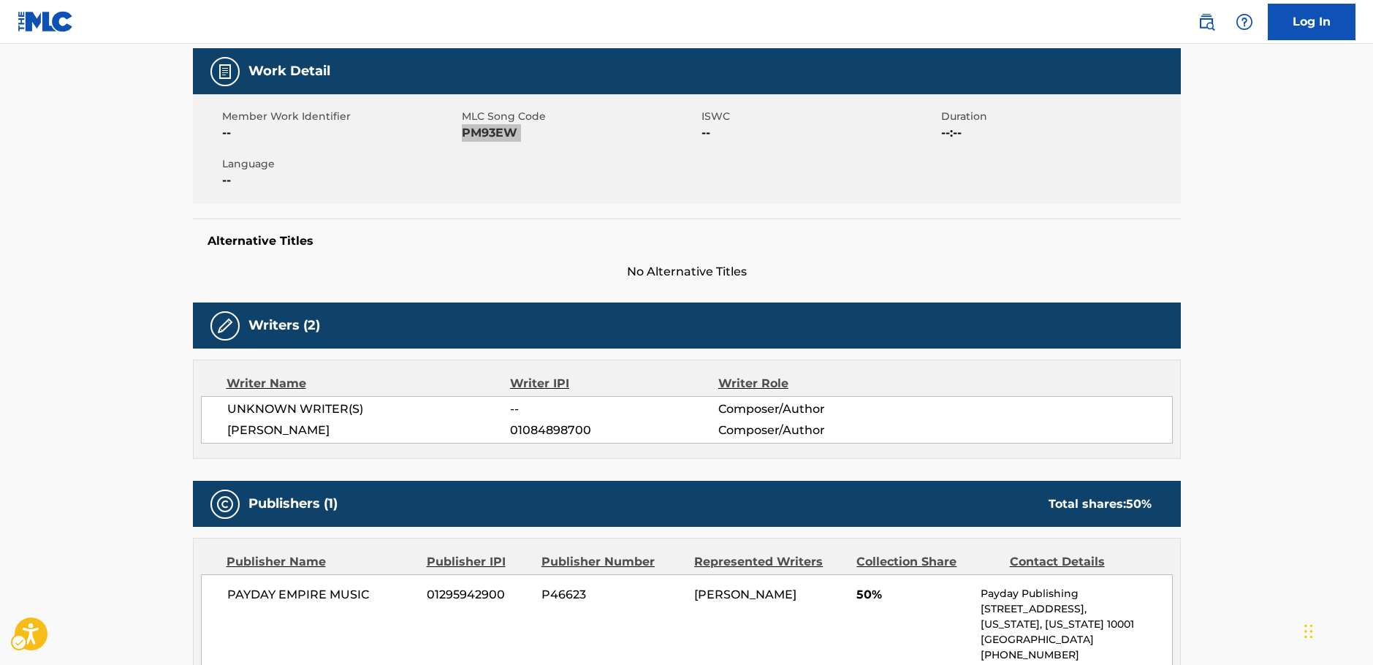
scroll to position [219, 0]
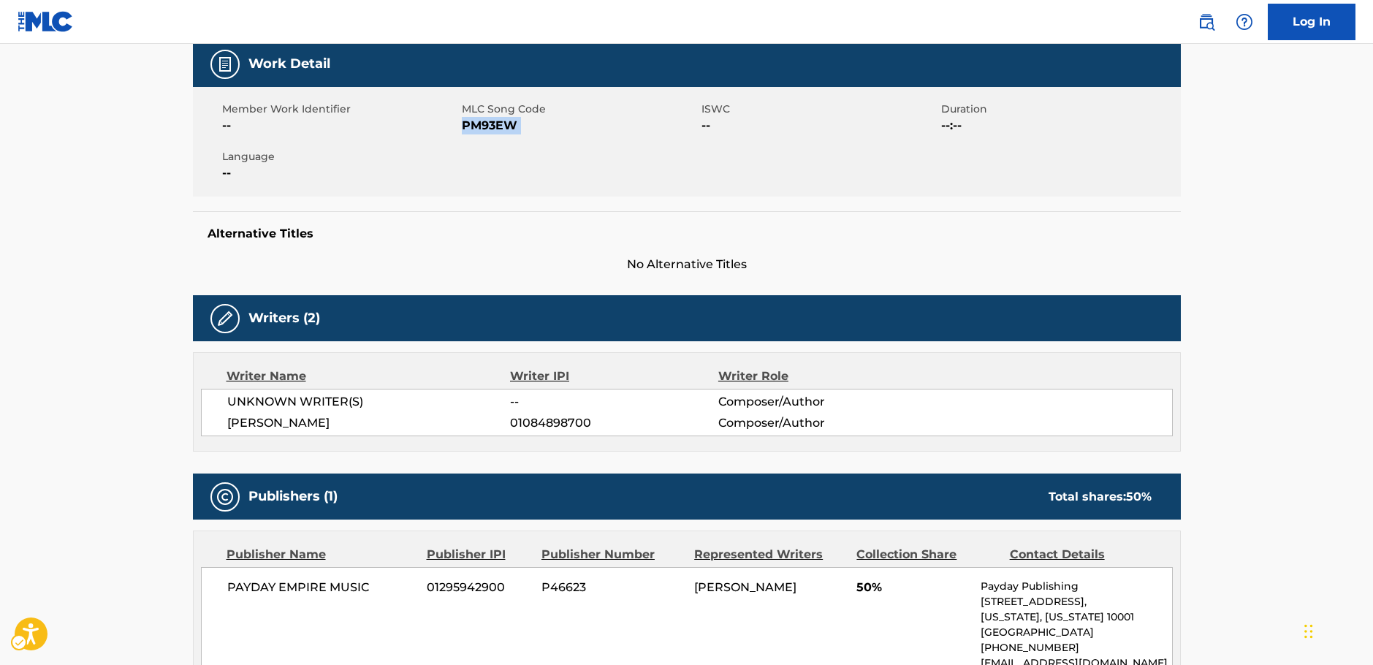
drag, startPoint x: 399, startPoint y: 425, endPoint x: 219, endPoint y: 418, distance: 179.9
click at [219, 418] on div "UNKNOWN WRITER(S) -- Composer/Author [PERSON_NAME] 01084898700 Composer/Author" at bounding box center [687, 413] width 972 height 48
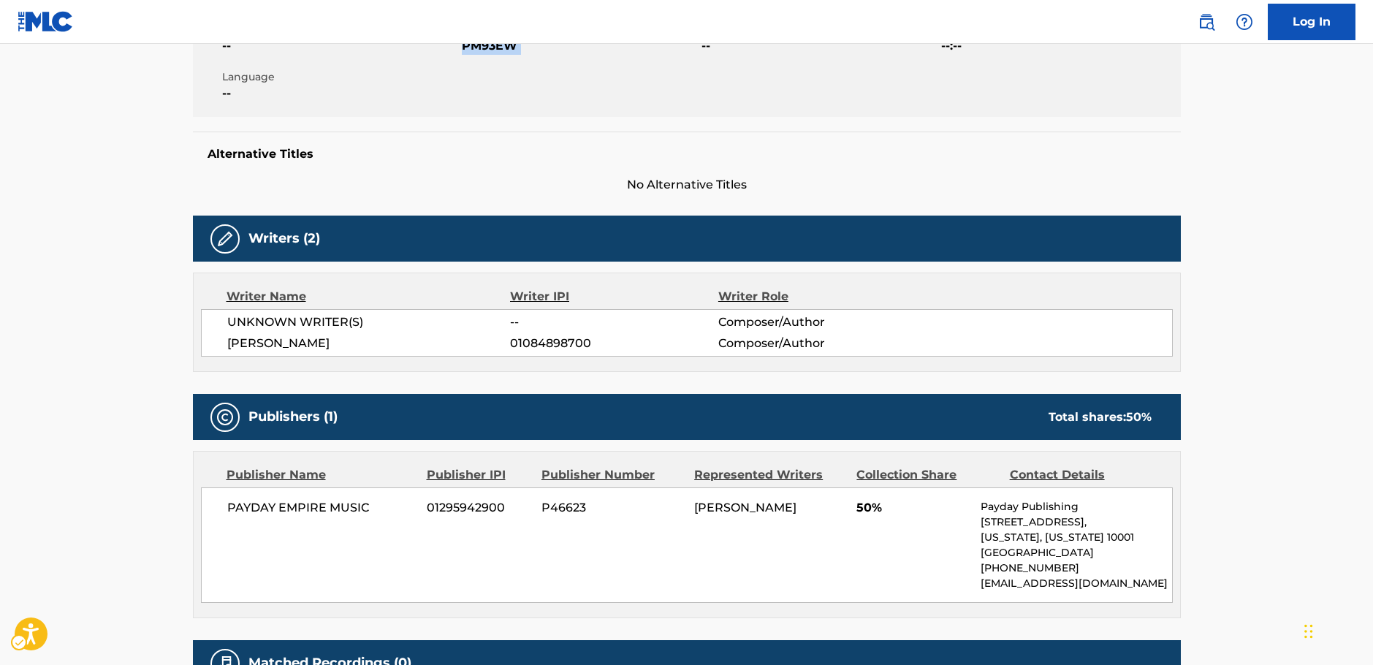
scroll to position [438, 0]
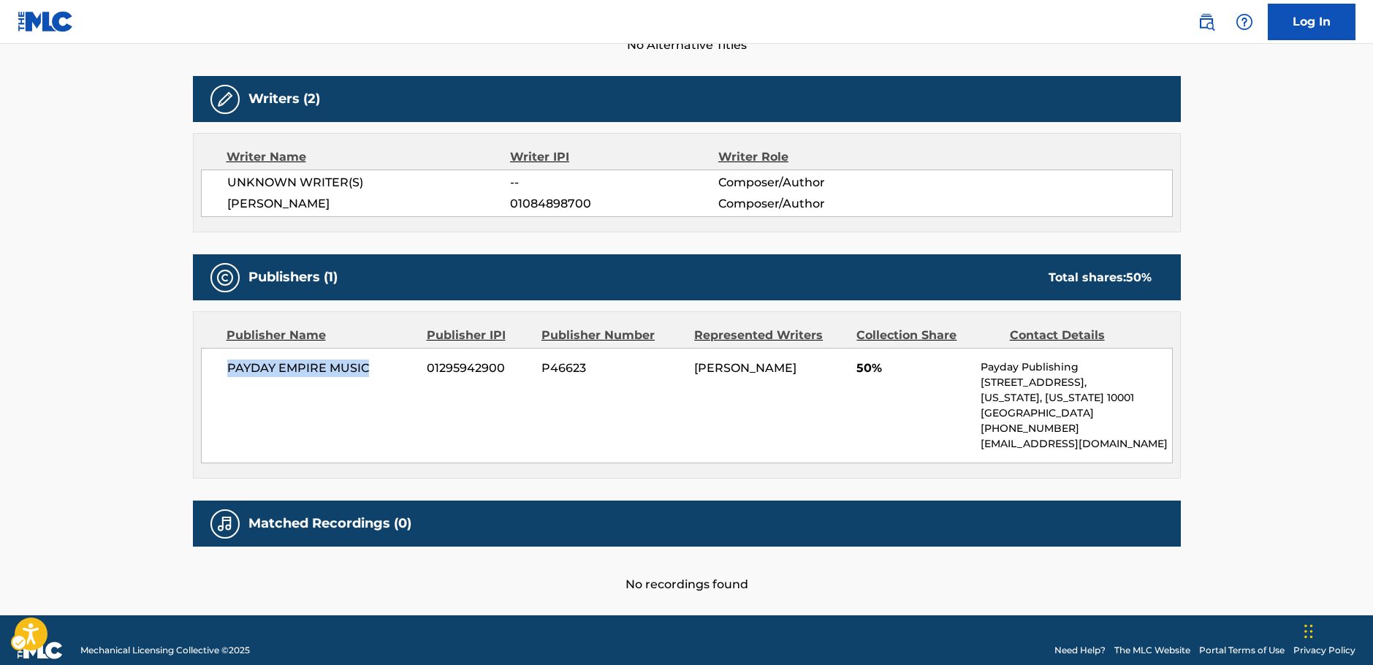
drag, startPoint x: 368, startPoint y: 368, endPoint x: 200, endPoint y: 371, distance: 168.1
click at [201, 371] on div "PAYDAY EMPIRE MUSIC 01295942900 P46623 [PERSON_NAME] 50% Payday Publishing [STR…" at bounding box center [687, 405] width 972 height 115
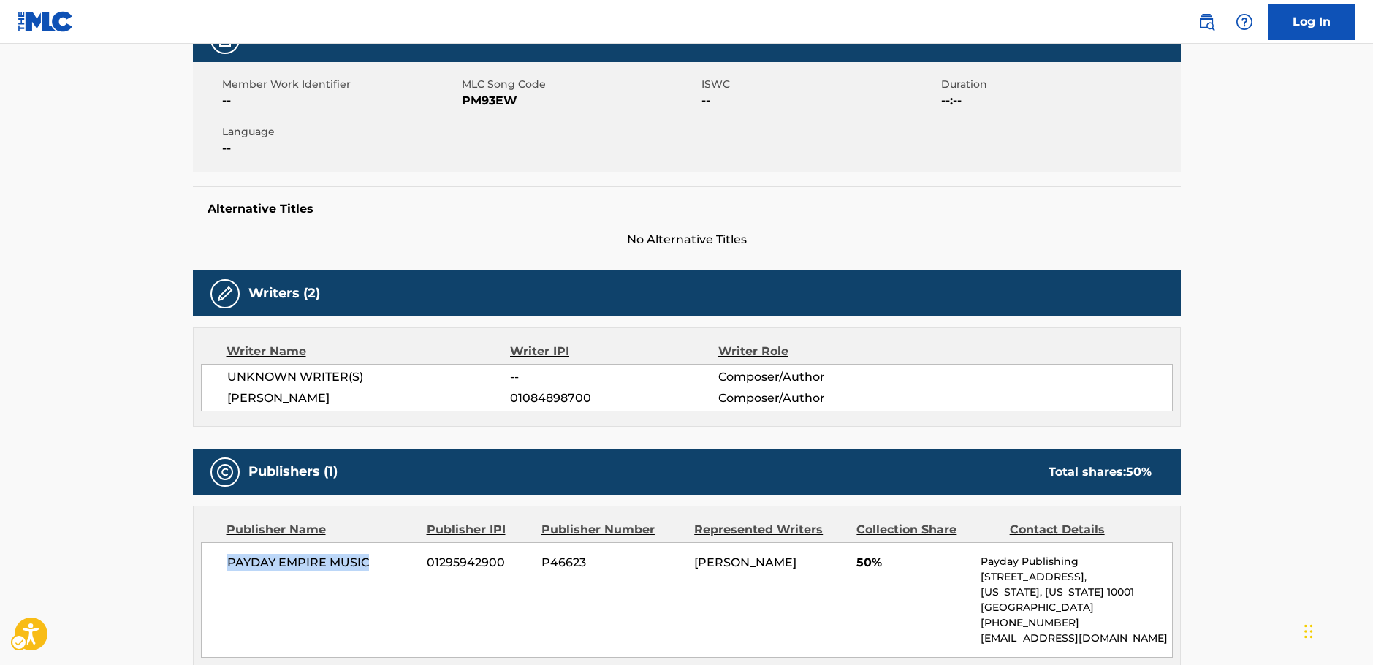
scroll to position [0, 0]
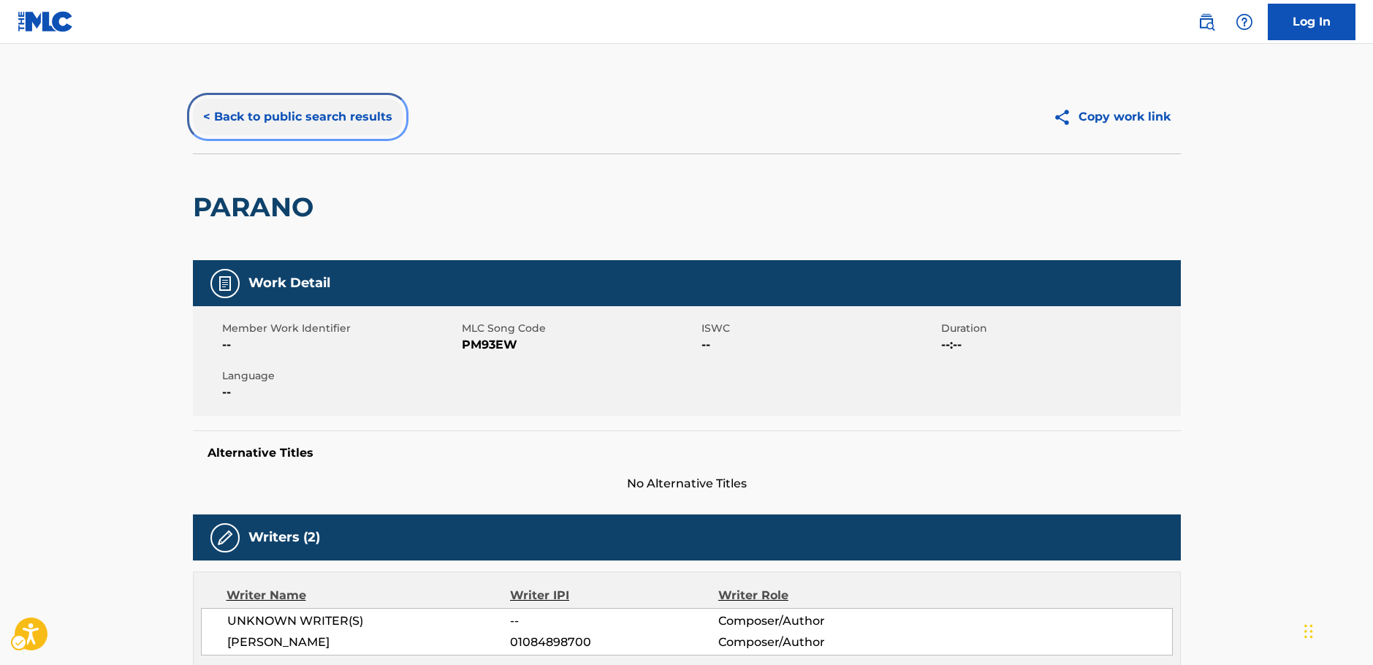
click at [286, 113] on button "< Back to public search results" at bounding box center [298, 117] width 210 height 37
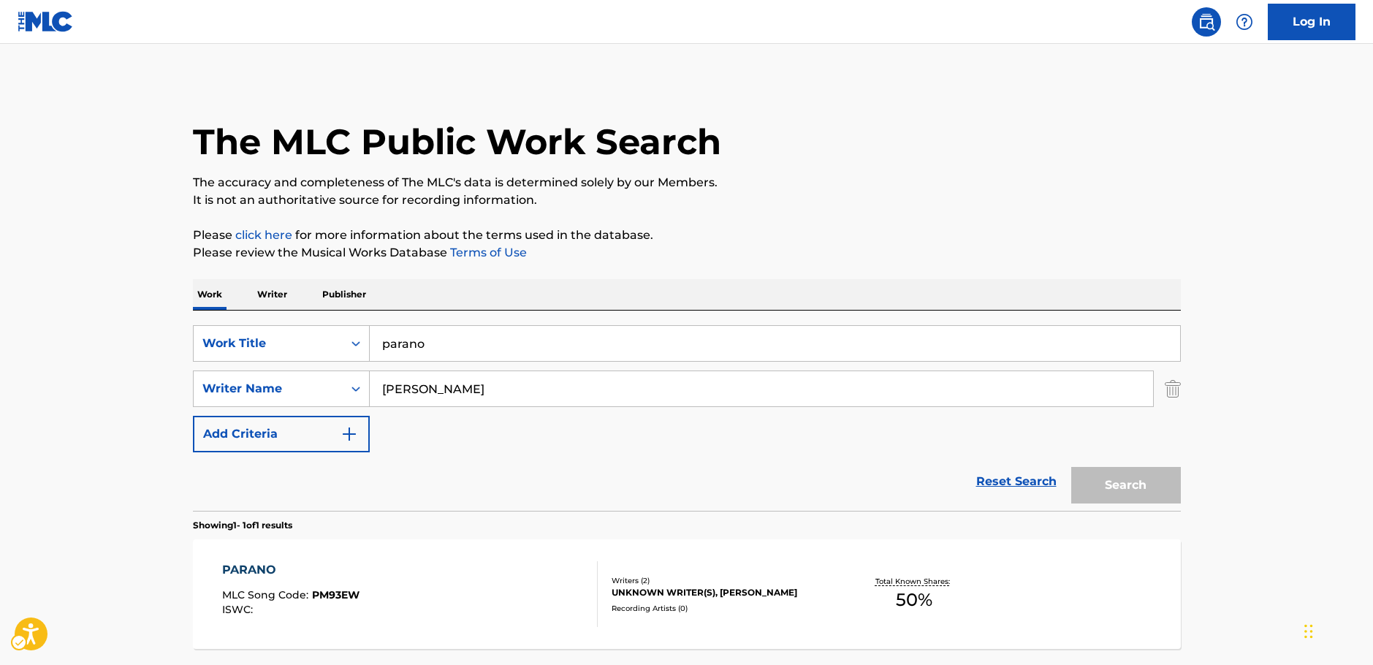
scroll to position [47, 0]
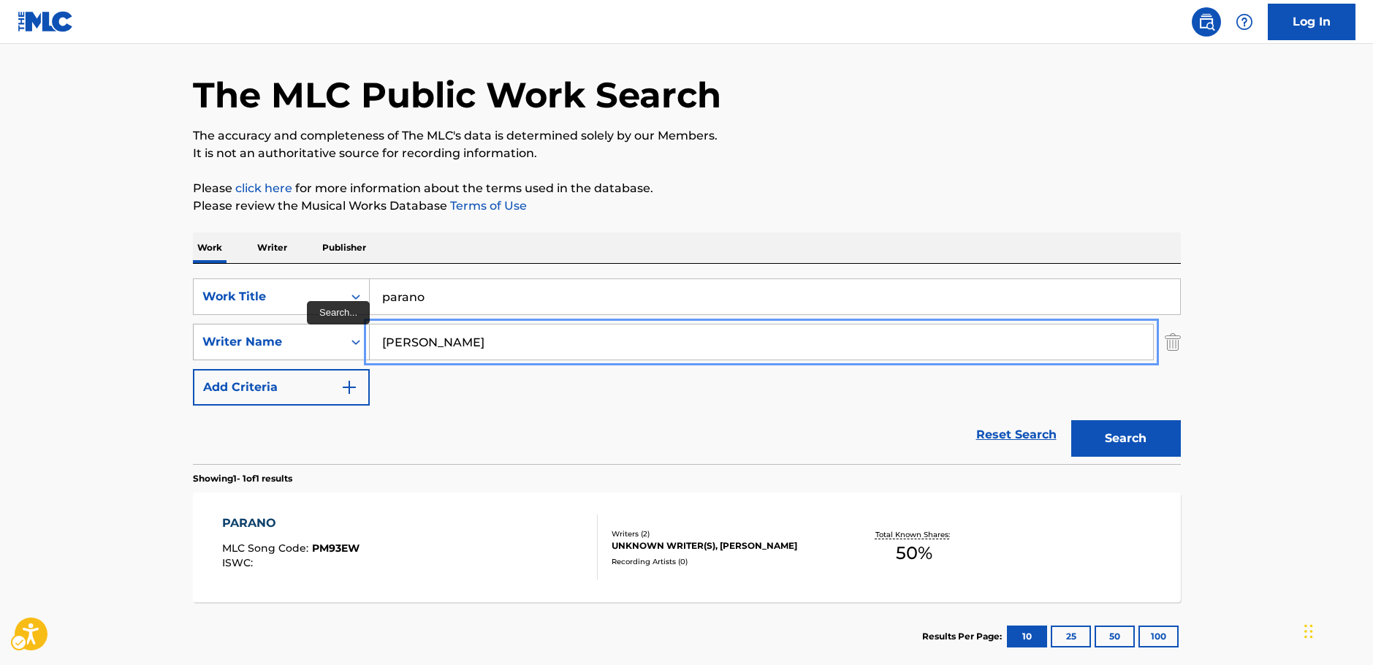
drag, startPoint x: 474, startPoint y: 344, endPoint x: 321, endPoint y: 333, distance: 153.9
click at [320, 333] on div "SearchWithCriteriab73d0c93-e470-4361-9ceb-11ab4a1fc2ce Writer Name [PERSON_NAME]" at bounding box center [687, 342] width 988 height 37
paste input "[PERSON_NAME]"
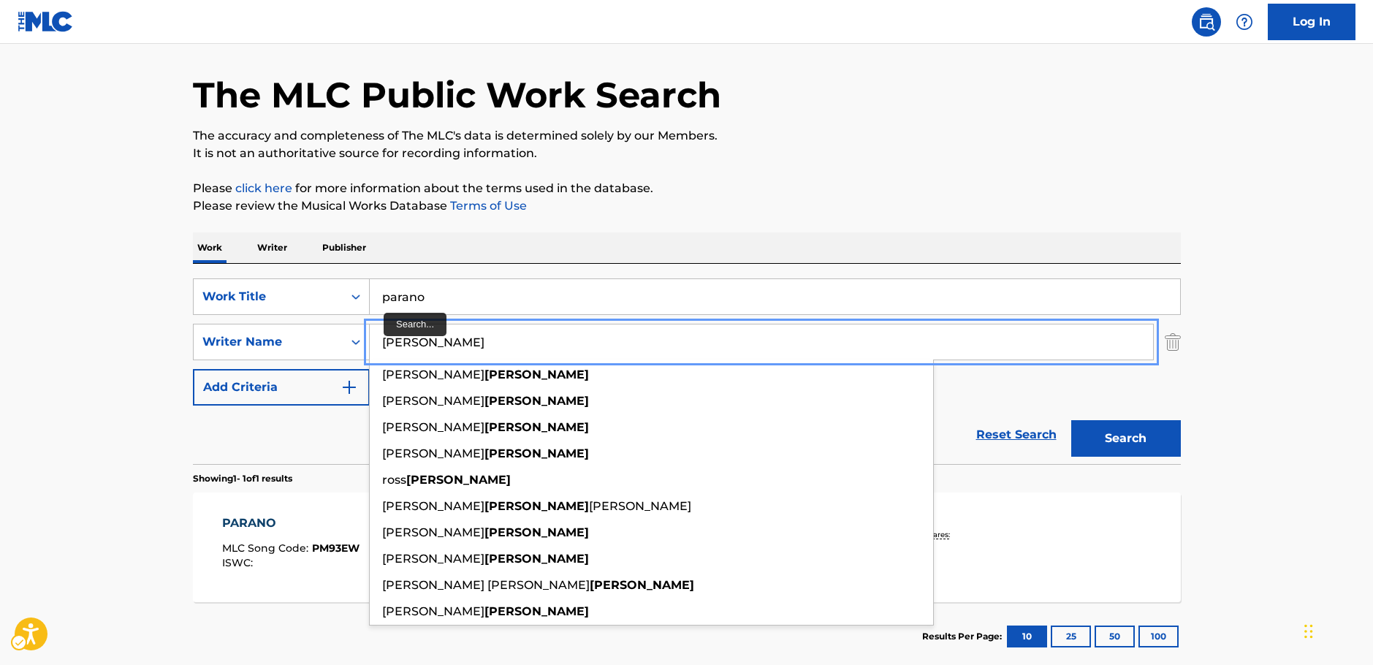
type input "[PERSON_NAME]"
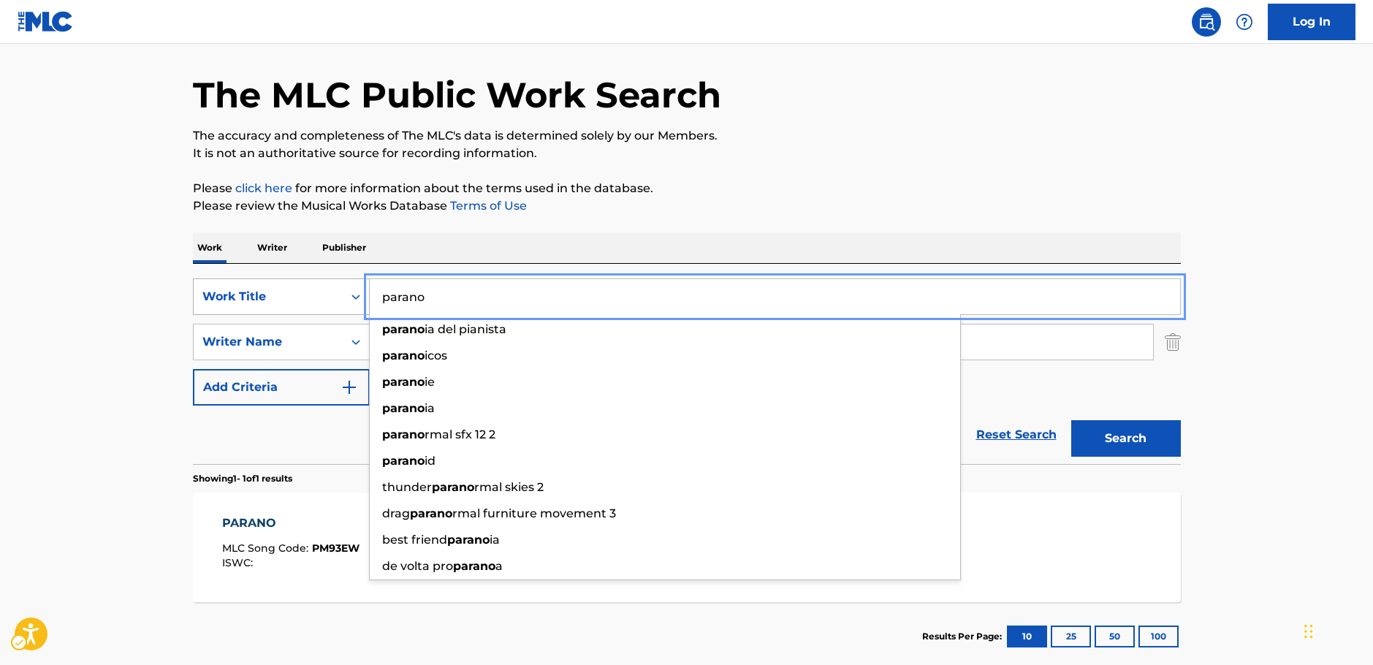
drag, startPoint x: 437, startPoint y: 299, endPoint x: 315, endPoint y: 286, distance: 122.7
click at [319, 293] on div "SearchWithCriteria5e564b1d-c167-4165-b82c-f5e83d77cea5 Work Title parano parano…" at bounding box center [687, 296] width 988 height 37
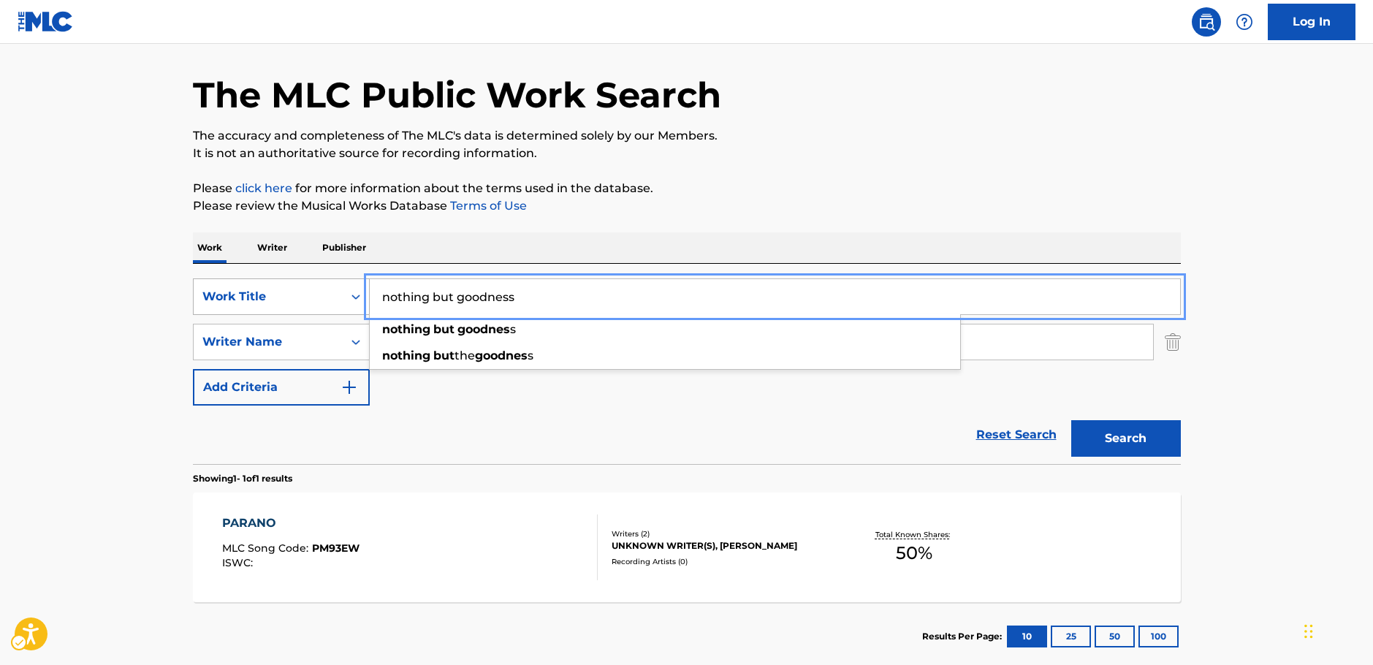
type input "nothing but goodness"
click at [1071, 420] on button "Search" at bounding box center [1126, 438] width 110 height 37
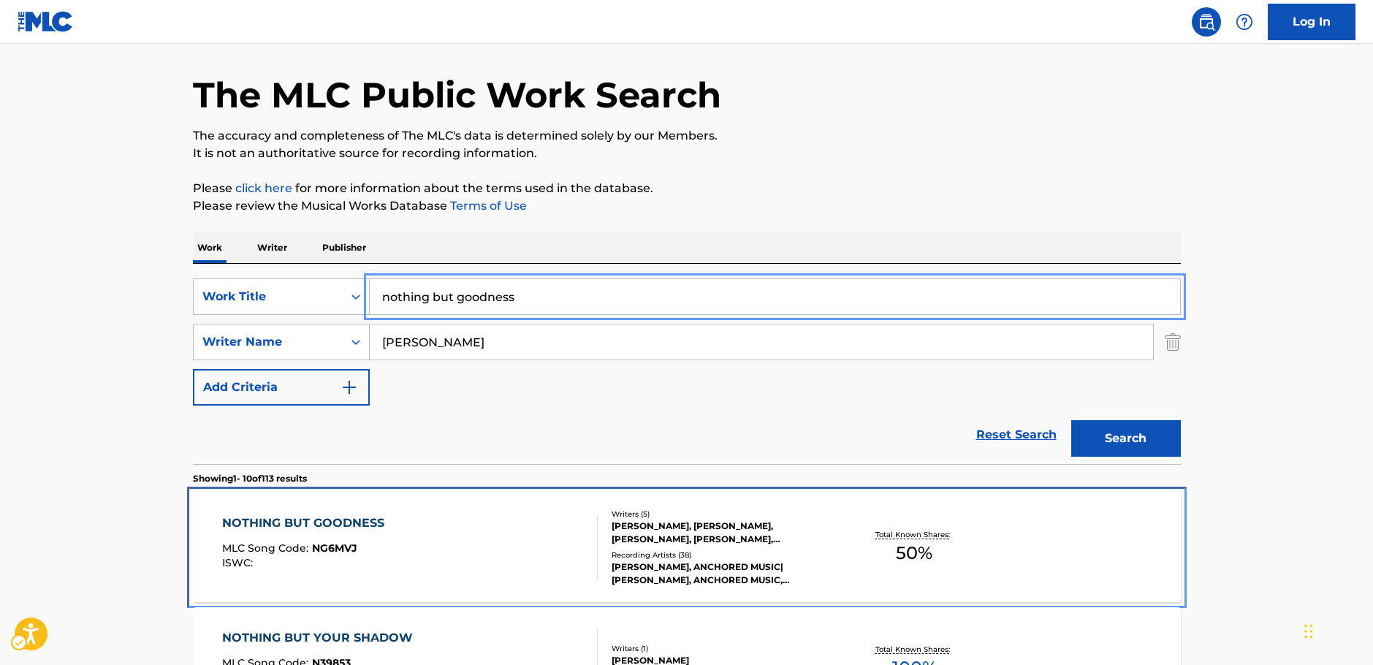
click at [541, 563] on div "NOTHING BUT GOODNESS MLC Song Code : NG6MVJ ISWC :" at bounding box center [410, 547] width 376 height 66
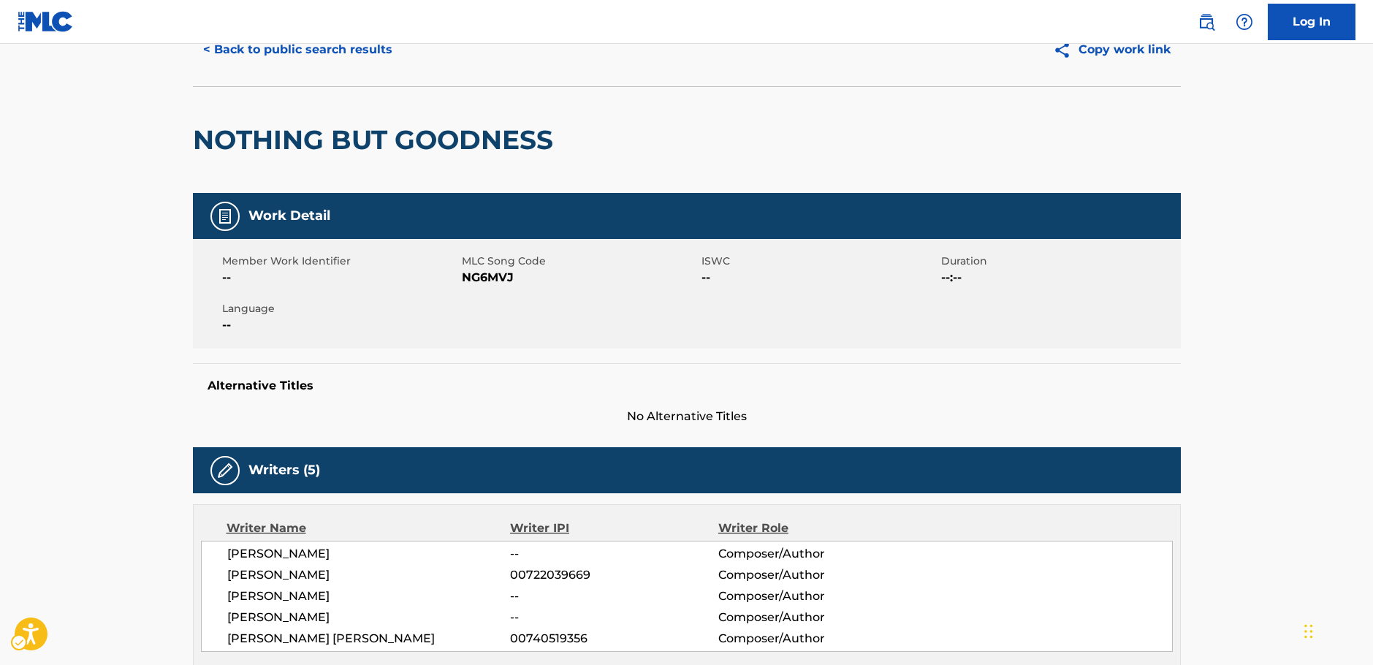
scroll to position [73, 0]
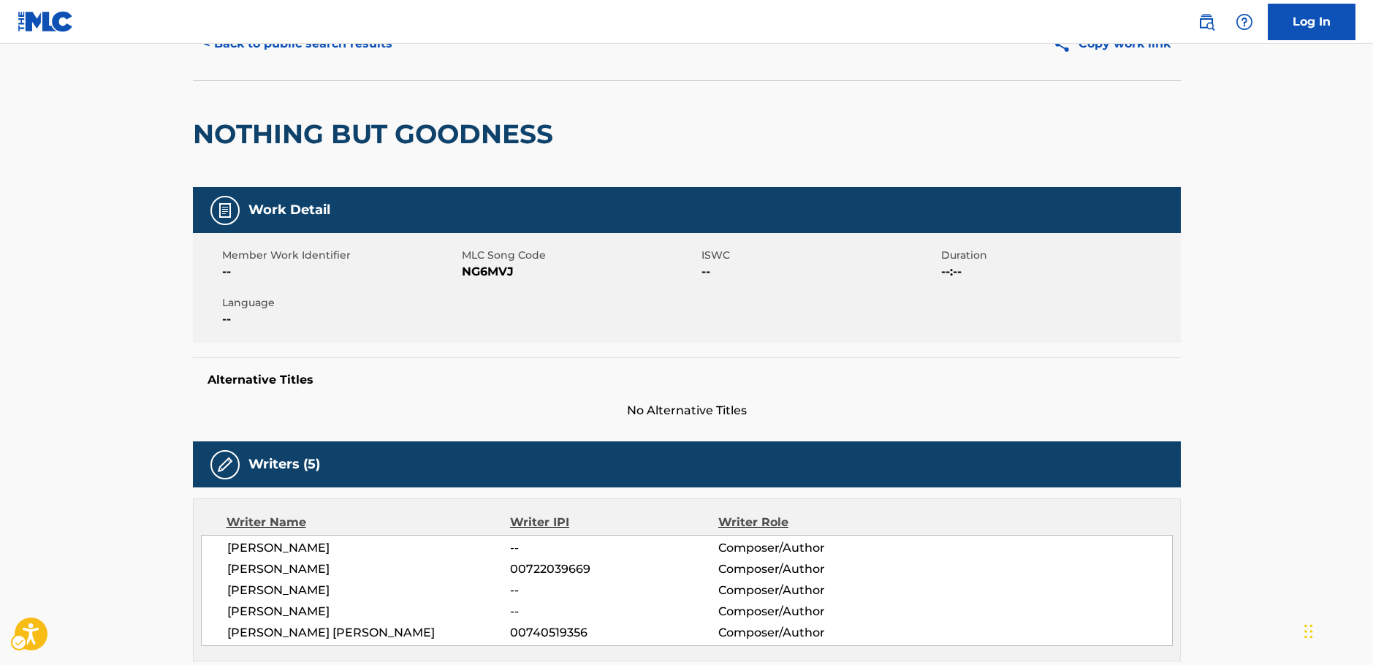
click at [495, 266] on span "MLC Song Code - NG6MVJ" at bounding box center [580, 272] width 236 height 18
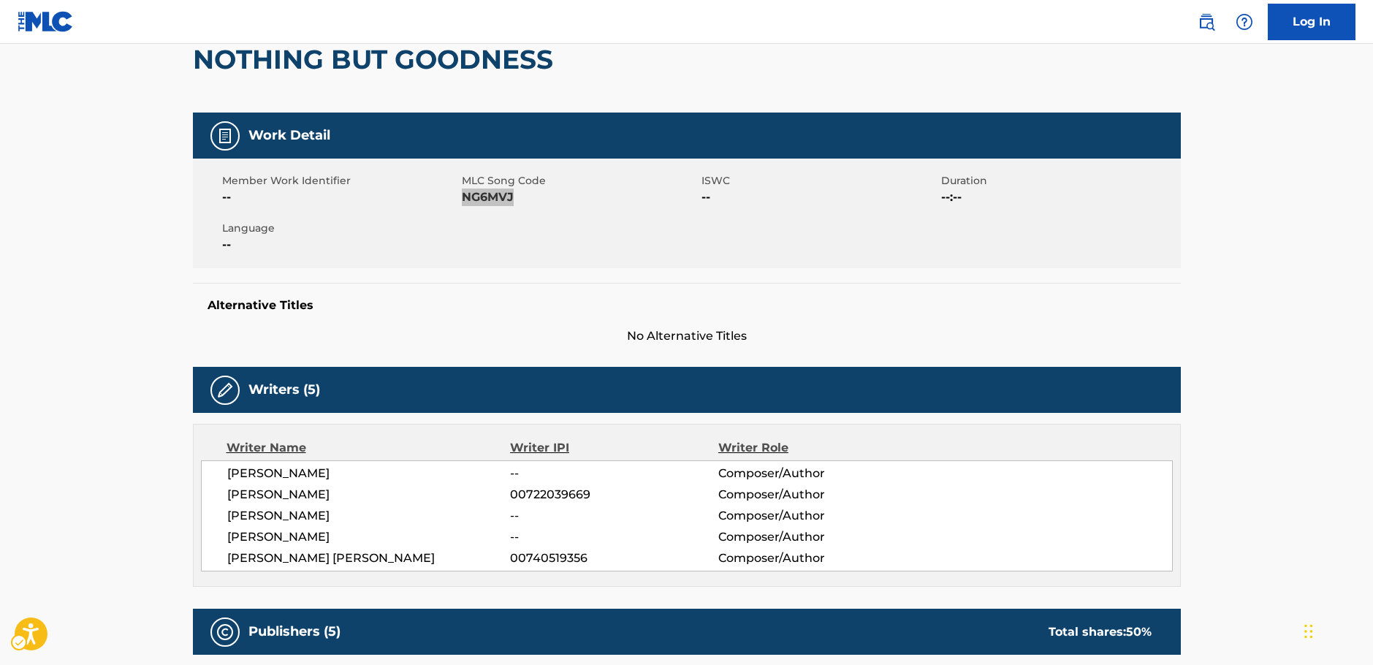
scroll to position [219, 0]
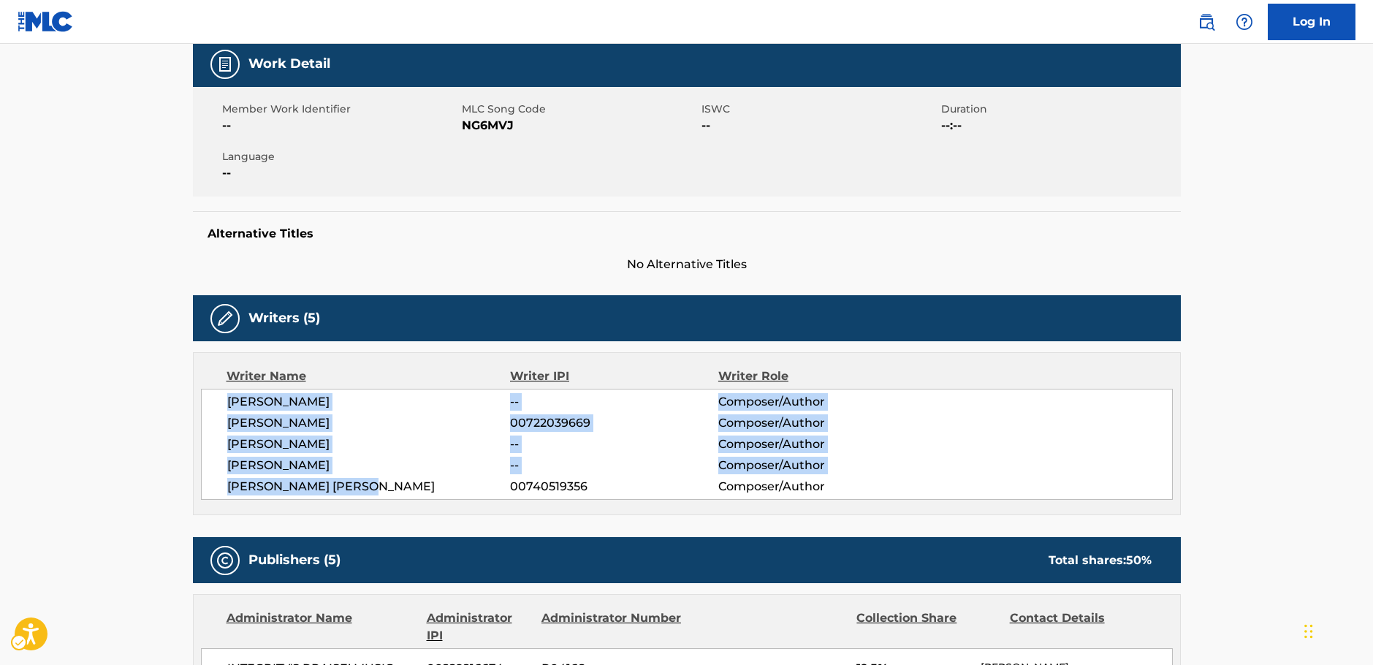
drag, startPoint x: 387, startPoint y: 488, endPoint x: 190, endPoint y: 397, distance: 216.8
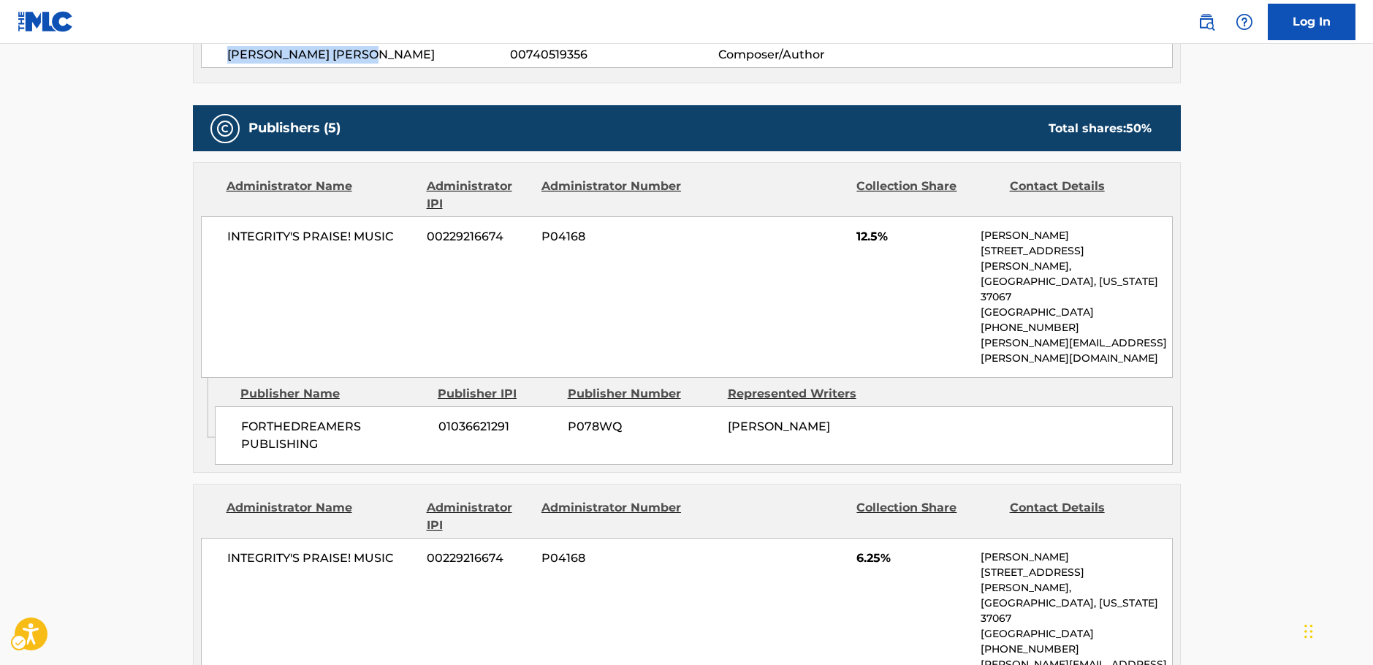
scroll to position [658, 0]
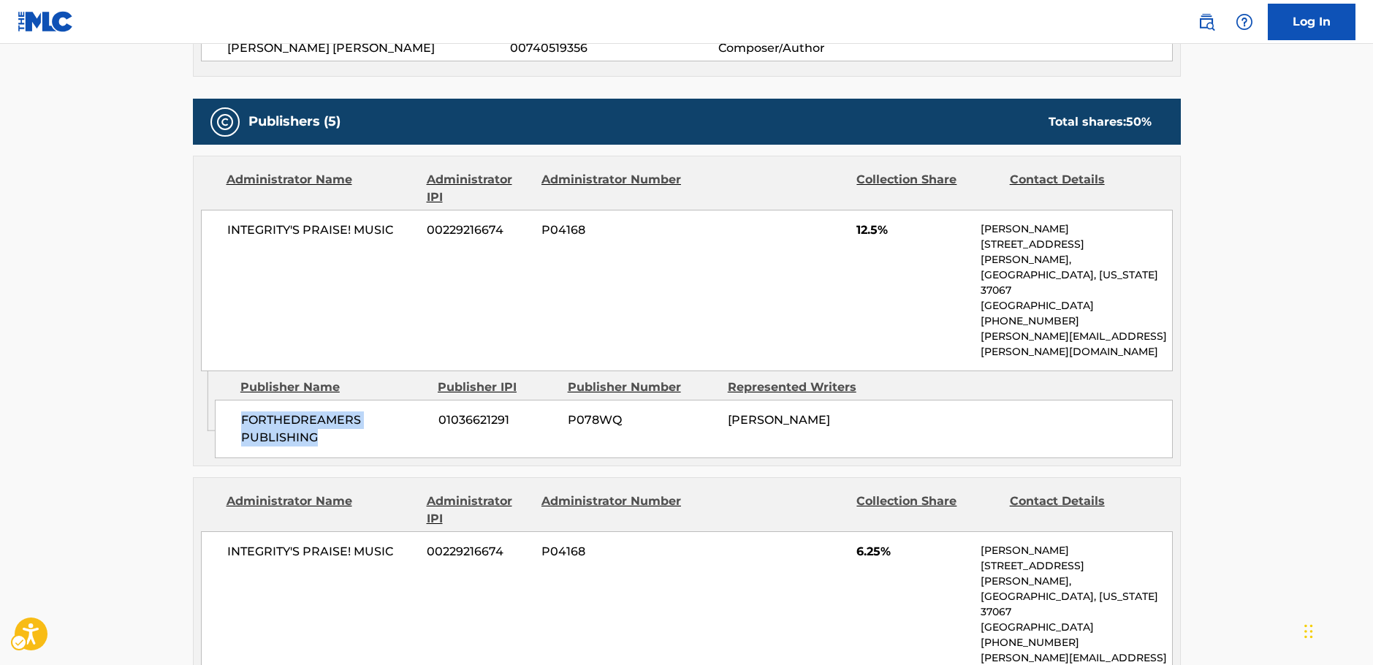
drag, startPoint x: 335, startPoint y: 410, endPoint x: 214, endPoint y: 390, distance: 122.9
click at [236, 400] on div "FORTHEDREAMERS PUBLISHING 01036621291 P078WQ [PERSON_NAME]" at bounding box center [694, 429] width 958 height 58
drag, startPoint x: 397, startPoint y: 234, endPoint x: 203, endPoint y: 239, distance: 193.7
click at [203, 239] on div "INTEGRITY'S PRAISE! MUSIC 00229216674 P04168 12.5% [PERSON_NAME] [STREET_ADDRES…" at bounding box center [687, 291] width 972 height 162
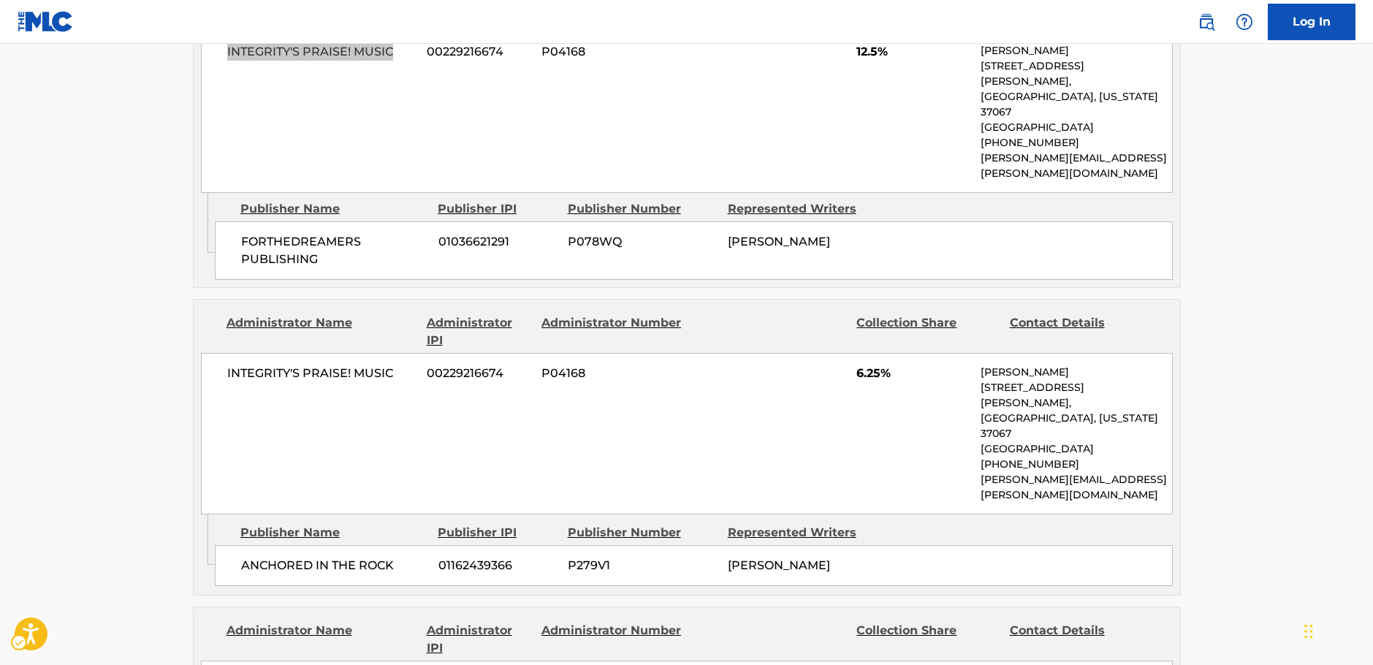
scroll to position [877, 0]
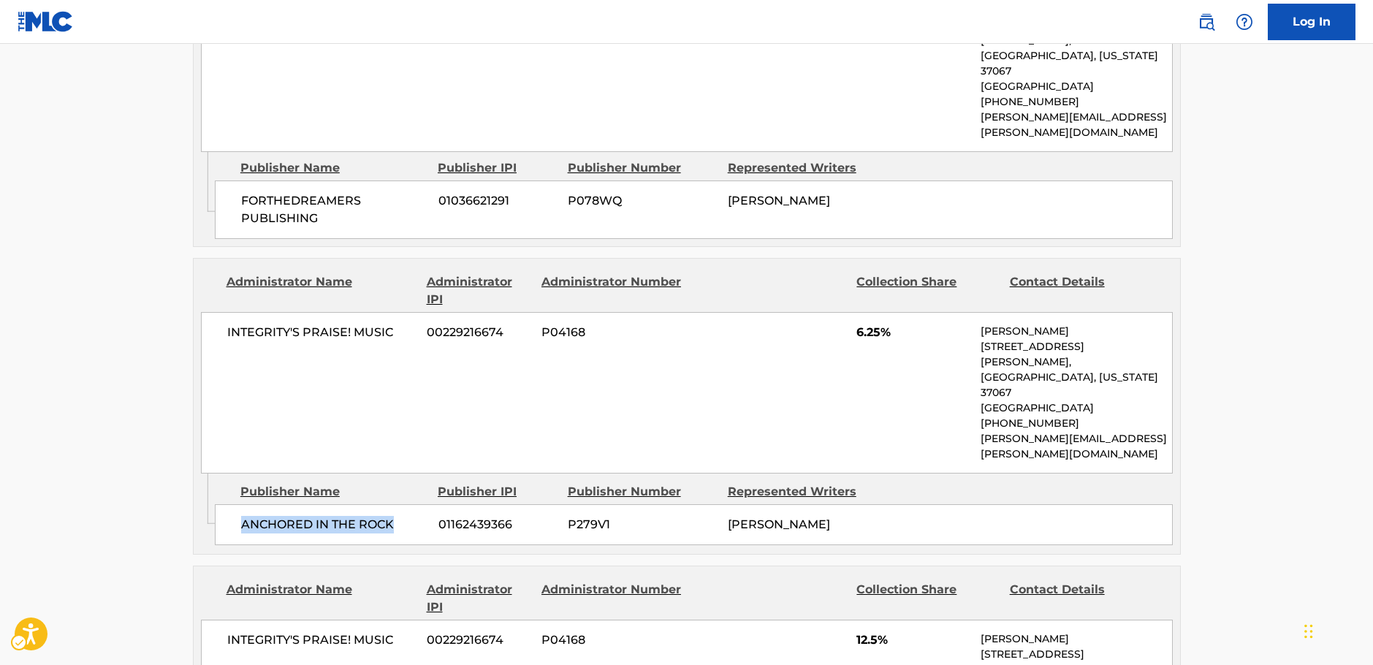
drag, startPoint x: 403, startPoint y: 460, endPoint x: 240, endPoint y: 464, distance: 163.7
click at [240, 504] on div "ANCHORED IN THE ROCK 01162439366 P279V1 [PERSON_NAME]" at bounding box center [694, 524] width 958 height 41
drag, startPoint x: 398, startPoint y: 308, endPoint x: 39, endPoint y: 348, distance: 361.7
click at [215, 312] on div "INTEGRITY'S PRAISE! MUSIC 00229216674 P04168 6.25% [PERSON_NAME] [STREET_ADDRES…" at bounding box center [687, 393] width 972 height 162
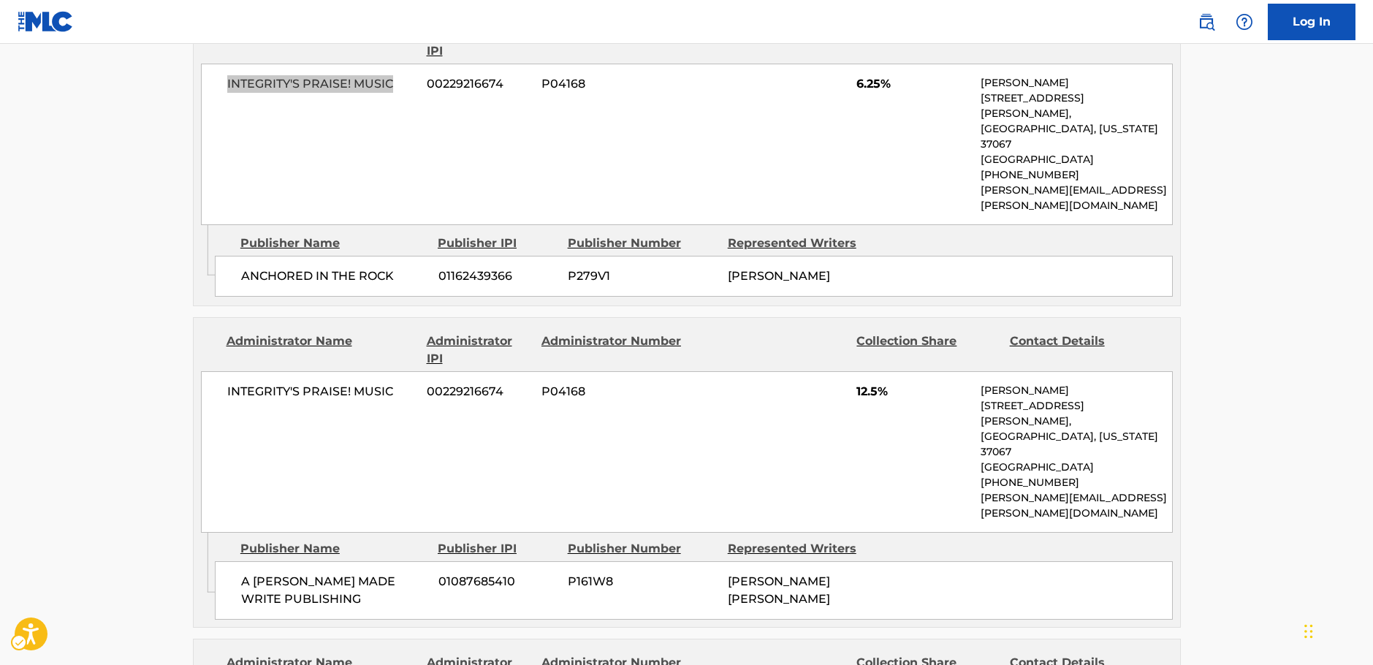
scroll to position [1169, 0]
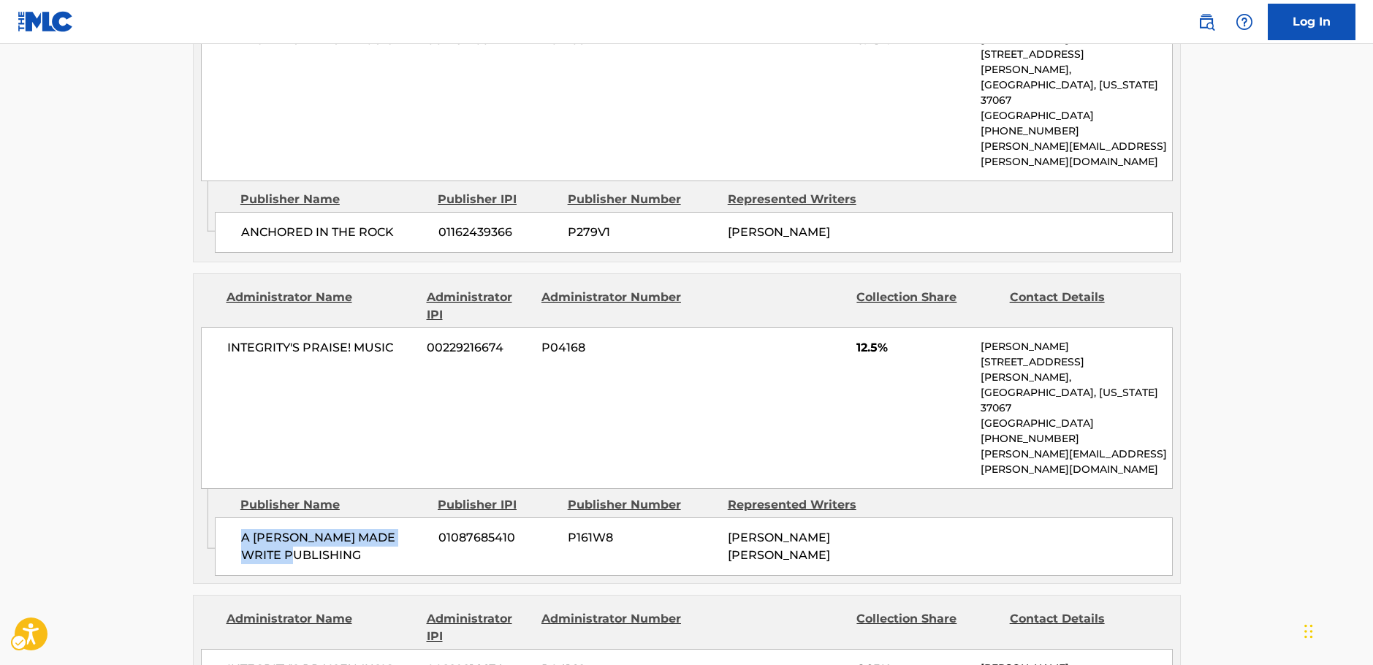
drag, startPoint x: 326, startPoint y: 465, endPoint x: 236, endPoint y: 447, distance: 91.7
click at [236, 517] on div "A [PERSON_NAME] MADE WRITE PUBLISHING 01087685410 P161W8 [PERSON_NAME] [PERSON_…" at bounding box center [694, 546] width 958 height 58
drag, startPoint x: 400, startPoint y: 284, endPoint x: 221, endPoint y: 289, distance: 179.1
click at [221, 327] on div "INTEGRITY'S PRAISE! MUSIC 00229216674 P04168 12.5% [PERSON_NAME] [STREET_ADDRES…" at bounding box center [687, 408] width 972 height 162
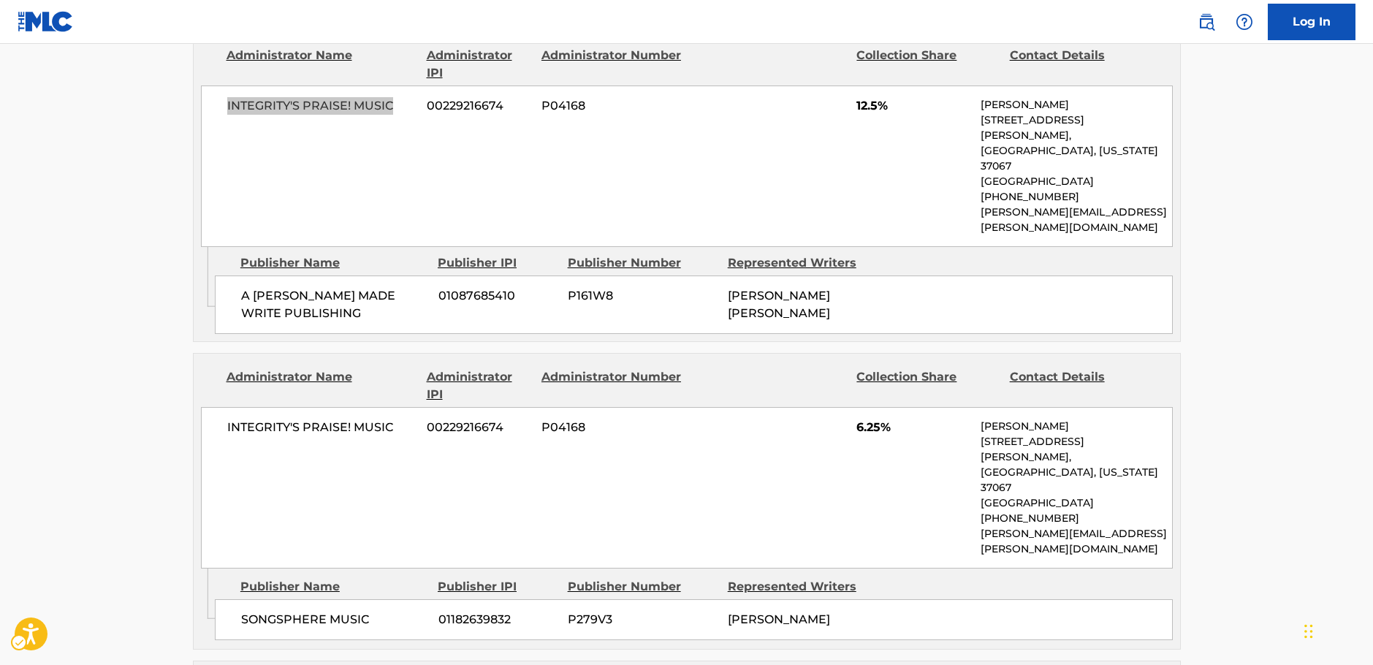
scroll to position [1462, 0]
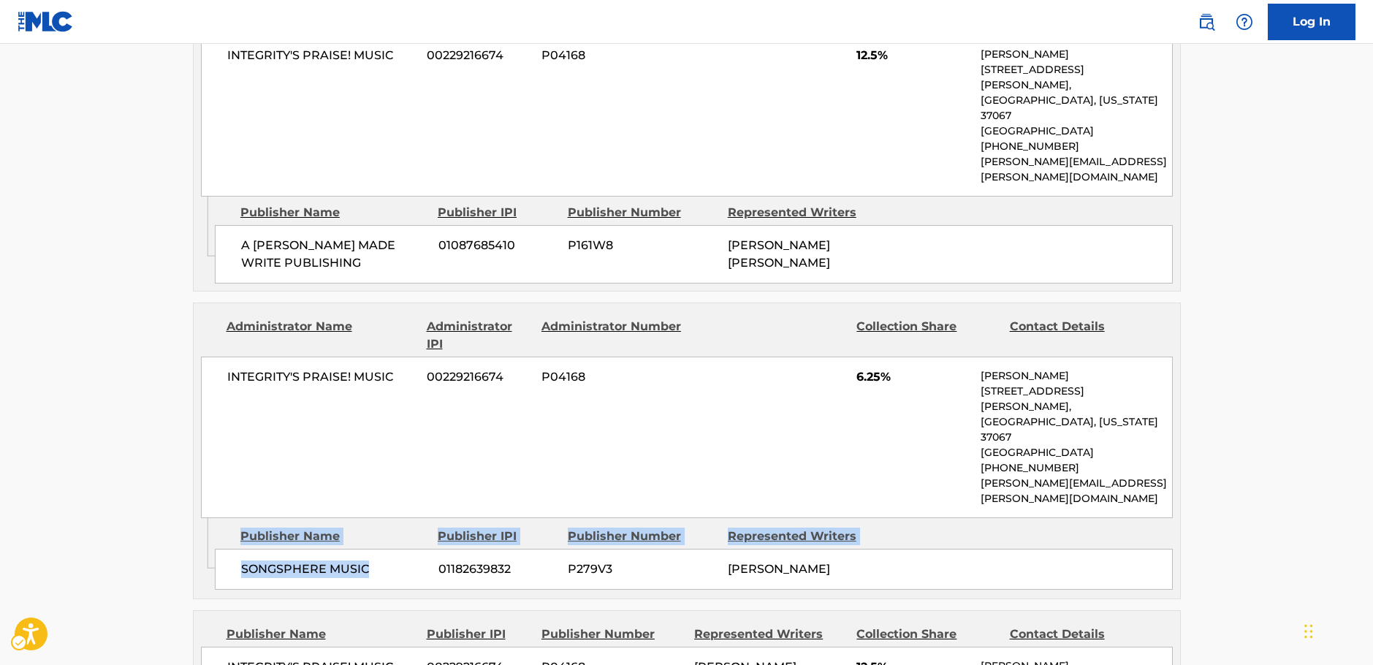
drag, startPoint x: 373, startPoint y: 448, endPoint x: 205, endPoint y: 455, distance: 168.2
click at [205, 518] on div "Admin Original Publisher Connecting Line Publisher Name Publisher IPI Publisher…" at bounding box center [687, 558] width 987 height 80
click at [278, 561] on span "SONGSPHERE MUSIC" at bounding box center [334, 570] width 186 height 18
drag, startPoint x: 379, startPoint y: 447, endPoint x: 236, endPoint y: 451, distance: 142.6
click at [236, 549] on div "SONGSPHERE MUSIC 01182639832 P279V3 [PERSON_NAME]" at bounding box center [694, 569] width 958 height 41
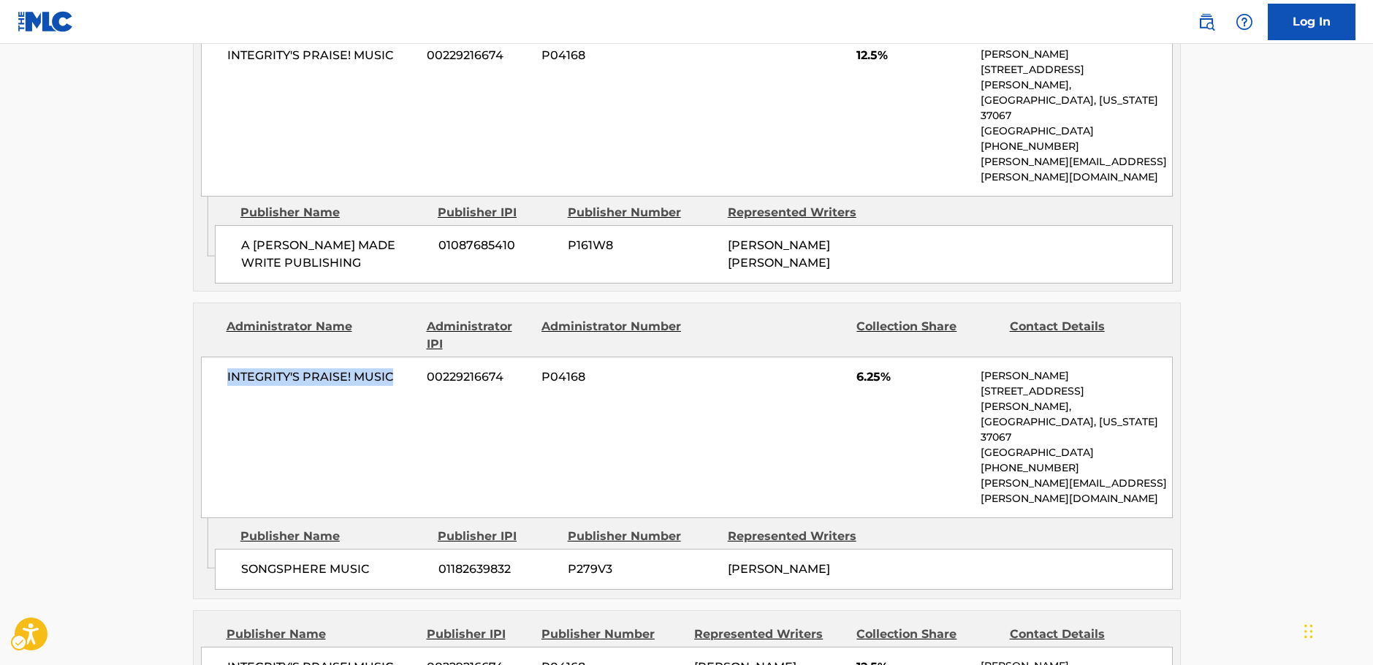
drag, startPoint x: 401, startPoint y: 284, endPoint x: 238, endPoint y: 246, distance: 167.9
click at [224, 357] on div "INTEGRITY'S PRAISE! MUSIC 00229216674 P04168 6.25% [PERSON_NAME] [STREET_ADDRES…" at bounding box center [687, 438] width 972 height 162
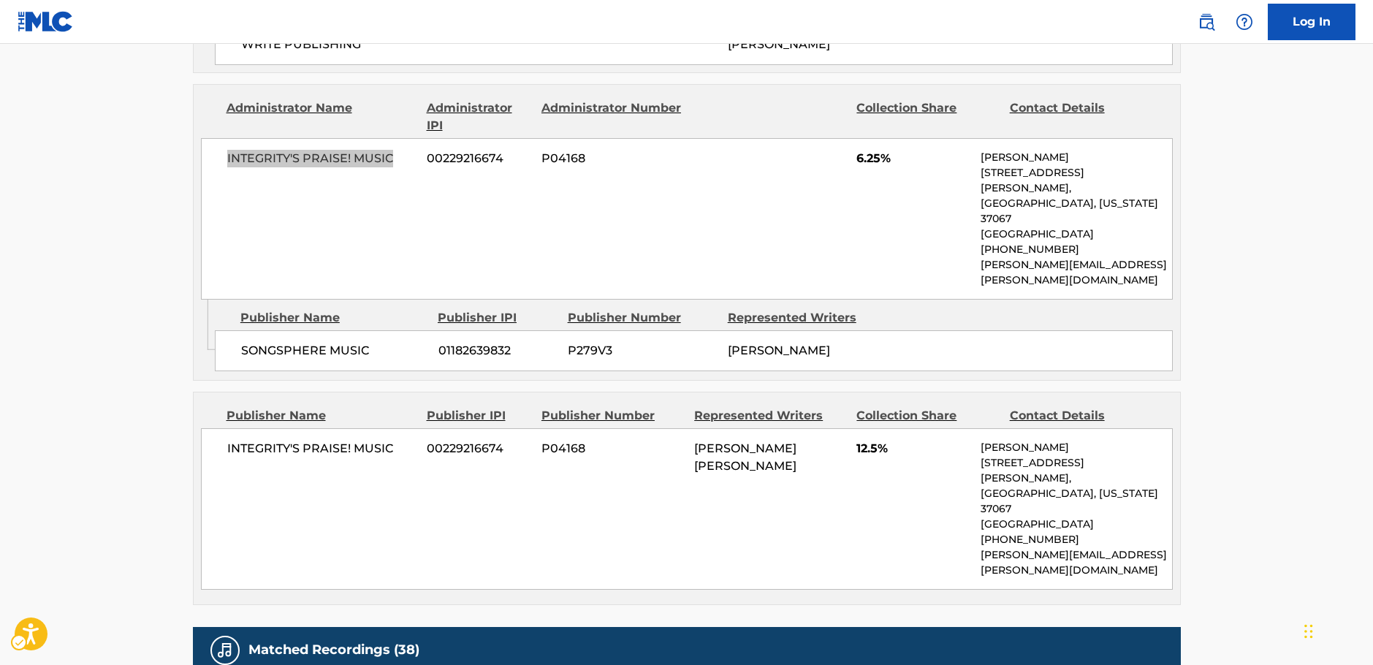
scroll to position [1681, 0]
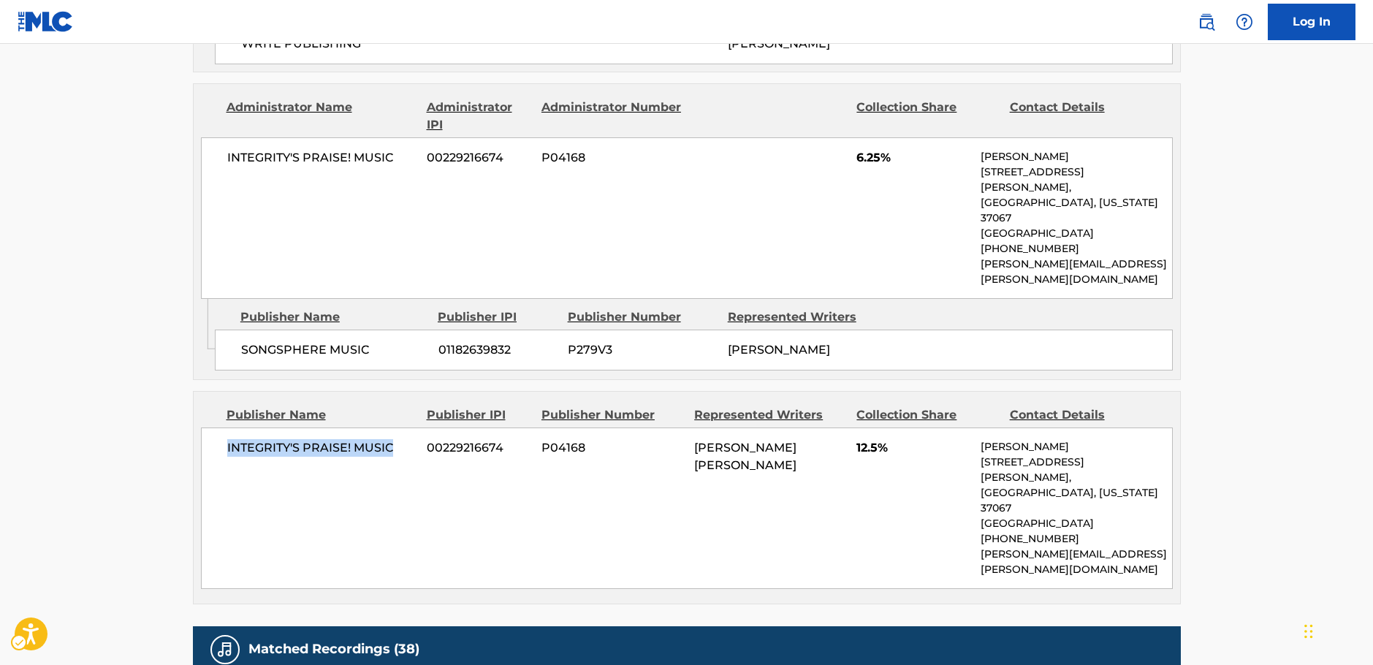
drag, startPoint x: 397, startPoint y: 330, endPoint x: 213, endPoint y: 335, distance: 183.5
click at [213, 428] on div "INTEGRITY'S PRAISE! MUSIC 00229216674 P04168 [PERSON_NAME] [PERSON_NAME] 12.5% …" at bounding box center [687, 509] width 972 height 162
drag, startPoint x: 112, startPoint y: 276, endPoint x: 125, endPoint y: 253, distance: 26.2
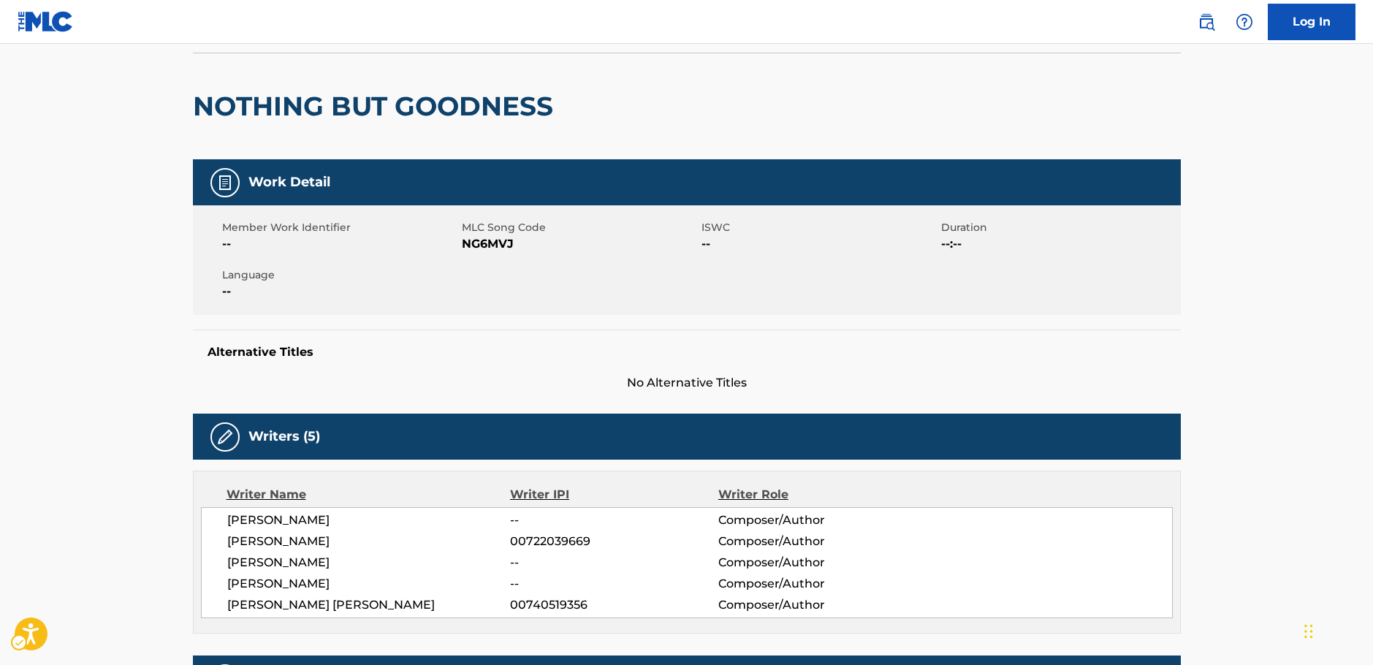
scroll to position [0, 0]
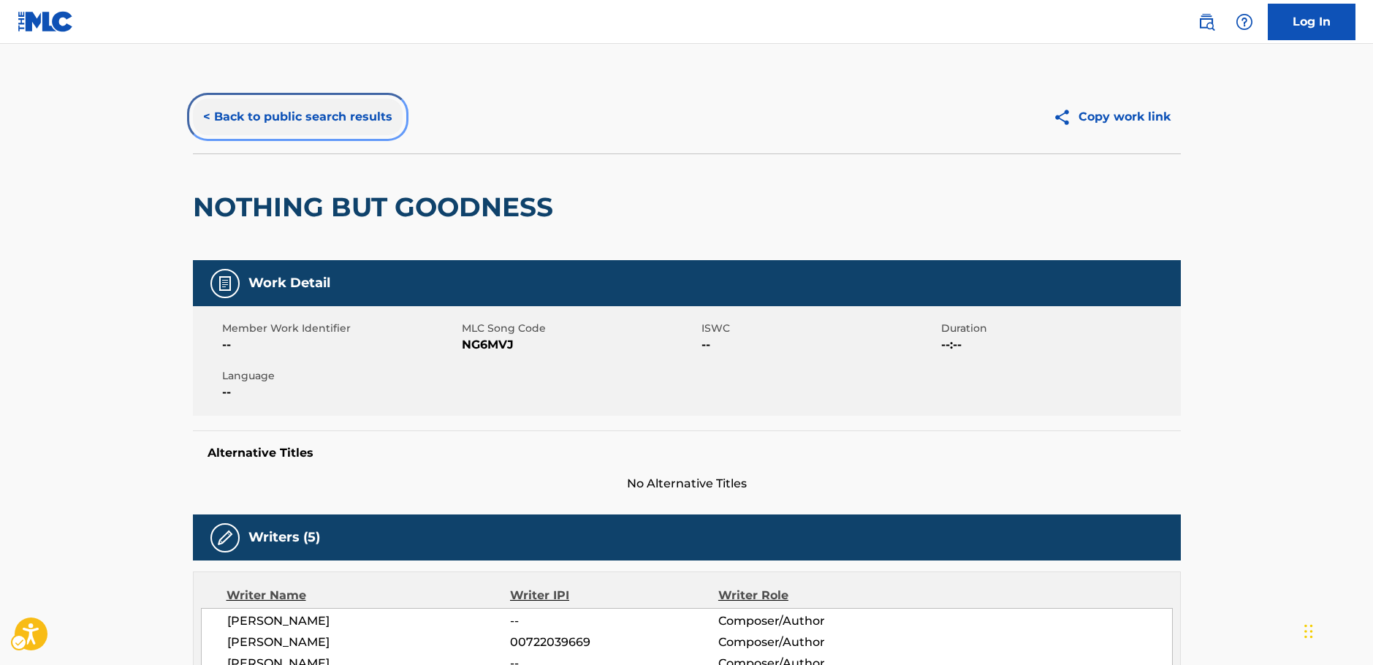
click at [268, 113] on button "< Back to public search results" at bounding box center [298, 117] width 210 height 37
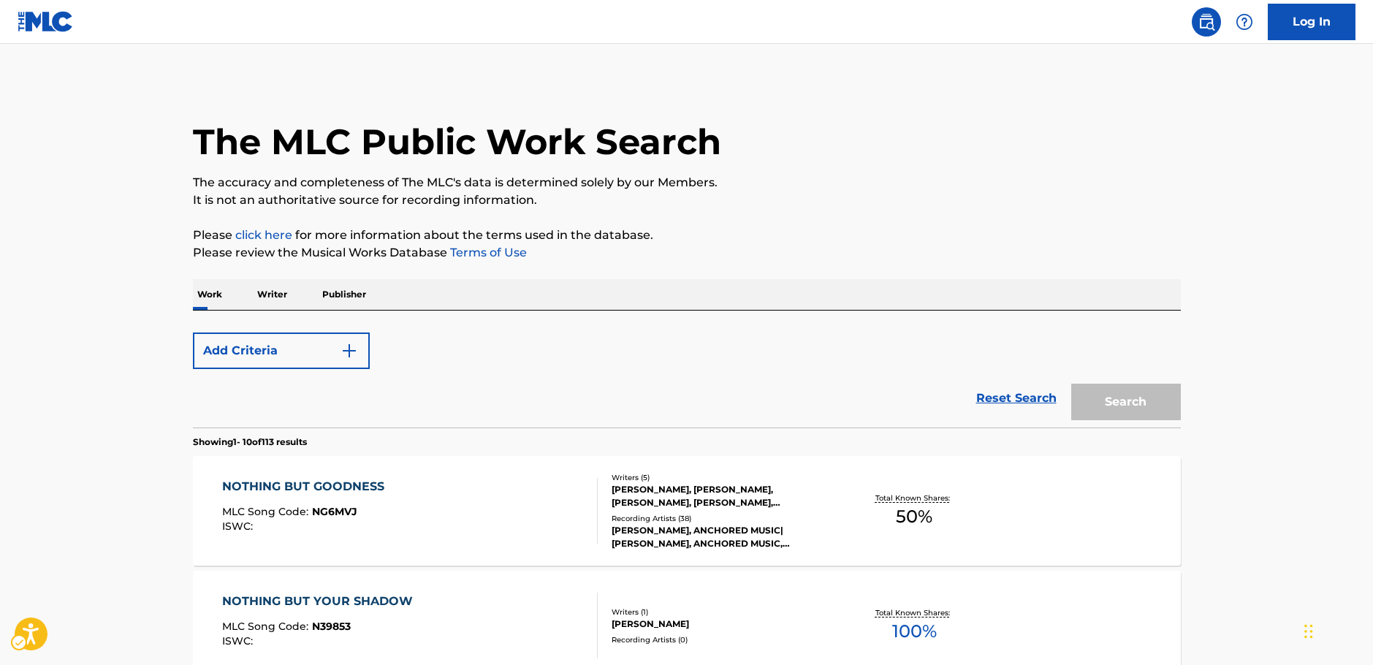
scroll to position [47, 0]
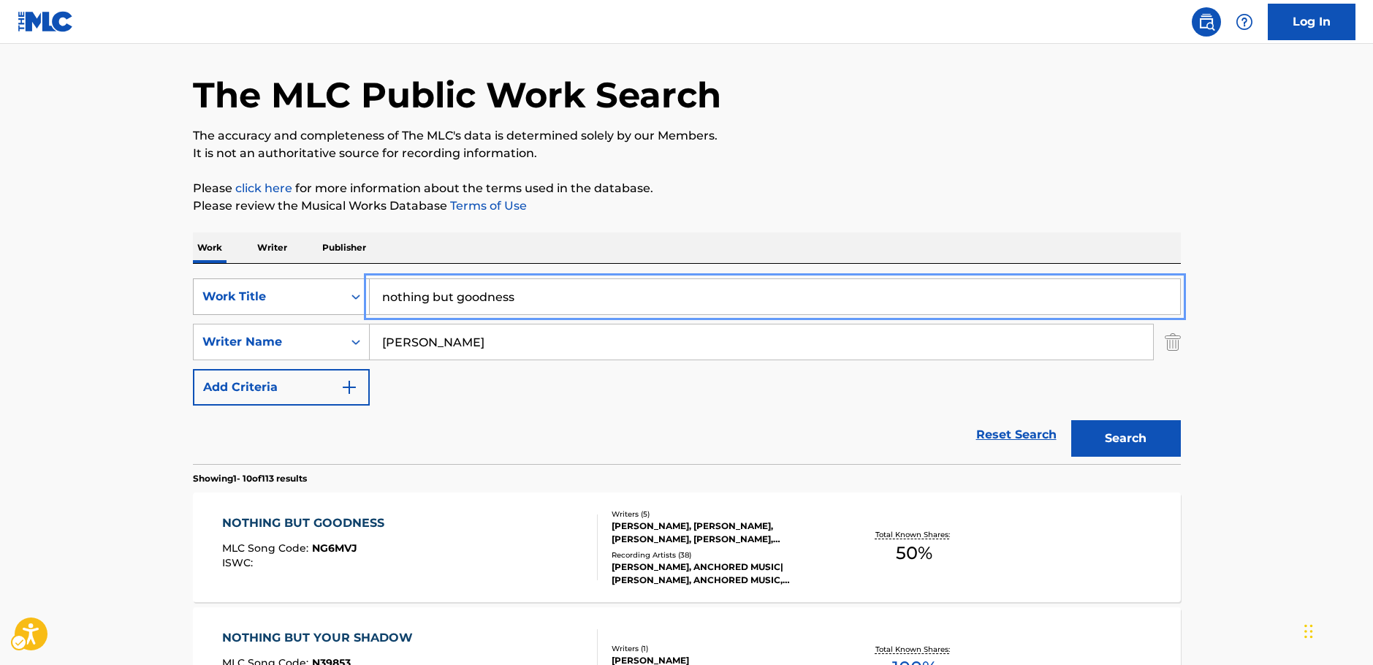
drag, startPoint x: 329, startPoint y: 301, endPoint x: 295, endPoint y: 303, distance: 33.6
click at [295, 303] on div "SearchWithCriteria5e564b1d-c167-4165-b82c-f5e83d77cea5 Work Title nothing but g…" at bounding box center [687, 296] width 988 height 37
paste input "My Valuable Hunting Knife"
type input "My Valuable Hunting Knife"
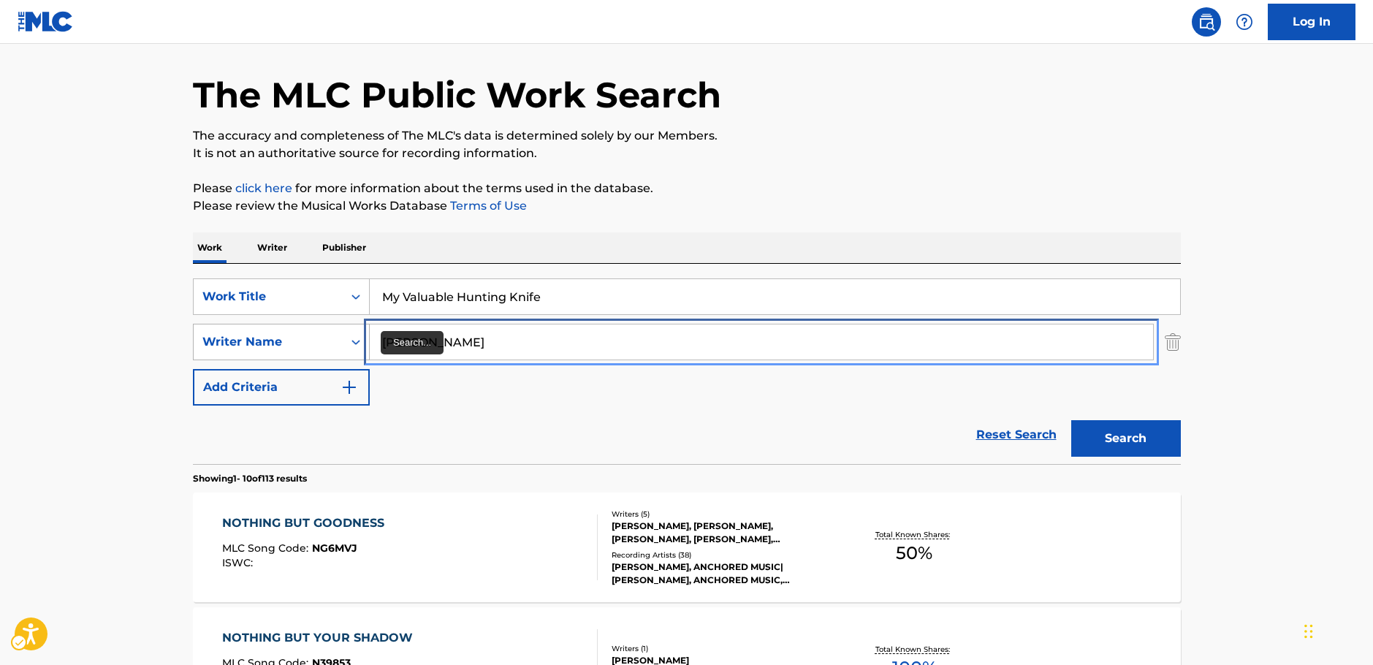
click at [341, 347] on div "SearchWithCriteriab73d0c93-e470-4361-9ceb-11ab4a1fc2ce Writer Name [PERSON_NAME]" at bounding box center [687, 342] width 988 height 37
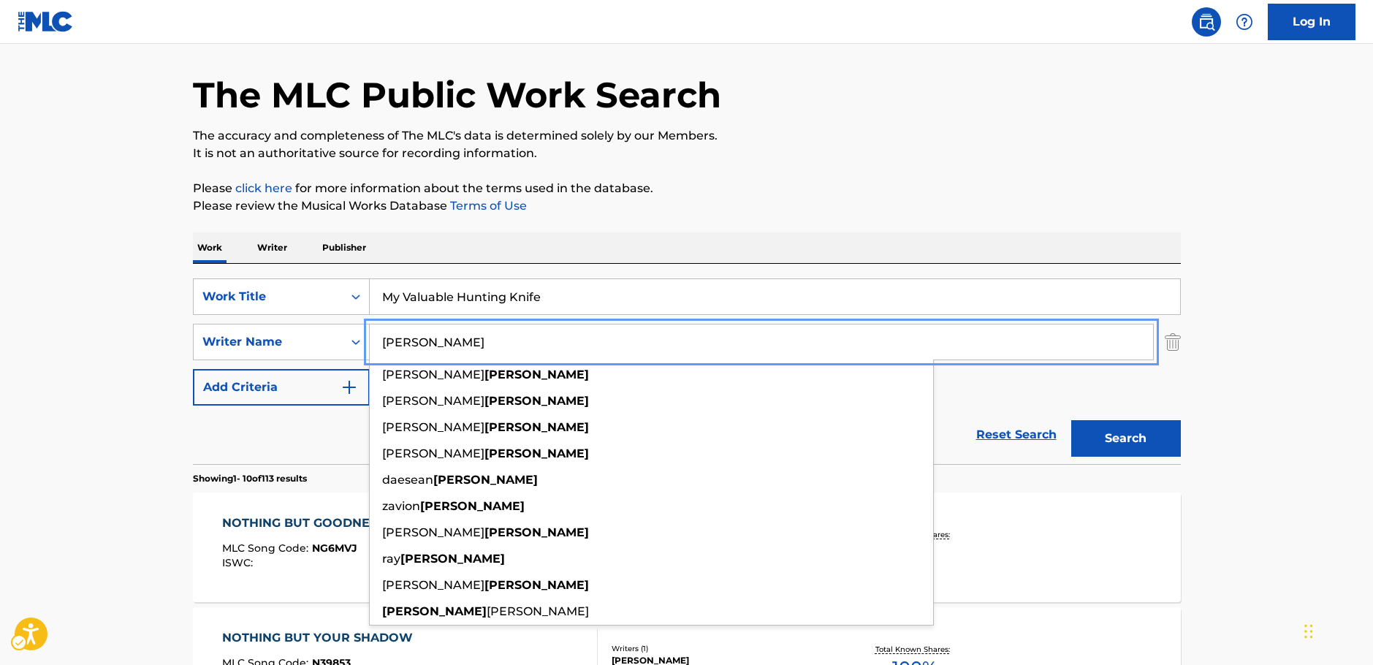
type input "[PERSON_NAME]"
click at [1155, 440] on button "Search" at bounding box center [1126, 438] width 110 height 37
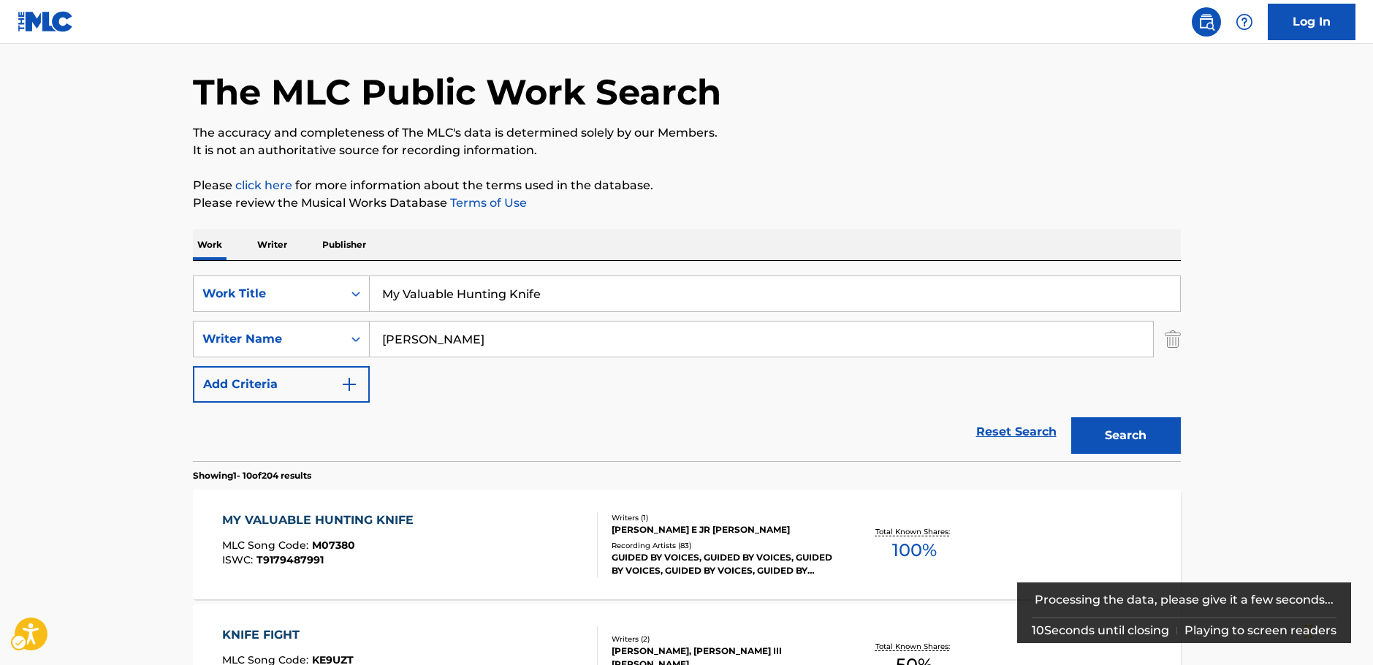
scroll to position [73, 0]
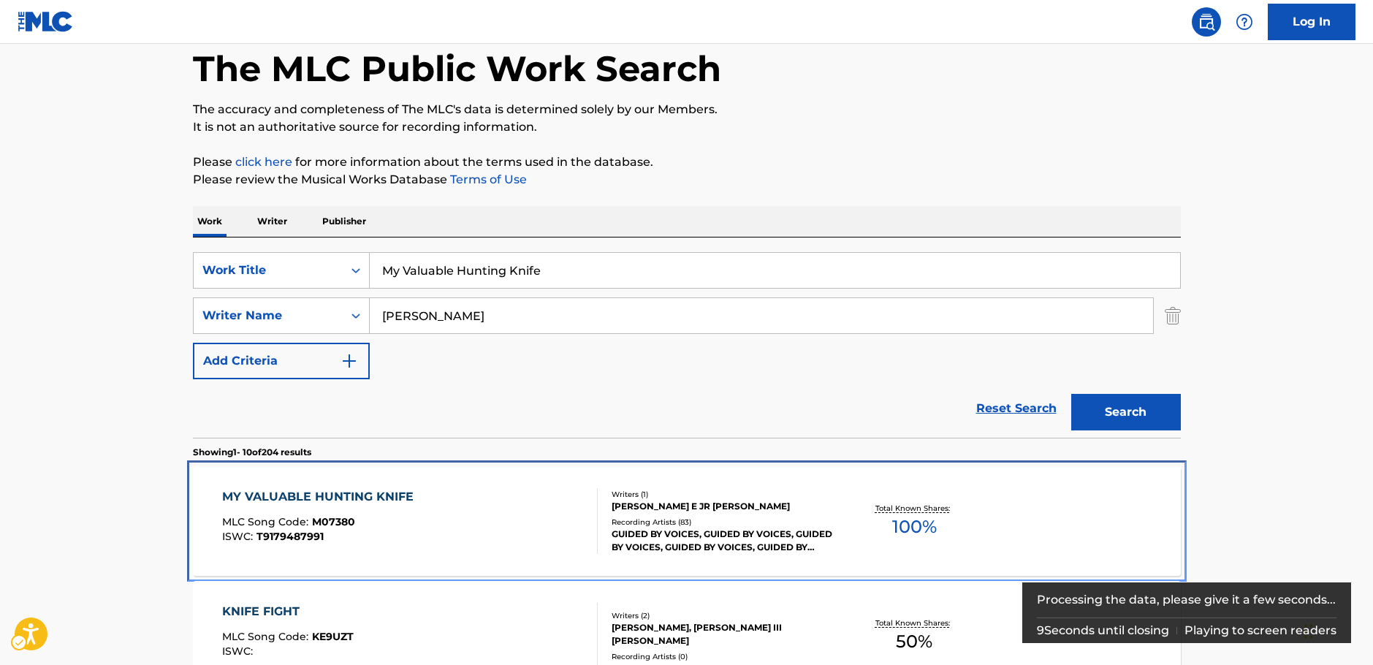
click at [444, 500] on div "MY VALUABLE HUNTING KNIFE MLC Song Code : M07380 ISWC : T9179487991" at bounding box center [410, 521] width 376 height 66
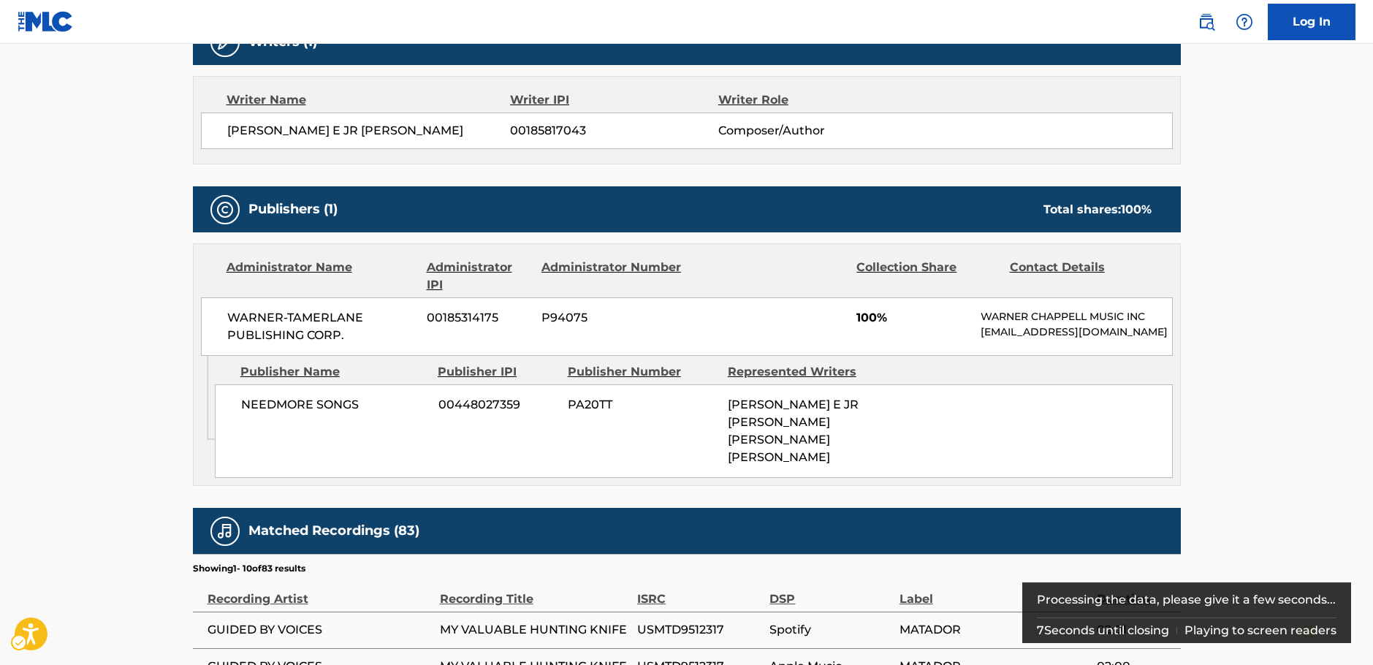
scroll to position [203, 0]
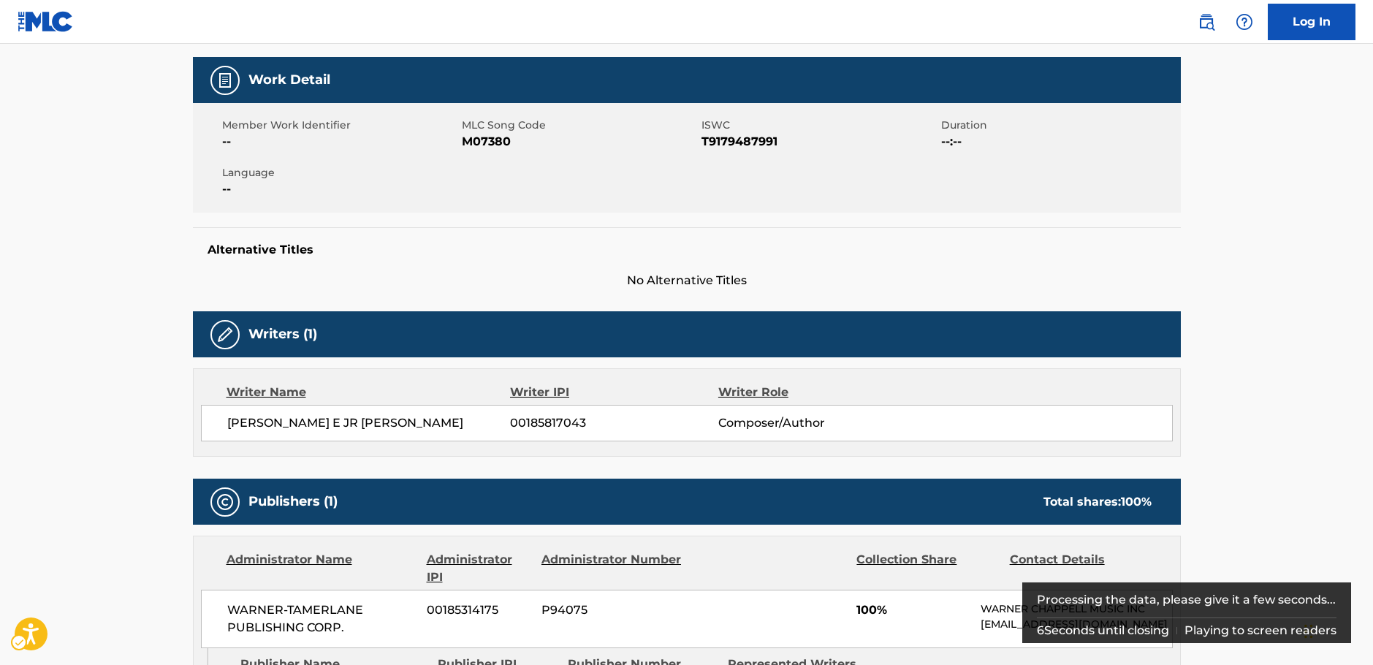
click at [485, 140] on span "MLC Song Code - M07380" at bounding box center [580, 142] width 236 height 18
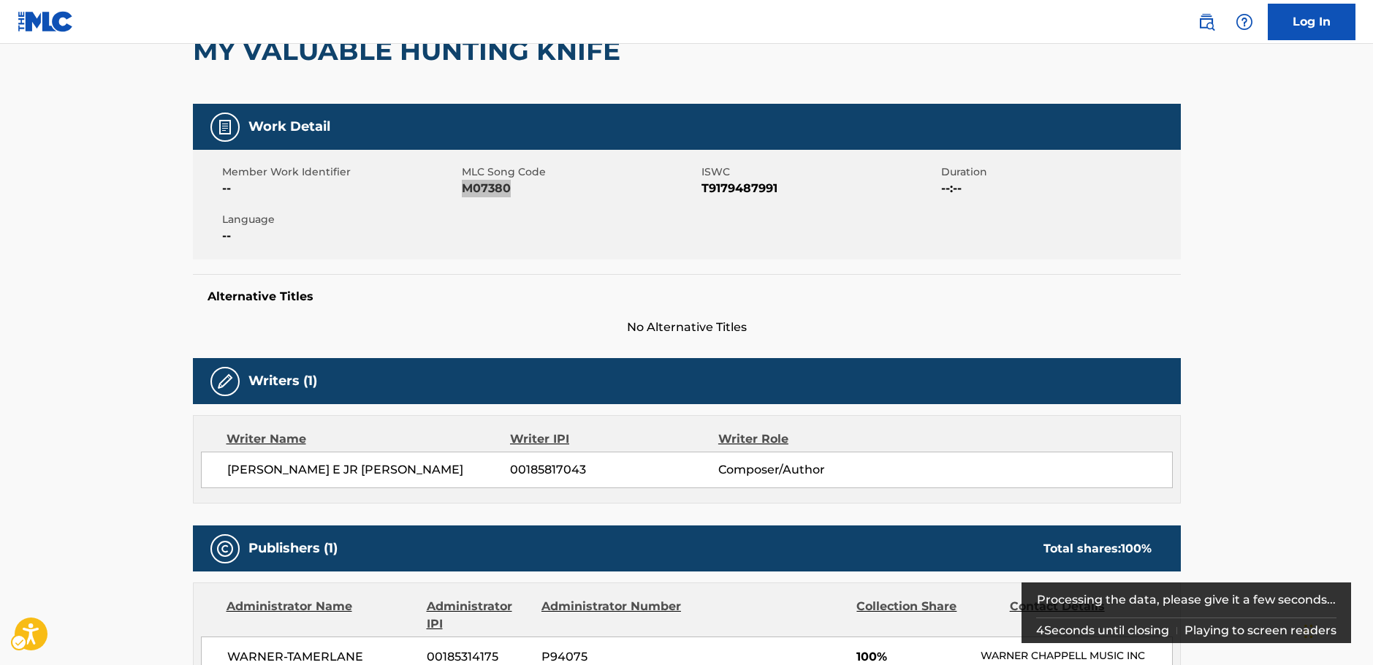
scroll to position [57, 0]
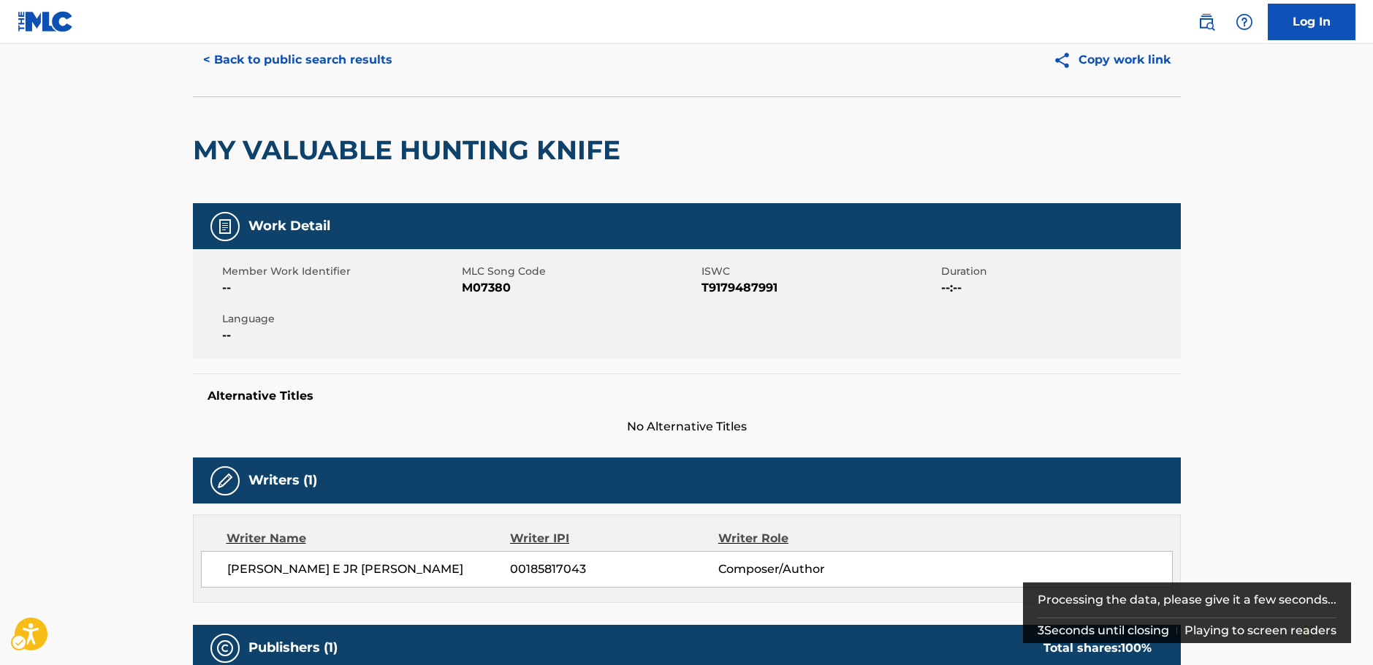
click at [756, 283] on span "ISWC - T9179487991" at bounding box center [820, 288] width 236 height 18
click at [755, 283] on span "ISWC - T9179487991" at bounding box center [820, 288] width 236 height 18
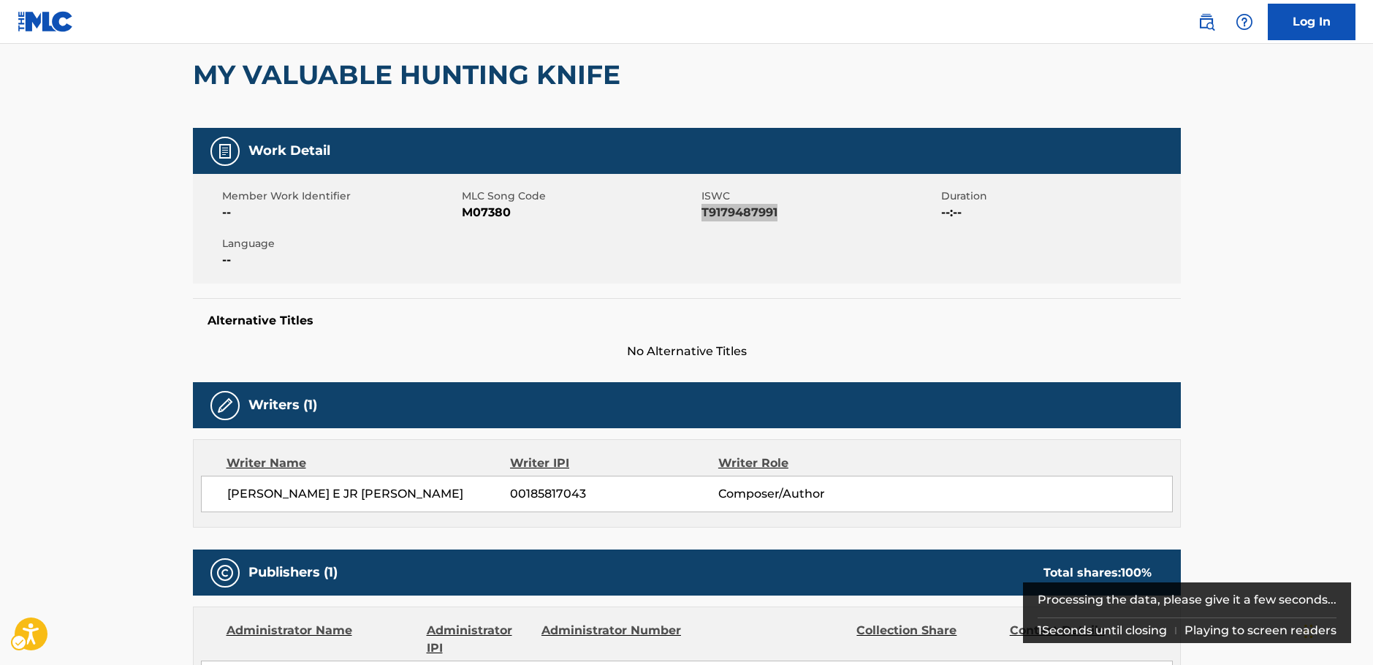
scroll to position [203, 0]
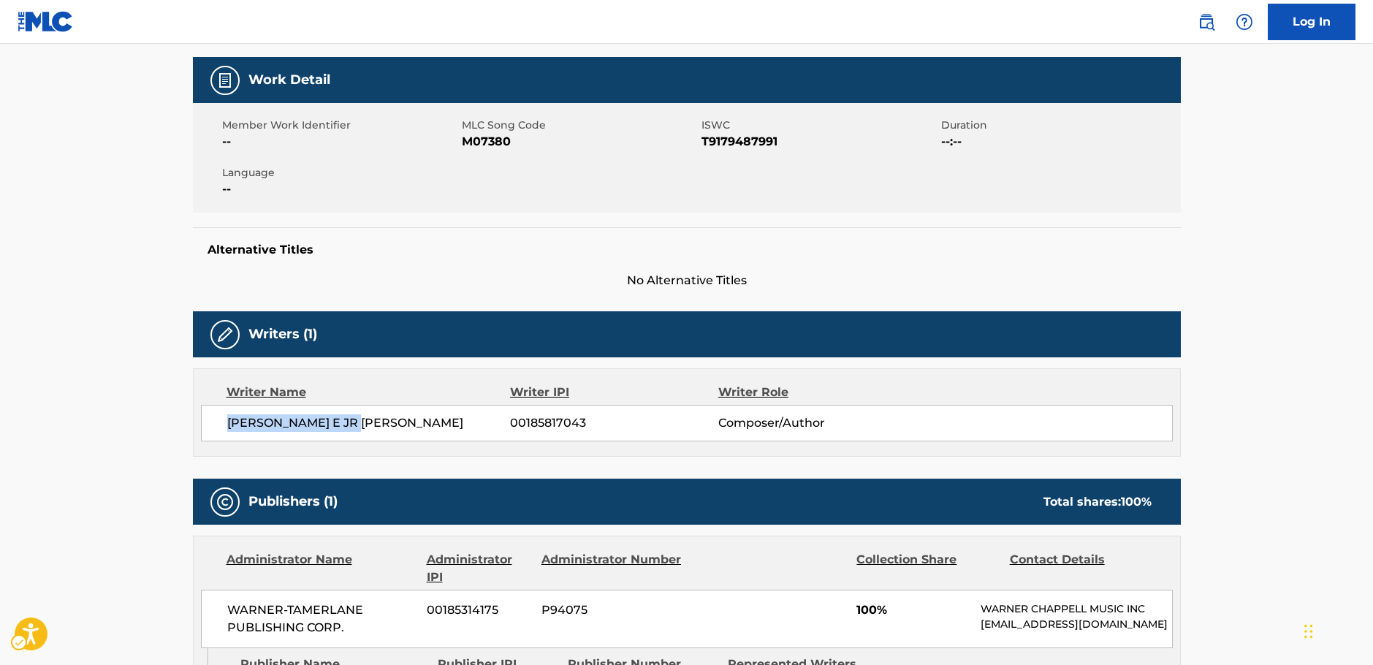
drag, startPoint x: 379, startPoint y: 422, endPoint x: 251, endPoint y: 415, distance: 128.1
click at [227, 424] on span "[PERSON_NAME] E JR [PERSON_NAME]" at bounding box center [369, 423] width 284 height 18
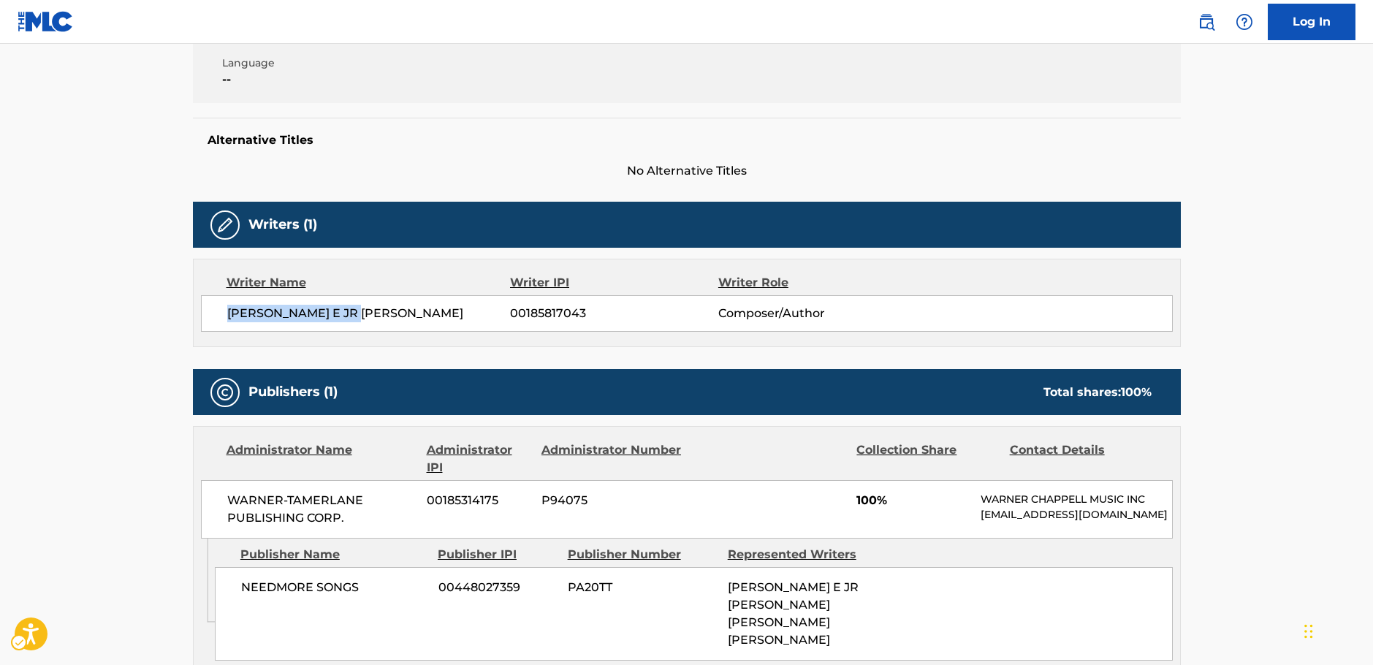
scroll to position [569, 0]
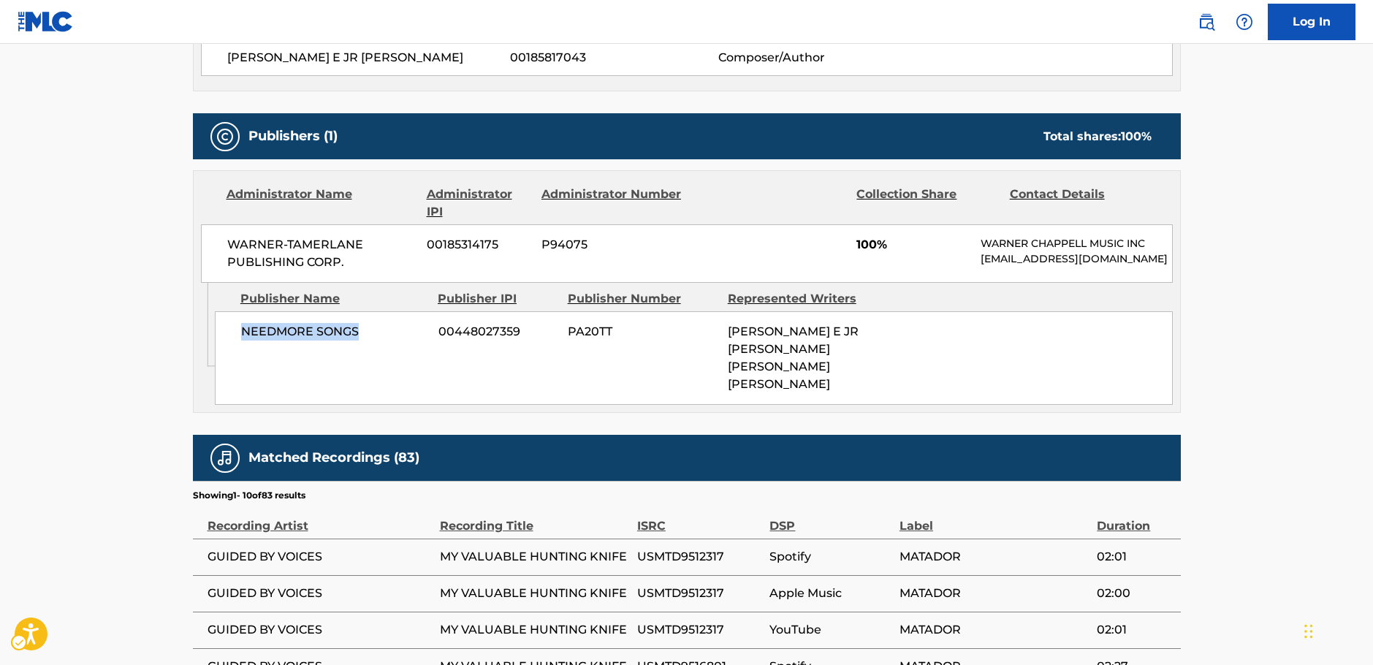
drag, startPoint x: 358, startPoint y: 344, endPoint x: 239, endPoint y: 350, distance: 119.3
click at [239, 350] on div "NEEDMORE SONGS 00448027359 PA20TT [PERSON_NAME] E JR [PERSON_NAME] [PERSON_NAME…" at bounding box center [694, 358] width 958 height 94
drag, startPoint x: 345, startPoint y: 261, endPoint x: 216, endPoint y: 248, distance: 130.0
click at [216, 248] on div "WARNER-[PERSON_NAME] PUBLISHING CORP. 00185314175 P94075 100% [PERSON_NAME] MUS…" at bounding box center [687, 253] width 972 height 58
